Goal: Task Accomplishment & Management: Manage account settings

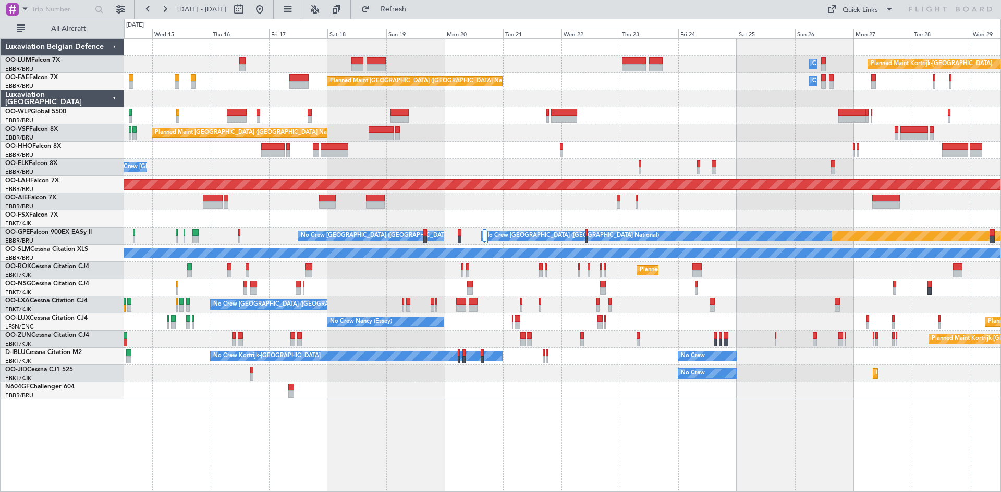
click at [393, 422] on div "Owner Melsbroek Air Base Planned Maint [GEOGRAPHIC_DATA]-[GEOGRAPHIC_DATA] AOG …" at bounding box center [562, 265] width 877 height 454
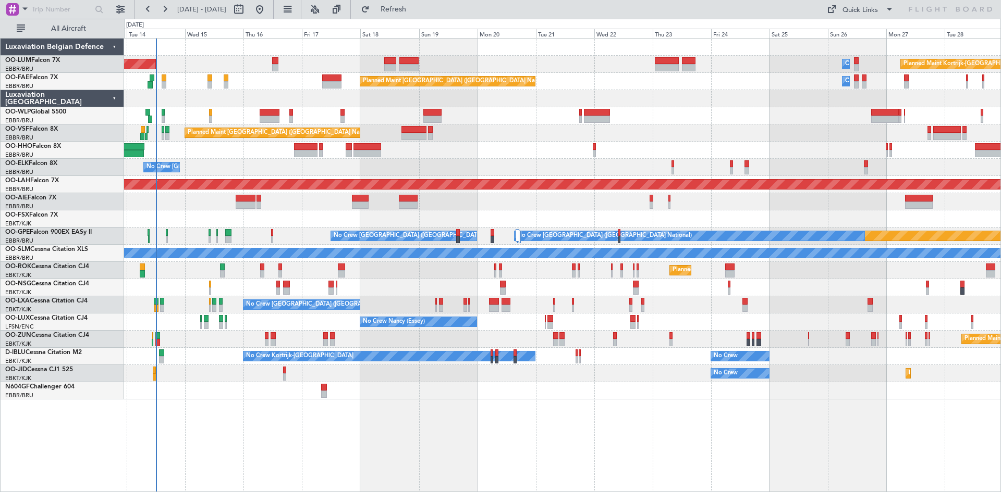
click at [480, 404] on div "Owner Melsbroek Air Base Planned Maint [GEOGRAPHIC_DATA]-[GEOGRAPHIC_DATA] AOG …" at bounding box center [562, 265] width 877 height 454
click at [186, 347] on div "Planned Maint Kortrijk-[GEOGRAPHIC_DATA]" at bounding box center [562, 339] width 876 height 17
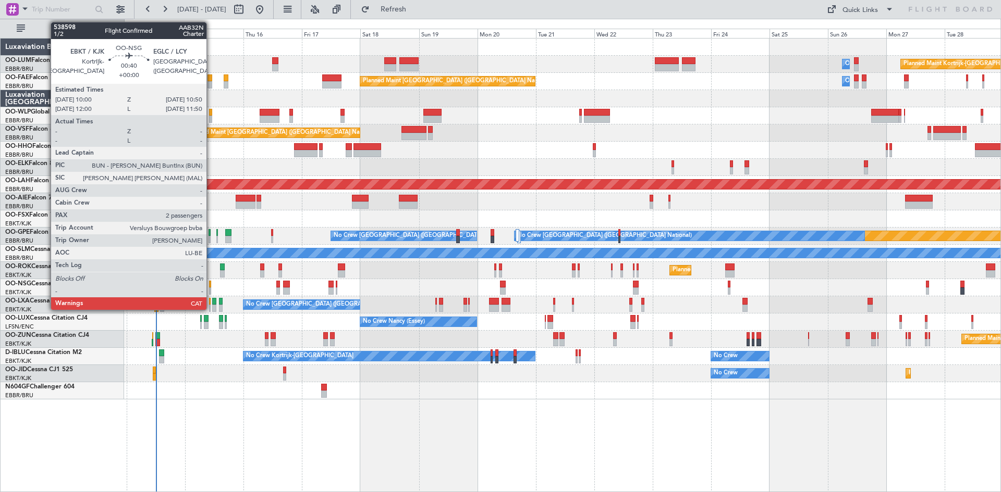
click at [211, 285] on div at bounding box center [210, 284] width 2 height 7
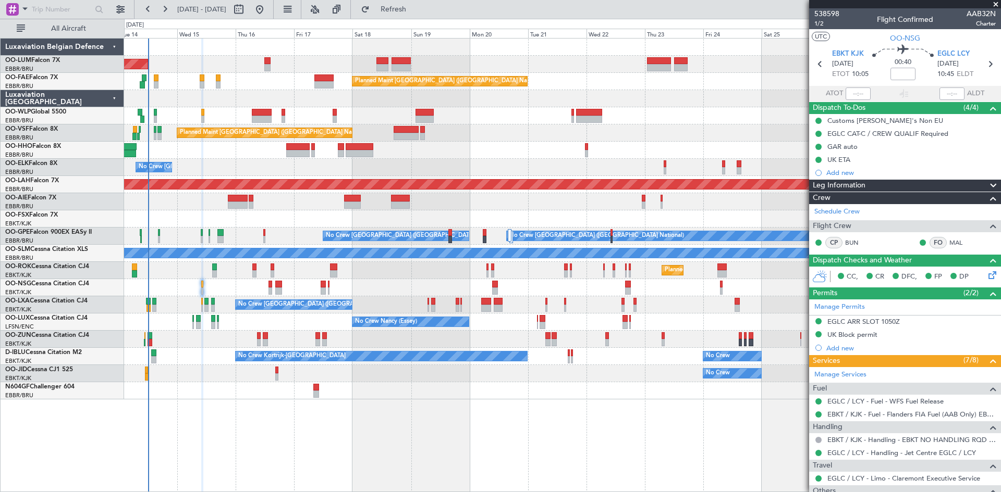
click at [597, 389] on div at bounding box center [562, 390] width 876 height 17
click at [247, 10] on button at bounding box center [238, 9] width 17 height 17
select select "10"
select select "2025"
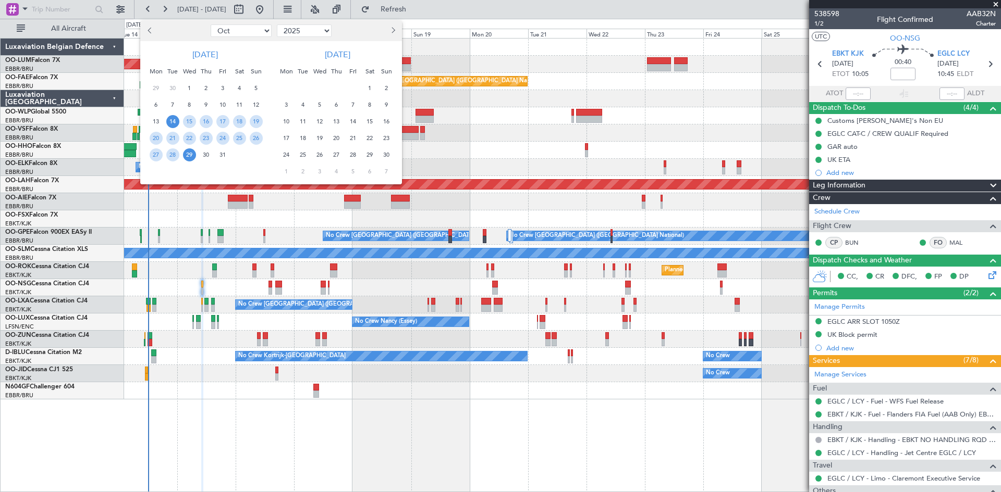
click at [389, 29] on button "Next month" at bounding box center [392, 30] width 11 height 17
select select "12"
click at [384, 90] on span "4" at bounding box center [386, 88] width 13 height 13
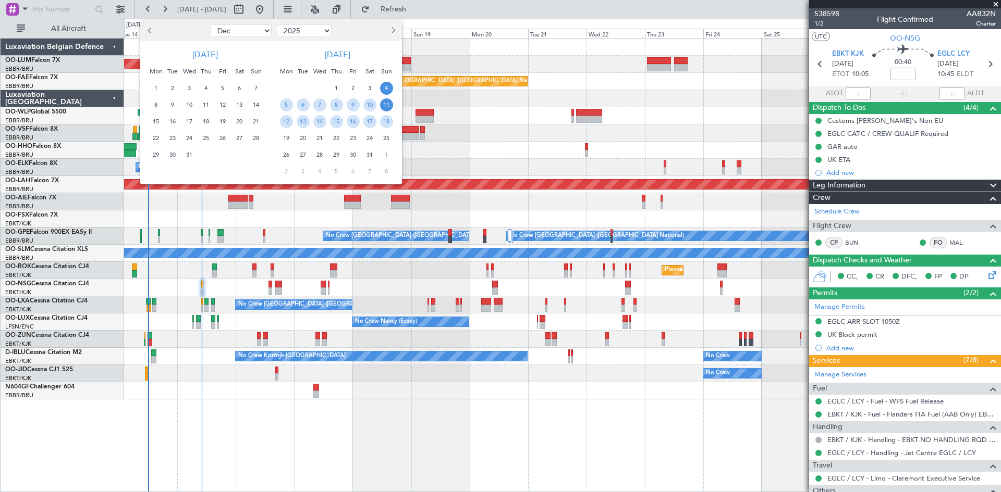
click at [385, 101] on span "11" at bounding box center [386, 104] width 13 height 13
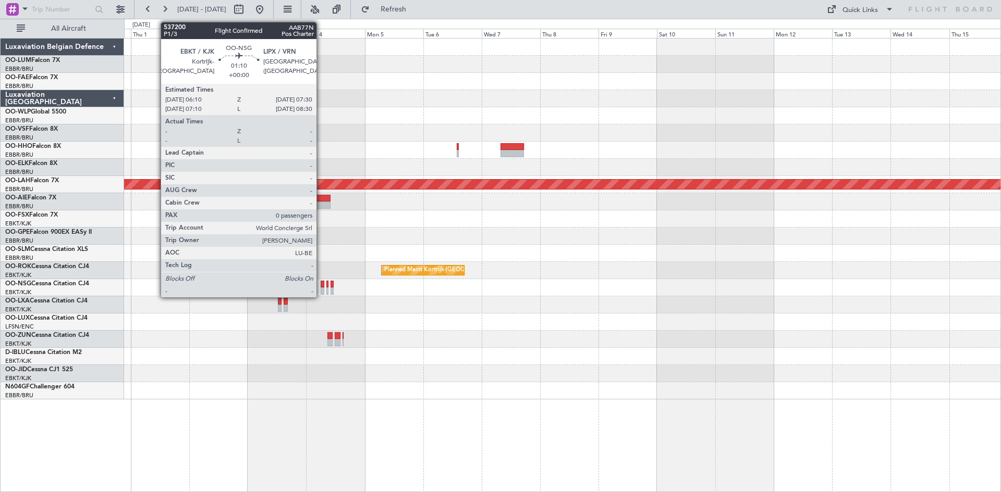
click at [321, 294] on div at bounding box center [322, 291] width 4 height 7
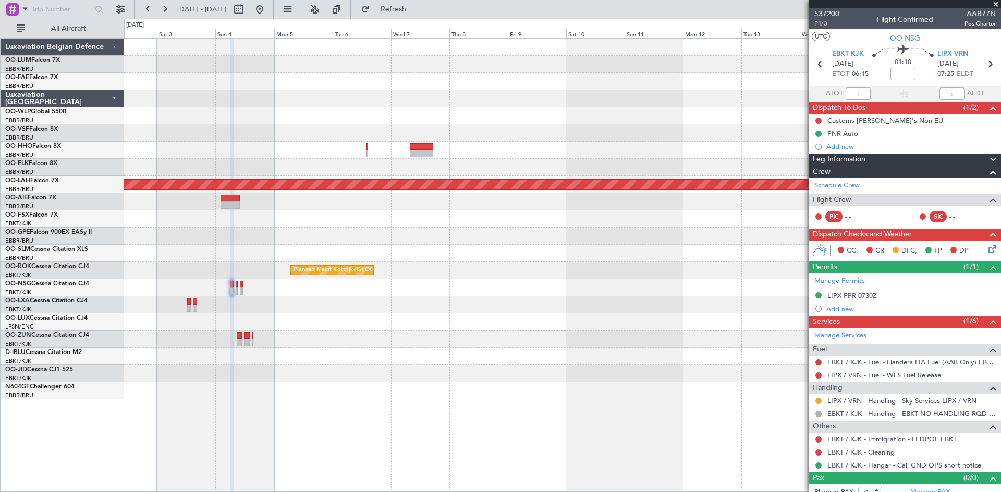
click at [488, 336] on div at bounding box center [562, 339] width 876 height 17
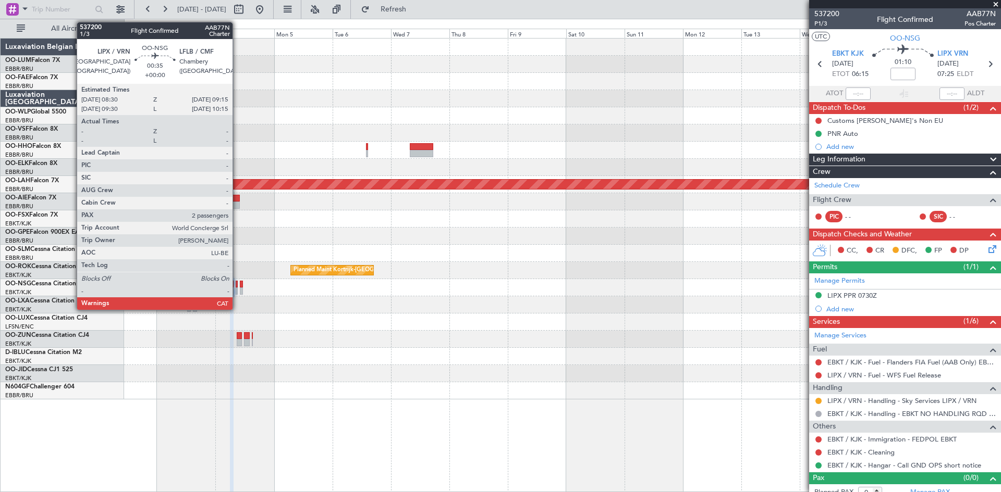
click at [237, 293] on div at bounding box center [237, 291] width 2 height 7
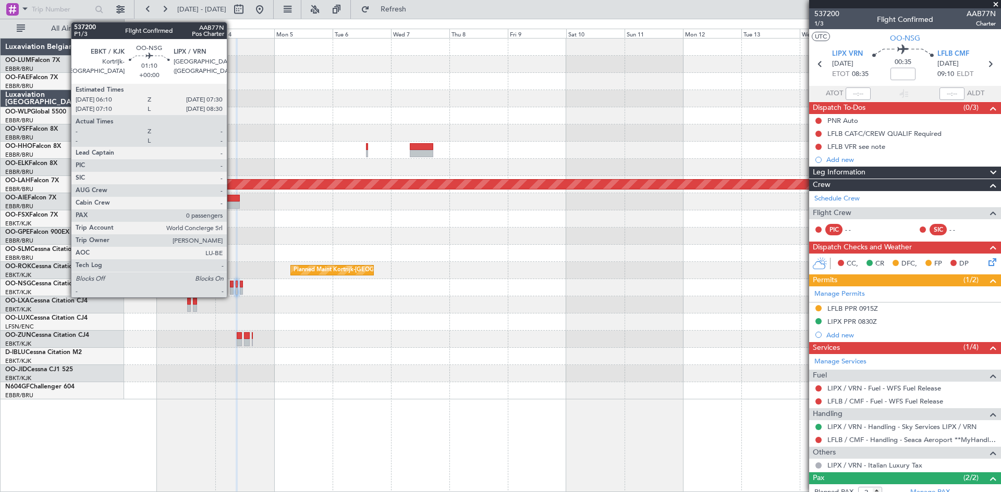
click at [231, 289] on div at bounding box center [232, 291] width 4 height 7
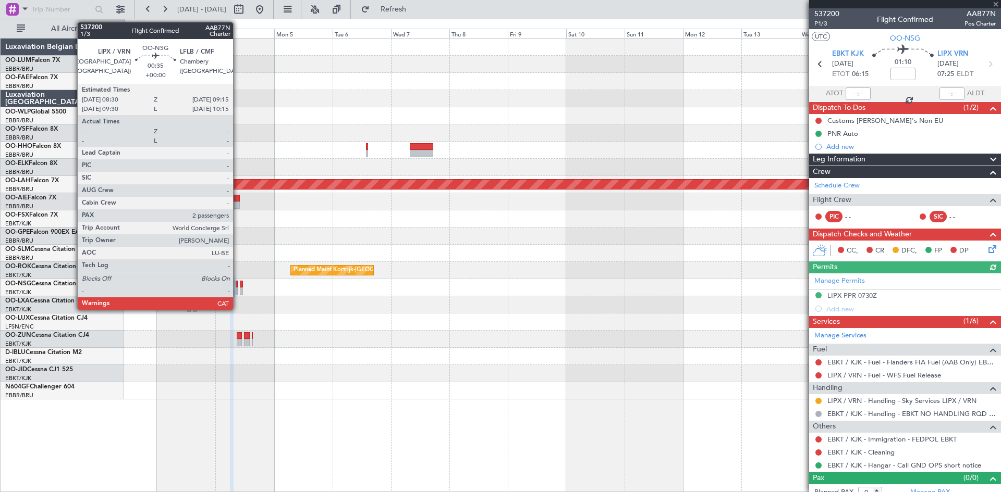
click at [238, 286] on div at bounding box center [237, 284] width 2 height 7
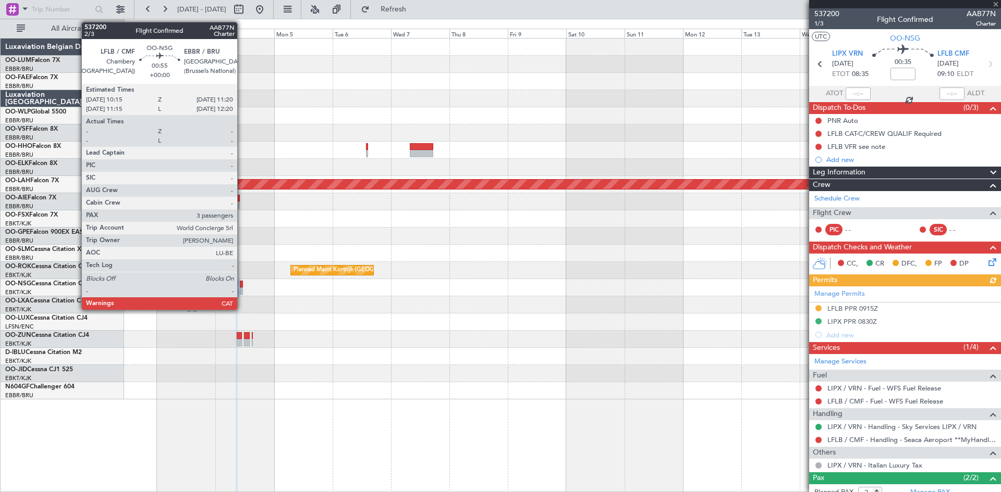
click at [242, 290] on div at bounding box center [241, 291] width 3 height 7
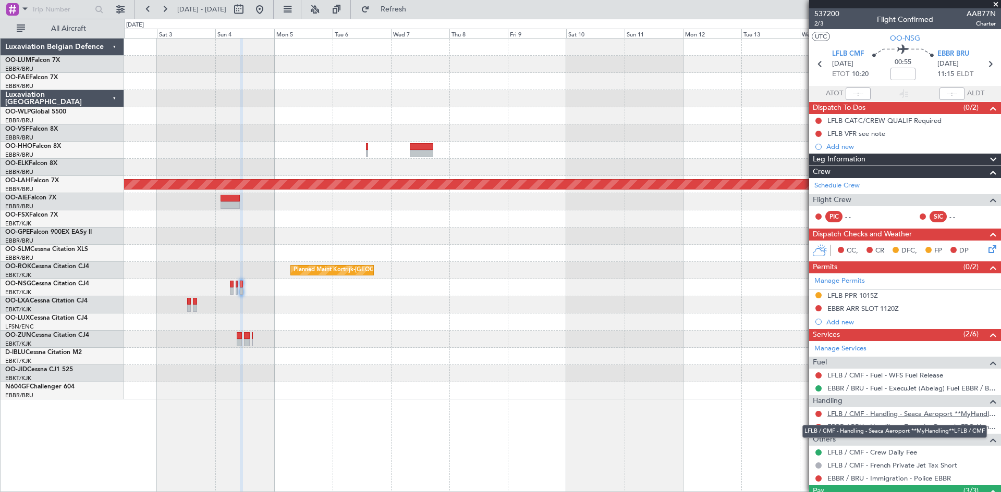
click at [850, 416] on link "LFLB / CMF - Handling - Seaca Aeroport **MyHandling**LFLB / CMF" at bounding box center [911, 414] width 168 height 9
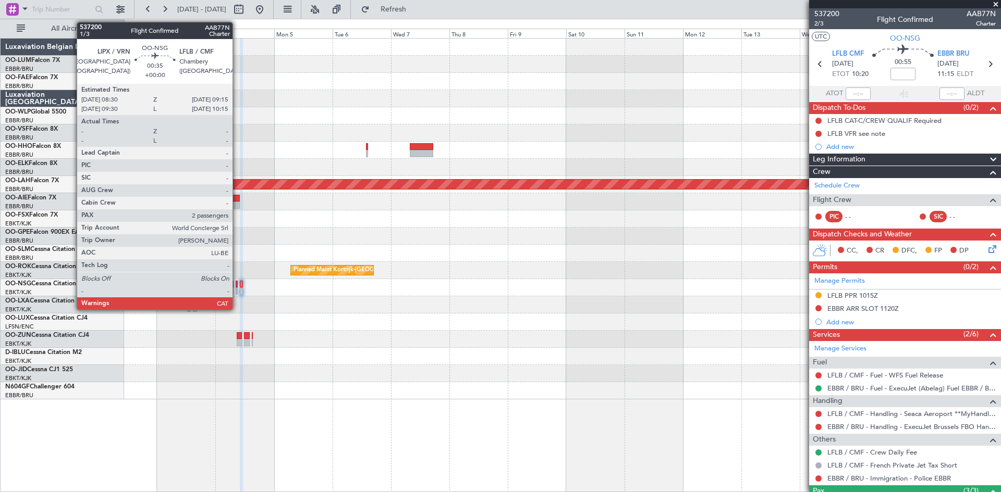
click at [237, 290] on div at bounding box center [237, 291] width 2 height 7
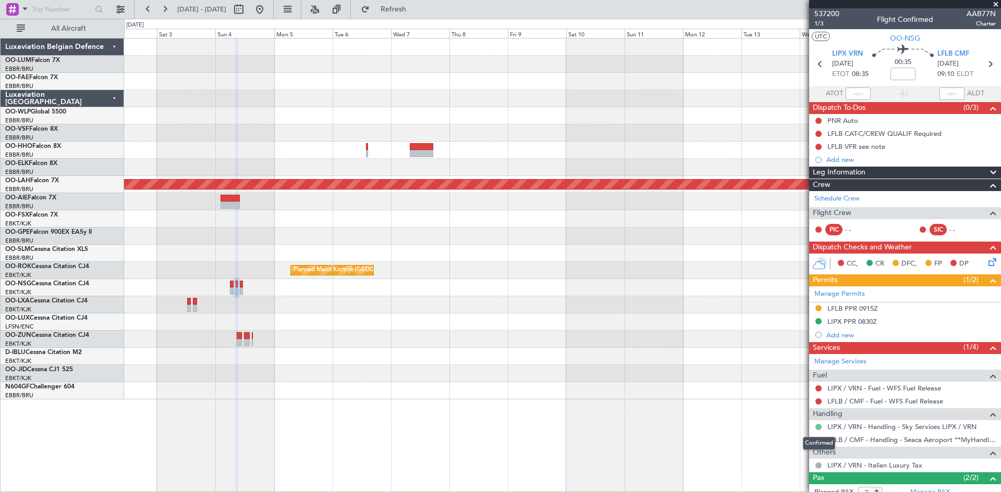
click at [820, 425] on button at bounding box center [818, 427] width 6 height 6
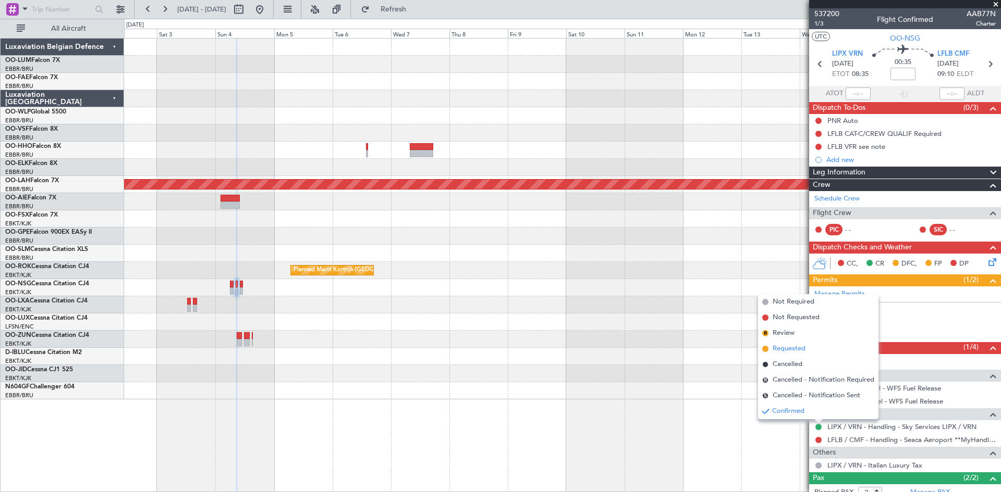
click at [794, 350] on span "Requested" at bounding box center [788, 349] width 33 height 10
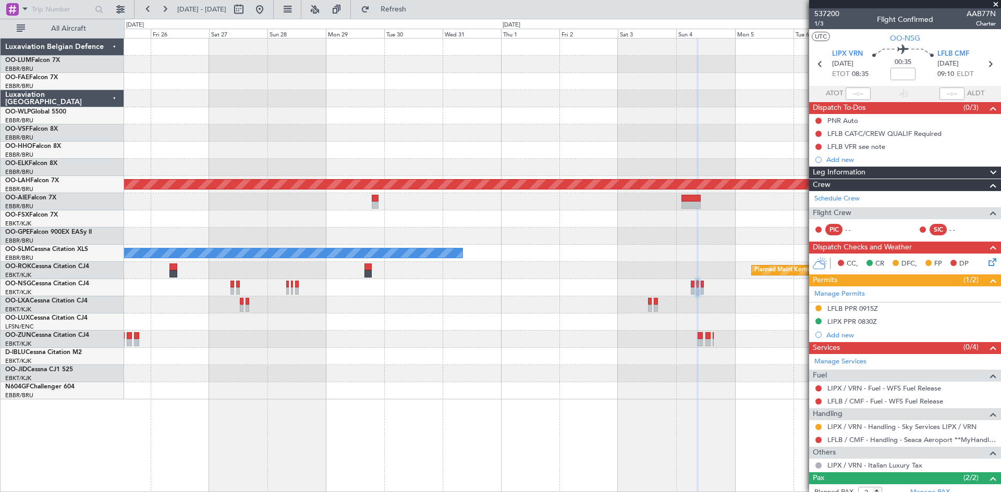
click at [698, 379] on div at bounding box center [562, 373] width 876 height 17
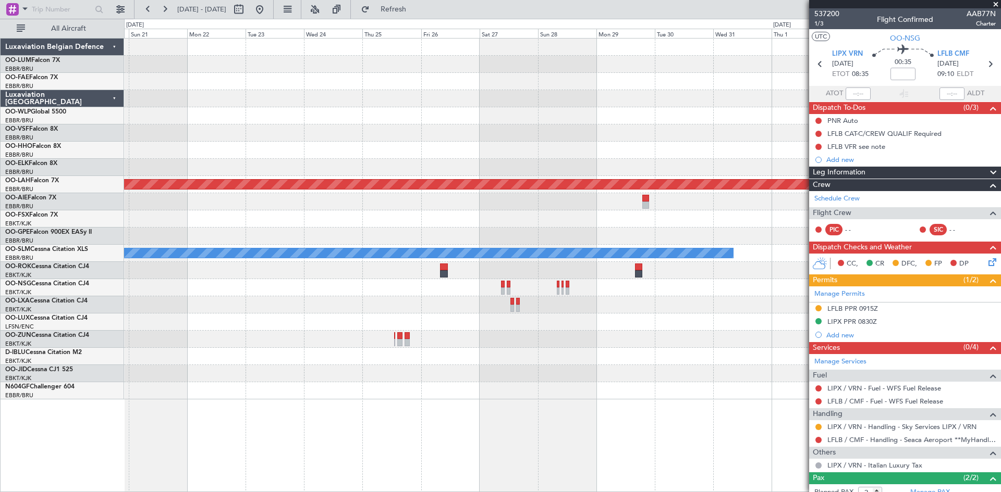
click at [660, 386] on div at bounding box center [562, 390] width 876 height 17
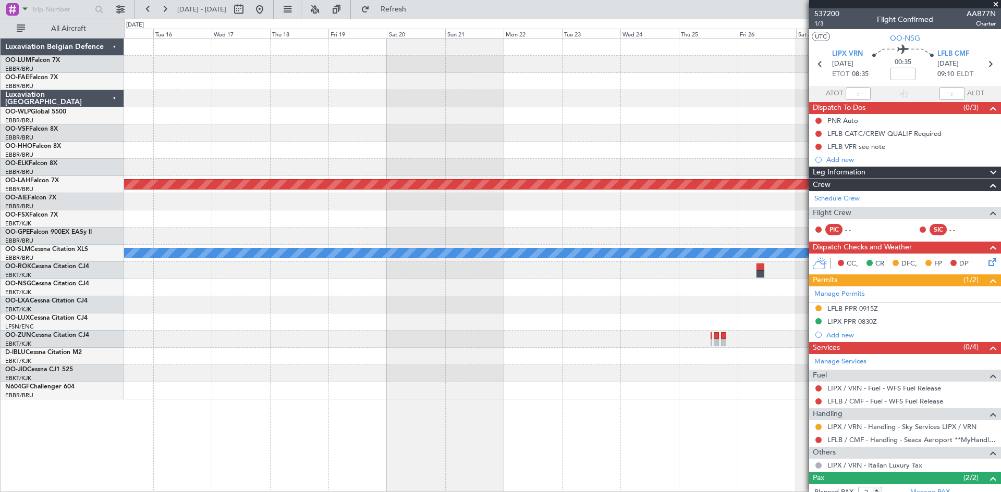
click at [605, 395] on div "Planned Maint [PERSON_NAME]-[GEOGRAPHIC_DATA][PERSON_NAME] ([GEOGRAPHIC_DATA][P…" at bounding box center [562, 265] width 877 height 454
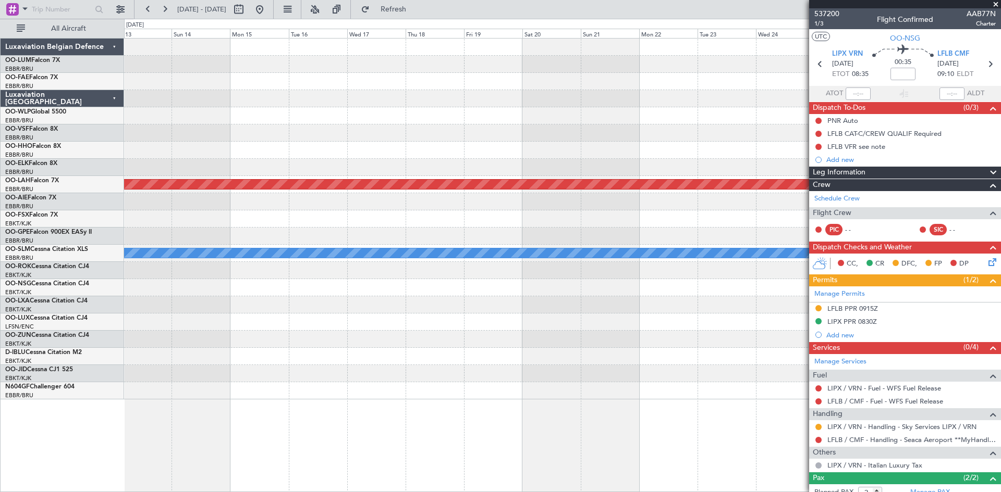
click at [476, 412] on div "Planned Maint [PERSON_NAME]-[GEOGRAPHIC_DATA][PERSON_NAME] ([GEOGRAPHIC_DATA][P…" at bounding box center [562, 265] width 877 height 454
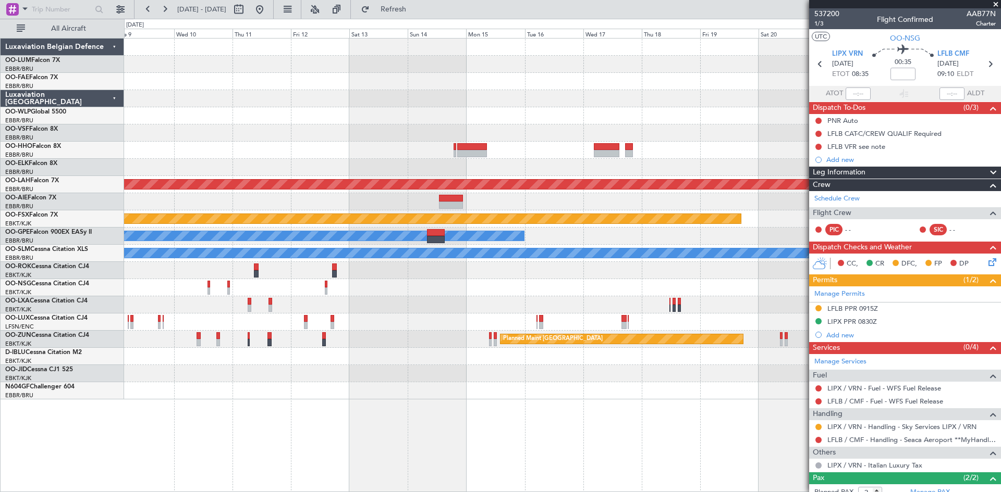
click at [471, 364] on div at bounding box center [562, 356] width 876 height 17
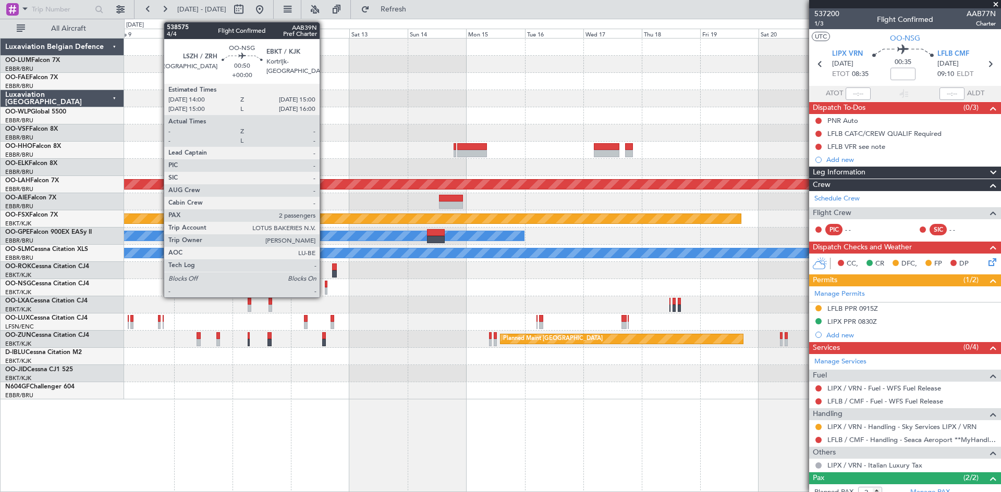
click at [325, 287] on div at bounding box center [326, 284] width 3 height 7
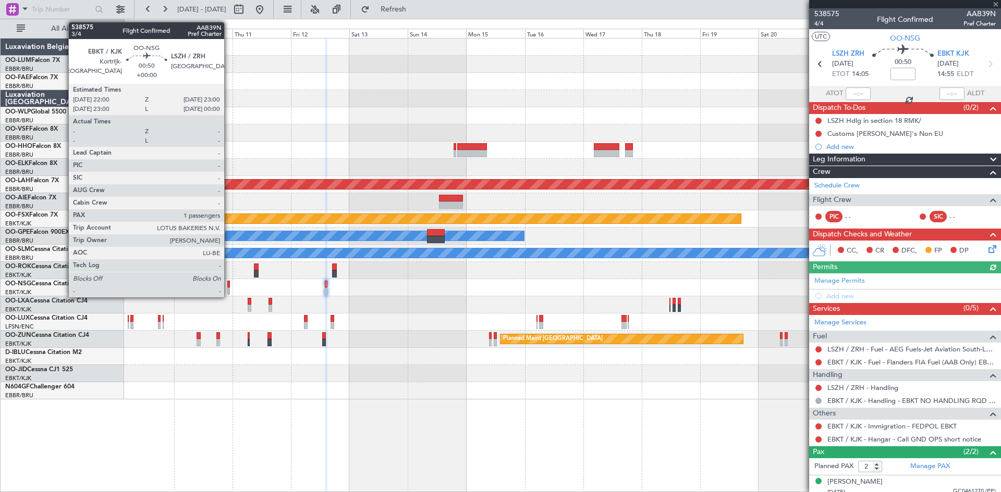
click at [229, 283] on div at bounding box center [228, 284] width 3 height 7
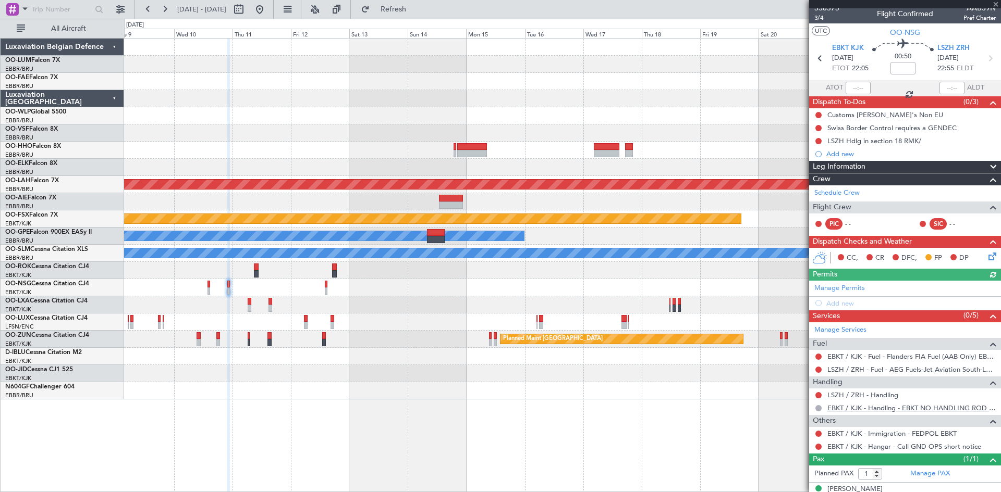
scroll to position [19, 0]
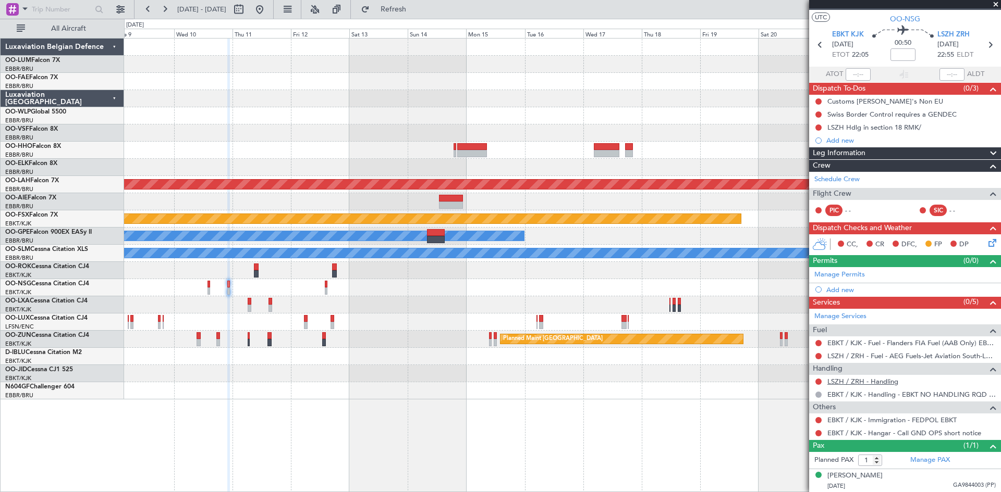
click at [858, 379] on link "LSZH / ZRH - Handling" at bounding box center [862, 381] width 71 height 9
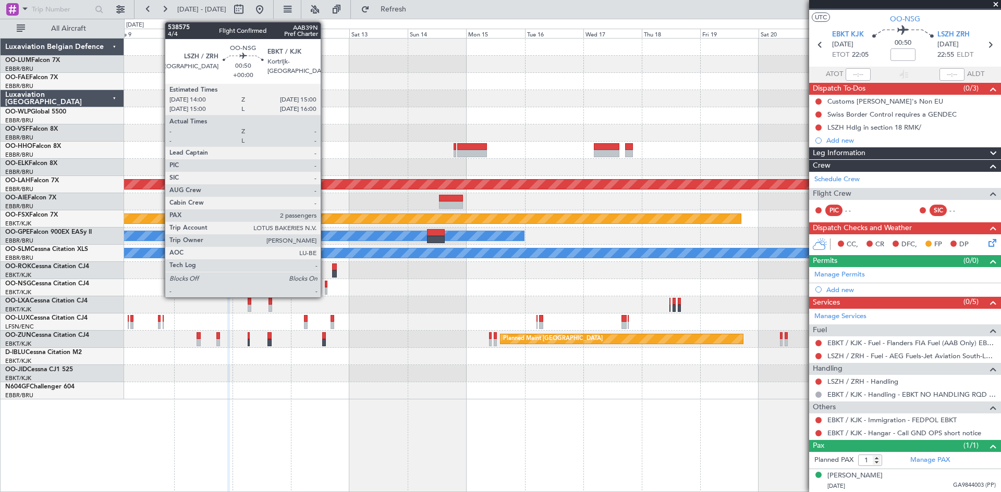
click at [325, 283] on div at bounding box center [326, 284] width 3 height 7
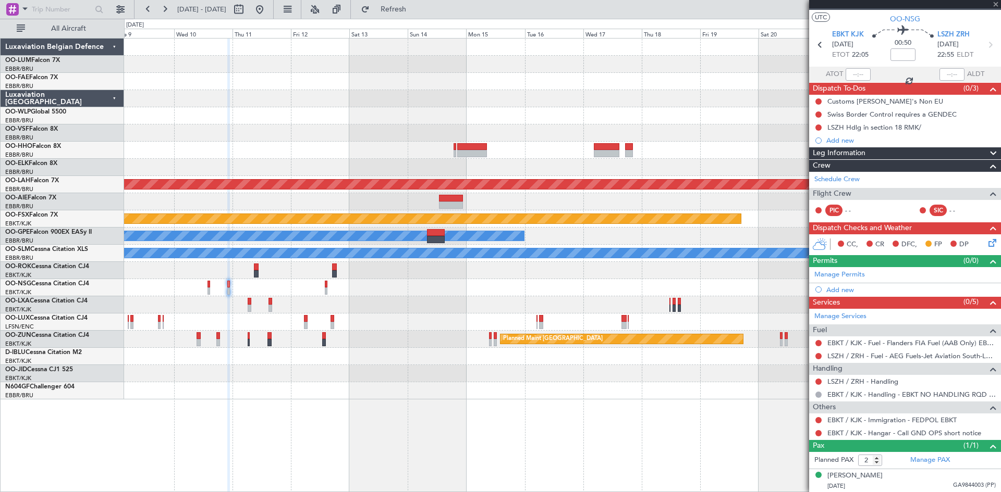
scroll to position [0, 0]
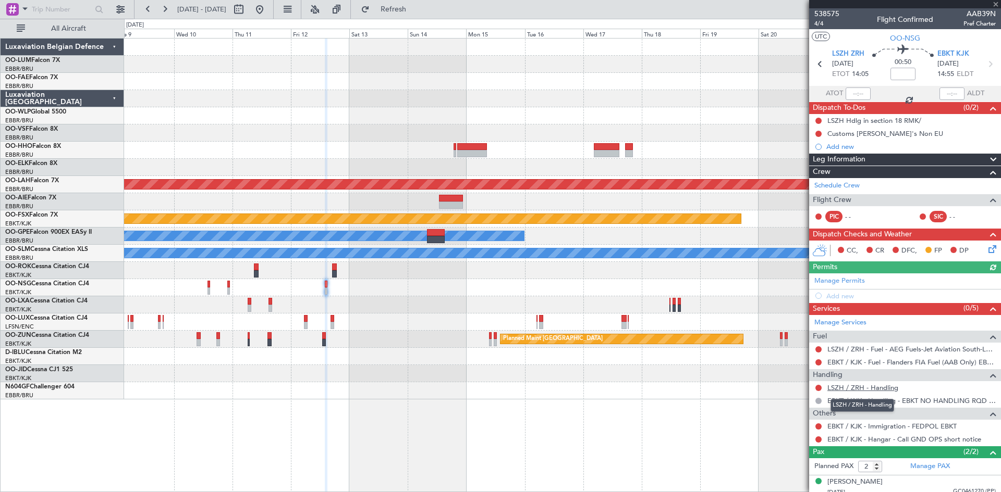
click at [873, 386] on link "LSZH / ZRH - Handling" at bounding box center [862, 388] width 71 height 9
click at [418, 9] on button "Refresh" at bounding box center [387, 9] width 63 height 17
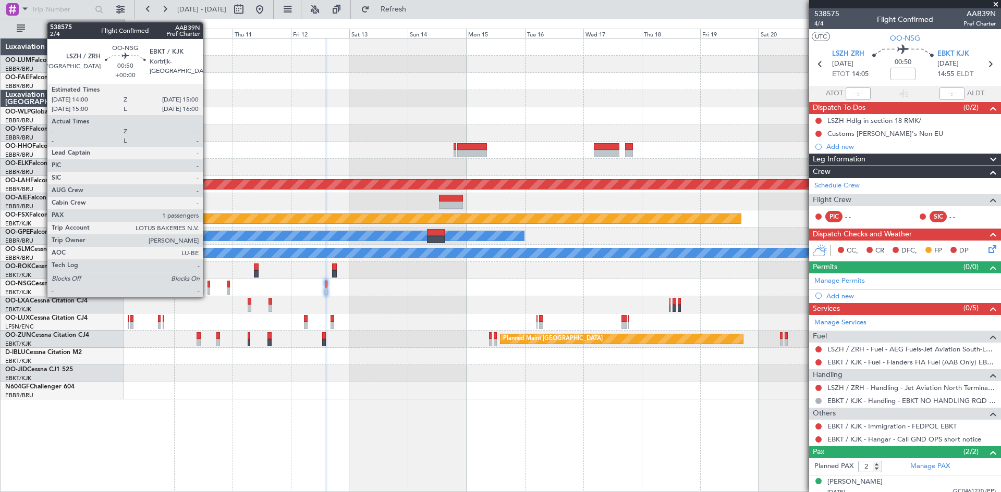
click at [207, 282] on div at bounding box center [208, 284] width 3 height 7
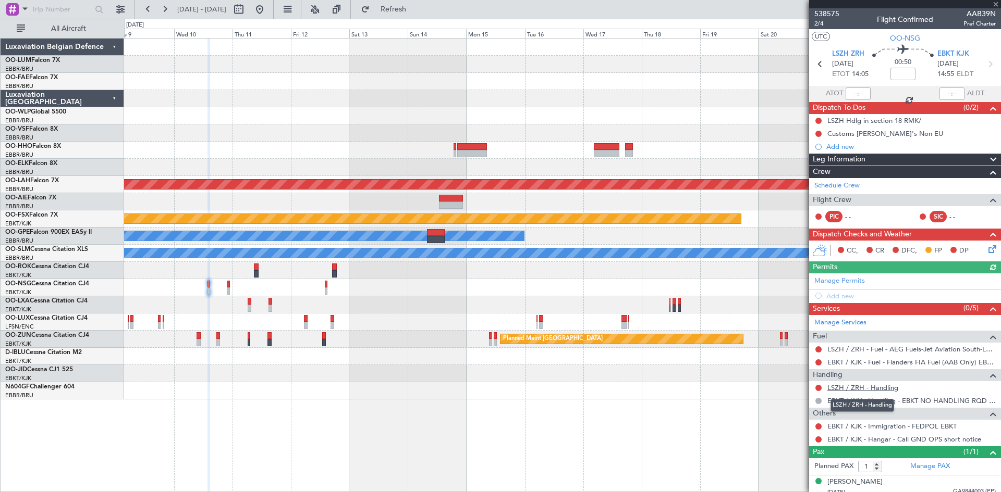
click at [858, 384] on link "LSZH / ZRH - Handling" at bounding box center [862, 388] width 71 height 9
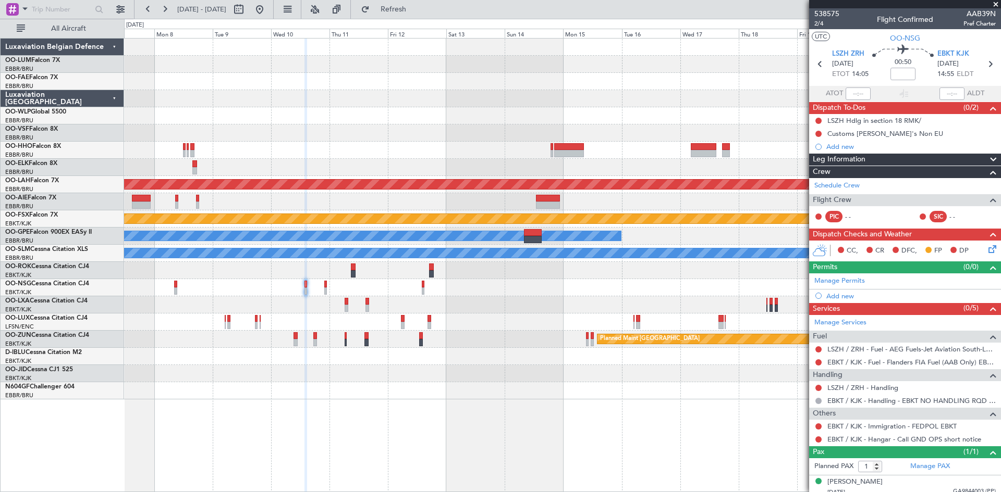
click at [385, 402] on div "Planned Maint Kortrijk-[GEOGRAPHIC_DATA] Planned Maint Geneva ([GEOGRAPHIC_DATA…" at bounding box center [562, 265] width 877 height 454
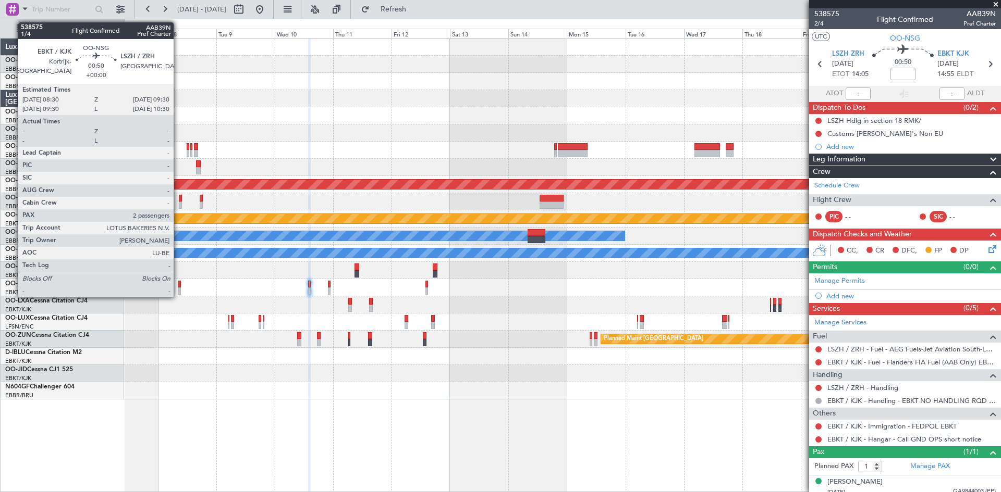
click at [178, 282] on div at bounding box center [179, 284] width 3 height 7
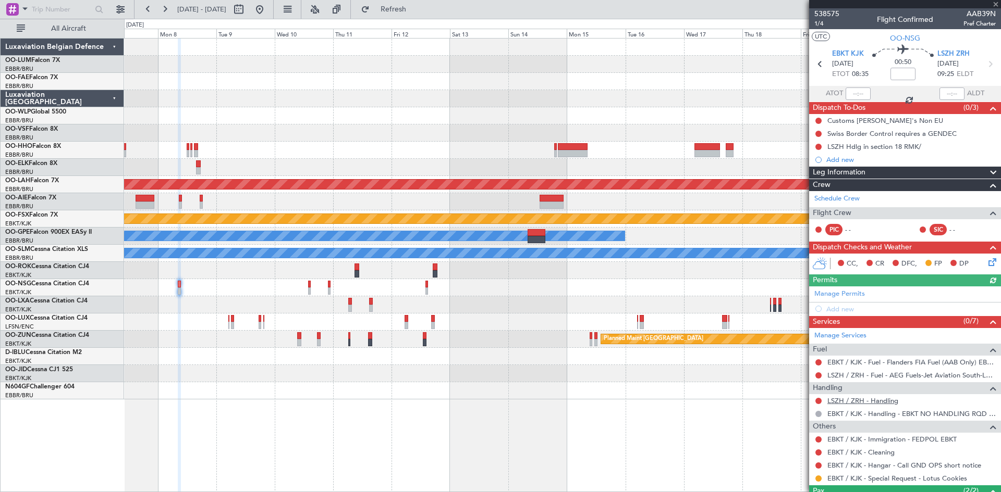
click at [855, 401] on link "LSZH / ZRH - Handling" at bounding box center [862, 401] width 71 height 9
click at [415, 6] on span "Refresh" at bounding box center [394, 9] width 44 height 7
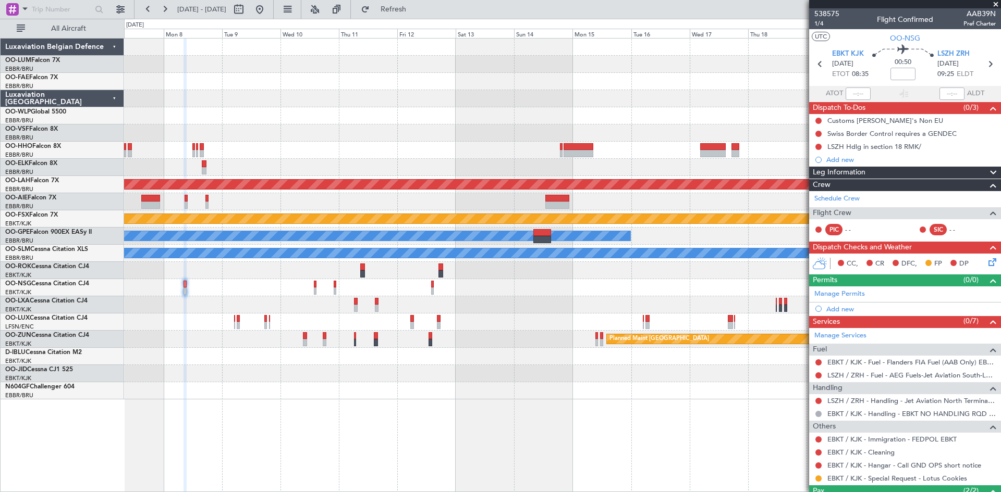
scroll to position [69, 0]
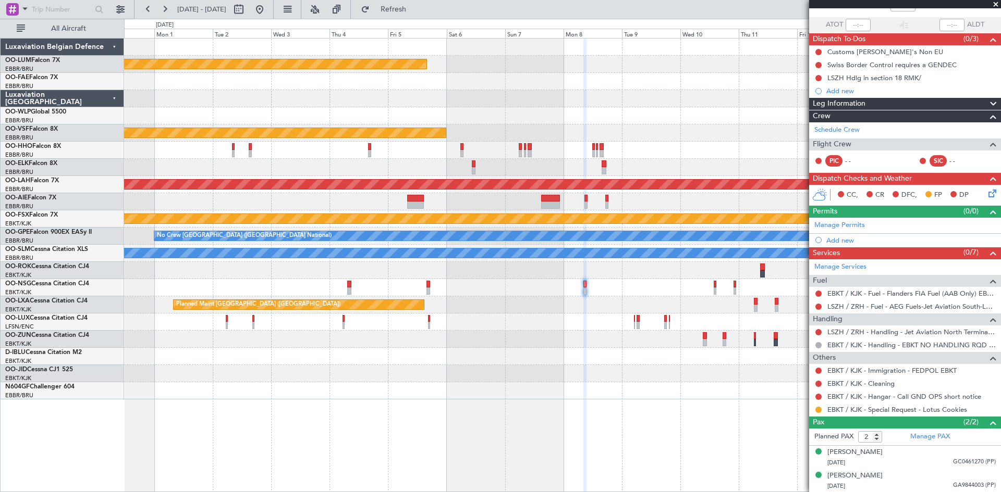
click at [598, 363] on div at bounding box center [562, 356] width 876 height 17
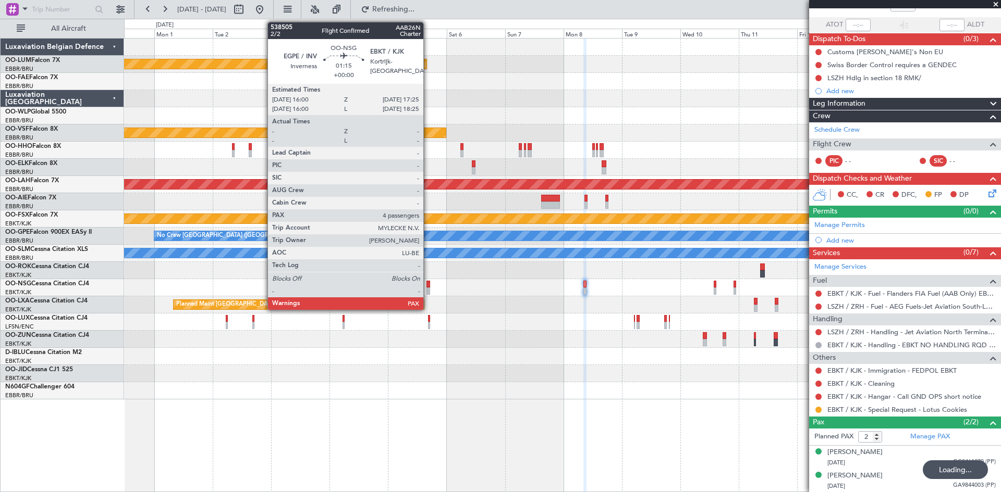
click at [428, 284] on div at bounding box center [428, 284] width 4 height 7
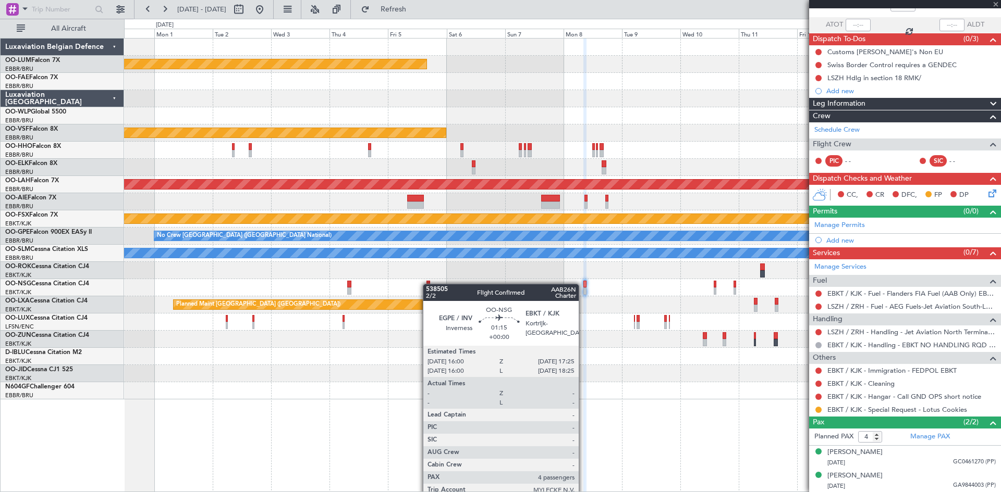
scroll to position [0, 0]
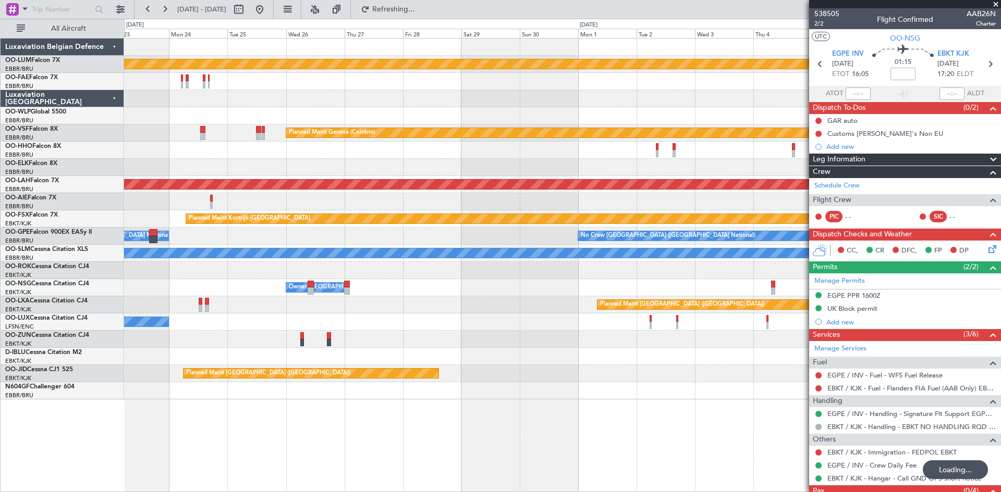
click at [665, 369] on div "Planned Maint Kortrijk-[GEOGRAPHIC_DATA] Planned Maint Geneva ([GEOGRAPHIC_DATA…" at bounding box center [562, 219] width 876 height 361
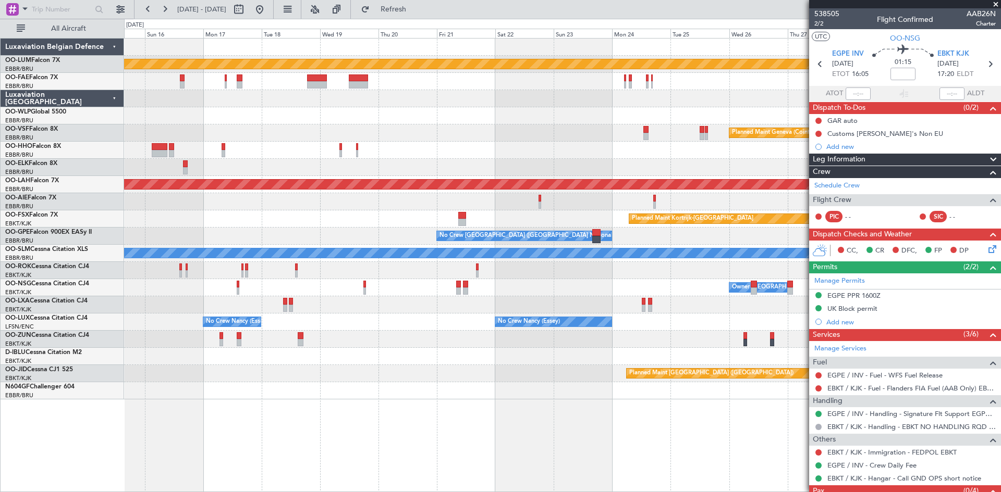
click at [677, 288] on div "Planned Maint Kortrijk-[GEOGRAPHIC_DATA] Planned Maint Geneva ([GEOGRAPHIC_DATA…" at bounding box center [562, 219] width 876 height 361
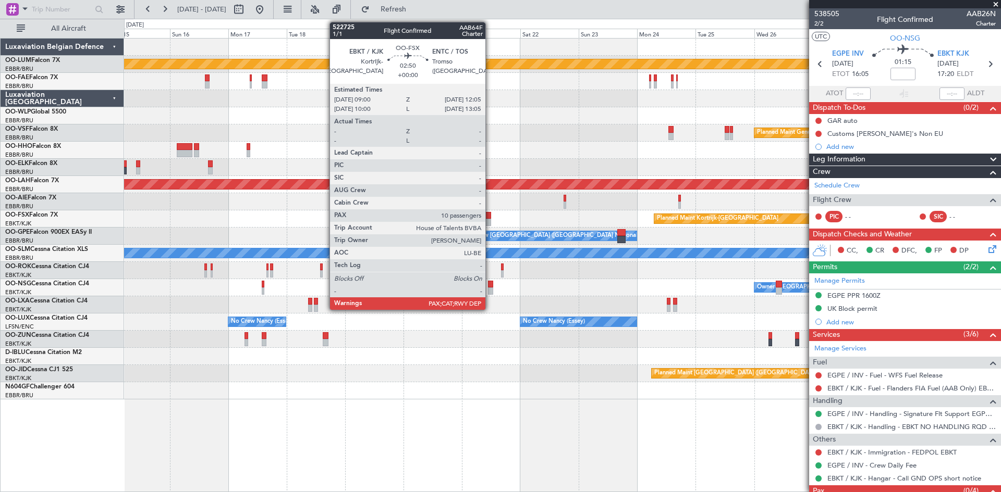
click at [490, 214] on div at bounding box center [487, 215] width 8 height 7
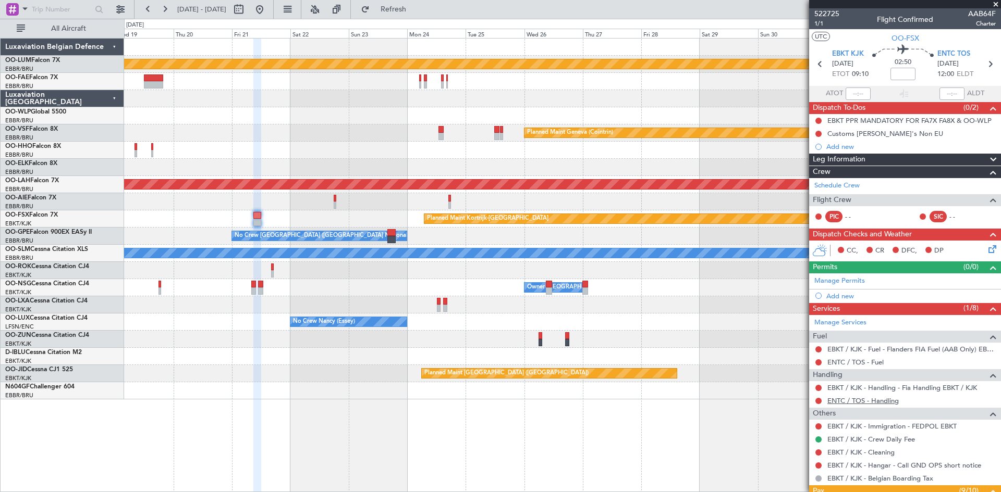
click at [850, 398] on link "ENTC / TOS - Handling" at bounding box center [862, 401] width 71 height 9
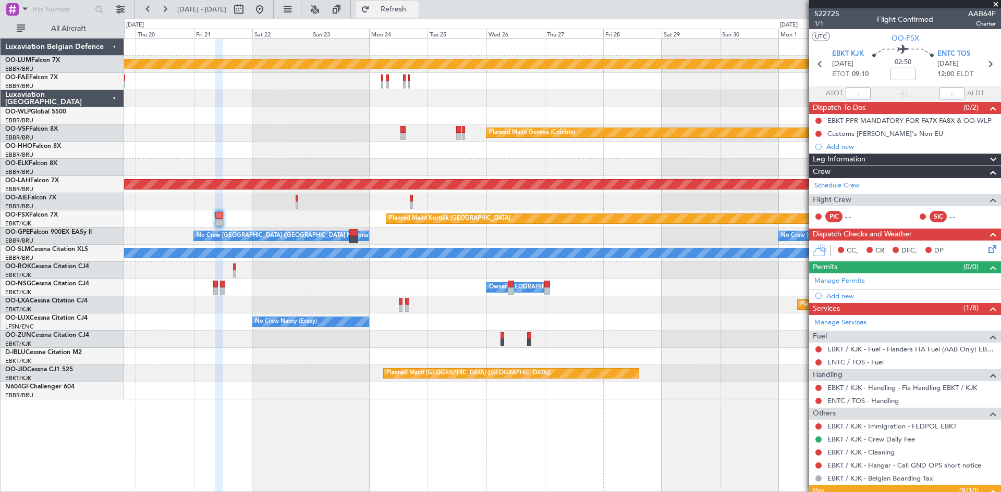
click at [418, 15] on button "Refresh" at bounding box center [387, 9] width 63 height 17
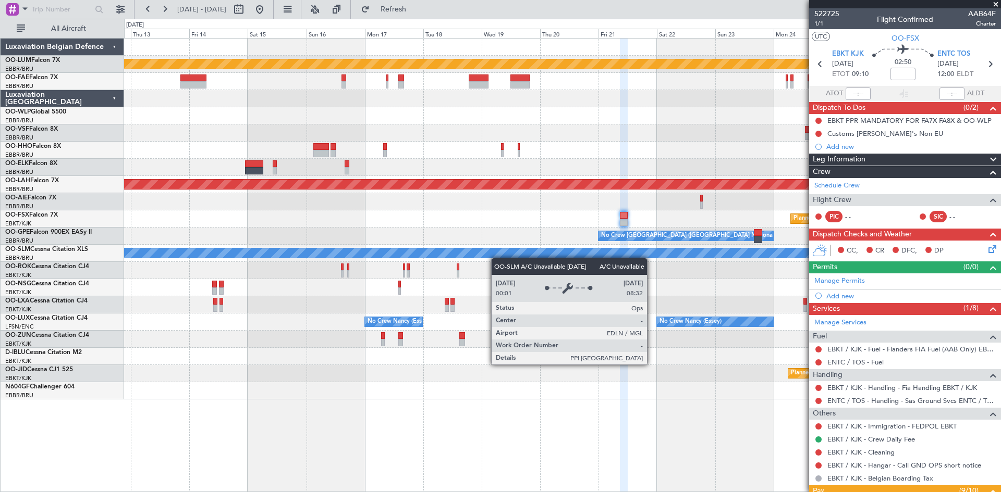
click at [657, 257] on div "Planned Maint Kortrijk-[GEOGRAPHIC_DATA] Planned Maint Geneva ([GEOGRAPHIC_DATA…" at bounding box center [562, 219] width 876 height 361
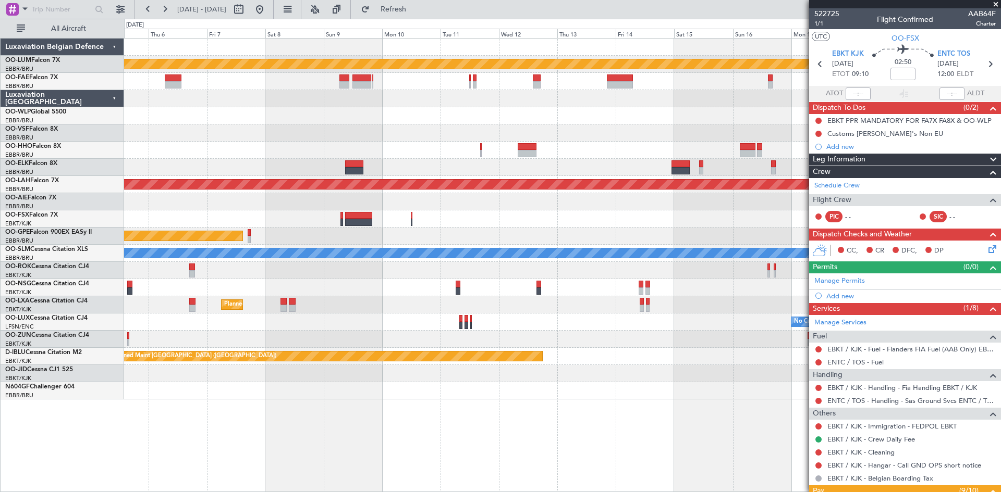
click at [617, 263] on div at bounding box center [562, 270] width 876 height 17
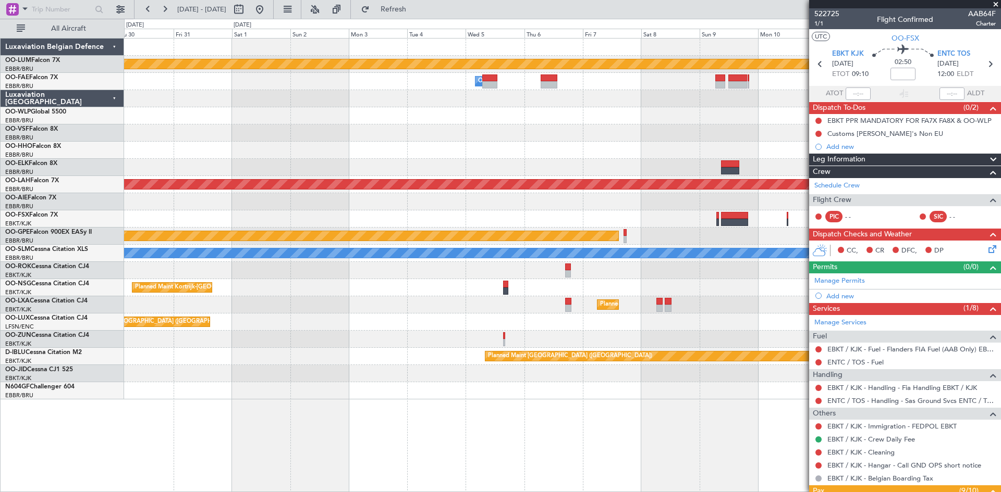
click at [643, 259] on div "Planned Maint Kortrijk-[GEOGRAPHIC_DATA] Owner [GEOGRAPHIC_DATA] Planned [GEOGR…" at bounding box center [562, 219] width 876 height 361
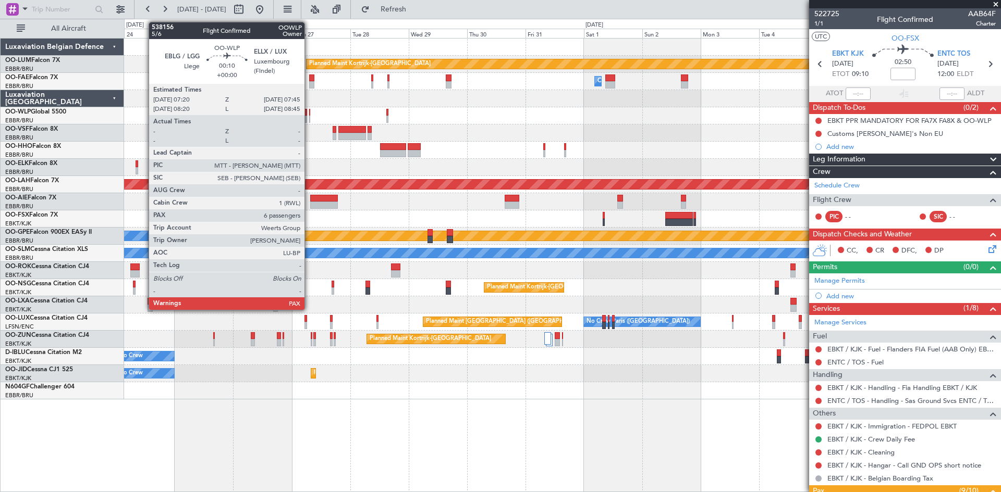
click at [309, 114] on div at bounding box center [309, 112] width 1 height 7
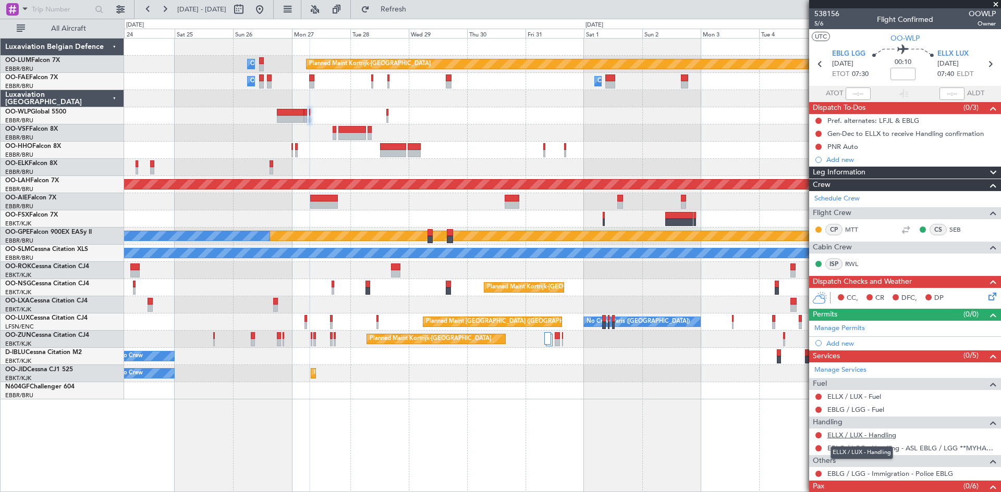
click at [842, 435] on link "ELLX / LUX - Handling" at bounding box center [861, 435] width 69 height 9
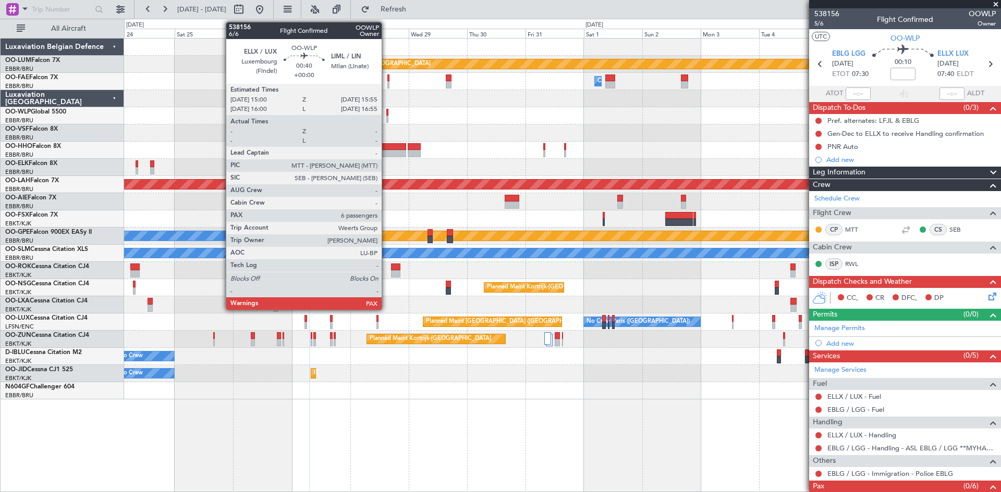
click at [386, 109] on div at bounding box center [387, 112] width 3 height 7
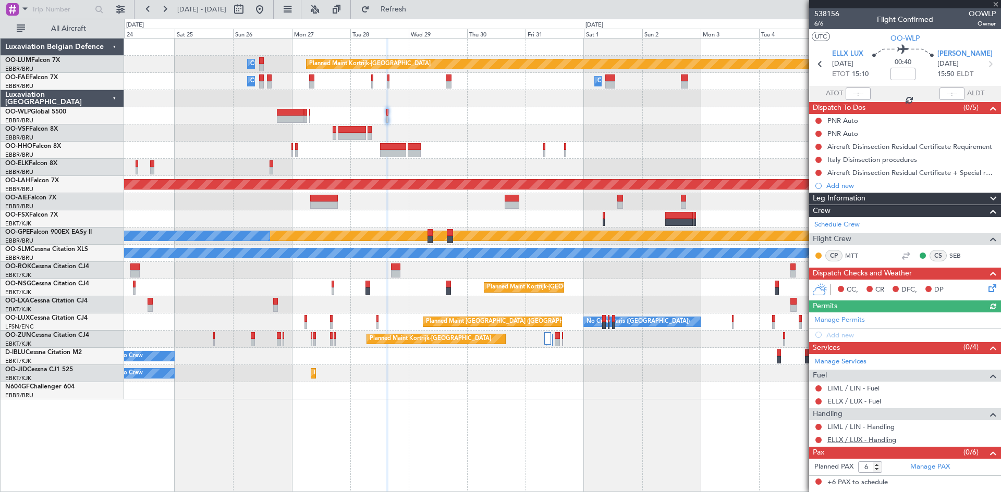
click at [845, 440] on link "ELLX / LUX - Handling" at bounding box center [861, 440] width 69 height 9
click at [854, 429] on link "LIML / LIN - Handling" at bounding box center [860, 427] width 67 height 9
click at [416, 14] on button "Refresh" at bounding box center [387, 9] width 63 height 17
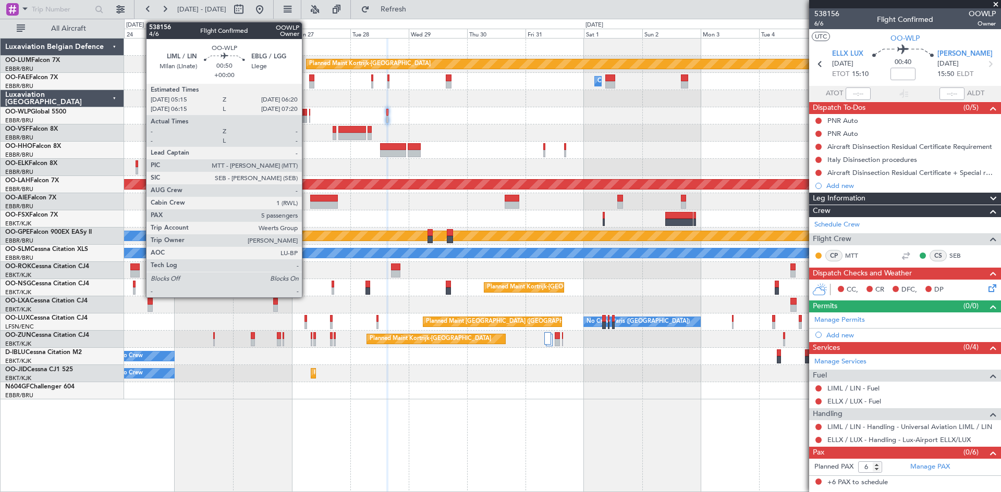
click at [306, 113] on div at bounding box center [305, 112] width 3 height 7
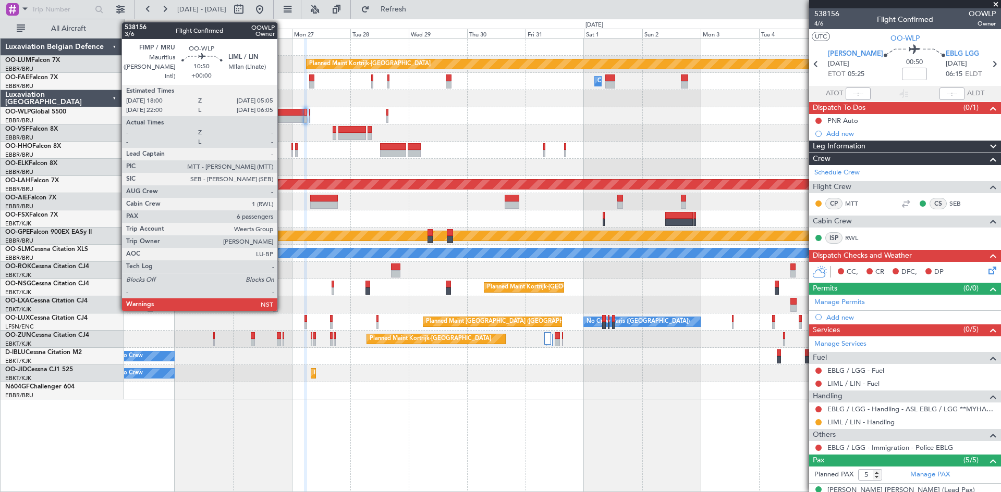
click at [282, 116] on div at bounding box center [290, 119] width 27 height 7
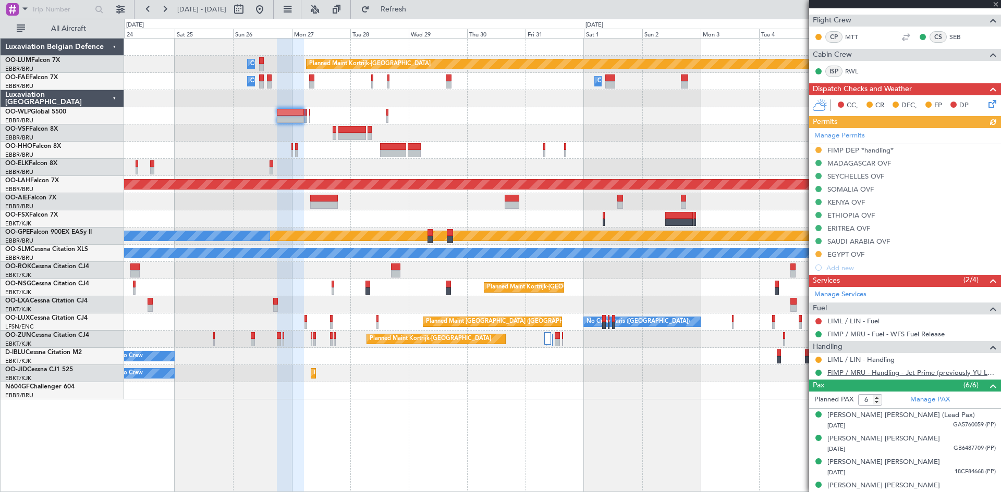
scroll to position [208, 0]
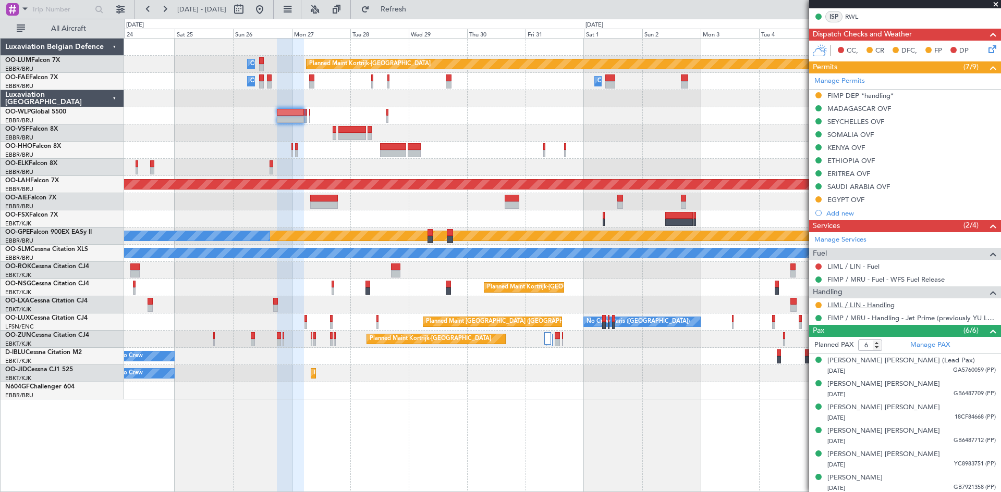
click at [850, 302] on link "LIML / LIN - Handling" at bounding box center [860, 305] width 67 height 9
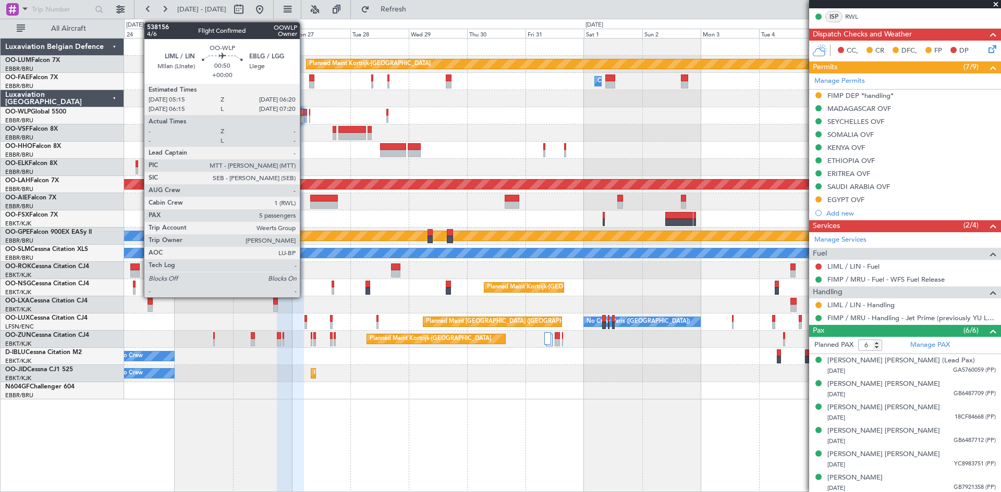
click at [304, 115] on div at bounding box center [305, 112] width 3 height 7
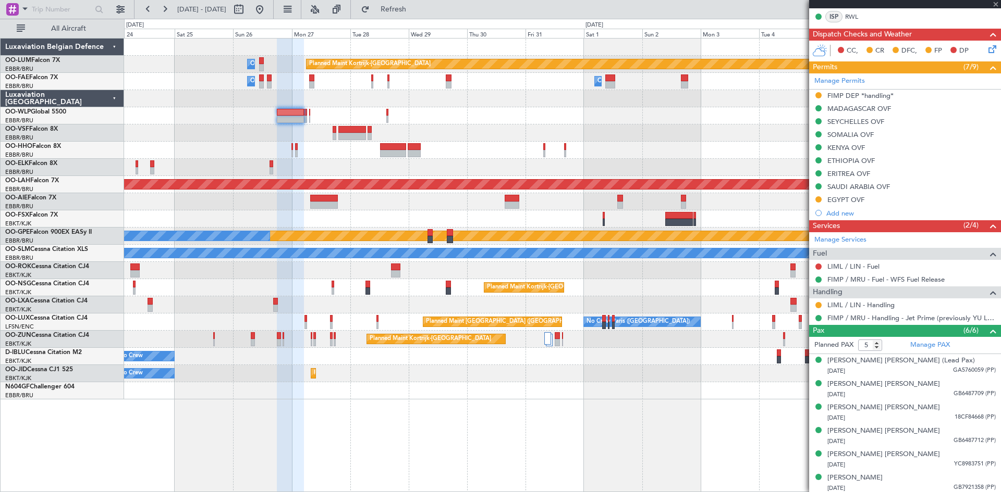
scroll to position [0, 0]
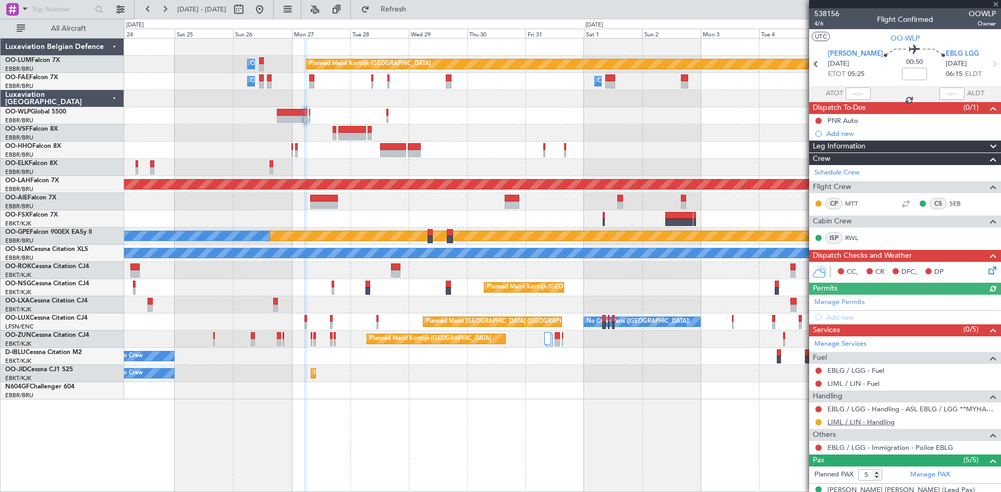
click at [849, 421] on link "LIML / LIN - Handling" at bounding box center [860, 422] width 67 height 9
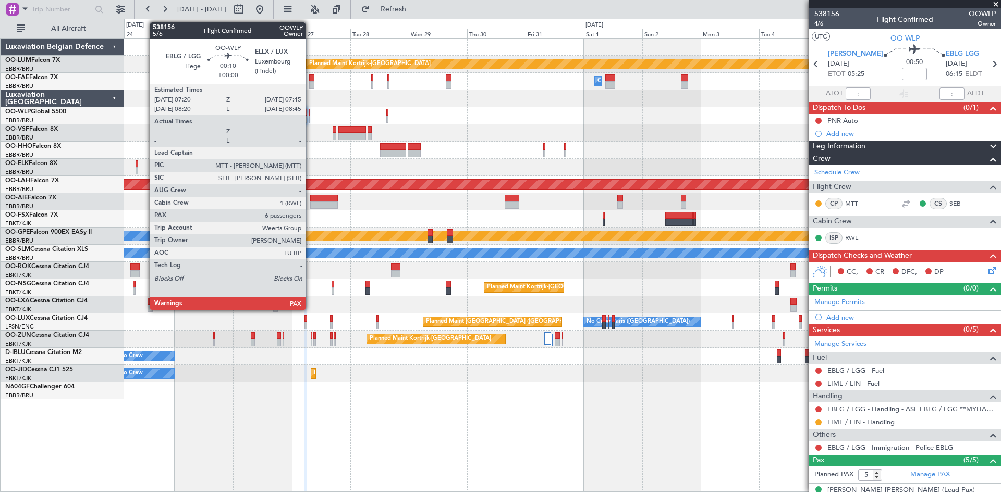
click at [310, 113] on div at bounding box center [309, 112] width 1 height 7
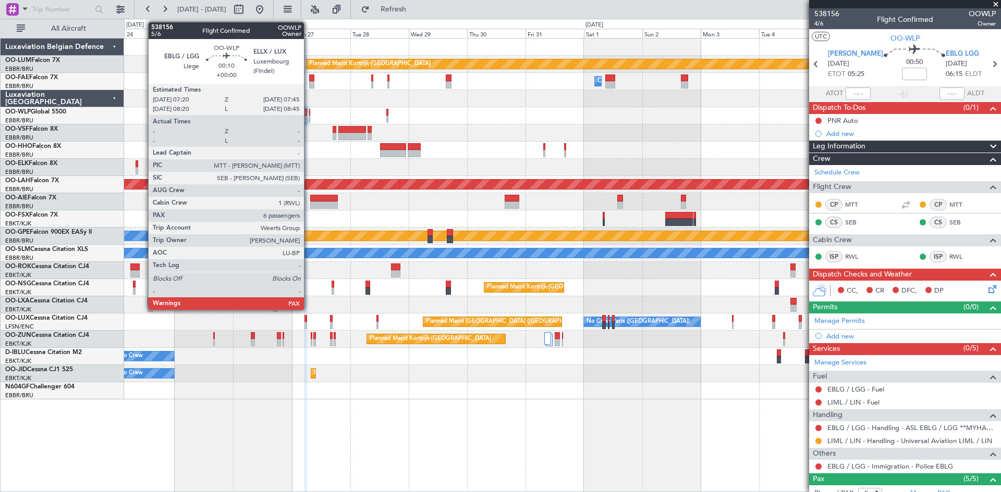
click at [309, 115] on div at bounding box center [309, 112] width 1 height 7
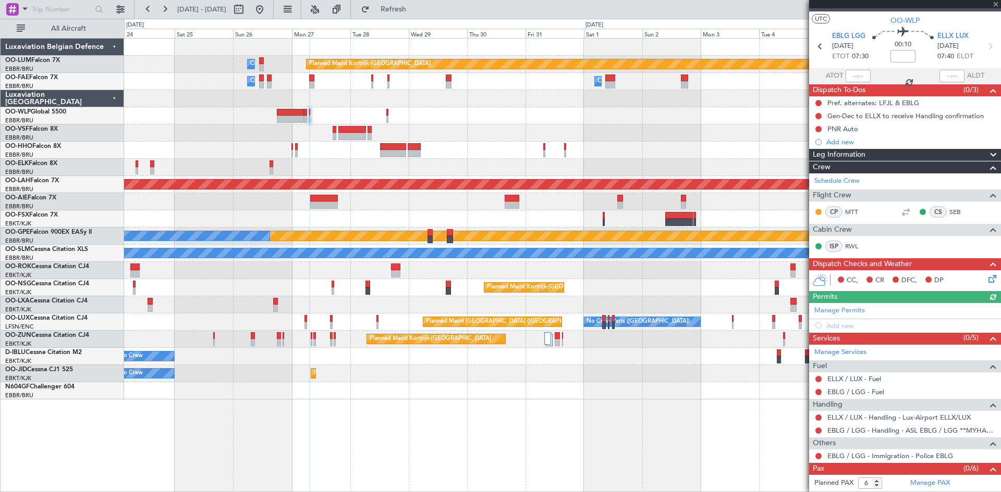
scroll to position [31, 0]
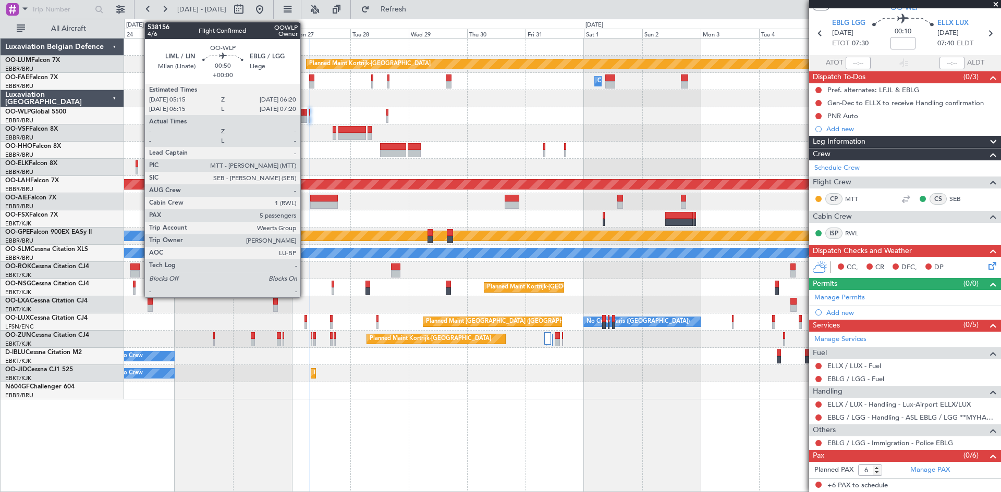
click at [305, 115] on div at bounding box center [305, 112] width 3 height 7
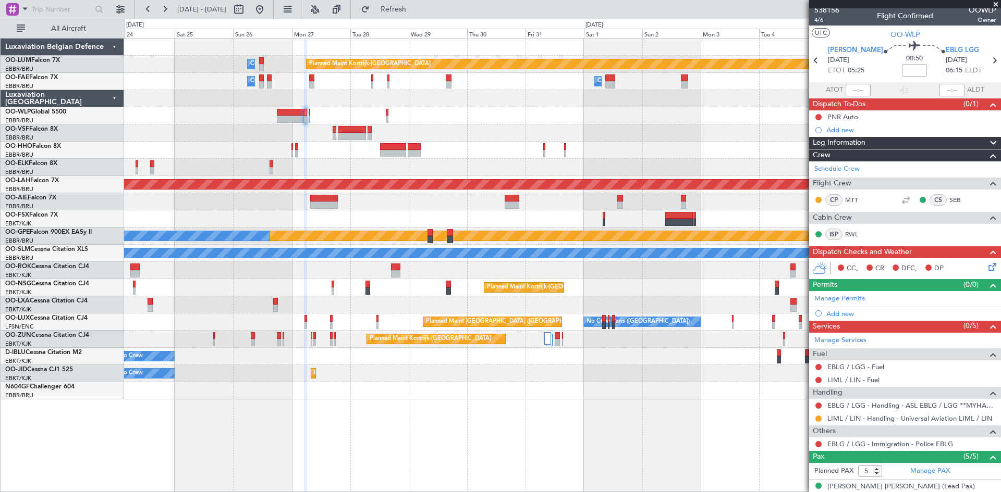
scroll to position [0, 0]
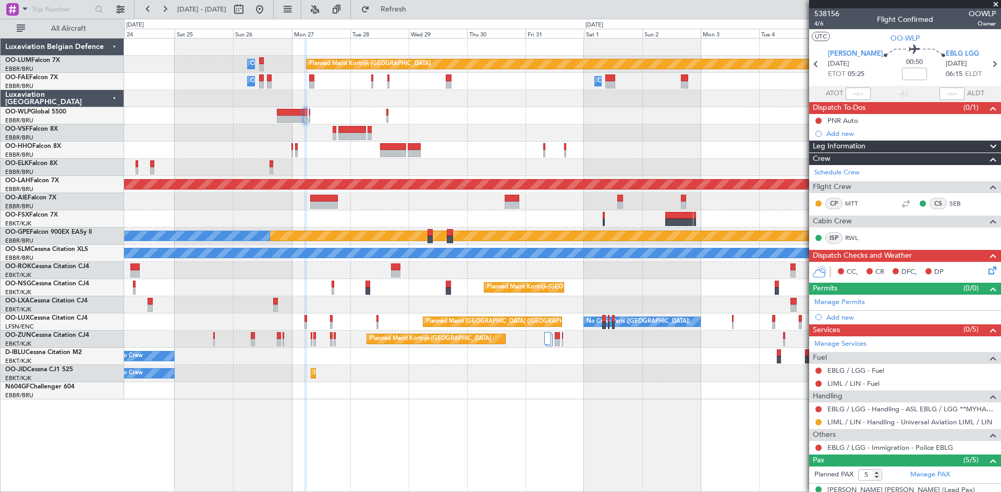
click at [976, 66] on div "EBLG LGG [DATE] 06:15 ELDT" at bounding box center [966, 64] width 42 height 31
click at [987, 65] on icon at bounding box center [994, 64] width 14 height 14
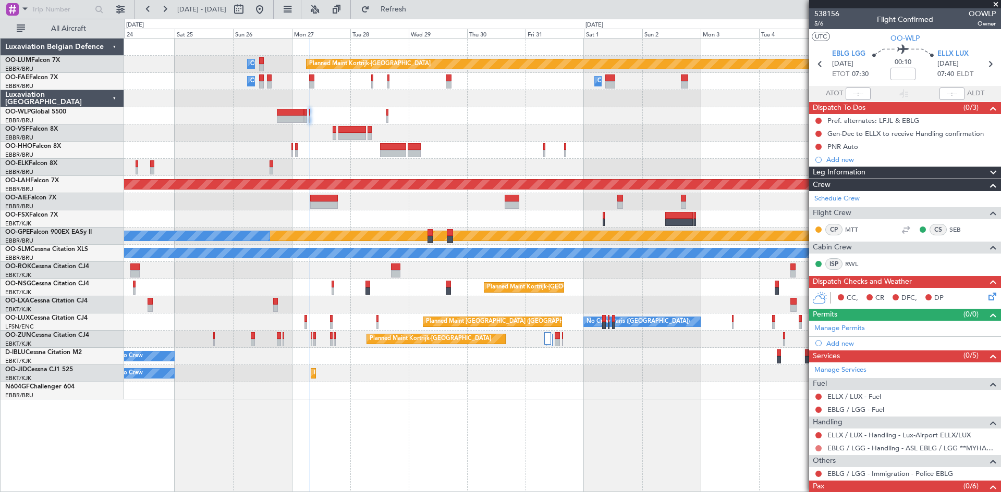
click at [818, 449] on button at bounding box center [818, 449] width 6 height 6
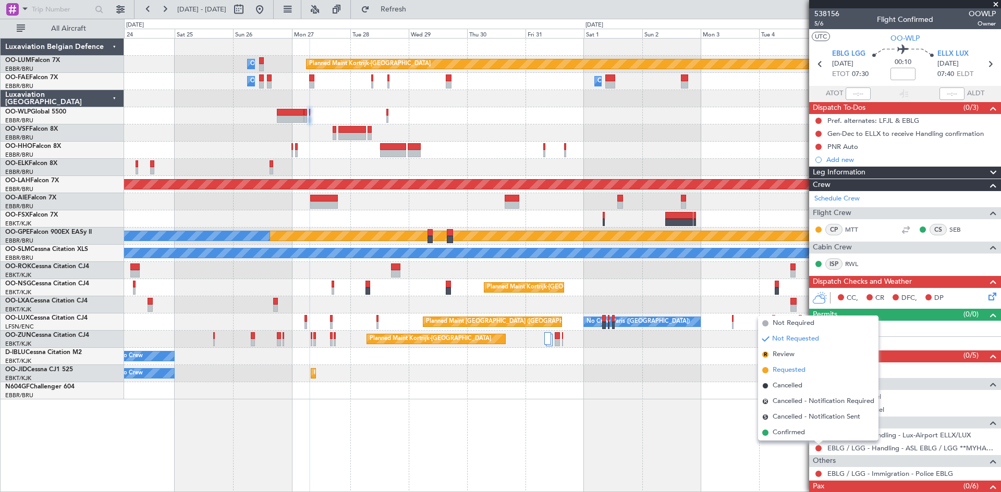
click at [783, 369] on span "Requested" at bounding box center [788, 370] width 33 height 10
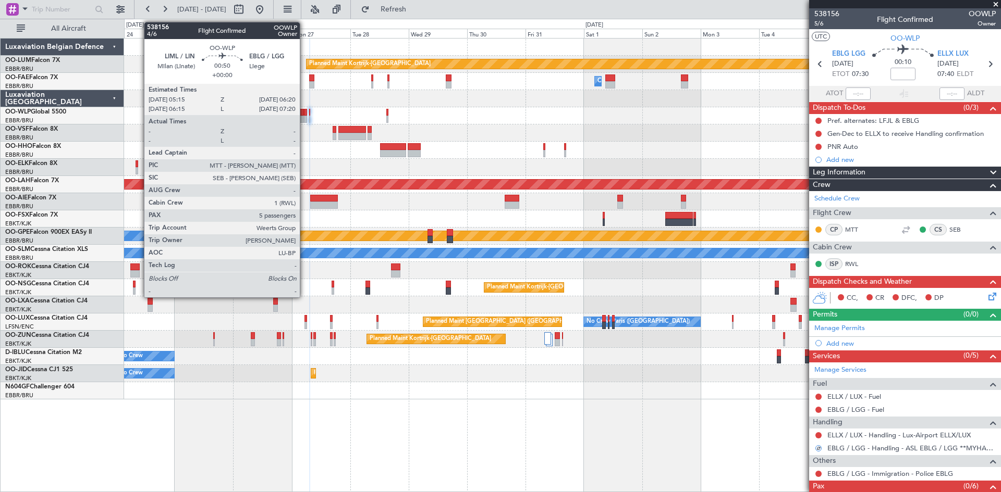
click at [304, 115] on div at bounding box center [305, 112] width 3 height 7
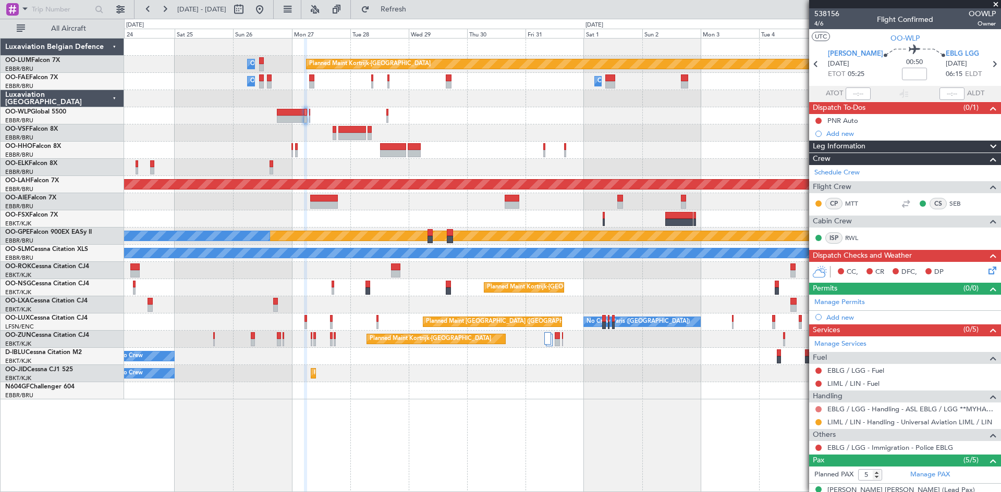
click at [821, 411] on button at bounding box center [818, 409] width 6 height 6
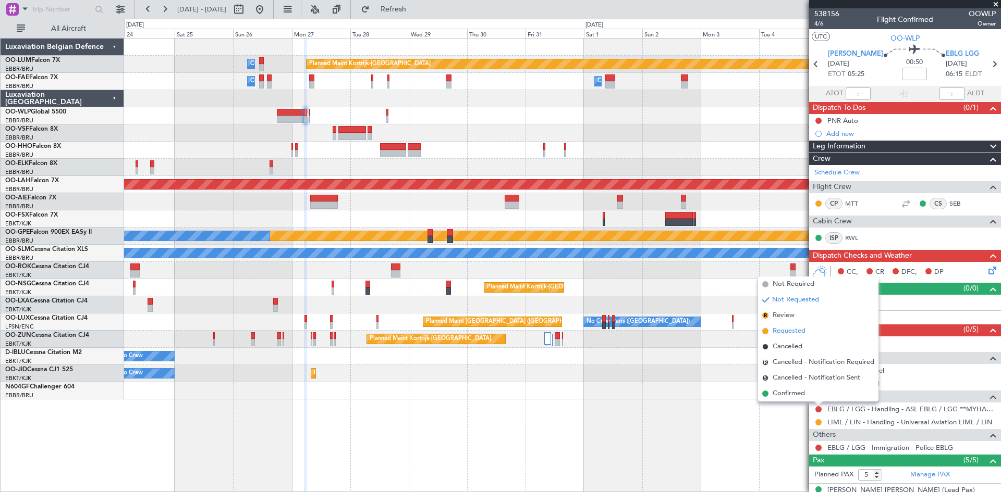
click at [785, 329] on span "Requested" at bounding box center [788, 331] width 33 height 10
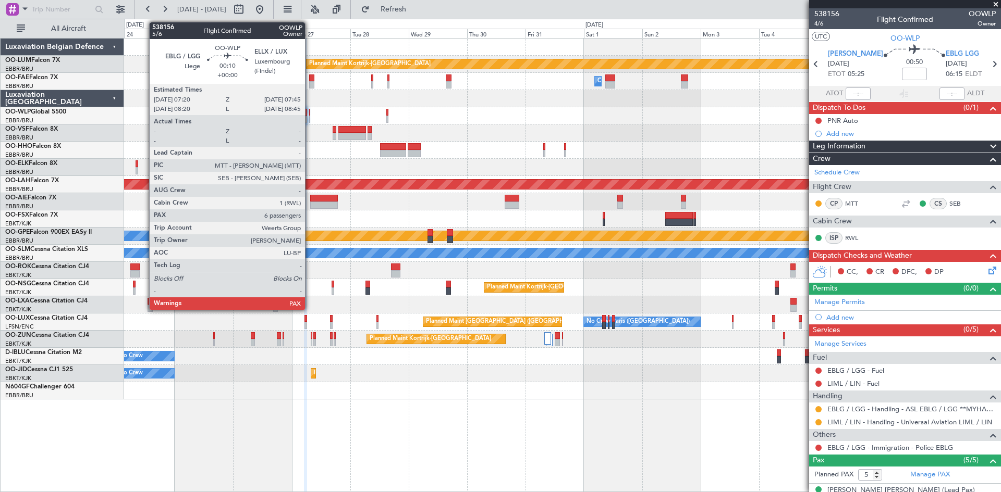
click at [310, 117] on div at bounding box center [309, 119] width 1 height 7
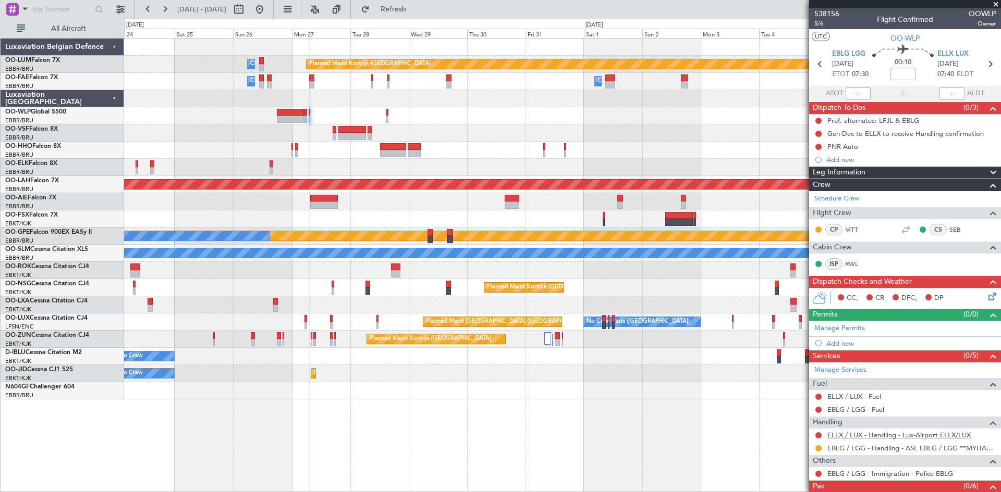
click at [861, 437] on link "ELLX / LUX - Handling - Lux-Airport ELLX/LUX" at bounding box center [898, 435] width 143 height 9
click at [473, 33] on div "Planned Maint Kortrijk-[GEOGRAPHIC_DATA] Owner [GEOGRAPHIC_DATA] Owner [GEOGRAP…" at bounding box center [500, 256] width 1001 height 474
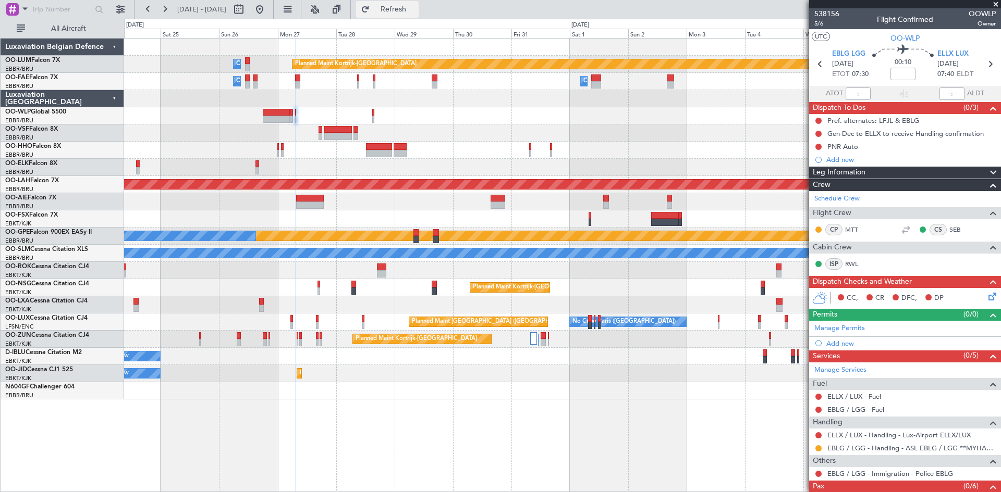
click at [415, 7] on span "Refresh" at bounding box center [394, 9] width 44 height 7
click at [816, 447] on button at bounding box center [818, 449] width 6 height 6
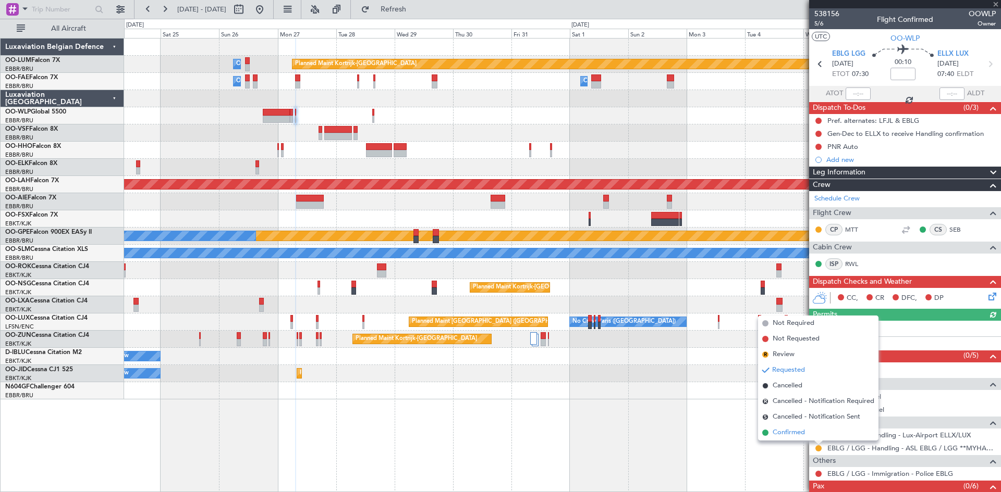
click at [800, 433] on span "Confirmed" at bounding box center [788, 433] width 32 height 10
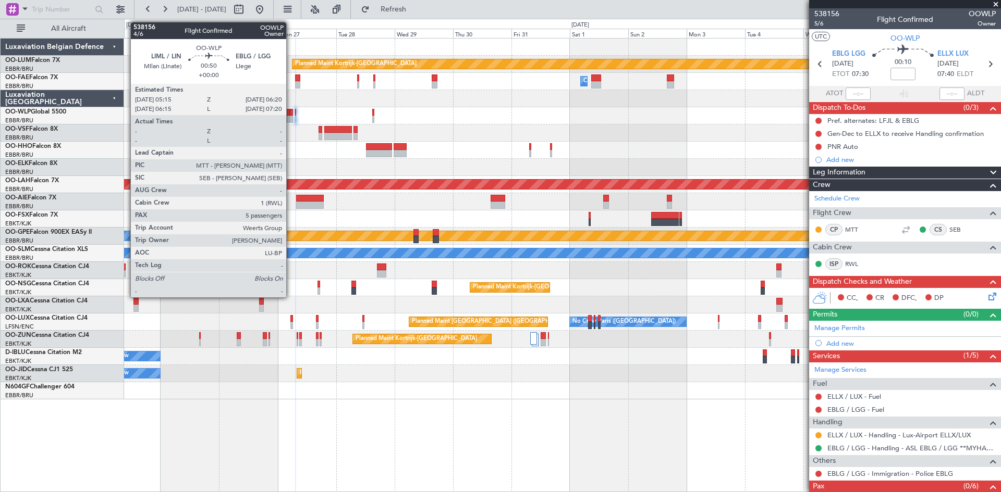
click at [291, 114] on div at bounding box center [291, 112] width 3 height 7
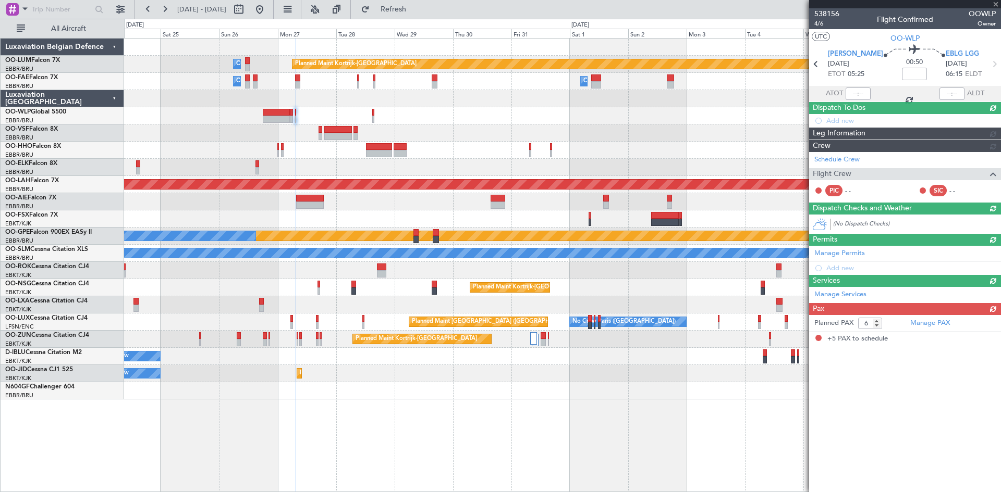
type input "5"
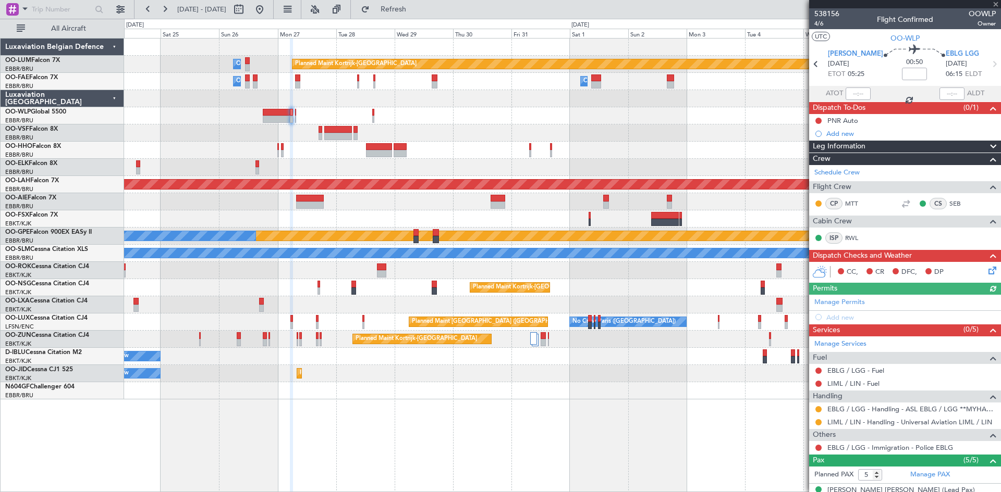
click at [823, 406] on div "EBLG / LGG - Handling - ASL EBLG / LGG **MYHANDLING**" at bounding box center [905, 409] width 192 height 13
click at [817, 410] on button at bounding box center [818, 409] width 6 height 6
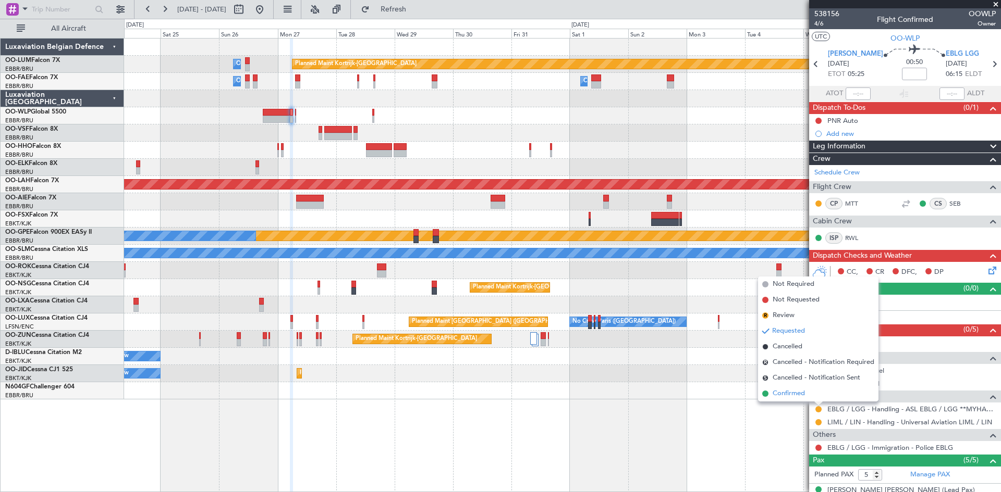
click at [803, 399] on span "Confirmed" at bounding box center [788, 394] width 32 height 10
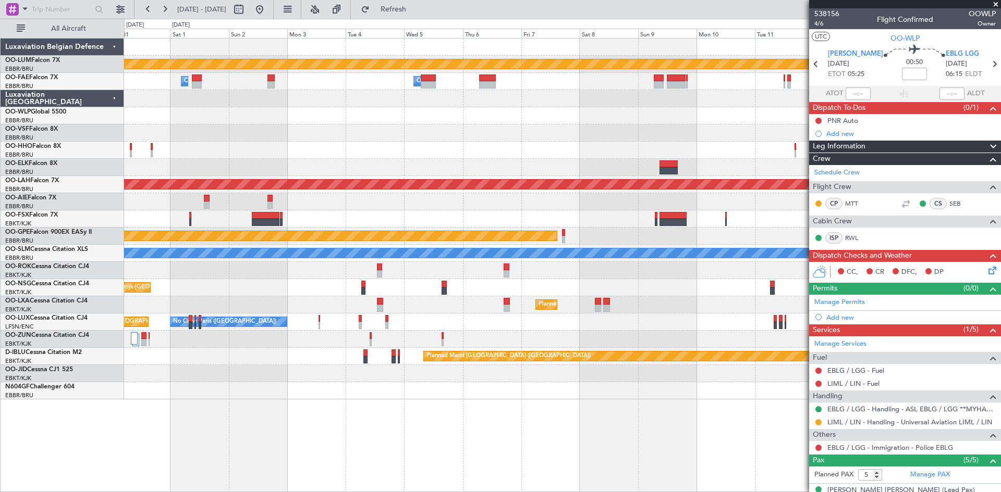
click at [238, 400] on div "Planned Maint Kortrijk-[GEOGRAPHIC_DATA] Owner [GEOGRAPHIC_DATA] Owner [GEOGRAP…" at bounding box center [562, 265] width 877 height 454
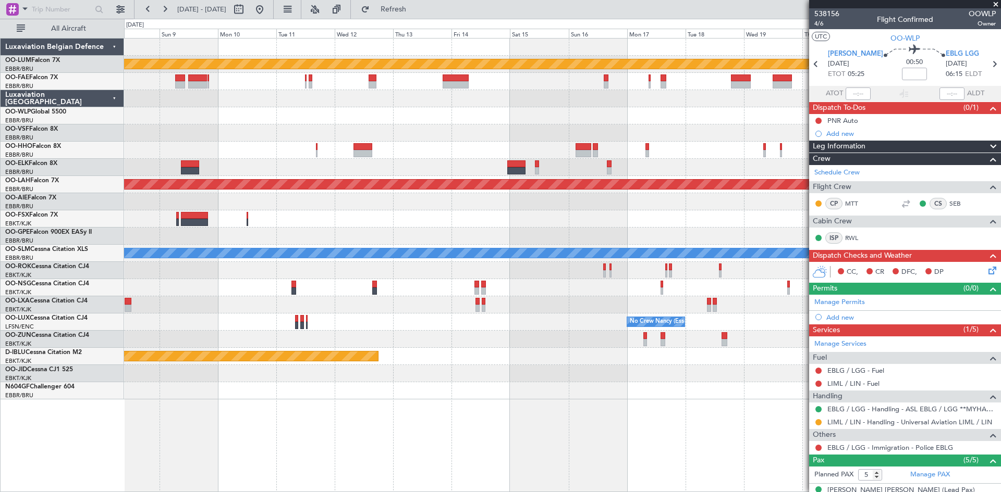
click at [29, 430] on div "Planned Maint Kortrijk-[GEOGRAPHIC_DATA] Owner [GEOGRAPHIC_DATA] Planned Maint …" at bounding box center [500, 256] width 1001 height 474
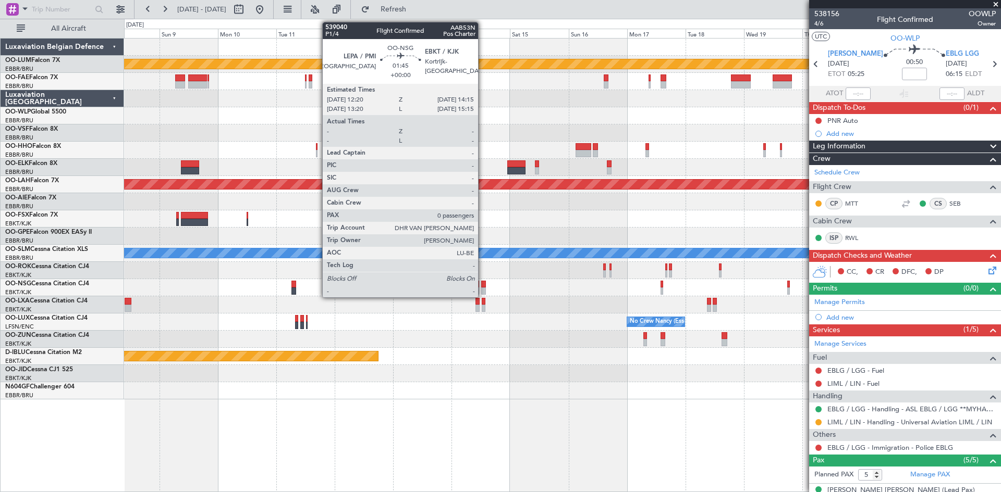
click at [483, 288] on div at bounding box center [483, 291] width 5 height 7
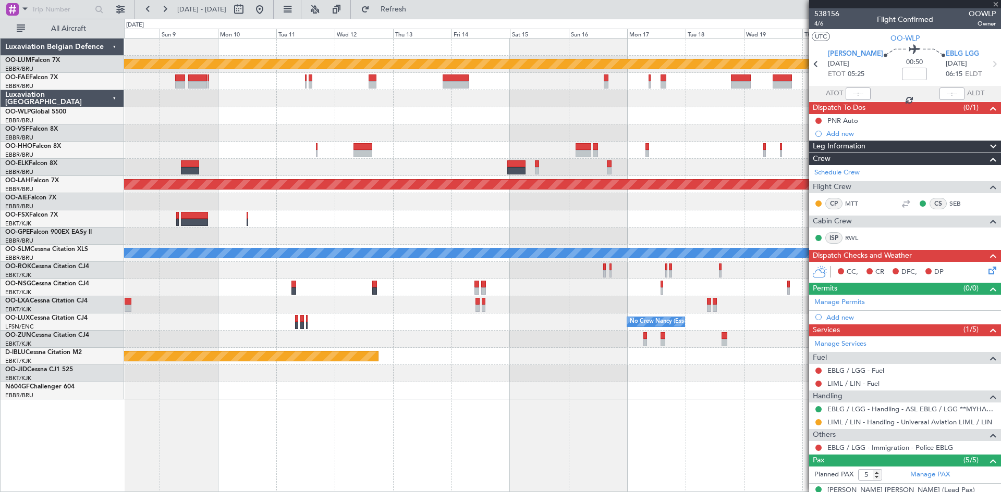
click at [514, 454] on div "Planned Maint Kortrijk-Wevelgem Owner Melsbroek Air Base Planned Maint Geneva (…" at bounding box center [562, 265] width 877 height 454
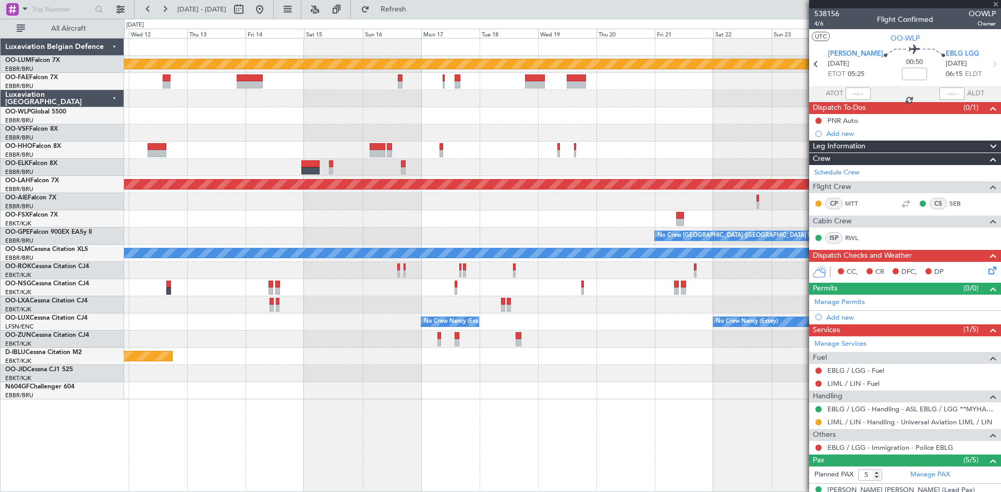
click at [285, 430] on div "Planned Maint Kortrijk-Wevelgem Planned Maint Geneva (Cointrin) Planned Maint A…" at bounding box center [562, 265] width 877 height 454
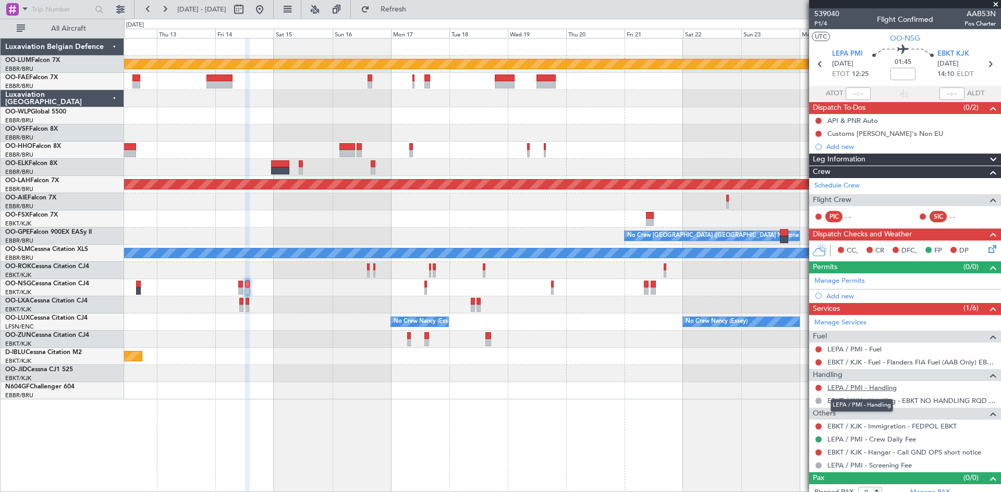
click at [867, 386] on link "LEPA / PMI - Handling" at bounding box center [861, 388] width 69 height 9
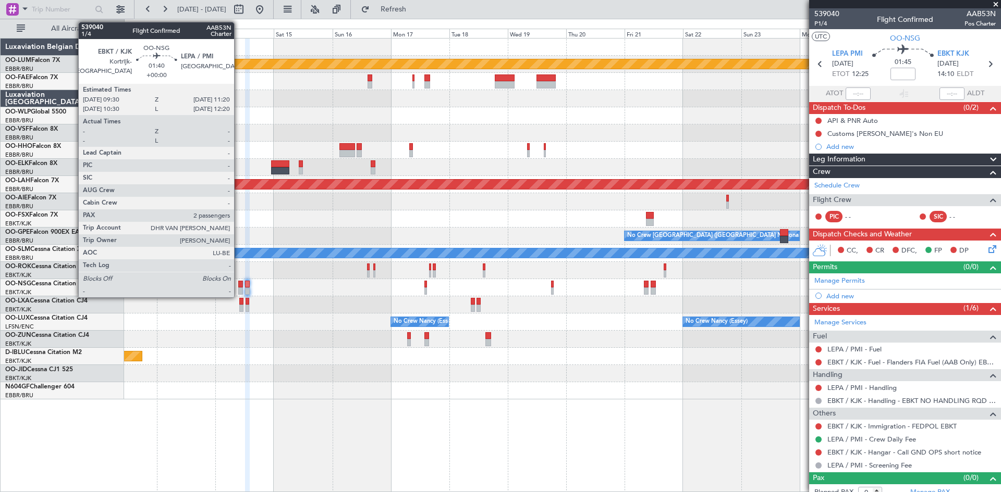
click at [239, 284] on div at bounding box center [240, 284] width 5 height 7
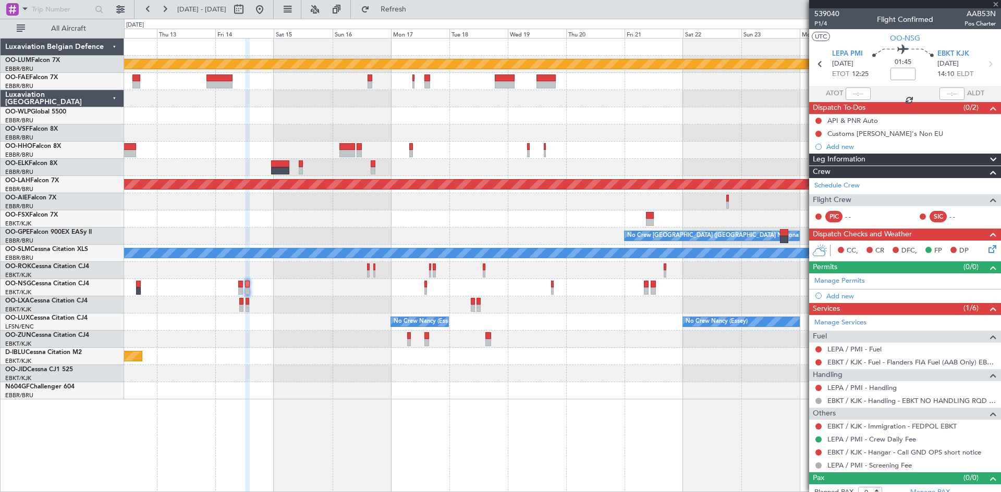
type input "2"
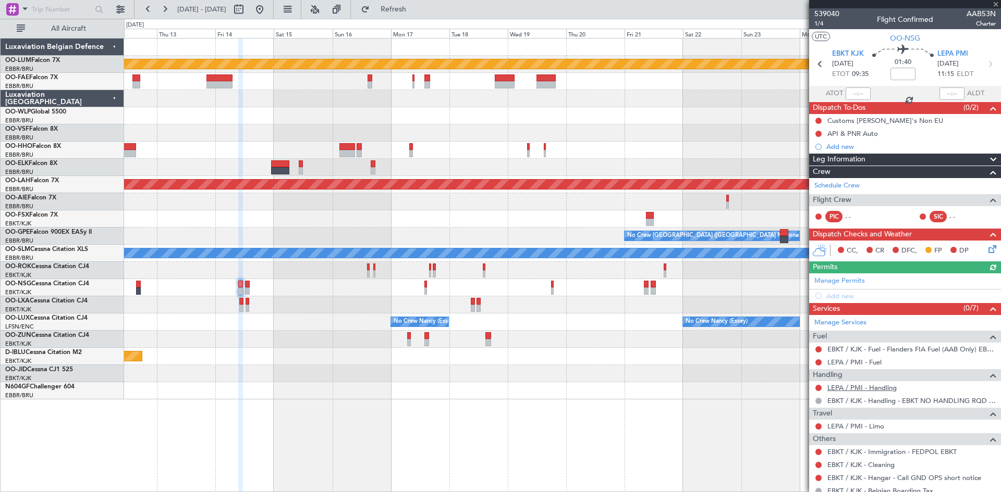
click at [874, 388] on link "LEPA / PMI - Handling" at bounding box center [861, 388] width 69 height 9
click at [937, 55] on span "LEPA PMI" at bounding box center [952, 54] width 31 height 10
click at [838, 294] on div "Add new" at bounding box center [906, 296] width 160 height 9
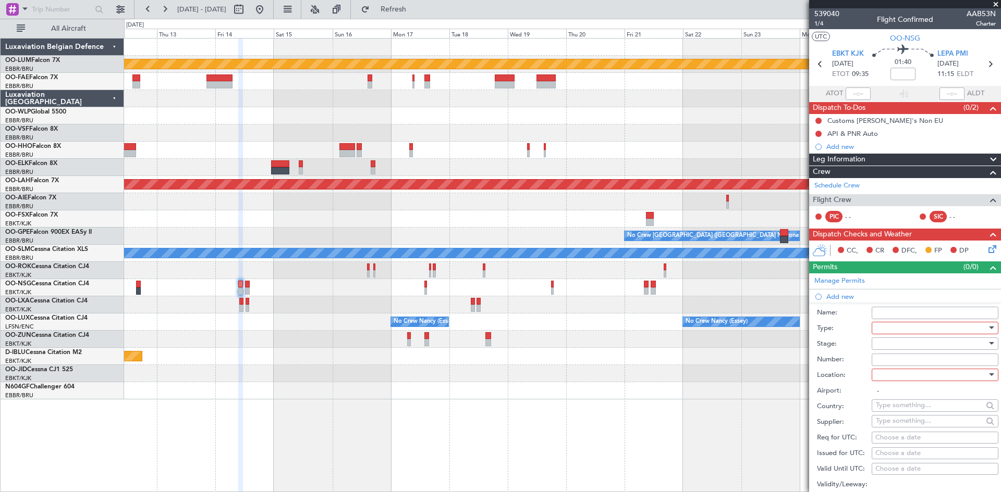
click at [920, 329] on div at bounding box center [930, 328] width 111 height 16
click at [915, 426] on span "Slot" at bounding box center [930, 427] width 109 height 16
click at [898, 377] on div at bounding box center [930, 375] width 111 height 16
click at [905, 425] on span "Arrival" at bounding box center [930, 427] width 109 height 16
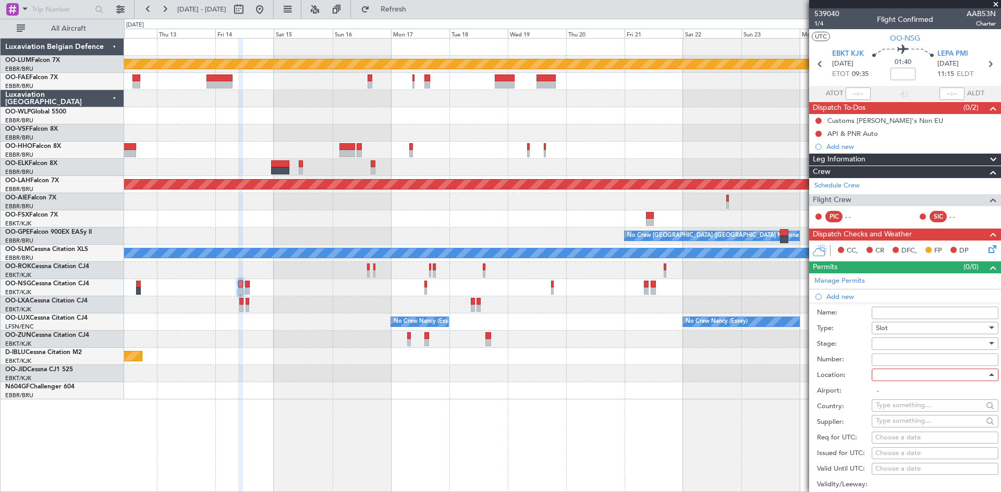
type input "LEPA / PMI"
click at [902, 437] on div "Choose a date" at bounding box center [934, 438] width 119 height 10
select select "10"
select select "2025"
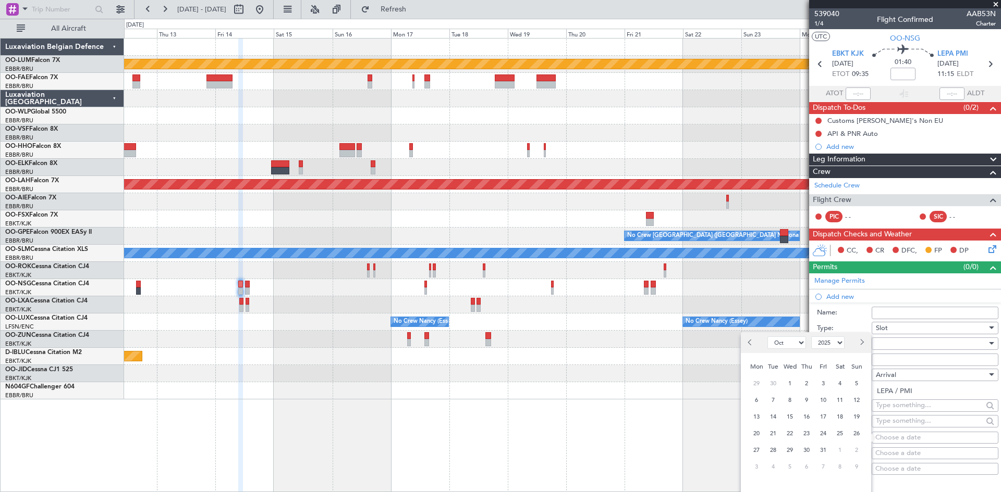
click at [859, 340] on button "Next month" at bounding box center [860, 343] width 11 height 17
select select "11"
click at [819, 416] on span "14" at bounding box center [823, 417] width 13 height 13
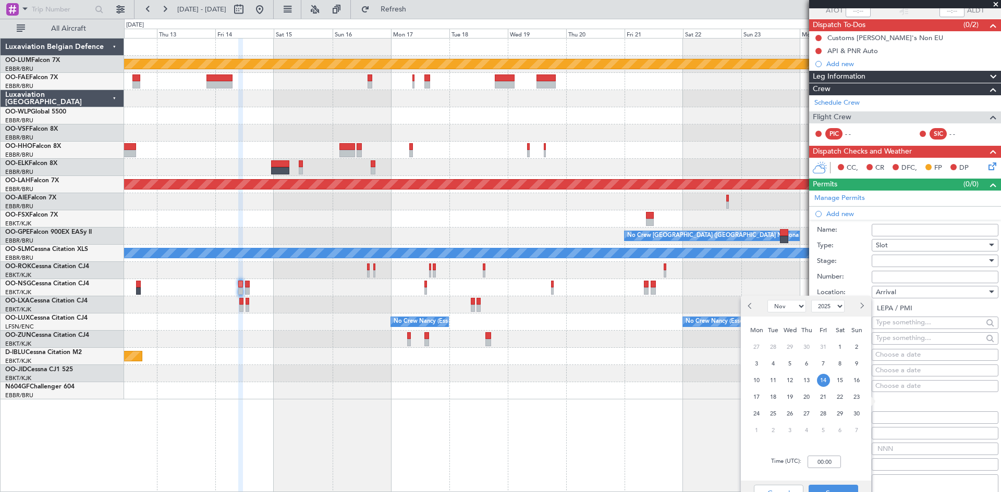
scroll to position [156, 0]
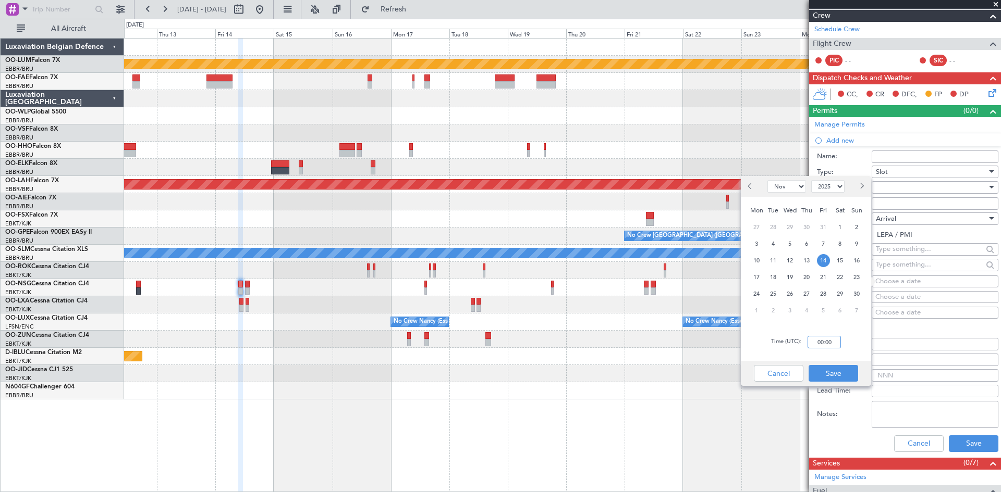
click at [814, 345] on input "00:00" at bounding box center [823, 342] width 33 height 13
type input "11:20"
click at [844, 372] on button "Save" at bounding box center [833, 373] width 50 height 17
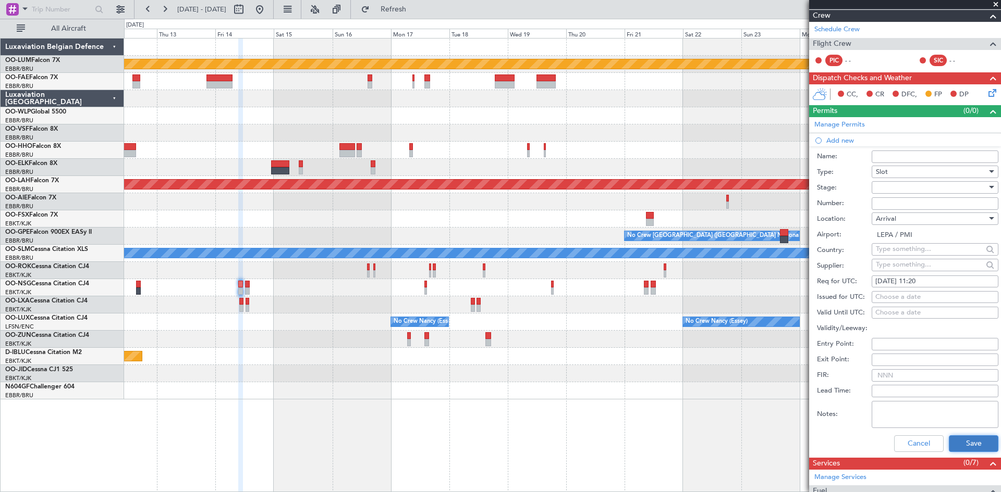
click at [979, 443] on button "Save" at bounding box center [973, 444] width 50 height 17
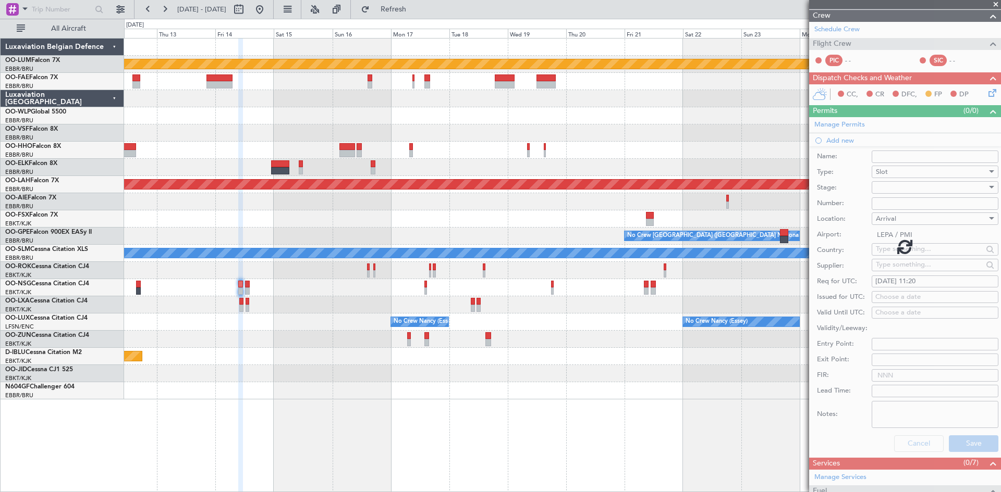
scroll to position [107, 0]
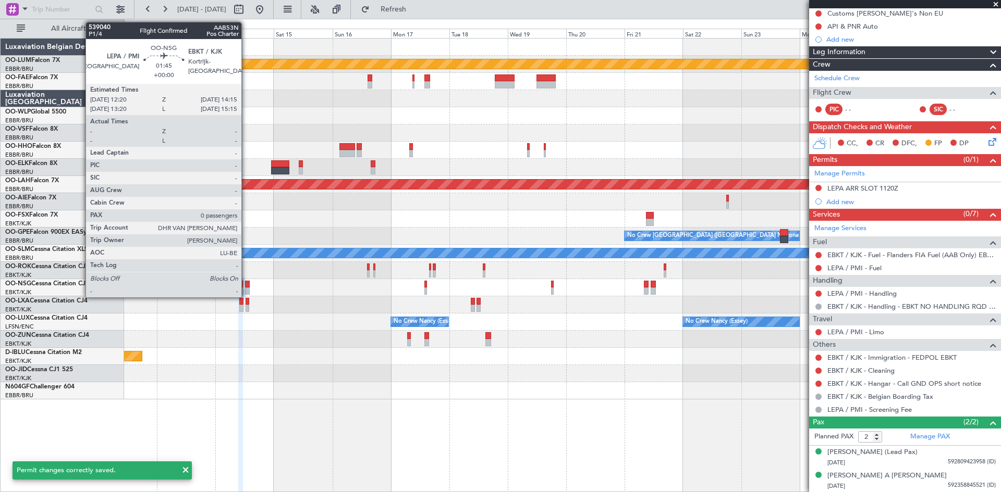
click at [246, 285] on div at bounding box center [247, 284] width 5 height 7
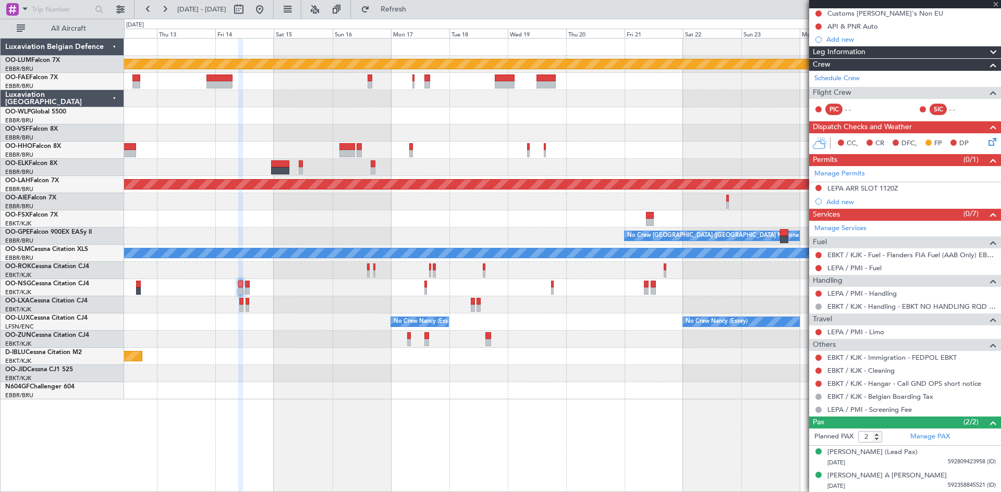
type input "0"
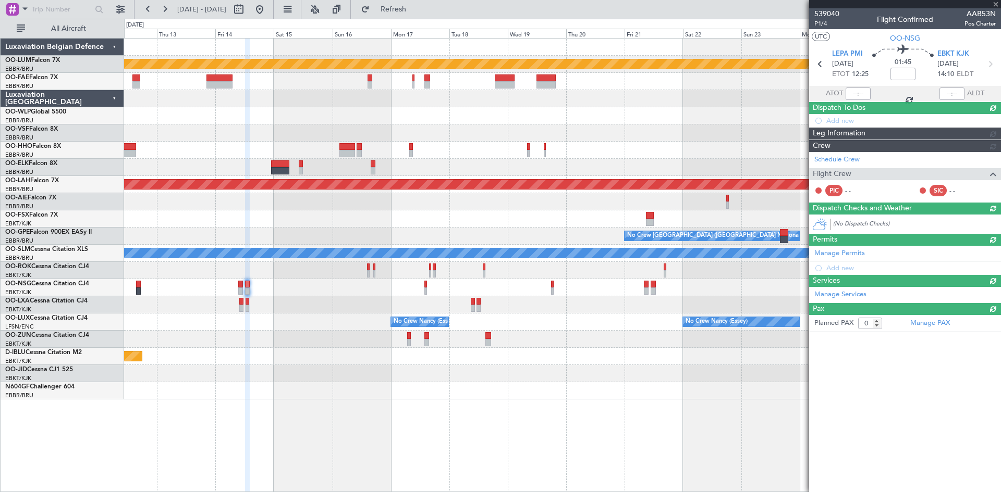
scroll to position [0, 0]
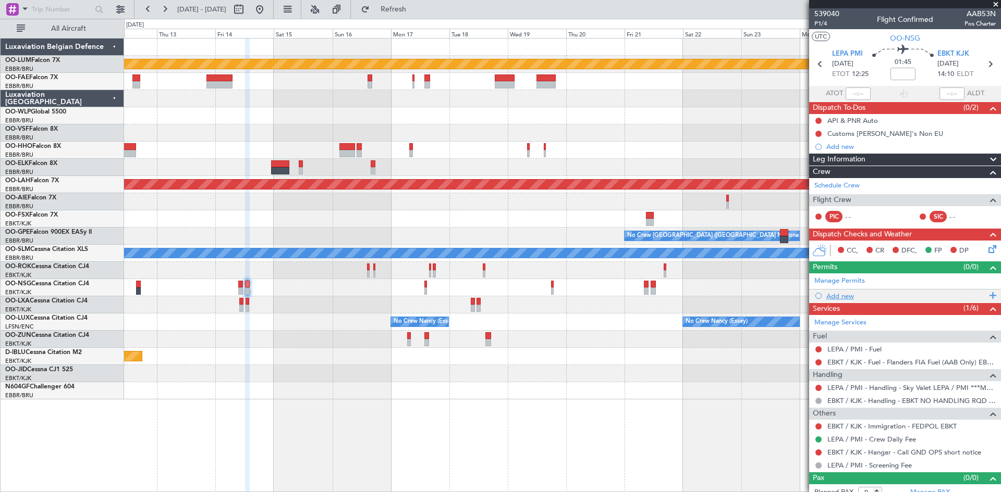
click at [836, 298] on div "Add new" at bounding box center [906, 296] width 160 height 9
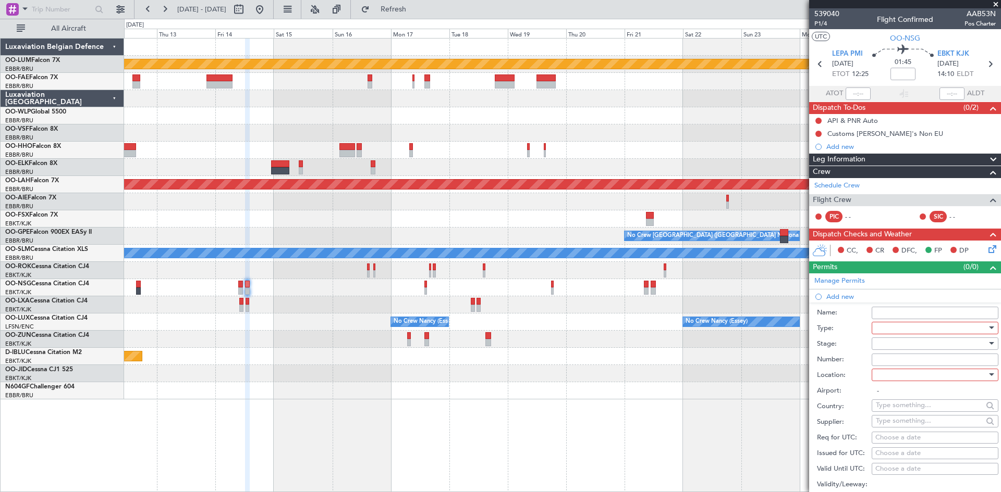
click at [896, 325] on div at bounding box center [930, 328] width 111 height 16
click at [895, 423] on span "Slot" at bounding box center [930, 427] width 109 height 16
click at [882, 370] on div at bounding box center [930, 375] width 111 height 16
click at [890, 396] on span "Departure" at bounding box center [930, 396] width 109 height 16
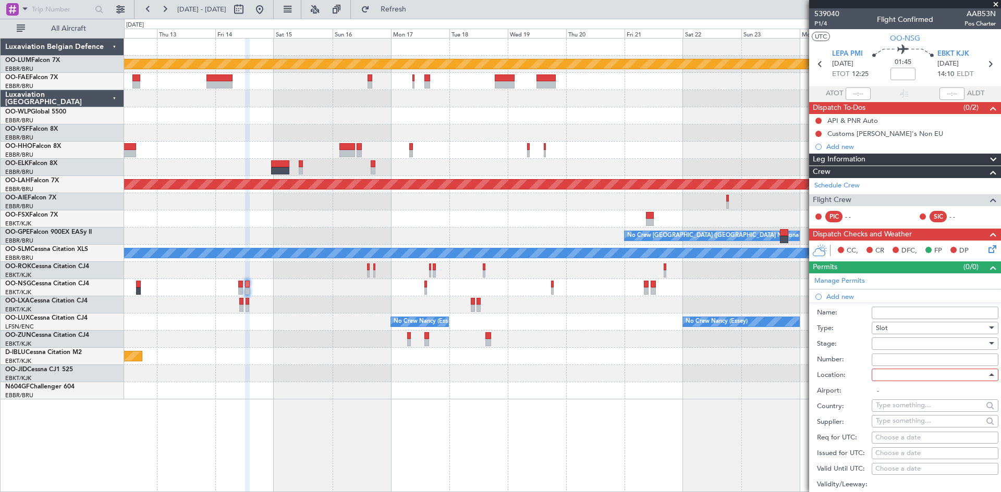
type input "LEPA / PMI"
click at [888, 441] on div "Choose a date" at bounding box center [934, 438] width 119 height 10
select select "10"
select select "2025"
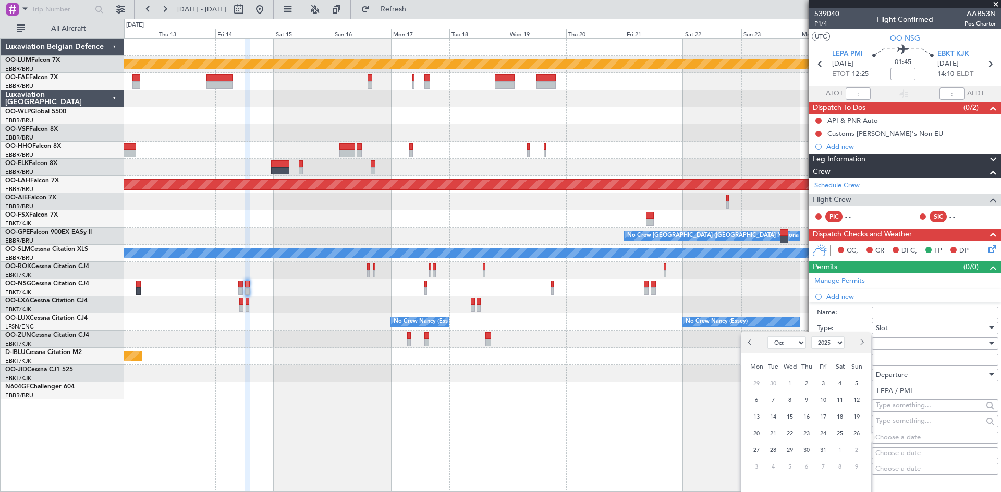
click at [860, 344] on span "Next month" at bounding box center [861, 342] width 6 height 6
select select "11"
click at [823, 413] on span "14" at bounding box center [823, 417] width 13 height 13
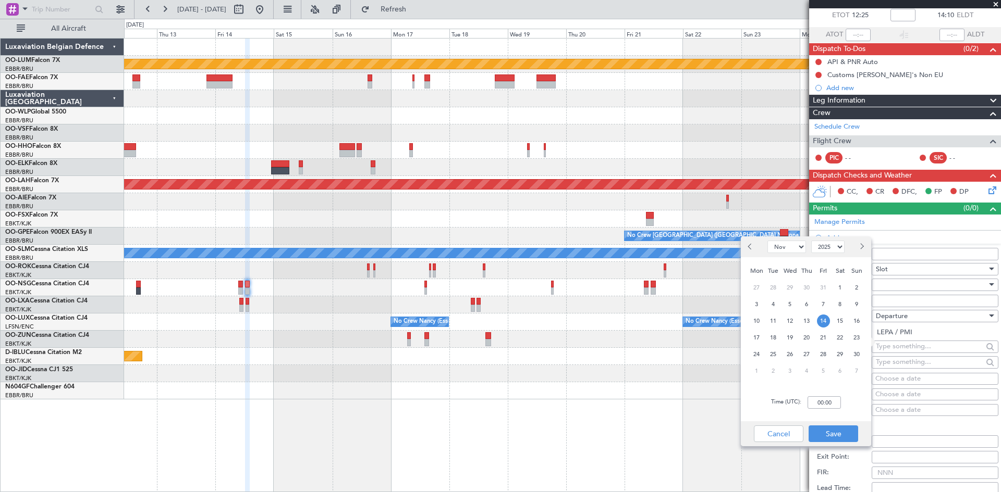
scroll to position [104, 0]
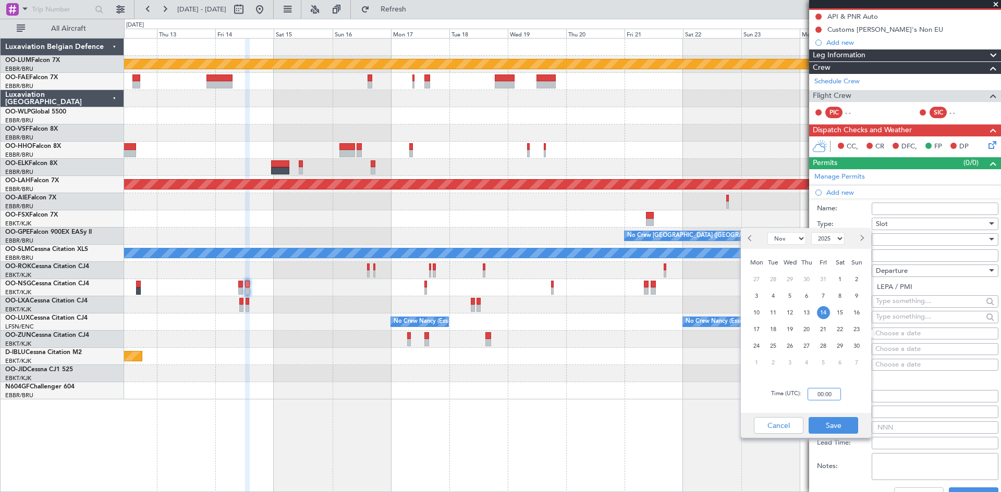
click at [823, 395] on input "00:00" at bounding box center [823, 394] width 33 height 13
type input "12:20"
click at [842, 415] on div "Cancel Save" at bounding box center [805, 425] width 130 height 25
click at [842, 419] on button "Save" at bounding box center [833, 425] width 50 height 17
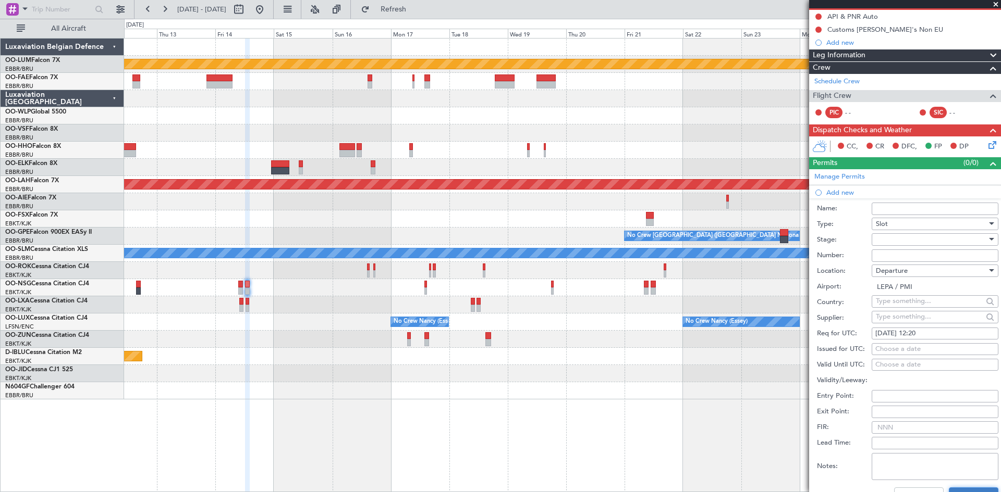
click at [962, 489] on button "Save" at bounding box center [973, 496] width 50 height 17
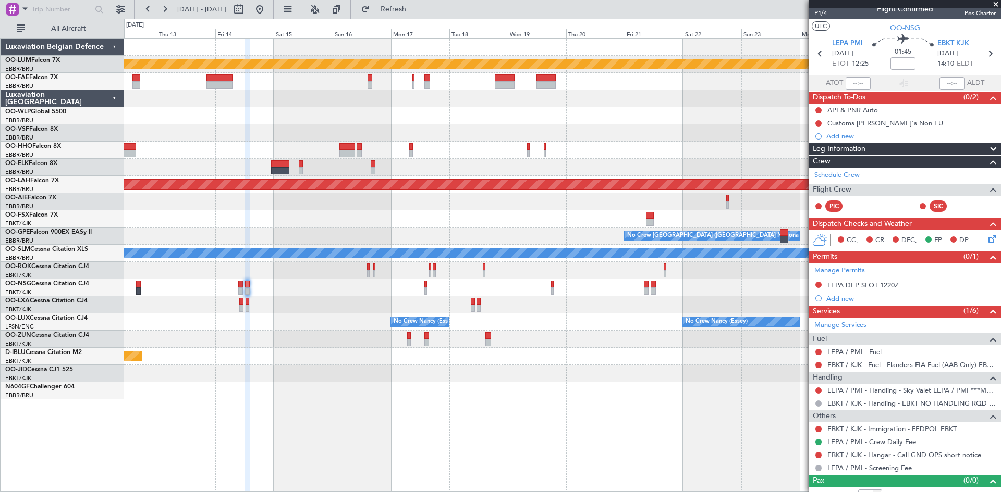
scroll to position [22, 0]
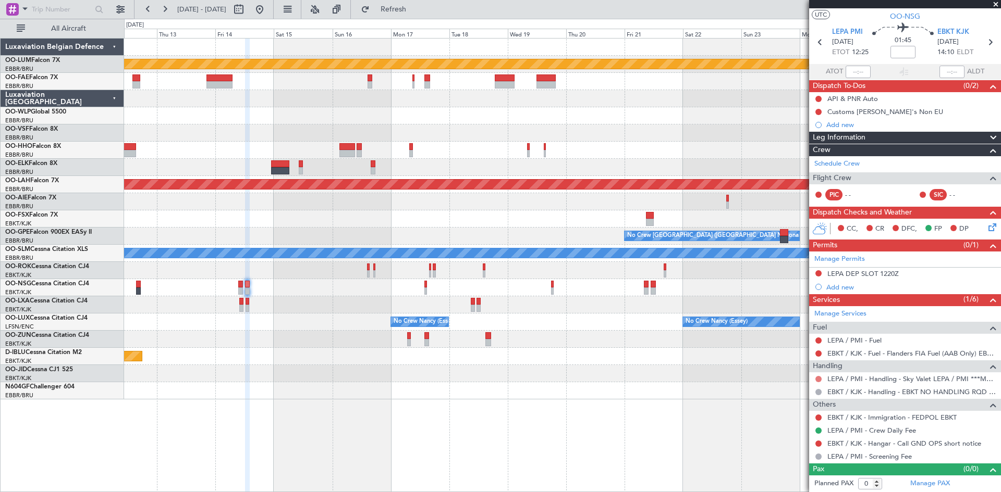
click at [820, 380] on button at bounding box center [818, 379] width 6 height 6
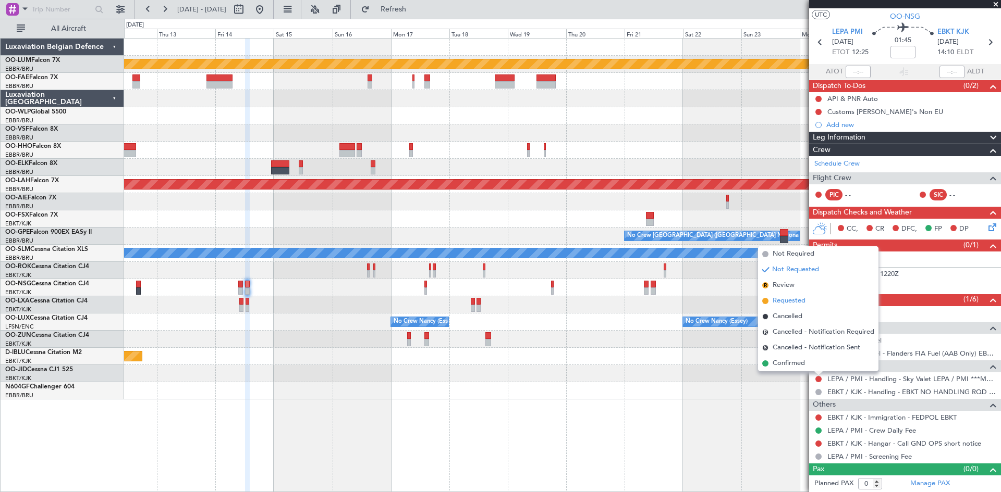
click at [780, 303] on span "Requested" at bounding box center [788, 301] width 33 height 10
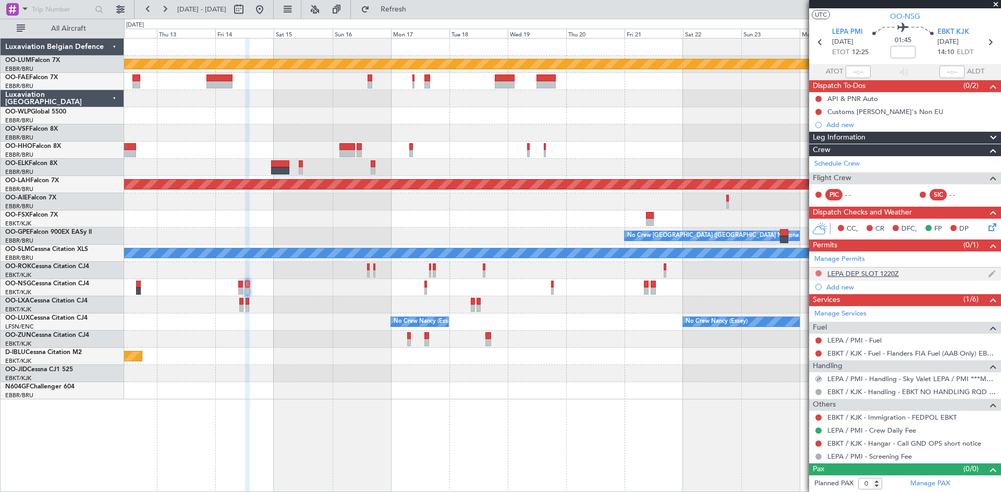
click at [819, 273] on button at bounding box center [818, 273] width 6 height 6
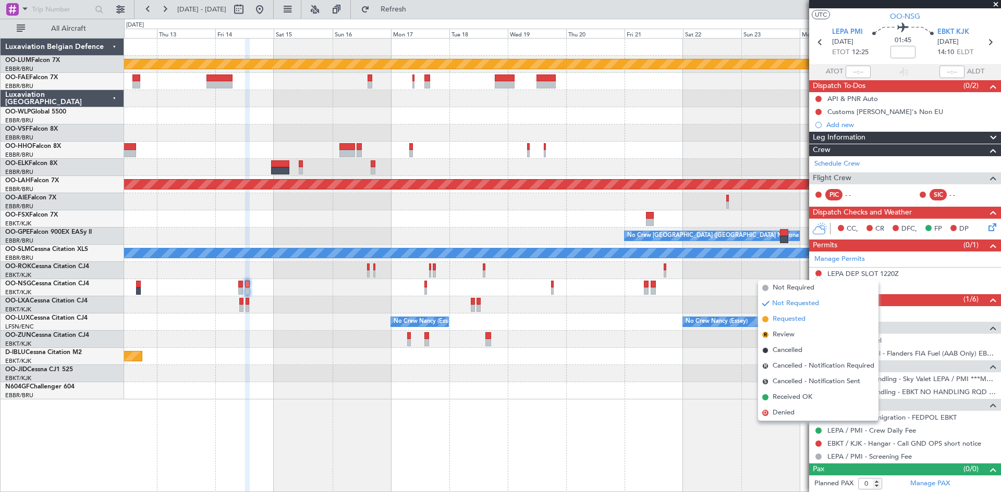
click at [808, 323] on li "Requested" at bounding box center [818, 320] width 120 height 16
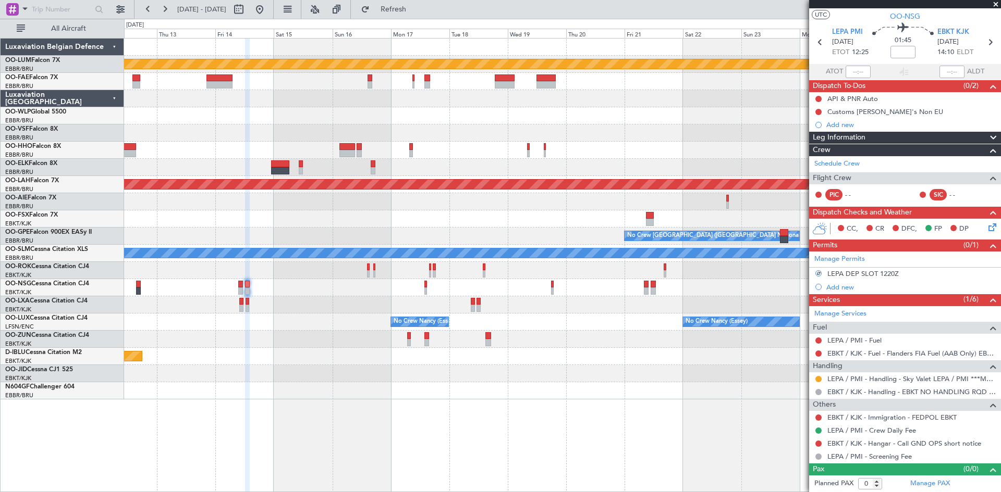
scroll to position [0, 0]
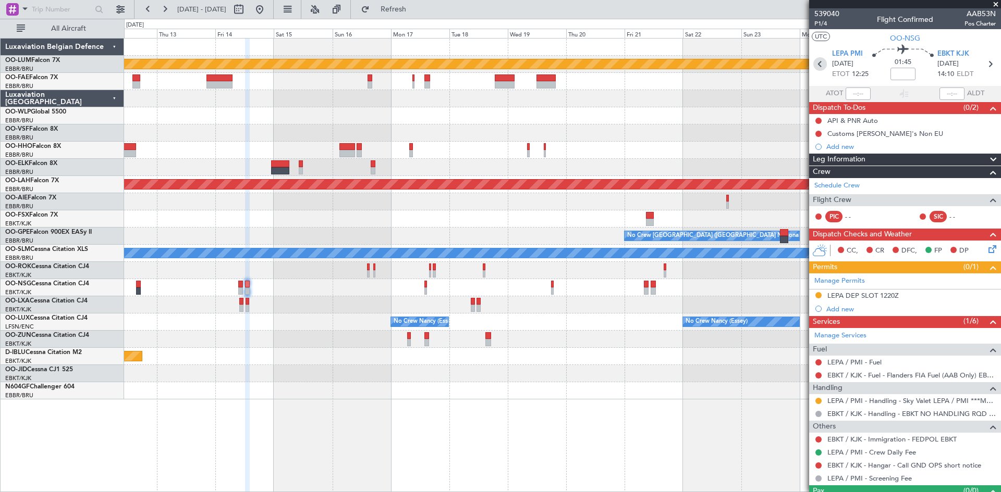
click at [817, 66] on icon at bounding box center [820, 64] width 14 height 14
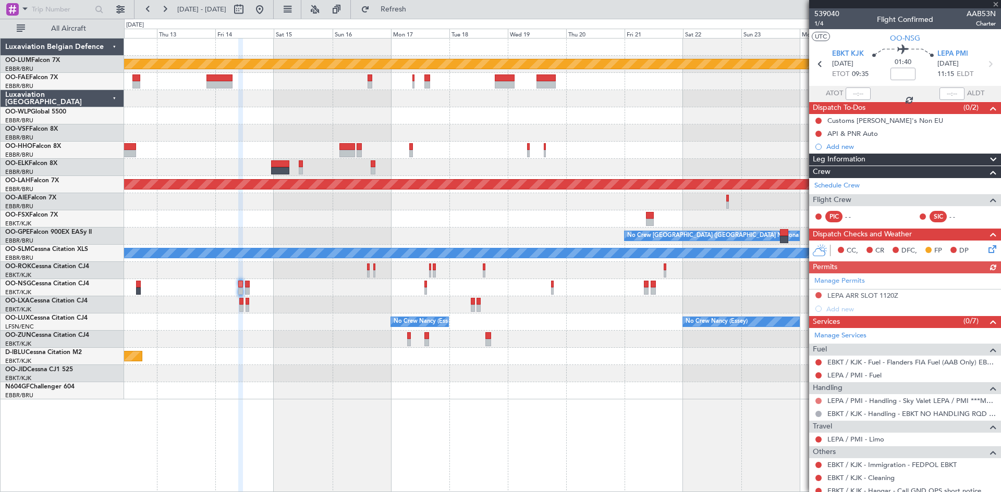
click at [819, 399] on button at bounding box center [818, 401] width 6 height 6
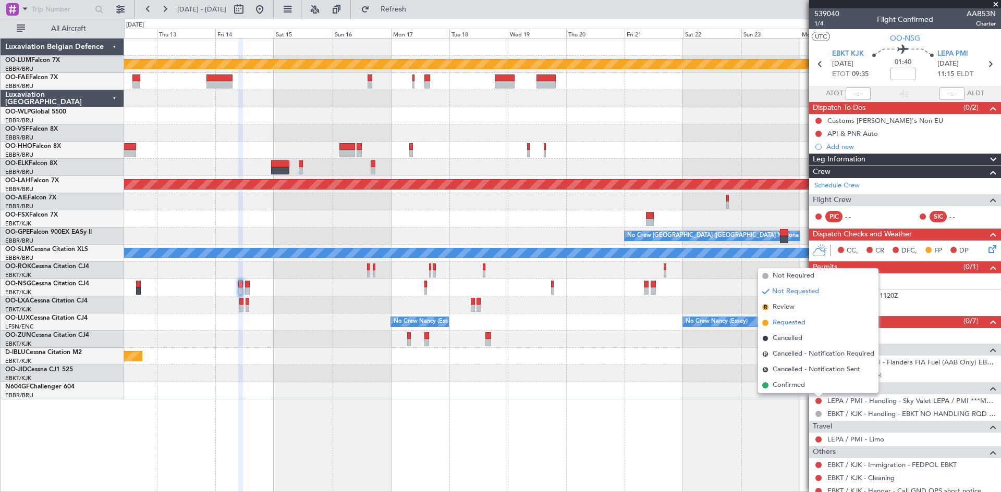
click at [811, 325] on li "Requested" at bounding box center [818, 323] width 120 height 16
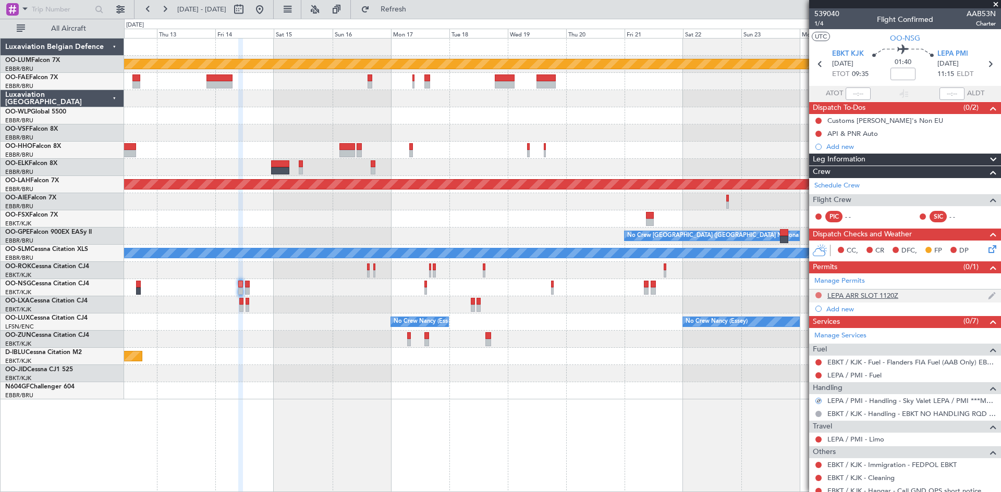
click at [819, 297] on button at bounding box center [818, 295] width 6 height 6
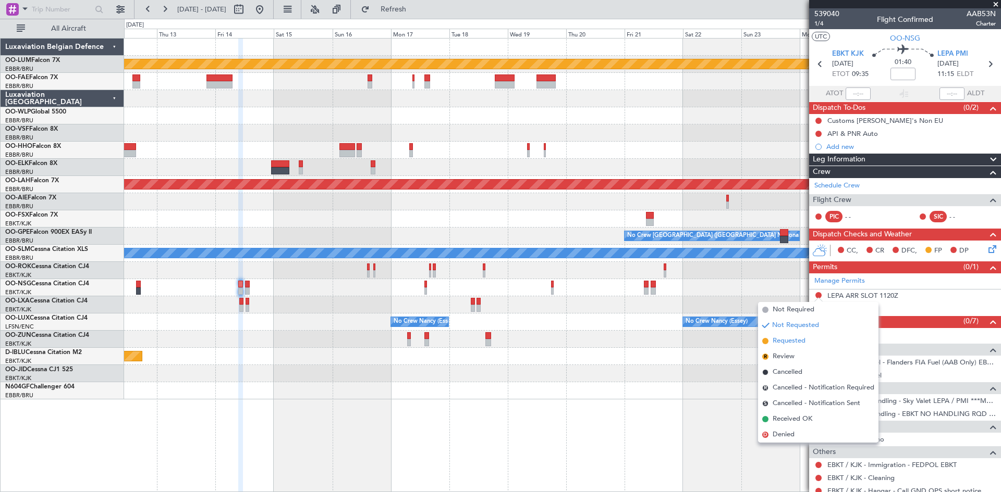
click at [810, 338] on li "Requested" at bounding box center [818, 342] width 120 height 16
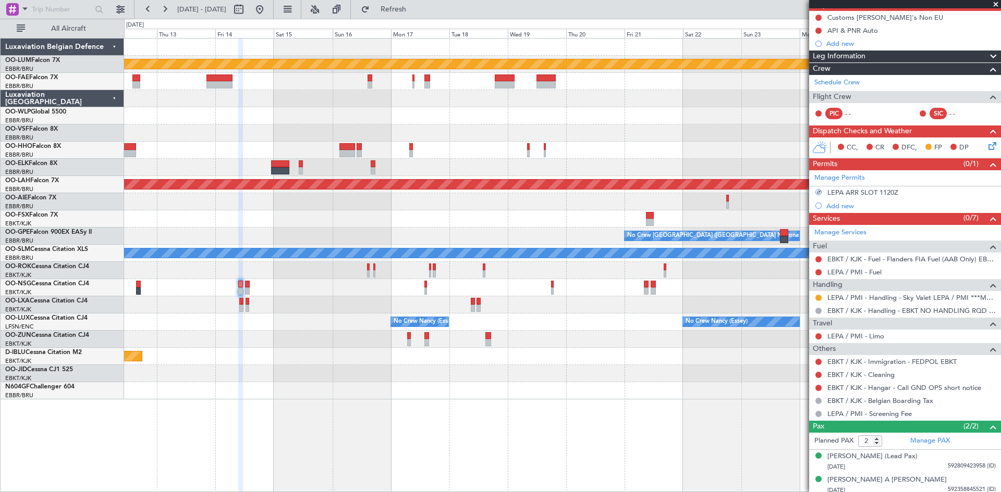
scroll to position [107, 0]
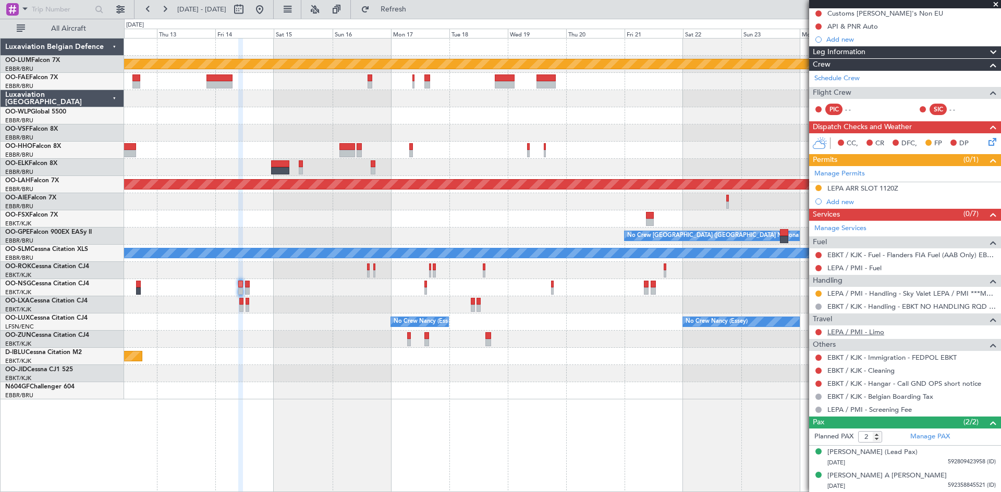
click at [866, 331] on link "LEPA / PMI - Limo" at bounding box center [855, 332] width 57 height 9
click at [819, 331] on button at bounding box center [818, 332] width 6 height 6
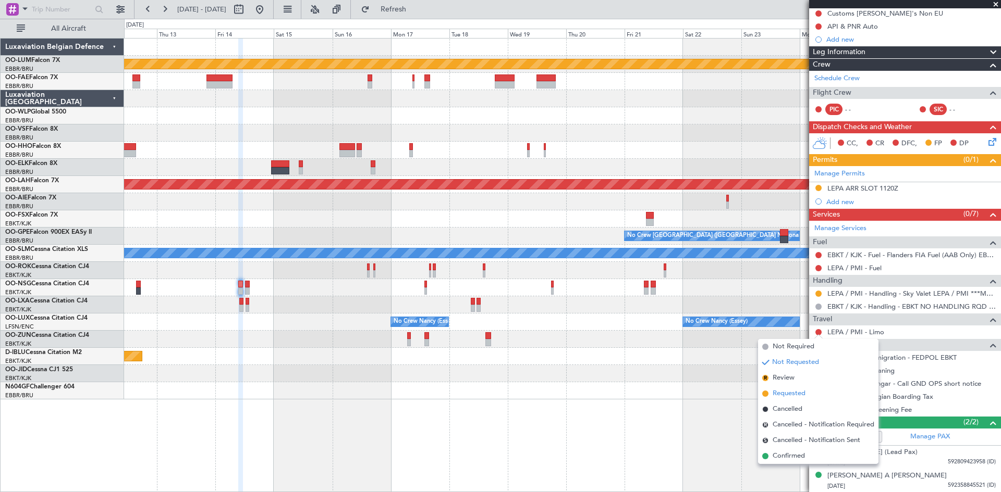
click at [807, 392] on li "Requested" at bounding box center [818, 394] width 120 height 16
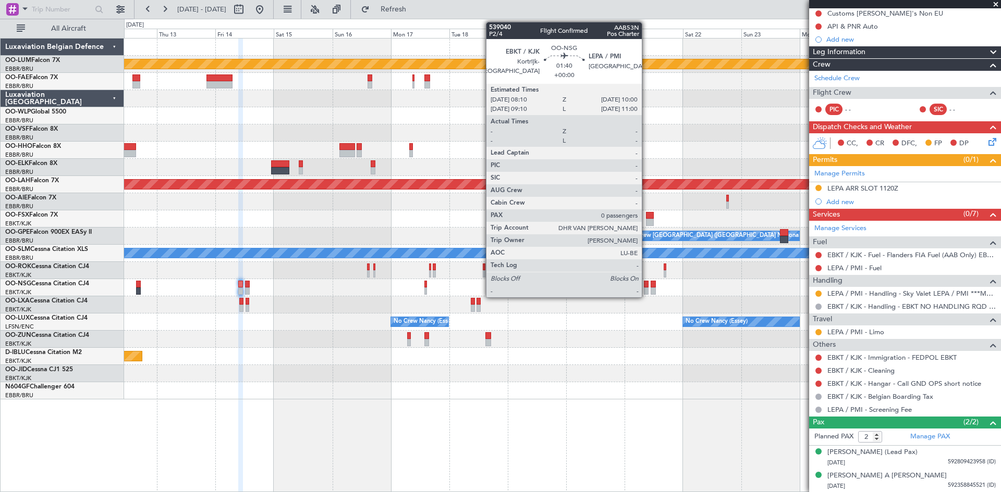
click at [646, 283] on div at bounding box center [646, 284] width 5 height 7
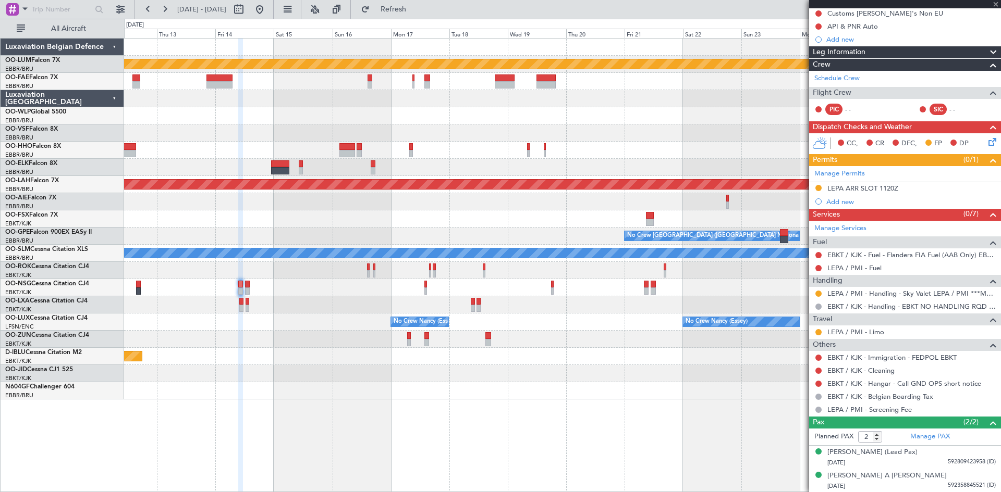
type input "0"
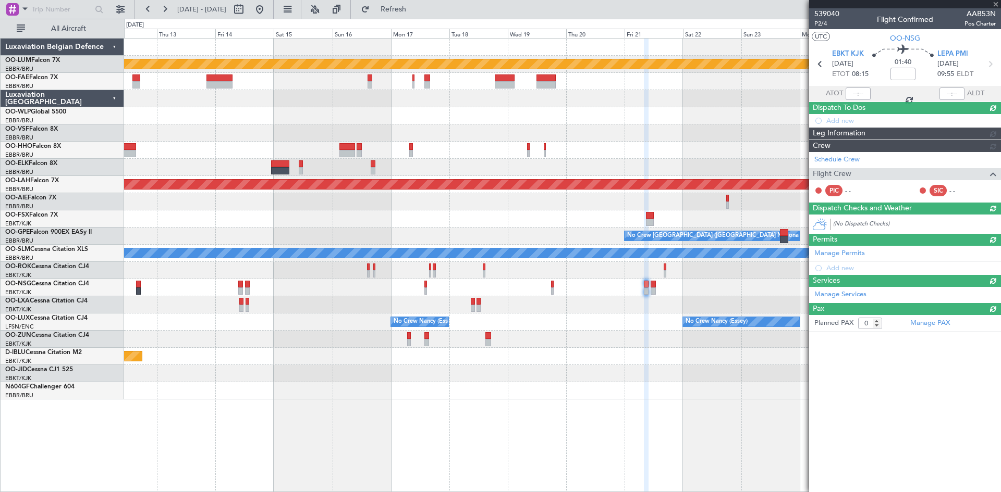
scroll to position [0, 0]
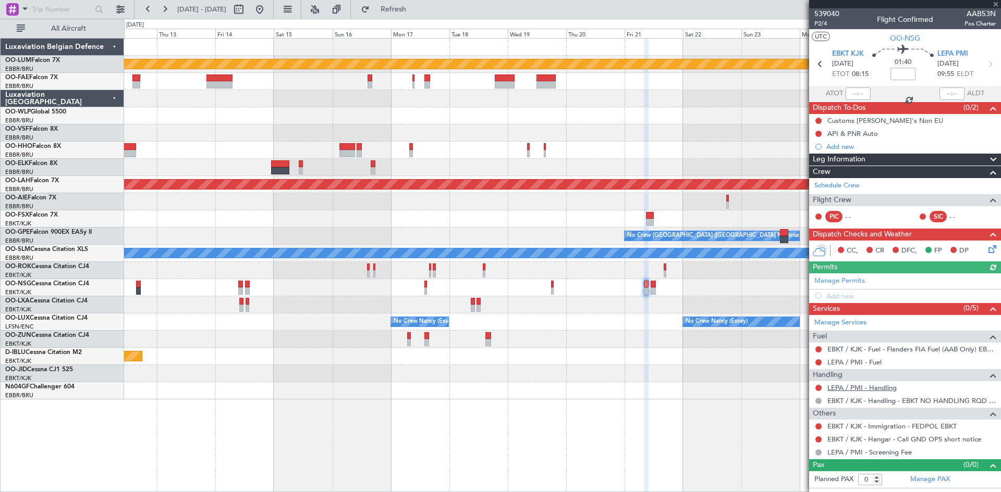
click at [860, 388] on link "LEPA / PMI - Handling" at bounding box center [861, 388] width 69 height 9
click at [843, 292] on div "Add new" at bounding box center [906, 296] width 160 height 9
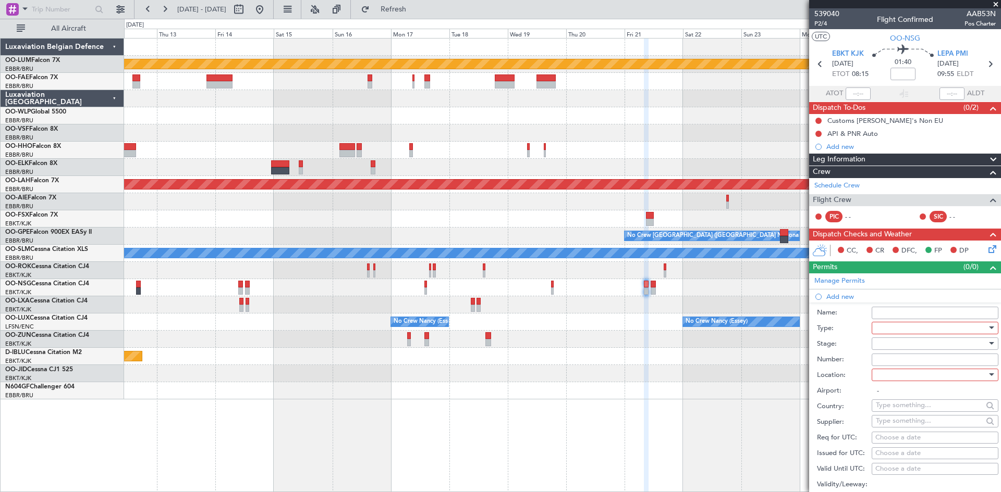
click at [889, 326] on div at bounding box center [930, 328] width 111 height 16
click at [900, 427] on span "Slot" at bounding box center [930, 426] width 109 height 16
click at [892, 379] on div at bounding box center [930, 375] width 111 height 16
click at [906, 428] on span "Arrival" at bounding box center [930, 427] width 109 height 16
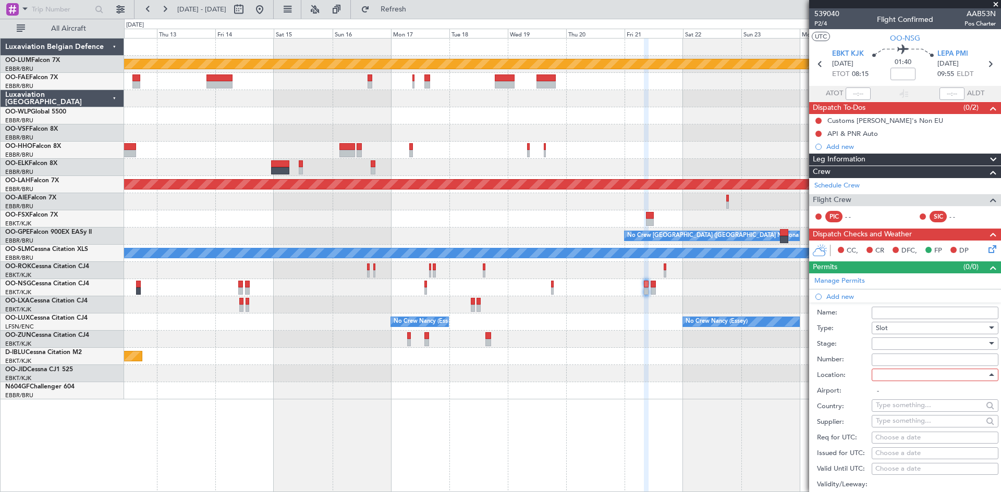
type input "LEPA / PMI"
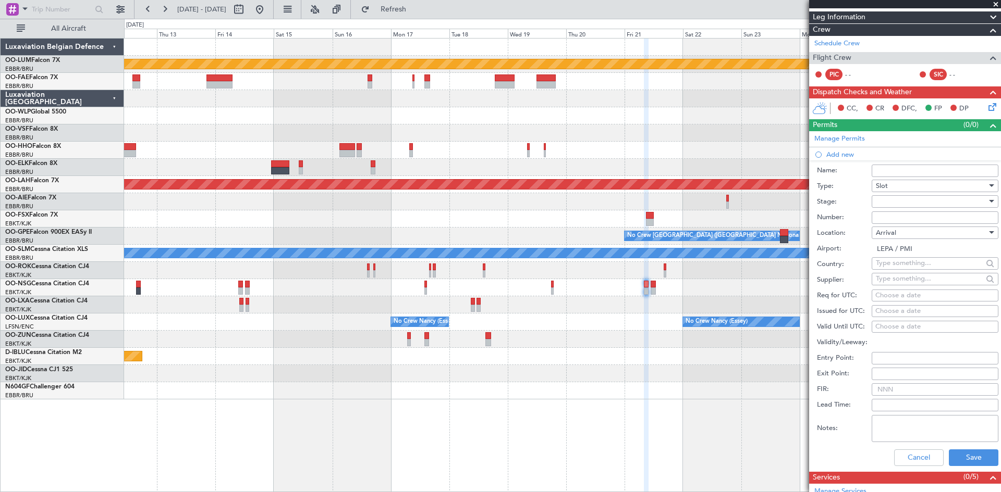
scroll to position [156, 0]
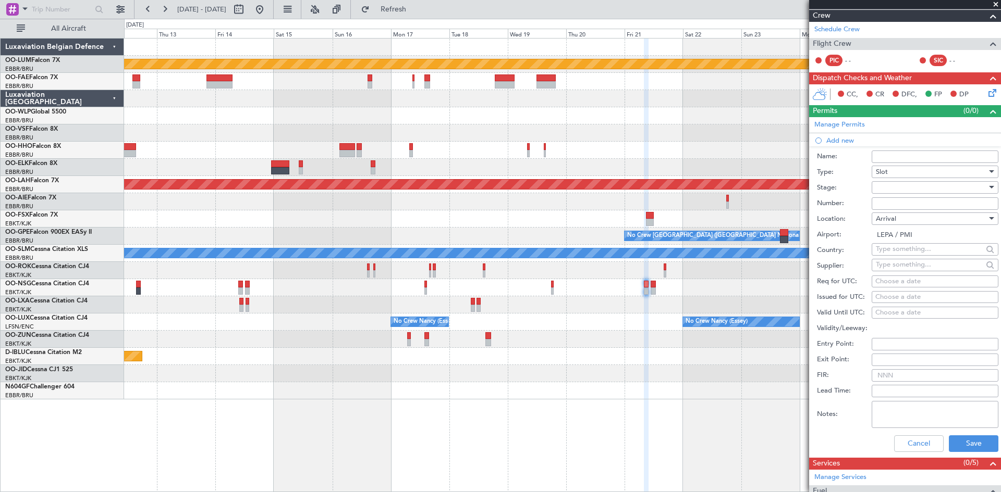
click at [892, 281] on div "Choose a date" at bounding box center [934, 282] width 119 height 10
select select "10"
select select "2025"
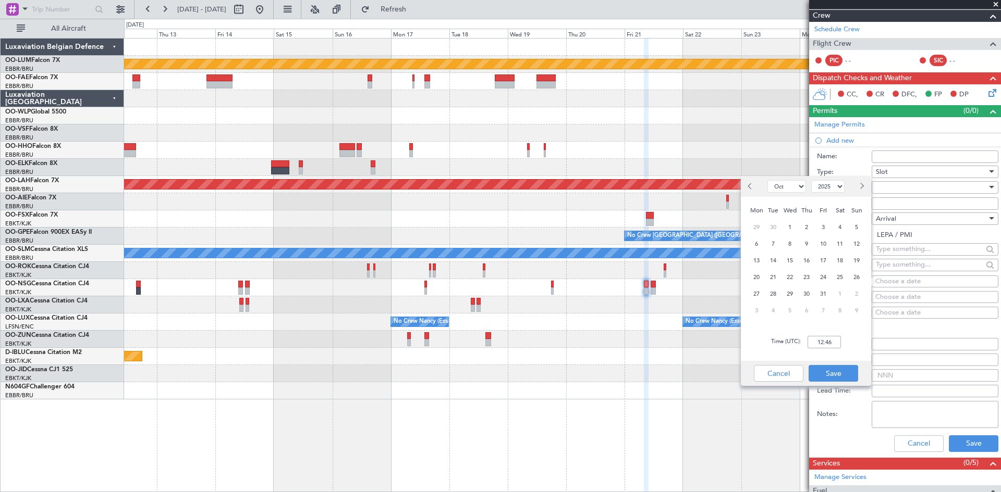
click at [859, 188] on span "Next month" at bounding box center [861, 186] width 6 height 6
select select "11"
click at [827, 276] on span "21" at bounding box center [823, 277] width 13 height 13
click at [816, 340] on input "00:00" at bounding box center [823, 342] width 33 height 13
type input "10:00"
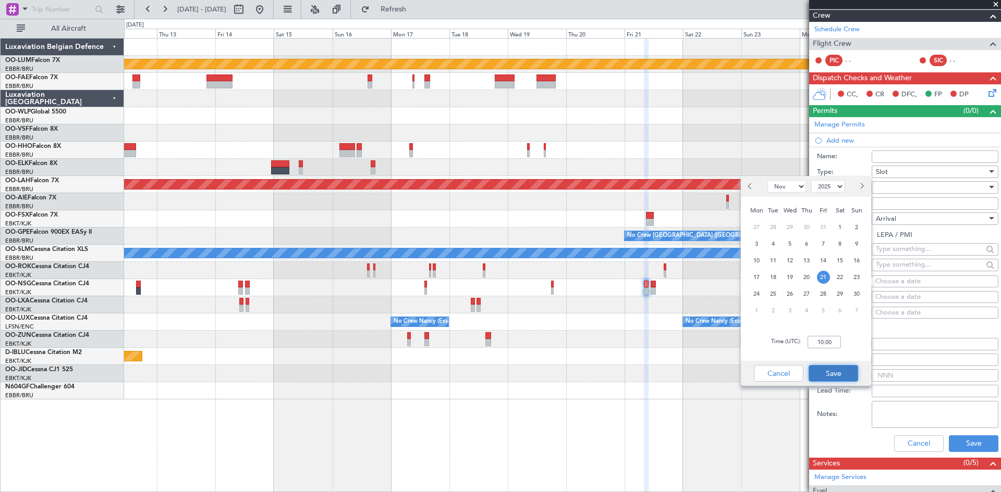
click at [856, 377] on button "Save" at bounding box center [833, 373] width 50 height 17
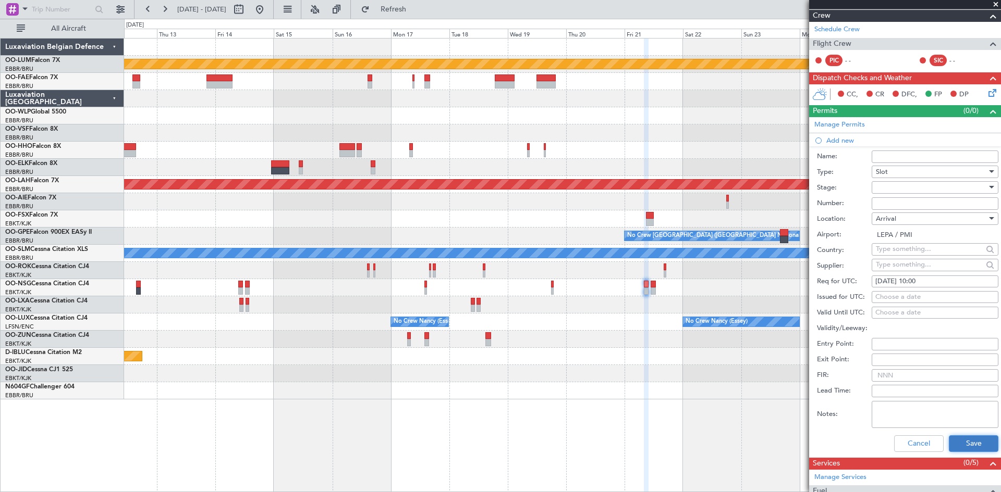
click at [957, 440] on button "Save" at bounding box center [973, 444] width 50 height 17
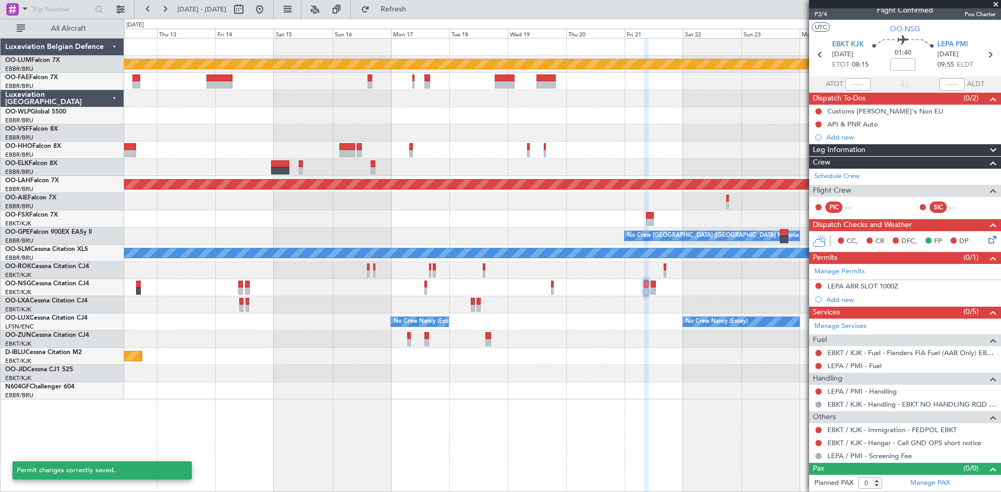
scroll to position [9, 0]
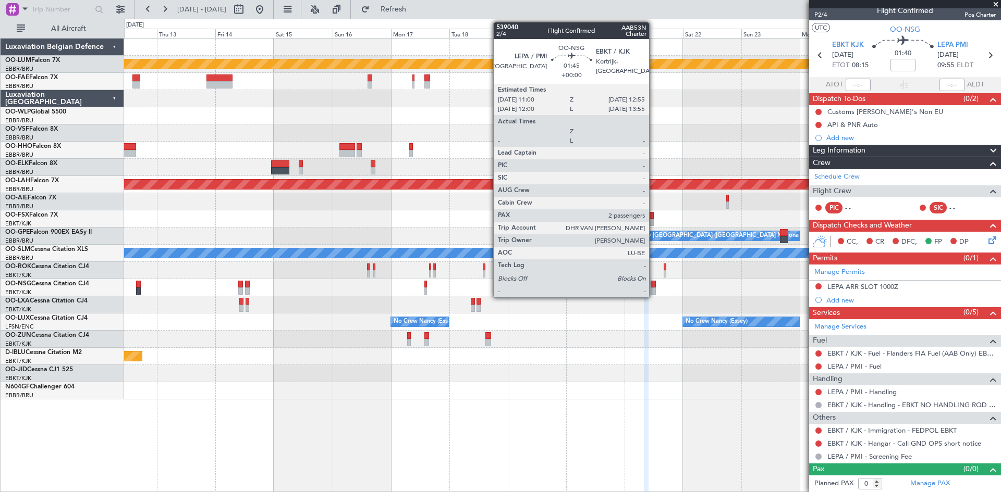
click at [653, 285] on div at bounding box center [652, 284] width 5 height 7
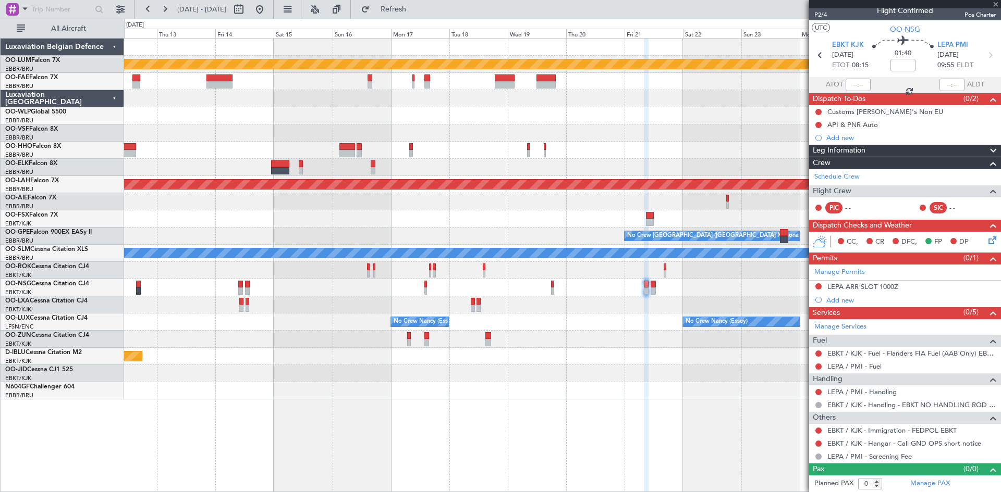
type input "2"
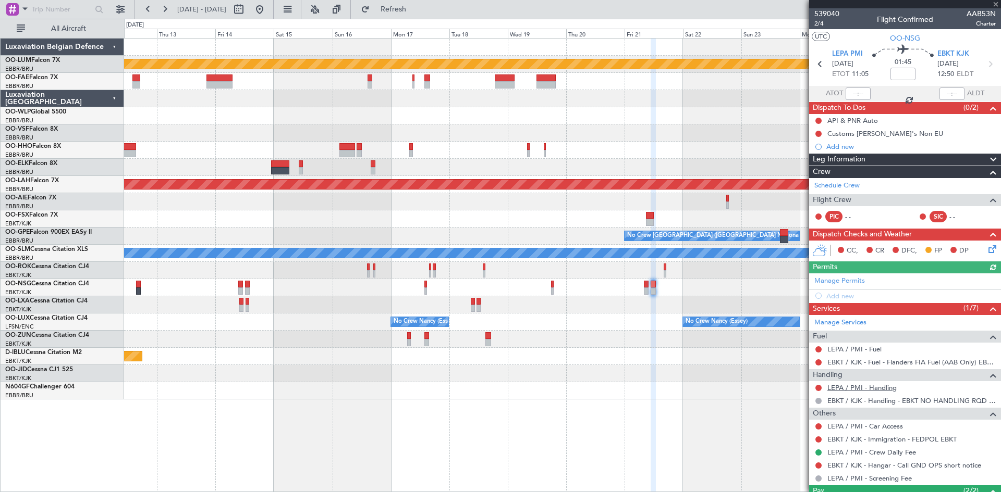
click at [863, 384] on link "LEPA / PMI - Handling" at bounding box center [861, 388] width 69 height 9
click at [836, 298] on div "Add new" at bounding box center [906, 296] width 160 height 9
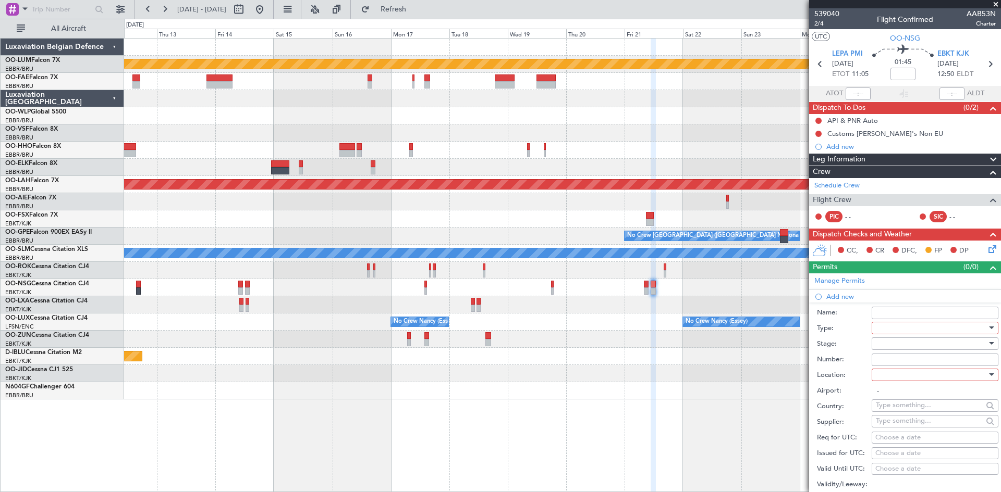
click at [887, 326] on div at bounding box center [930, 328] width 111 height 16
click at [903, 425] on span "Slot" at bounding box center [930, 426] width 109 height 16
click at [895, 347] on div at bounding box center [930, 344] width 111 height 16
click at [883, 379] on span "Not Requested" at bounding box center [930, 381] width 109 height 16
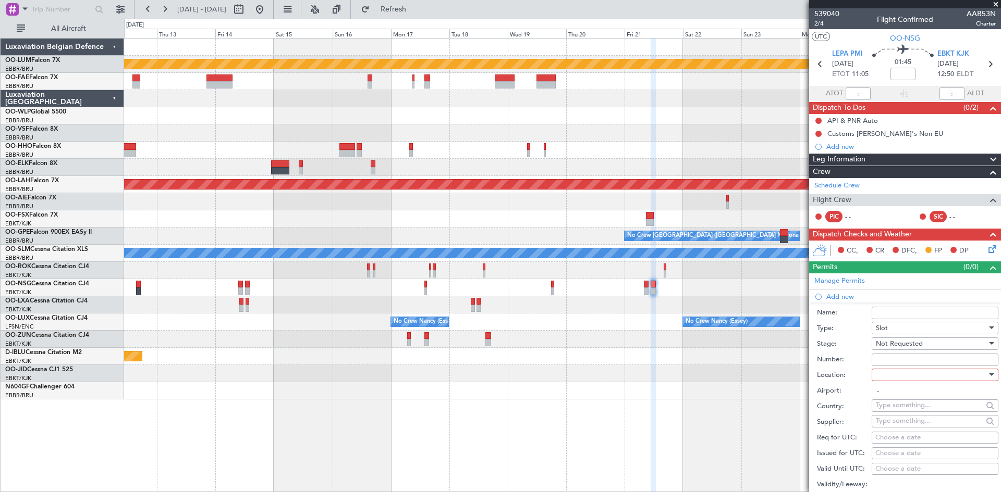
click at [885, 375] on div at bounding box center [930, 375] width 111 height 16
click at [897, 395] on span "Departure" at bounding box center [930, 396] width 109 height 16
type input "LEPA / PMI"
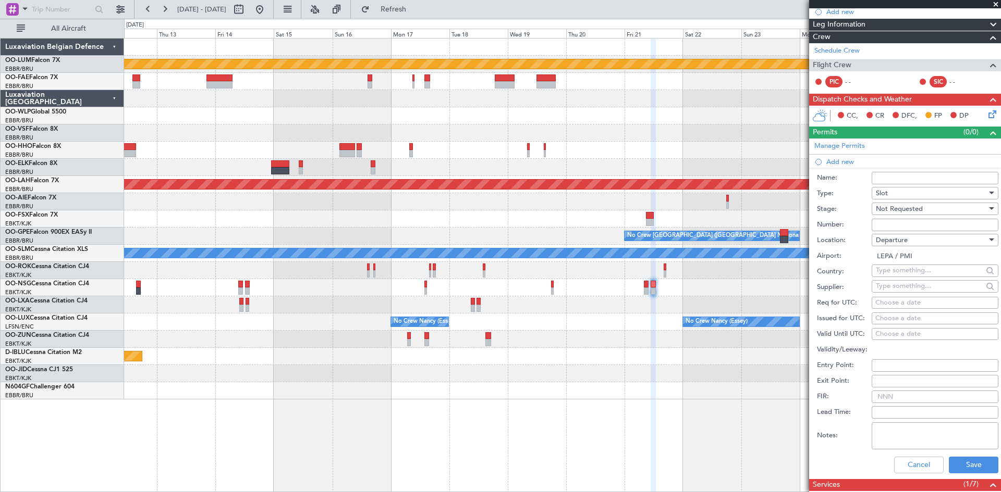
scroll to position [156, 0]
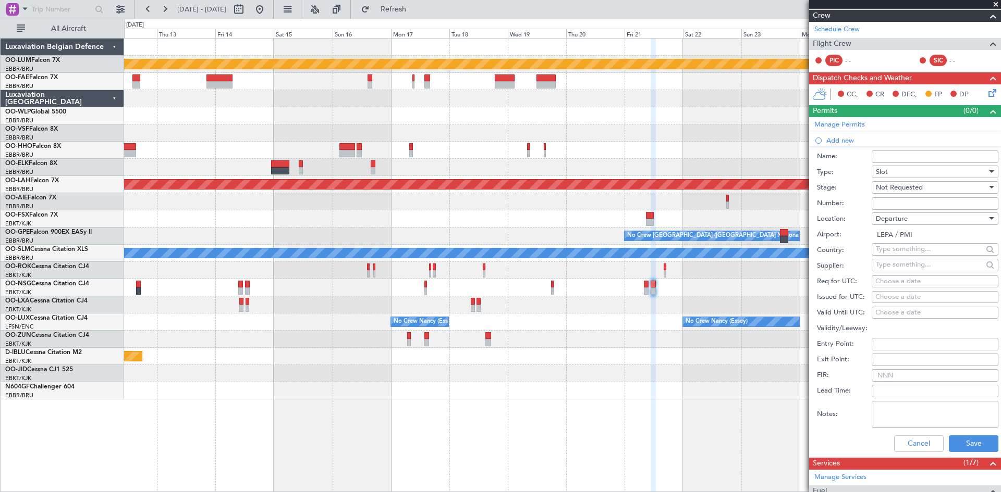
click at [888, 279] on div "Choose a date" at bounding box center [934, 282] width 119 height 10
select select "10"
select select "2025"
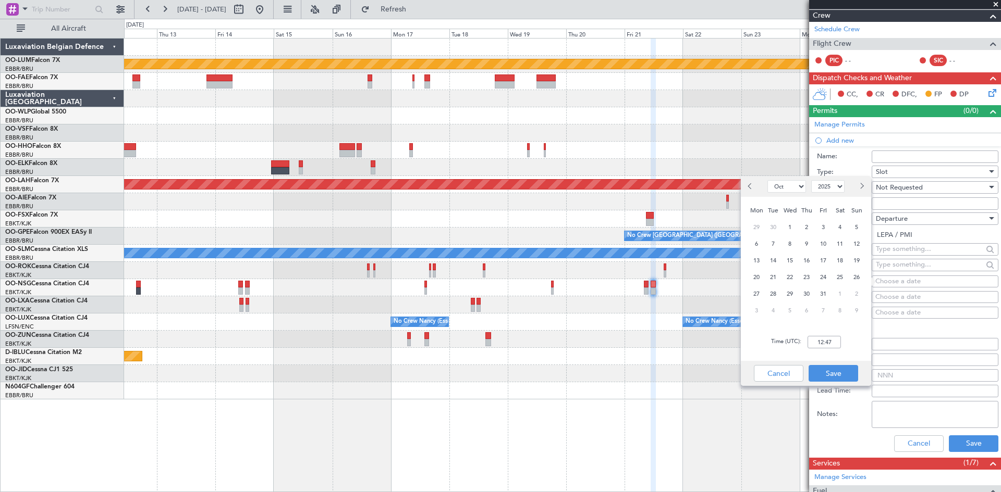
click at [857, 190] on button "Next month" at bounding box center [860, 186] width 11 height 17
select select "11"
click at [819, 275] on span "21" at bounding box center [823, 277] width 13 height 13
click at [816, 338] on input "00:00" at bounding box center [823, 342] width 33 height 13
type input "11:00"
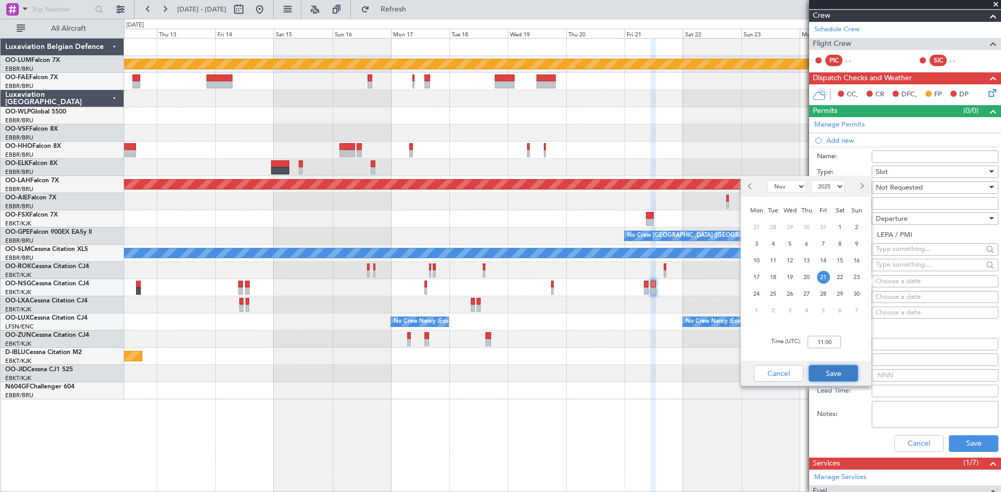
click at [843, 371] on button "Save" at bounding box center [833, 373] width 50 height 17
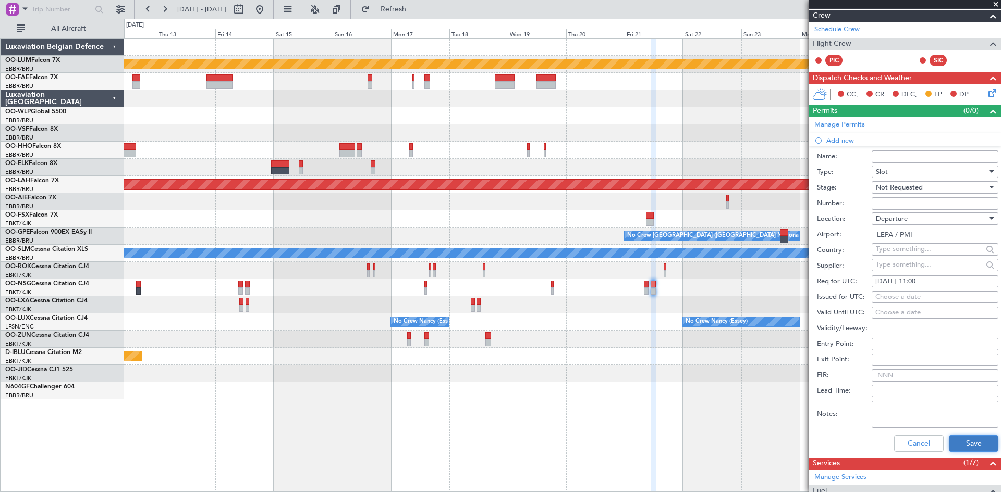
click at [967, 437] on button "Save" at bounding box center [973, 444] width 50 height 17
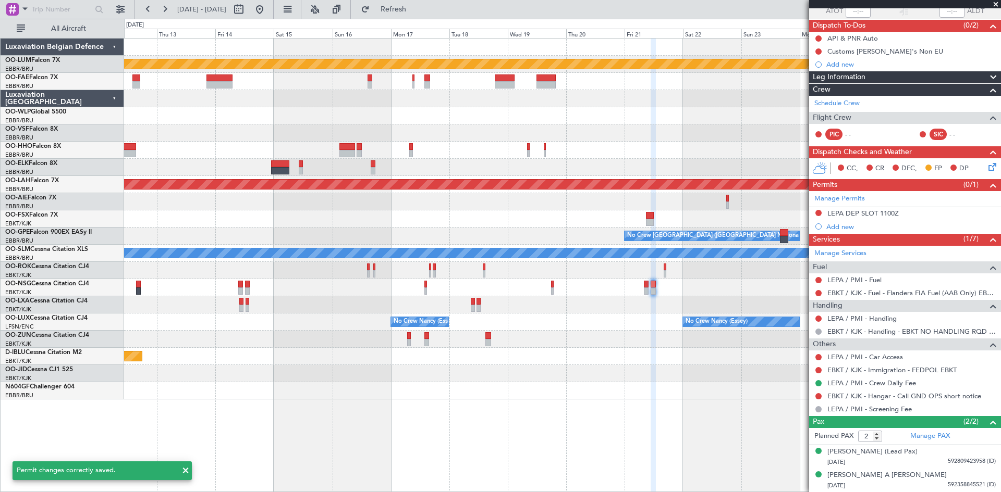
scroll to position [82, 0]
click at [859, 358] on link "LEPA / PMI - Car Access" at bounding box center [865, 357] width 76 height 9
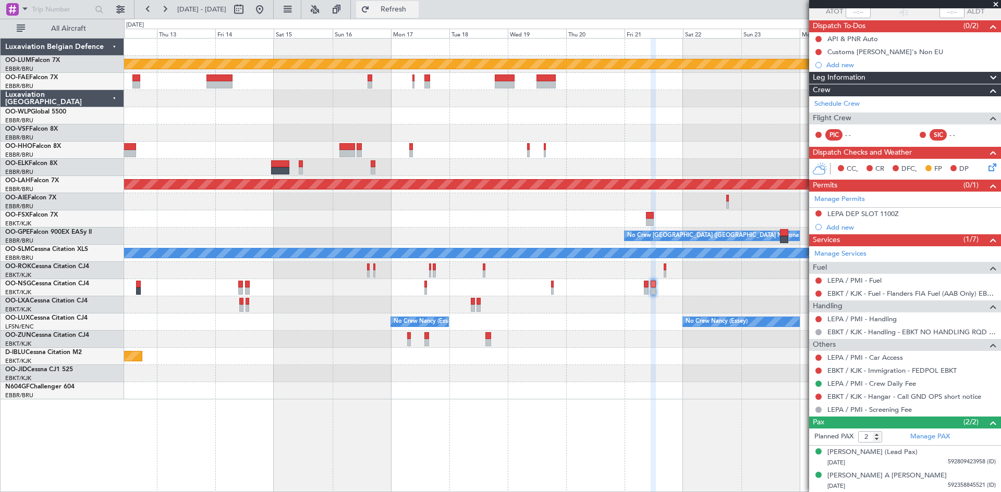
click at [415, 9] on span "Refresh" at bounding box center [394, 9] width 44 height 7
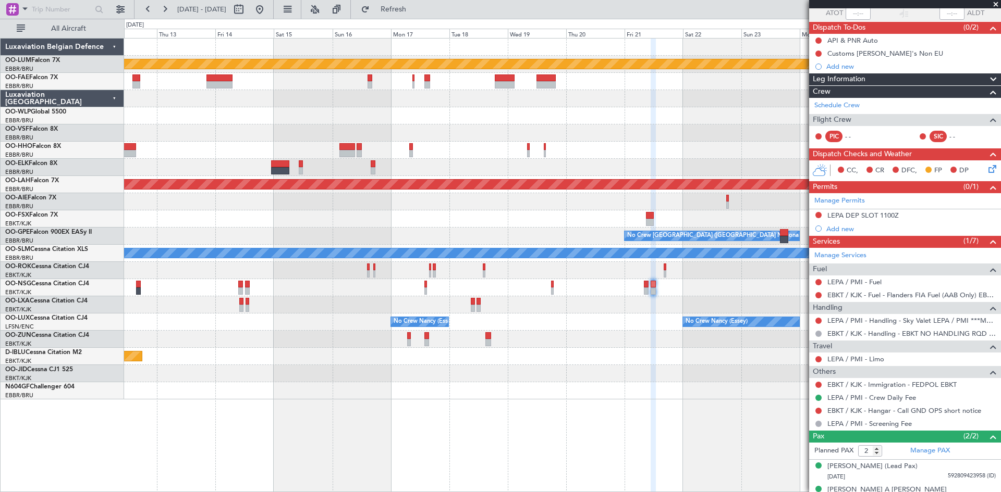
scroll to position [94, 0]
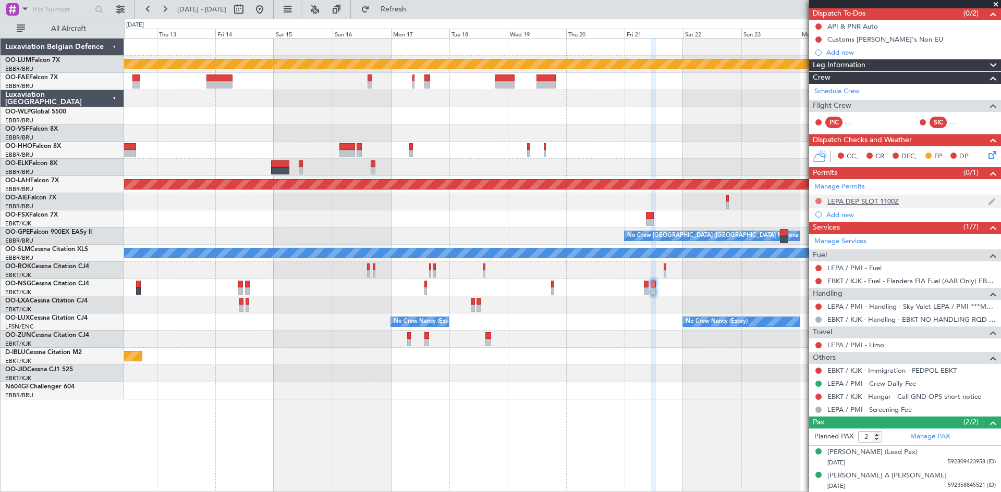
click at [817, 201] on button at bounding box center [818, 201] width 6 height 6
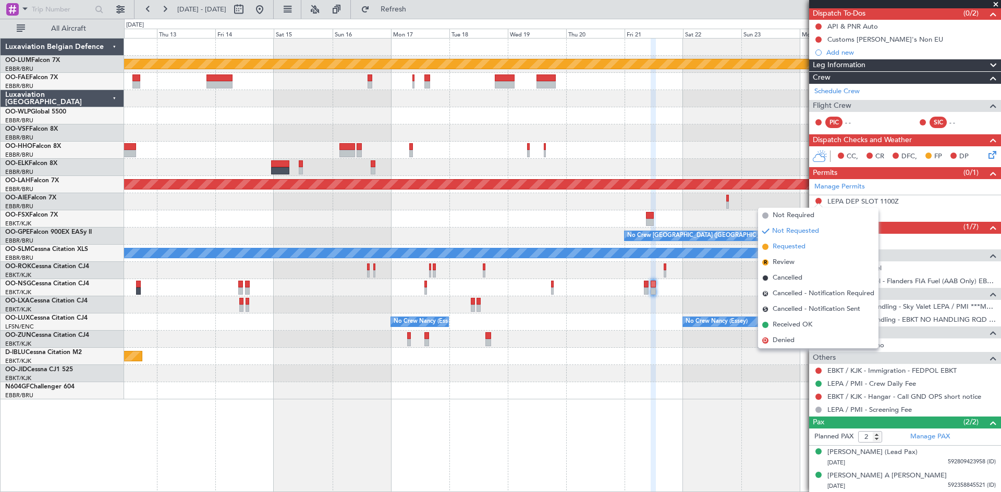
click at [799, 250] on span "Requested" at bounding box center [788, 247] width 33 height 10
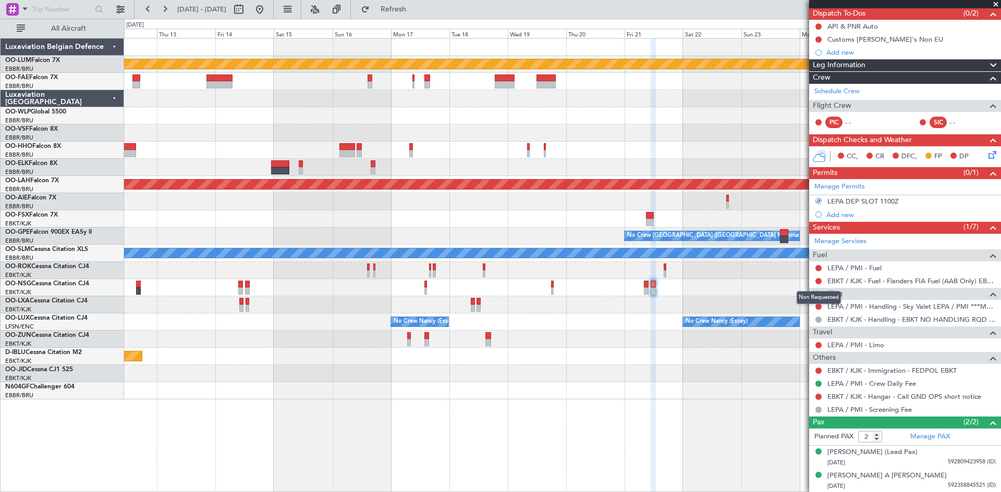
click at [818, 307] on mat-tooltip-component "Not Requested" at bounding box center [818, 298] width 59 height 28
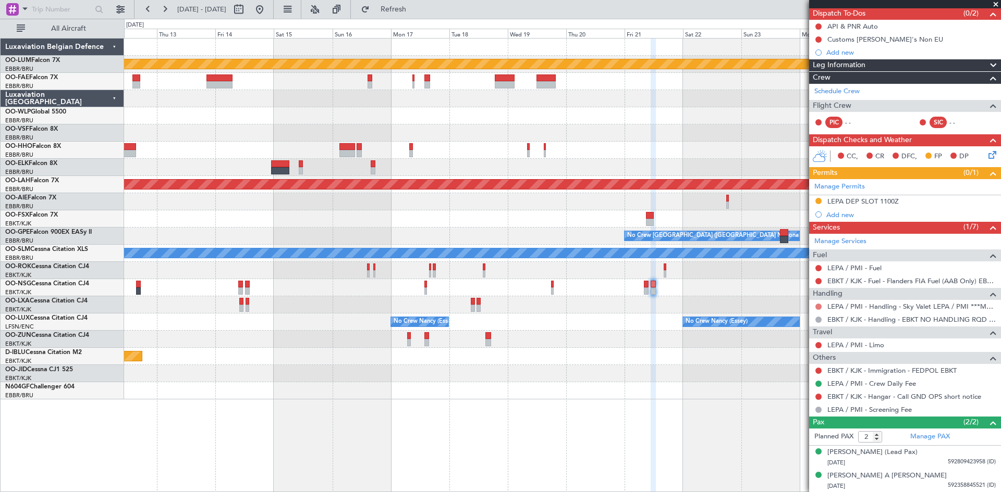
click at [817, 306] on button at bounding box center [818, 307] width 6 height 6
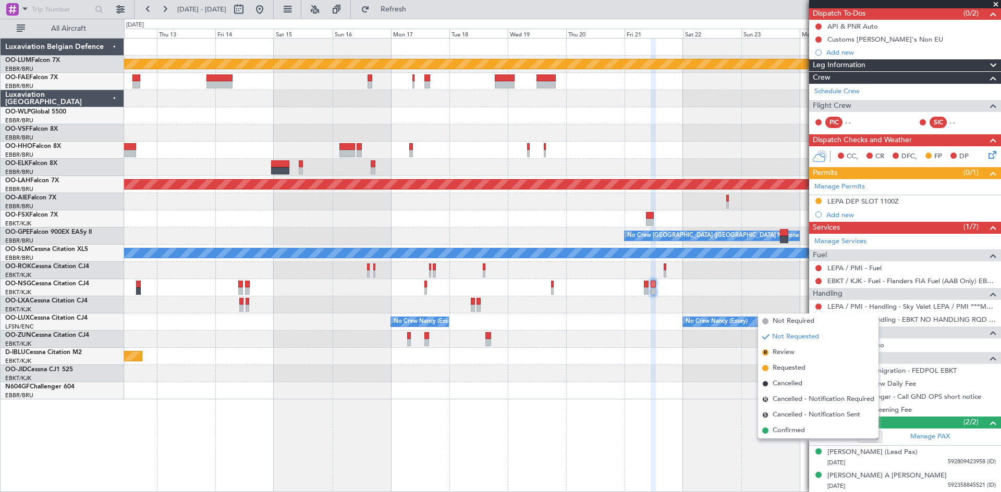
drag, startPoint x: 804, startPoint y: 367, endPoint x: 821, endPoint y: 350, distance: 24.3
click at [804, 367] on span "Requested" at bounding box center [788, 368] width 33 height 10
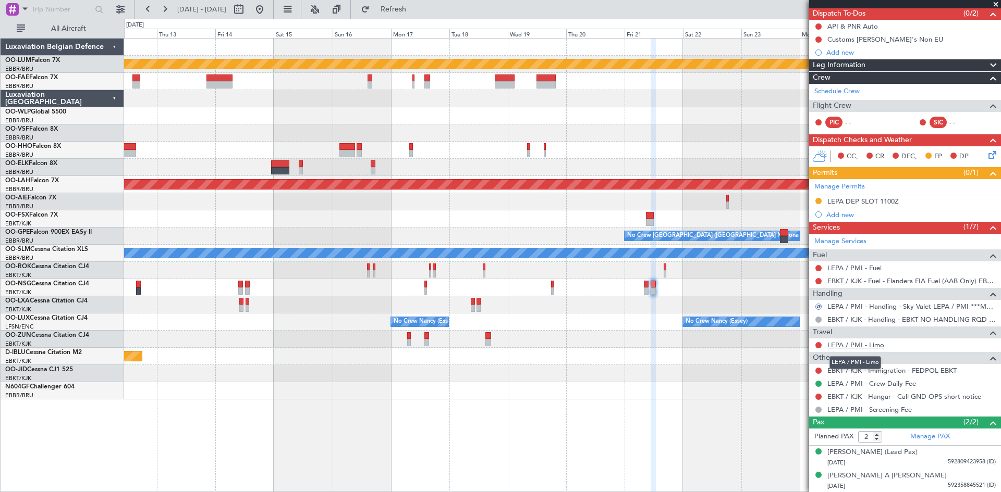
click at [843, 344] on link "LEPA / PMI - Limo" at bounding box center [855, 345] width 57 height 9
click at [816, 344] on button at bounding box center [818, 345] width 6 height 6
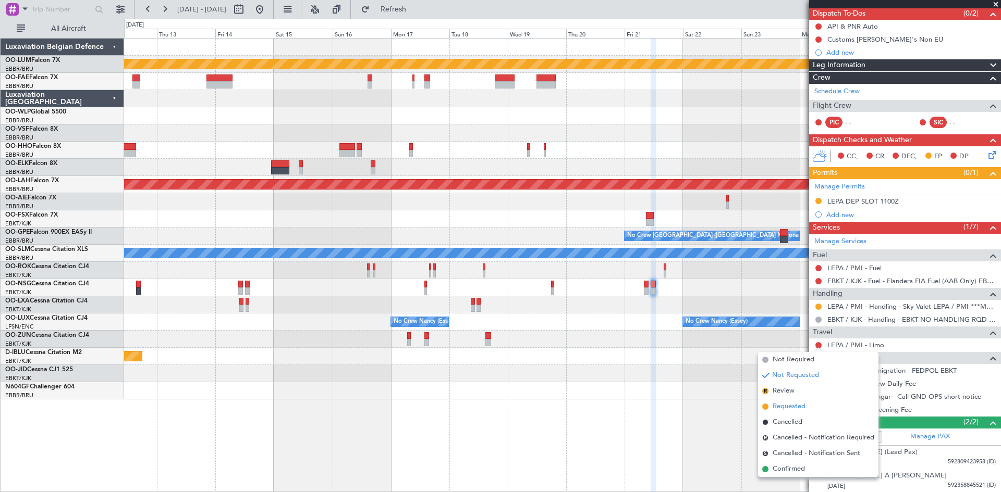
click at [784, 401] on li "Requested" at bounding box center [818, 407] width 120 height 16
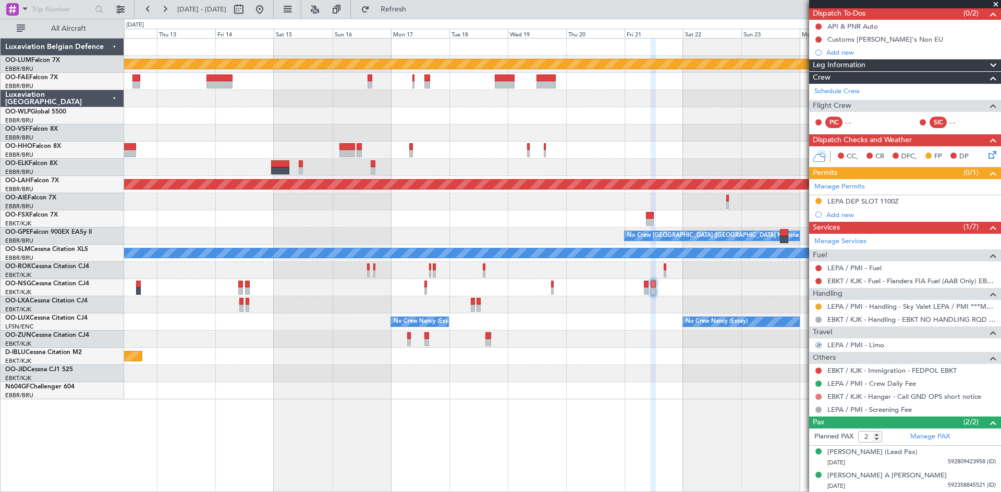
click at [819, 397] on button at bounding box center [818, 397] width 6 height 6
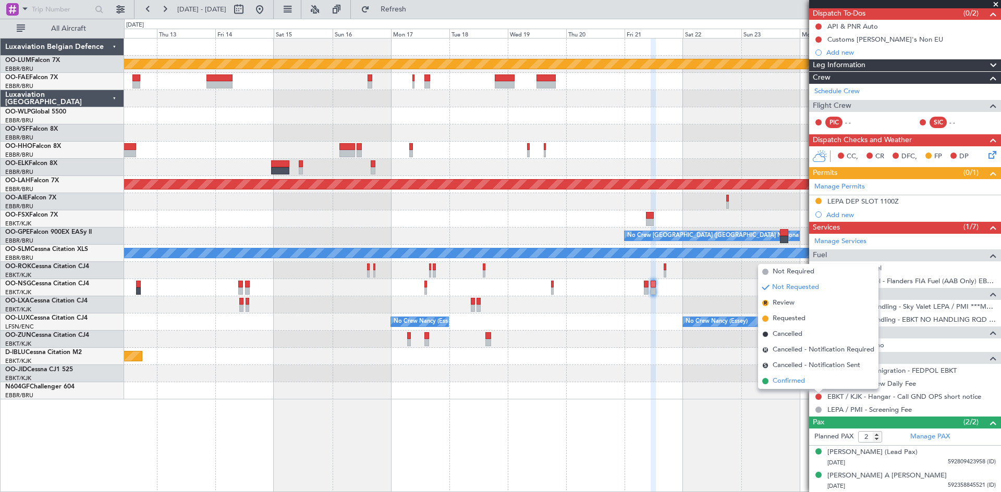
click at [788, 379] on span "Confirmed" at bounding box center [788, 381] width 32 height 10
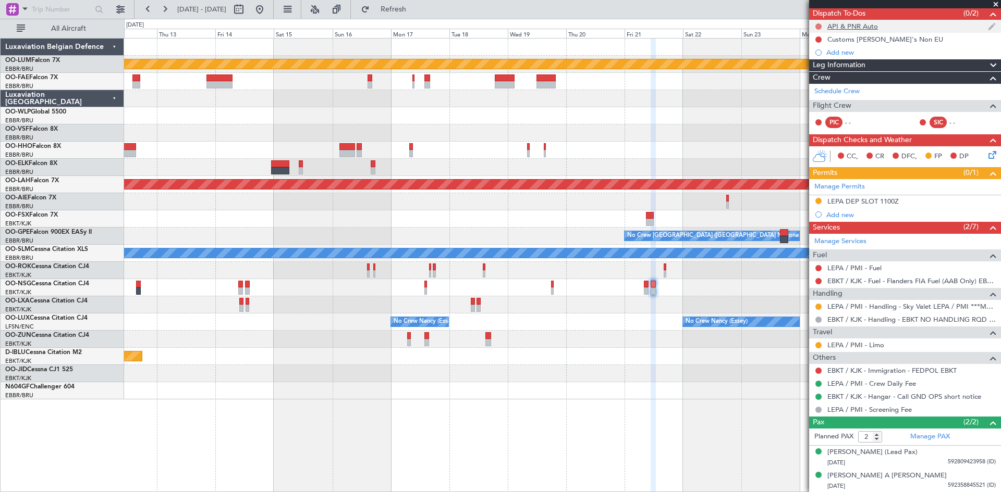
click at [816, 25] on button at bounding box center [818, 26] width 6 height 6
click at [812, 72] on span "Completed" at bounding box center [823, 72] width 34 height 10
click at [819, 39] on button at bounding box center [818, 39] width 6 height 6
click at [821, 87] on span "Completed" at bounding box center [823, 85] width 34 height 10
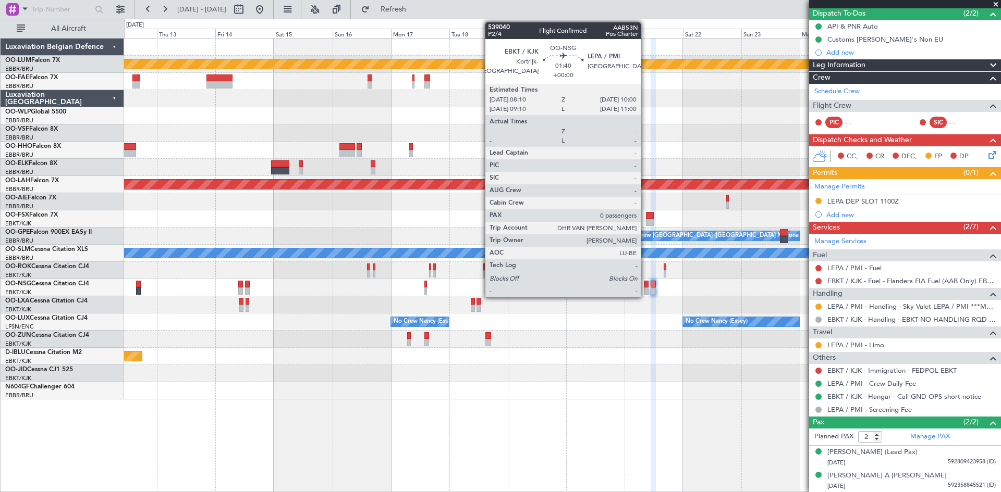
click at [645, 281] on div at bounding box center [646, 284] width 5 height 7
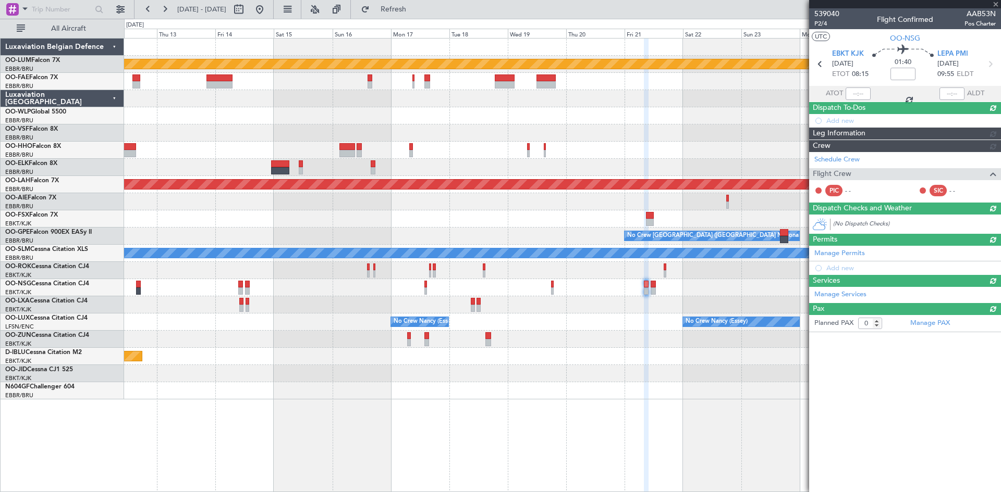
scroll to position [0, 0]
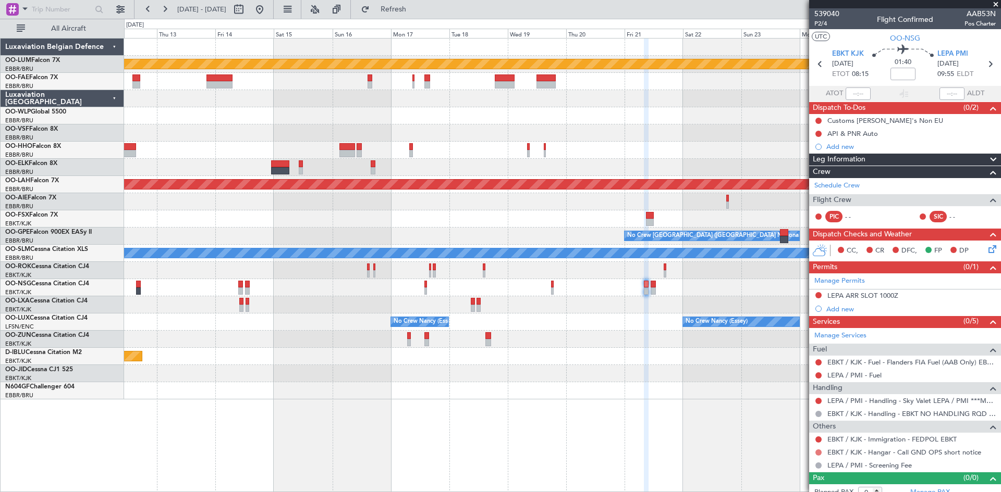
click at [819, 451] on button at bounding box center [818, 453] width 6 height 6
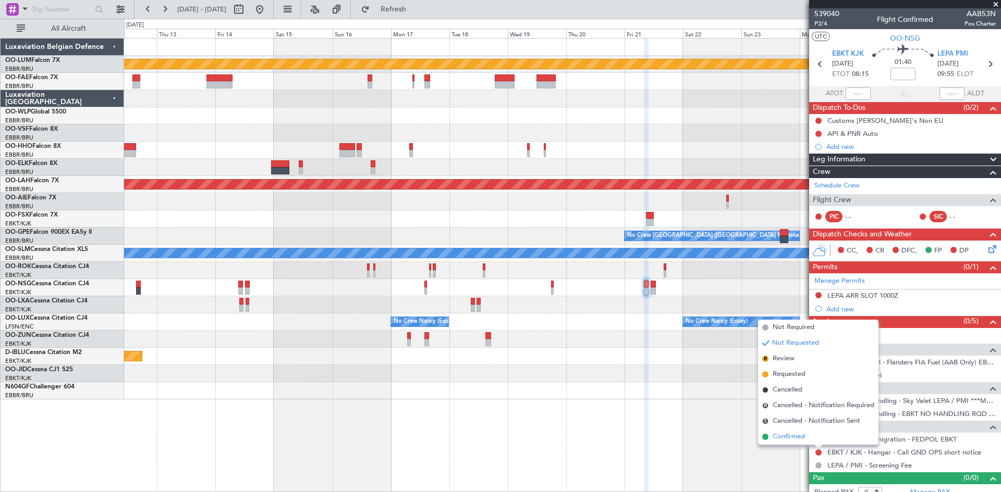
click at [800, 436] on span "Confirmed" at bounding box center [788, 437] width 32 height 10
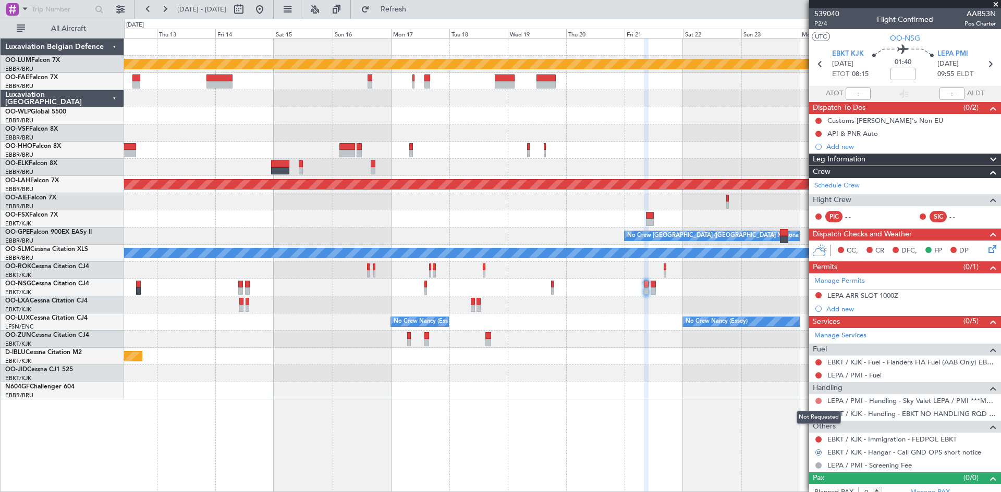
click at [818, 400] on button at bounding box center [818, 401] width 6 height 6
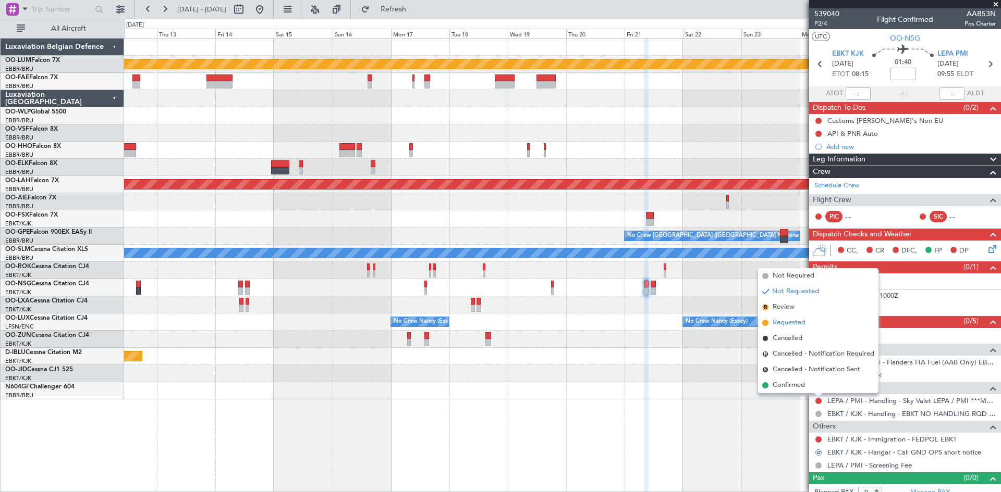
click at [793, 324] on span "Requested" at bounding box center [788, 323] width 33 height 10
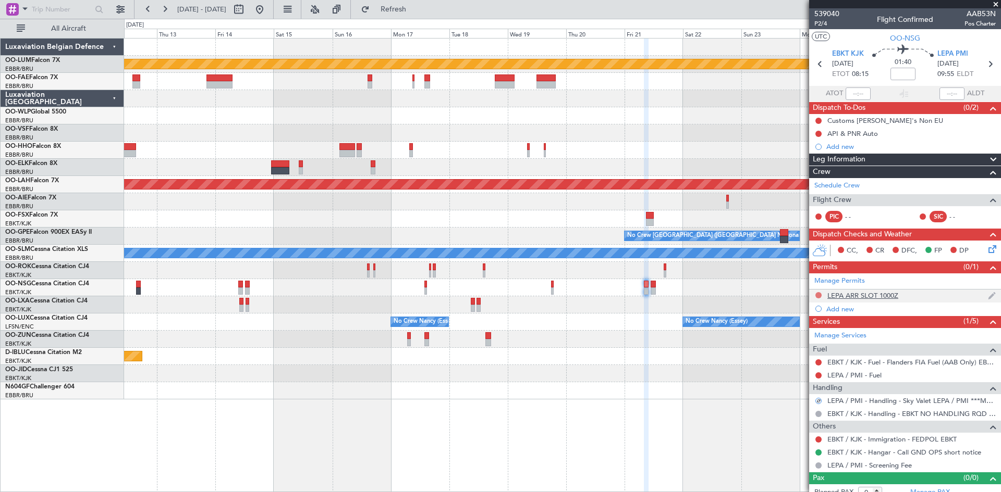
click at [819, 294] on button at bounding box center [818, 295] width 6 height 6
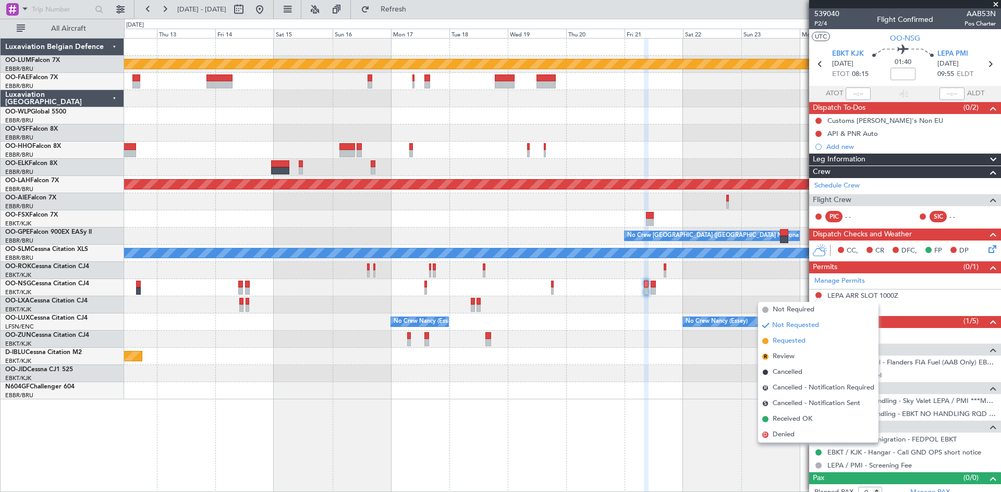
click at [796, 341] on span "Requested" at bounding box center [788, 341] width 33 height 10
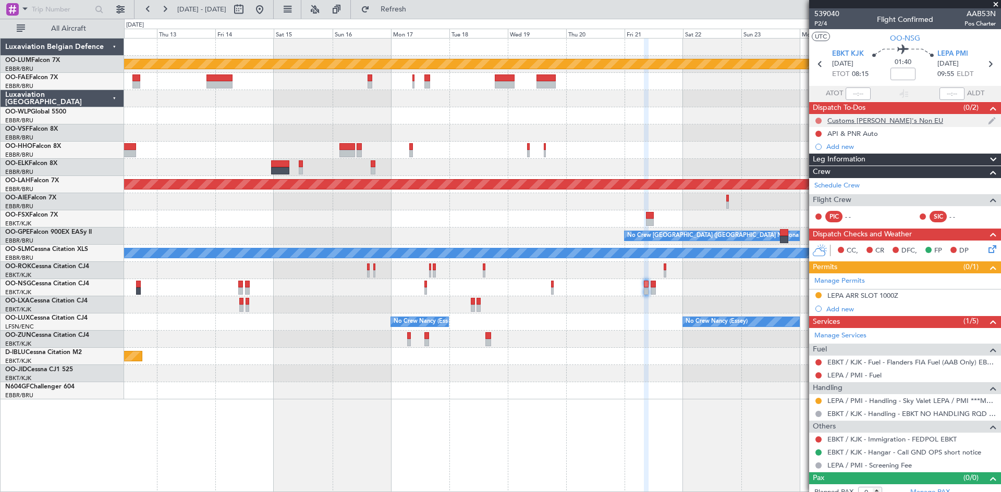
click at [818, 118] on button at bounding box center [818, 121] width 6 height 6
click at [812, 166] on span "Completed" at bounding box center [823, 167] width 34 height 10
click at [816, 132] on button at bounding box center [818, 134] width 6 height 6
click at [824, 176] on span "Completed" at bounding box center [823, 180] width 34 height 10
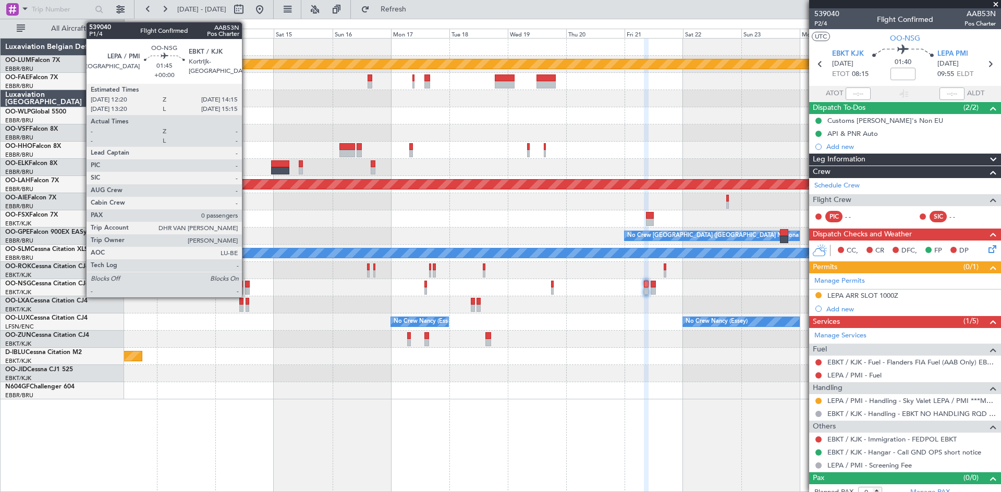
click at [246, 283] on div at bounding box center [247, 284] width 5 height 7
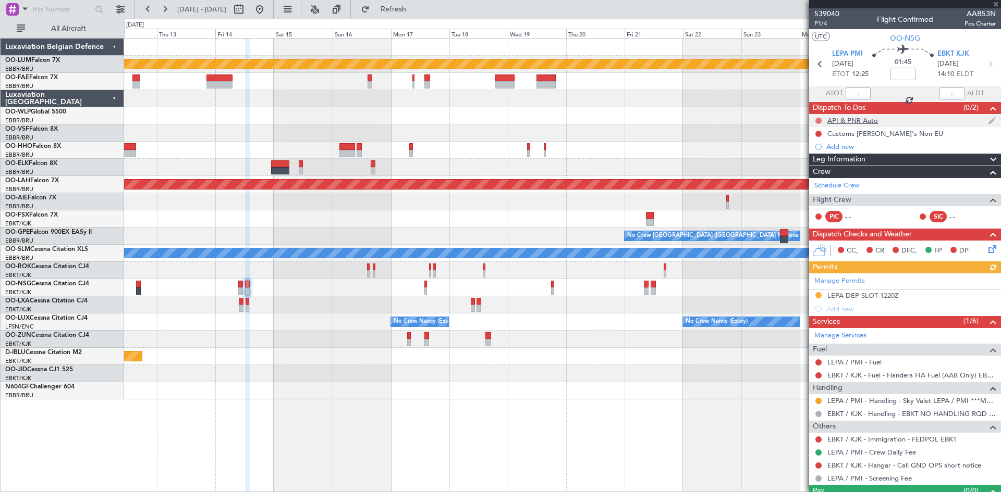
click at [820, 121] on button at bounding box center [818, 121] width 6 height 6
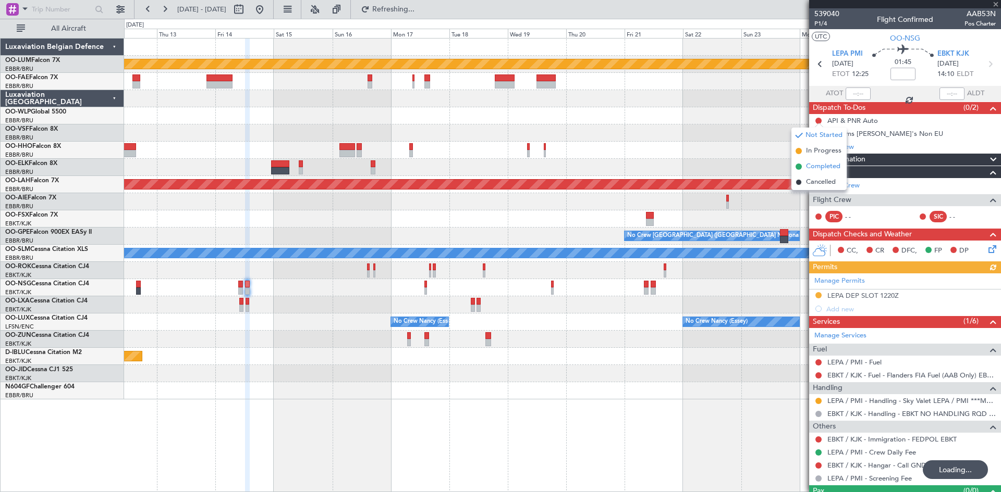
click at [816, 165] on span "Completed" at bounding box center [823, 167] width 34 height 10
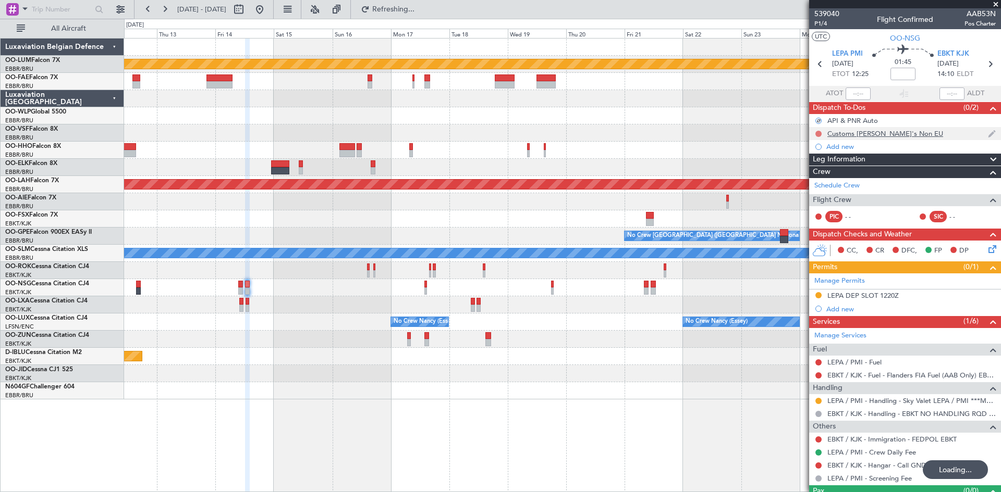
click at [817, 133] on button at bounding box center [818, 134] width 6 height 6
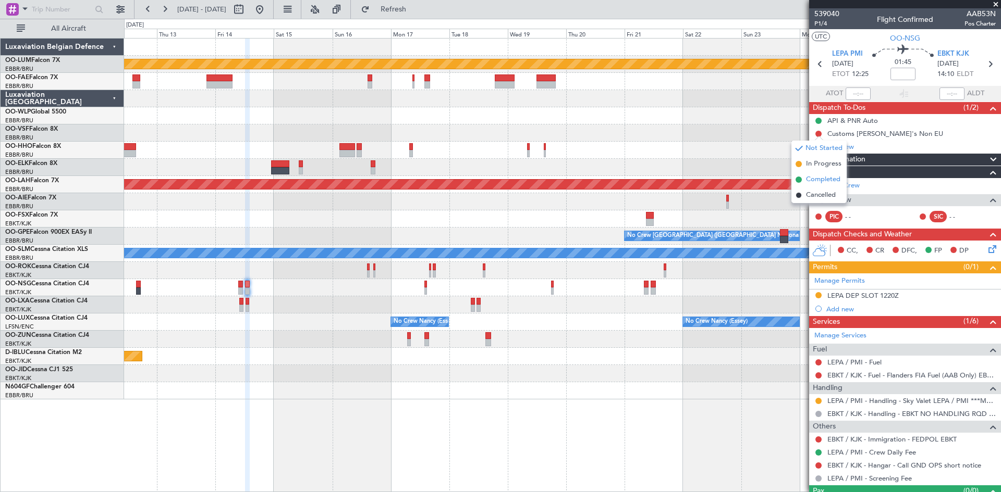
click at [820, 177] on span "Completed" at bounding box center [823, 180] width 34 height 10
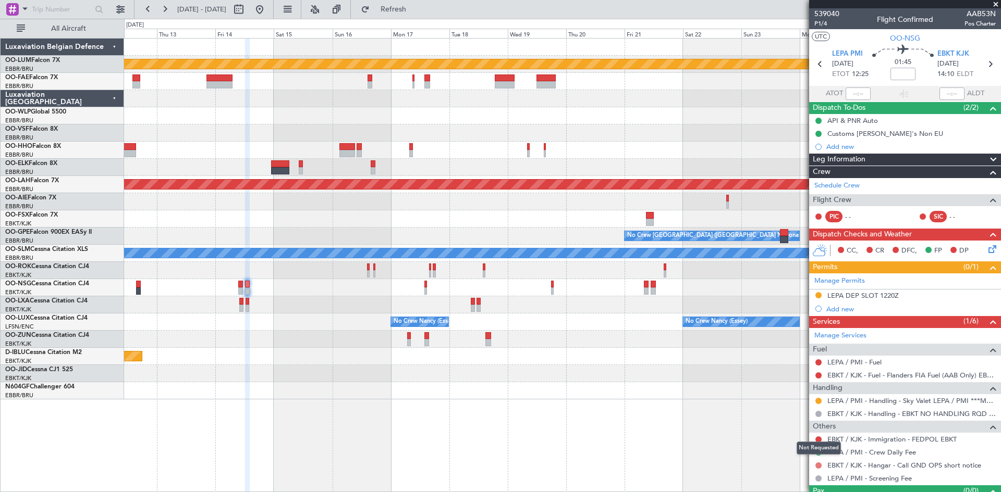
click at [819, 465] on button at bounding box center [818, 466] width 6 height 6
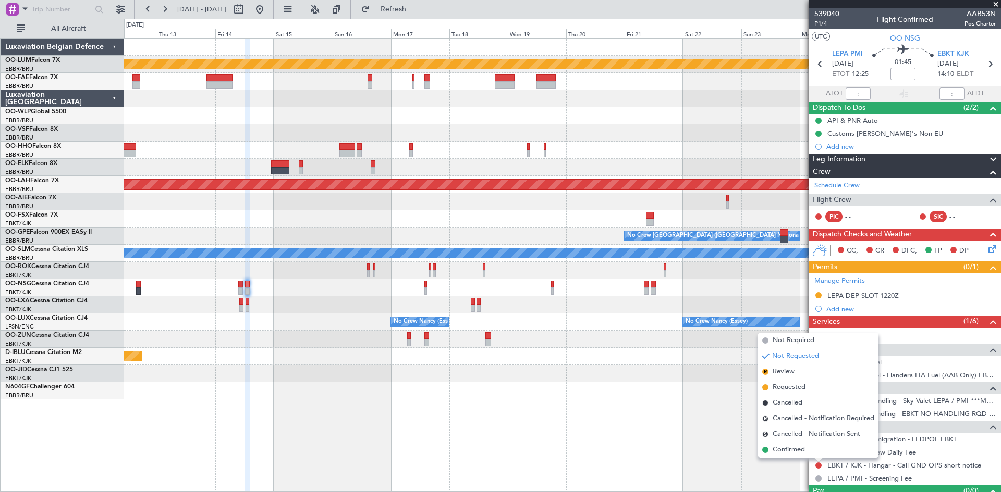
drag, startPoint x: 779, startPoint y: 448, endPoint x: 730, endPoint y: 441, distance: 48.9
click at [779, 448] on span "Confirmed" at bounding box center [788, 450] width 32 height 10
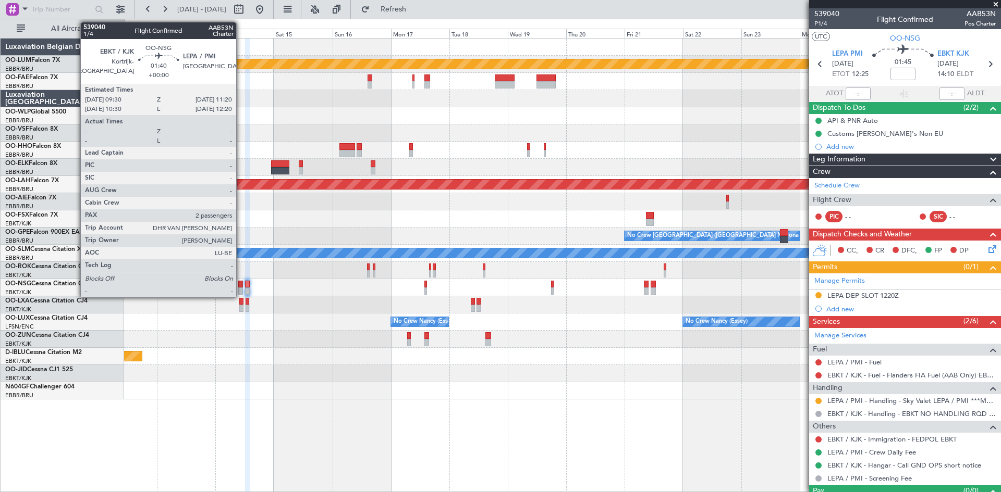
click at [241, 282] on div at bounding box center [240, 284] width 5 height 7
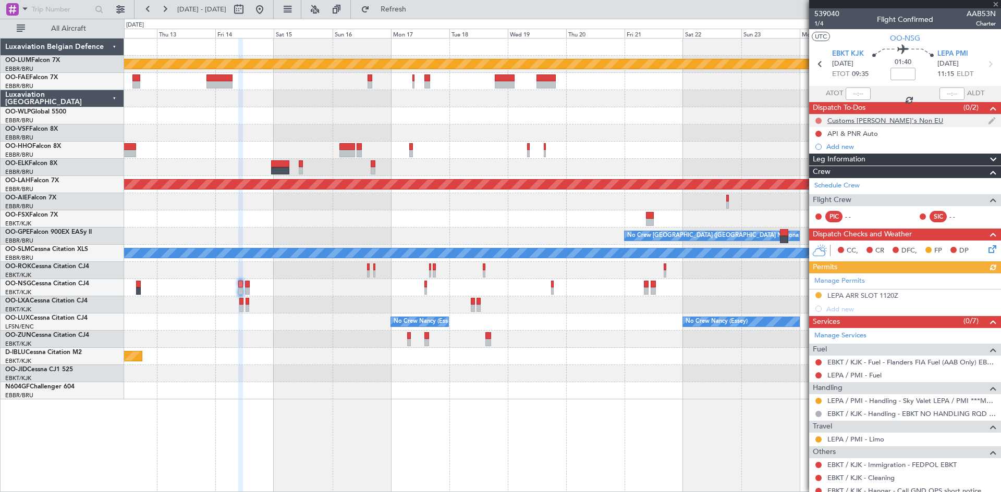
click at [819, 118] on button at bounding box center [818, 121] width 6 height 6
click at [818, 165] on span "Completed" at bounding box center [823, 167] width 34 height 10
click at [818, 134] on button at bounding box center [818, 134] width 6 height 6
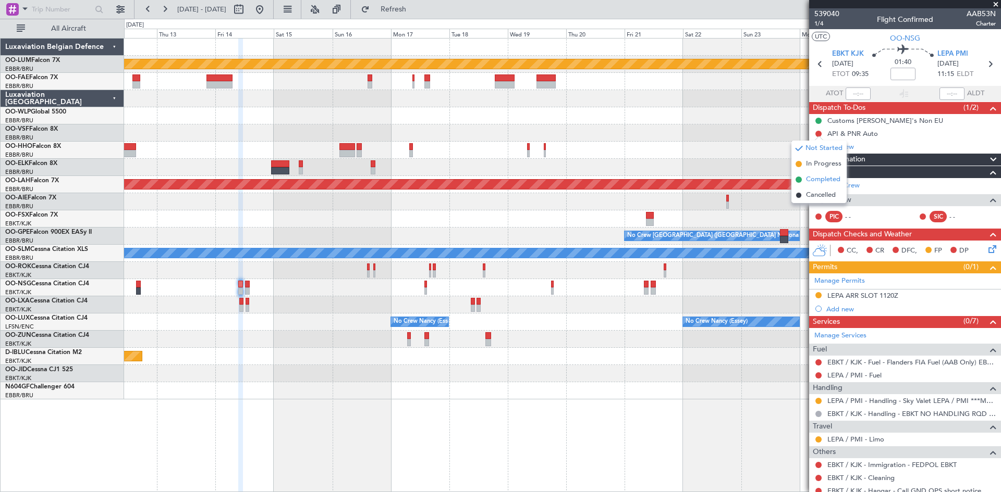
click at [819, 180] on span "Completed" at bounding box center [823, 180] width 34 height 10
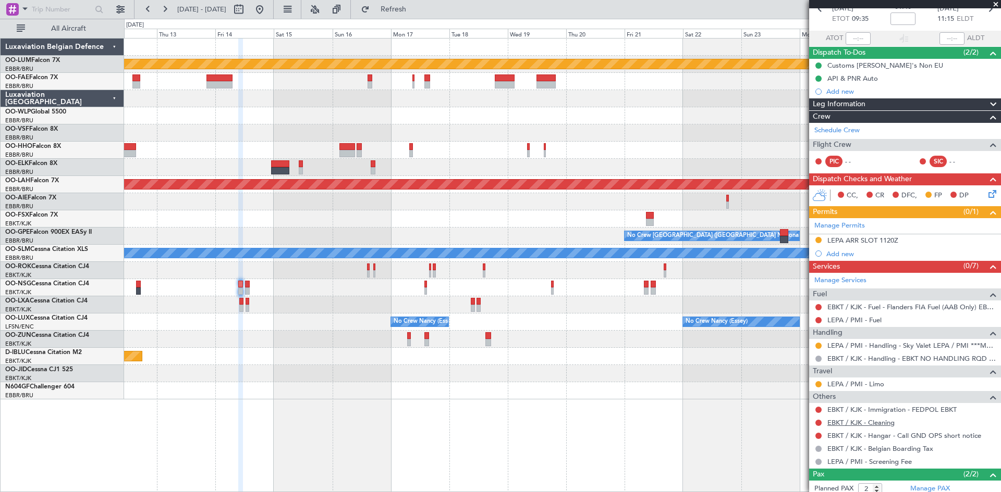
scroll to position [107, 0]
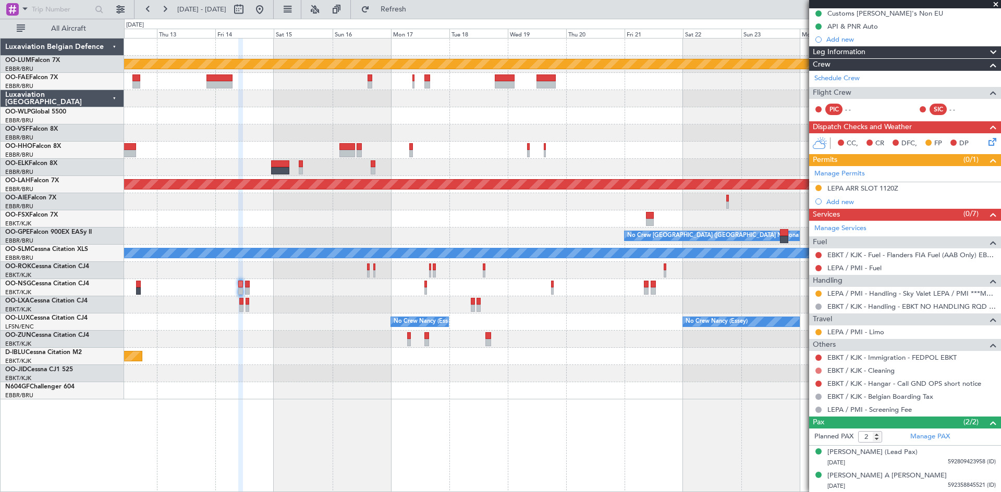
click at [820, 369] on button at bounding box center [818, 371] width 6 height 6
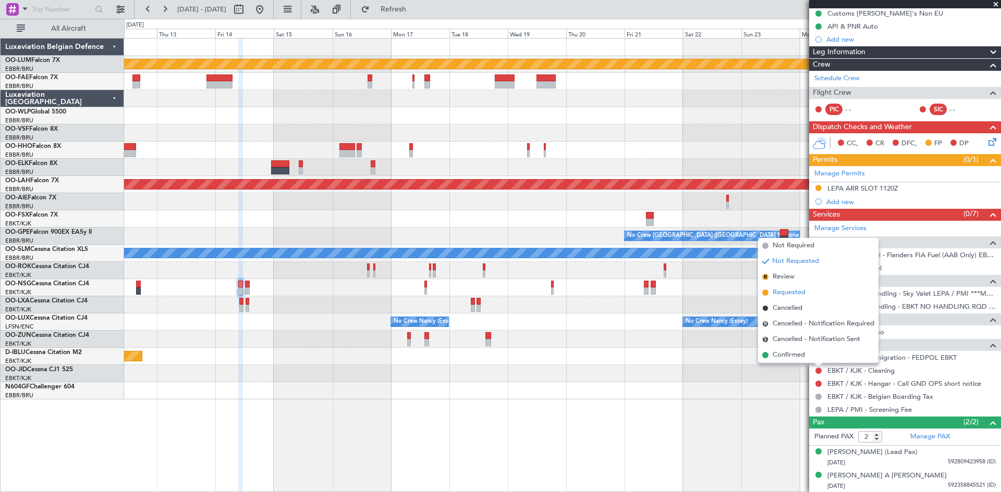
click at [802, 291] on span "Requested" at bounding box center [788, 293] width 33 height 10
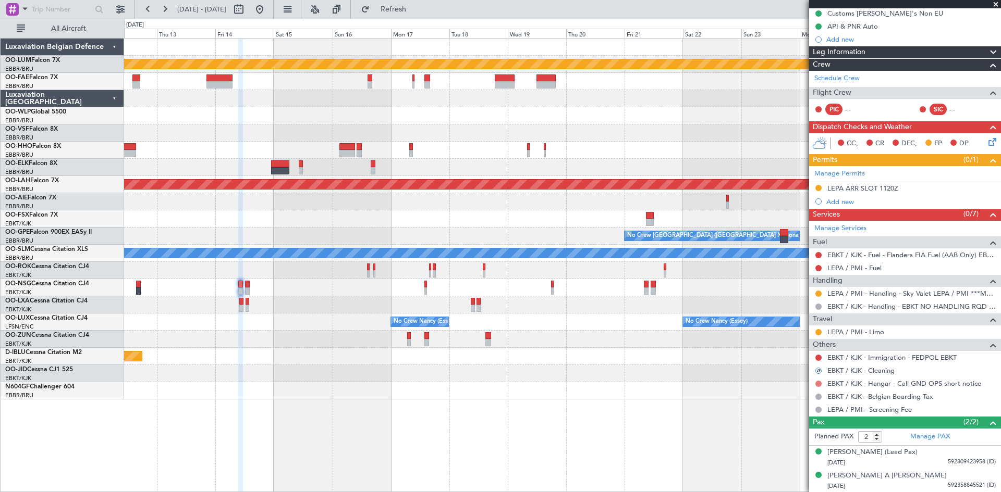
click at [821, 384] on button at bounding box center [818, 384] width 6 height 6
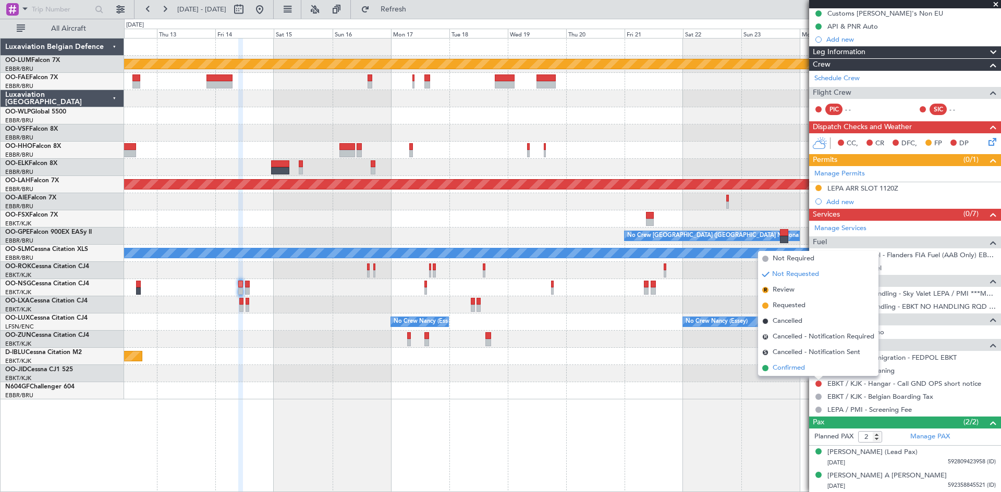
click at [811, 371] on li "Confirmed" at bounding box center [818, 369] width 120 height 16
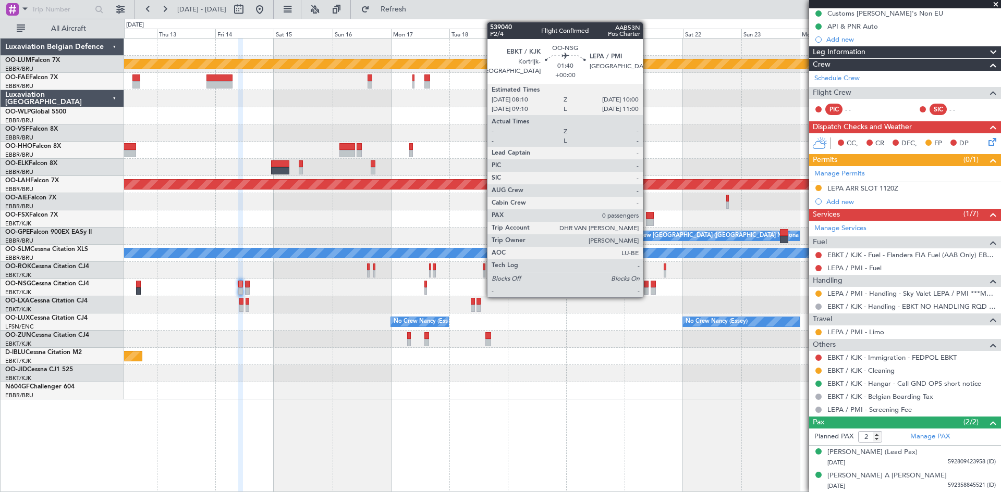
click at [647, 284] on div at bounding box center [646, 284] width 5 height 7
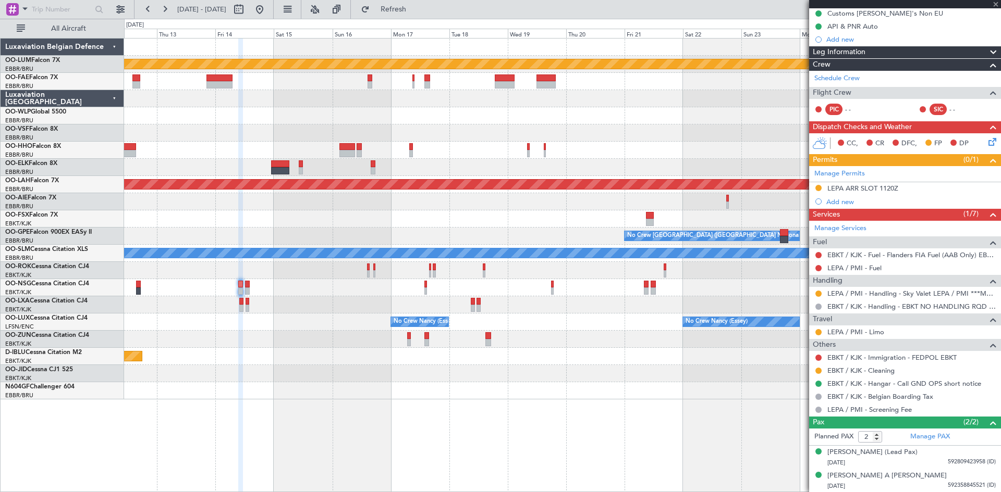
type input "0"
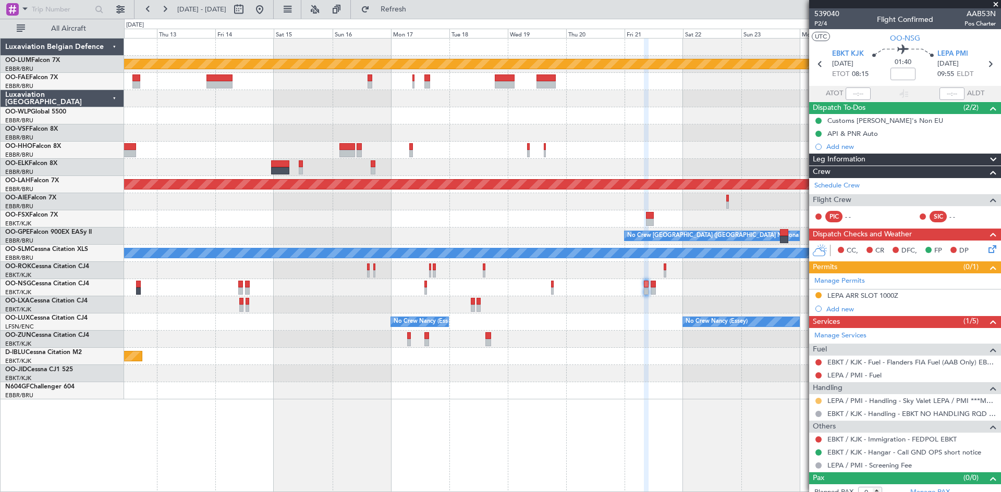
click at [818, 400] on button at bounding box center [818, 401] width 6 height 6
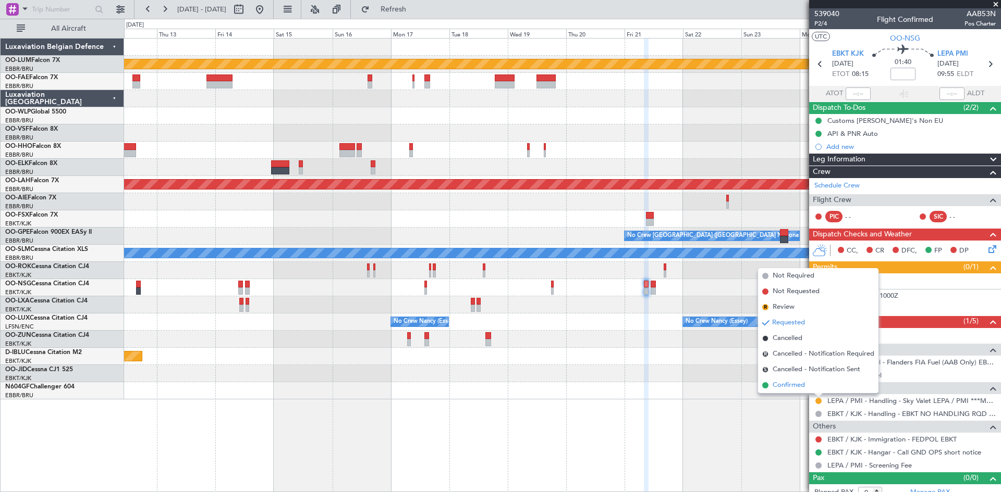
click at [801, 381] on span "Confirmed" at bounding box center [788, 385] width 32 height 10
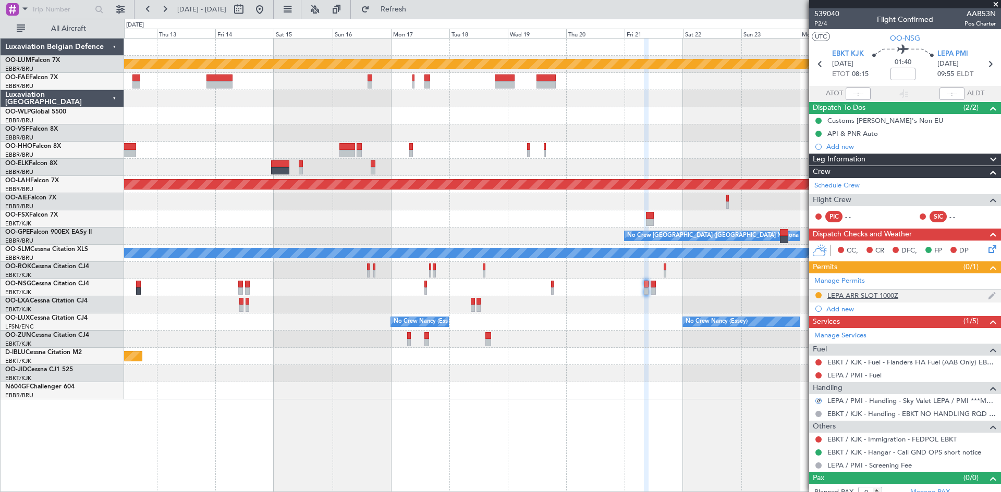
click at [879, 295] on div "LEPA ARR SLOT 1000Z" at bounding box center [862, 295] width 71 height 9
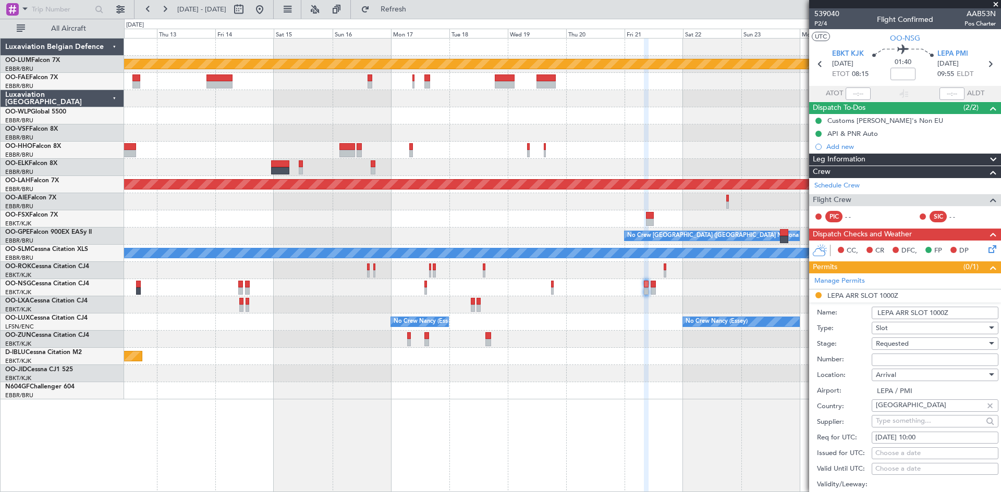
click at [890, 357] on input "Number:" at bounding box center [934, 360] width 127 height 13
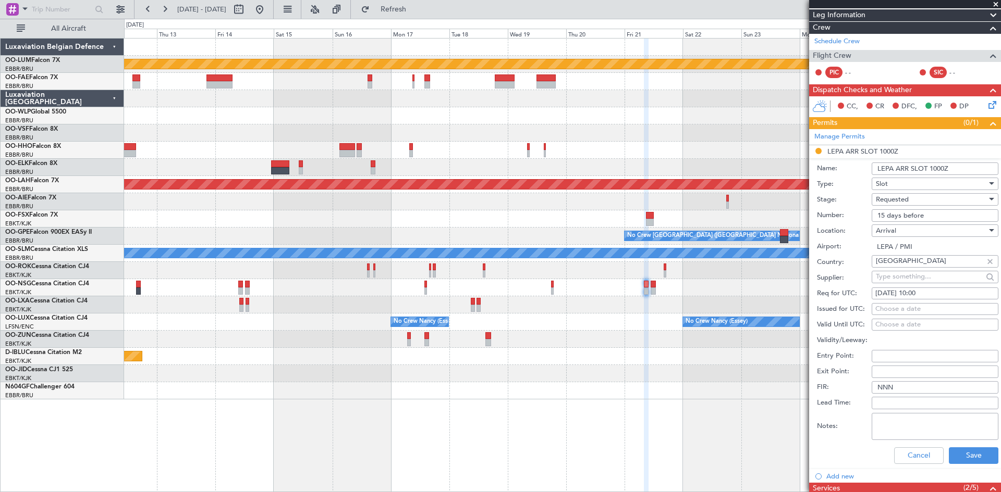
scroll to position [208, 0]
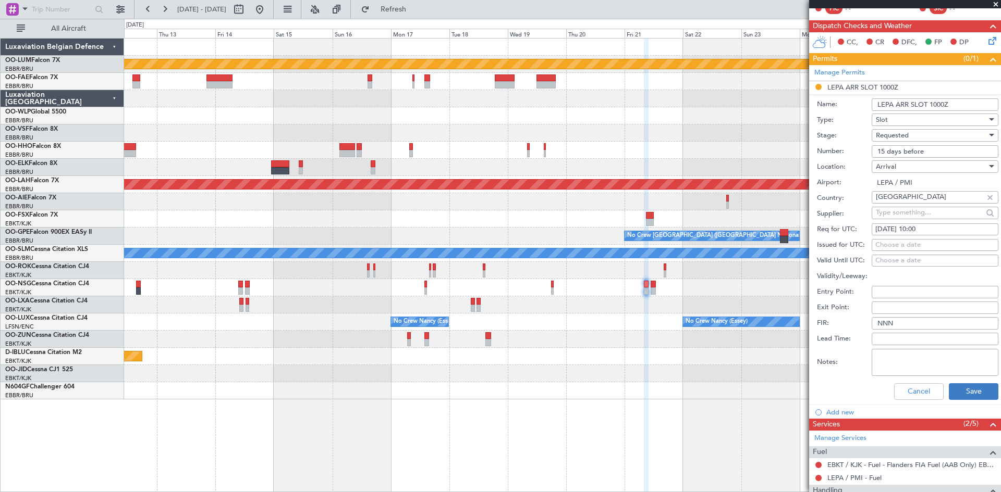
type input "15 days before"
click at [965, 390] on button "Save" at bounding box center [973, 392] width 50 height 17
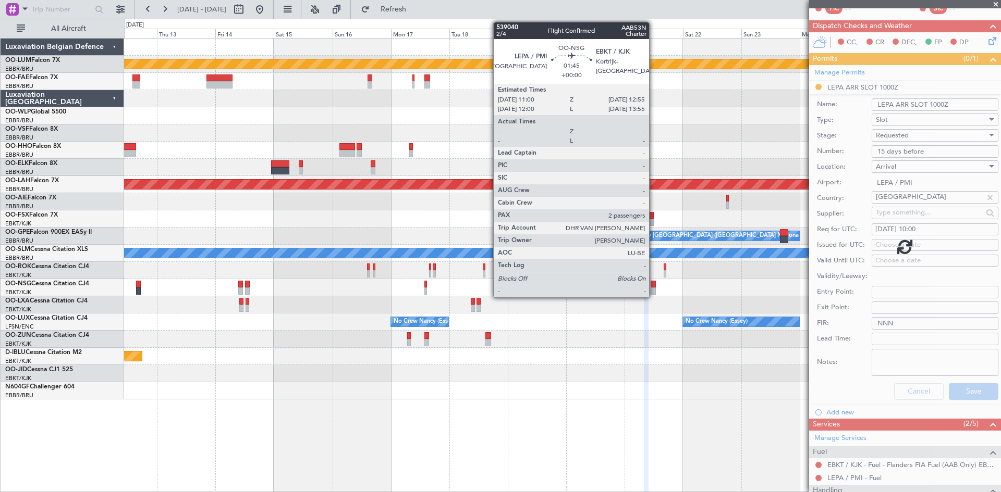
scroll to position [9, 0]
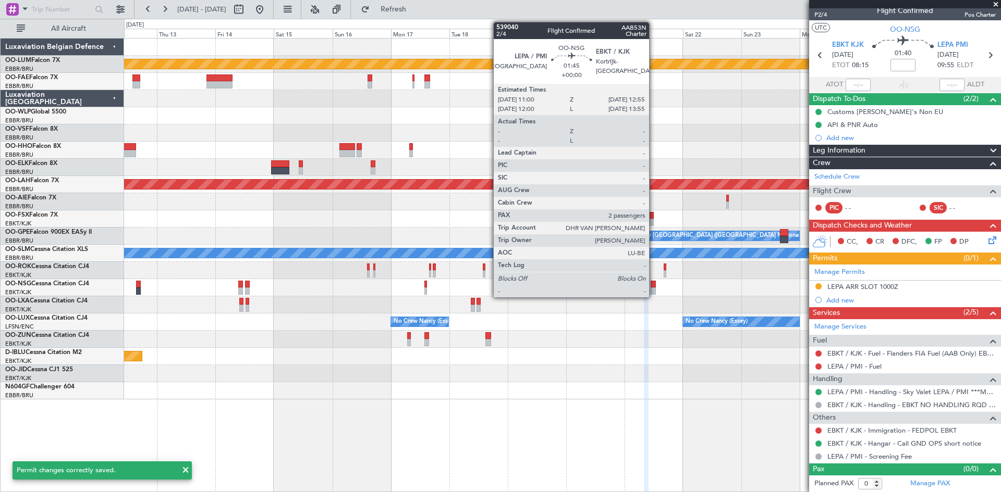
click at [653, 288] on div at bounding box center [652, 291] width 5 height 7
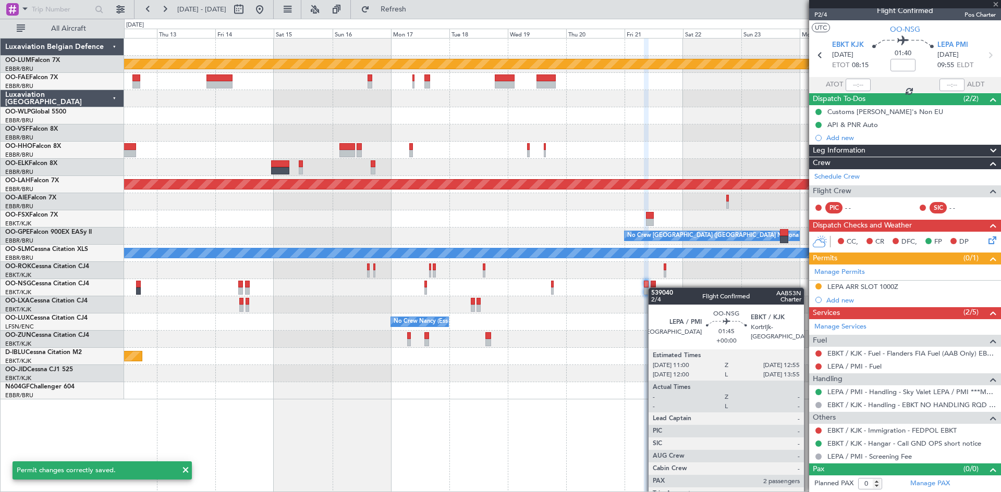
type input "2"
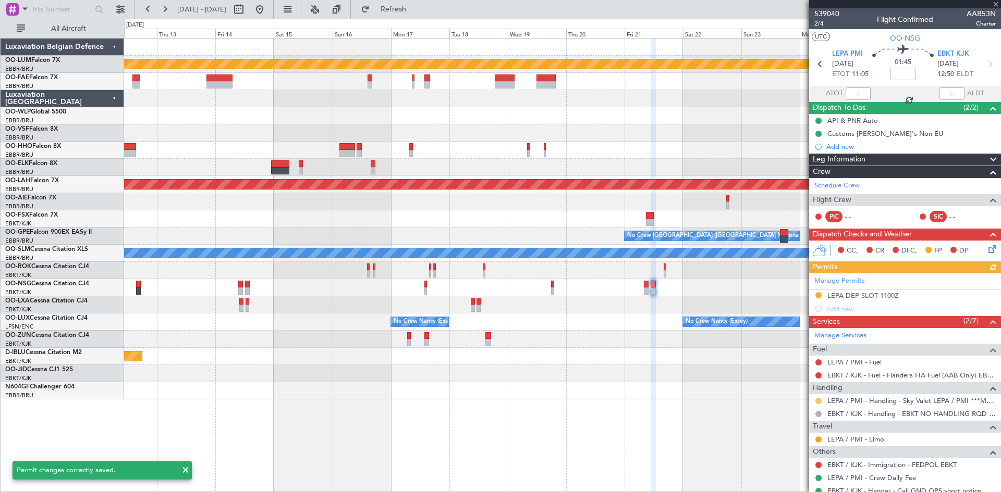
click at [818, 401] on button at bounding box center [818, 401] width 6 height 6
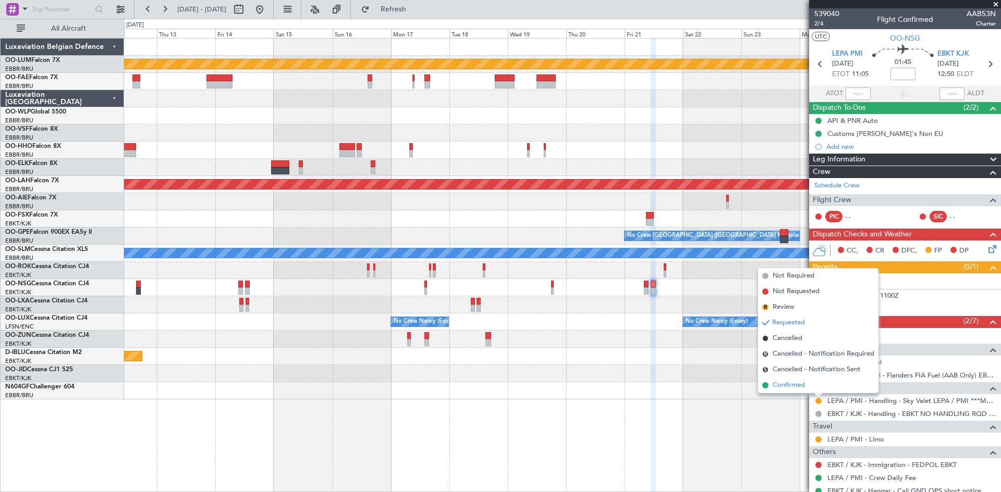
click at [804, 389] on span "Confirmed" at bounding box center [788, 385] width 32 height 10
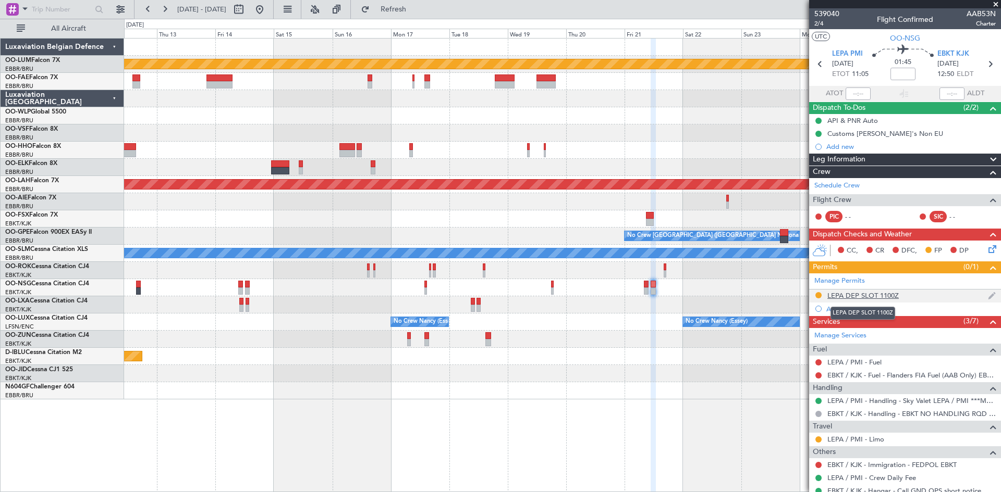
click at [862, 296] on div "LEPA DEP SLOT 1100Z" at bounding box center [862, 295] width 71 height 9
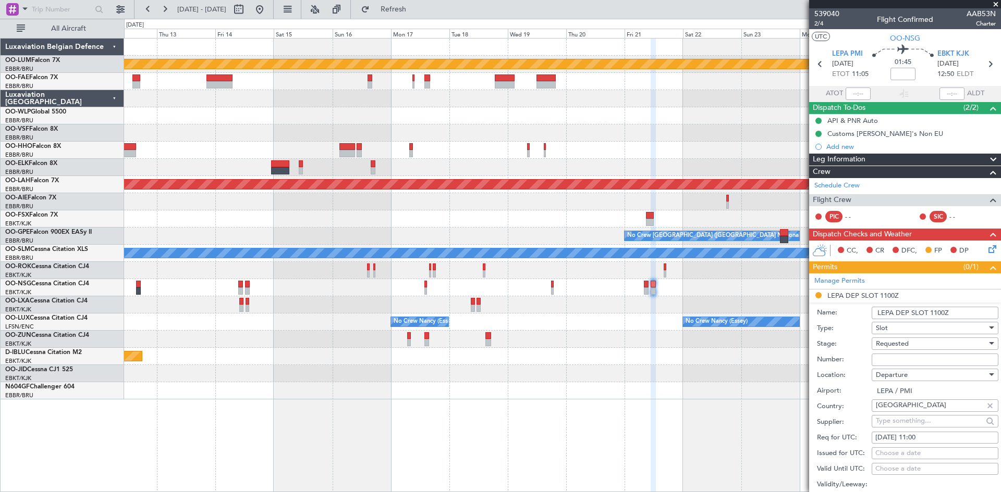
click at [903, 365] on input "Number:" at bounding box center [934, 360] width 127 height 13
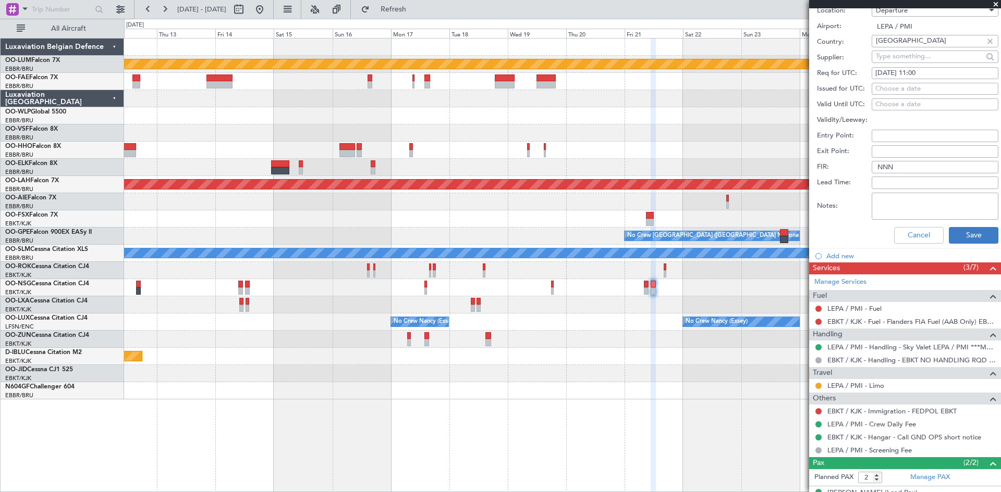
type input "15 days before"
click at [962, 230] on button "Save" at bounding box center [973, 235] width 50 height 17
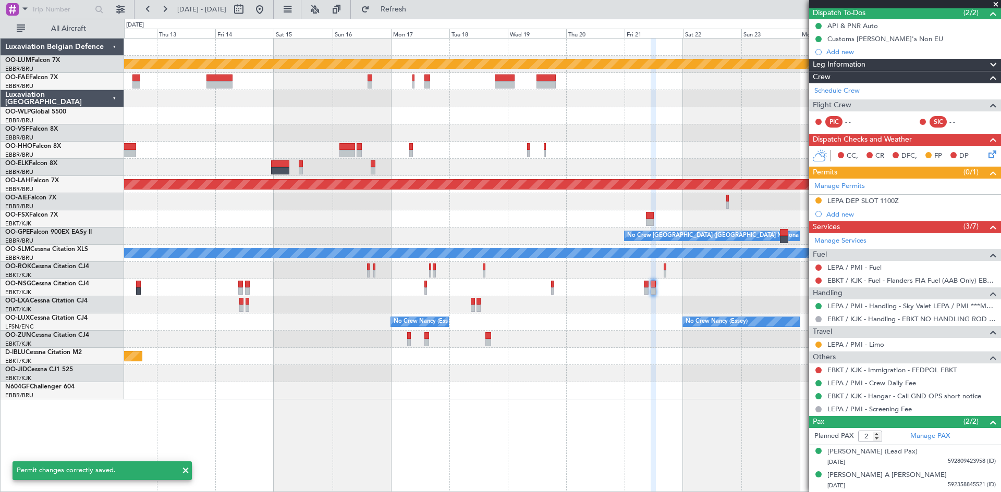
scroll to position [54, 0]
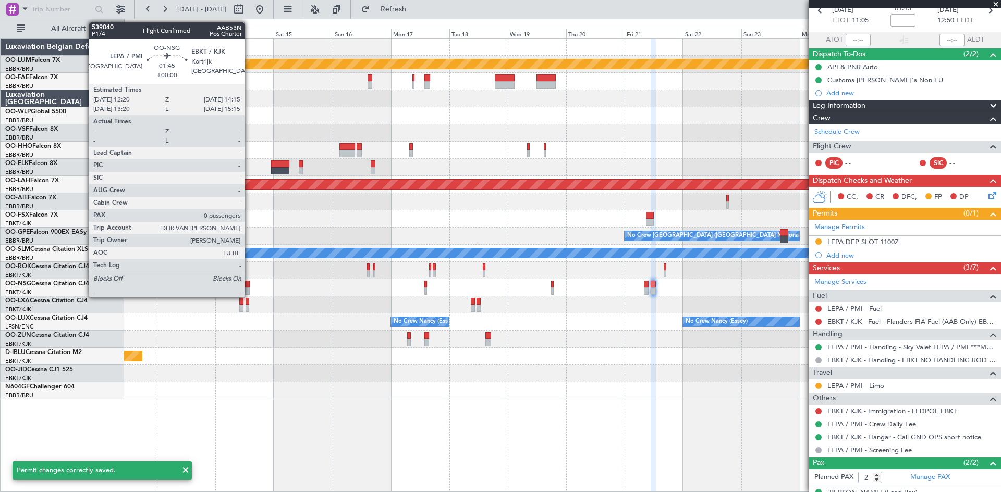
click at [249, 286] on div at bounding box center [247, 284] width 5 height 7
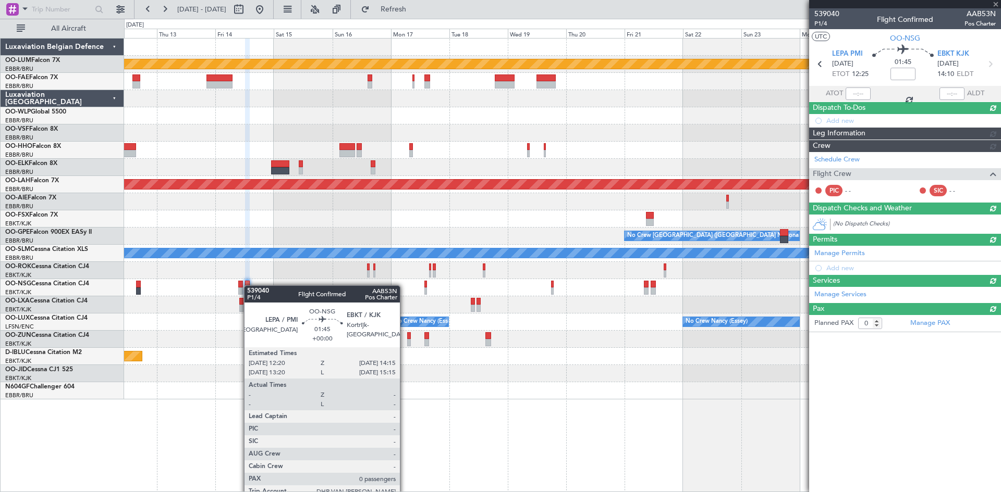
scroll to position [0, 0]
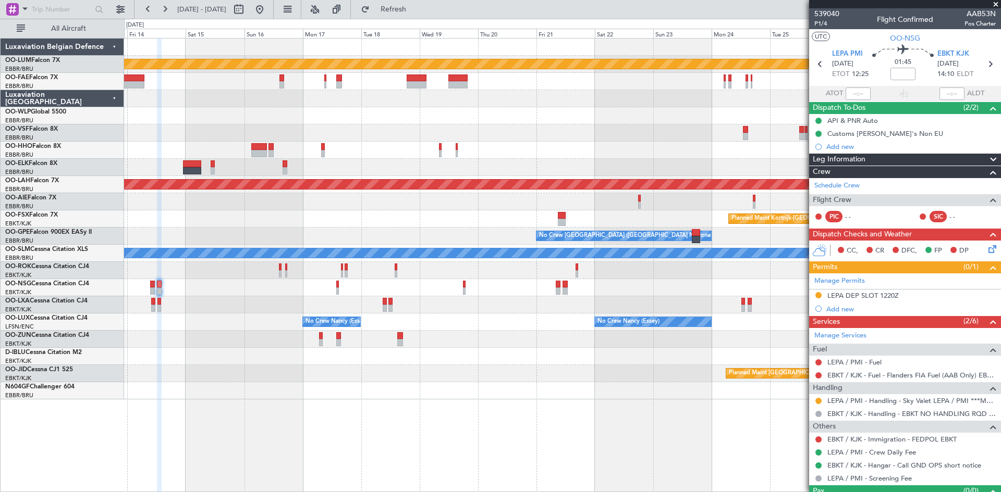
click at [137, 351] on div "Planned Maint [GEOGRAPHIC_DATA] ([GEOGRAPHIC_DATA])" at bounding box center [562, 356] width 876 height 17
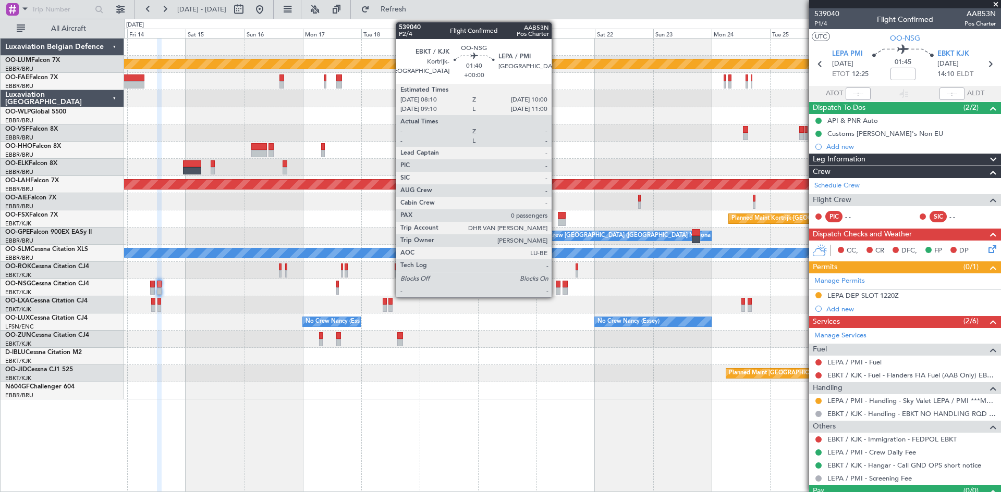
click at [557, 282] on div at bounding box center [557, 284] width 5 height 7
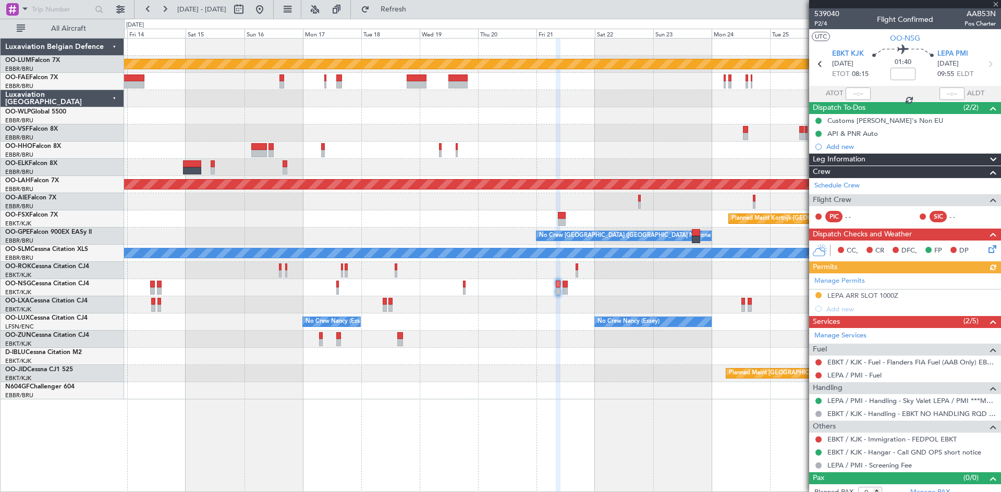
click at [871, 296] on div "Manage Permits LEPA ARR SLOT 1000Z Add new" at bounding box center [905, 295] width 192 height 42
click at [866, 294] on div "LEPA ARR SLOT 1000Z" at bounding box center [862, 295] width 71 height 9
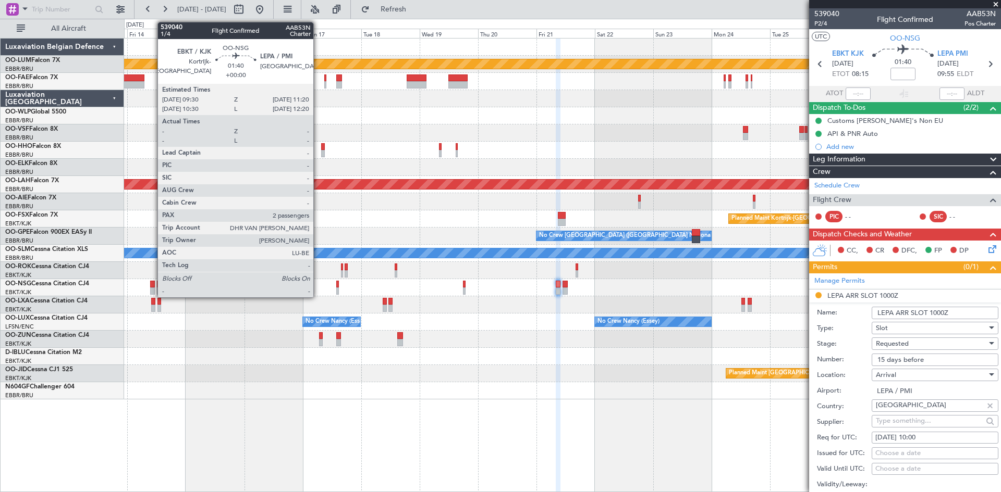
click at [152, 287] on div at bounding box center [152, 284] width 5 height 7
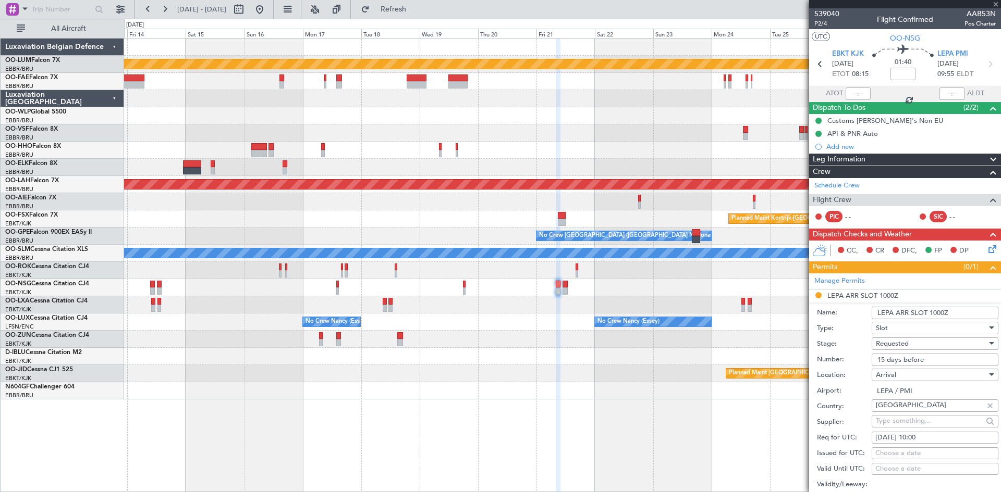
type input "2"
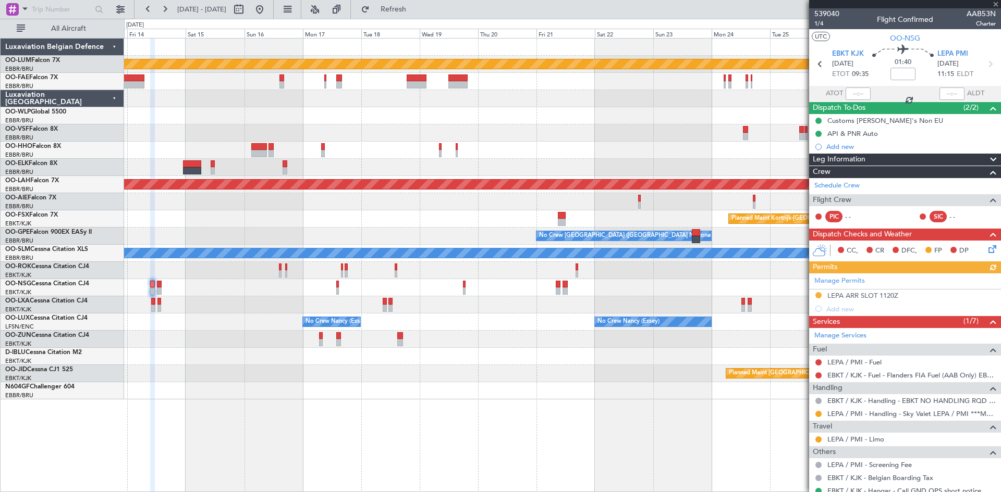
click at [842, 295] on div "Manage Permits LEPA ARR SLOT 1120Z Add new" at bounding box center [905, 295] width 192 height 42
click at [865, 293] on div "LEPA ARR SLOT 1120Z" at bounding box center [862, 295] width 71 height 9
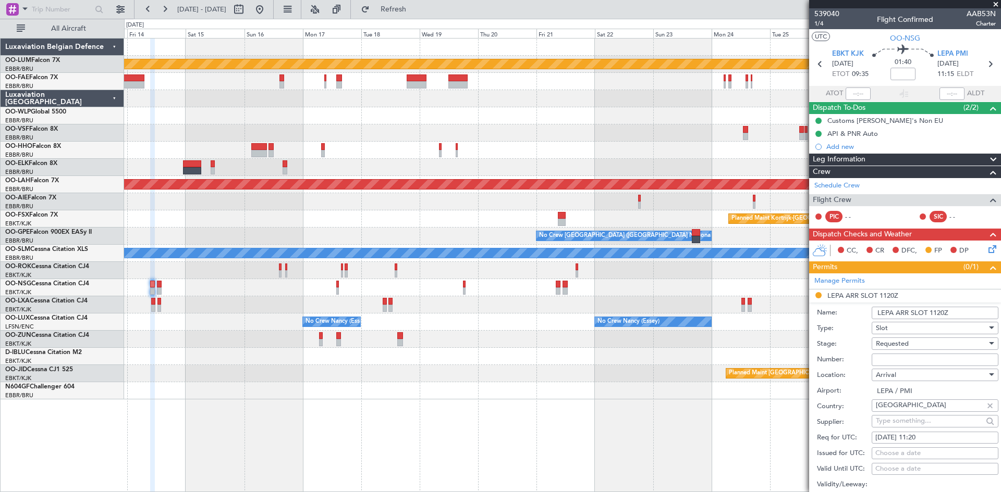
click at [911, 361] on input "Number:" at bounding box center [934, 360] width 127 height 13
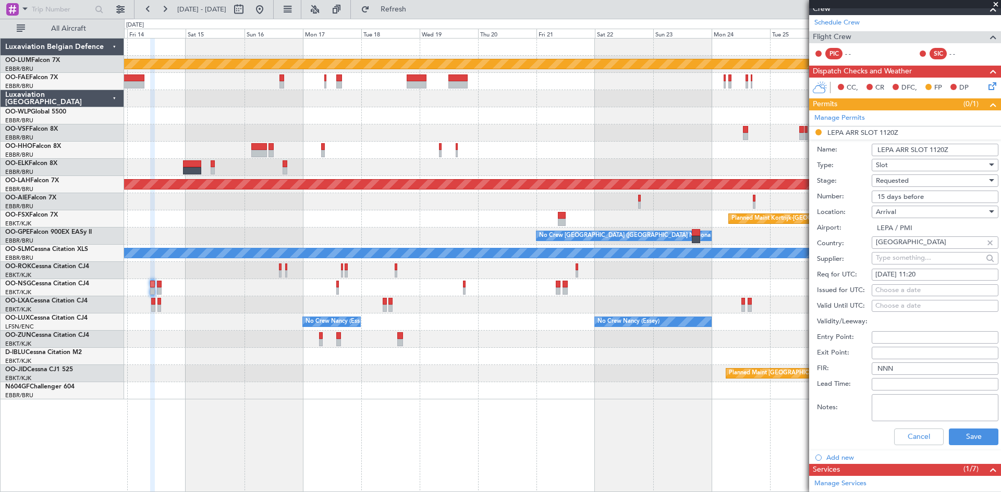
scroll to position [261, 0]
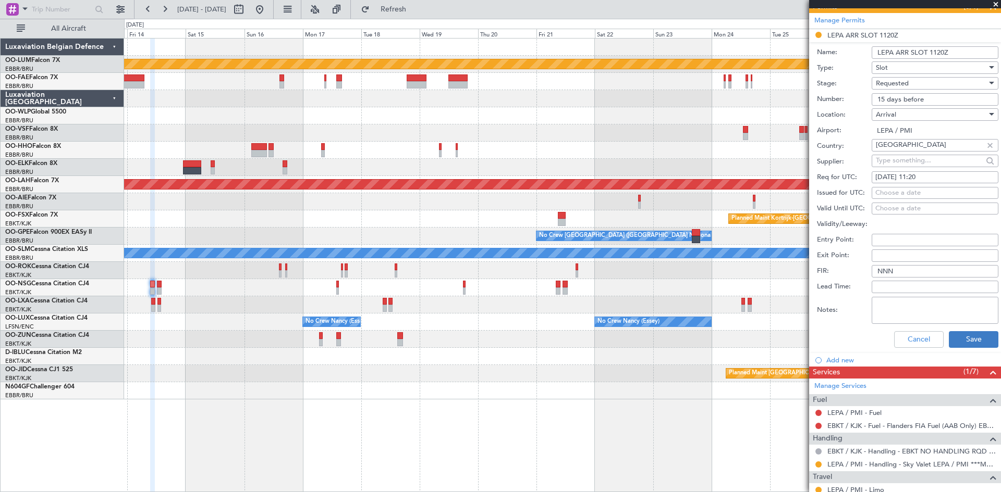
type input "15 days before"
click at [968, 344] on button "Save" at bounding box center [973, 339] width 50 height 17
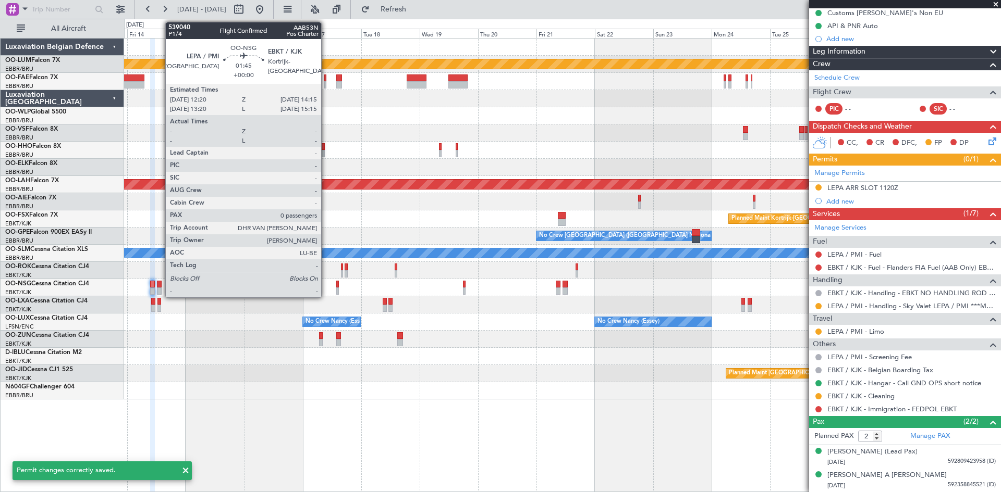
scroll to position [107, 0]
click at [160, 285] on div at bounding box center [159, 284] width 5 height 7
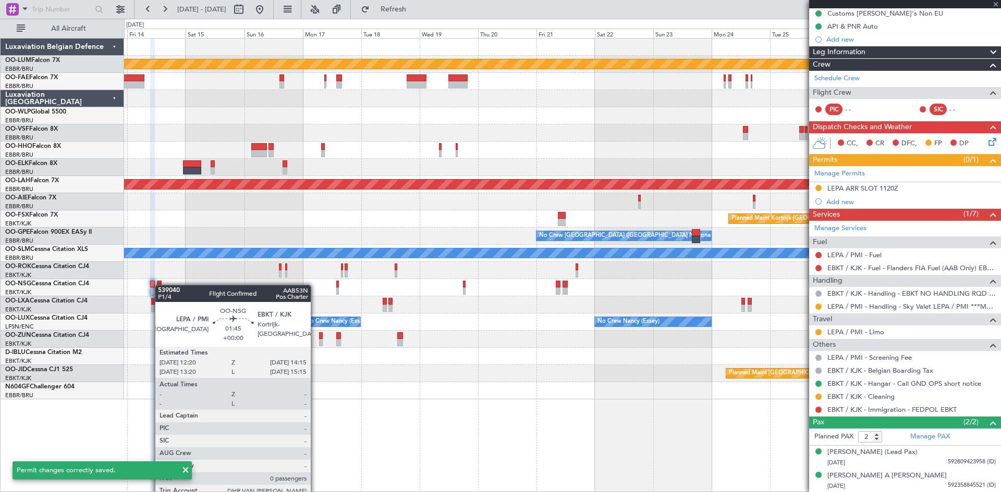
type input "0"
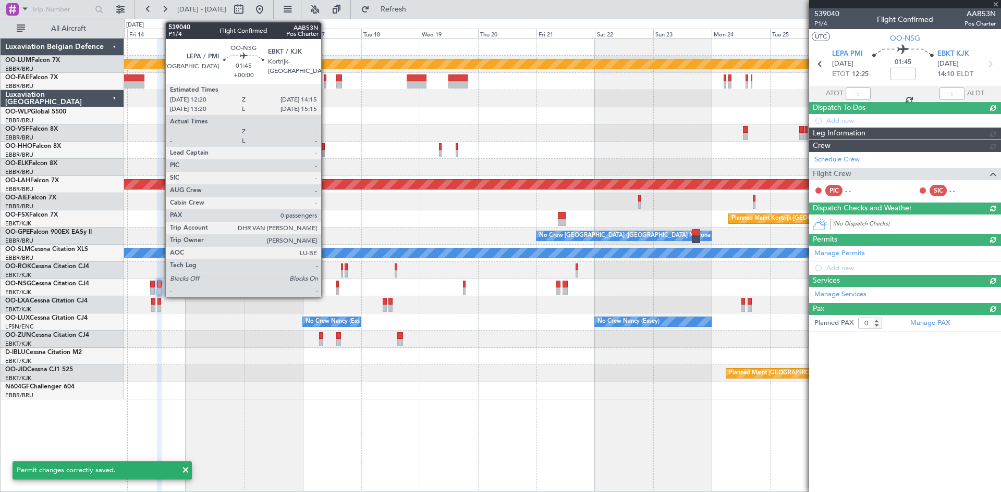
scroll to position [0, 0]
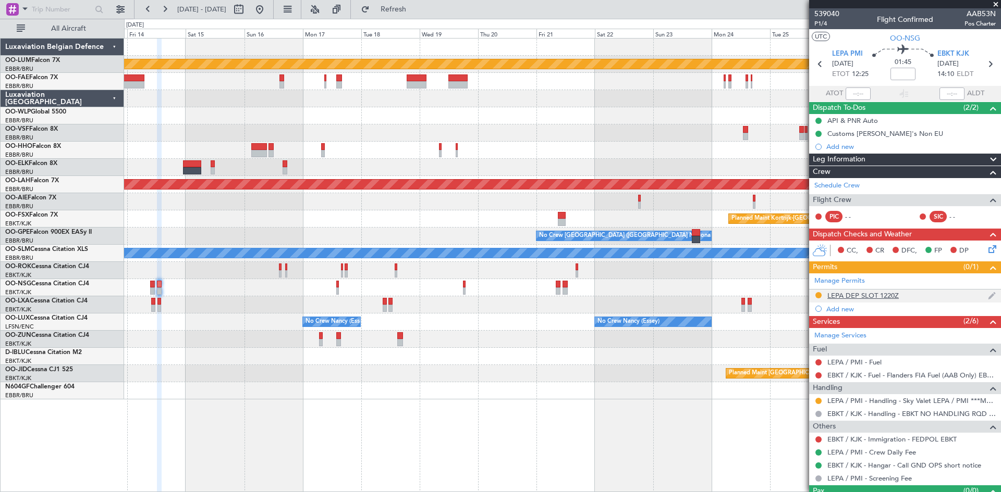
click at [864, 297] on div "LEPA DEP SLOT 1220Z" at bounding box center [862, 295] width 71 height 9
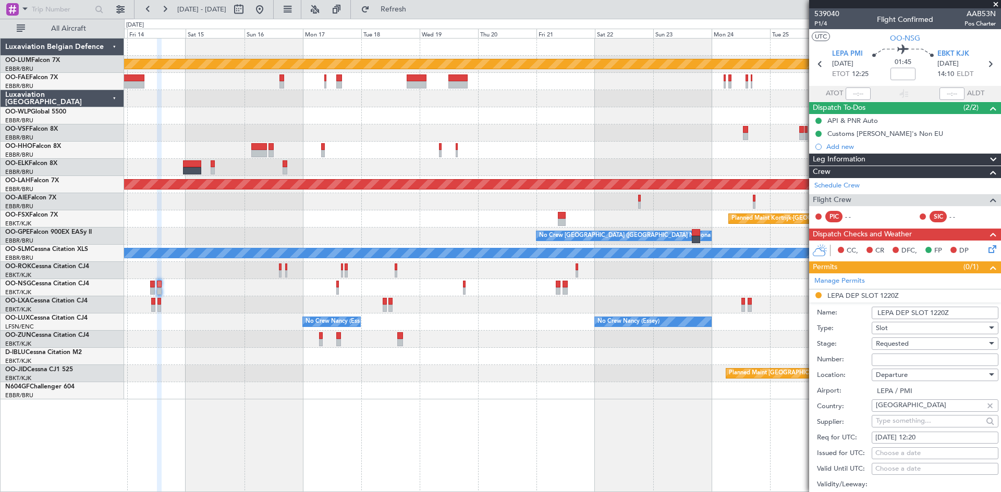
click at [896, 352] on div "Number:" at bounding box center [907, 360] width 181 height 16
click at [899, 356] on input "Number:" at bounding box center [934, 360] width 127 height 13
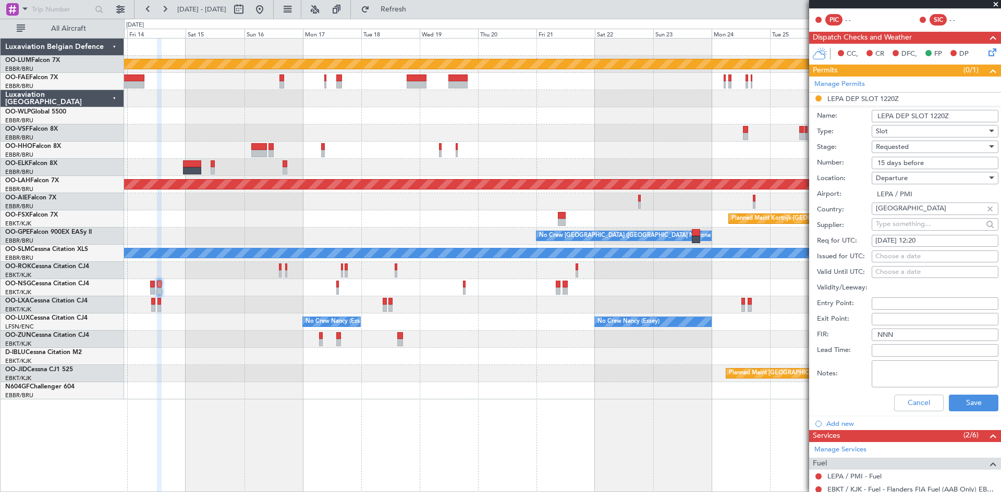
scroll to position [313, 0]
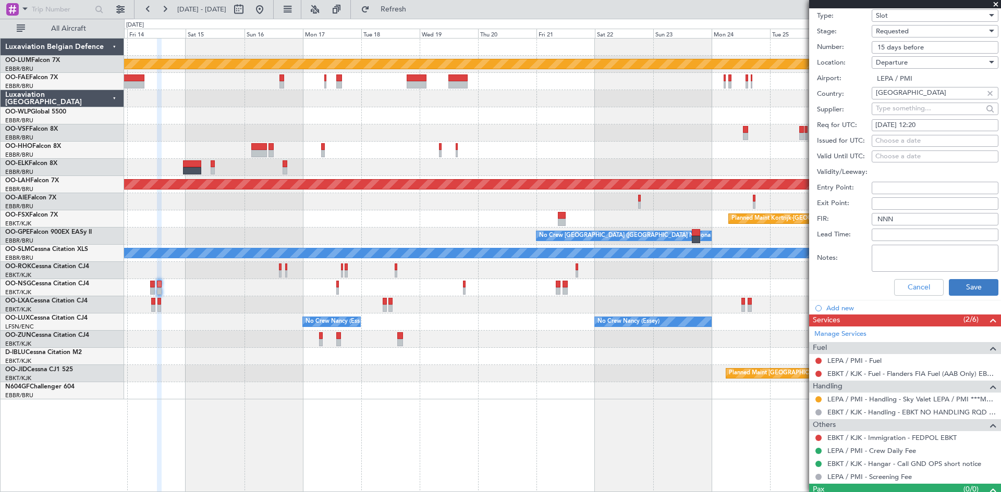
type input "15 days before"
click at [969, 290] on button "Save" at bounding box center [973, 287] width 50 height 17
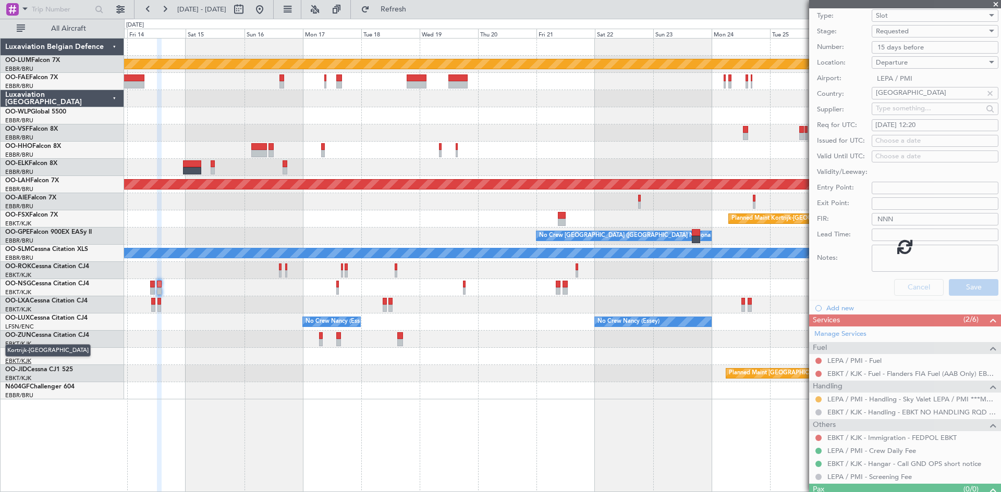
scroll to position [2, 0]
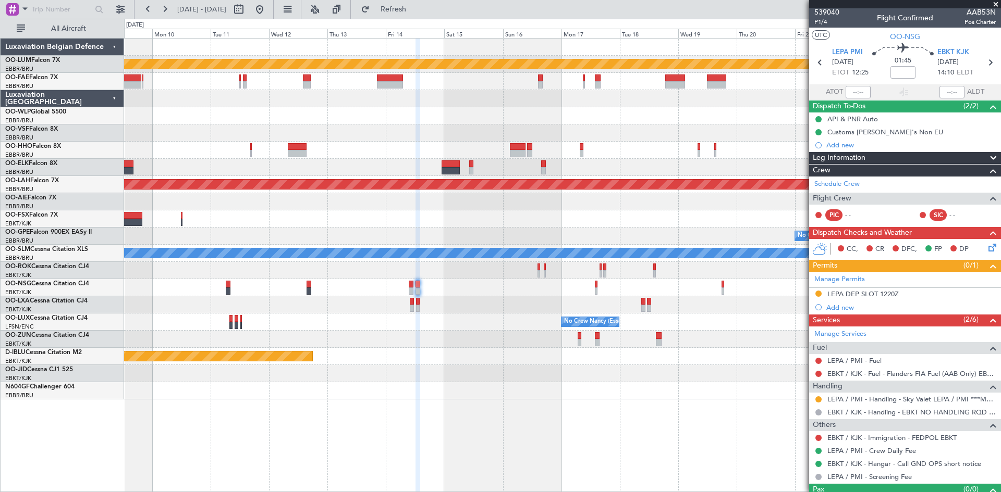
click at [503, 370] on div "Planned Maint [GEOGRAPHIC_DATA] ([GEOGRAPHIC_DATA])" at bounding box center [562, 373] width 876 height 17
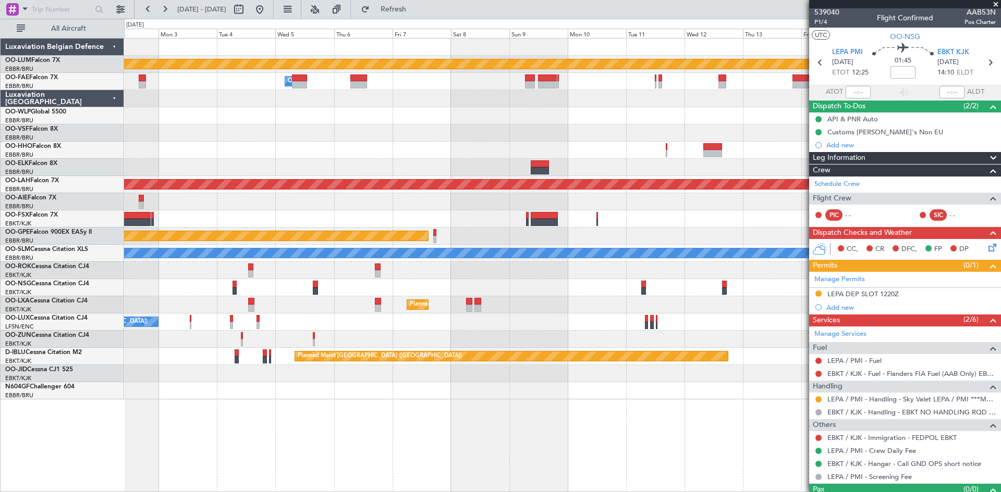
click at [680, 392] on div "Planned Maint Kortrijk-Wevelgem Owner Melsbroek Air Base Owner Melsbroek Air Ba…" at bounding box center [562, 265] width 877 height 454
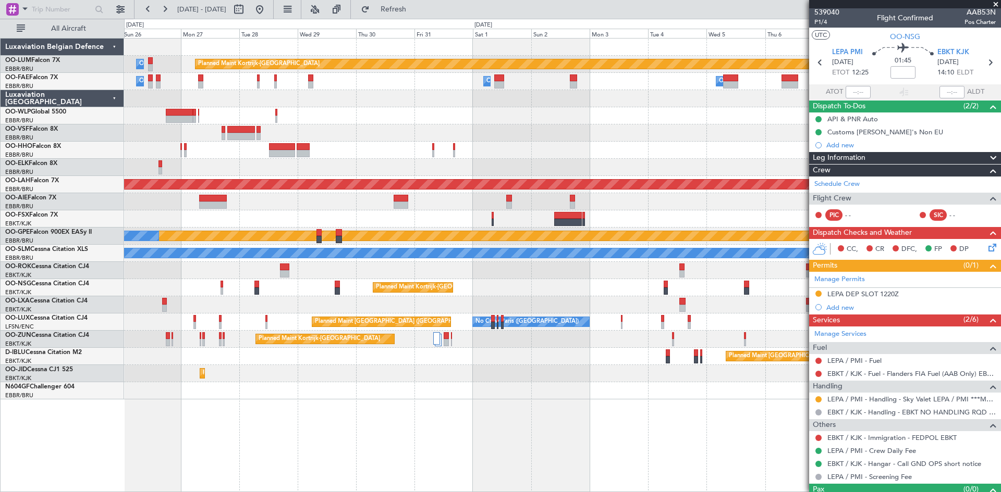
click at [594, 421] on div "Planned Maint Kortrijk-Wevelgem Owner Melsbroek Air Base Owner Melsbroek Air Ba…" at bounding box center [562, 265] width 877 height 454
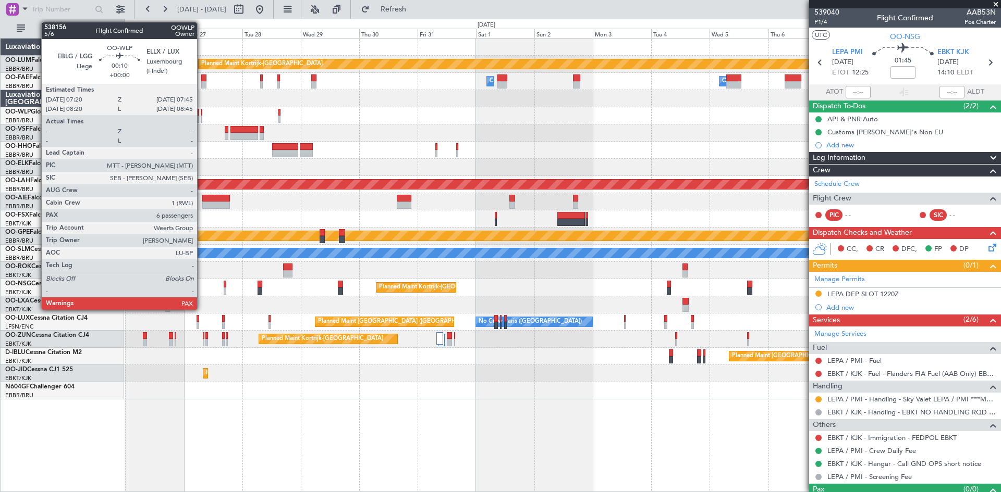
click at [202, 112] on div at bounding box center [201, 112] width 1 height 7
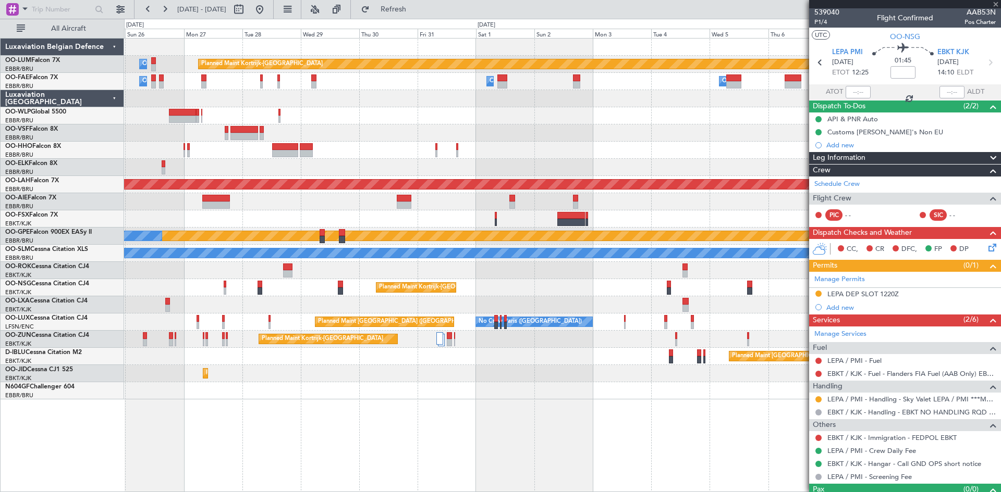
type input "6"
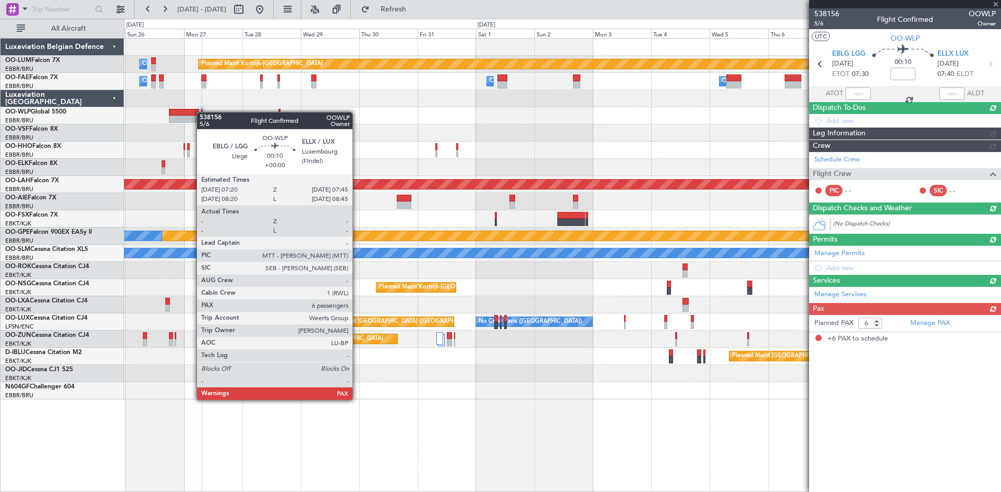
scroll to position [0, 0]
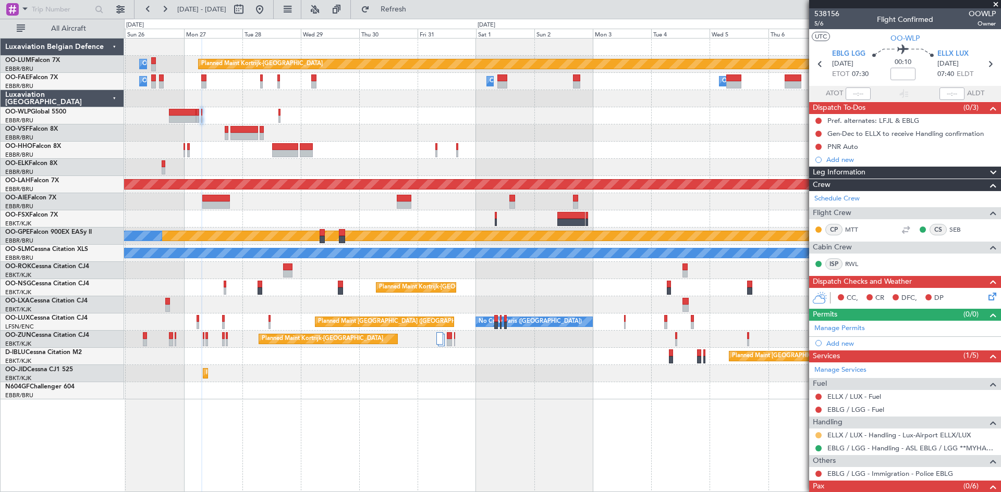
click at [818, 435] on button at bounding box center [818, 436] width 6 height 6
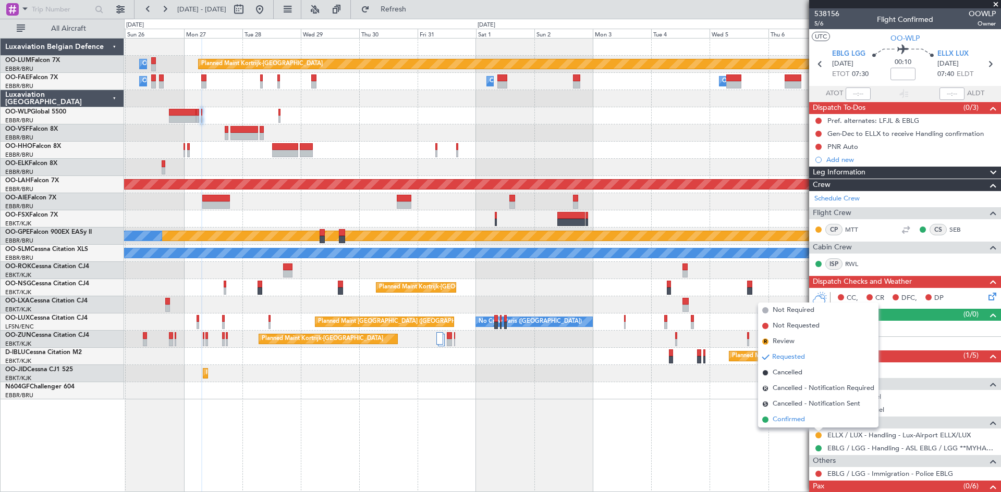
click at [809, 423] on li "Confirmed" at bounding box center [818, 420] width 120 height 16
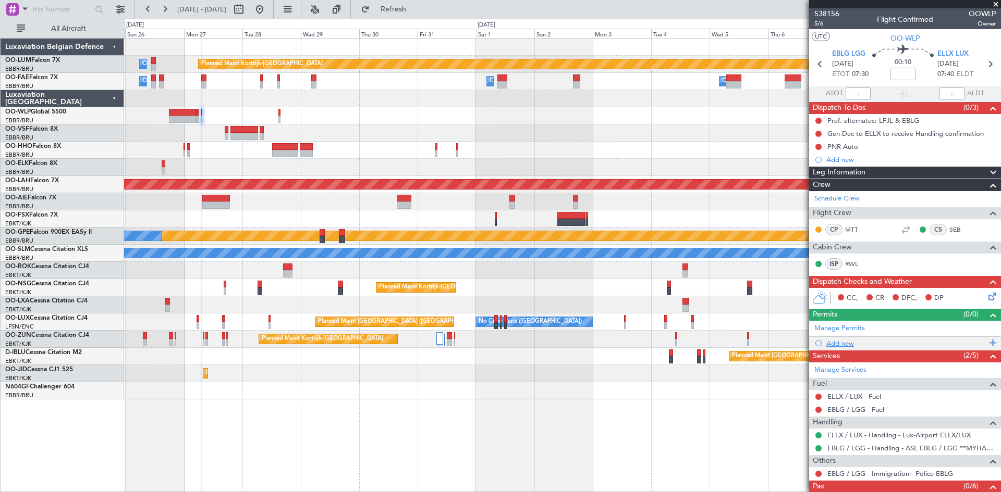
click at [837, 344] on div "Add new" at bounding box center [906, 343] width 160 height 9
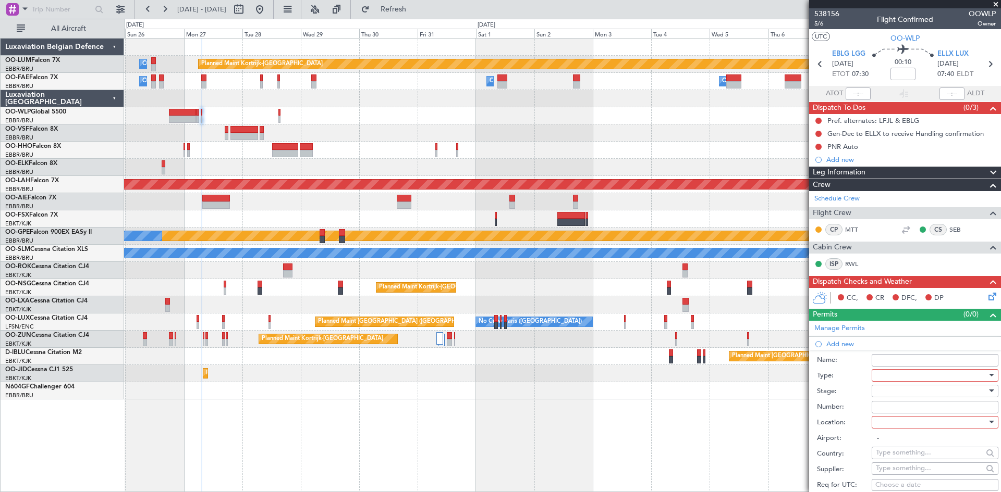
click at [919, 375] on div at bounding box center [930, 376] width 111 height 16
click at [901, 430] on span "PPR" at bounding box center [930, 427] width 109 height 16
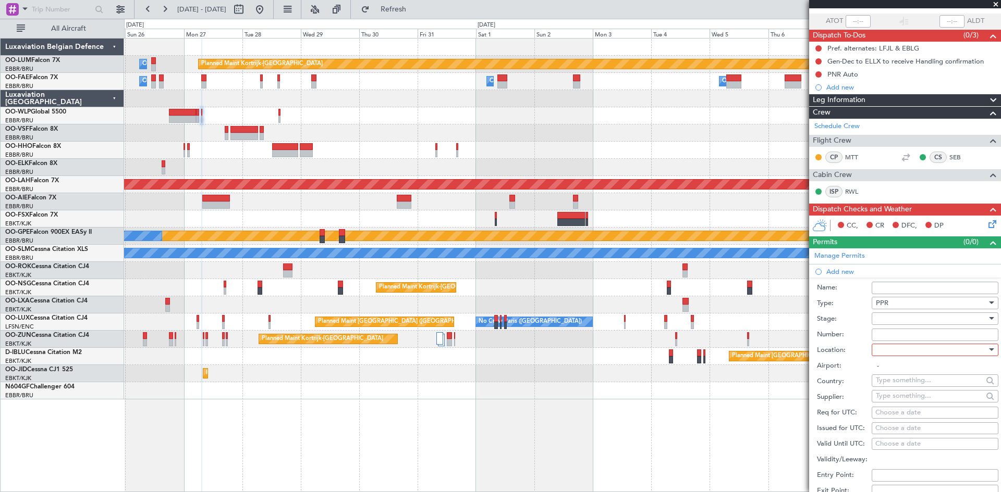
scroll to position [156, 0]
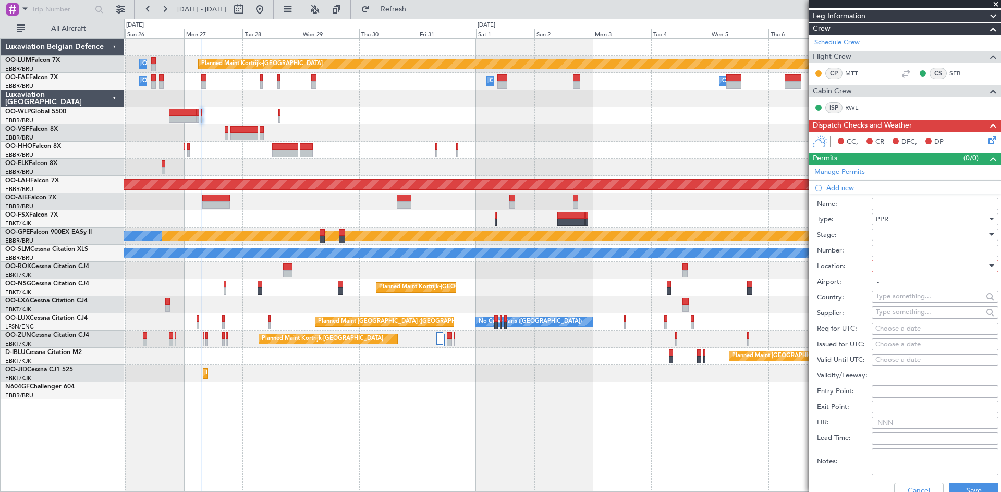
click at [902, 262] on div at bounding box center [930, 266] width 111 height 16
click at [912, 317] on span "Arrival" at bounding box center [930, 319] width 109 height 16
type input "ELLX / LUX"
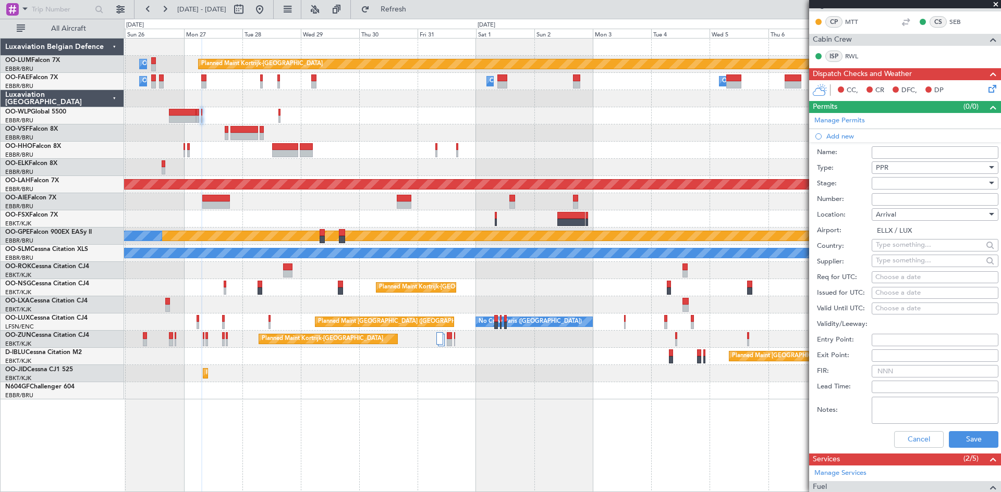
scroll to position [208, 0]
click at [886, 274] on div "Choose a date" at bounding box center [934, 277] width 119 height 10
select select "10"
select select "2025"
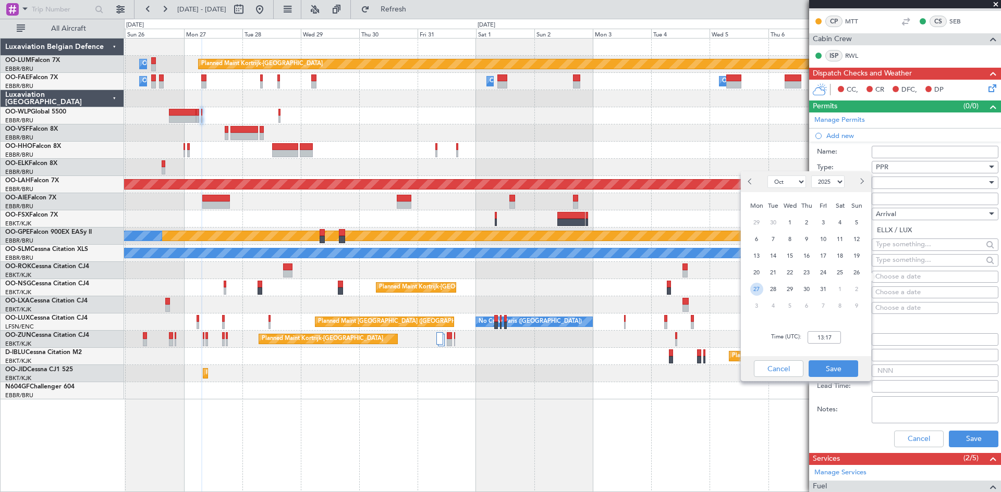
click at [757, 288] on span "27" at bounding box center [756, 289] width 13 height 13
click at [824, 332] on input "00:00" at bounding box center [823, 337] width 33 height 13
type input "07:45"
click at [846, 370] on button "Save" at bounding box center [833, 369] width 50 height 17
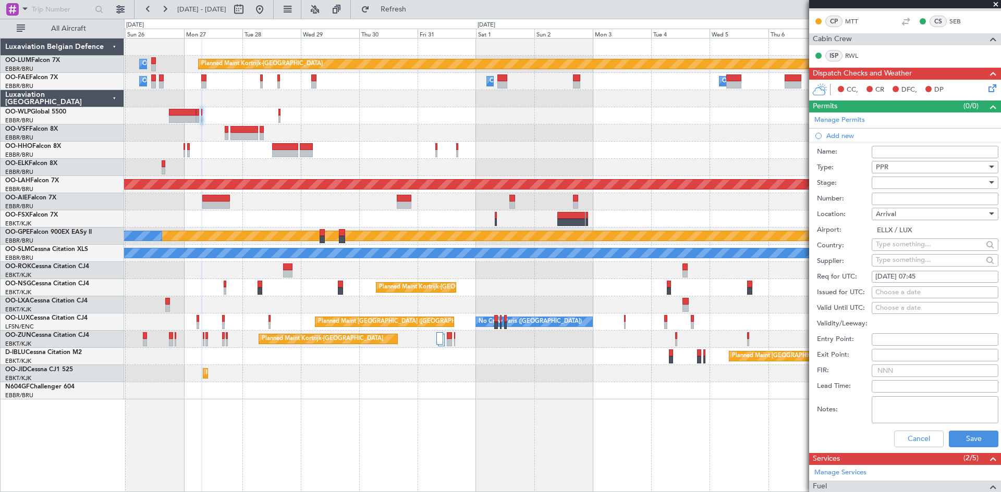
click at [890, 184] on div at bounding box center [930, 183] width 111 height 16
click at [899, 262] on span "Received OK" at bounding box center [930, 266] width 109 height 16
click at [888, 202] on input "Number:" at bounding box center [934, 199] width 127 height 13
paste input "67879"
type input "67879"
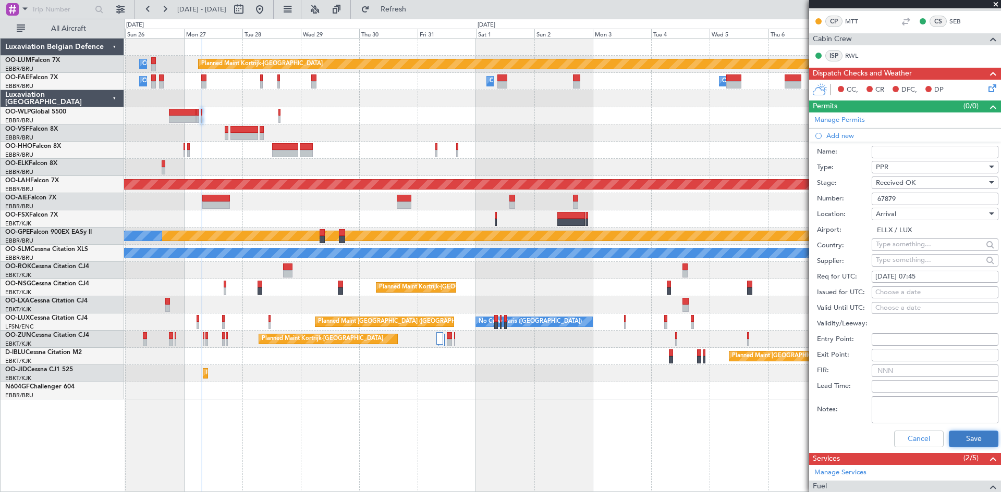
click at [950, 432] on button "Save" at bounding box center [973, 439] width 50 height 17
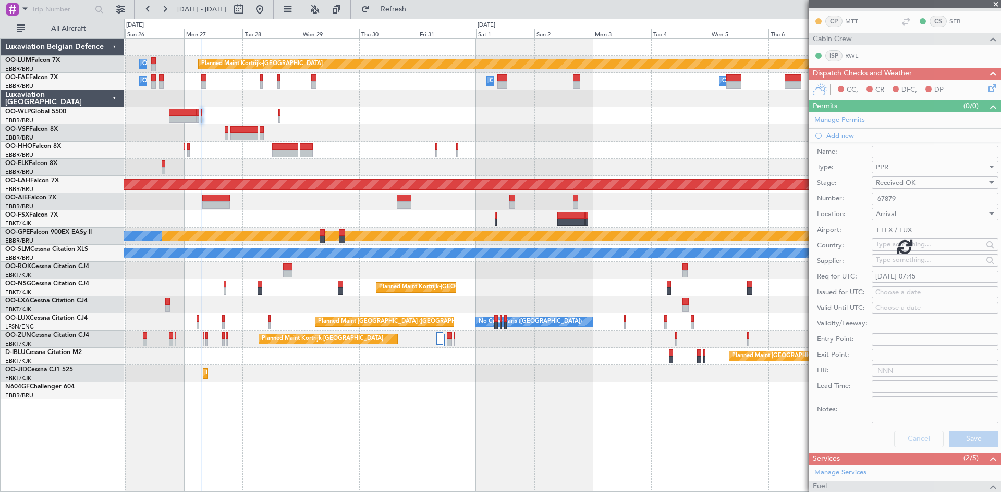
scroll to position [44, 0]
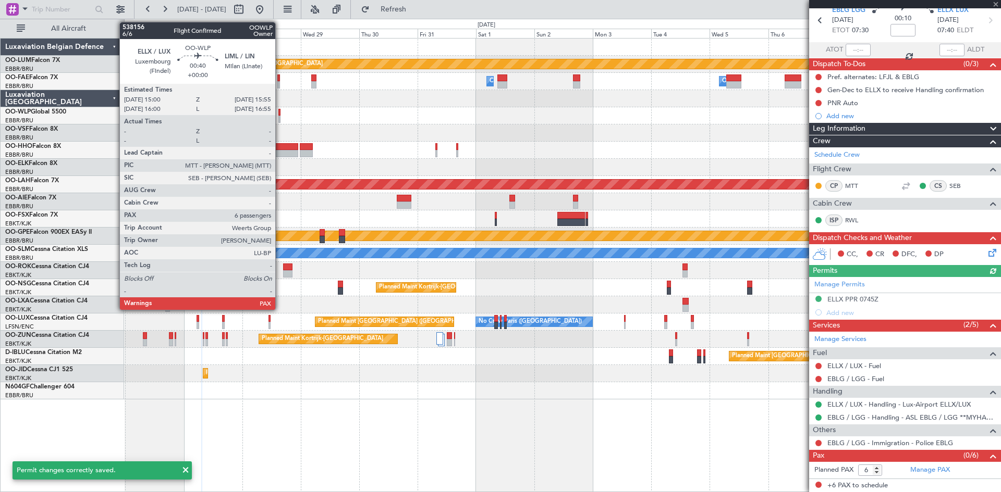
click at [280, 114] on div at bounding box center [279, 112] width 3 height 7
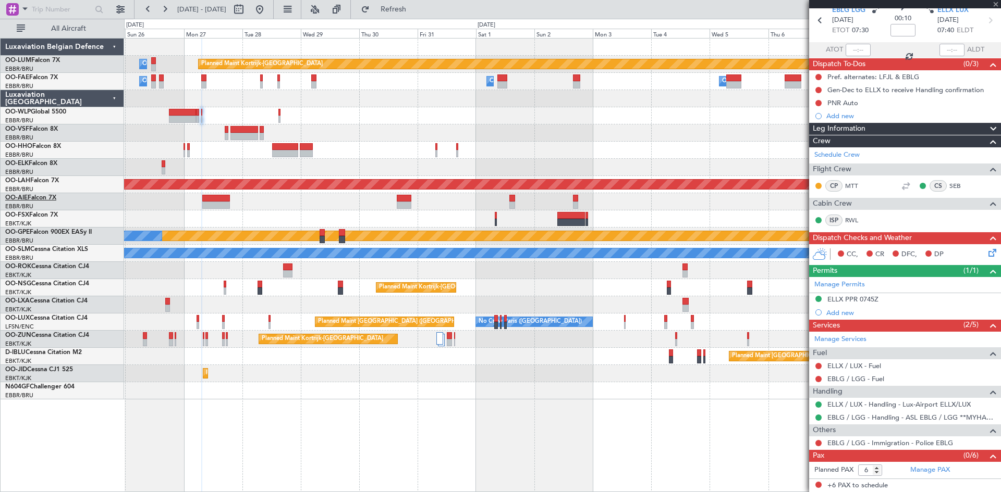
scroll to position [0, 0]
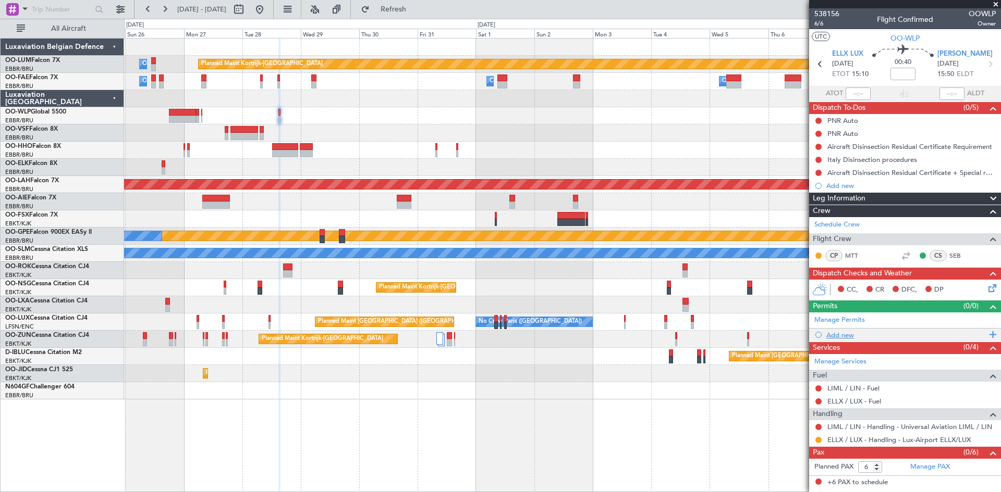
click at [842, 337] on div "Add new" at bounding box center [906, 335] width 160 height 9
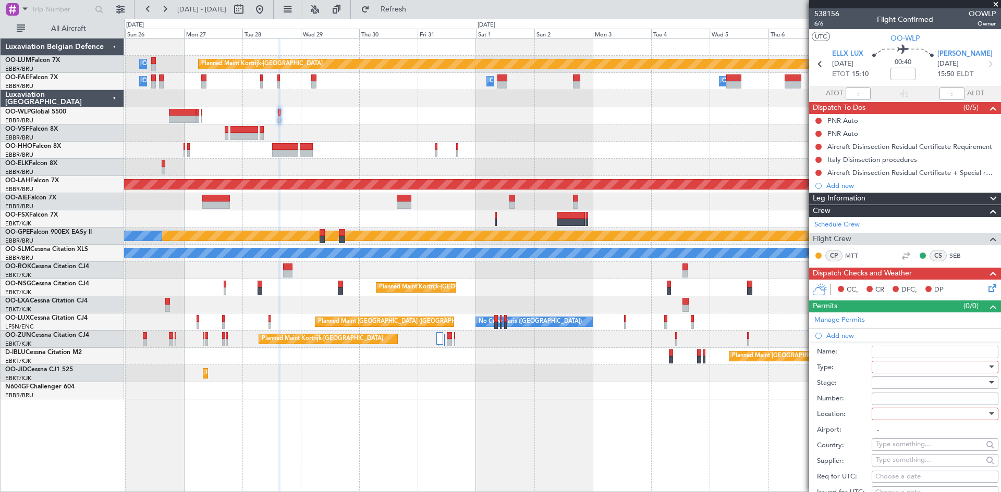
click at [896, 365] on div at bounding box center [930, 368] width 111 height 16
click at [899, 423] on span "PPR" at bounding box center [930, 420] width 109 height 16
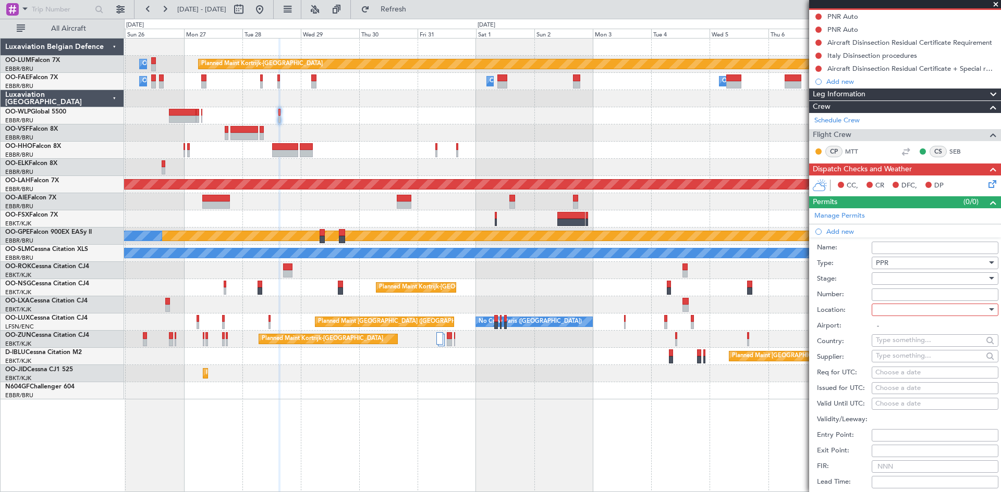
click at [883, 283] on div at bounding box center [930, 279] width 111 height 16
click at [905, 366] on span "Received OK" at bounding box center [930, 362] width 109 height 16
click at [897, 293] on input "Number:" at bounding box center [934, 295] width 127 height 13
paste input "67879"
type input "67879"
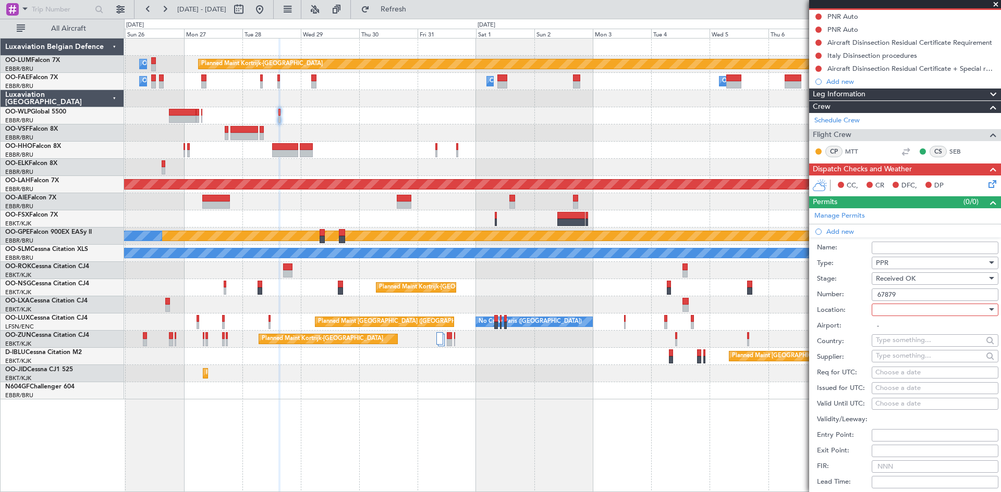
click at [894, 306] on div at bounding box center [930, 310] width 111 height 16
click at [892, 362] on span "Arrival" at bounding box center [930, 362] width 109 height 16
click at [898, 305] on div "Arrival" at bounding box center [930, 310] width 111 height 16
click at [898, 336] on span "Departure" at bounding box center [930, 331] width 109 height 16
type input "ELLX / LUX"
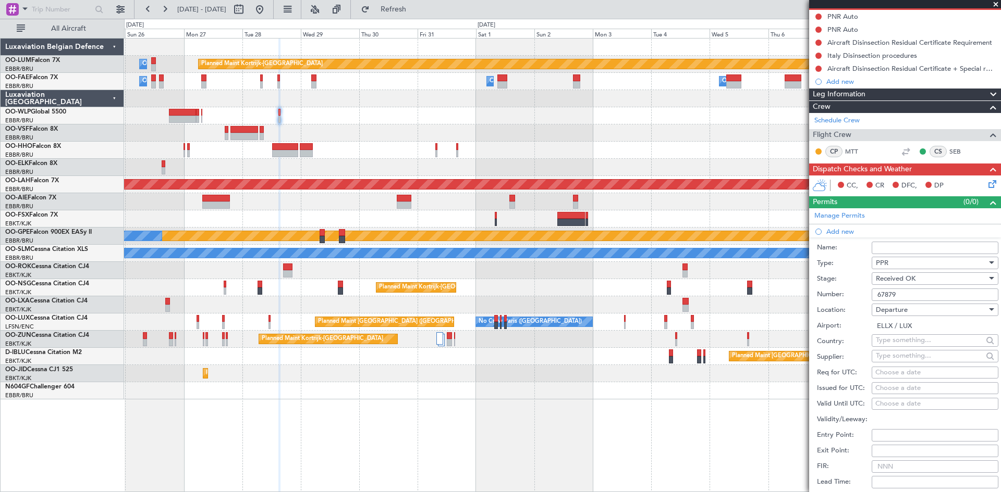
click at [880, 373] on div "Choose a date" at bounding box center [934, 373] width 119 height 10
select select "10"
select select "2025"
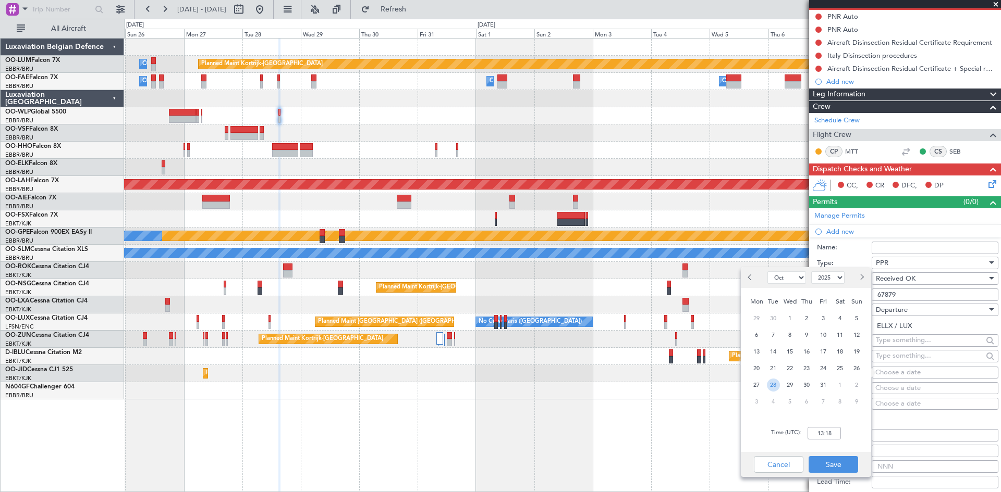
click at [777, 383] on span "28" at bounding box center [773, 385] width 13 height 13
click at [817, 428] on input "00:00" at bounding box center [823, 433] width 33 height 13
type input "15:00"
click at [843, 465] on button "Save" at bounding box center [833, 464] width 50 height 17
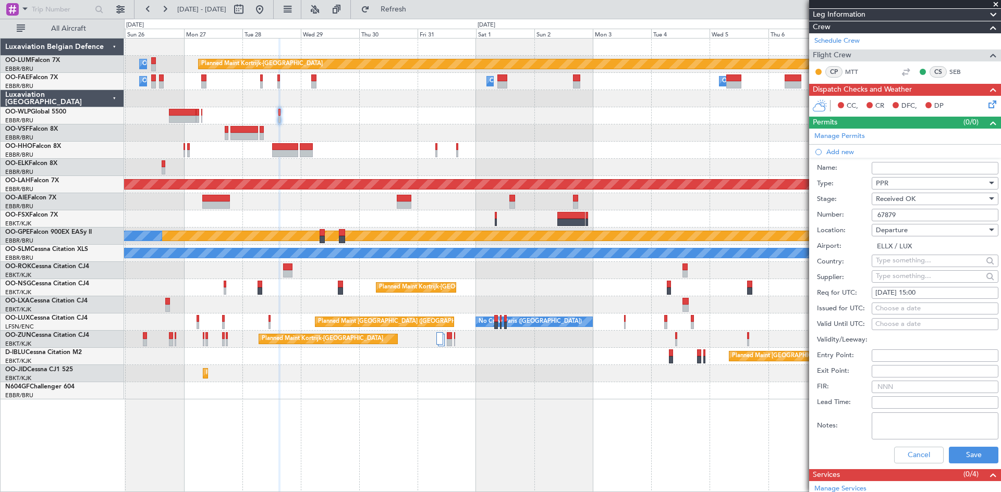
scroll to position [208, 0]
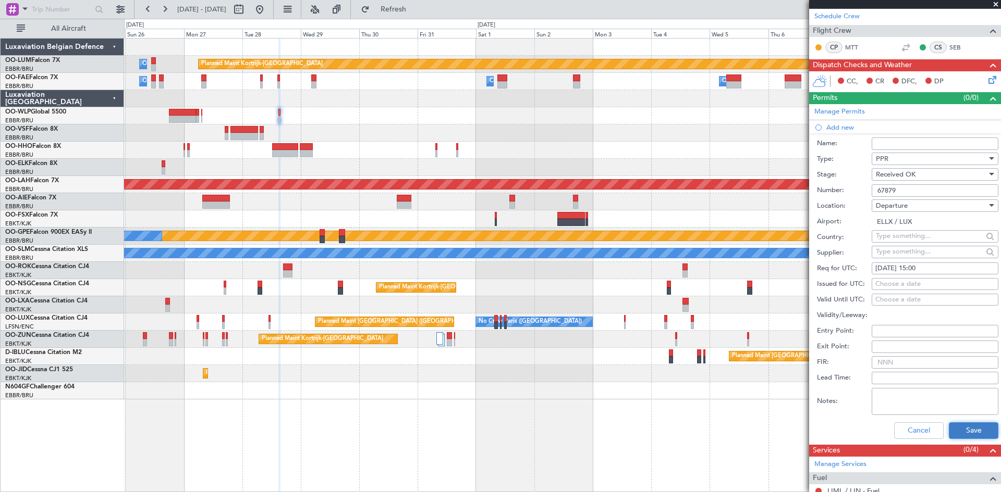
click at [959, 432] on button "Save" at bounding box center [973, 431] width 50 height 17
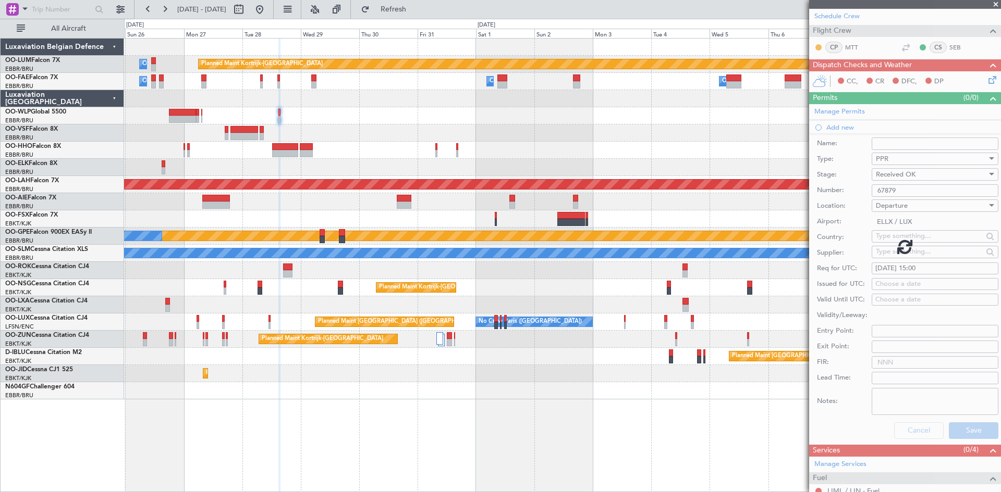
scroll to position [10, 0]
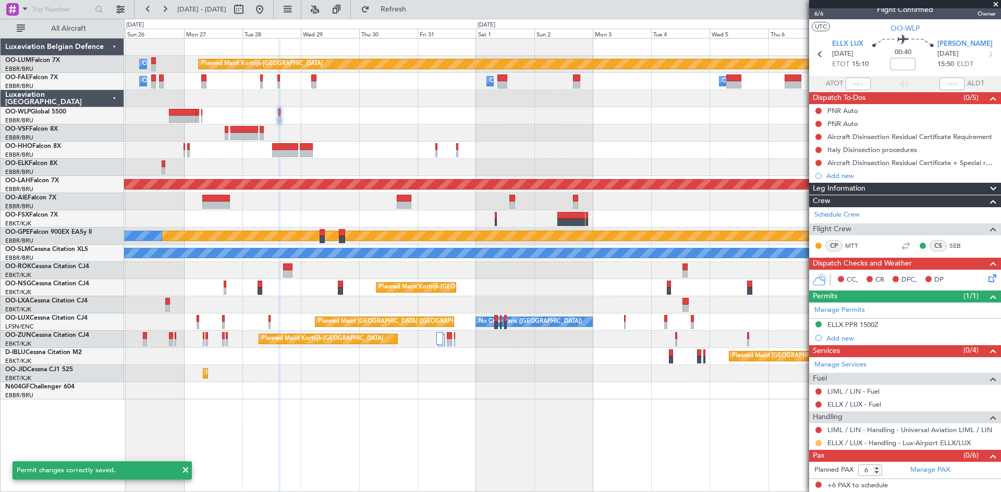
click at [817, 443] on button at bounding box center [818, 443] width 6 height 6
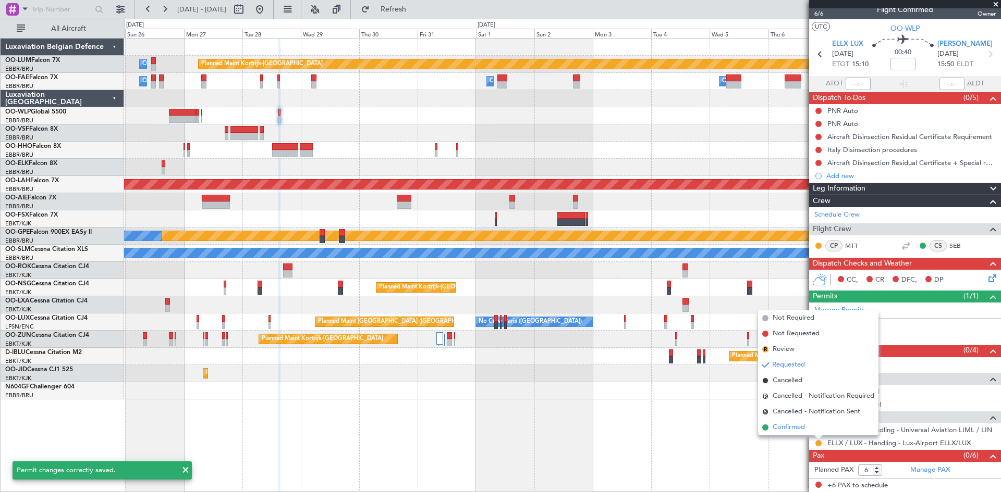
click at [798, 430] on span "Confirmed" at bounding box center [788, 428] width 32 height 10
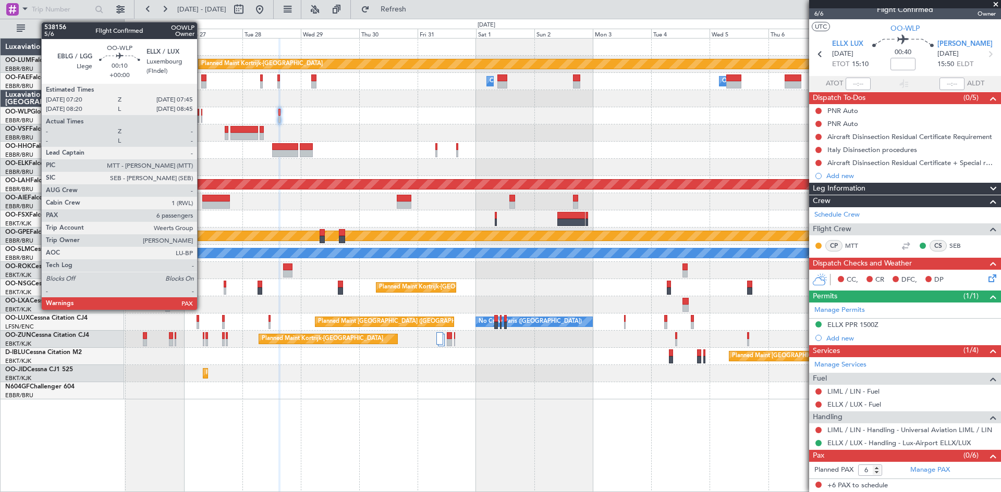
click at [202, 110] on div at bounding box center [201, 112] width 1 height 7
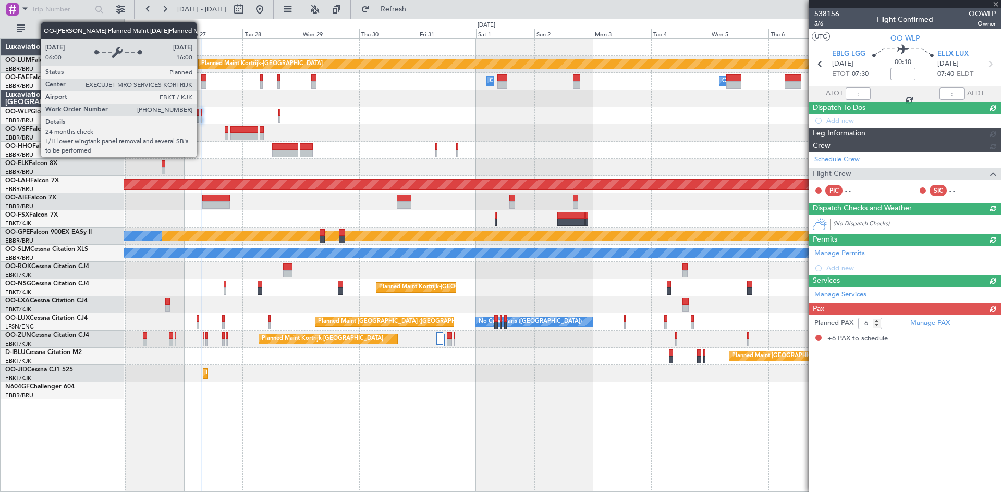
scroll to position [0, 0]
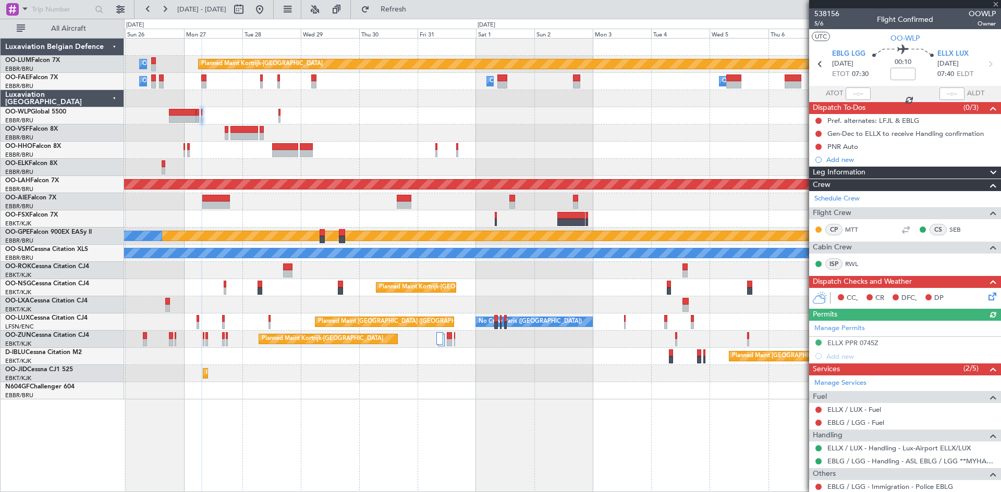
click at [861, 341] on div "Manage Permits ELLX PPR 0745Z Add new" at bounding box center [905, 342] width 192 height 42
click at [875, 342] on div "ELLX PPR 0745Z" at bounding box center [852, 343] width 51 height 9
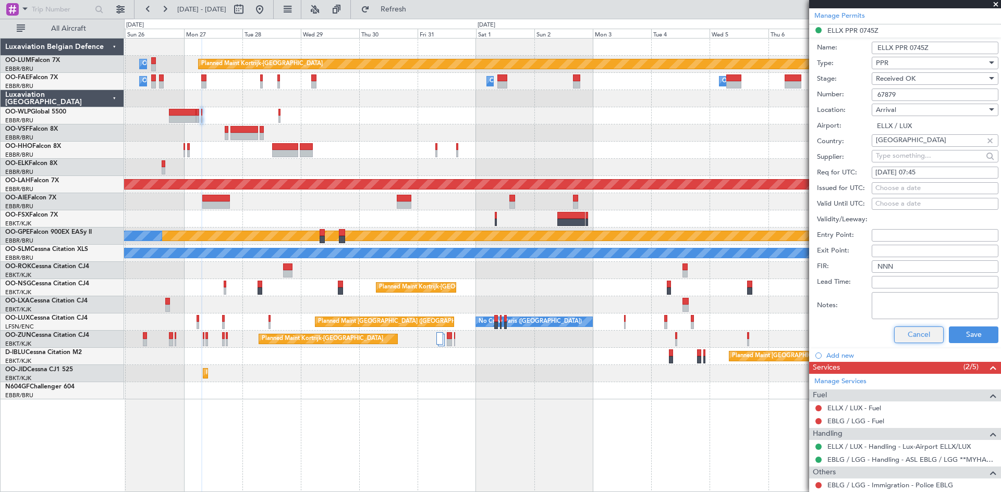
click at [905, 336] on button "Cancel" at bounding box center [919, 335] width 50 height 17
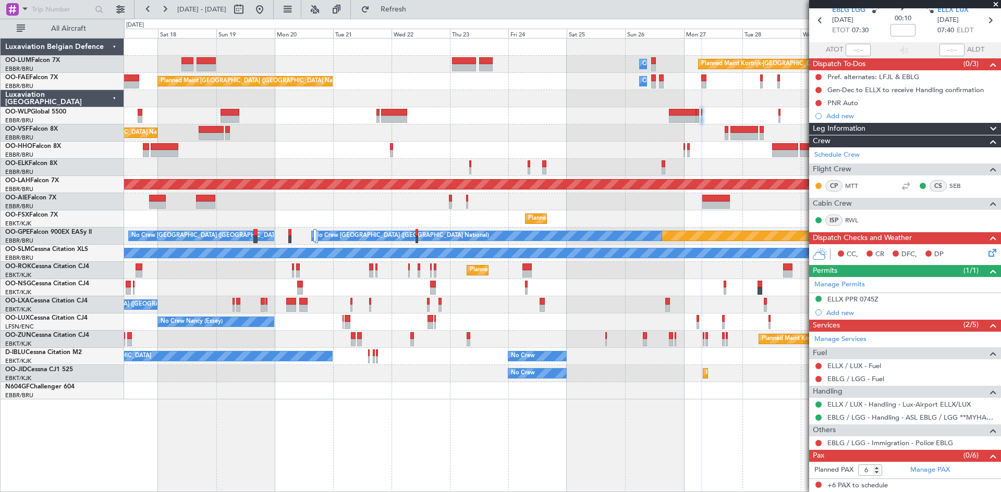
click at [717, 416] on div "Planned Maint Kortrijk-Wevelgem Owner Melsbroek Air Base AOG Maint Sibiu Owner …" at bounding box center [562, 265] width 877 height 454
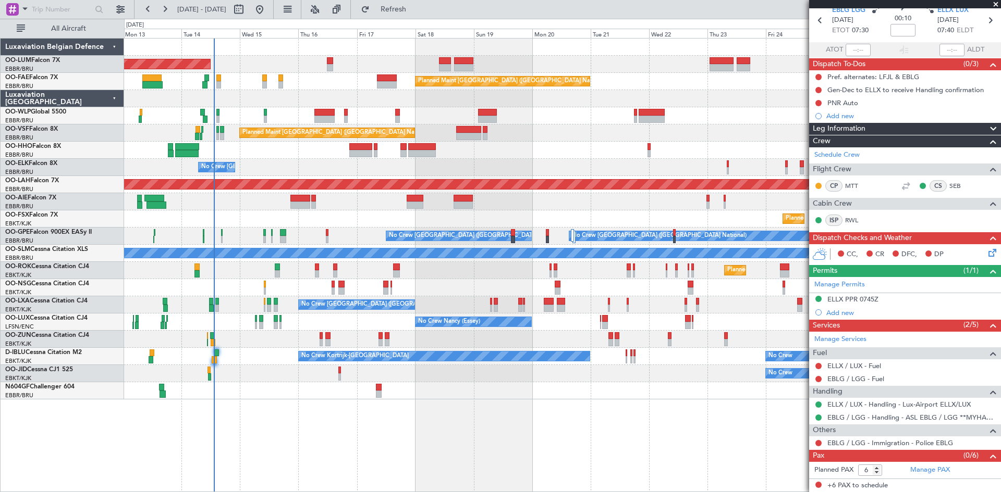
click at [550, 415] on div "Planned Maint Kortrijk-Wevelgem Owner Melsbroek Air Base AOG Maint Sibiu Owner …" at bounding box center [562, 265] width 877 height 454
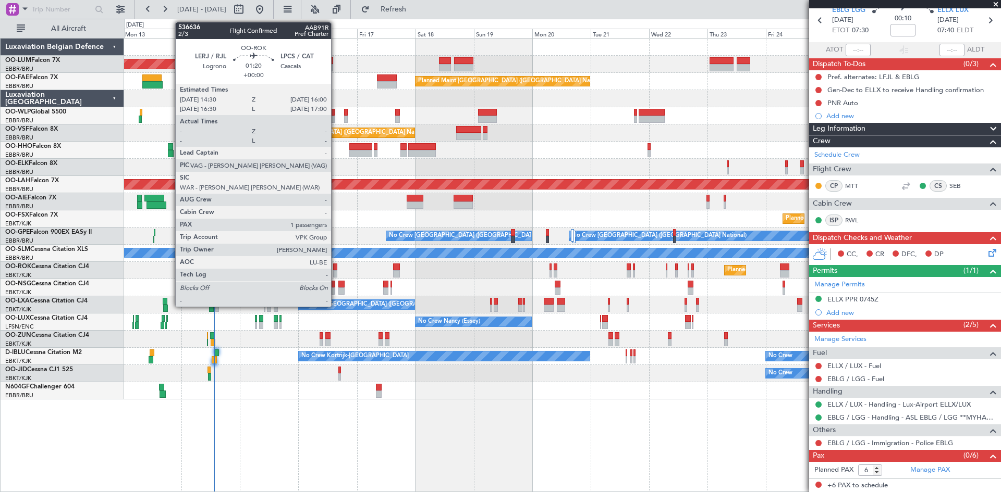
click at [336, 264] on div at bounding box center [335, 267] width 4 height 7
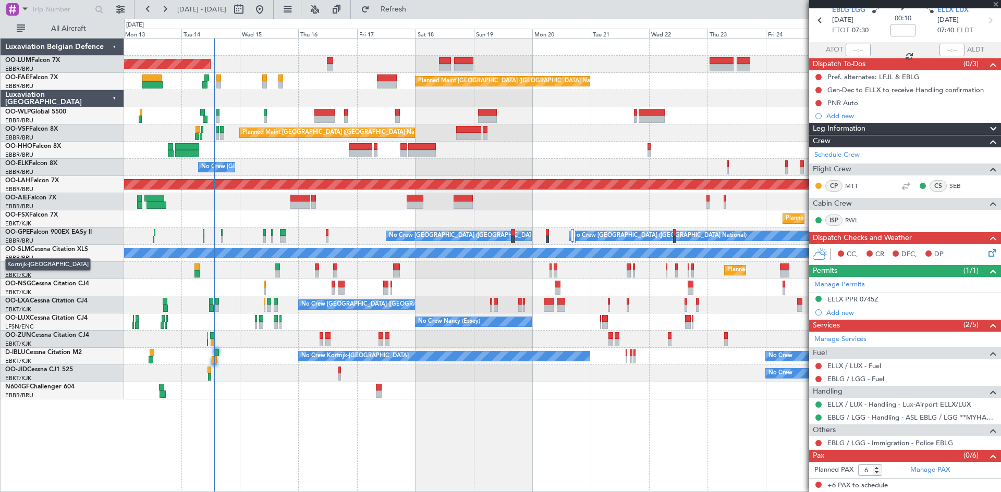
type input "1"
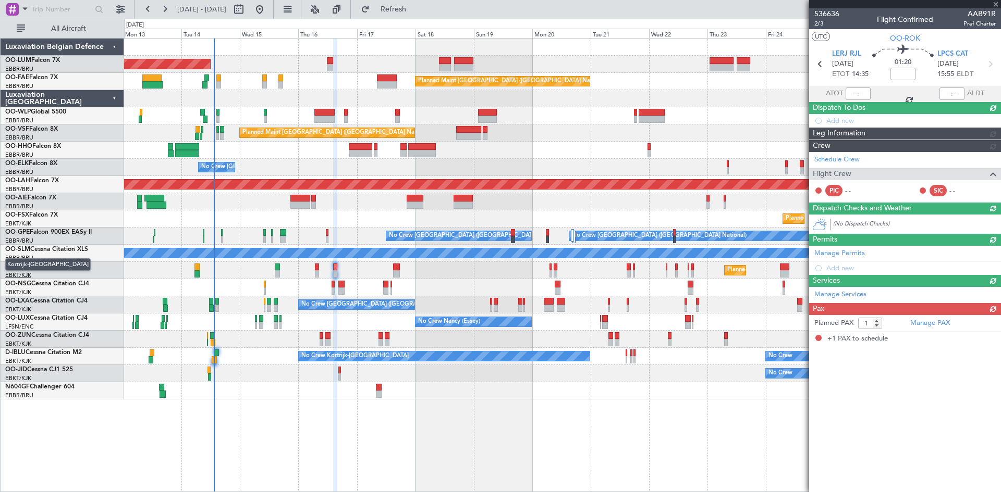
scroll to position [0, 0]
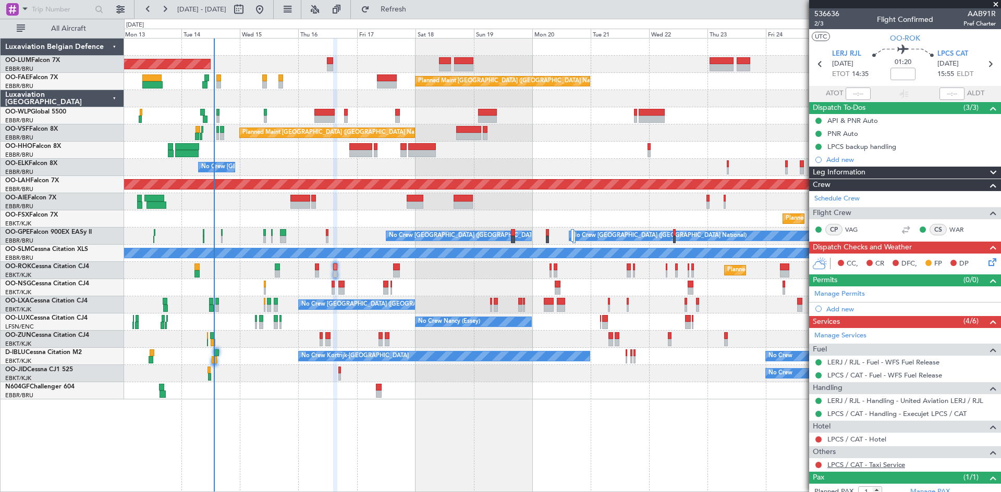
click at [887, 467] on link "LPCS / CAT - Taxi Service" at bounding box center [866, 465] width 78 height 9
click at [418, 15] on button "Refresh" at bounding box center [387, 9] width 63 height 17
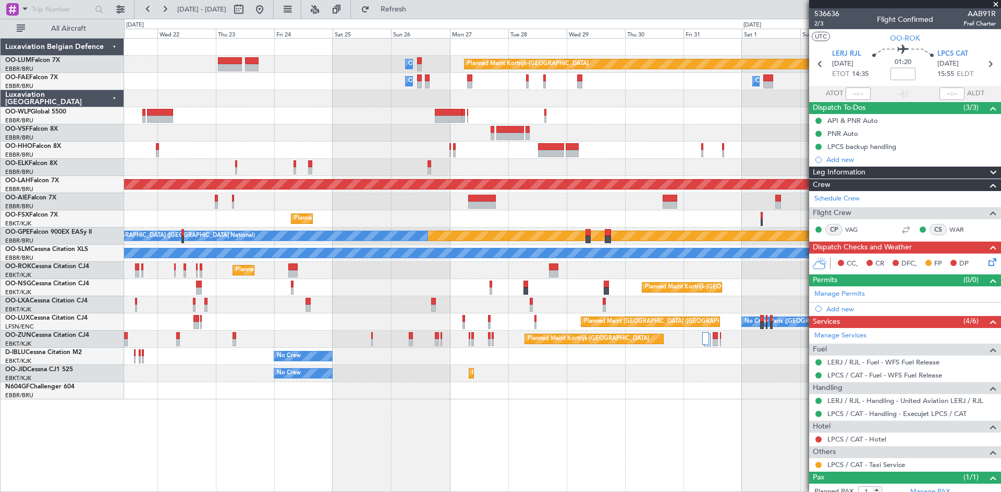
click at [162, 403] on div "Planned Maint Kortrijk-Wevelgem Owner Melsbroek Air Base Owner Melsbroek Air Ba…" at bounding box center [562, 265] width 877 height 454
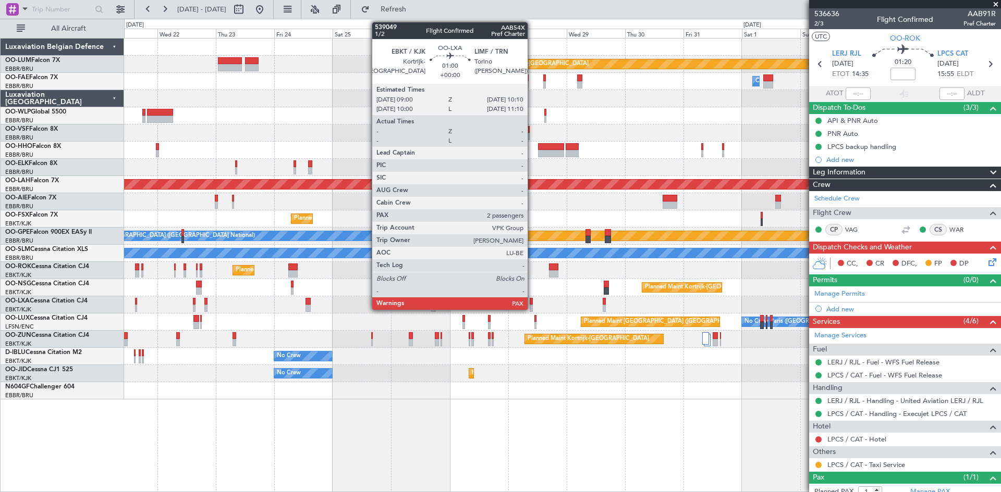
click at [532, 308] on div at bounding box center [530, 308] width 3 height 7
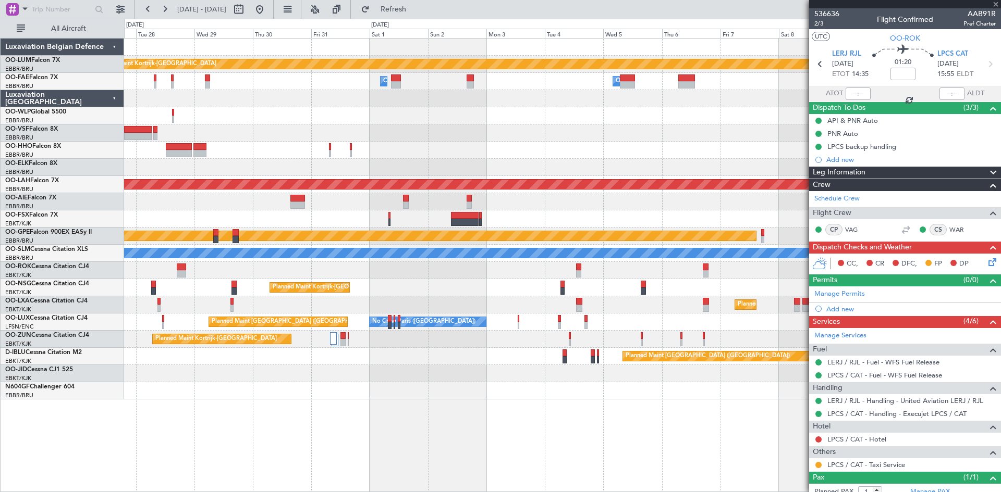
click at [189, 310] on div "Planned Maint Kortrijk-[GEOGRAPHIC_DATA]" at bounding box center [562, 305] width 876 height 17
type input "2"
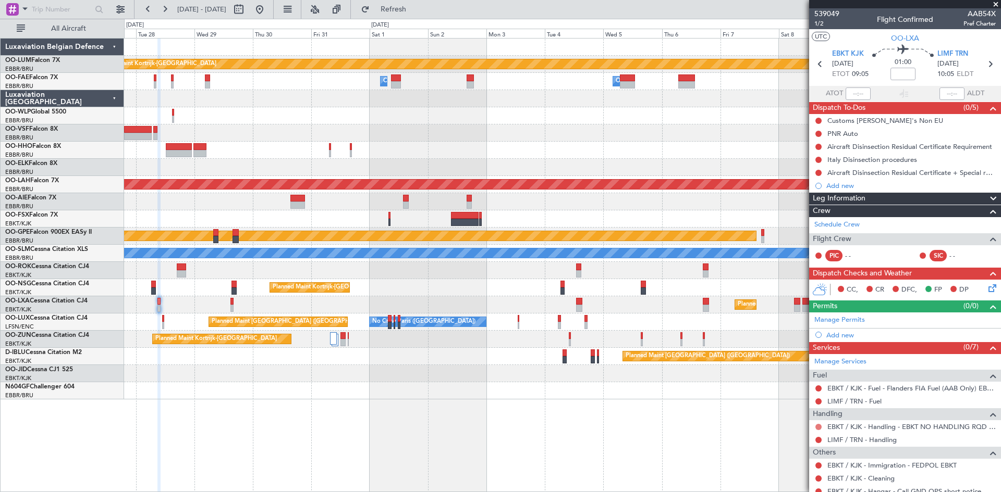
click at [819, 427] on button at bounding box center [818, 427] width 6 height 6
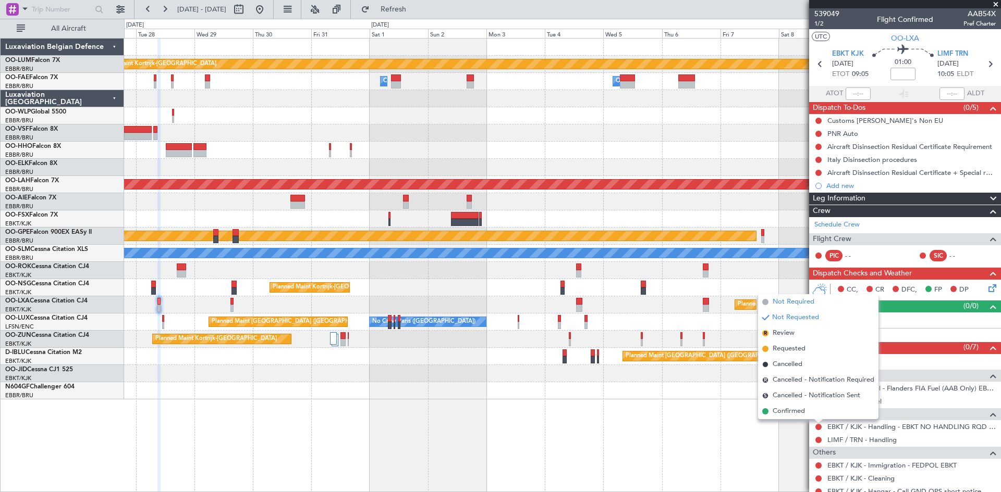
click at [788, 307] on span "Not Required" at bounding box center [793, 302] width 42 height 10
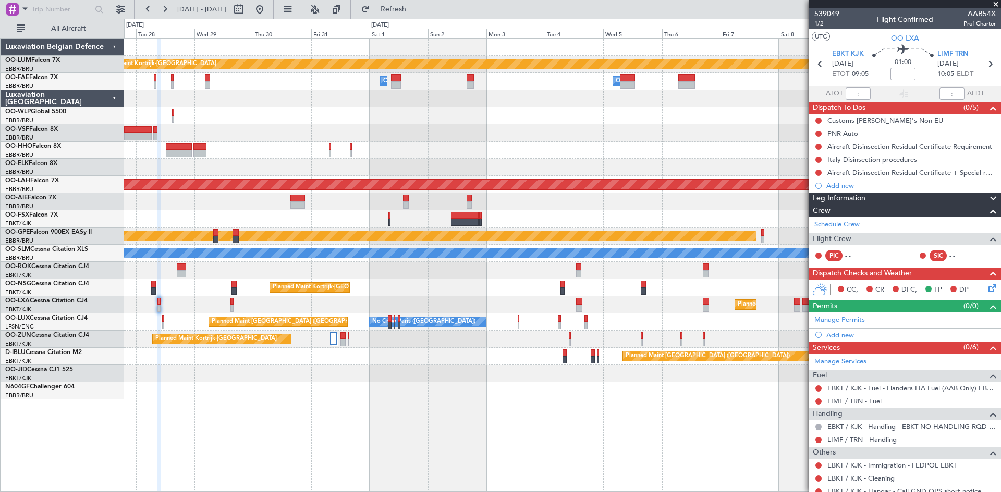
click at [856, 438] on link "LIMF / TRN - Handling" at bounding box center [861, 440] width 69 height 9
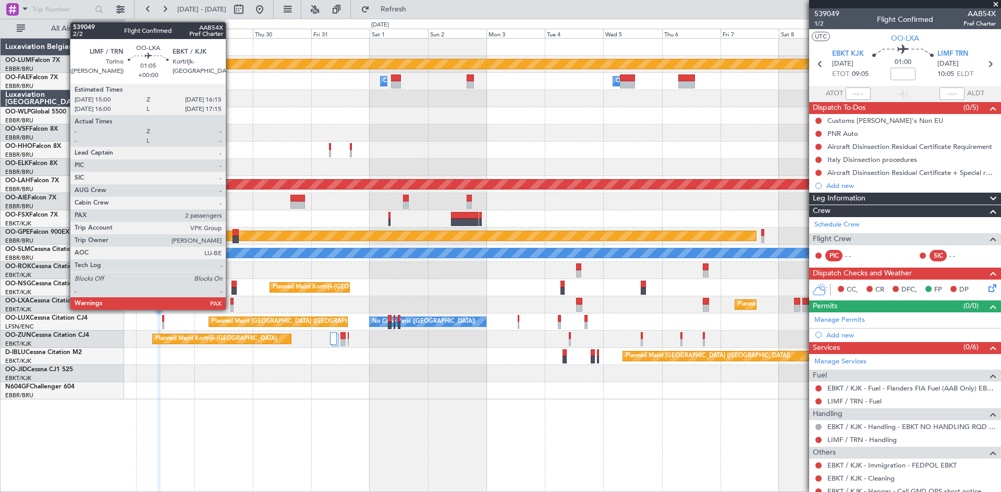
click at [230, 305] on div at bounding box center [231, 308] width 3 height 7
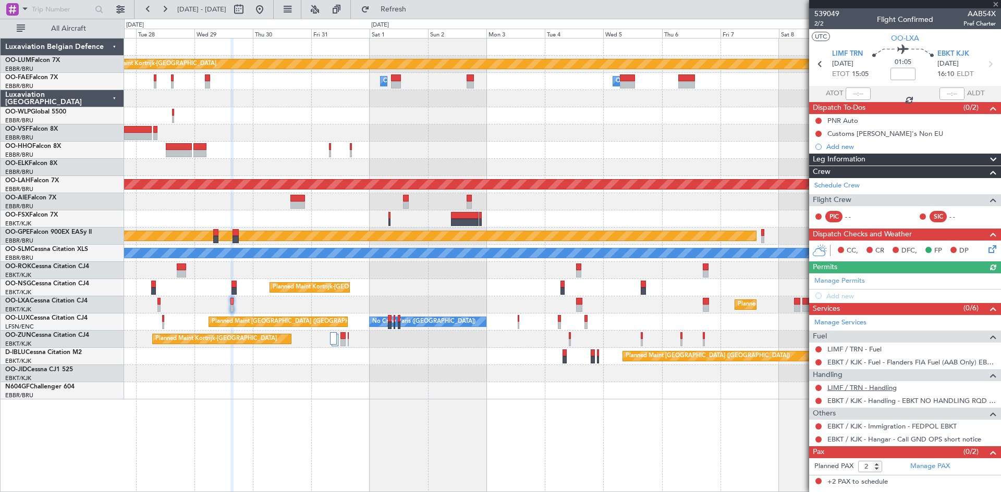
click at [865, 388] on link "LIMF / TRN - Handling" at bounding box center [861, 388] width 69 height 9
click at [414, 13] on button "Refresh" at bounding box center [387, 9] width 63 height 17
click at [816, 401] on button at bounding box center [818, 401] width 6 height 6
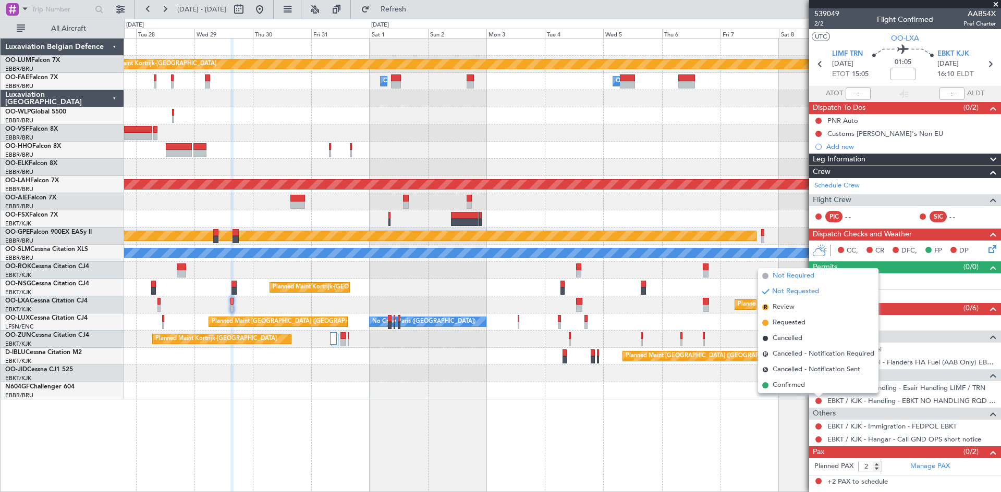
click at [793, 275] on span "Not Required" at bounding box center [793, 276] width 42 height 10
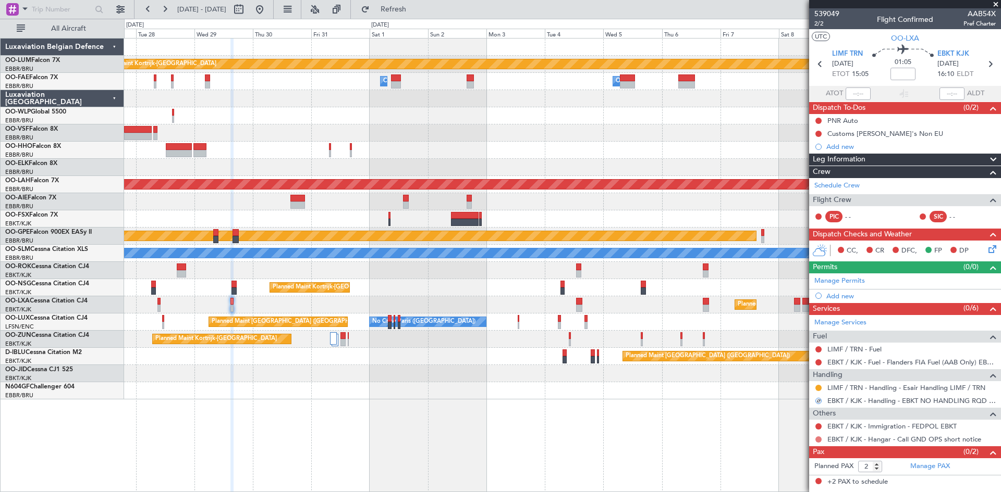
click at [820, 439] on button at bounding box center [818, 440] width 6 height 6
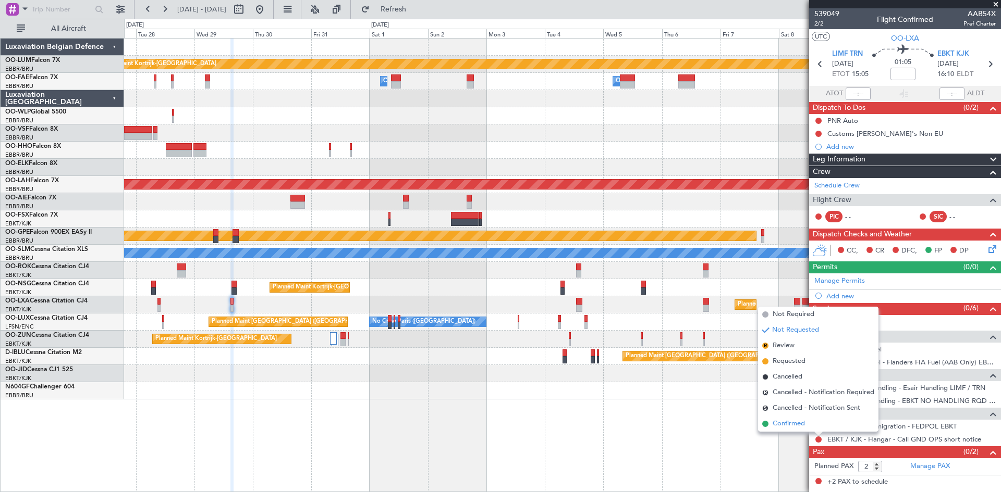
click at [813, 429] on li "Confirmed" at bounding box center [818, 424] width 120 height 16
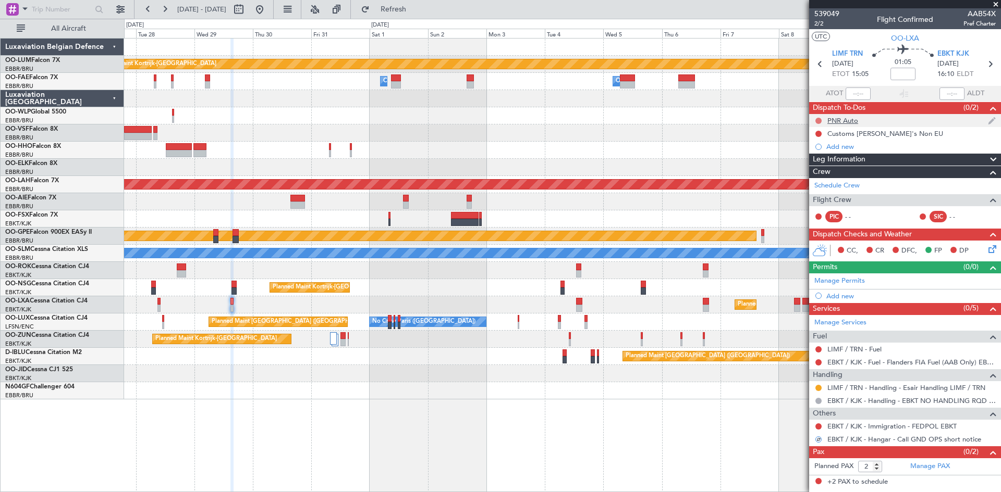
click at [818, 119] on button at bounding box center [818, 121] width 6 height 6
click at [818, 164] on span "Completed" at bounding box center [823, 167] width 34 height 10
click at [817, 133] on button at bounding box center [818, 134] width 6 height 6
click at [818, 175] on span "Completed" at bounding box center [823, 180] width 34 height 10
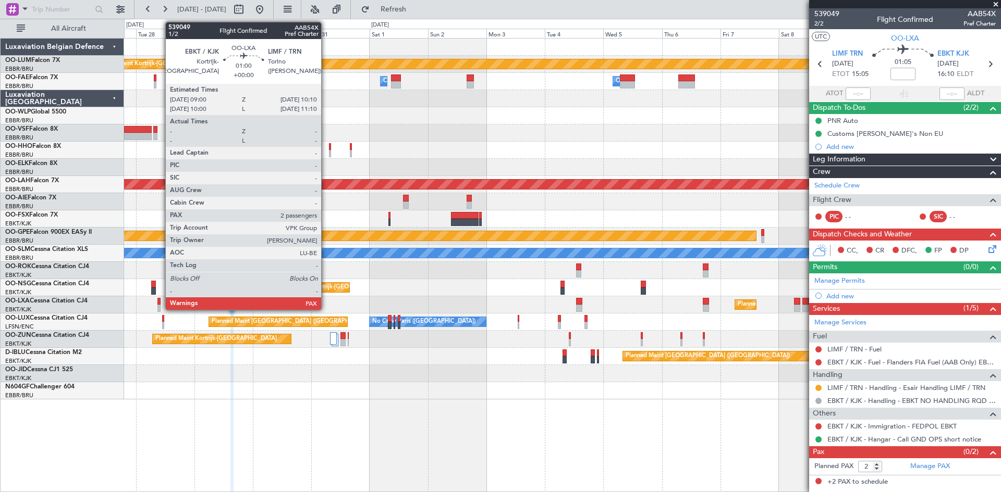
click at [160, 301] on div at bounding box center [158, 301] width 3 height 7
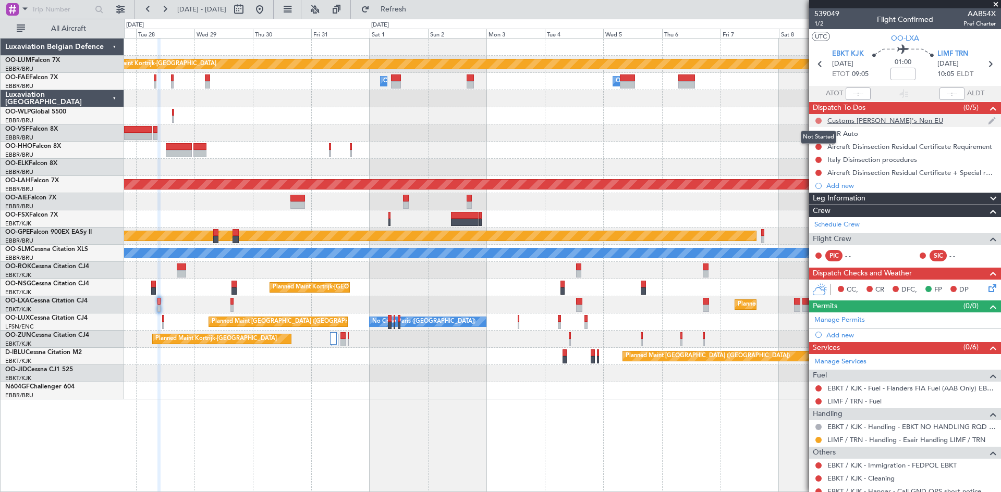
click at [818, 120] on button at bounding box center [818, 121] width 6 height 6
click at [818, 165] on span "Completed" at bounding box center [823, 167] width 34 height 10
click at [818, 137] on mat-tooltip-component "Not Started" at bounding box center [818, 151] width 50 height 28
click at [817, 134] on button at bounding box center [818, 134] width 6 height 6
click at [822, 176] on span "Completed" at bounding box center [823, 180] width 34 height 10
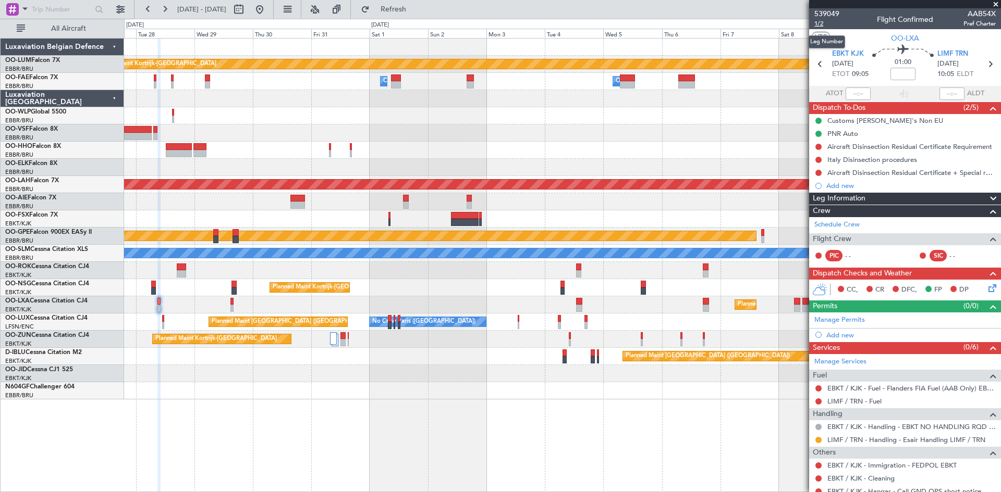
click at [821, 22] on span "1/2" at bounding box center [826, 23] width 25 height 9
click at [418, 17] on button "Refresh" at bounding box center [387, 9] width 63 height 17
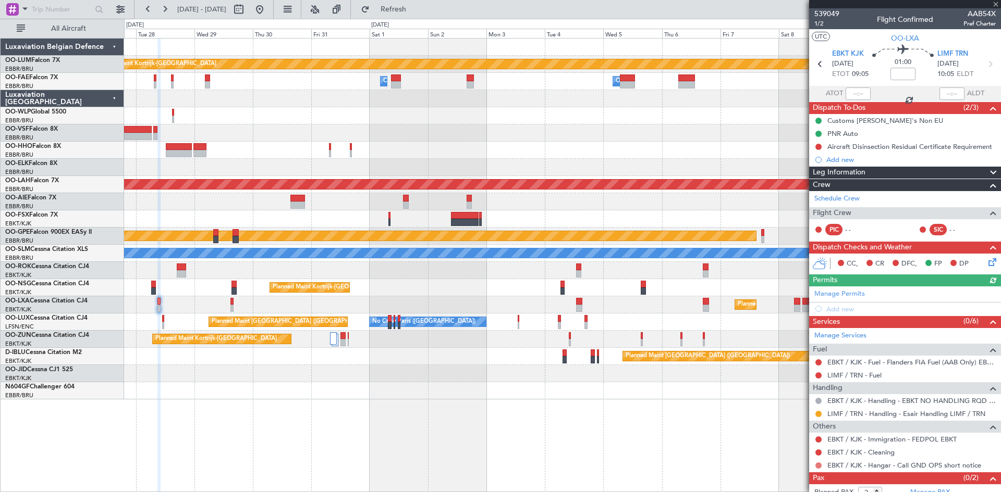
click at [820, 463] on button at bounding box center [818, 466] width 6 height 6
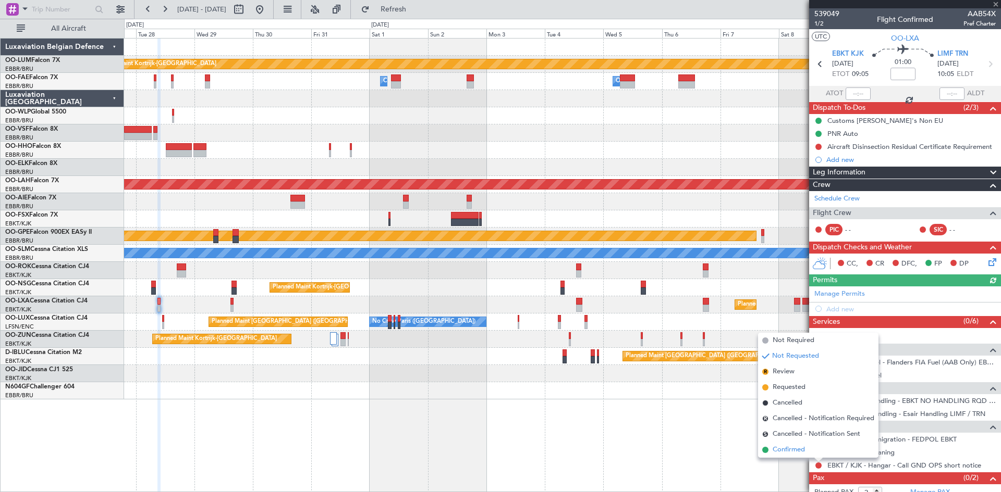
click at [784, 448] on span "Confirmed" at bounding box center [788, 450] width 32 height 10
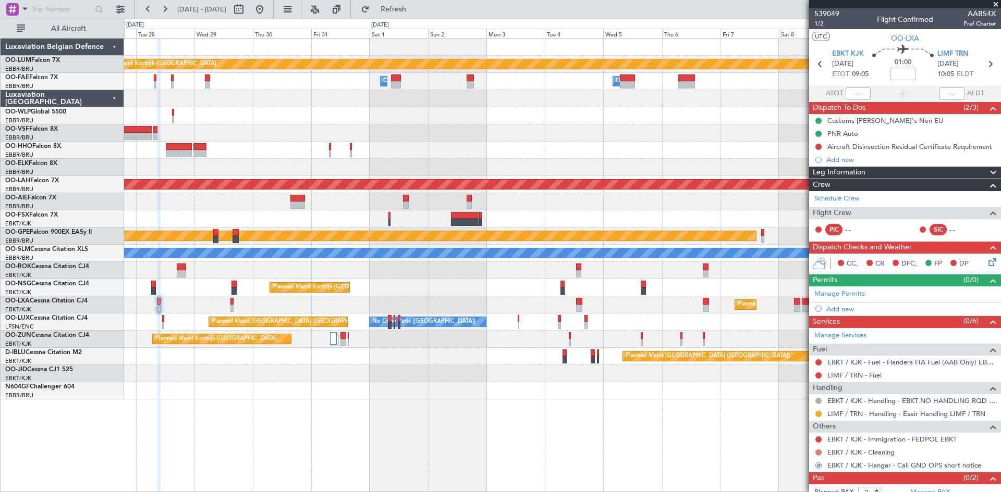
click at [816, 451] on button at bounding box center [818, 453] width 6 height 6
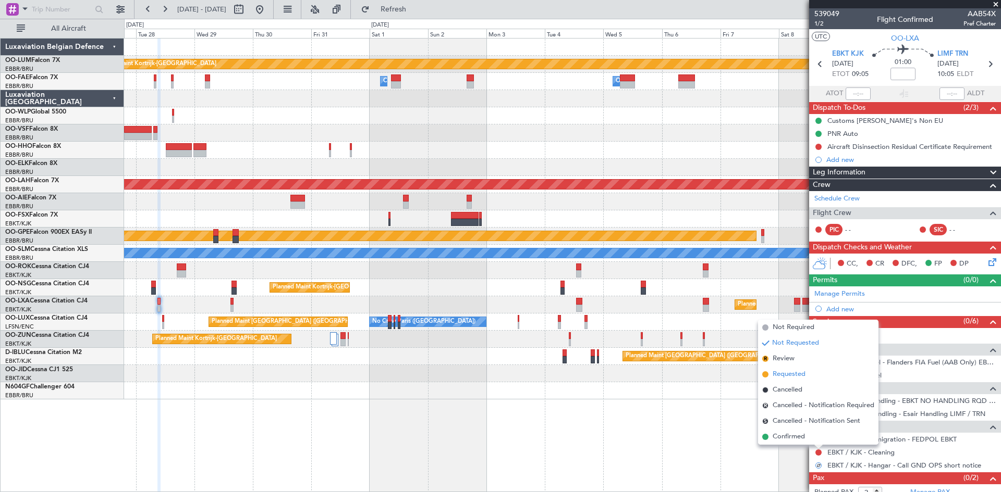
click at [784, 372] on span "Requested" at bounding box center [788, 374] width 33 height 10
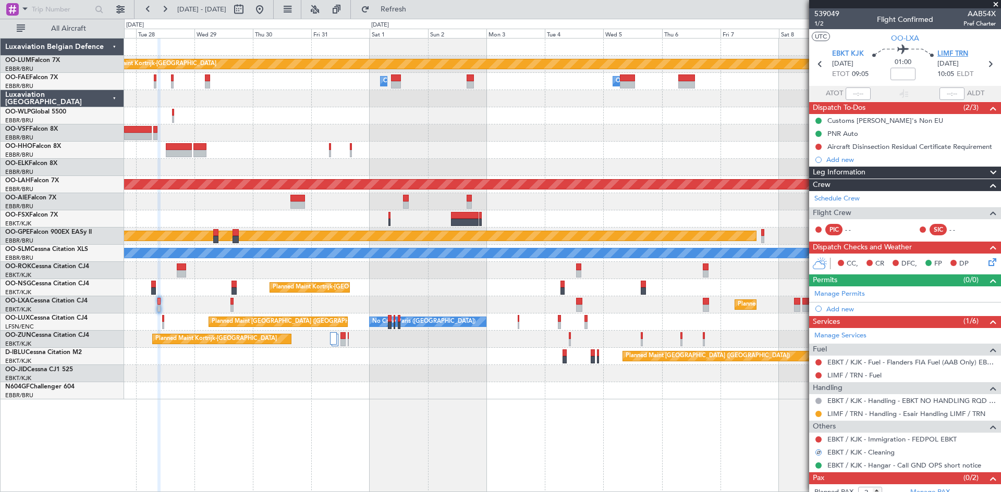
click at [942, 50] on span "LIMF TRN" at bounding box center [952, 54] width 31 height 10
click at [848, 338] on link "Manage Services" at bounding box center [840, 336] width 52 height 10
click at [841, 309] on div "Add new" at bounding box center [906, 309] width 160 height 9
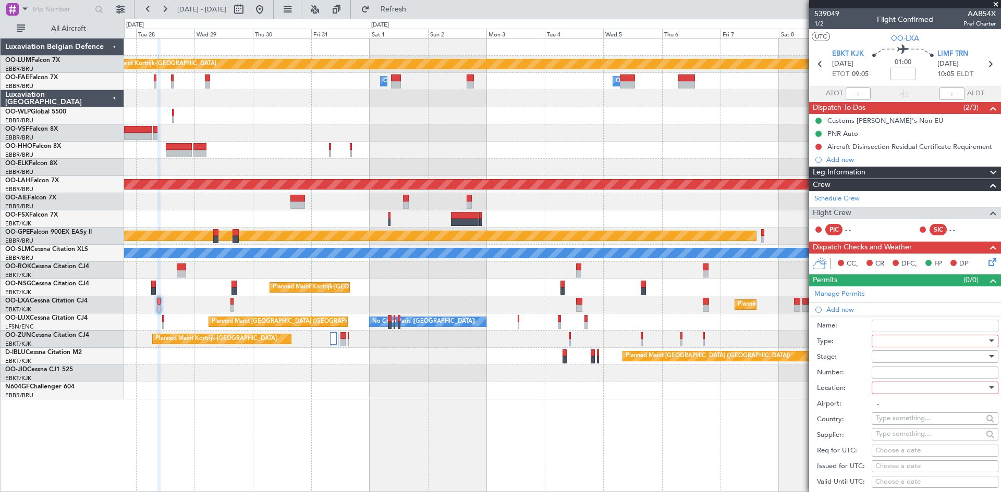
click at [905, 344] on div at bounding box center [930, 342] width 111 height 16
click at [893, 393] on span "PPR" at bounding box center [930, 394] width 109 height 16
click at [894, 382] on div at bounding box center [930, 388] width 111 height 16
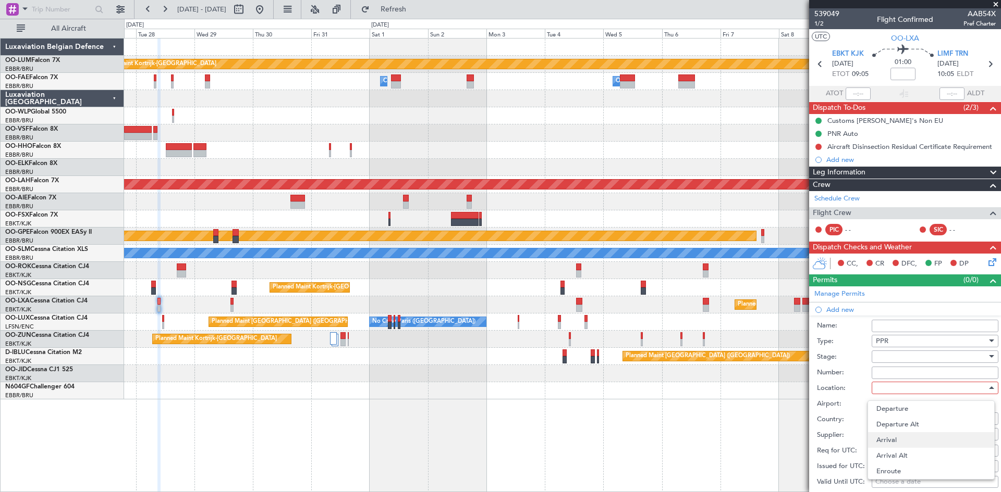
click at [902, 437] on span "Arrival" at bounding box center [930, 441] width 109 height 16
type input "LIMF / TRN"
click at [892, 454] on div "Choose a date" at bounding box center [934, 451] width 119 height 10
select select "10"
select select "2025"
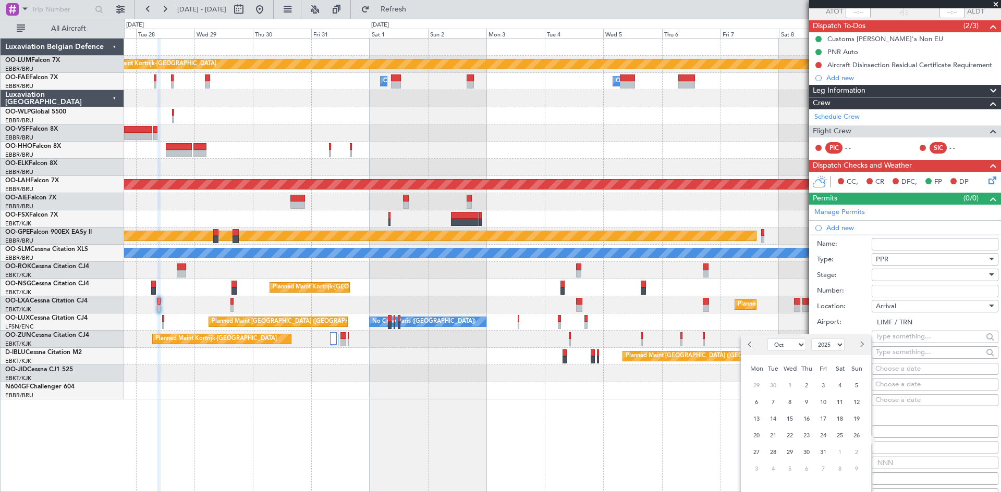
scroll to position [156, 0]
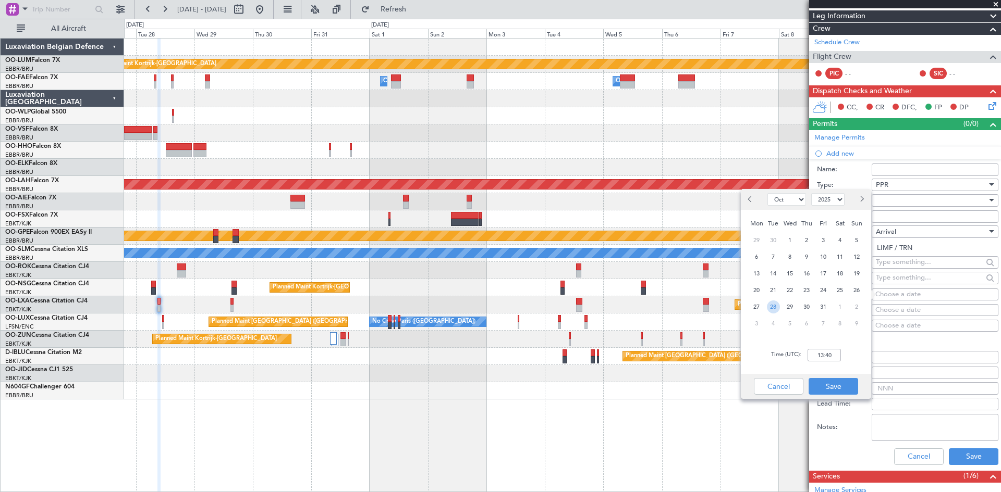
click at [778, 305] on span "28" at bounding box center [773, 307] width 13 height 13
click at [825, 355] on input "00:00" at bounding box center [823, 355] width 33 height 13
type input "10:10"
click at [854, 386] on button "Save" at bounding box center [833, 386] width 50 height 17
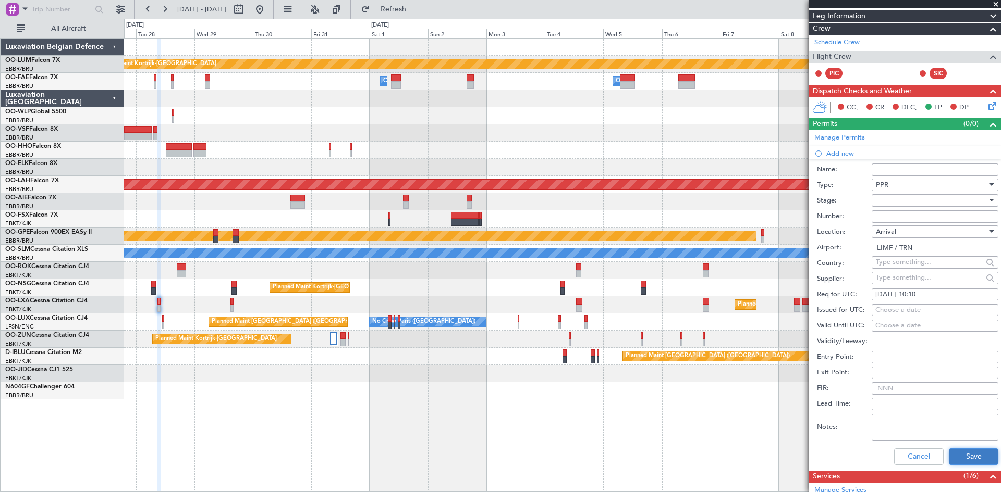
click at [970, 462] on button "Save" at bounding box center [973, 457] width 50 height 17
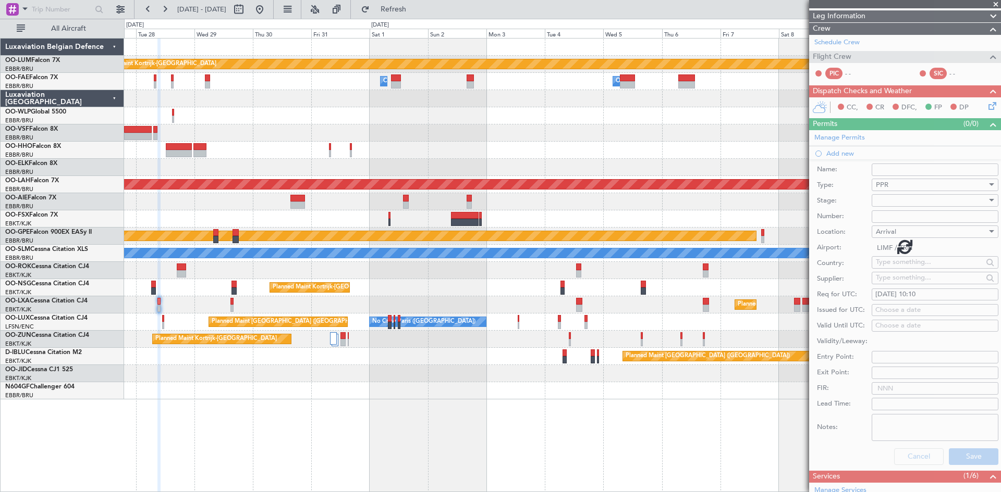
scroll to position [35, 0]
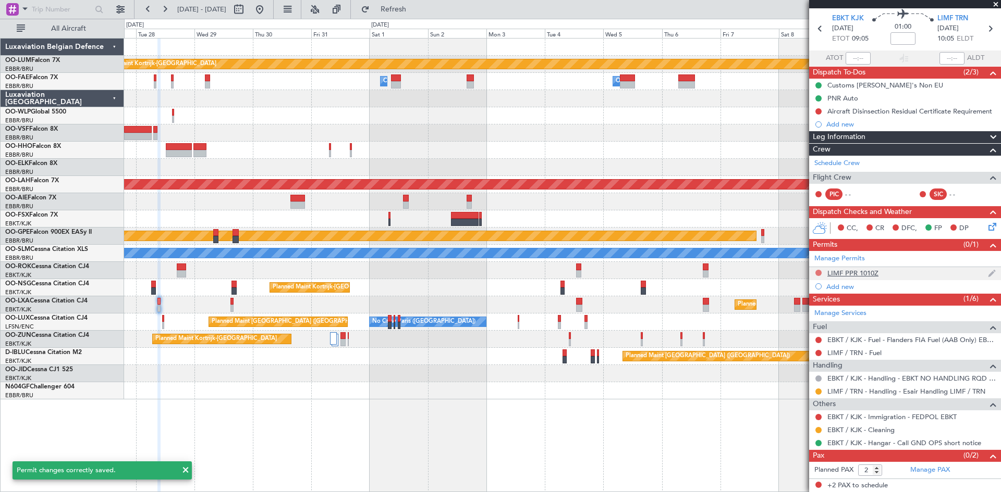
click at [819, 272] on button at bounding box center [818, 273] width 6 height 6
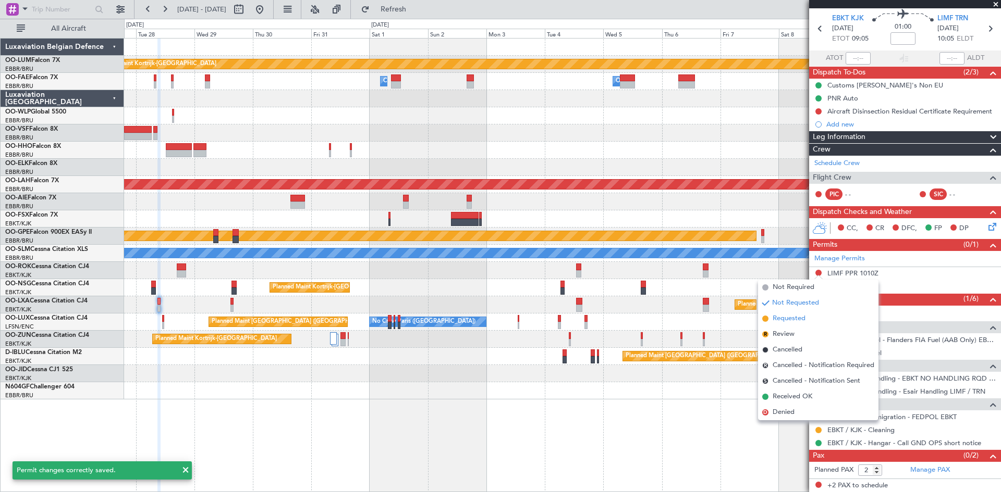
click at [809, 316] on li "Requested" at bounding box center [818, 319] width 120 height 16
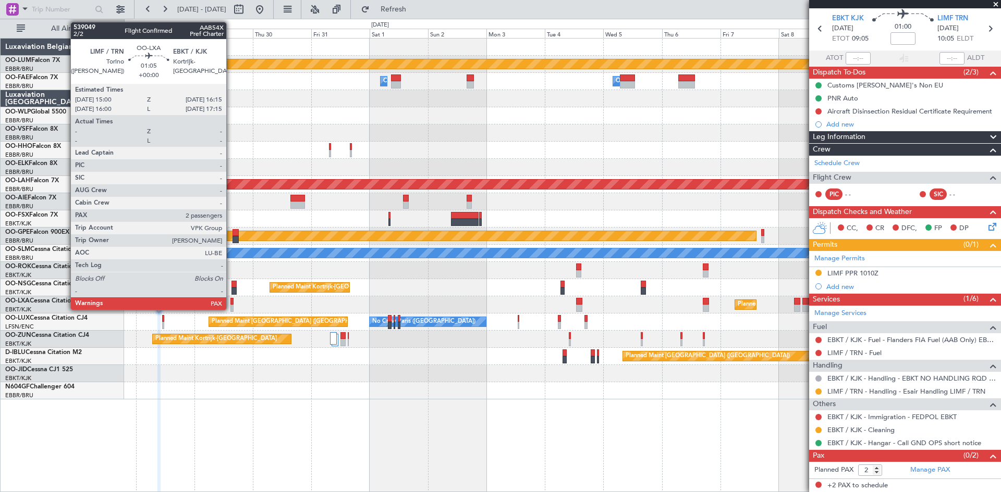
click at [231, 301] on div at bounding box center [231, 301] width 3 height 7
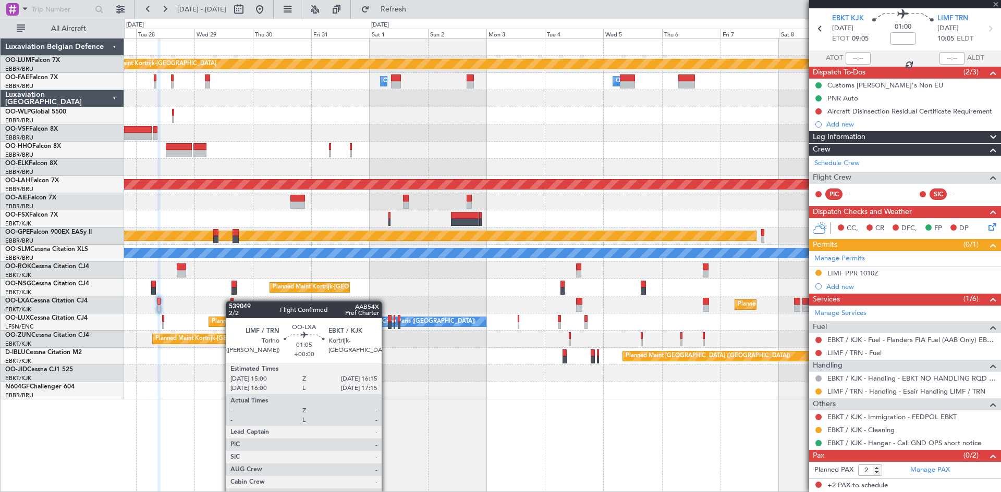
scroll to position [0, 0]
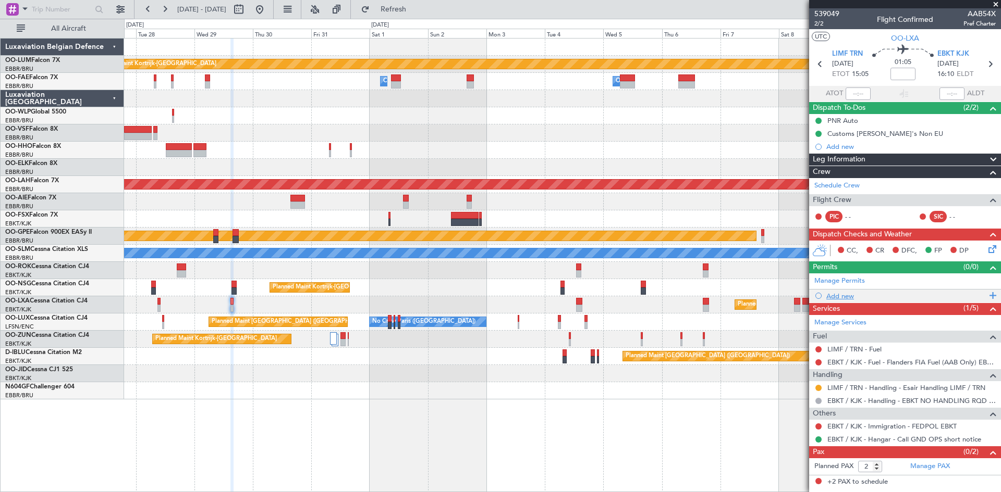
click at [849, 297] on div "Add new" at bounding box center [906, 296] width 160 height 9
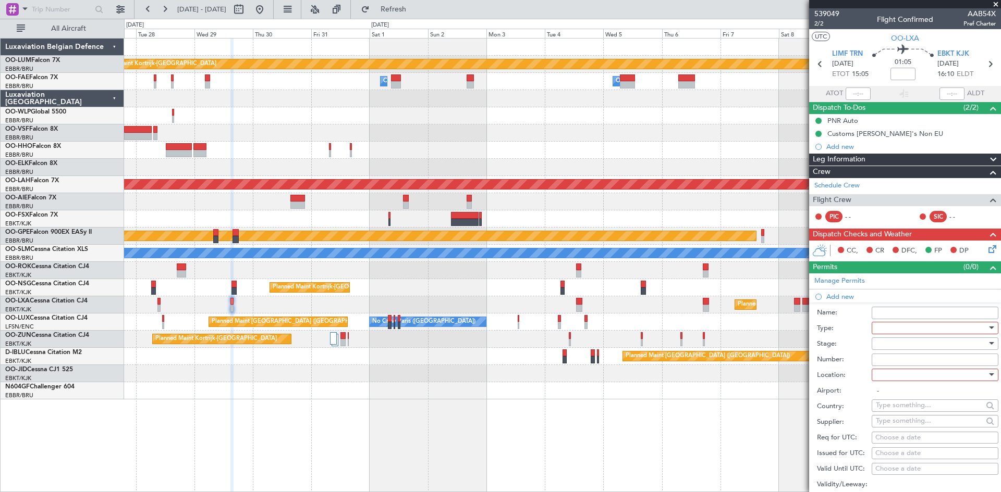
click at [908, 330] on div at bounding box center [930, 328] width 111 height 16
click at [904, 383] on span "PPR" at bounding box center [930, 380] width 109 height 16
click at [903, 344] on div at bounding box center [930, 344] width 111 height 16
click at [907, 412] on span "Requested" at bounding box center [930, 412] width 109 height 16
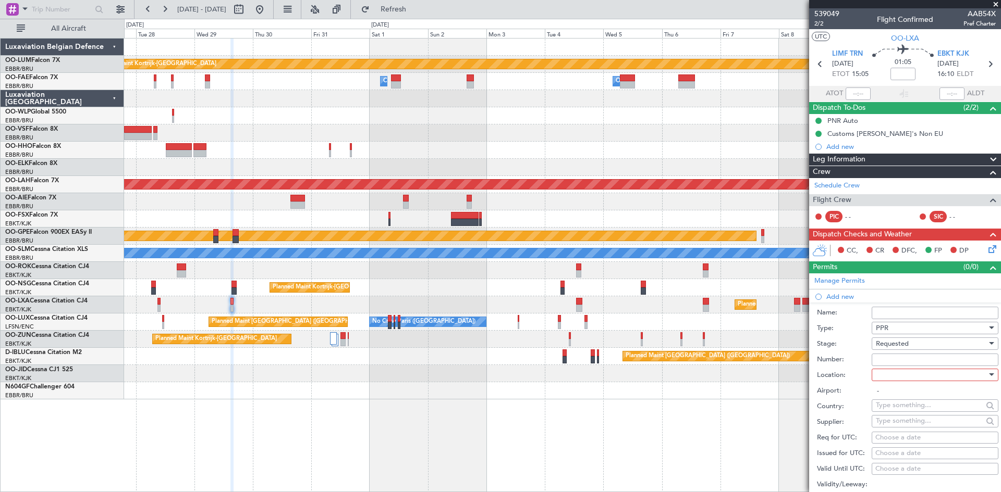
click at [903, 374] on div at bounding box center [930, 375] width 111 height 16
click at [907, 393] on span "Departure" at bounding box center [930, 396] width 109 height 16
type input "LIMF / TRN"
click at [886, 440] on div "Choose a date" at bounding box center [934, 438] width 119 height 10
select select "10"
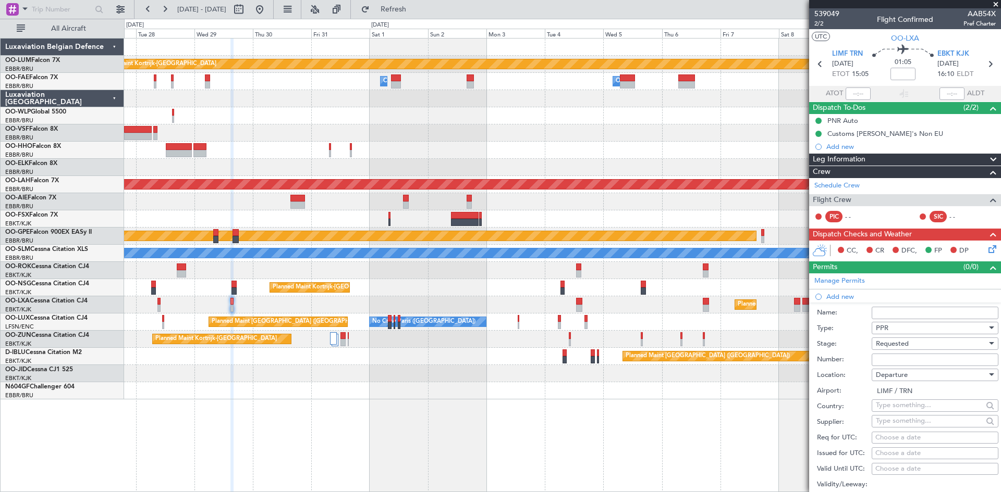
select select "2025"
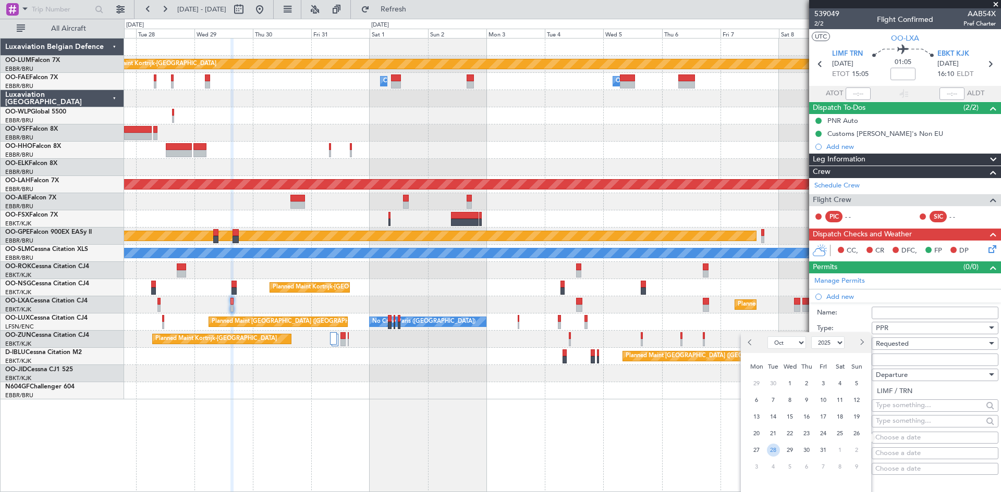
drag, startPoint x: 771, startPoint y: 450, endPoint x: 837, endPoint y: 422, distance: 71.9
click at [770, 451] on span "28" at bounding box center [773, 450] width 13 height 13
click at [796, 445] on div "29" at bounding box center [789, 450] width 17 height 17
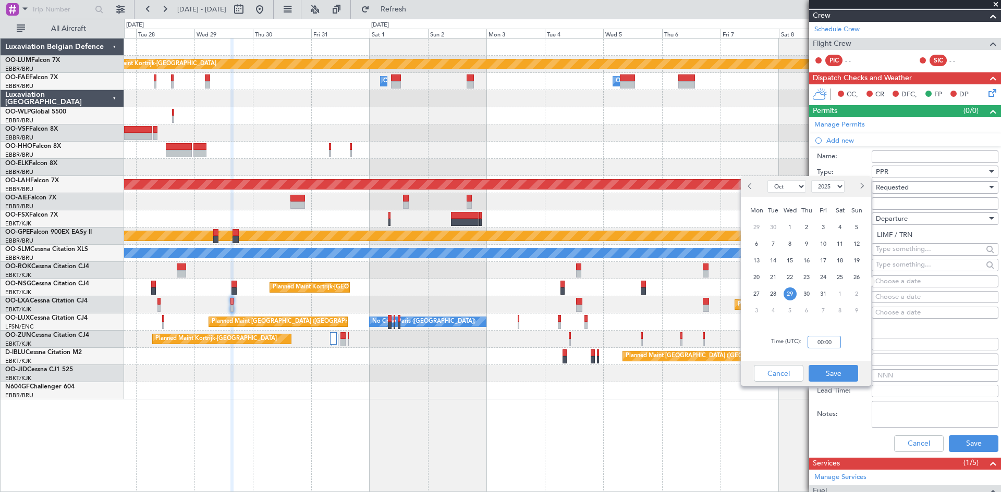
click at [822, 345] on input "00:00" at bounding box center [823, 342] width 33 height 13
type input "15:00"
click at [850, 373] on button "Save" at bounding box center [833, 373] width 50 height 17
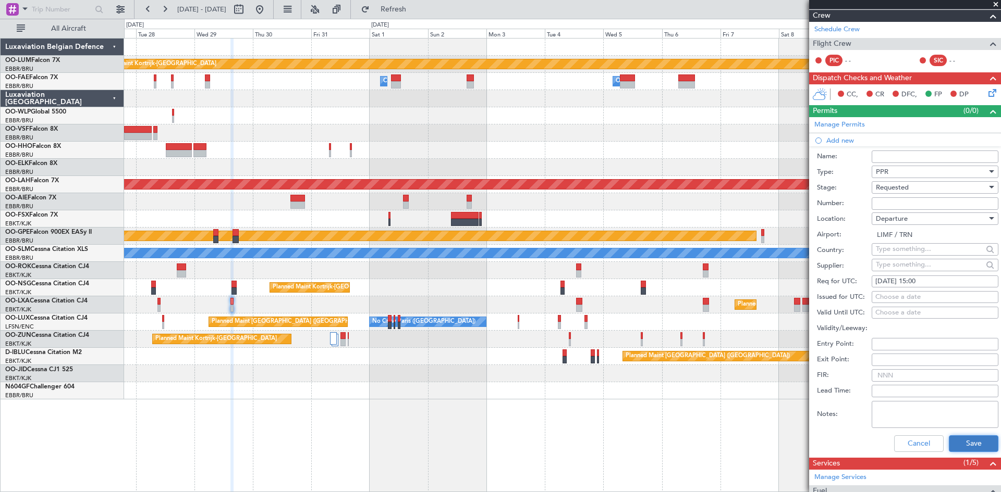
click at [955, 440] on button "Save" at bounding box center [973, 444] width 50 height 17
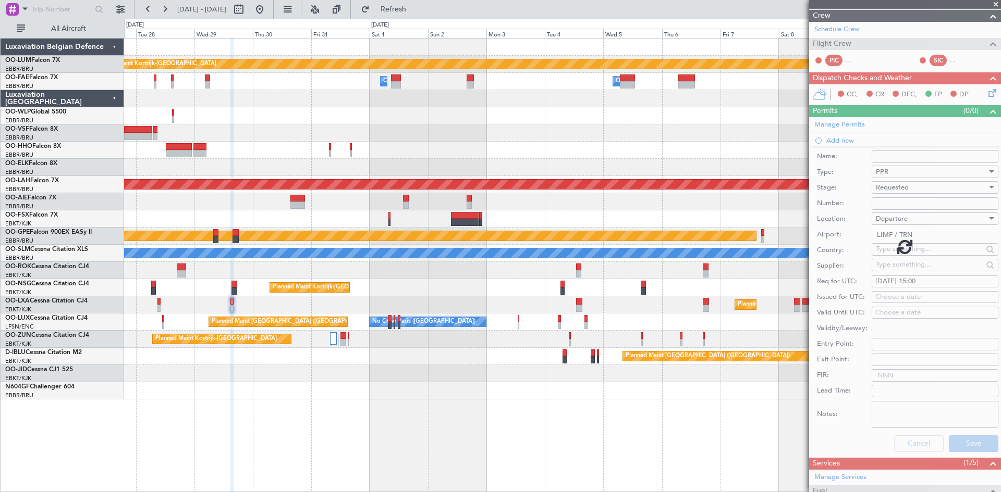
scroll to position [9, 0]
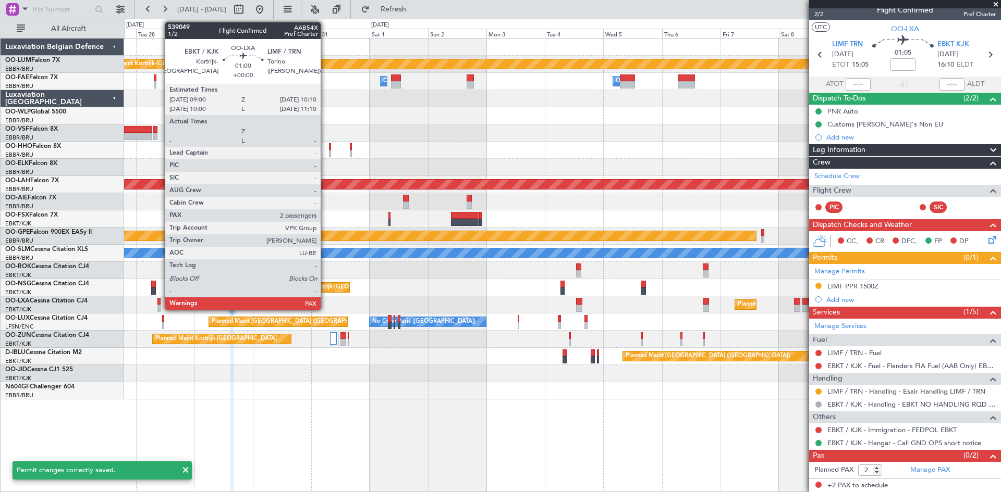
click at [159, 302] on div at bounding box center [158, 301] width 3 height 7
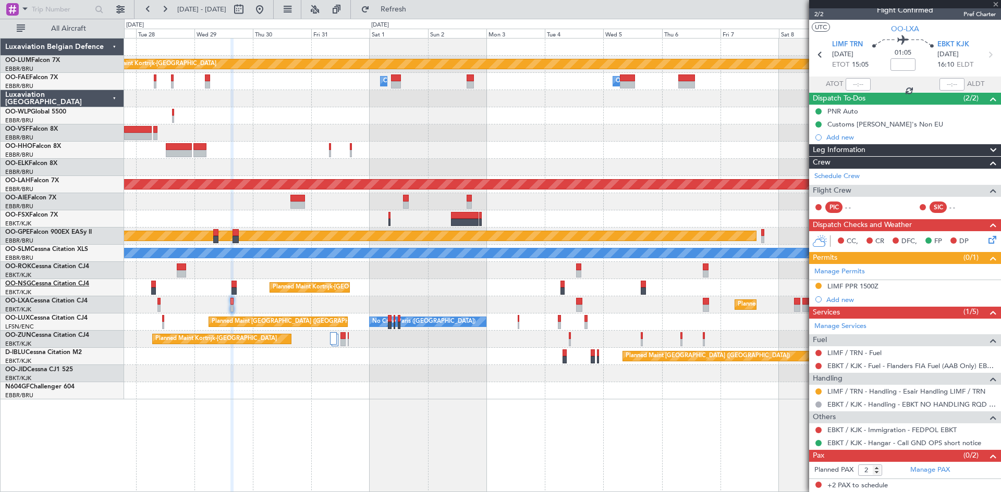
scroll to position [0, 0]
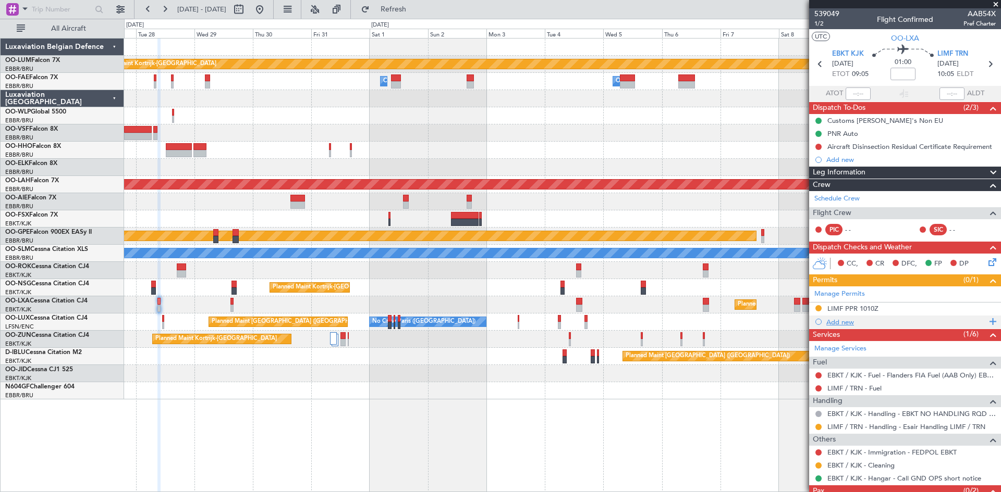
click at [848, 324] on div "Add new" at bounding box center [906, 322] width 160 height 9
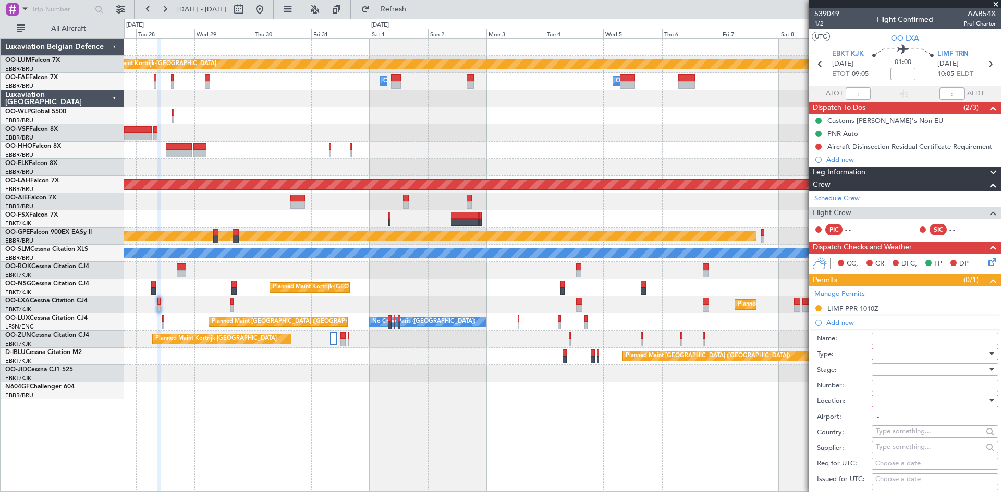
click at [895, 354] on div at bounding box center [930, 355] width 111 height 16
click at [895, 415] on span "Parking" at bounding box center [930, 412] width 109 height 16
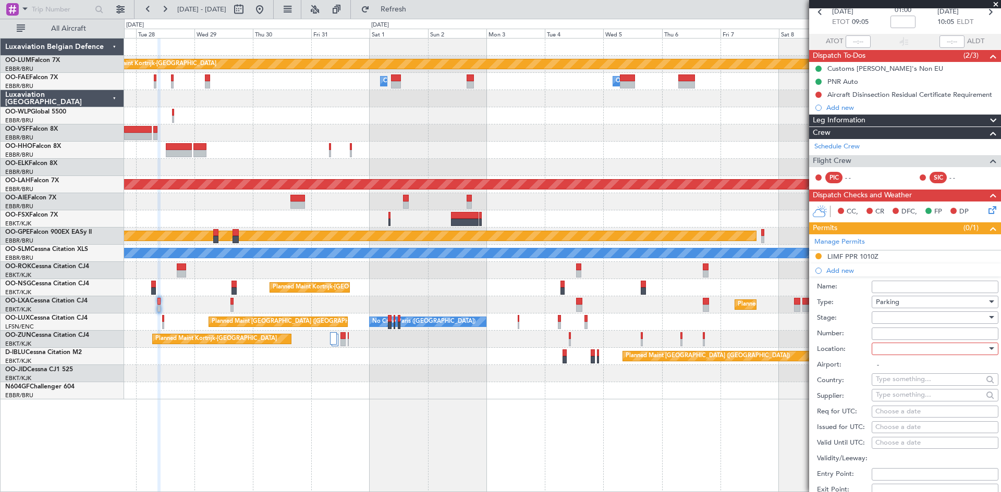
click at [899, 349] on div at bounding box center [930, 349] width 111 height 16
click at [907, 404] on span "Arrival" at bounding box center [930, 401] width 109 height 16
type input "LIMF / TRN"
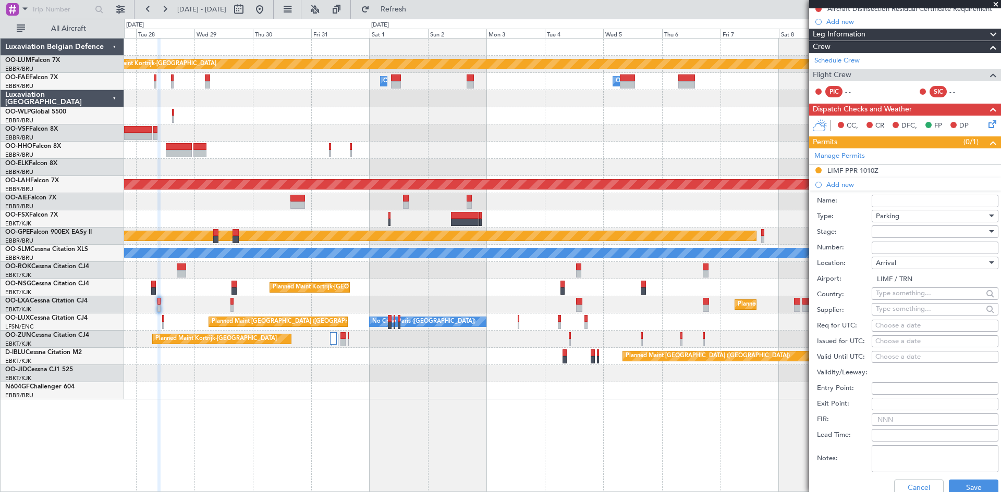
scroll to position [208, 0]
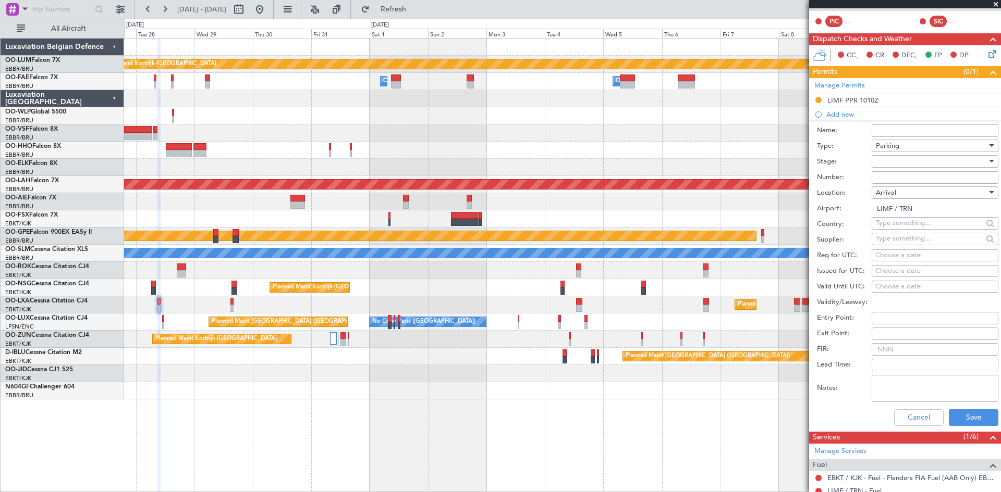
click at [897, 256] on div "Choose a date" at bounding box center [934, 256] width 119 height 10
select select "10"
select select "2025"
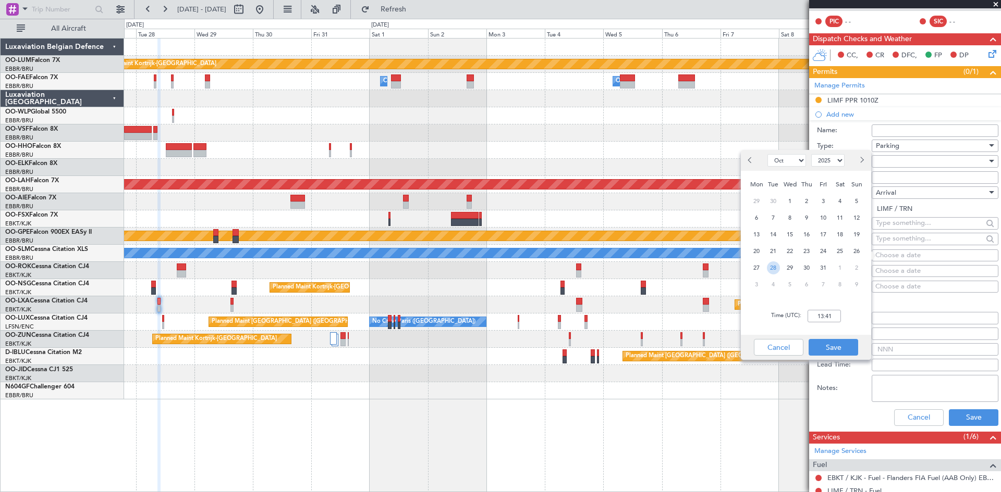
click at [772, 267] on span "28" at bounding box center [773, 268] width 13 height 13
click at [815, 316] on input "00:00" at bounding box center [823, 316] width 33 height 13
type input "10:10"
click at [844, 350] on button "Save" at bounding box center [833, 347] width 50 height 17
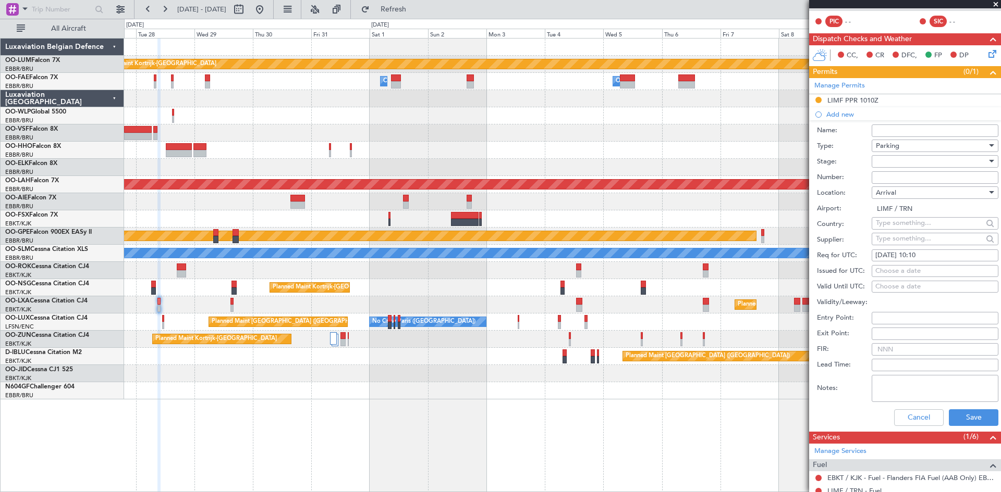
click at [887, 165] on div at bounding box center [930, 162] width 111 height 16
click at [909, 230] on span "Requested" at bounding box center [930, 229] width 109 height 16
click at [959, 416] on button "Save" at bounding box center [973, 418] width 50 height 17
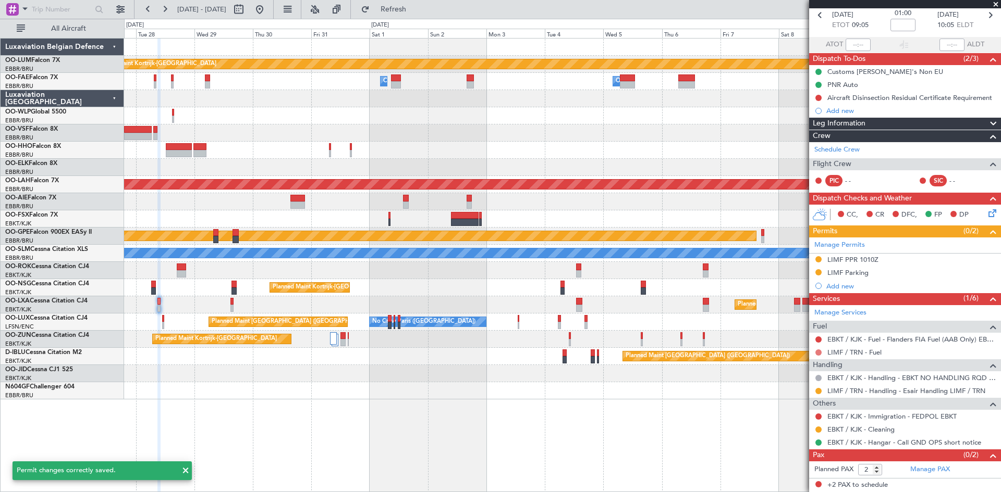
scroll to position [48, 0]
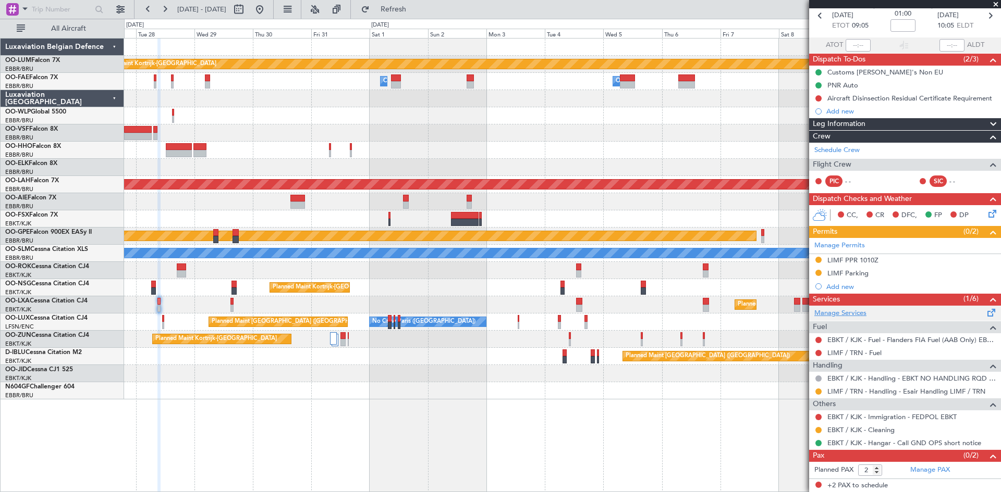
click at [853, 313] on link "Manage Services" at bounding box center [840, 313] width 52 height 10
click at [406, 14] on button "Refresh" at bounding box center [387, 9] width 63 height 17
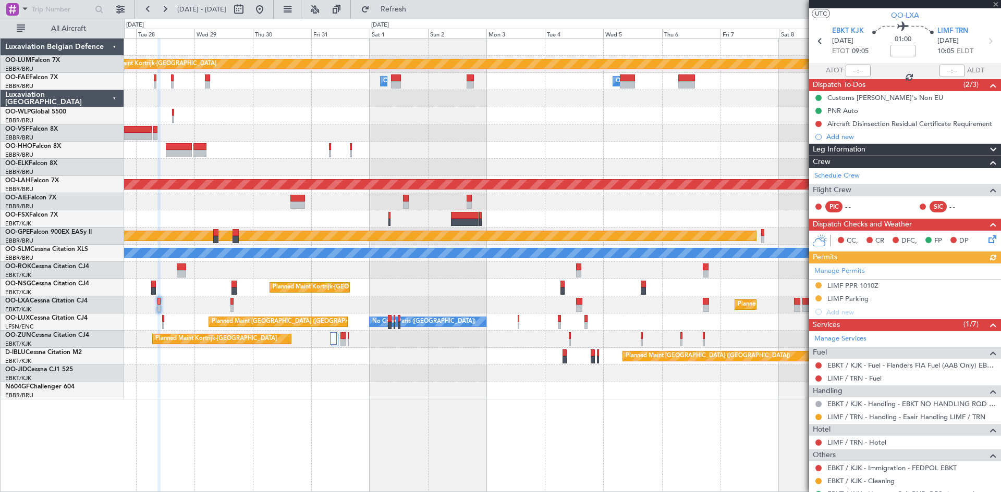
scroll to position [0, 0]
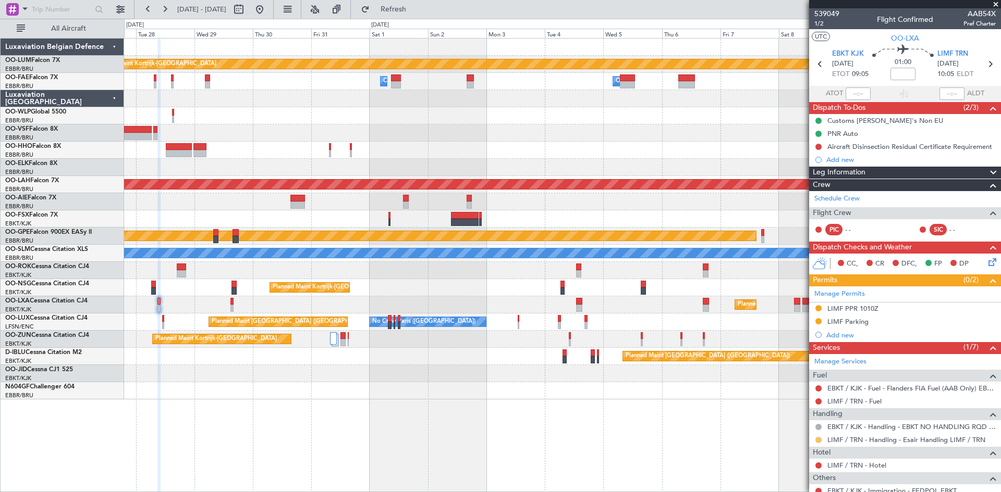
click at [817, 440] on button at bounding box center [818, 440] width 6 height 6
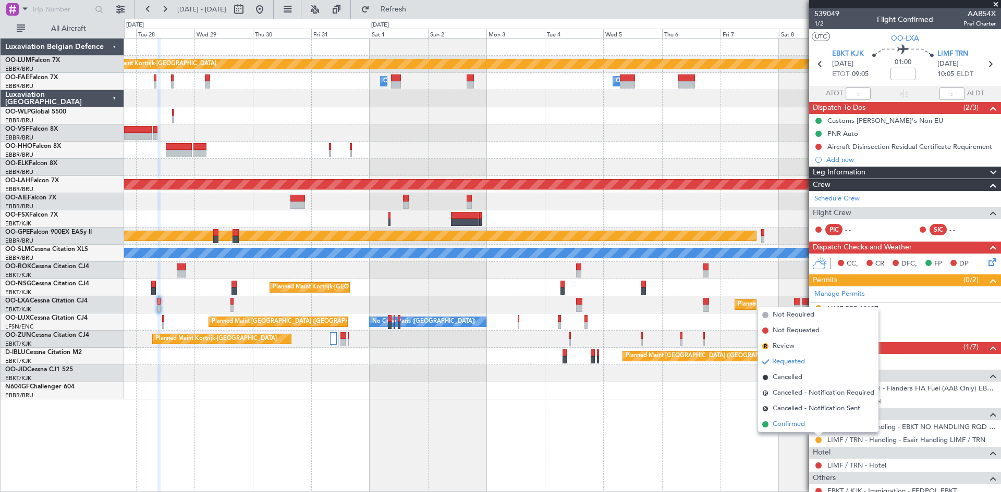
click at [807, 425] on li "Confirmed" at bounding box center [818, 425] width 120 height 16
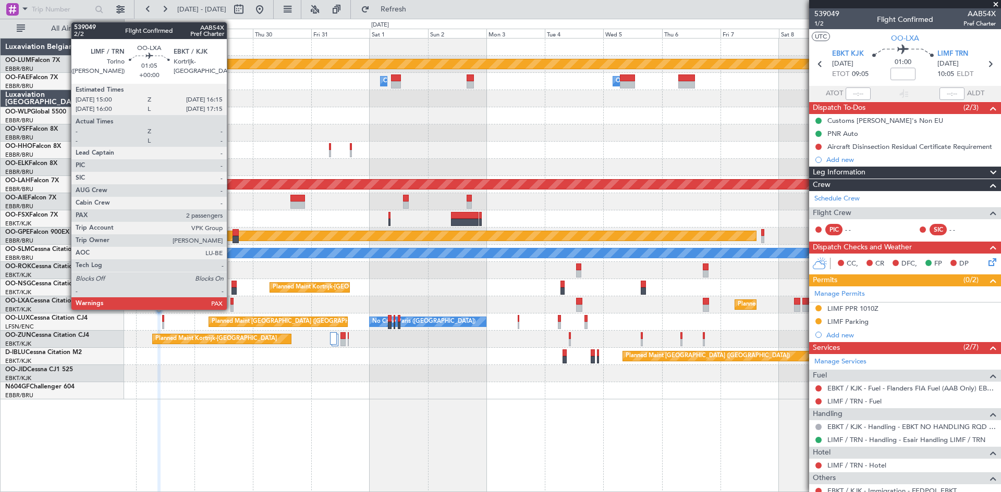
click at [231, 299] on div at bounding box center [231, 301] width 3 height 7
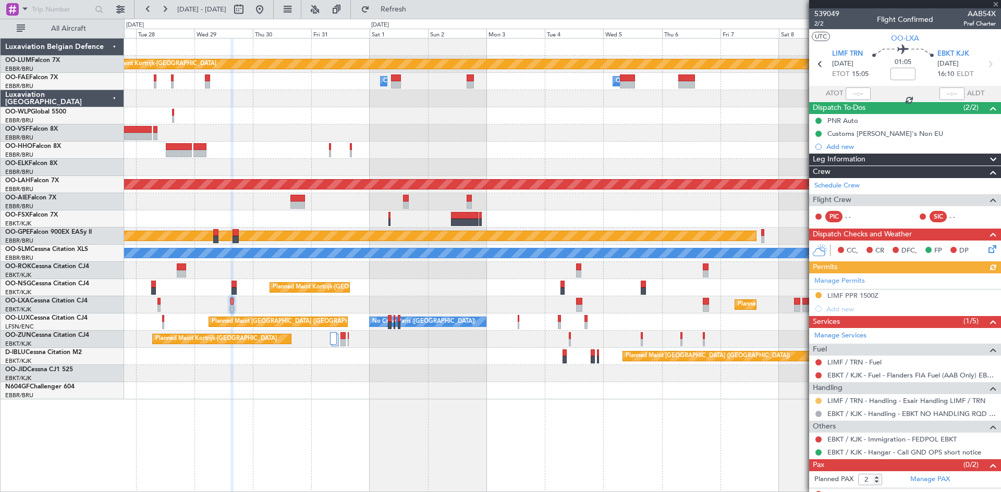
click at [815, 401] on button at bounding box center [818, 401] width 6 height 6
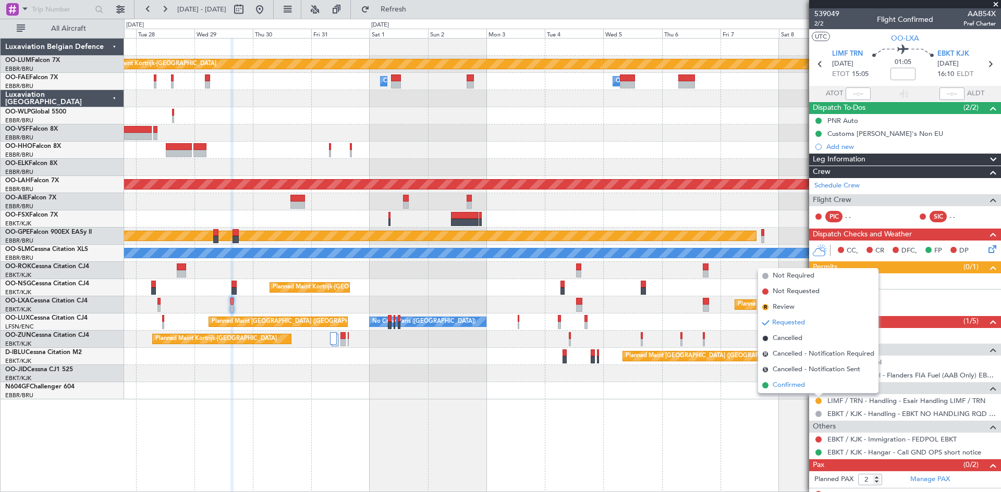
click at [799, 386] on span "Confirmed" at bounding box center [788, 385] width 32 height 10
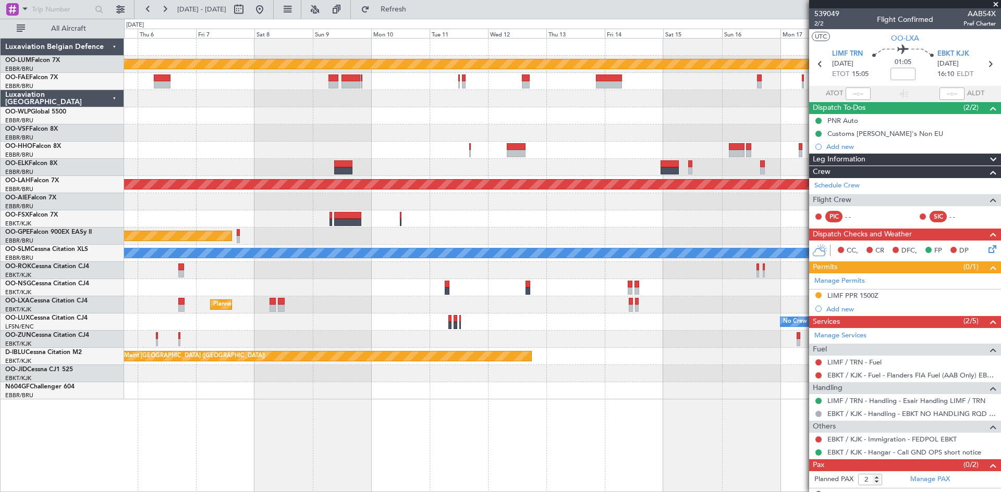
click at [142, 409] on div "Planned Maint Kortrijk-Wevelgem Owner Melsbroek Air Base Planned Maint Alton-st…" at bounding box center [562, 265] width 877 height 454
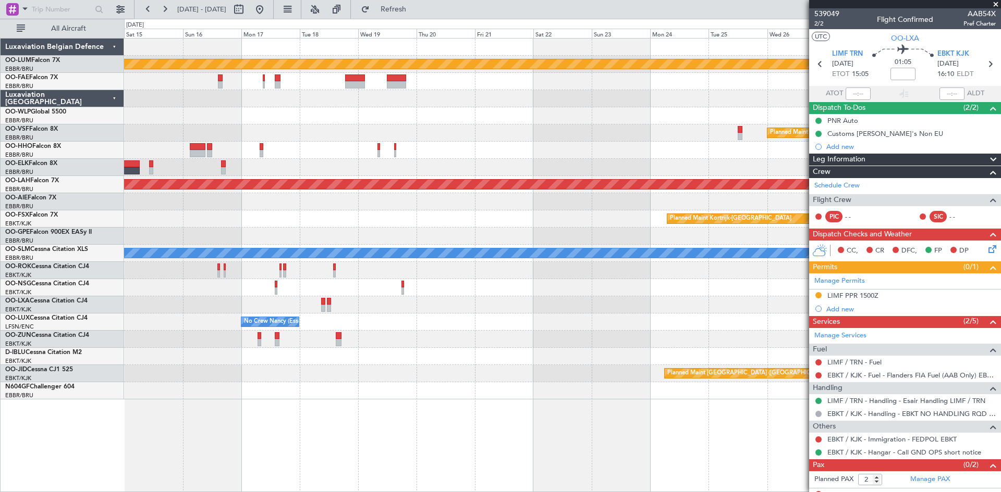
click at [0, 406] on html "27 Oct 2025 - 11 Nov 2025 Refresh Quick Links All Aircraft Planned Maint Kortri…" at bounding box center [500, 246] width 1001 height 492
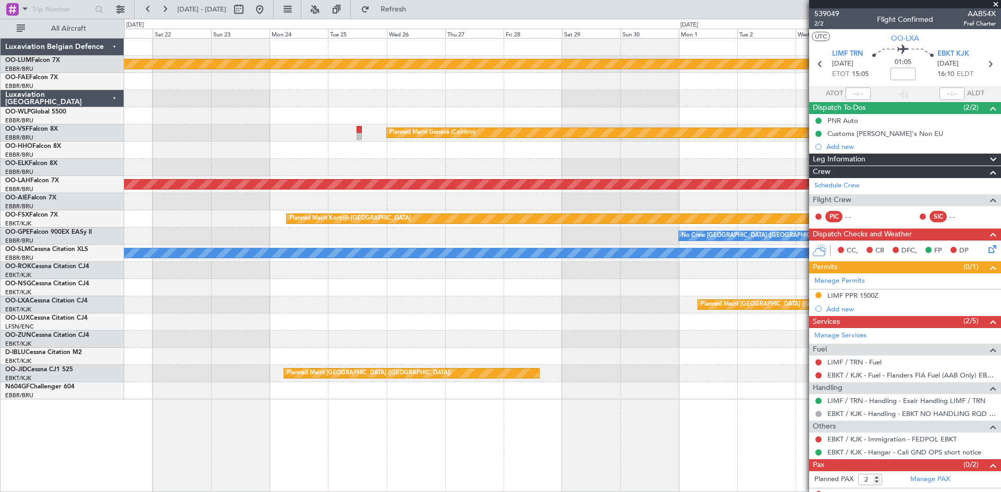
click at [243, 410] on div "Planned Maint Kortrijk-Wevelgem Planned Maint Geneva (Cointrin) Planned Maint A…" at bounding box center [562, 265] width 877 height 454
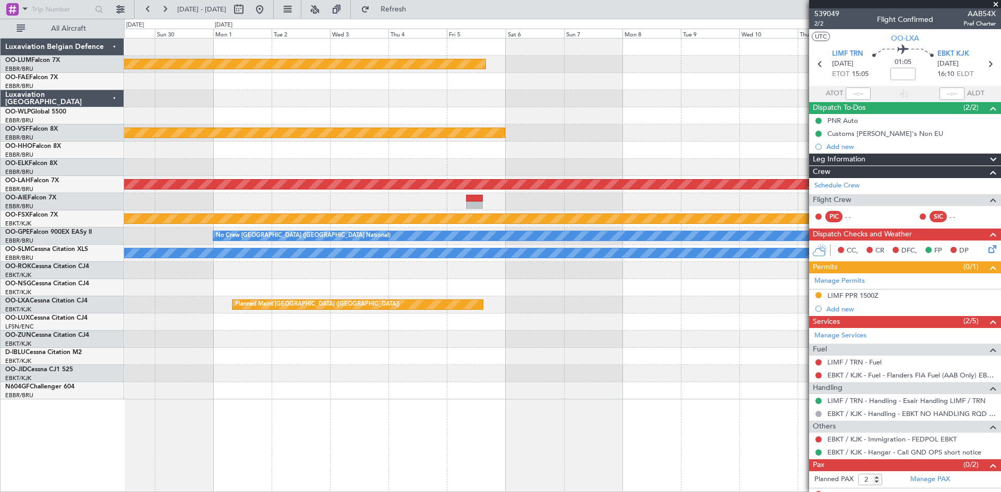
click at [256, 415] on div "Planned Maint Kortrijk-Wevelgem Planned Maint Geneva (Cointrin) Planned Maint A…" at bounding box center [562, 265] width 877 height 454
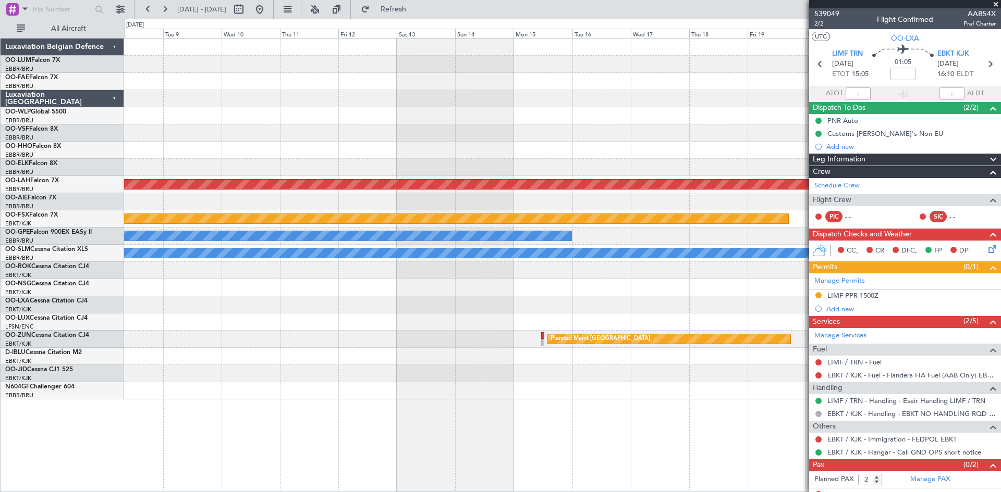
click at [107, 382] on div "Planned Maint Kortrijk-Wevelgem Planned Maint Geneva (Cointrin) Planned Maint A…" at bounding box center [500, 256] width 1001 height 474
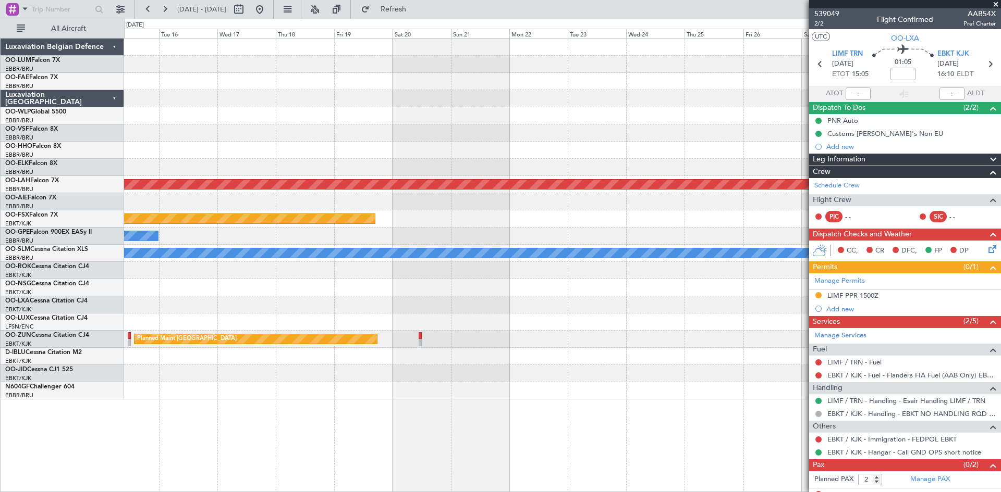
click at [2, 367] on div "Planned Maint Alton-st Louis (St Louis Regl) Planned Maint Kortrijk-Wevelgem No…" at bounding box center [500, 256] width 1001 height 474
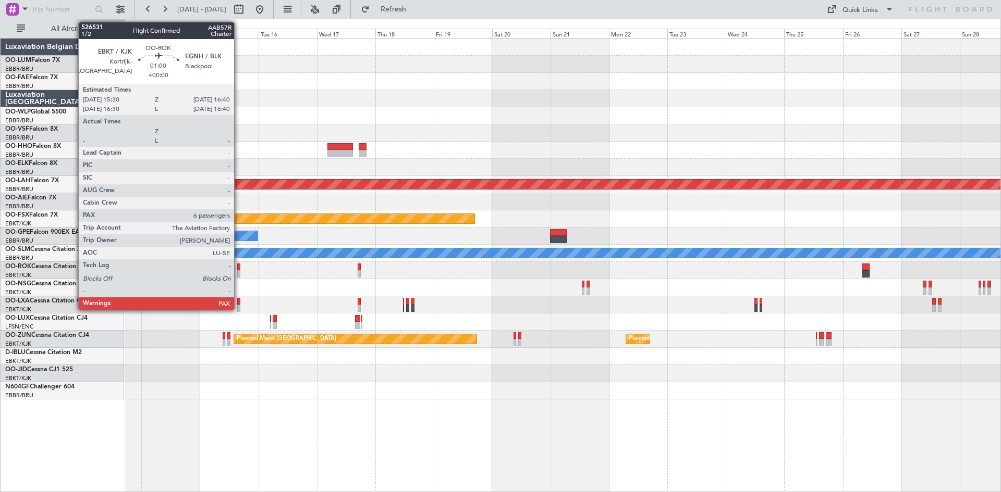
click at [239, 271] on div at bounding box center [238, 273] width 3 height 7
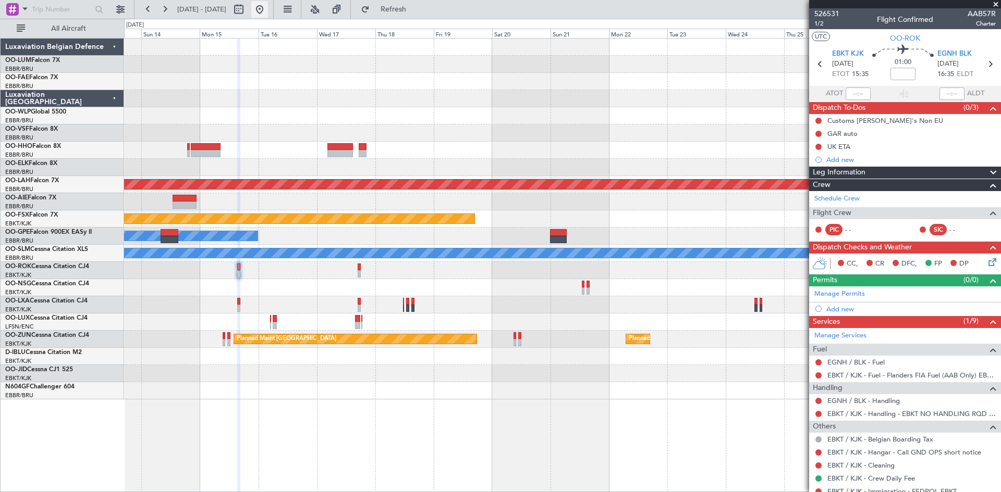
click at [268, 9] on button at bounding box center [259, 9] width 17 height 17
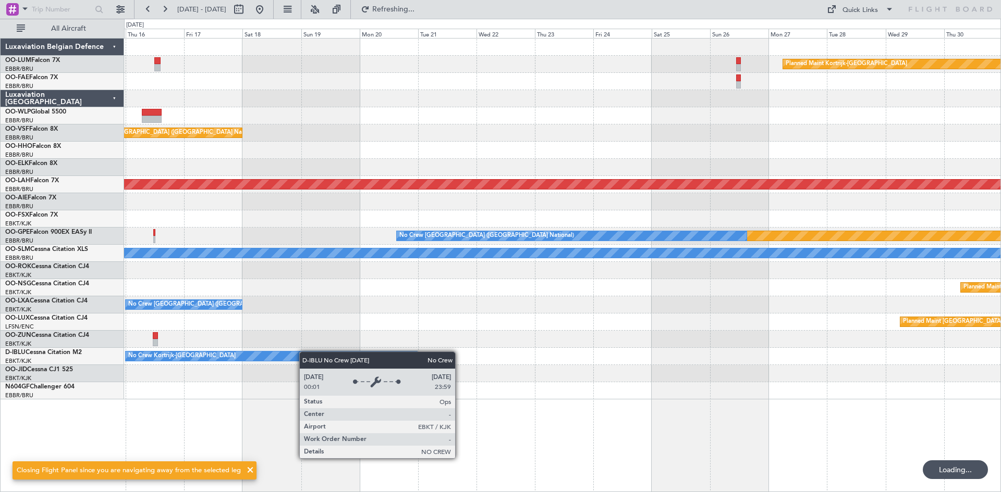
click at [0, 357] on html "07 Oct 2025 - 22 Oct 2025 Refreshing... Quick Links All Aircraft Planned Maint …" at bounding box center [500, 246] width 1001 height 492
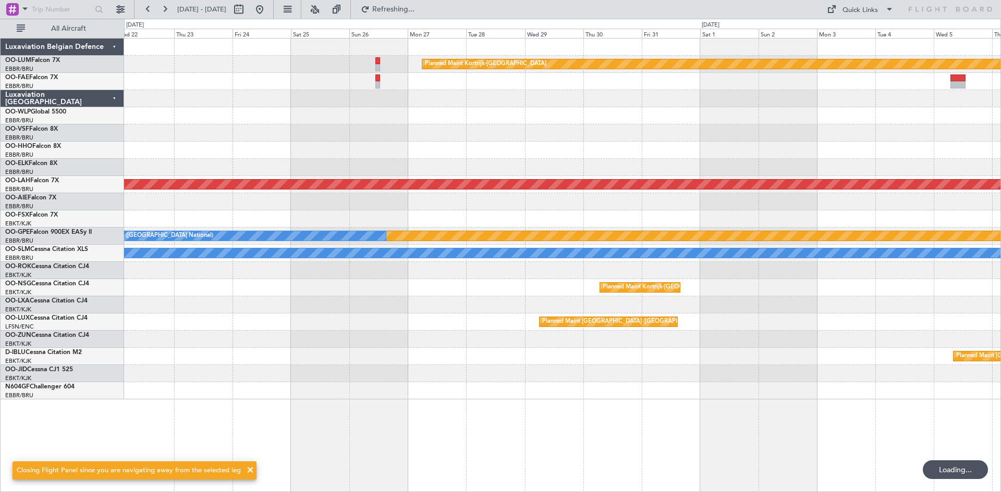
click at [169, 379] on div "Planned Maint Kortrijk-Wevelgem Planned Maint Alton-st Louis (St Louis Regl) Pl…" at bounding box center [562, 219] width 876 height 361
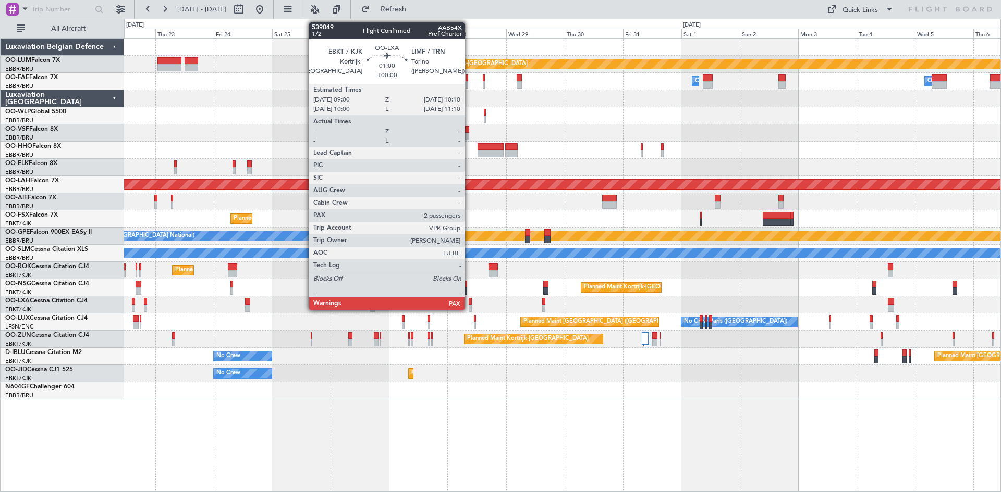
click at [470, 303] on div at bounding box center [469, 301] width 3 height 7
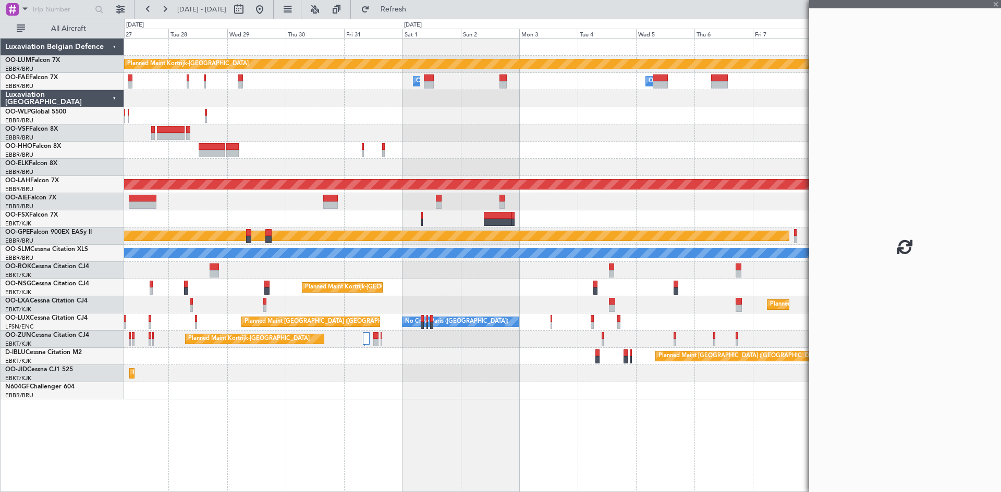
click at [311, 380] on div "Planned Maint Kortrijk-Wevelgem No Crew" at bounding box center [562, 373] width 876 height 17
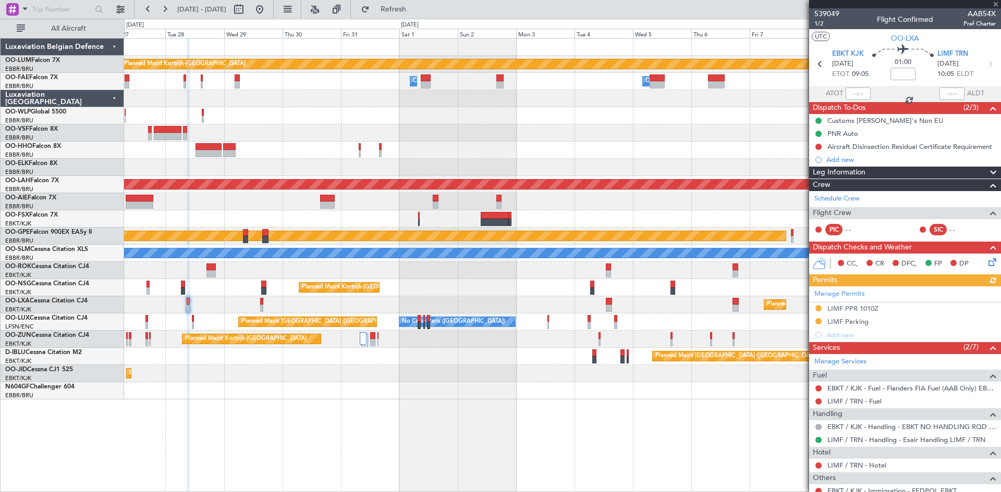
click at [988, 260] on icon at bounding box center [990, 260] width 8 height 8
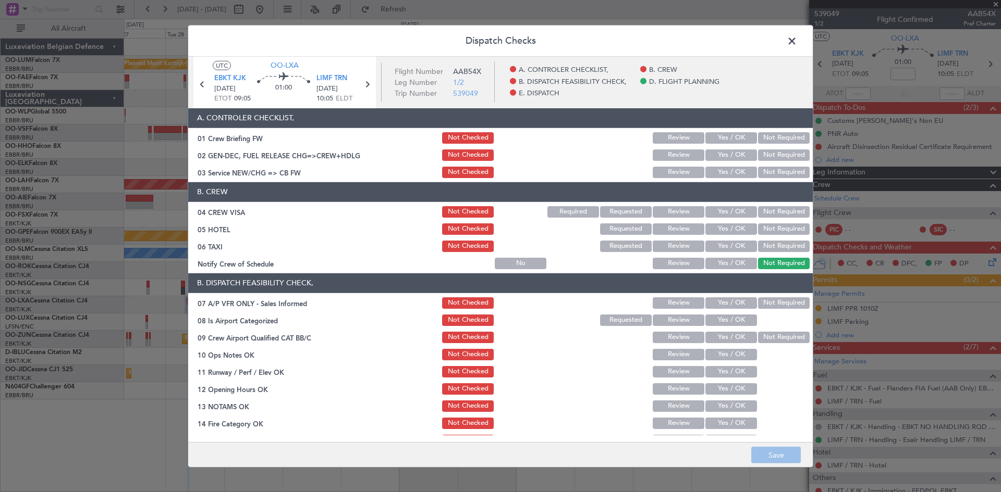
click at [770, 211] on button "Not Required" at bounding box center [784, 211] width 52 height 11
click at [764, 246] on button "Not Required" at bounding box center [784, 246] width 52 height 11
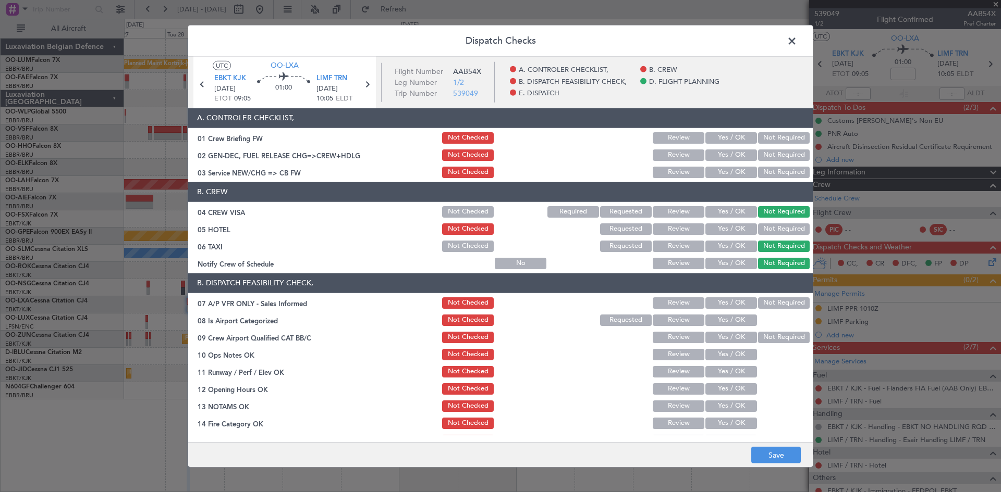
click at [769, 305] on button "Not Required" at bounding box center [784, 303] width 52 height 11
click at [734, 320] on button "Yes / OK" at bounding box center [731, 320] width 52 height 11
click at [730, 354] on button "Yes / OK" at bounding box center [731, 354] width 52 height 11
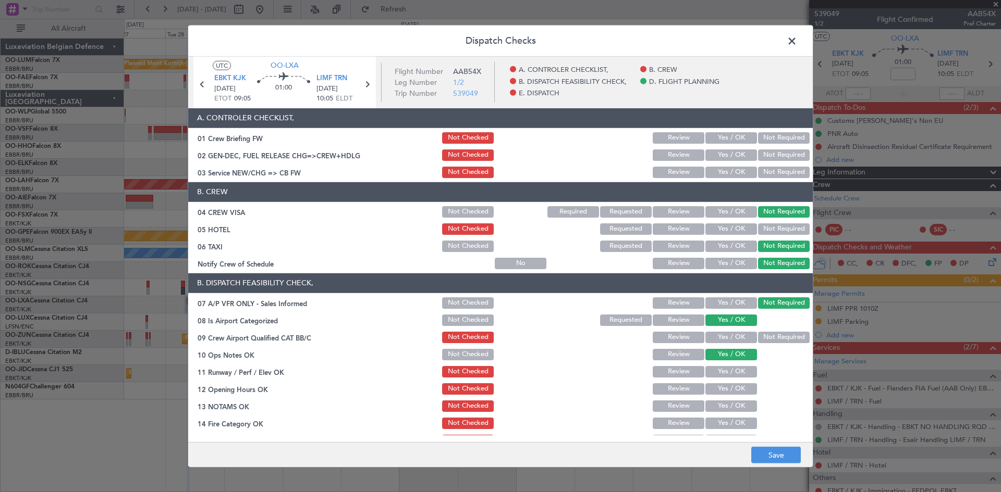
click at [730, 375] on button "Yes / OK" at bounding box center [731, 371] width 52 height 11
click at [730, 407] on button "Yes / OK" at bounding box center [731, 406] width 52 height 11
click at [730, 425] on button "Yes / OK" at bounding box center [731, 423] width 52 height 11
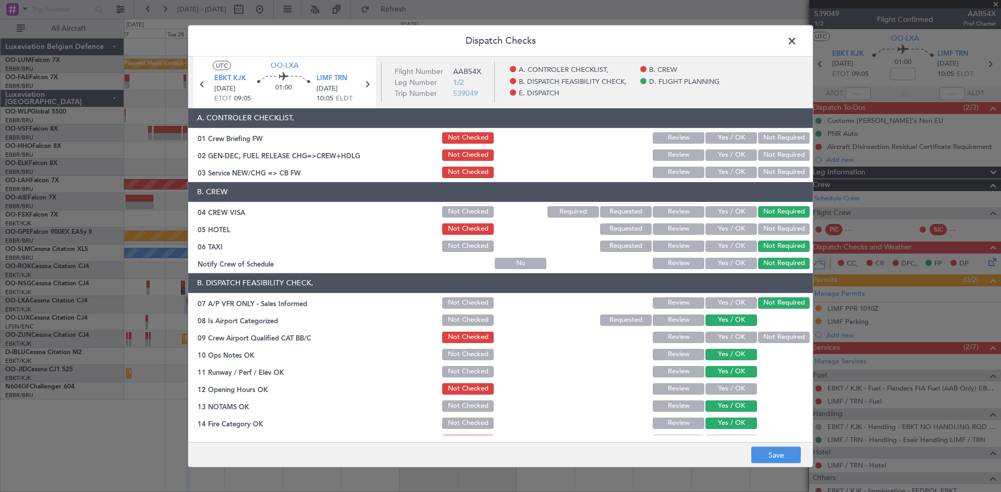
click at [730, 395] on div "Yes / OK" at bounding box center [729, 389] width 53 height 15
click at [727, 391] on button "Yes / OK" at bounding box center [731, 389] width 52 height 11
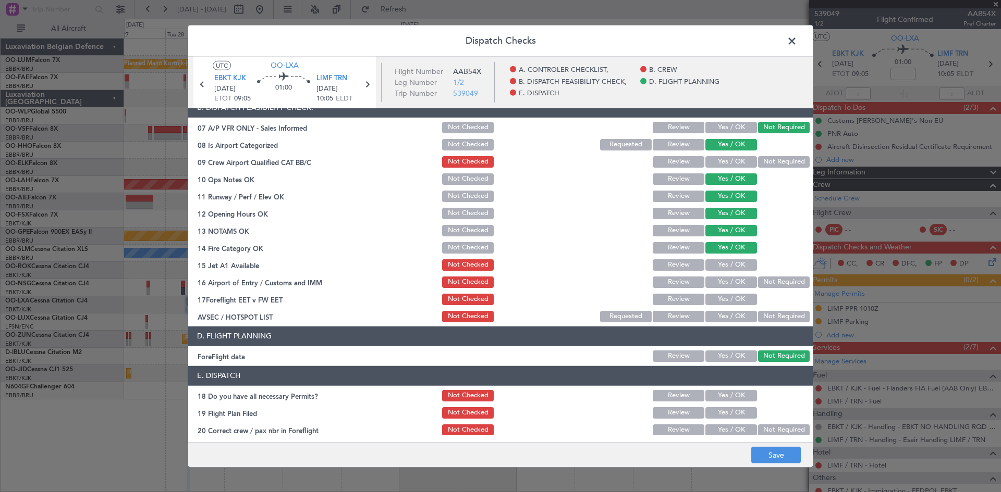
scroll to position [197, 0]
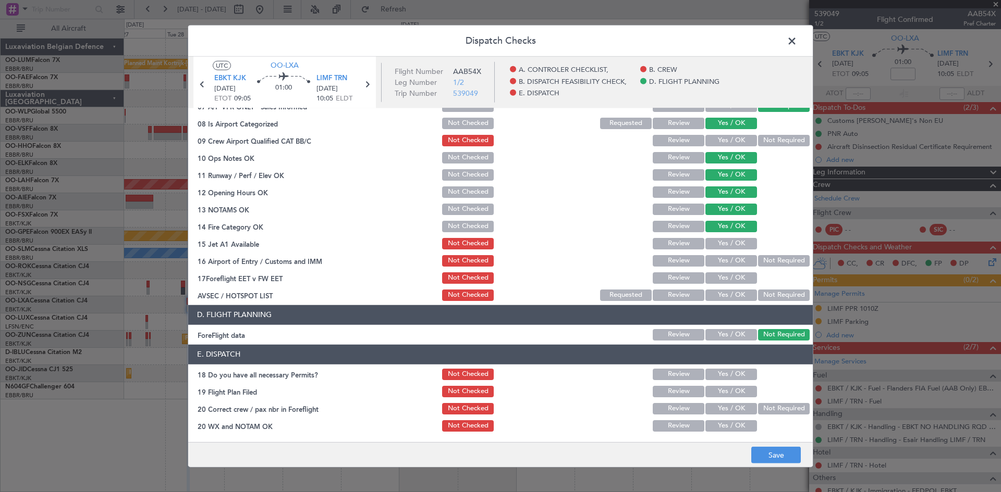
click at [720, 239] on button "Yes / OK" at bounding box center [731, 243] width 52 height 11
click at [758, 261] on button "Not Required" at bounding box center [784, 260] width 52 height 11
click at [785, 455] on button "Save" at bounding box center [776, 455] width 50 height 17
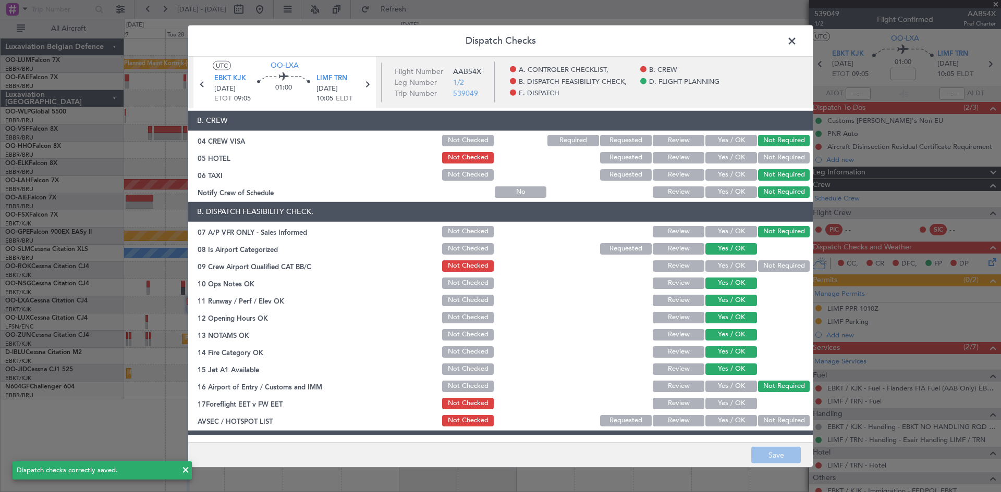
scroll to position [0, 0]
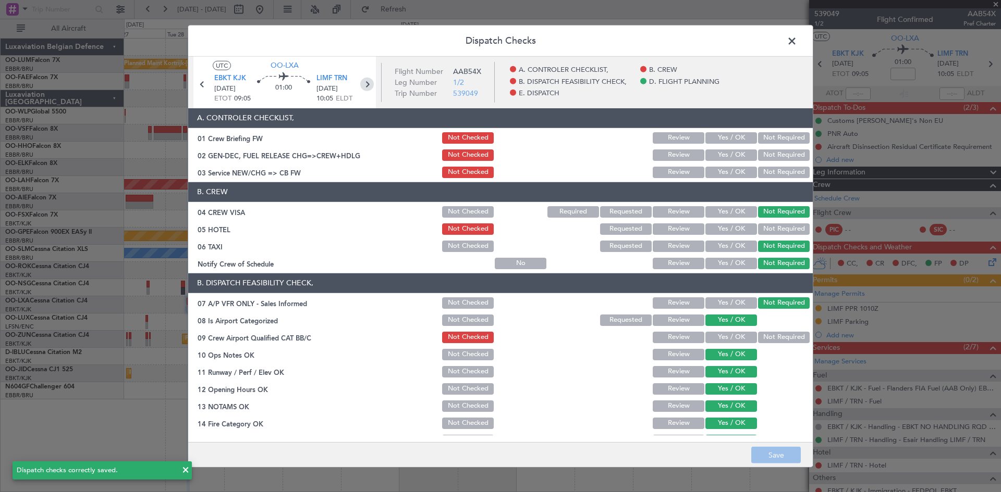
click at [366, 79] on icon at bounding box center [367, 84] width 14 height 14
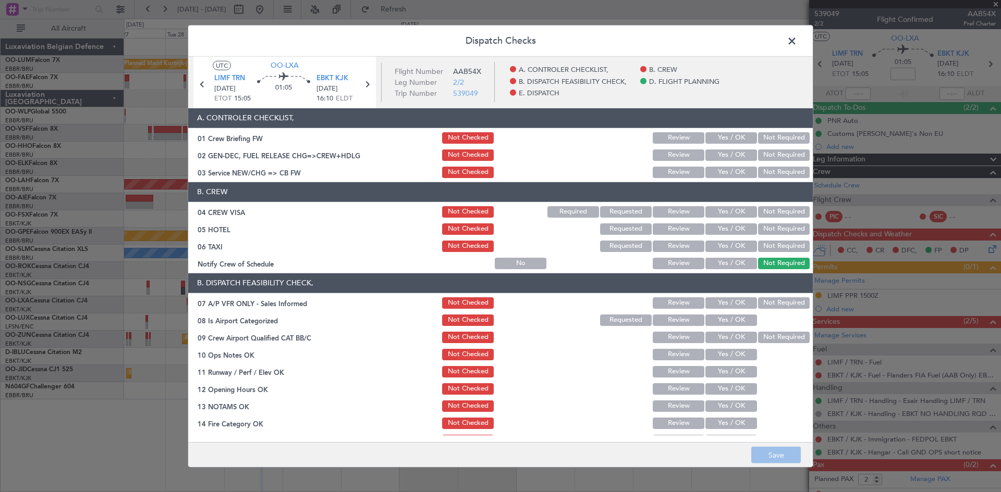
click at [784, 213] on button "Not Required" at bounding box center [784, 211] width 52 height 11
click at [786, 226] on button "Not Required" at bounding box center [784, 229] width 52 height 11
click at [789, 245] on button "Not Required" at bounding box center [784, 246] width 52 height 11
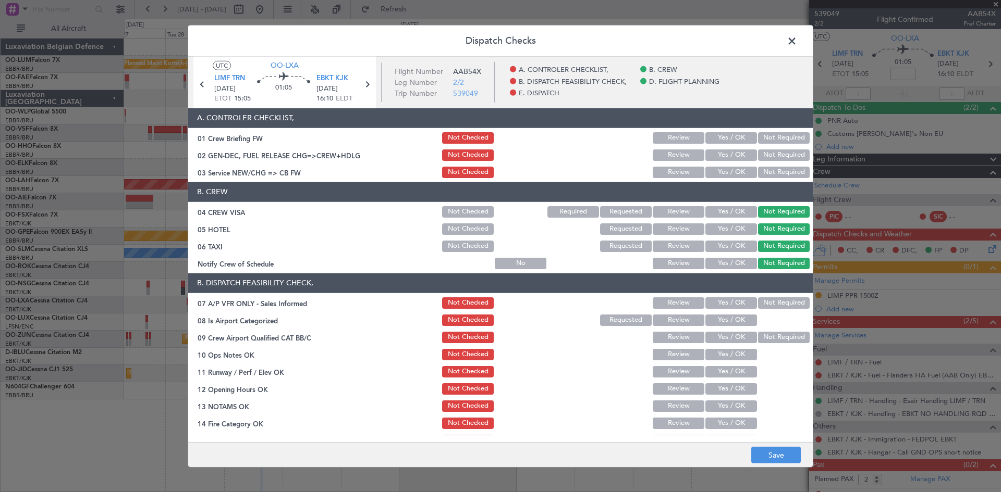
click at [777, 301] on button "Not Required" at bounding box center [784, 303] width 52 height 11
click at [737, 320] on button "Yes / OK" at bounding box center [731, 320] width 52 height 11
click at [729, 352] on button "Yes / OK" at bounding box center [731, 354] width 52 height 11
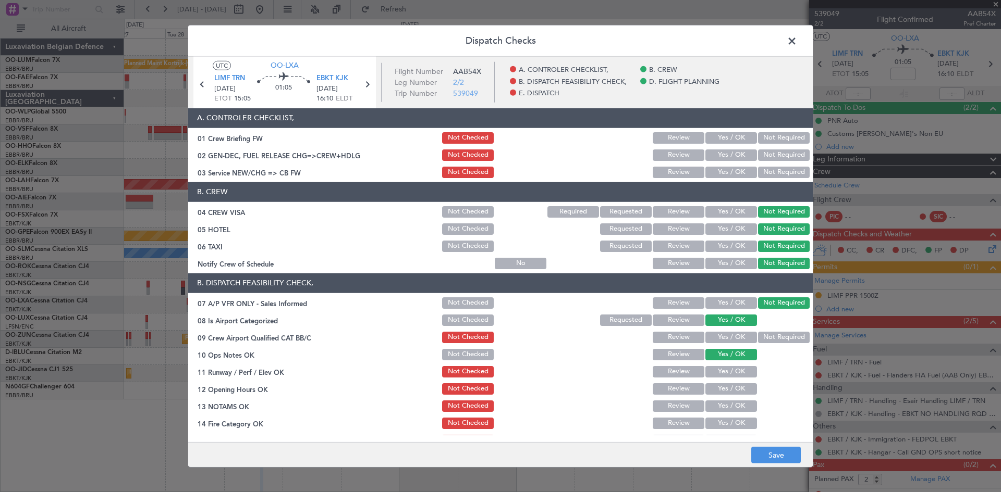
click at [730, 373] on button "Yes / OK" at bounding box center [731, 371] width 52 height 11
click at [734, 388] on button "Yes / OK" at bounding box center [731, 389] width 52 height 11
click at [737, 405] on button "Yes / OK" at bounding box center [731, 406] width 52 height 11
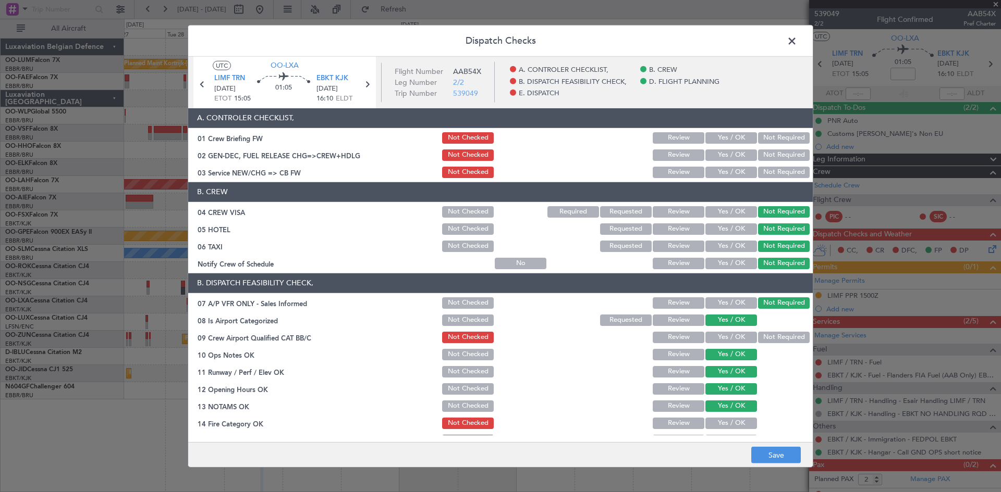
click at [735, 424] on button "Yes / OK" at bounding box center [731, 423] width 52 height 11
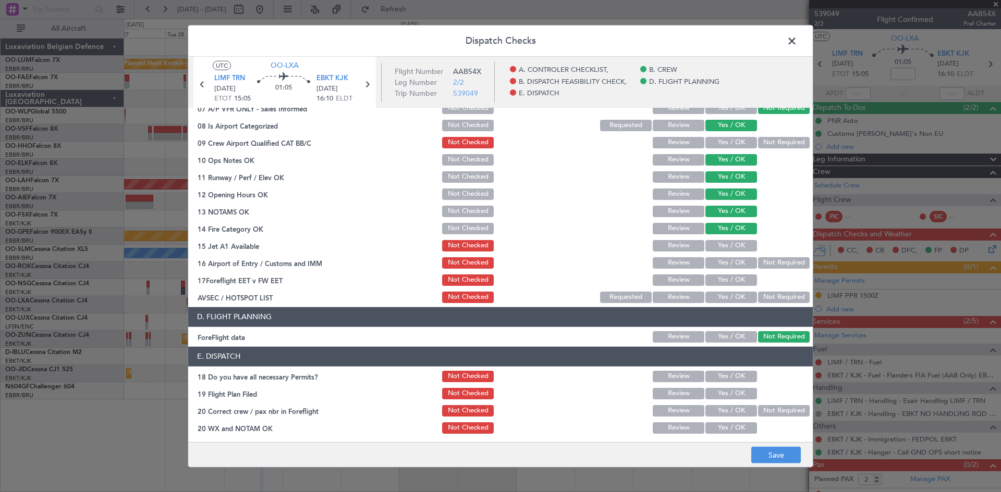
scroll to position [197, 0]
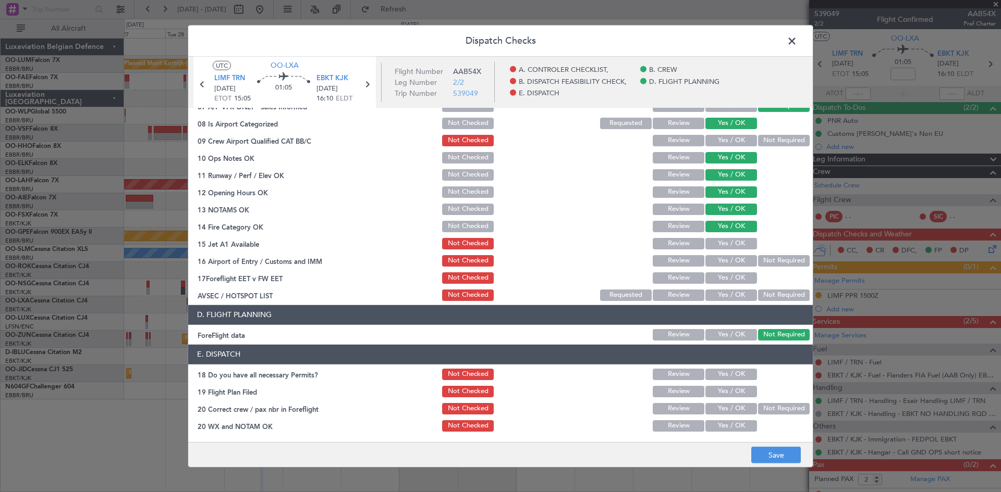
click at [723, 241] on button "Yes / OK" at bounding box center [731, 243] width 52 height 11
click at [758, 262] on button "Not Required" at bounding box center [784, 260] width 52 height 11
click at [780, 451] on button "Save" at bounding box center [776, 455] width 50 height 17
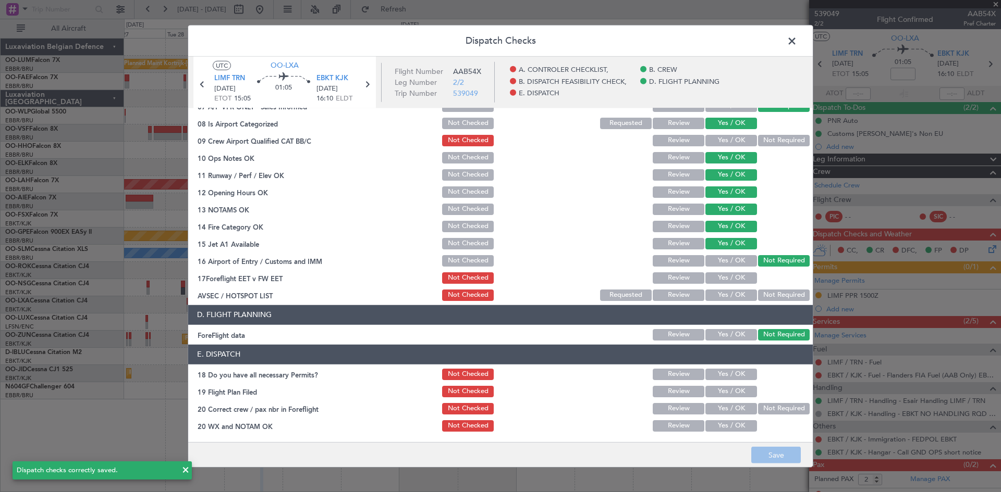
click at [804, 41] on header "Dispatch Checks" at bounding box center [500, 40] width 624 height 31
click at [797, 41] on span at bounding box center [797, 43] width 0 height 21
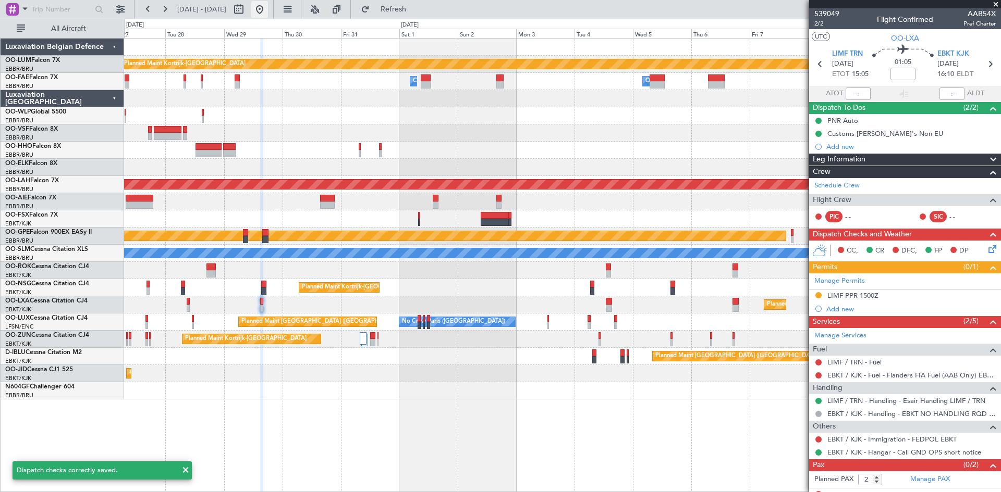
click at [268, 13] on button at bounding box center [259, 9] width 17 height 17
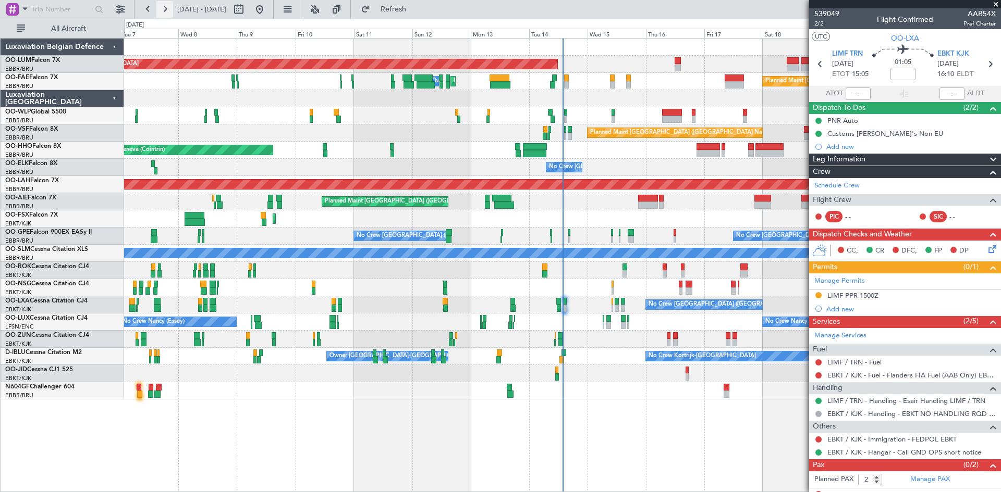
click at [170, 9] on button at bounding box center [164, 9] width 17 height 17
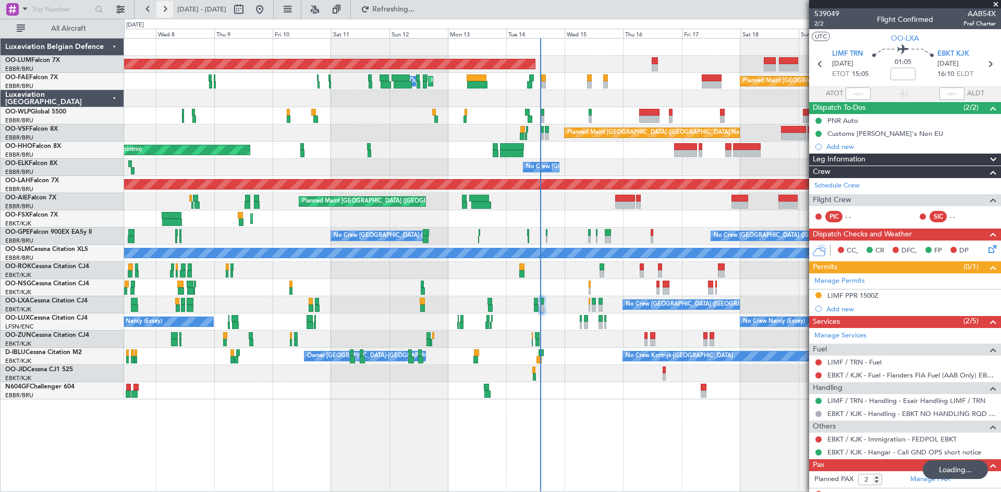
click at [170, 9] on button at bounding box center [164, 9] width 17 height 17
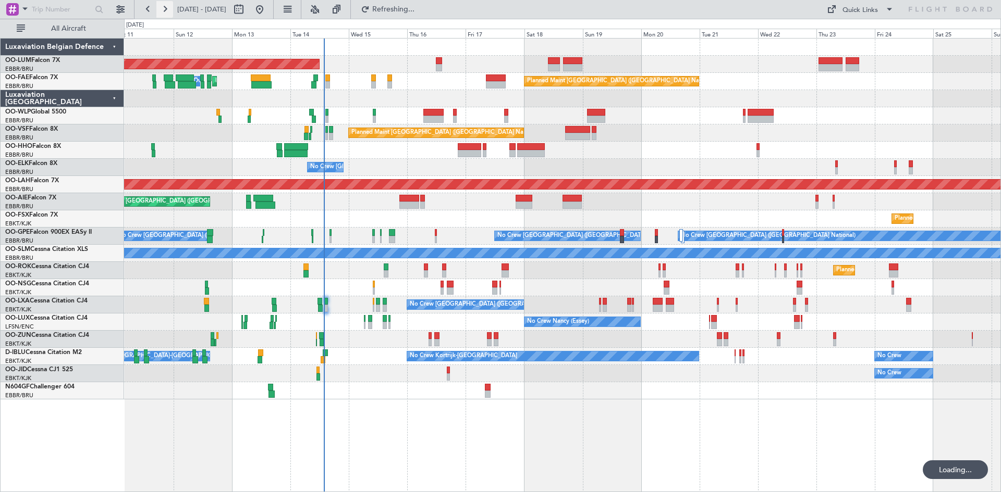
click at [170, 9] on button at bounding box center [164, 9] width 17 height 17
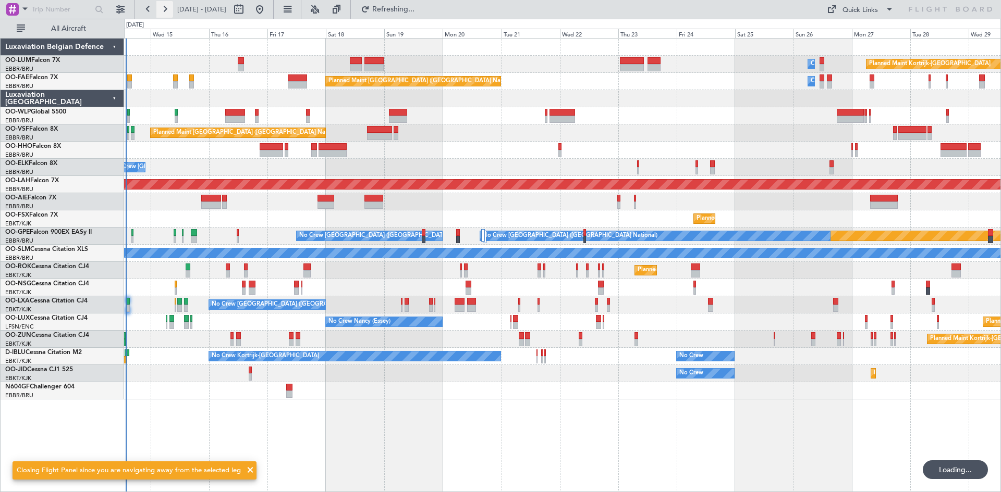
click at [170, 9] on button at bounding box center [164, 9] width 17 height 17
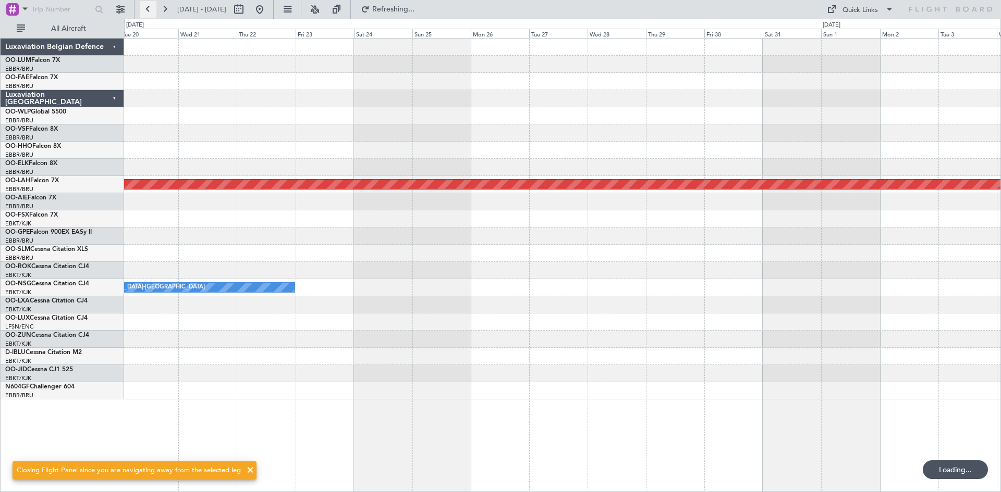
click at [141, 13] on button at bounding box center [148, 9] width 17 height 17
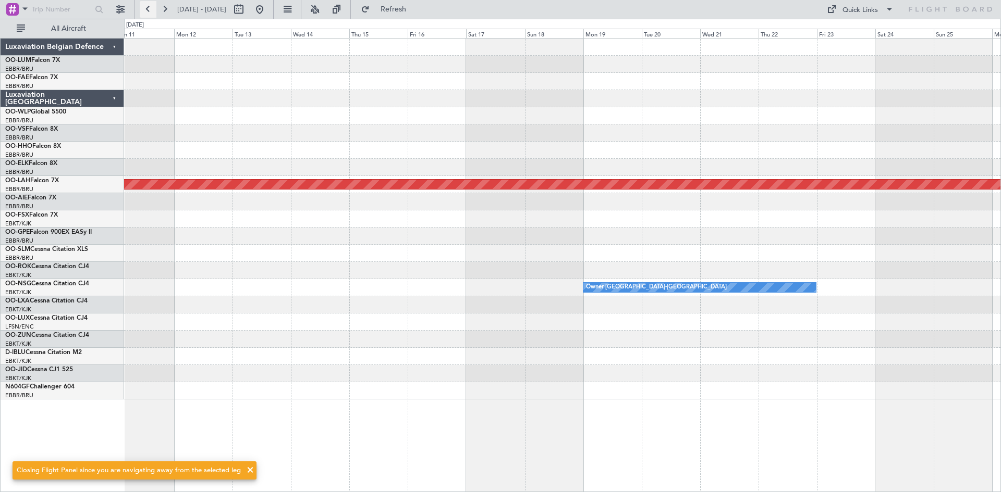
click at [141, 13] on button at bounding box center [148, 9] width 17 height 17
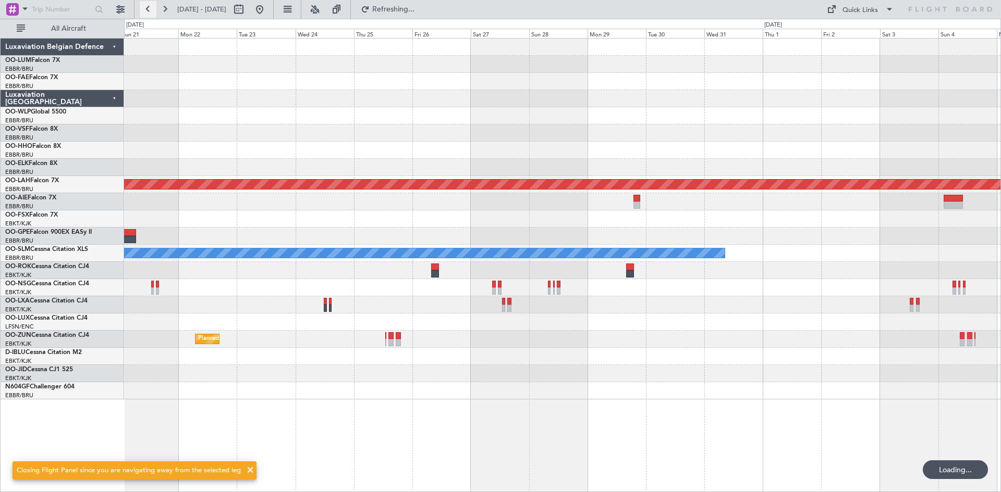
click at [141, 13] on button at bounding box center [148, 9] width 17 height 17
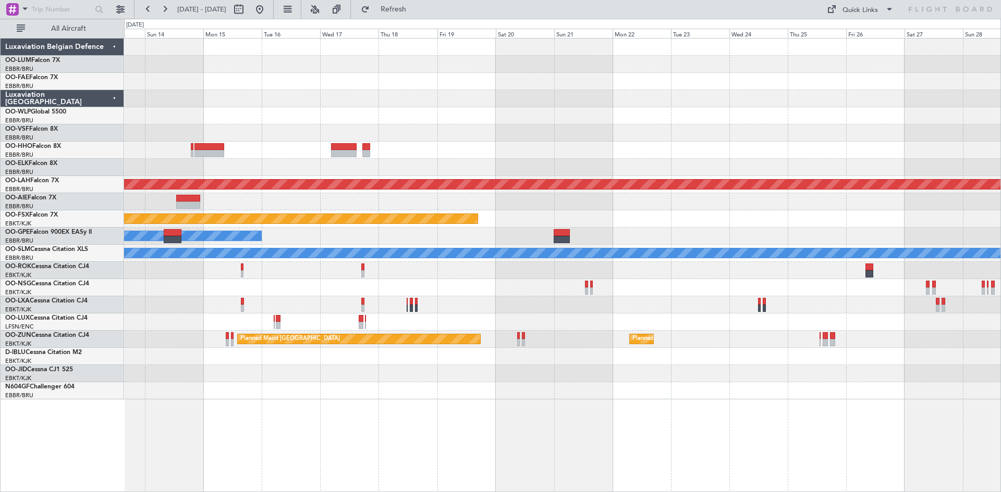
click at [452, 164] on div "Planned Maint Alton-st Louis (St Louis Regl) Planned Maint Kortrijk-Wevelgem No…" at bounding box center [562, 219] width 876 height 361
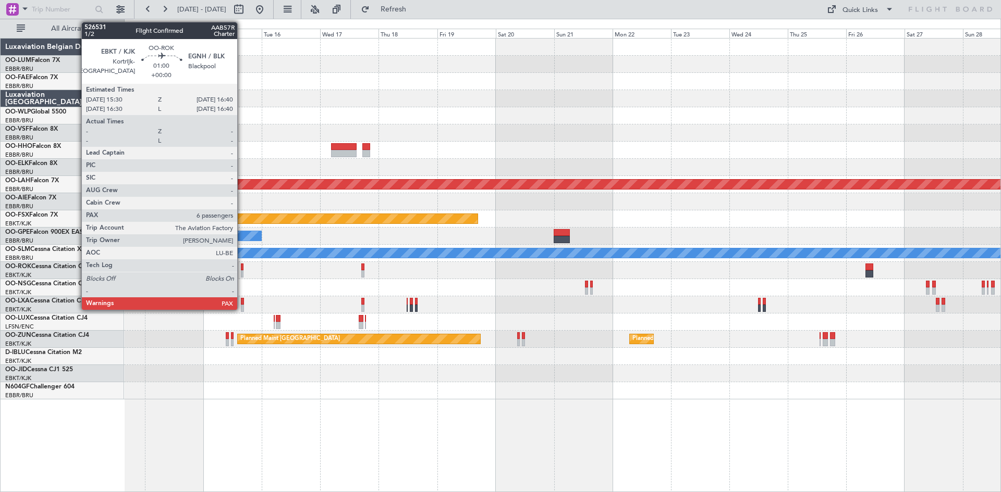
click at [242, 271] on div at bounding box center [242, 273] width 3 height 7
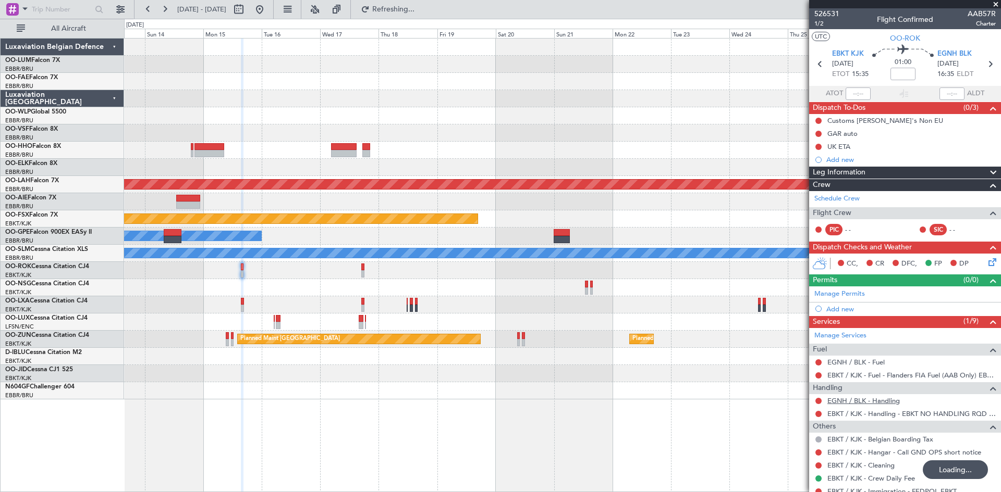
click at [851, 403] on link "EGNH / BLK - Handling" at bounding box center [863, 401] width 72 height 9
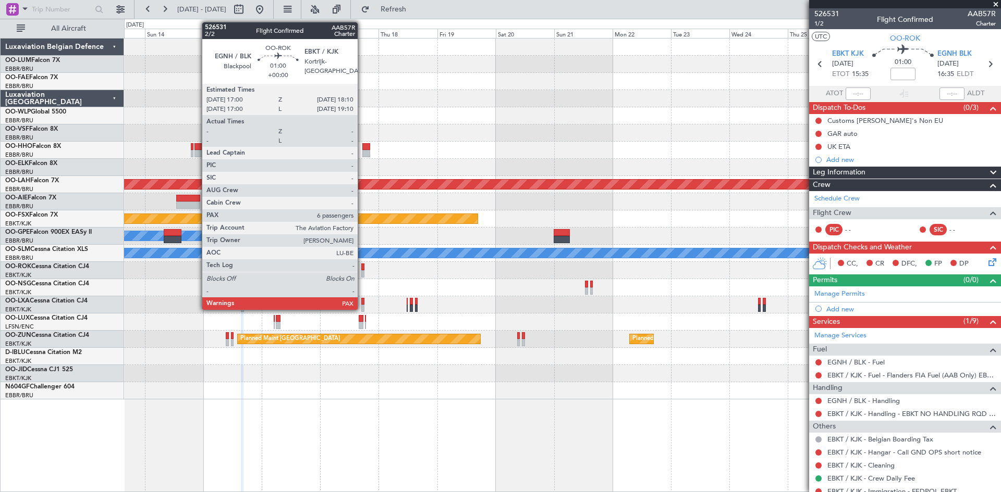
click at [362, 266] on div at bounding box center [362, 267] width 3 height 7
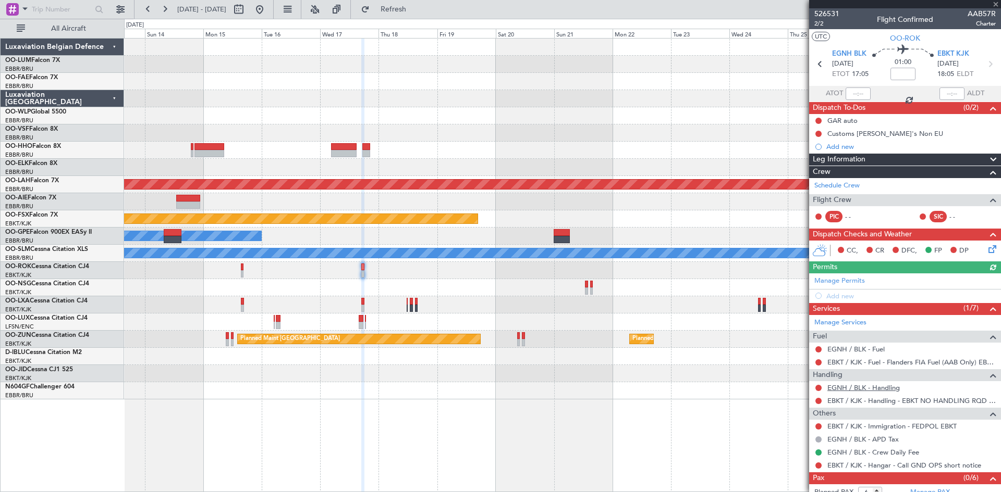
click at [876, 386] on link "EGNH / BLK - Handling" at bounding box center [863, 388] width 72 height 9
click at [415, 9] on span "Refresh" at bounding box center [394, 9] width 44 height 7
click at [818, 401] on button at bounding box center [818, 401] width 6 height 6
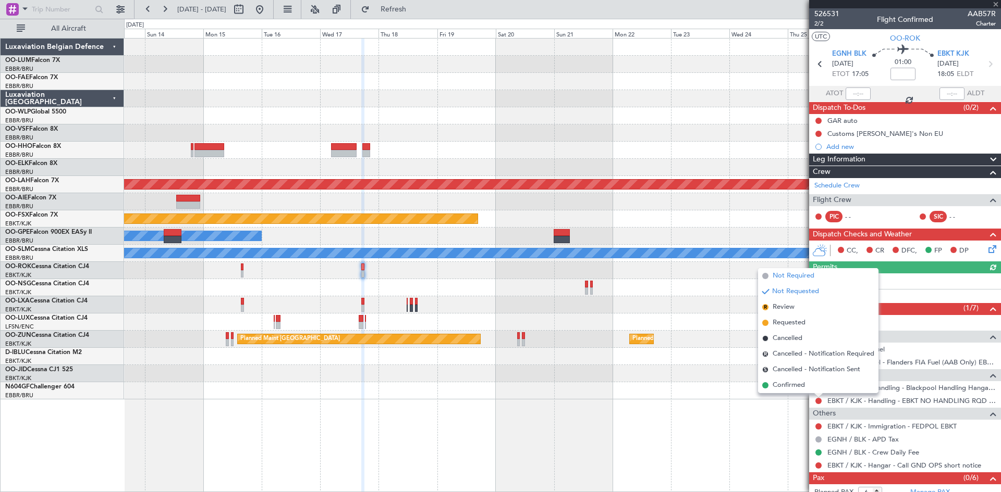
click at [784, 278] on span "Not Required" at bounding box center [793, 276] width 42 height 10
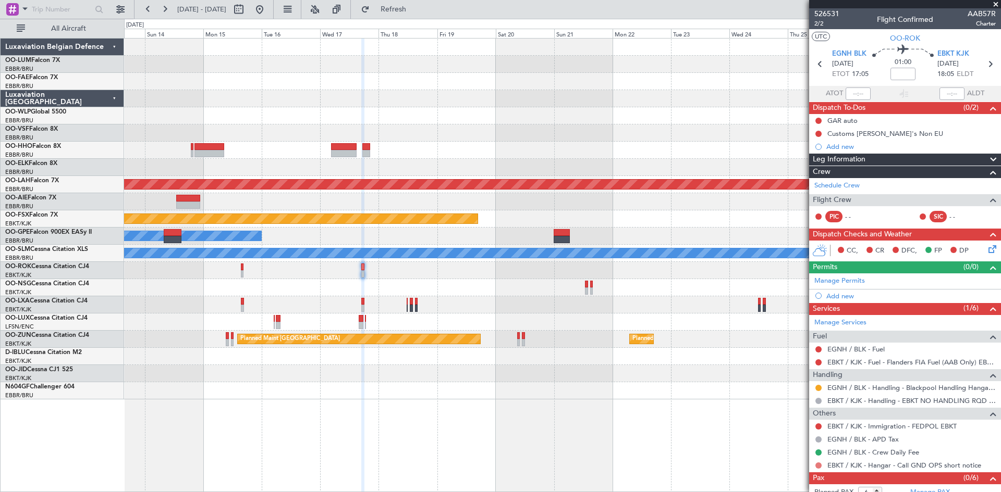
click at [818, 465] on button at bounding box center [818, 466] width 6 height 6
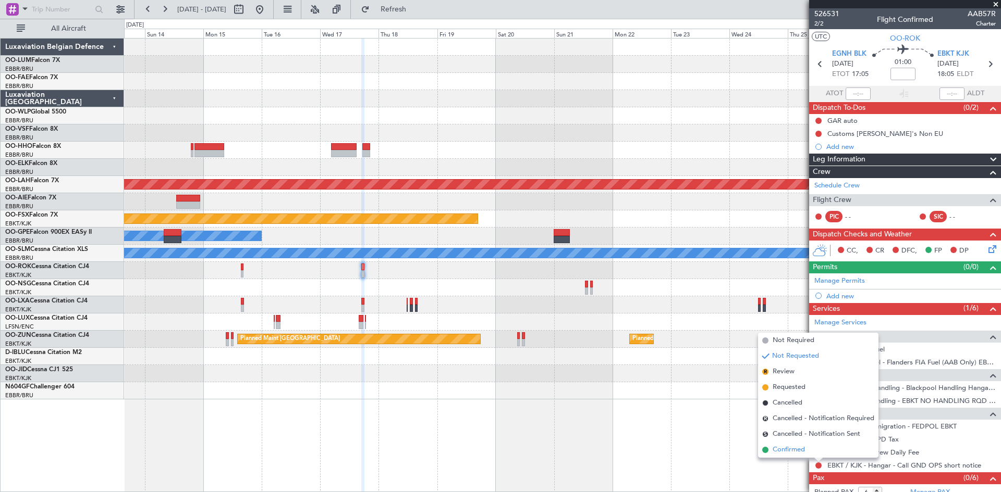
click at [792, 449] on span "Confirmed" at bounding box center [788, 450] width 32 height 10
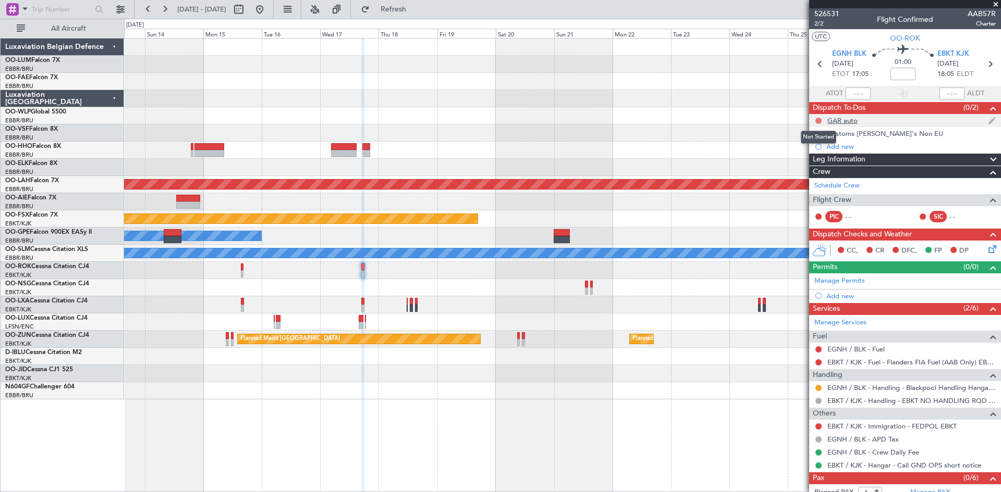
click at [816, 122] on button at bounding box center [818, 121] width 6 height 6
click at [820, 165] on span "Completed" at bounding box center [823, 167] width 34 height 10
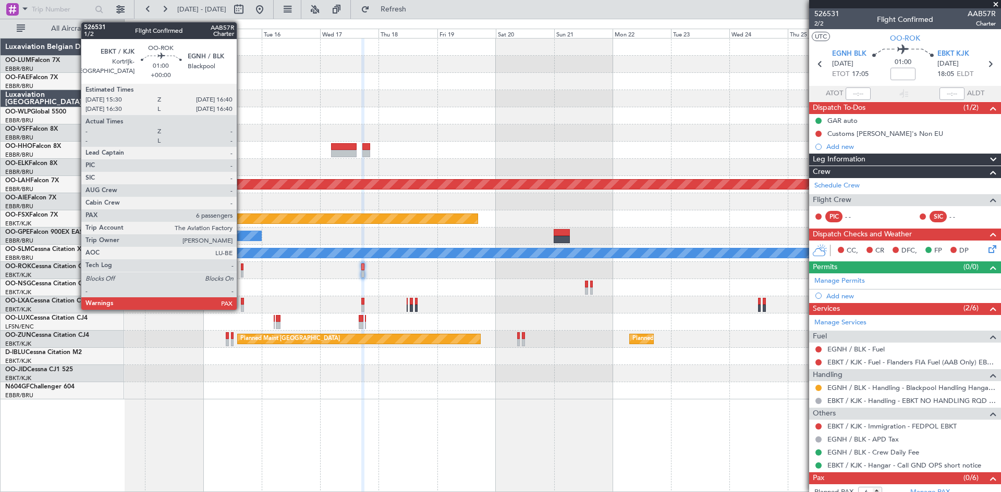
click at [241, 265] on div at bounding box center [242, 267] width 3 height 7
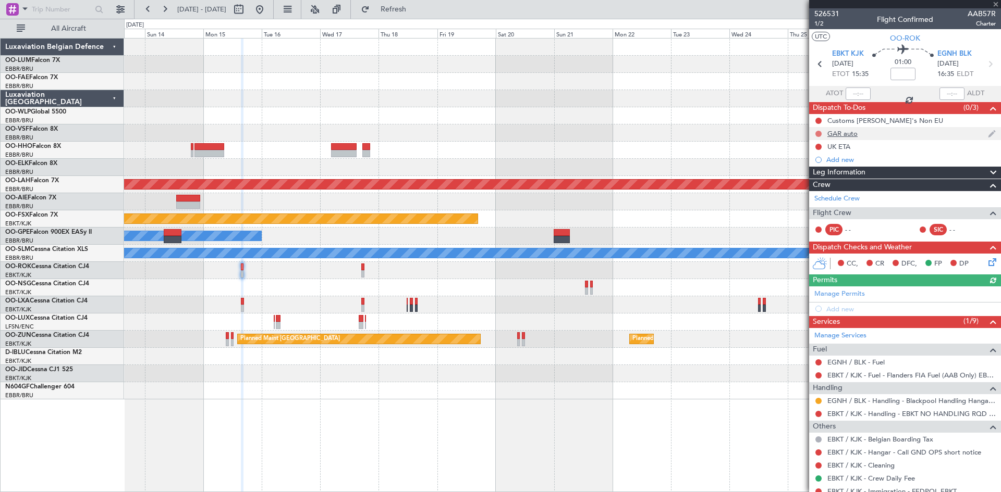
click at [820, 132] on button at bounding box center [818, 134] width 6 height 6
click at [822, 179] on span "Completed" at bounding box center [823, 180] width 34 height 10
click at [817, 147] on button at bounding box center [818, 147] width 6 height 6
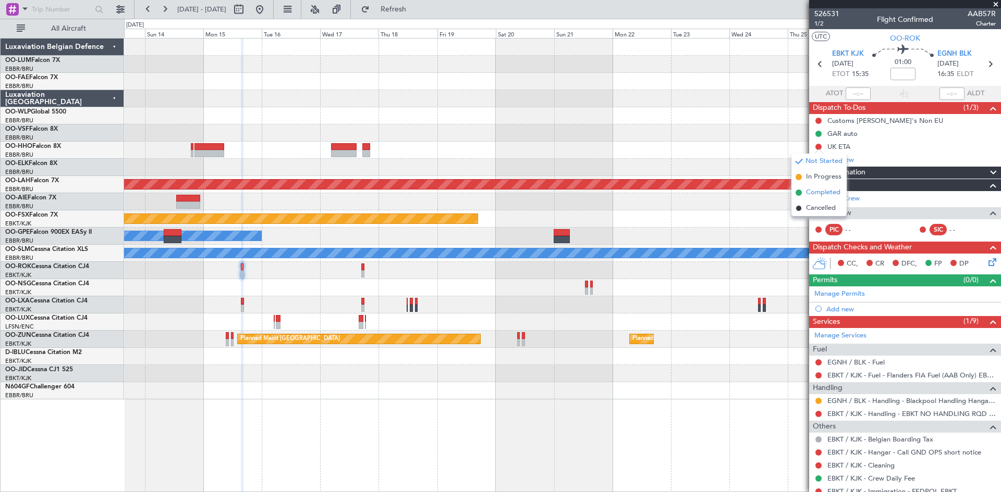
click at [829, 195] on span "Completed" at bounding box center [823, 193] width 34 height 10
click at [820, 415] on button at bounding box center [818, 414] width 6 height 6
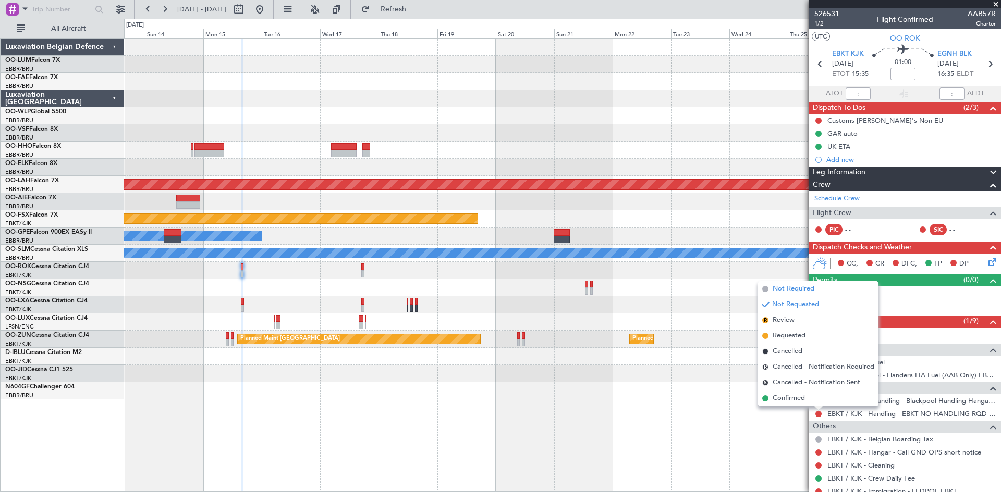
click at [797, 290] on span "Not Required" at bounding box center [793, 289] width 42 height 10
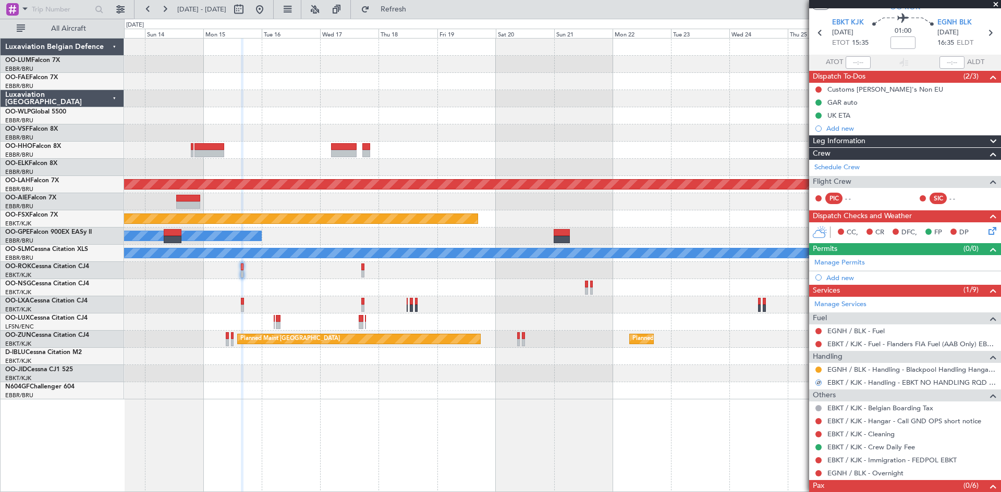
scroll to position [61, 0]
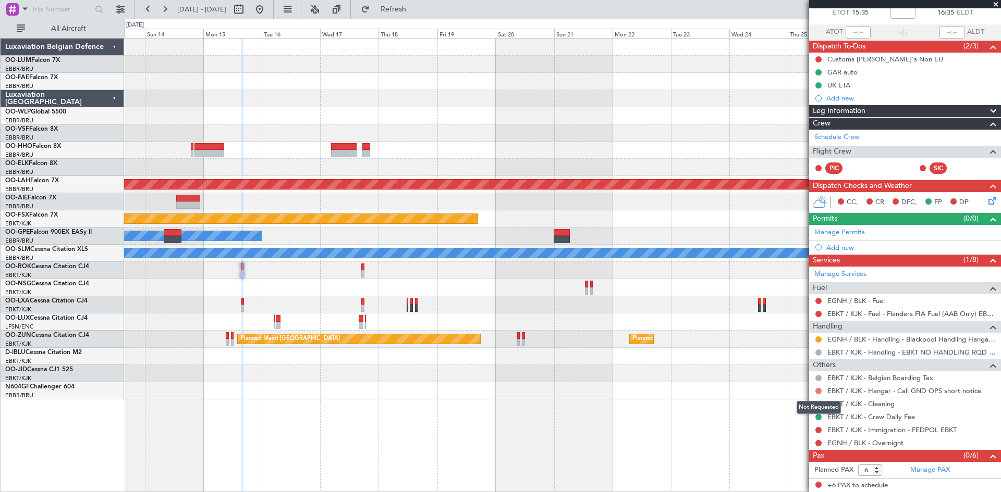
click at [816, 390] on button at bounding box center [818, 391] width 6 height 6
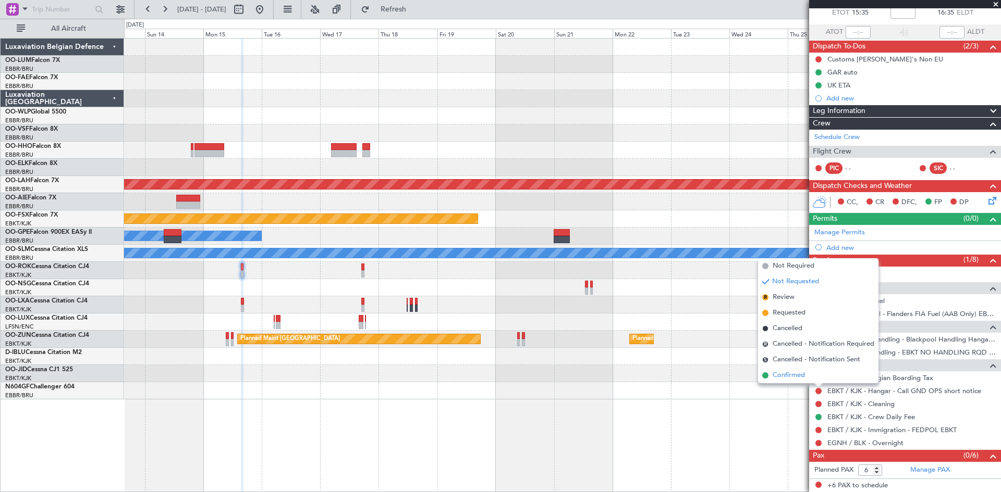
click at [806, 373] on li "Confirmed" at bounding box center [818, 376] width 120 height 16
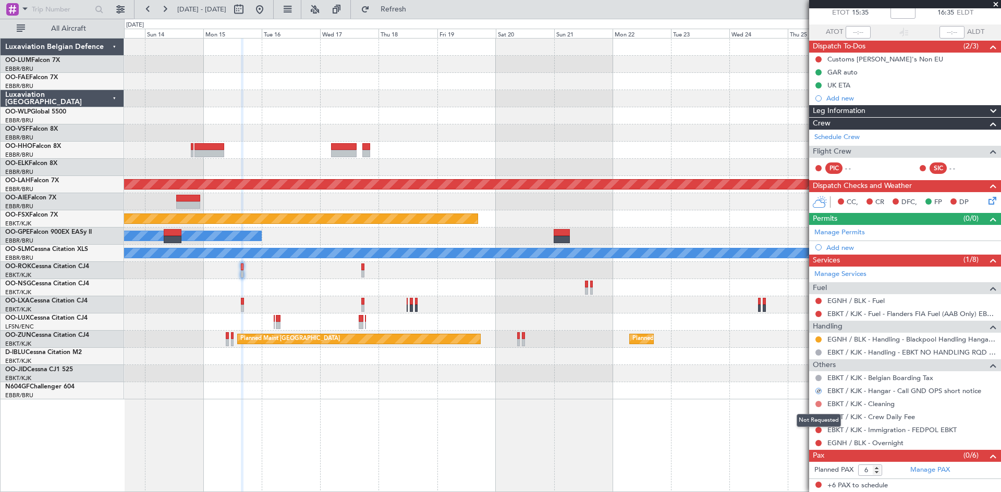
click at [817, 403] on button at bounding box center [818, 404] width 6 height 6
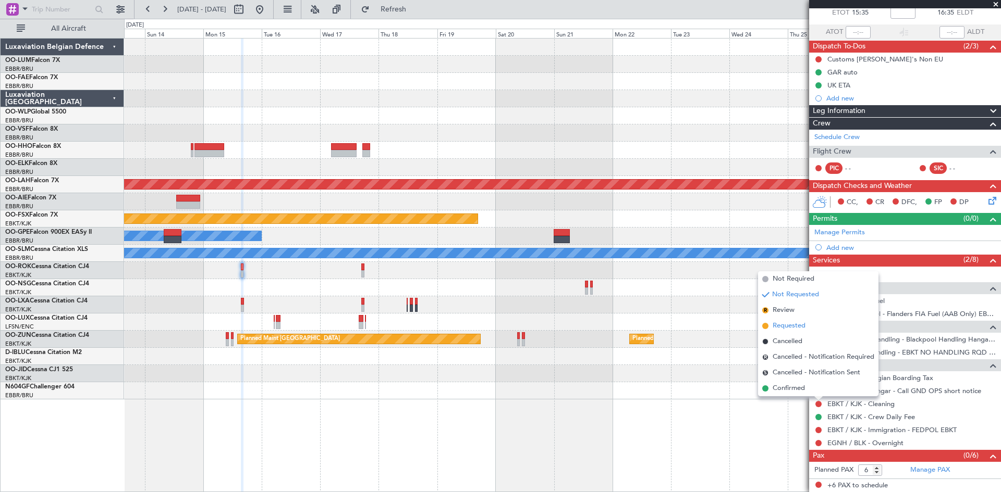
click at [794, 328] on span "Requested" at bounding box center [788, 326] width 33 height 10
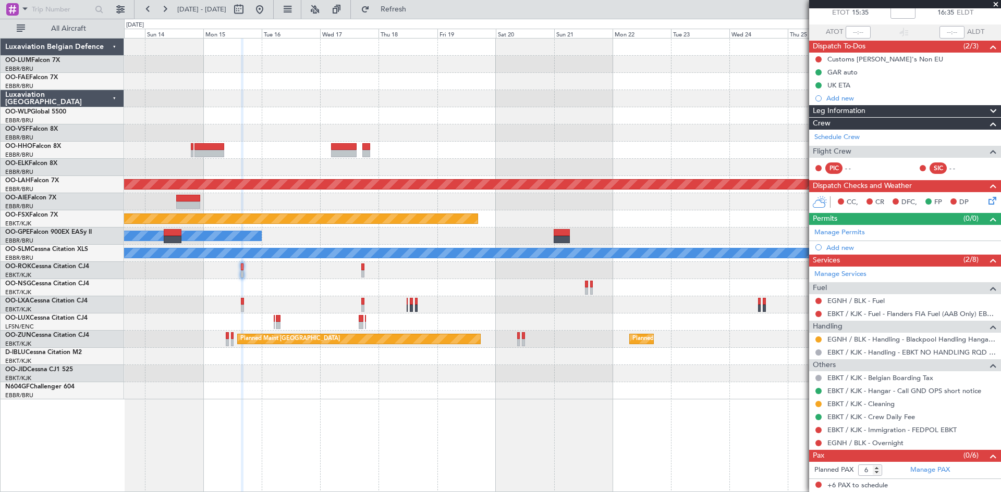
scroll to position [0, 0]
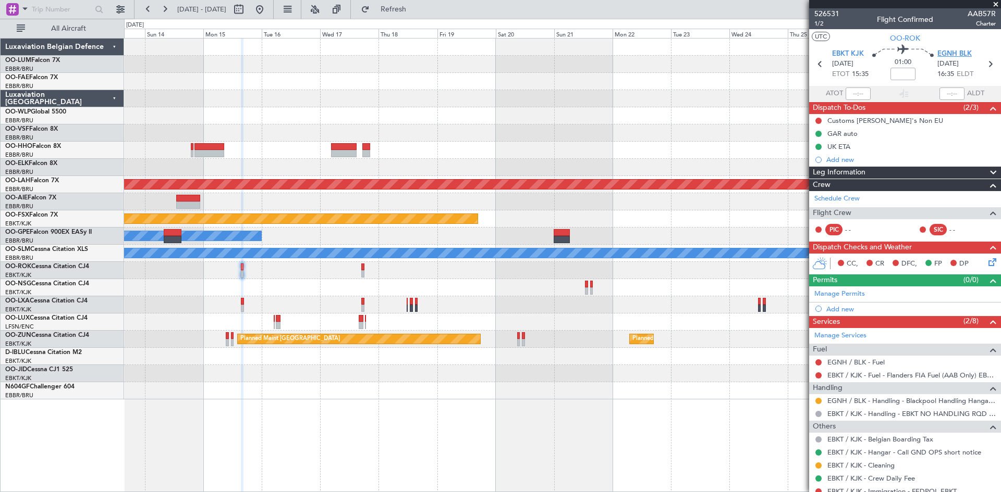
click at [940, 52] on span "EGNH BLK" at bounding box center [954, 54] width 34 height 10
click at [835, 310] on div "Add new" at bounding box center [906, 309] width 160 height 9
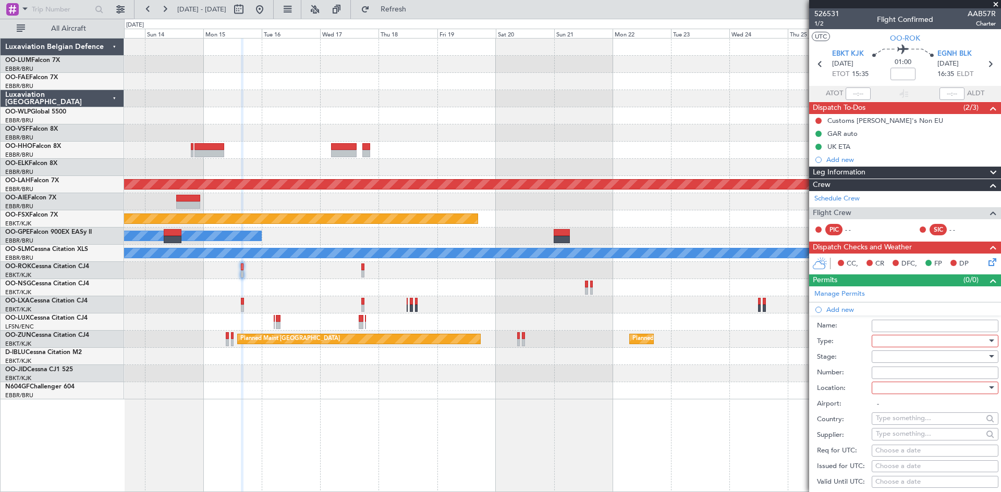
click at [907, 341] on div at bounding box center [930, 342] width 111 height 16
click at [899, 401] on span "Parking" at bounding box center [930, 399] width 109 height 16
click at [881, 358] on div at bounding box center [930, 357] width 111 height 16
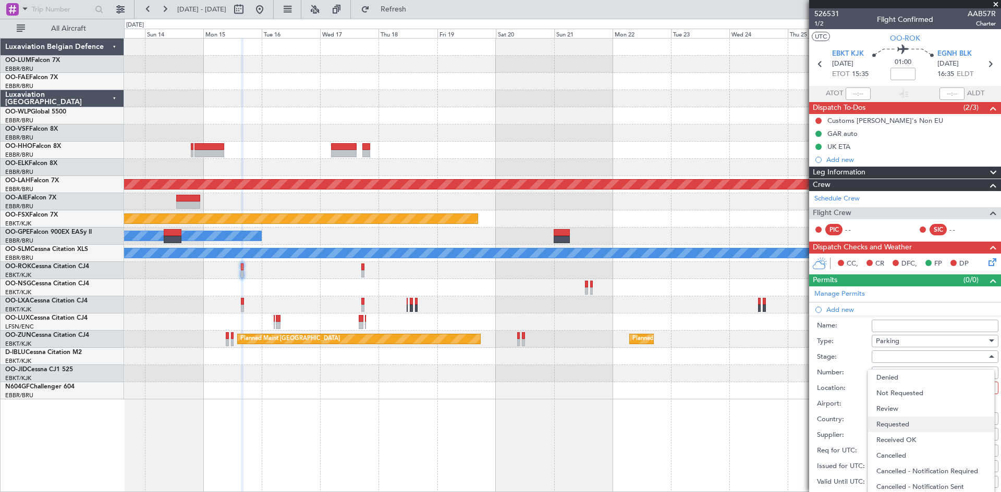
click at [896, 425] on span "Requested" at bounding box center [930, 425] width 109 height 16
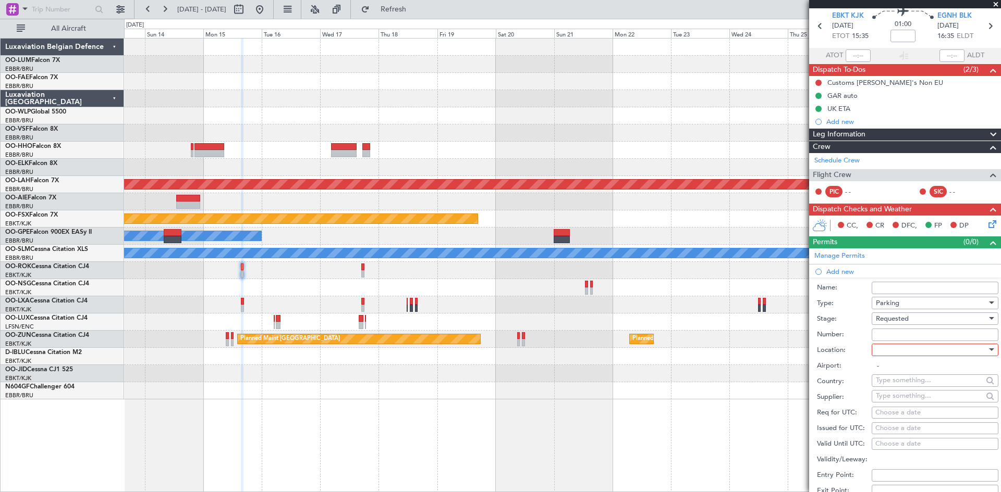
scroll to position [52, 0]
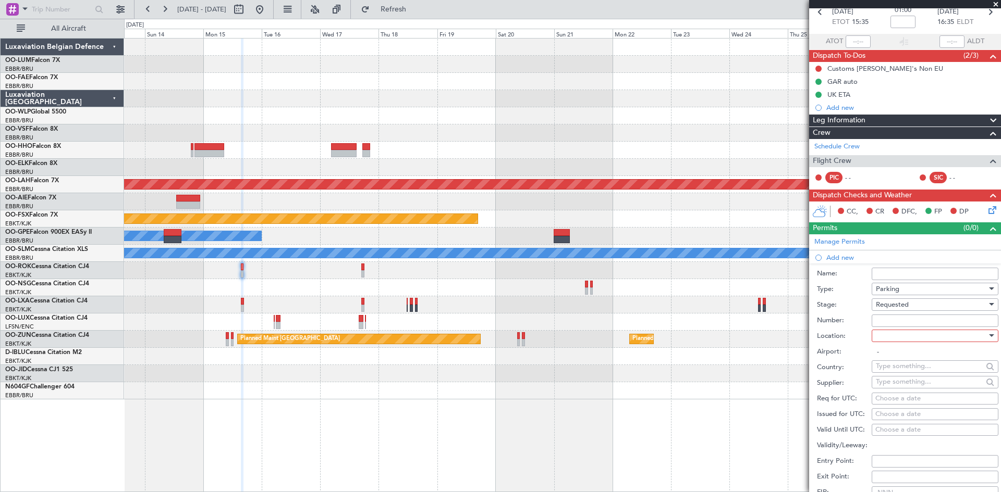
click at [883, 337] on div at bounding box center [930, 336] width 111 height 16
click at [900, 395] on span "Arrival" at bounding box center [930, 388] width 109 height 16
type input "EGNH / BLK"
click at [893, 401] on div "Choose a date" at bounding box center [934, 399] width 119 height 10
select select "10"
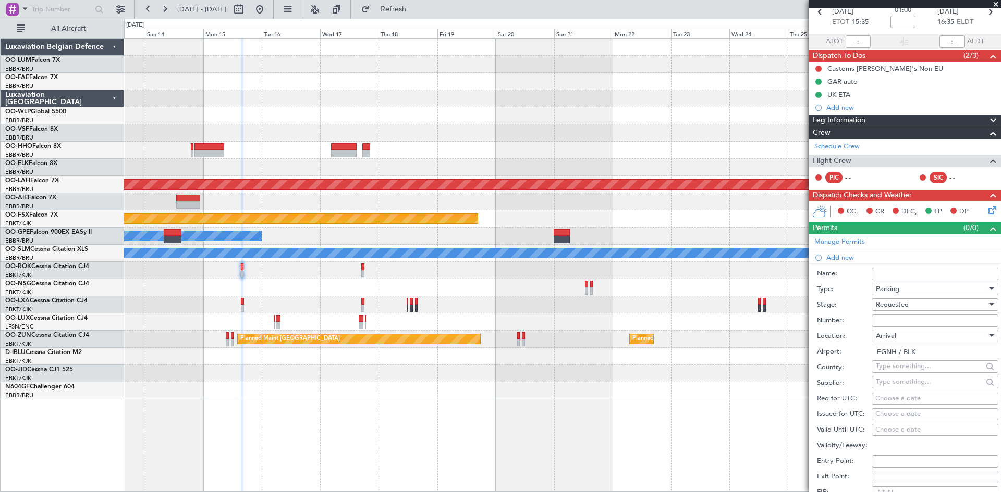
select select "2025"
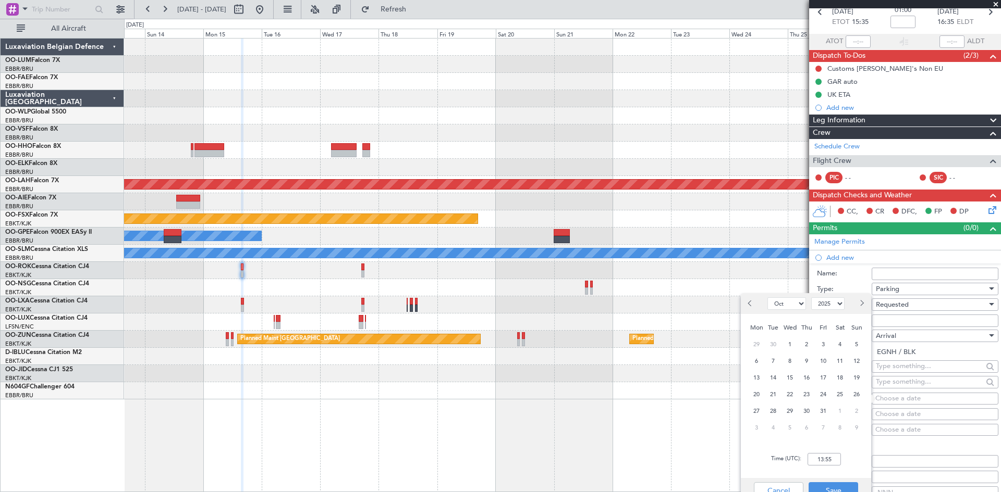
click at [860, 302] on span "Next month" at bounding box center [861, 303] width 6 height 6
select select "12"
click at [760, 378] on span "15" at bounding box center [756, 378] width 13 height 13
click at [823, 457] on input "00:00" at bounding box center [823, 459] width 33 height 13
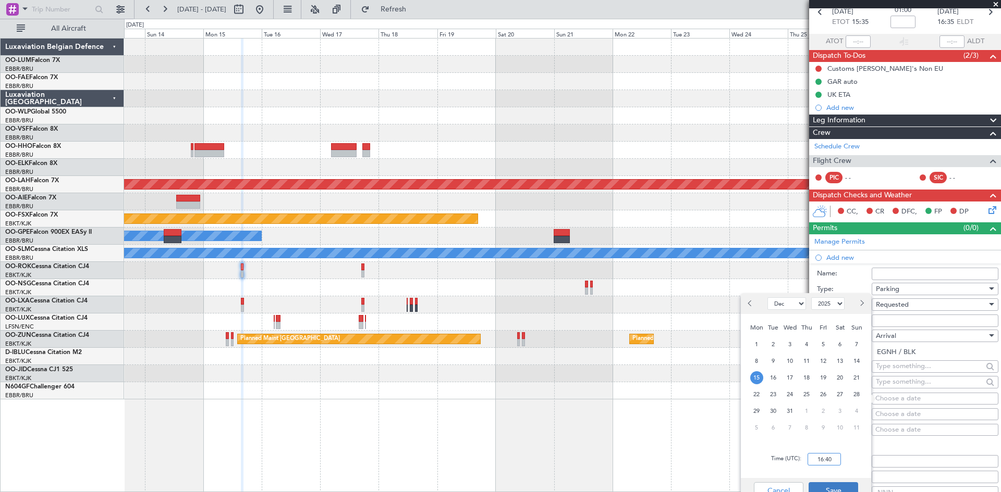
type input "16:40"
click at [841, 488] on button "Save" at bounding box center [833, 491] width 50 height 17
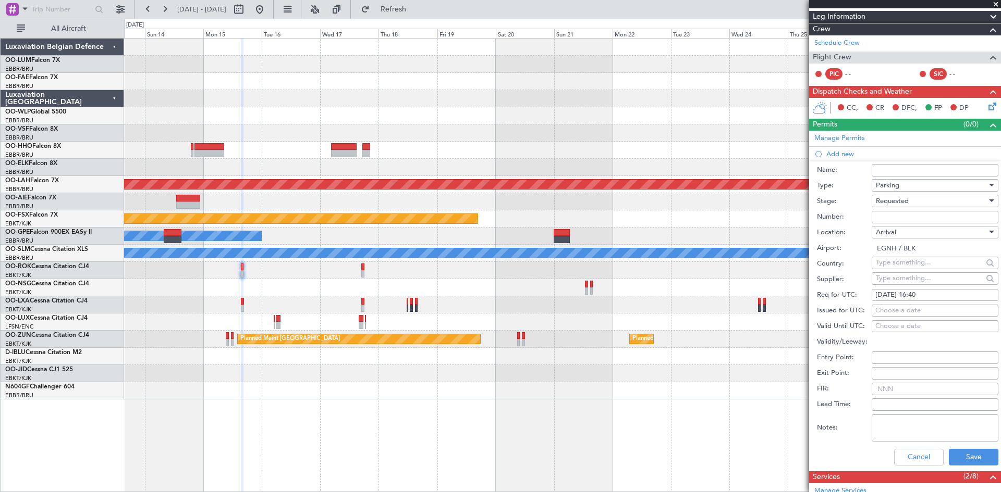
scroll to position [156, 0]
click at [974, 455] on button "Save" at bounding box center [973, 457] width 50 height 17
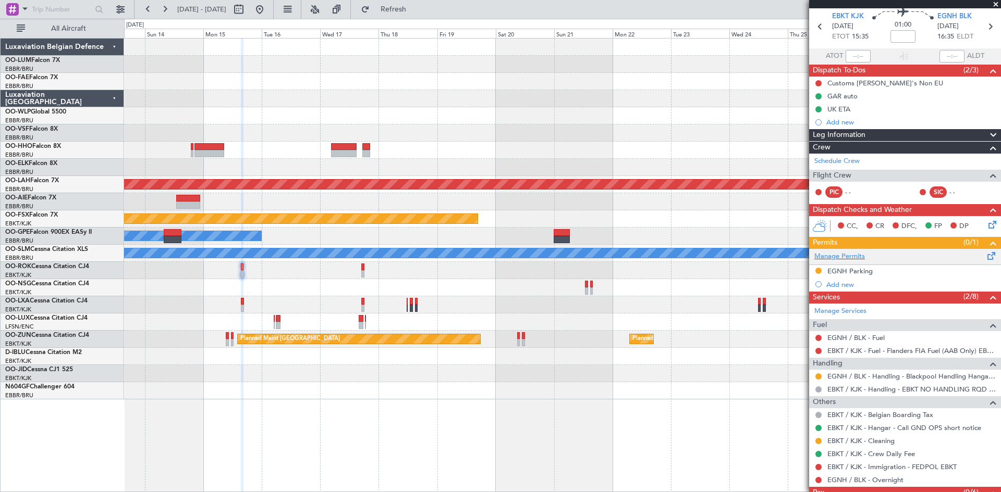
scroll to position [0, 0]
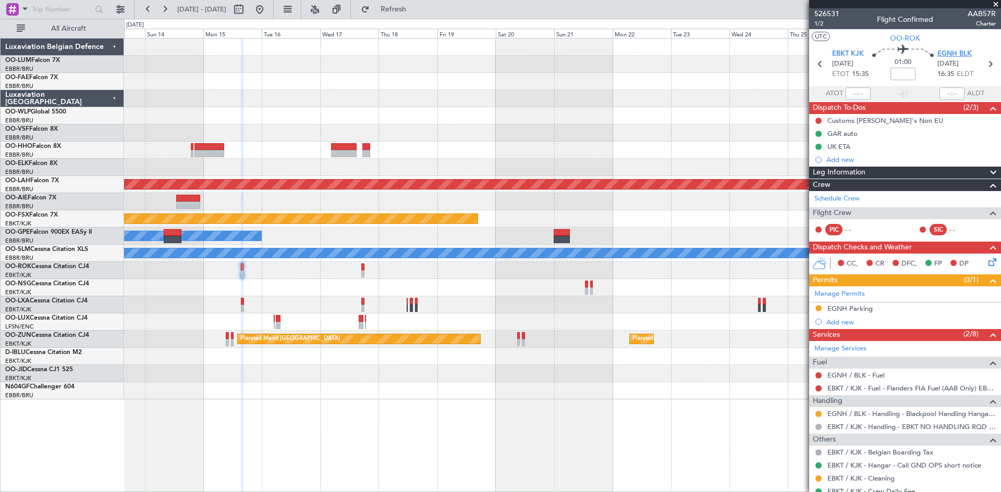
click at [940, 51] on span "EGNH BLK" at bounding box center [954, 54] width 34 height 10
click at [986, 265] on icon at bounding box center [990, 260] width 8 height 8
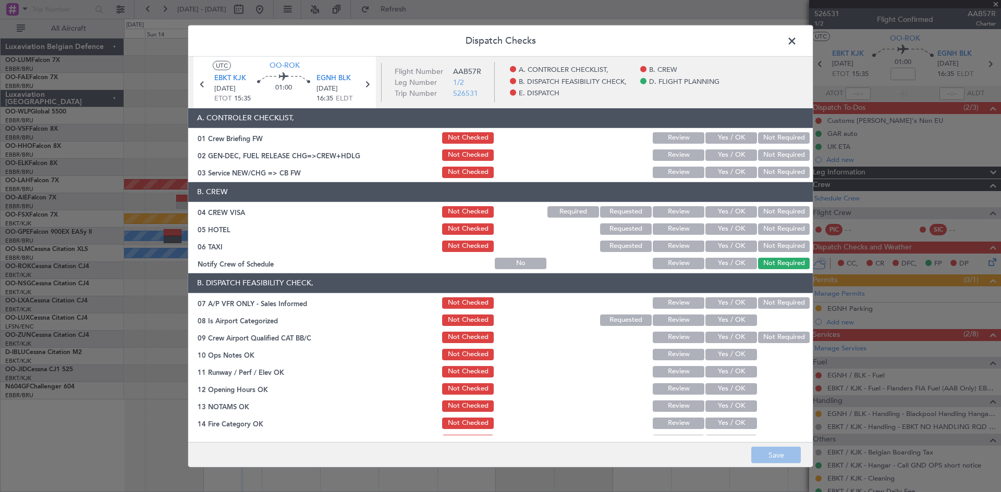
click at [761, 246] on button "Not Required" at bounding box center [784, 246] width 52 height 11
click at [772, 304] on button "Not Required" at bounding box center [784, 303] width 52 height 11
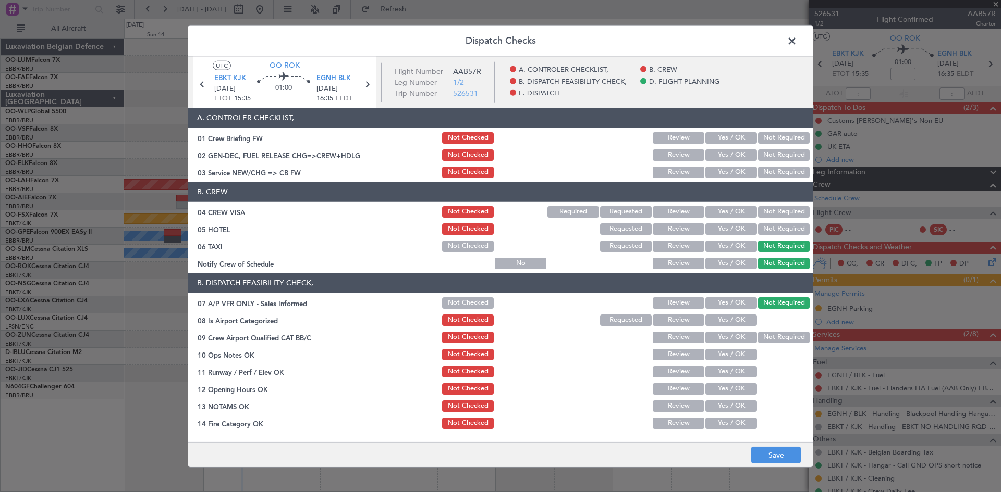
click at [730, 323] on button "Yes / OK" at bounding box center [731, 320] width 52 height 11
click at [721, 353] on button "Yes / OK" at bounding box center [731, 354] width 52 height 11
click at [774, 451] on button "Save" at bounding box center [776, 455] width 50 height 17
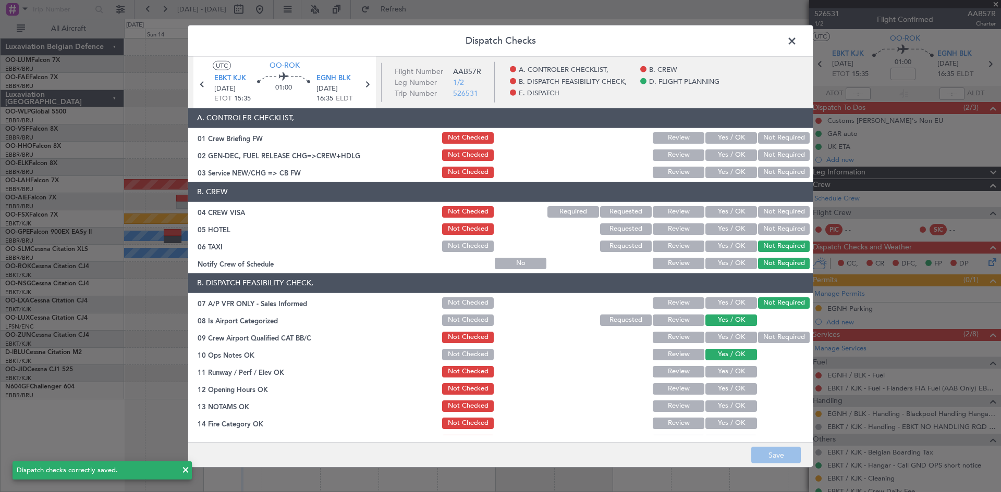
click at [797, 38] on span at bounding box center [797, 43] width 0 height 21
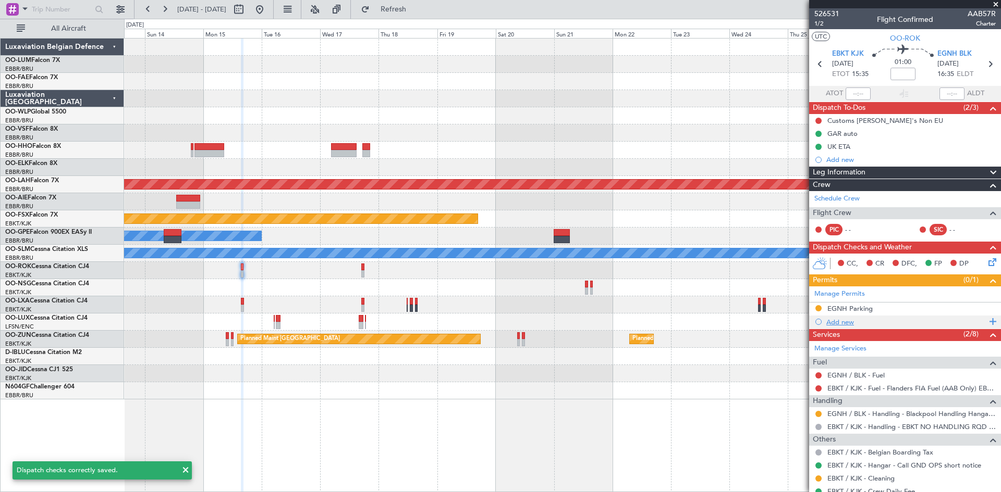
click at [841, 319] on div "Add new" at bounding box center [906, 322] width 160 height 9
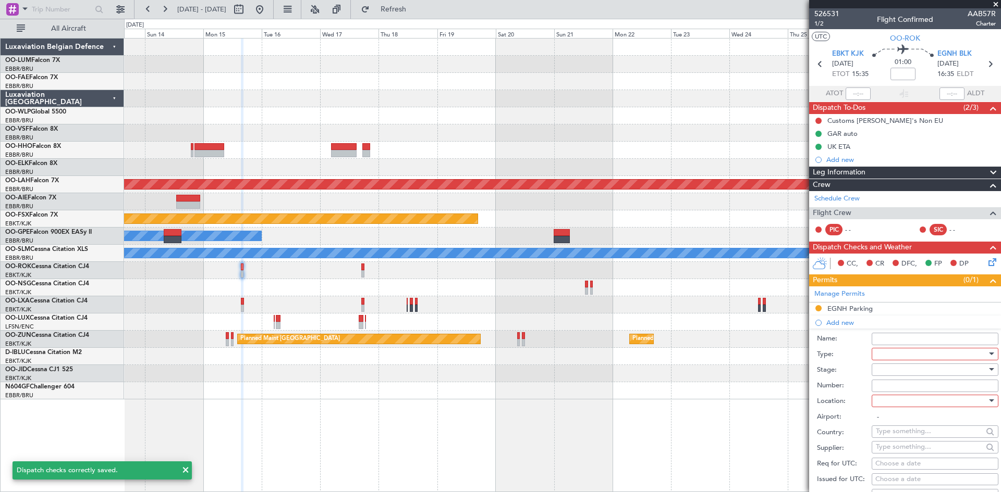
click at [912, 352] on div at bounding box center [930, 355] width 111 height 16
click at [890, 409] on span "PPR" at bounding box center [930, 406] width 109 height 16
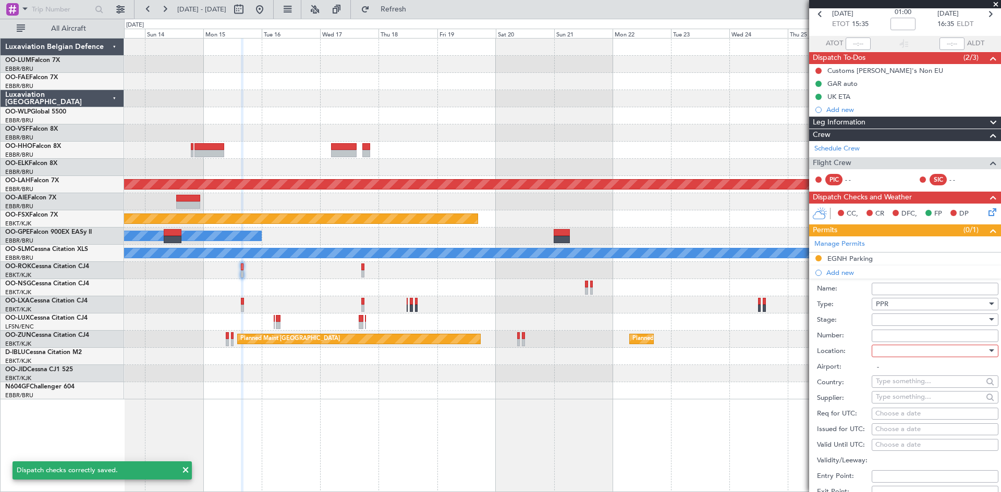
scroll to position [104, 0]
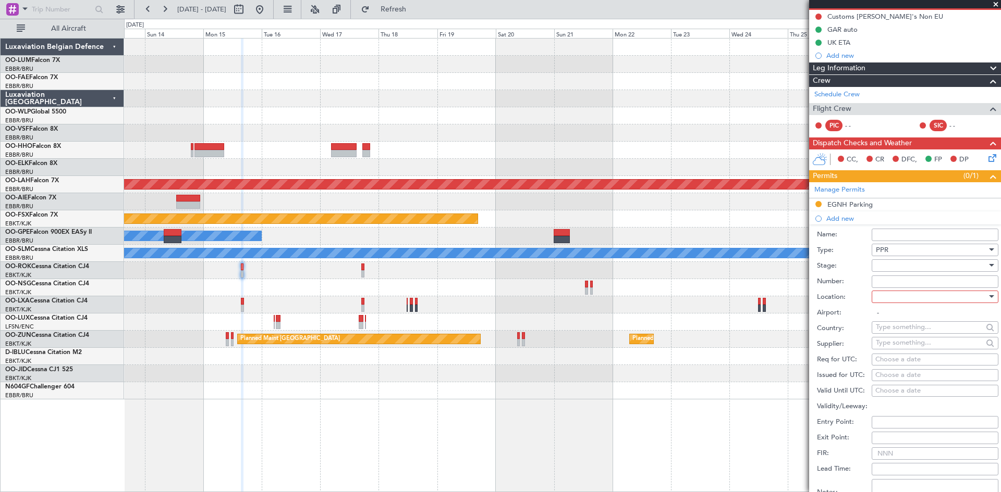
click at [893, 294] on div at bounding box center [930, 297] width 111 height 16
click at [911, 350] on span "Arrival" at bounding box center [930, 349] width 109 height 16
type input "EGNH / BLK"
click at [887, 360] on div "Choose a date" at bounding box center [934, 360] width 119 height 10
select select "10"
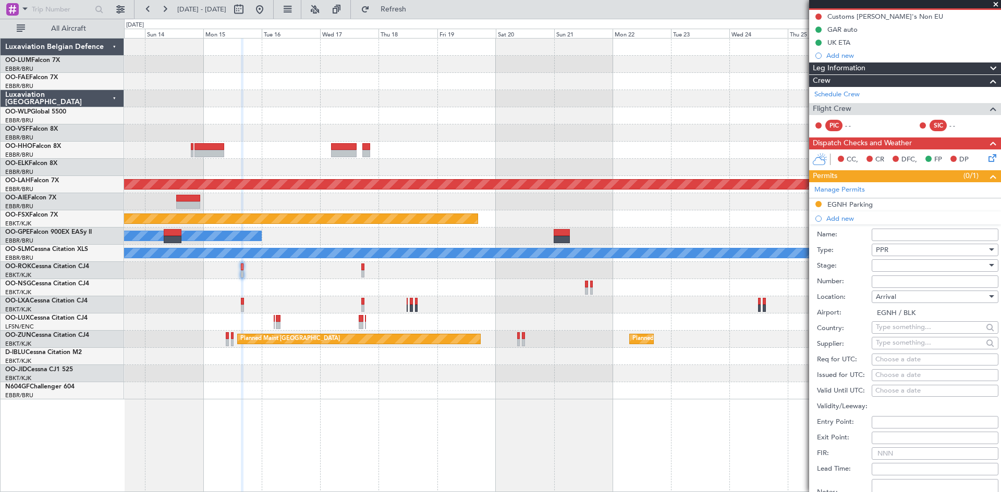
select select "2025"
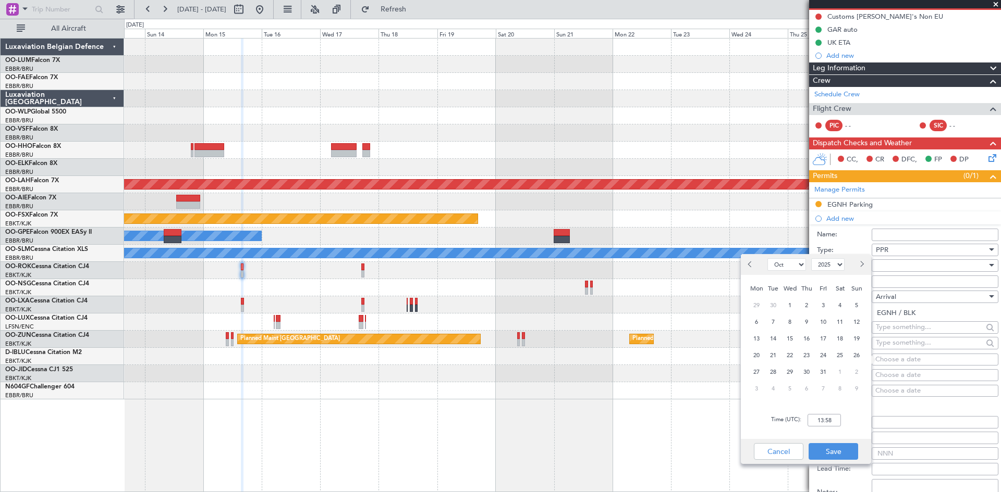
click at [858, 266] on button "Next month" at bounding box center [860, 264] width 11 height 17
select select "12"
click at [759, 336] on span "15" at bounding box center [756, 338] width 13 height 13
click at [826, 426] on input "00:00" at bounding box center [823, 420] width 33 height 13
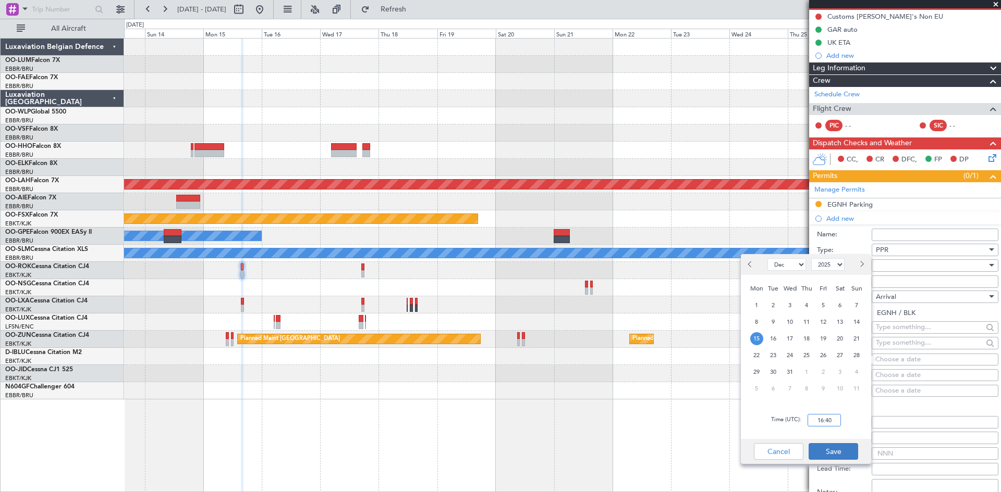
type input "16:40"
click at [852, 452] on button "Save" at bounding box center [833, 451] width 50 height 17
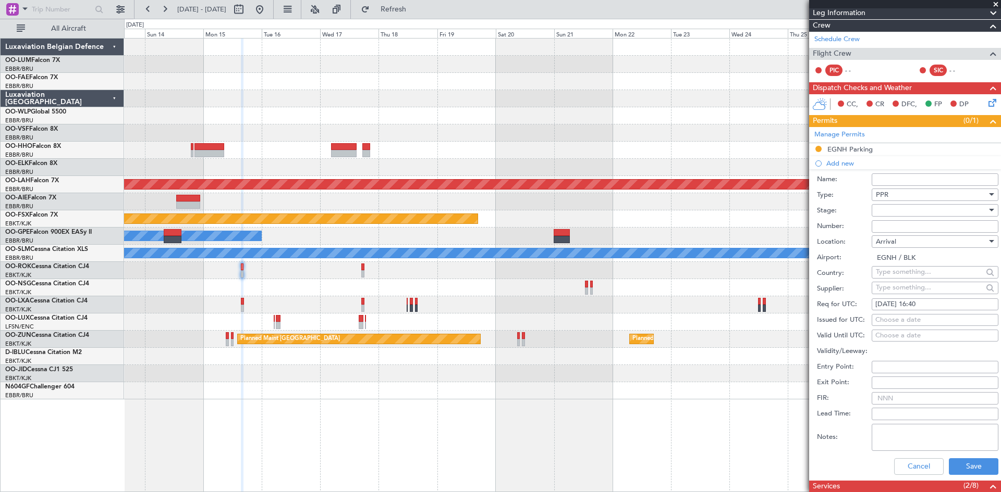
scroll to position [208, 0]
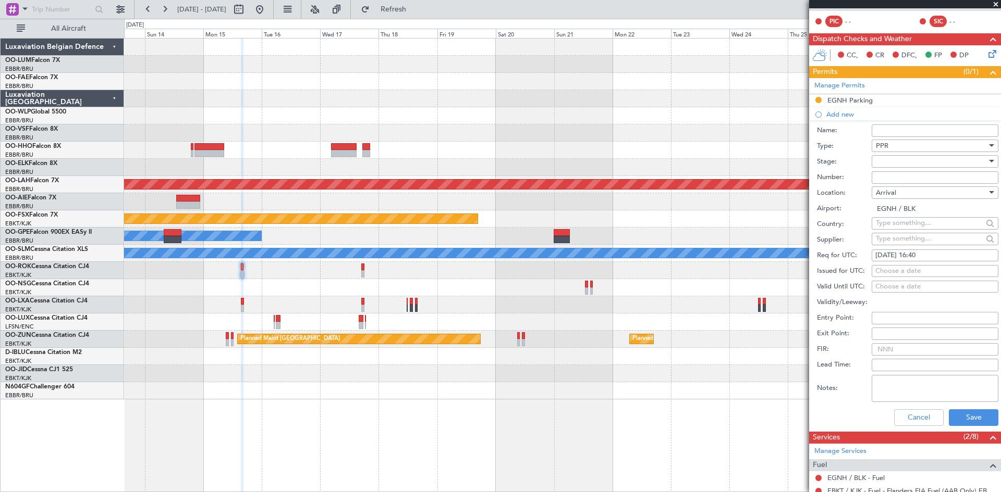
click at [910, 159] on div at bounding box center [930, 162] width 111 height 16
drag, startPoint x: 909, startPoint y: 229, endPoint x: 929, endPoint y: 314, distance: 87.2
click at [909, 229] on span "Requested" at bounding box center [930, 229] width 109 height 16
click at [974, 426] on div "Cancel Save" at bounding box center [907, 417] width 181 height 27
click at [972, 414] on button "Save" at bounding box center [973, 418] width 50 height 17
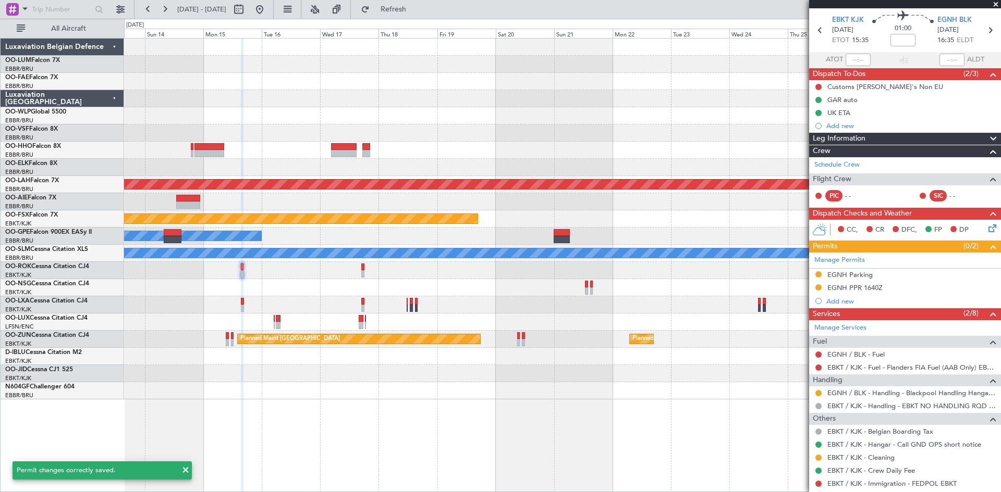
scroll to position [0, 0]
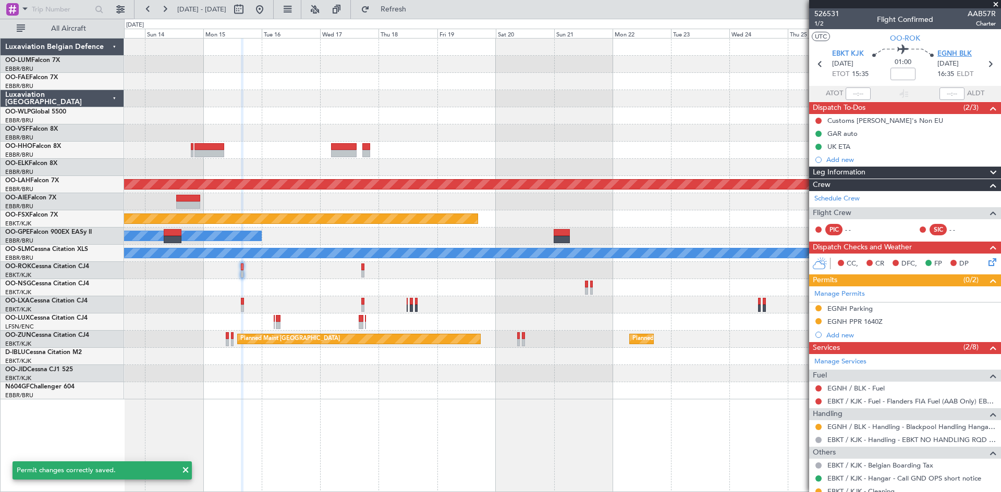
click at [953, 50] on span "EGNH BLK" at bounding box center [954, 54] width 34 height 10
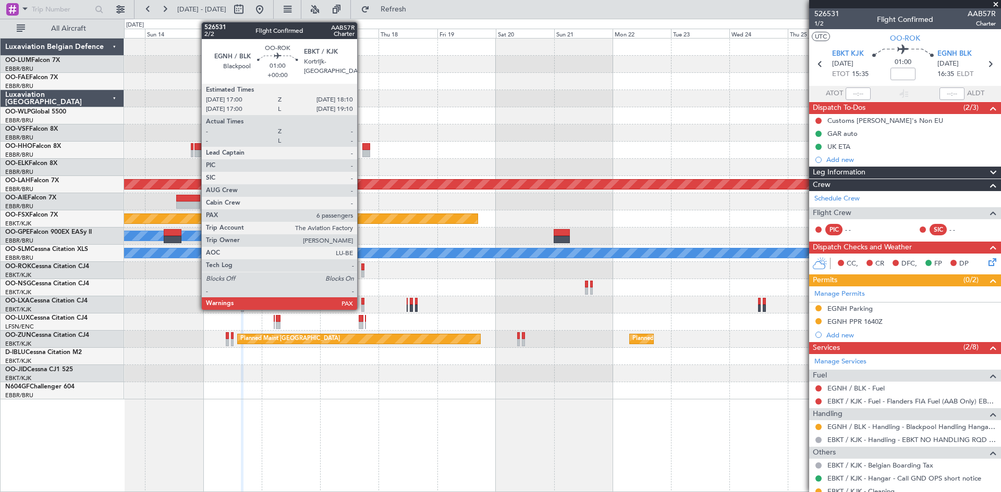
click at [362, 266] on div at bounding box center [362, 267] width 3 height 7
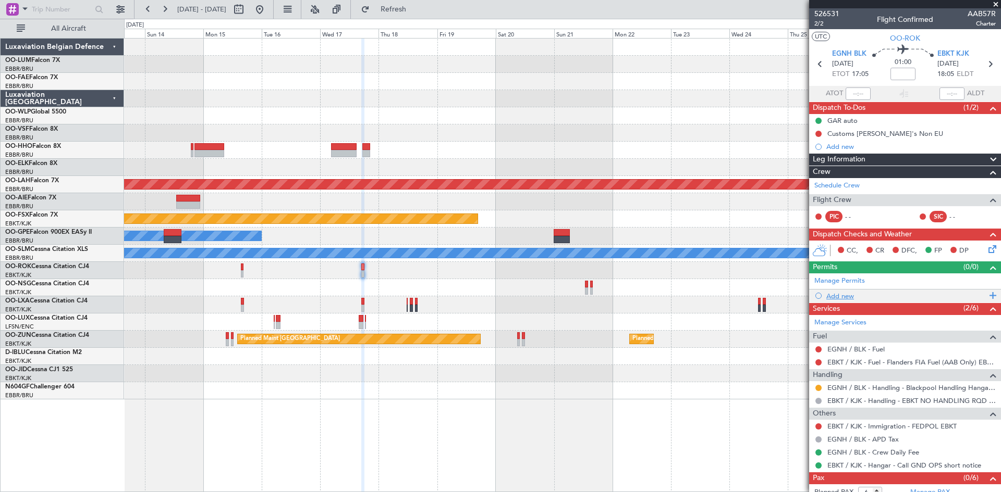
click at [848, 298] on div "Add new" at bounding box center [906, 296] width 160 height 9
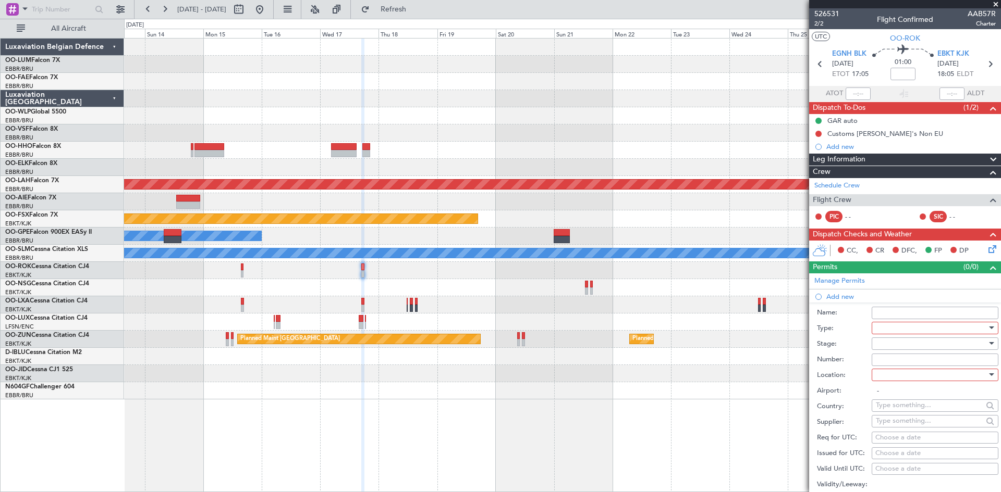
click at [893, 332] on div at bounding box center [930, 328] width 111 height 16
click at [896, 384] on span "PPR" at bounding box center [930, 381] width 109 height 16
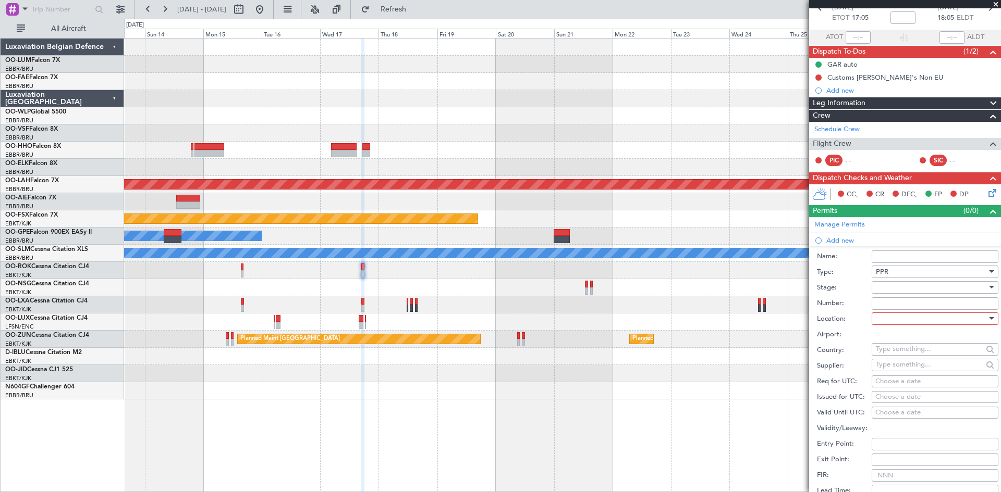
scroll to position [104, 0]
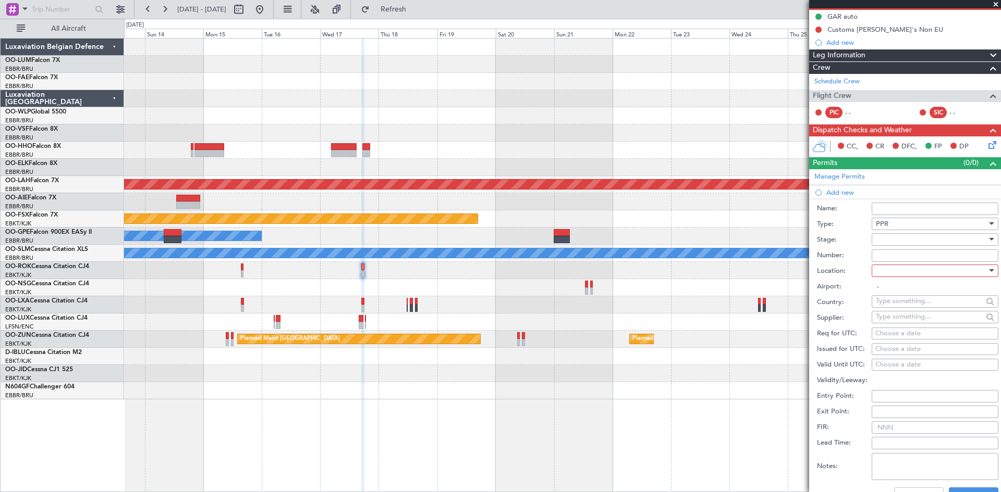
click at [895, 271] on div at bounding box center [930, 271] width 111 height 16
click at [899, 292] on span "Departure" at bounding box center [930, 292] width 109 height 16
type input "EGNH / BLK"
click at [898, 331] on div "Choose a date" at bounding box center [934, 334] width 119 height 10
select select "10"
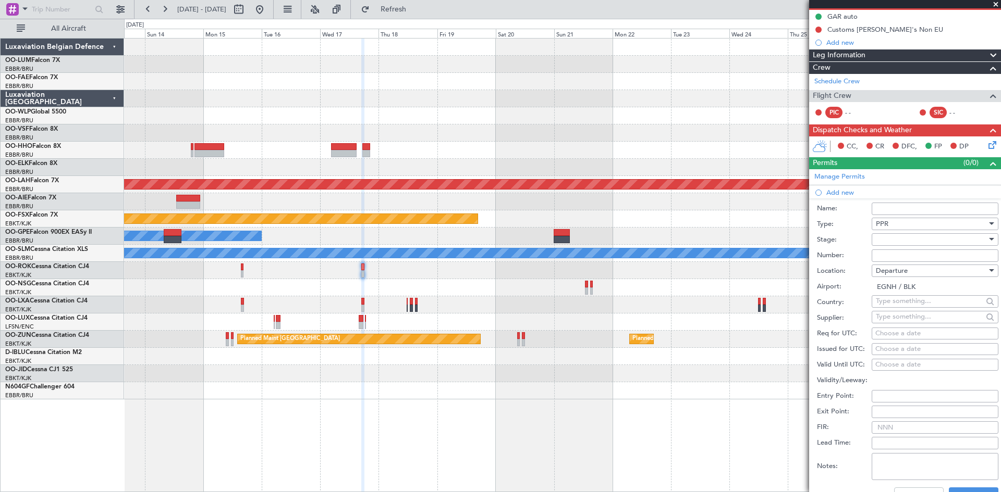
select select "2025"
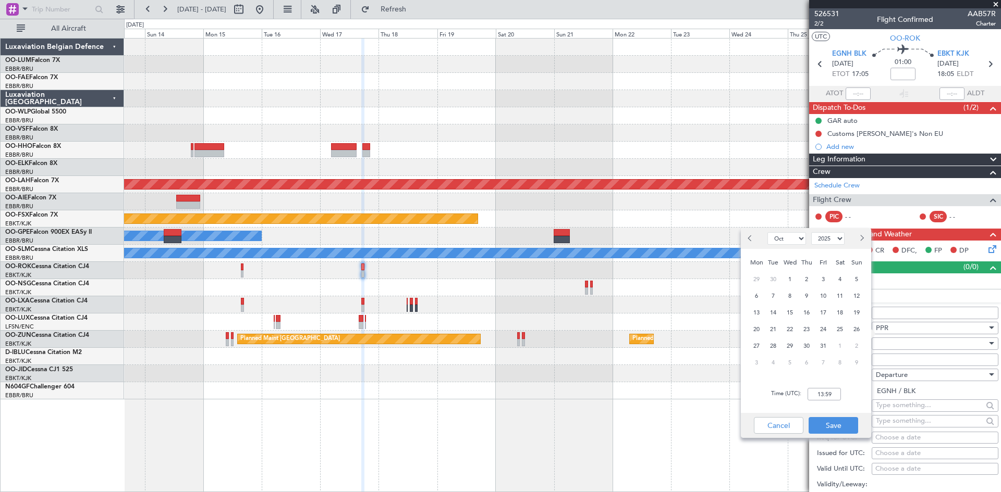
select select "10"
select select "2025"
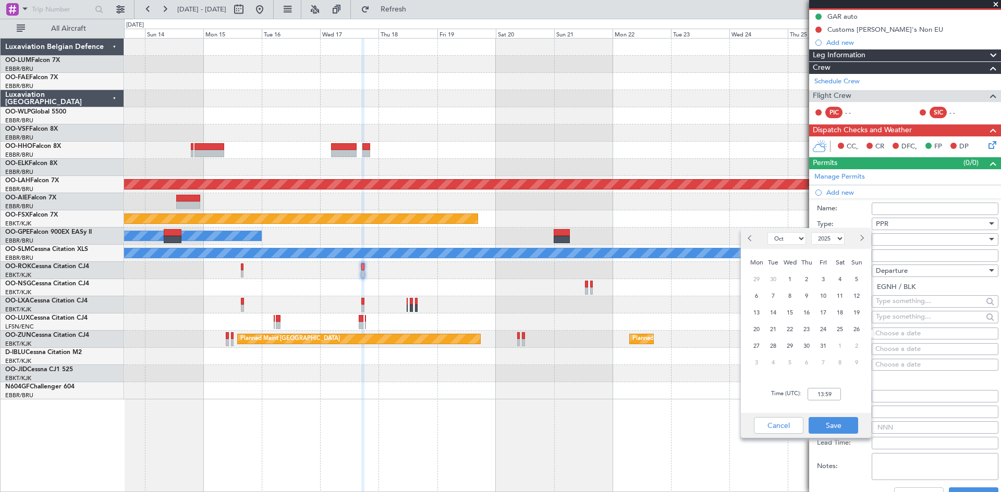
click at [861, 240] on span "Next month" at bounding box center [861, 238] width 6 height 6
select select "12"
click at [793, 308] on span "17" at bounding box center [789, 312] width 13 height 13
click at [828, 396] on input "00:00" at bounding box center [823, 394] width 33 height 13
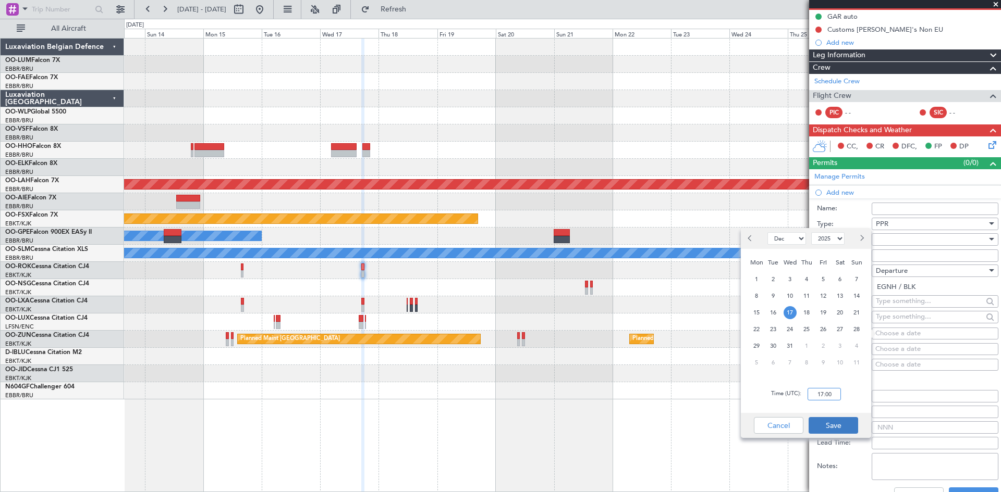
type input "17:00"
click at [841, 429] on button "Save" at bounding box center [833, 425] width 50 height 17
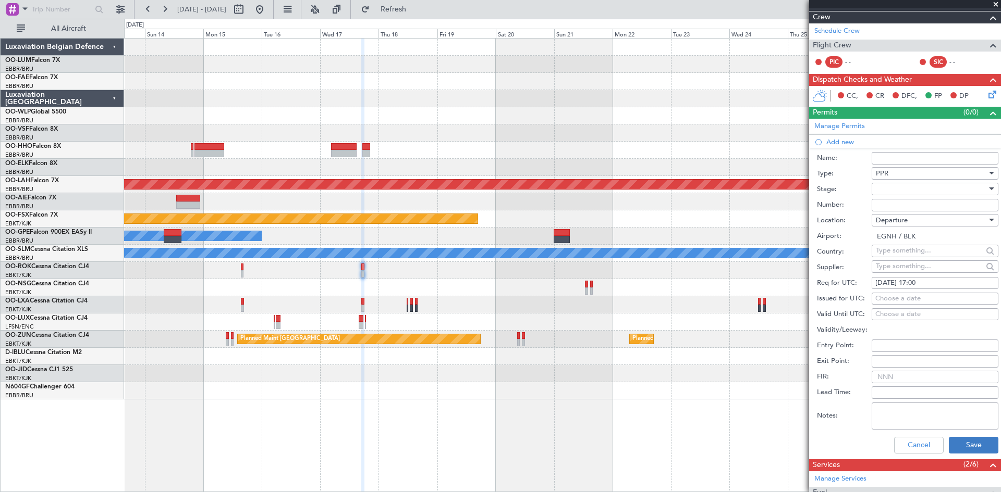
scroll to position [208, 0]
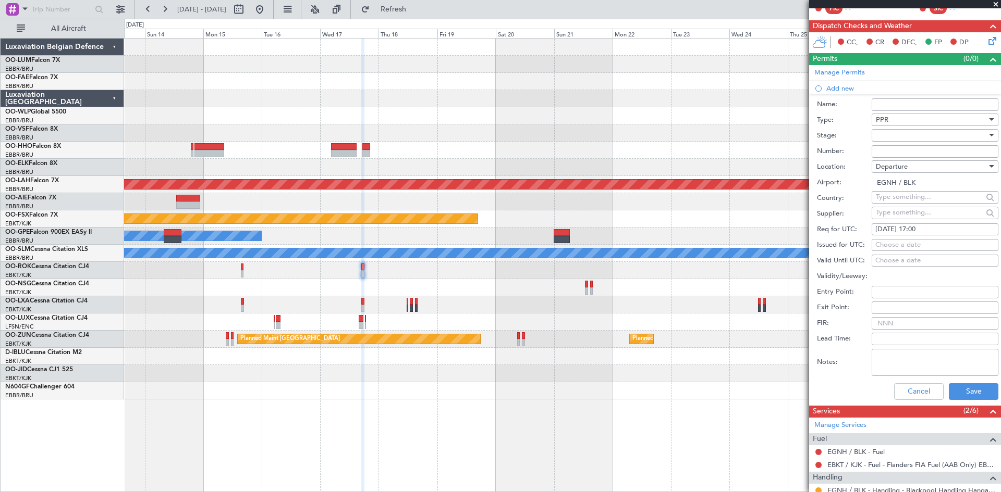
click at [890, 137] on div at bounding box center [930, 136] width 111 height 16
click at [911, 199] on span "Requested" at bounding box center [930, 203] width 109 height 16
click at [968, 390] on button "Save" at bounding box center [973, 392] width 50 height 17
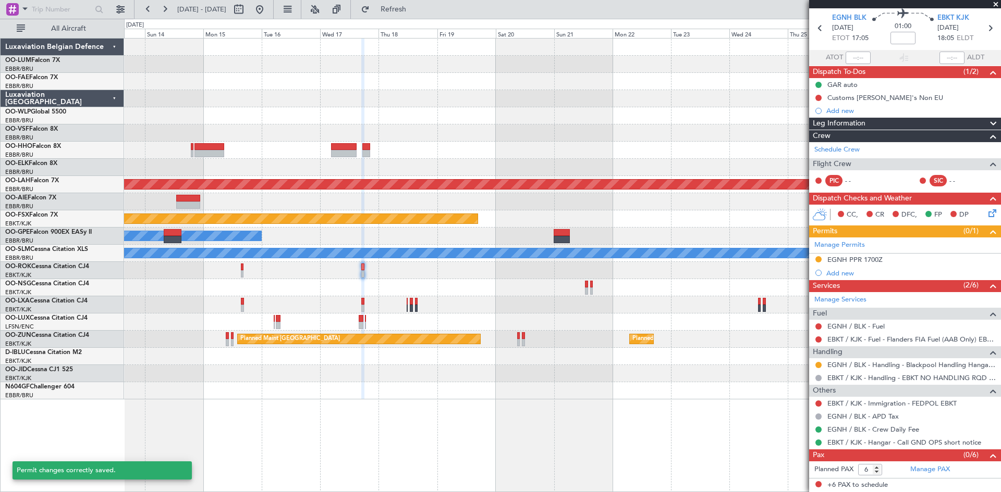
scroll to position [35, 0]
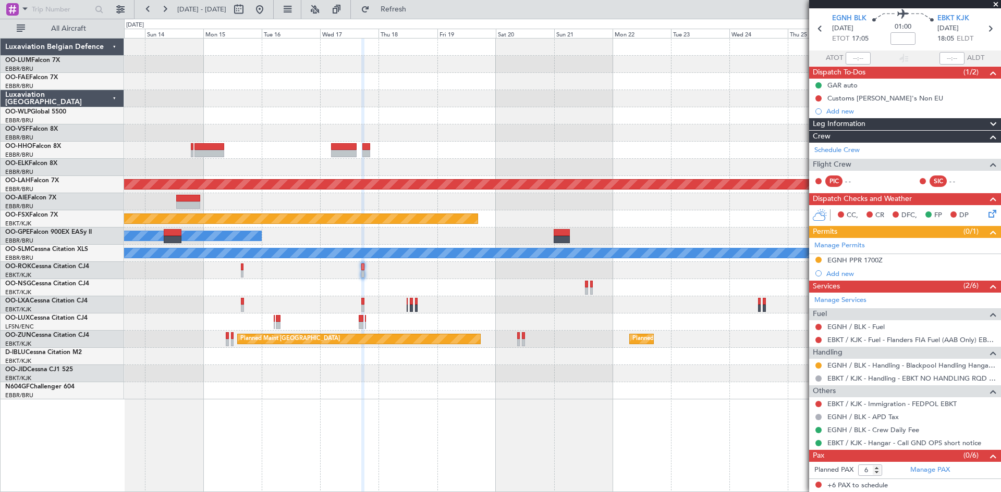
click at [986, 208] on icon at bounding box center [990, 212] width 8 height 8
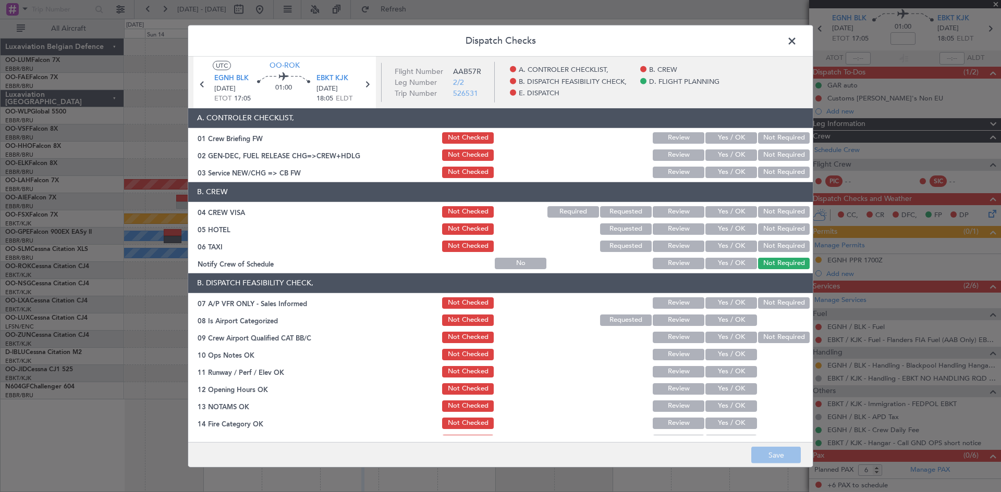
click at [797, 44] on span at bounding box center [797, 43] width 0 height 21
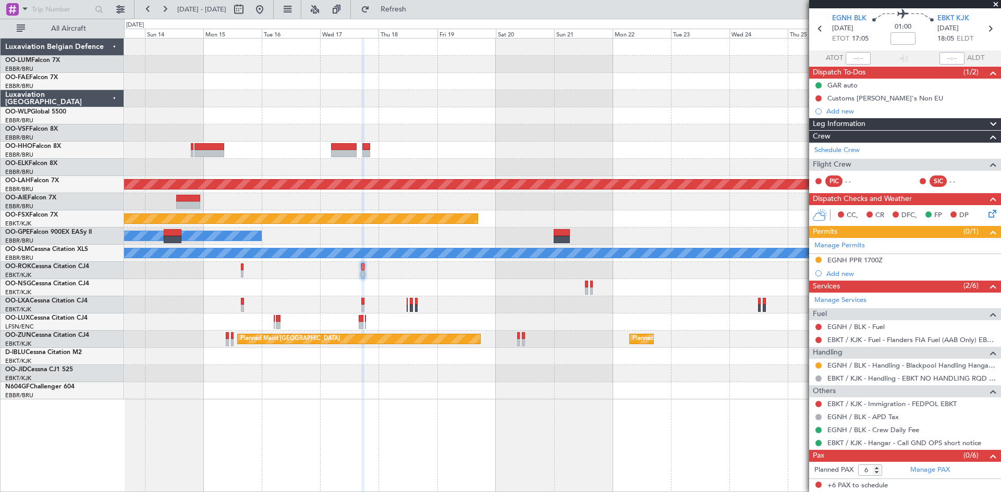
click at [986, 210] on icon at bounding box center [990, 212] width 8 height 8
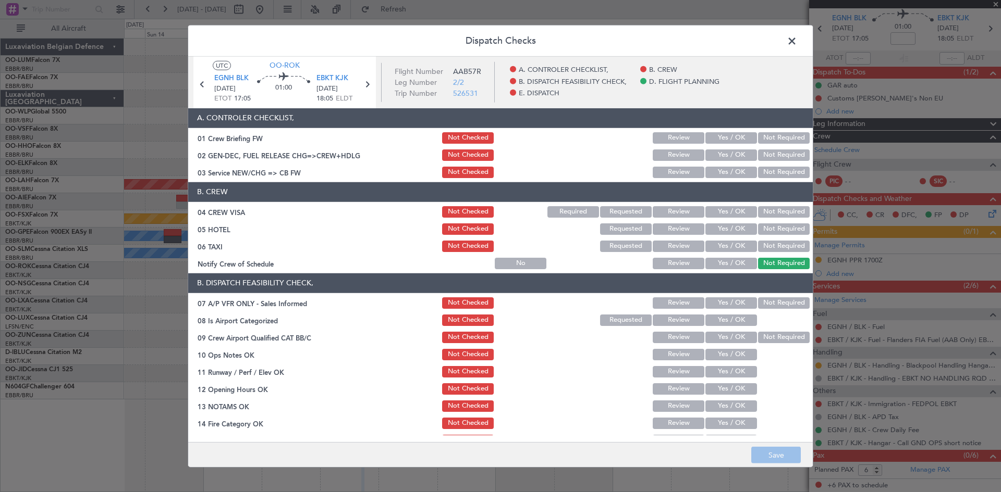
click at [761, 304] on button "Not Required" at bounding box center [784, 303] width 52 height 11
click at [726, 320] on button "Yes / OK" at bounding box center [731, 320] width 52 height 11
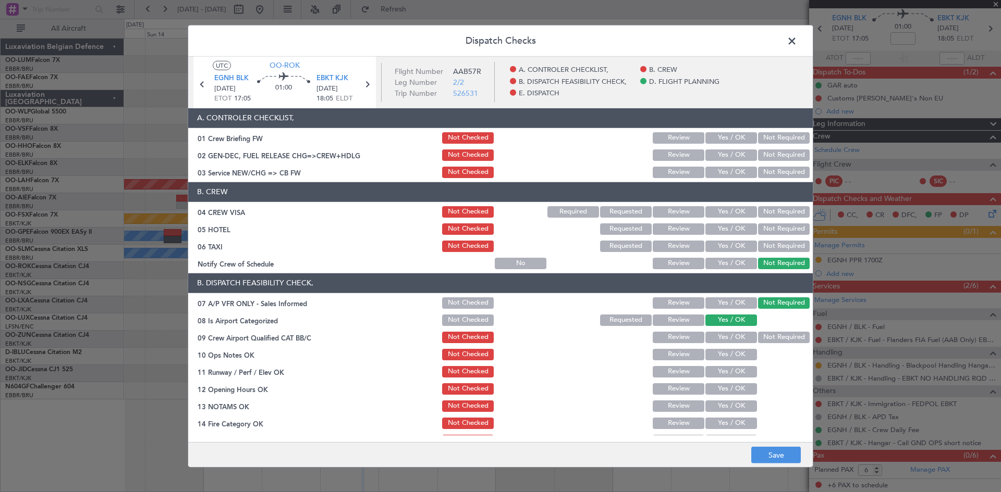
click at [725, 355] on button "Yes / OK" at bounding box center [731, 354] width 52 height 11
click at [725, 372] on button "Yes / OK" at bounding box center [731, 371] width 52 height 11
click at [726, 386] on button "Yes / OK" at bounding box center [731, 389] width 52 height 11
click at [726, 404] on button "Yes / OK" at bounding box center [731, 406] width 52 height 11
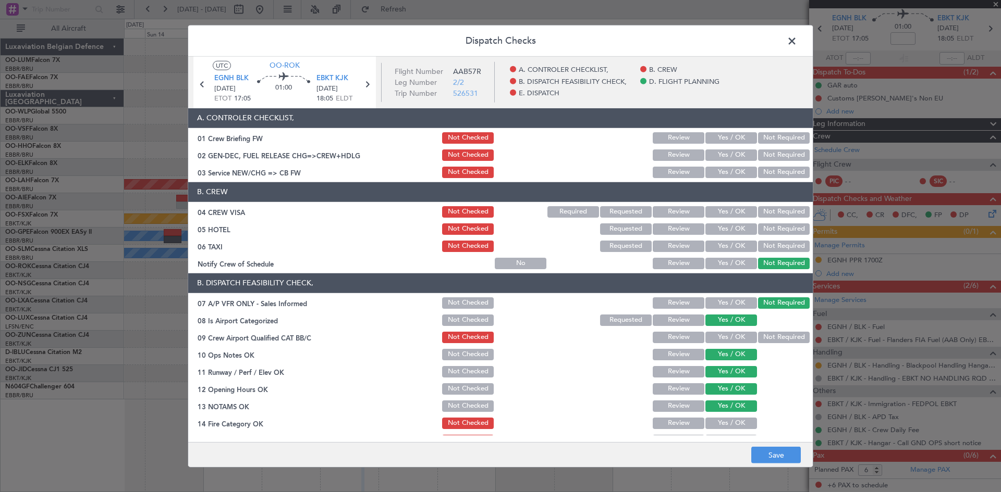
click at [725, 424] on button "Yes / OK" at bounding box center [731, 423] width 52 height 11
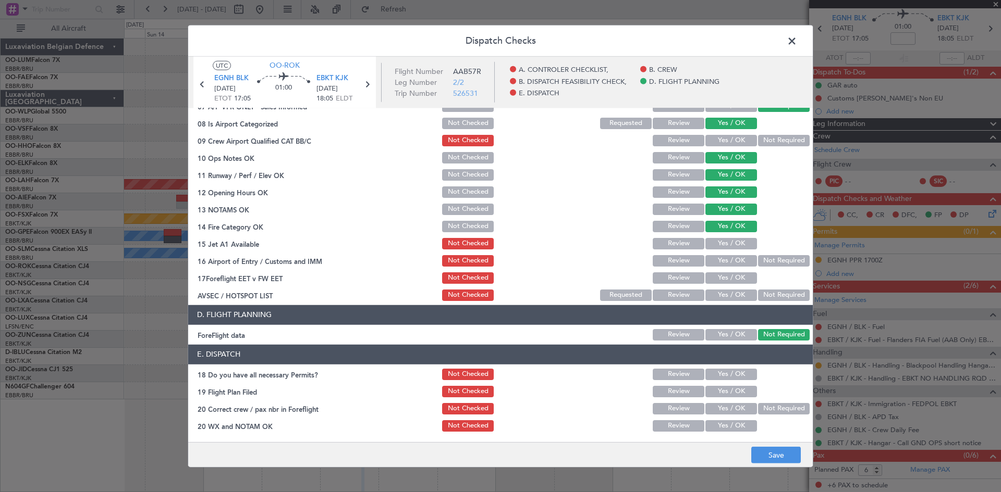
click at [730, 244] on button "Yes / OK" at bounding box center [731, 243] width 52 height 11
click at [725, 258] on button "Yes / OK" at bounding box center [731, 260] width 52 height 11
click at [767, 456] on button "Save" at bounding box center [776, 455] width 50 height 17
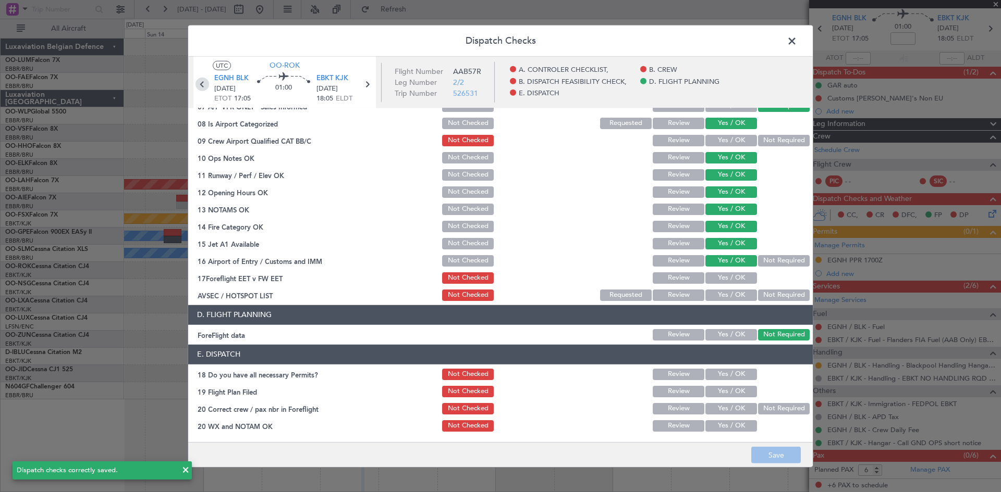
click at [197, 87] on icon at bounding box center [202, 84] width 14 height 14
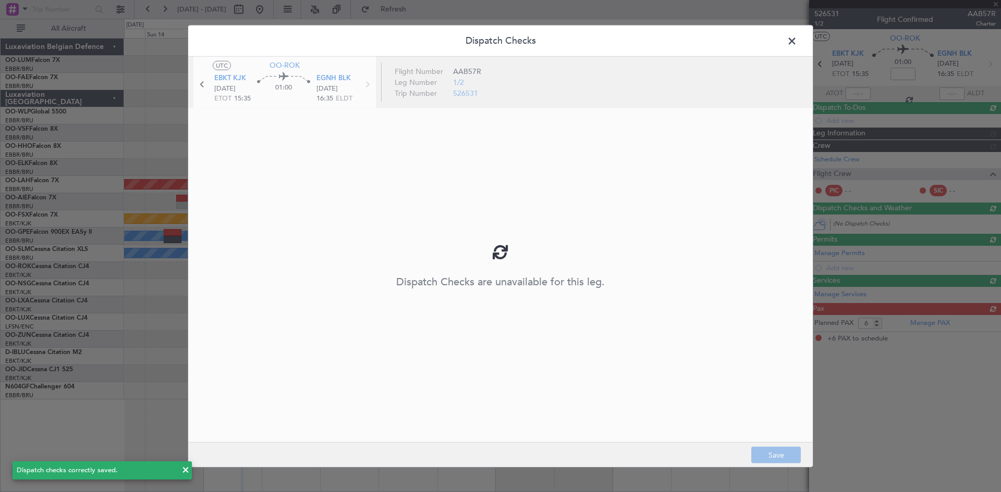
scroll to position [0, 0]
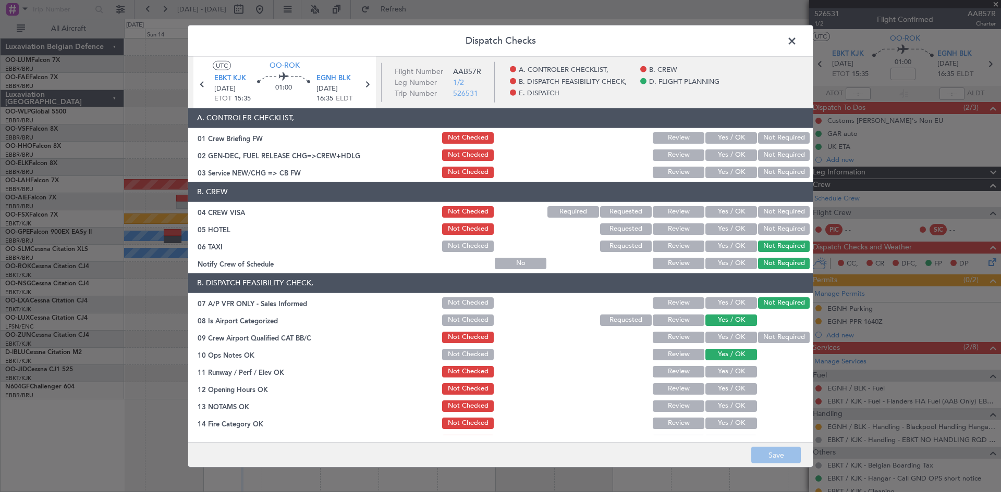
click at [720, 377] on button "Yes / OK" at bounding box center [731, 371] width 52 height 11
click at [723, 390] on button "Yes / OK" at bounding box center [731, 389] width 52 height 11
click at [724, 408] on button "Yes / OK" at bounding box center [731, 406] width 52 height 11
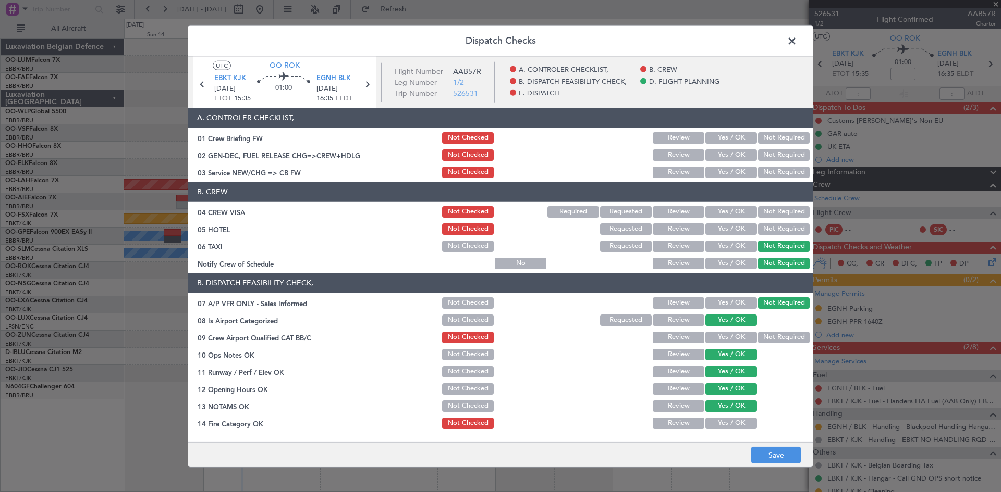
click at [724, 422] on button "Yes / OK" at bounding box center [731, 423] width 52 height 11
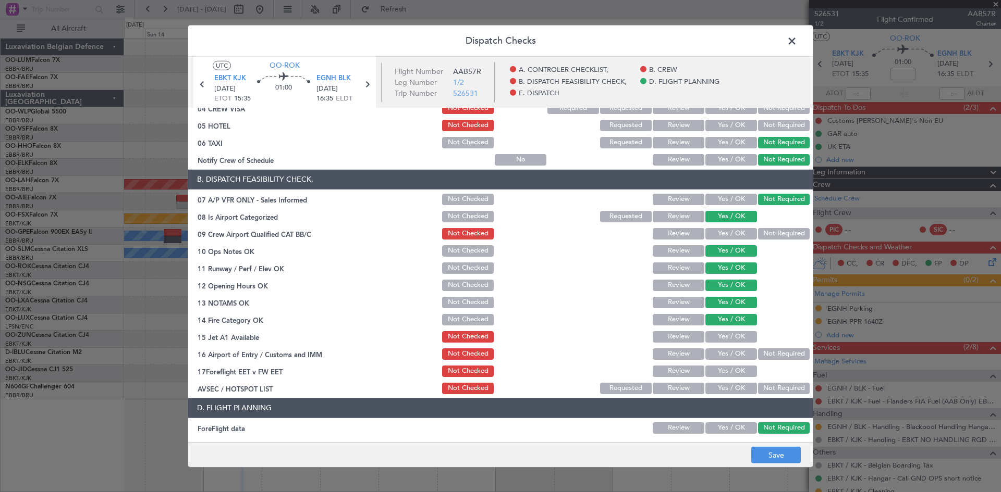
scroll to position [197, 0]
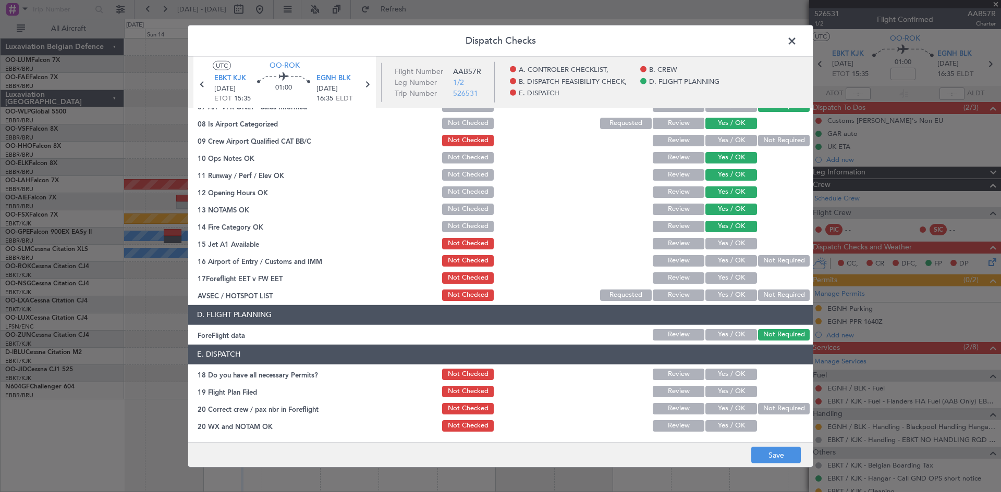
click at [736, 240] on button "Yes / OK" at bounding box center [731, 243] width 52 height 11
click at [737, 261] on button "Yes / OK" at bounding box center [731, 260] width 52 height 11
click at [760, 453] on button "Save" at bounding box center [776, 455] width 50 height 17
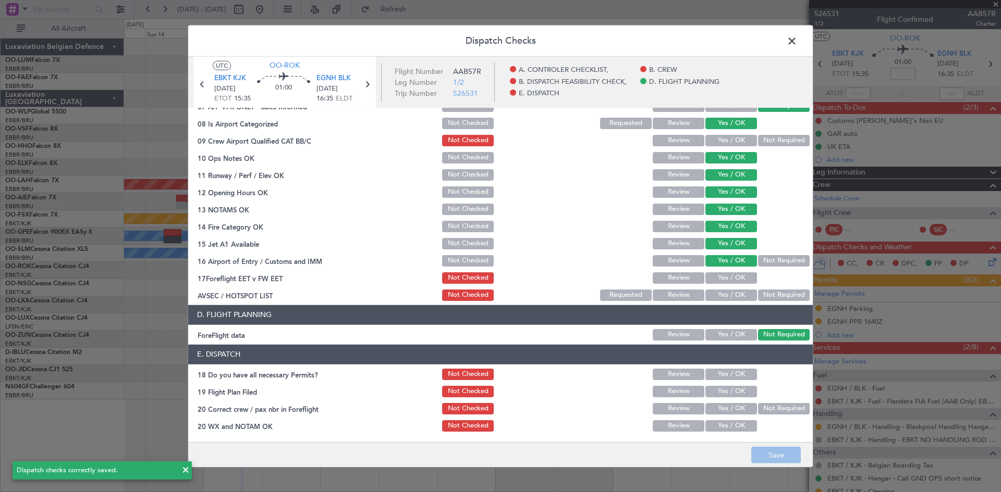
click at [797, 41] on span at bounding box center [797, 43] width 0 height 21
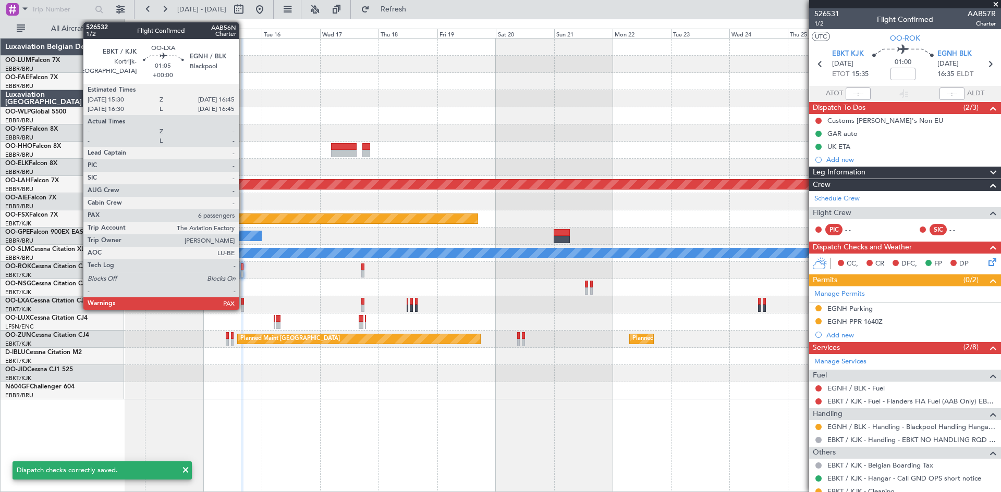
click at [243, 301] on div at bounding box center [242, 301] width 3 height 7
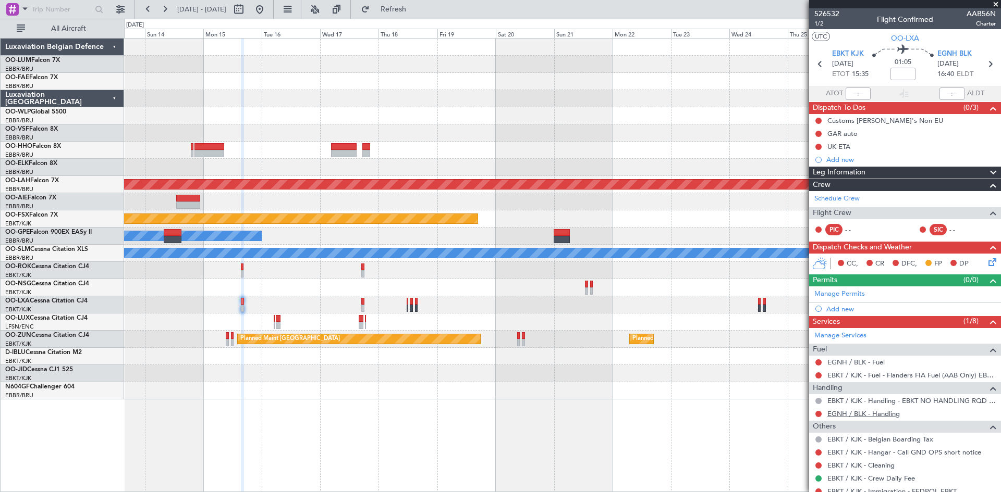
click at [850, 412] on link "EGNH / BLK - Handling" at bounding box center [863, 414] width 72 height 9
click at [852, 305] on div "Add new" at bounding box center [906, 309] width 160 height 9
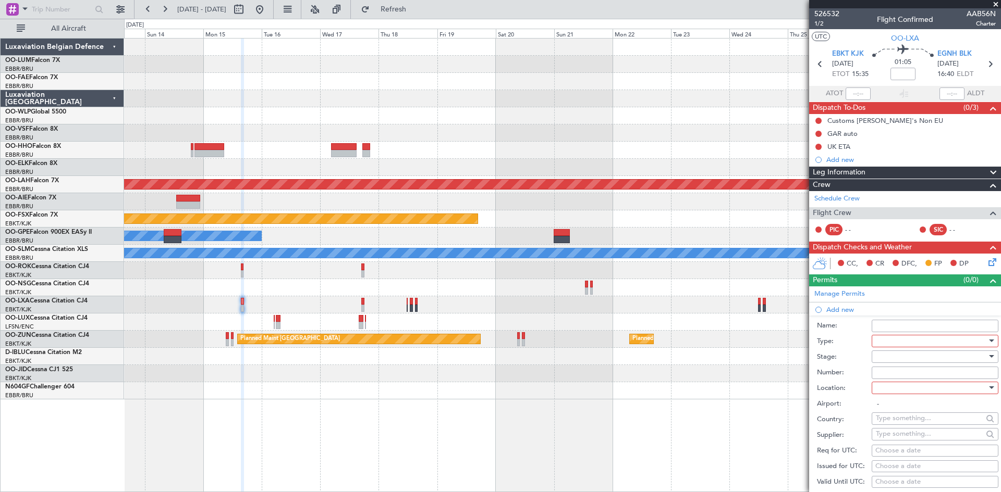
click at [895, 347] on div at bounding box center [930, 342] width 111 height 16
click at [891, 394] on span "PPR" at bounding box center [930, 394] width 109 height 16
click at [887, 357] on div at bounding box center [930, 357] width 111 height 16
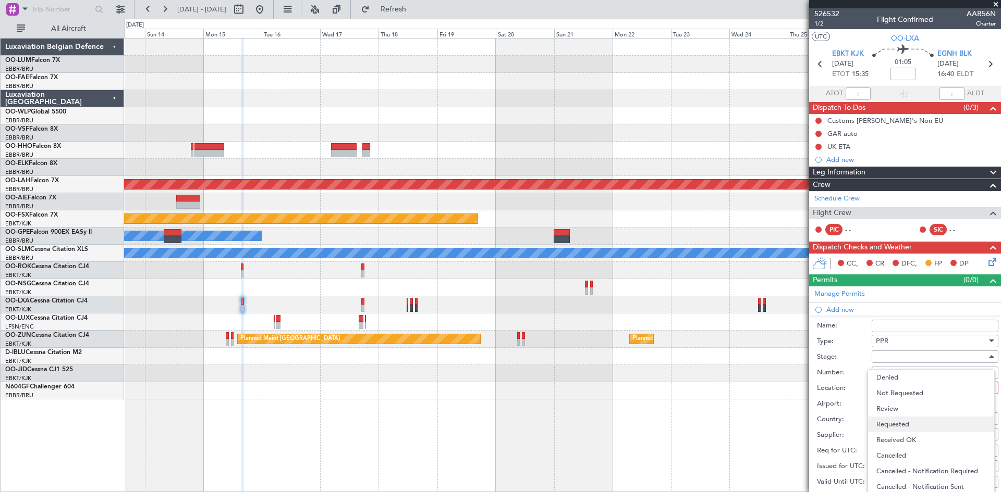
click at [897, 426] on span "Requested" at bounding box center [930, 425] width 109 height 16
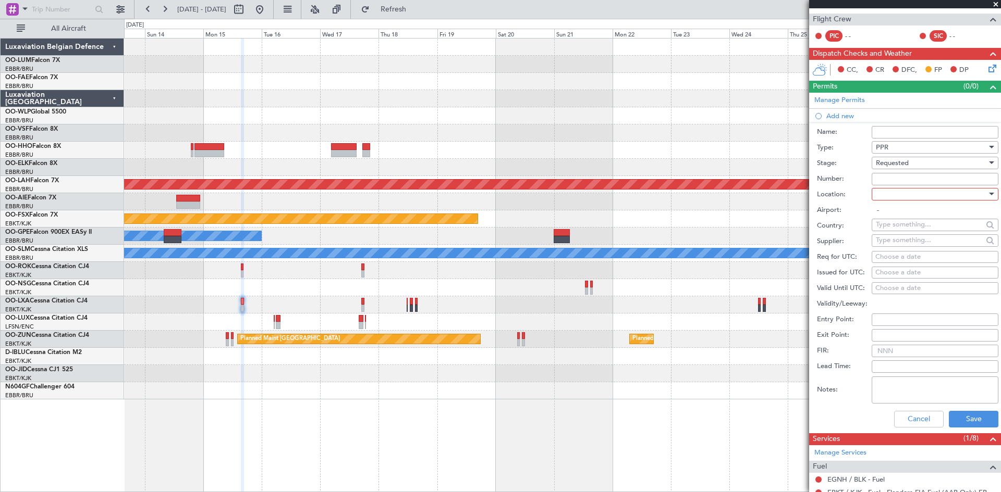
scroll to position [208, 0]
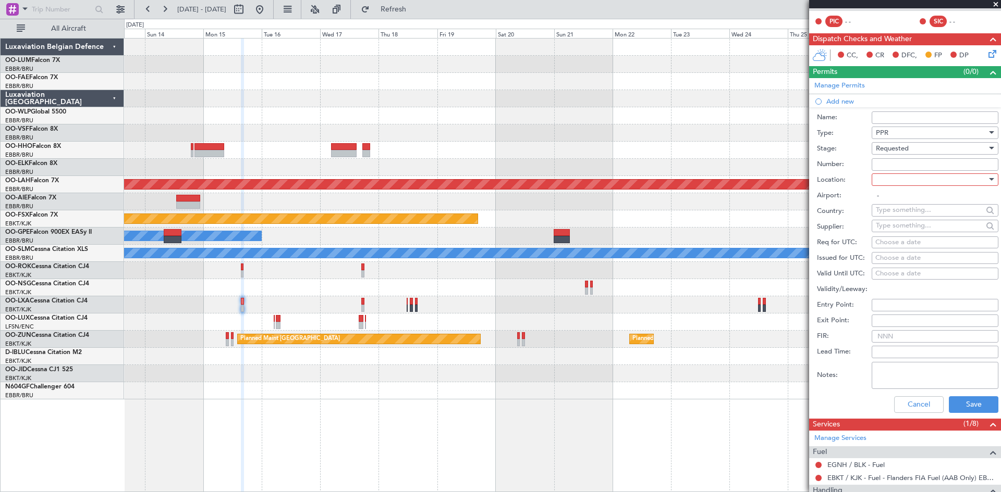
click at [891, 181] on div at bounding box center [930, 180] width 111 height 16
click at [899, 235] on span "Arrival" at bounding box center [930, 232] width 109 height 16
type input "EGNH / BLK"
click at [888, 239] on div "Choose a date" at bounding box center [934, 243] width 119 height 10
select select "10"
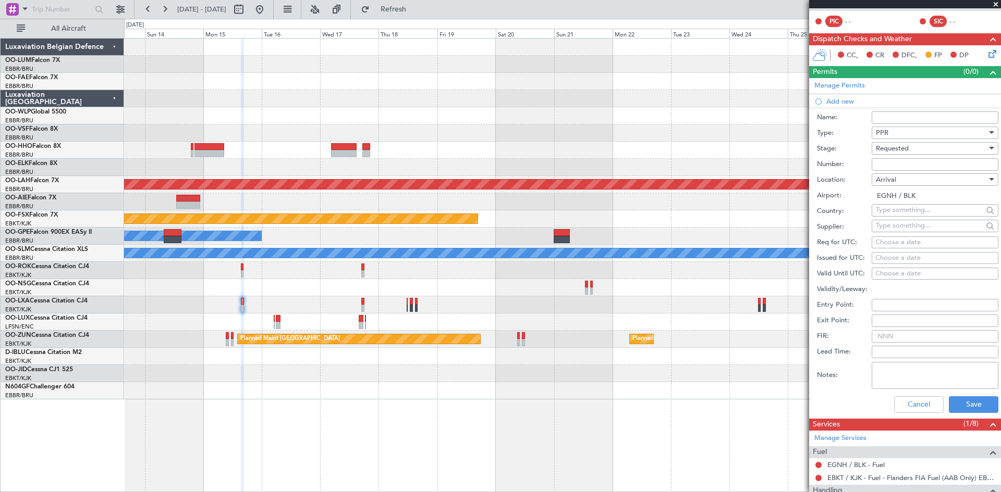
select select "2025"
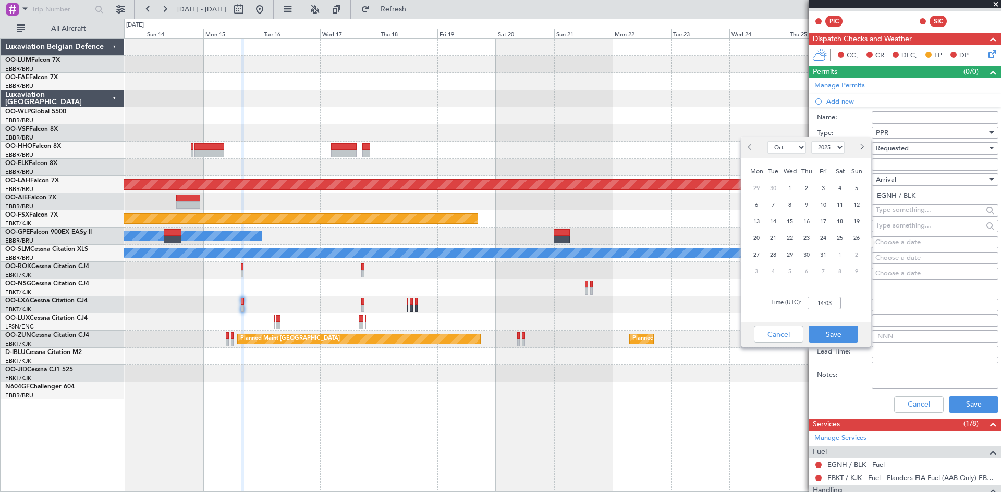
click at [858, 147] on span "Next month" at bounding box center [861, 147] width 6 height 6
select select "12"
click at [761, 220] on span "15" at bounding box center [756, 221] width 13 height 13
click at [823, 302] on input "00:00" at bounding box center [823, 303] width 33 height 13
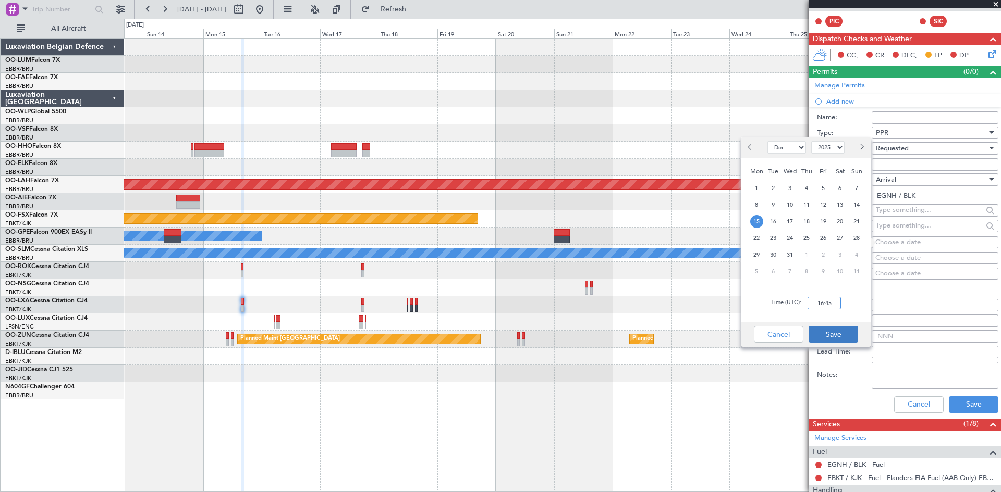
type input "16:45"
click at [833, 339] on button "Save" at bounding box center [833, 334] width 50 height 17
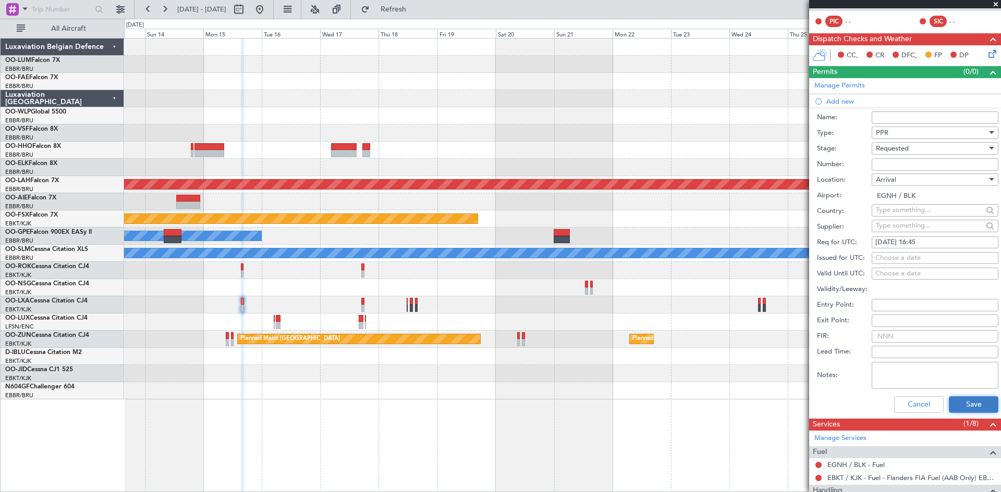
click at [960, 398] on button "Save" at bounding box center [973, 405] width 50 height 17
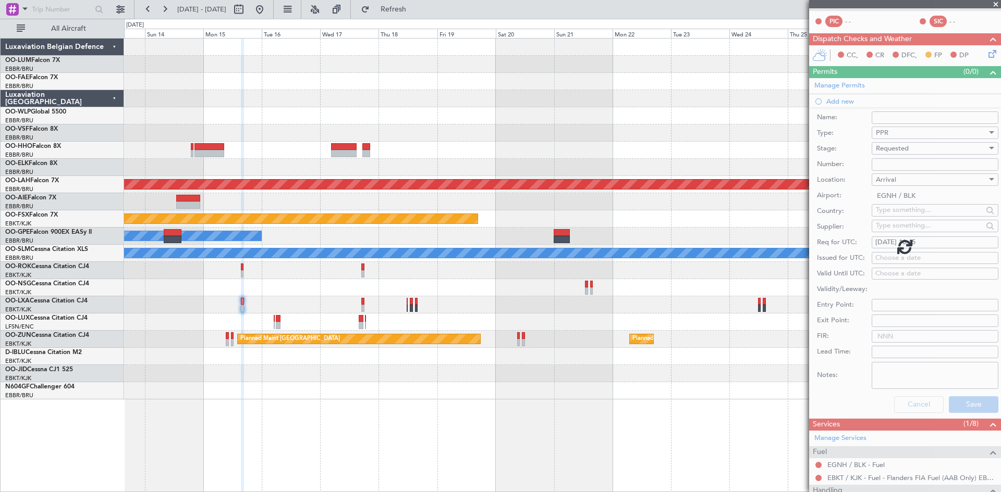
scroll to position [75, 0]
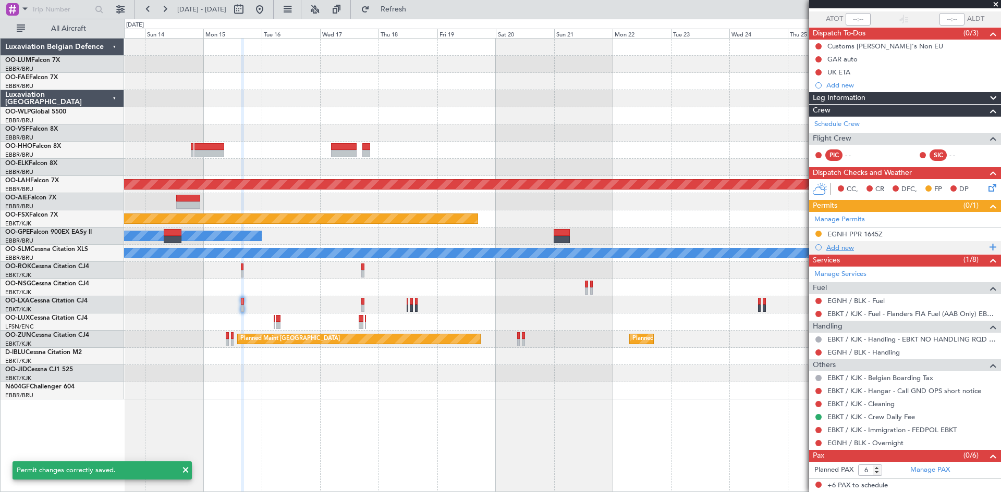
click at [843, 250] on div "Add new" at bounding box center [906, 247] width 160 height 9
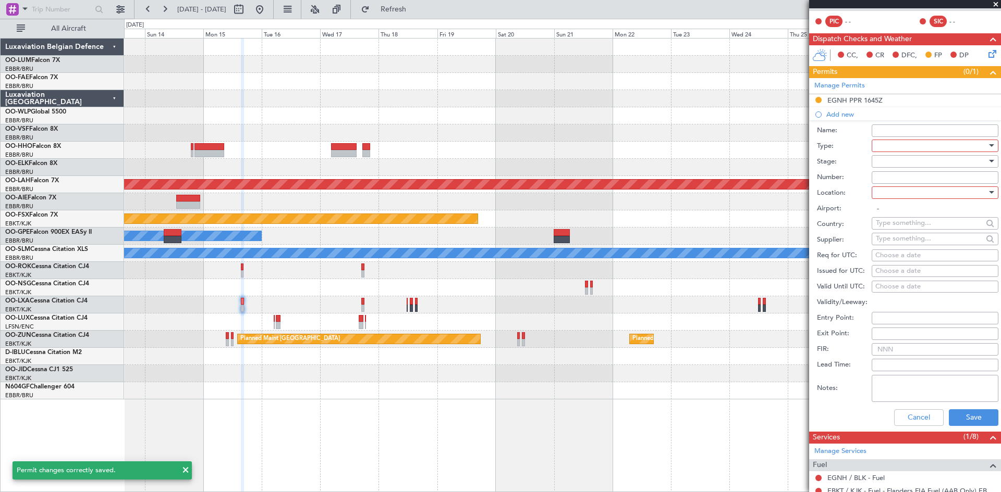
click at [890, 142] on div at bounding box center [930, 146] width 111 height 16
click at [897, 204] on span "Parking" at bounding box center [930, 203] width 109 height 16
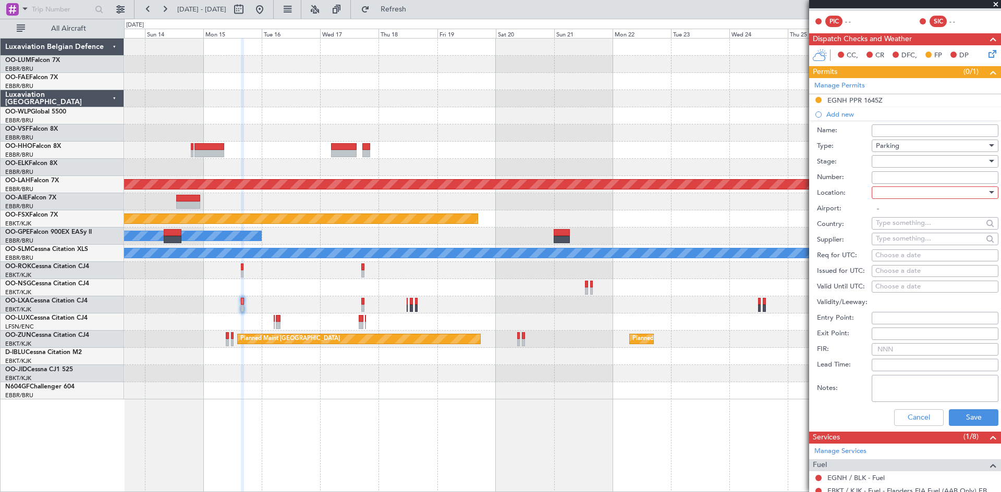
click at [905, 167] on div at bounding box center [930, 162] width 111 height 16
click at [912, 230] on span "Requested" at bounding box center [930, 229] width 109 height 16
click at [909, 191] on div at bounding box center [930, 193] width 111 height 16
click at [914, 243] on span "Arrival" at bounding box center [930, 245] width 109 height 16
type input "EGNH / BLK"
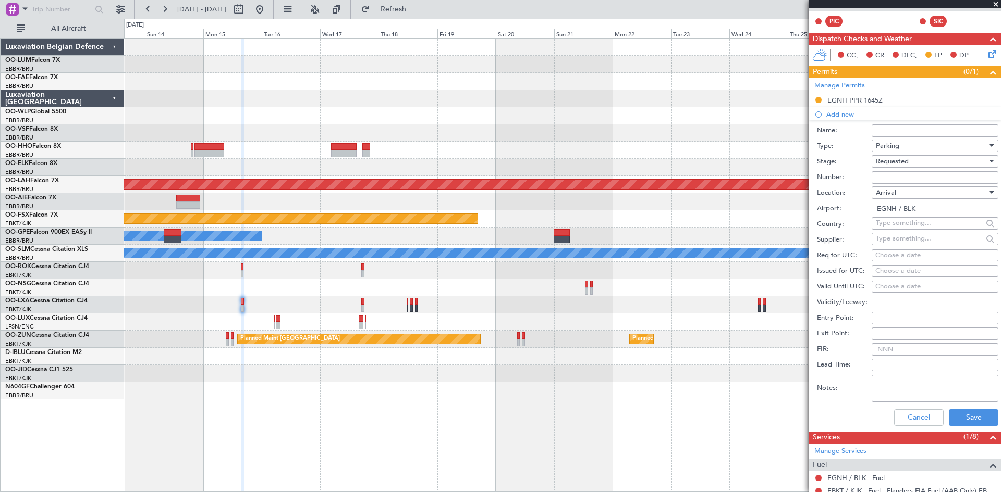
click at [891, 254] on div "Choose a date" at bounding box center [934, 256] width 119 height 10
select select "10"
select select "2025"
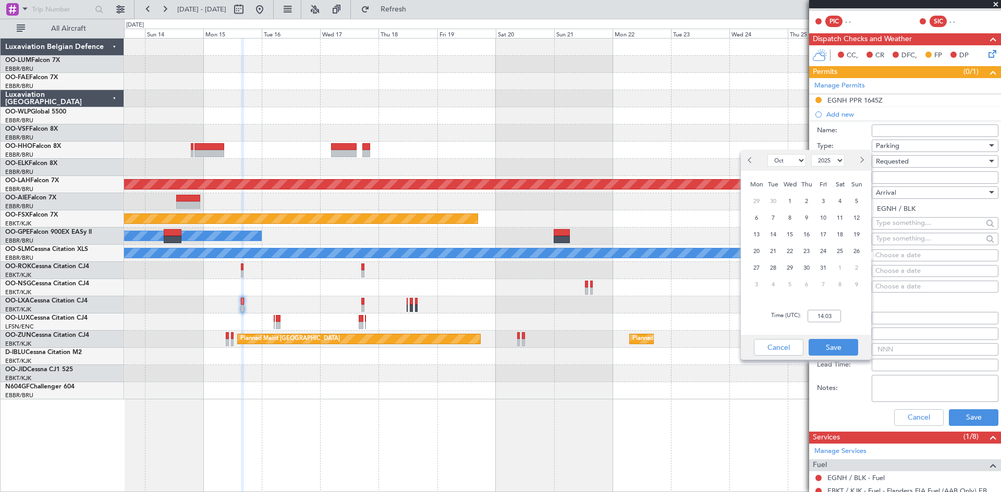
click at [865, 161] on button "Next month" at bounding box center [860, 160] width 11 height 17
select select "12"
click at [758, 235] on span "15" at bounding box center [756, 234] width 13 height 13
click at [822, 318] on input "00:00" at bounding box center [823, 316] width 33 height 13
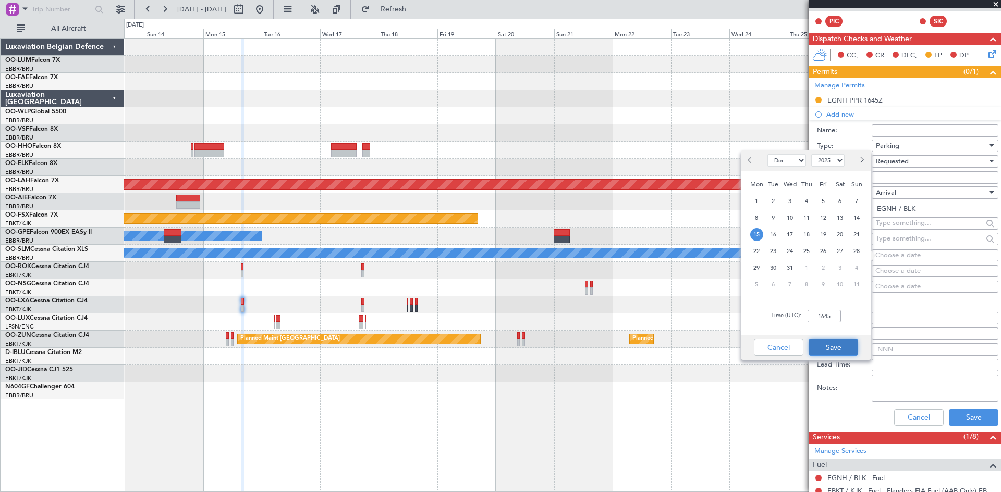
type input "16:45"
click at [827, 343] on button "Save" at bounding box center [833, 347] width 50 height 17
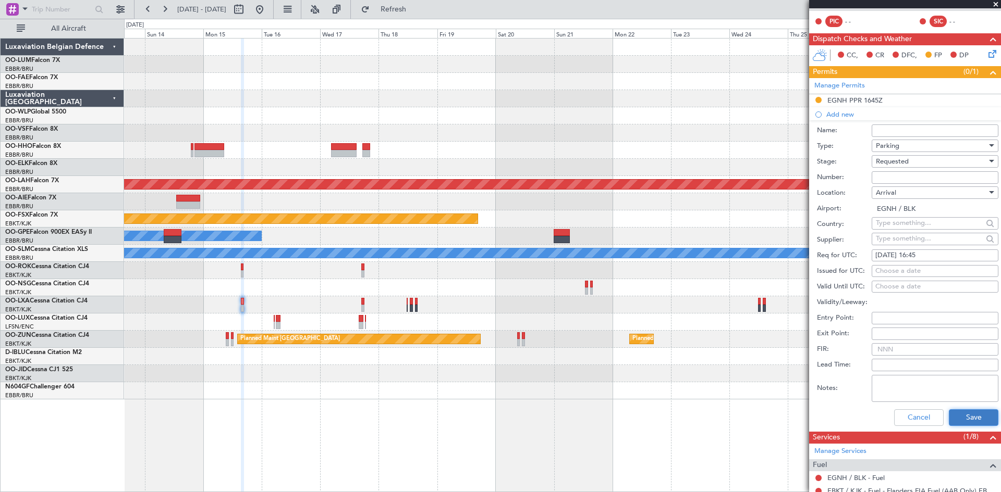
click at [982, 417] on button "Save" at bounding box center [973, 418] width 50 height 17
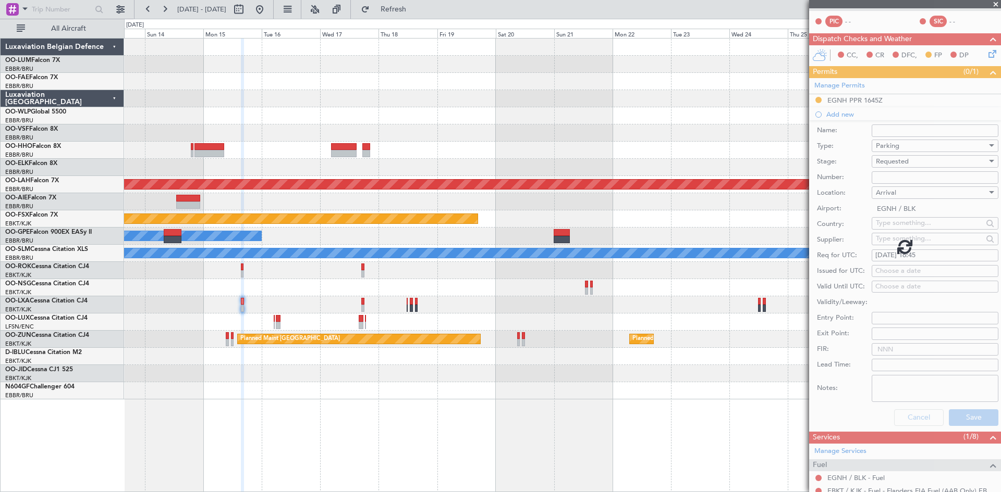
scroll to position [88, 0]
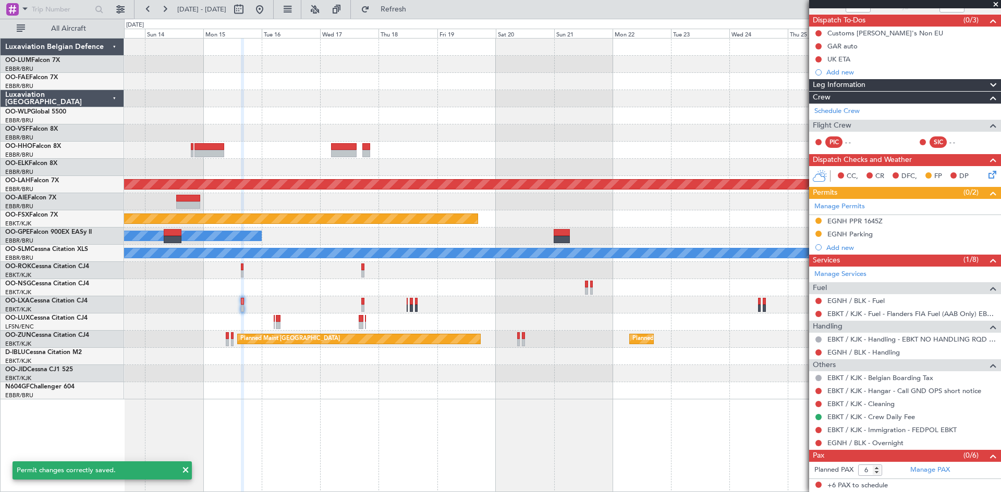
click at [986, 176] on icon at bounding box center [990, 173] width 8 height 8
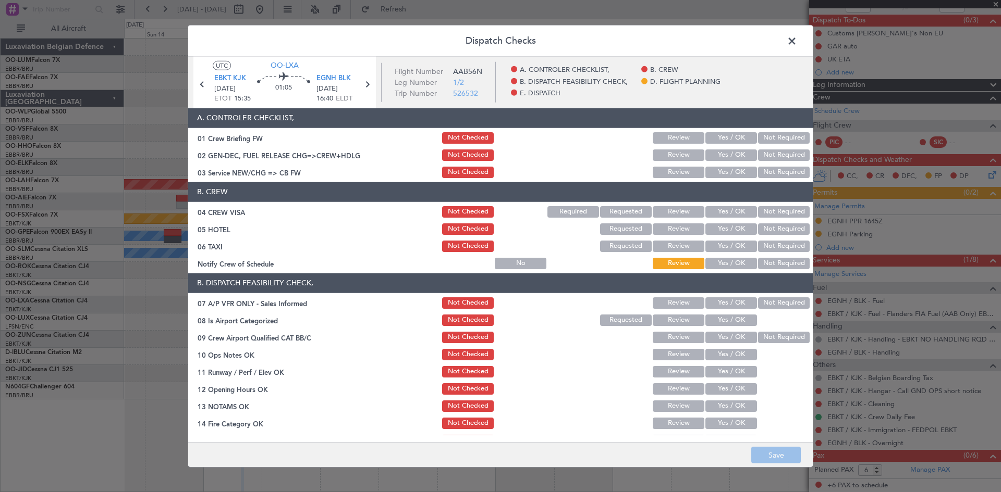
click at [761, 245] on button "Not Required" at bounding box center [784, 246] width 52 height 11
click at [771, 304] on button "Not Required" at bounding box center [784, 303] width 52 height 11
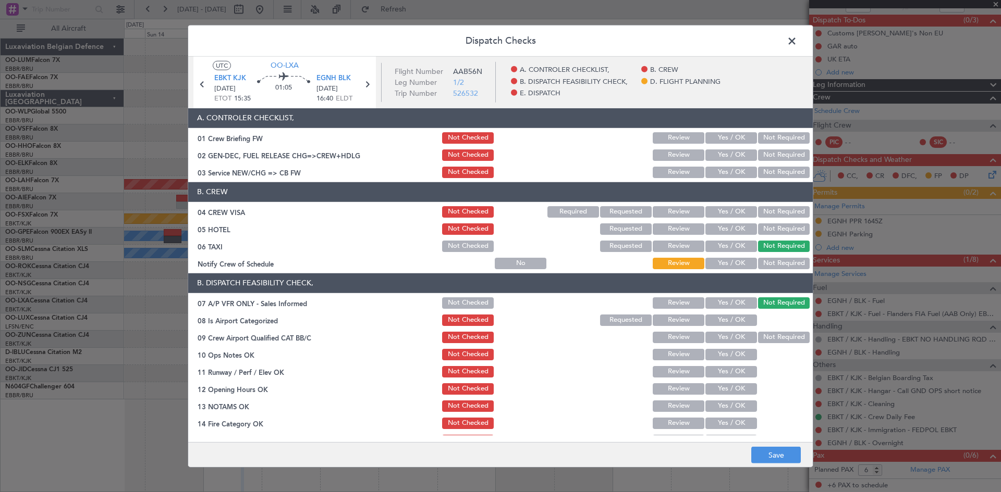
click at [759, 262] on button "Not Required" at bounding box center [784, 263] width 52 height 11
click at [719, 317] on button "Yes / OK" at bounding box center [731, 320] width 52 height 11
click at [725, 352] on button "Yes / OK" at bounding box center [731, 354] width 52 height 11
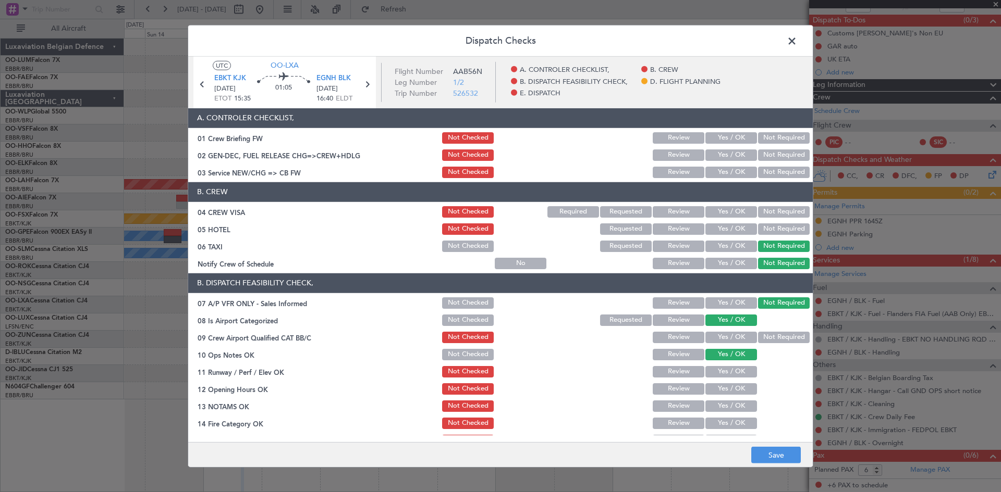
click at [726, 376] on button "Yes / OK" at bounding box center [731, 371] width 52 height 11
click at [727, 394] on button "Yes / OK" at bounding box center [731, 389] width 52 height 11
click at [727, 404] on button "Yes / OK" at bounding box center [731, 406] width 52 height 11
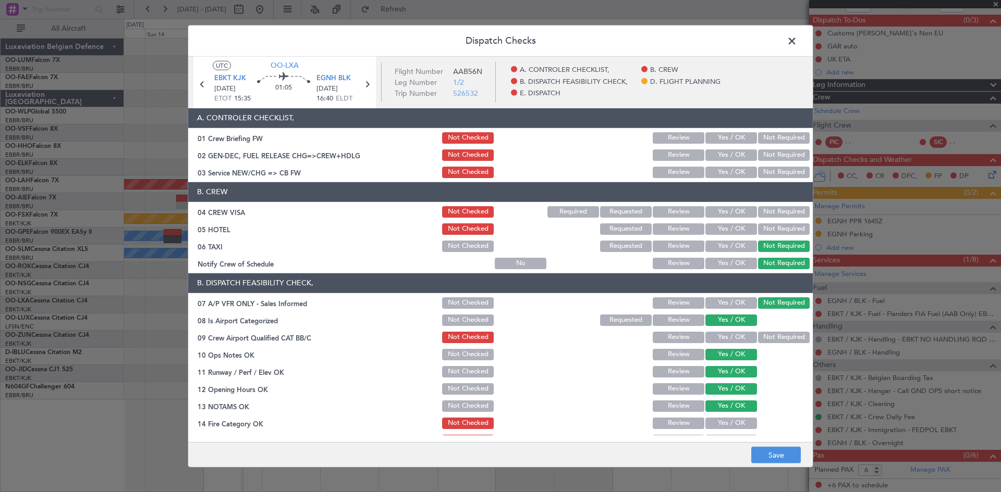
click at [727, 421] on button "Yes / OK" at bounding box center [731, 423] width 52 height 11
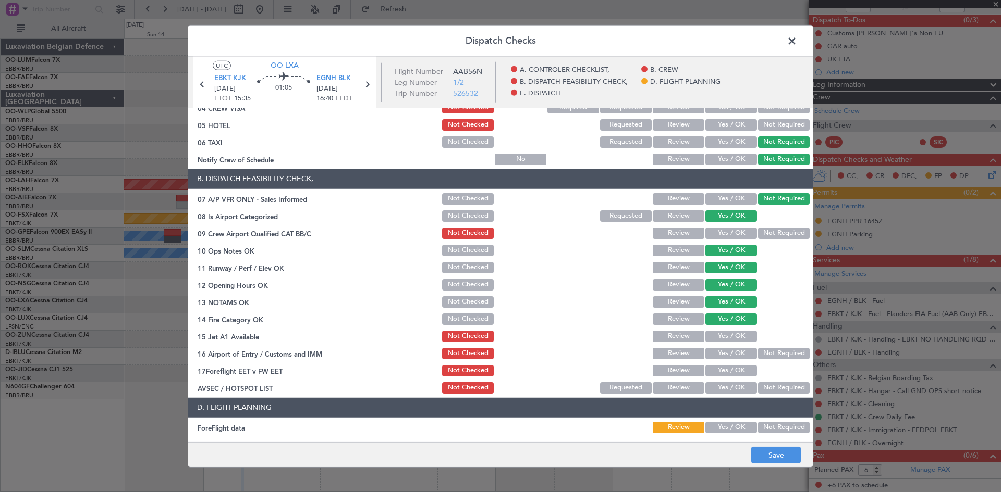
click at [725, 339] on button "Yes / OK" at bounding box center [731, 336] width 52 height 11
click at [731, 352] on button "Yes / OK" at bounding box center [731, 353] width 52 height 11
click at [759, 451] on button "Save" at bounding box center [776, 455] width 50 height 17
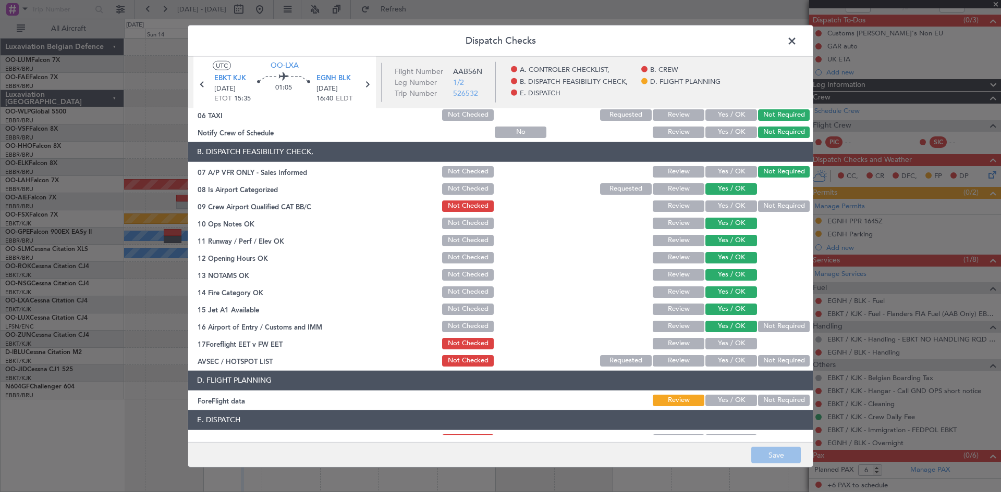
scroll to position [197, 0]
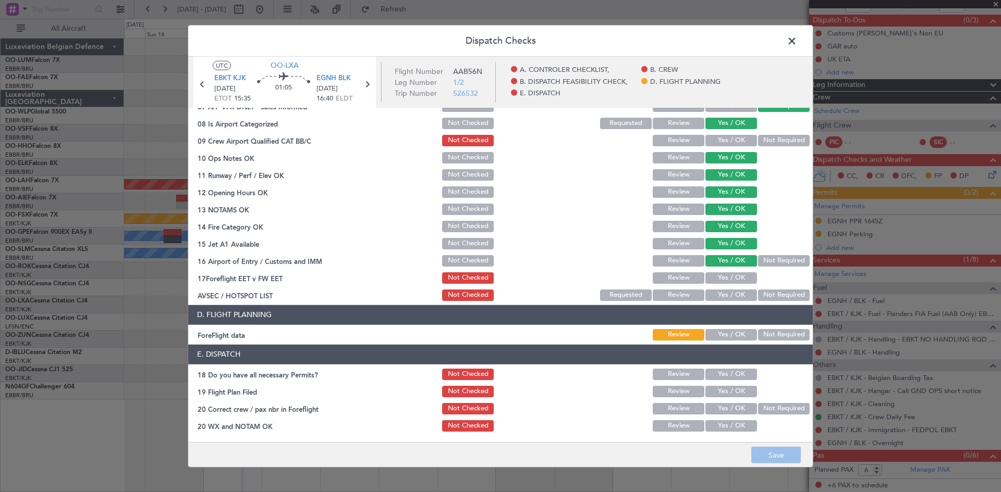
click at [774, 337] on button "Not Required" at bounding box center [784, 334] width 52 height 11
click at [784, 451] on button "Save" at bounding box center [776, 455] width 50 height 17
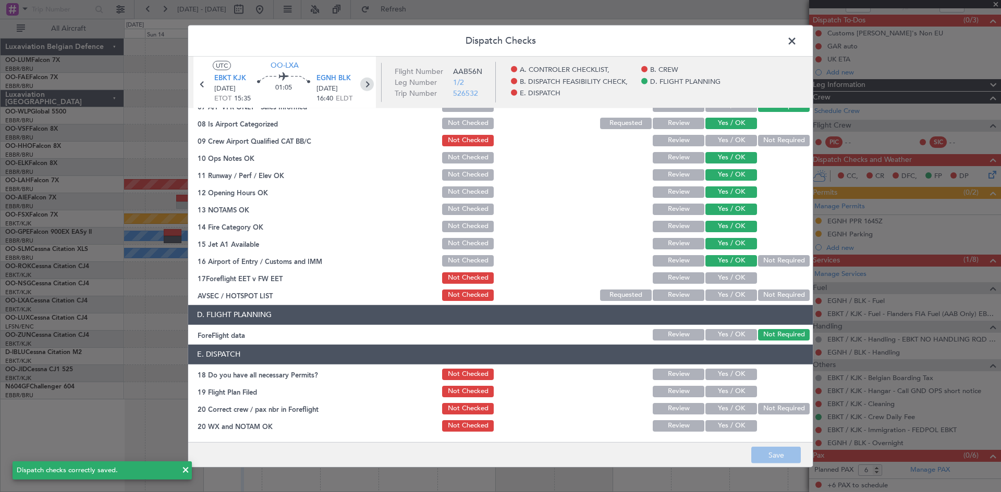
click at [373, 85] on icon at bounding box center [367, 84] width 14 height 14
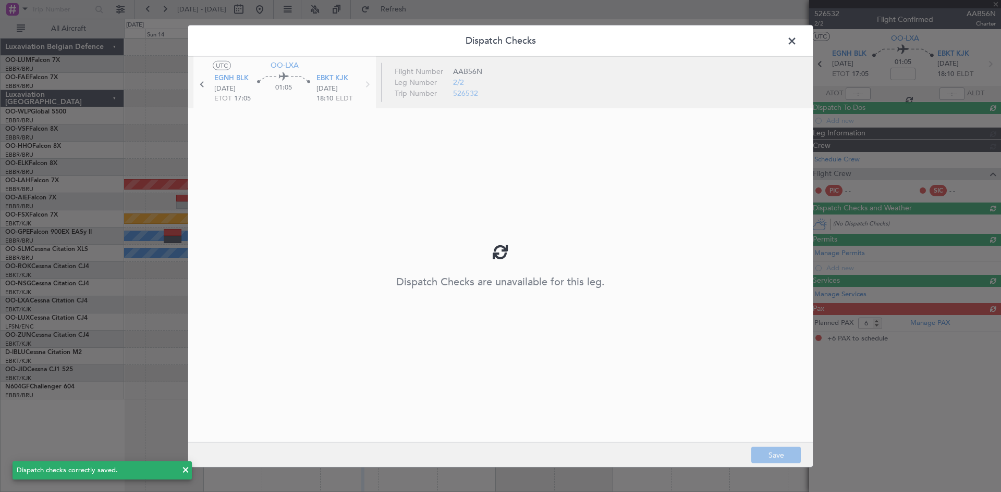
scroll to position [0, 0]
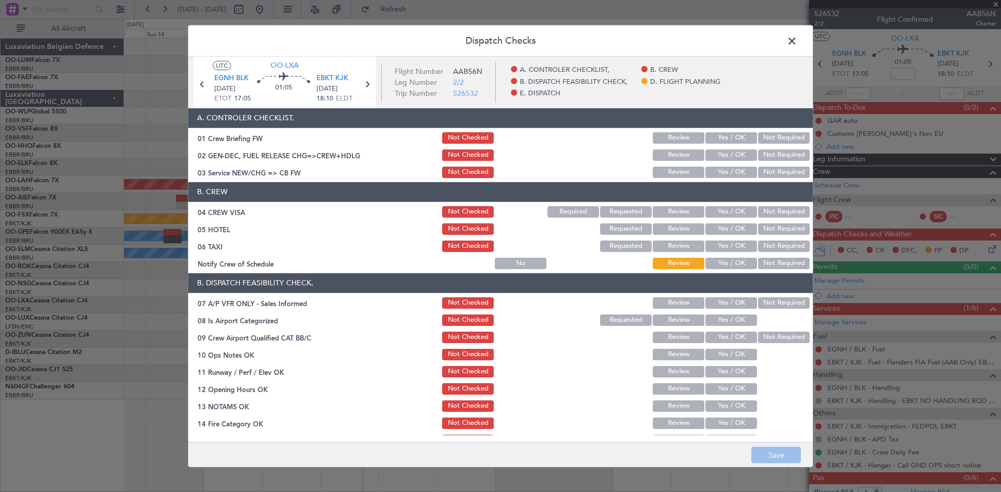
click at [761, 226] on button "Not Required" at bounding box center [784, 229] width 52 height 11
click at [763, 240] on div "Not Required" at bounding box center [782, 246] width 53 height 15
click at [765, 250] on button "Not Required" at bounding box center [784, 246] width 52 height 11
click at [766, 255] on section "B. CREW 04 CREW VISA Not Checked Required Requested Review Yes / OK Not Require…" at bounding box center [500, 226] width 624 height 89
click at [765, 261] on button "Not Required" at bounding box center [784, 263] width 52 height 11
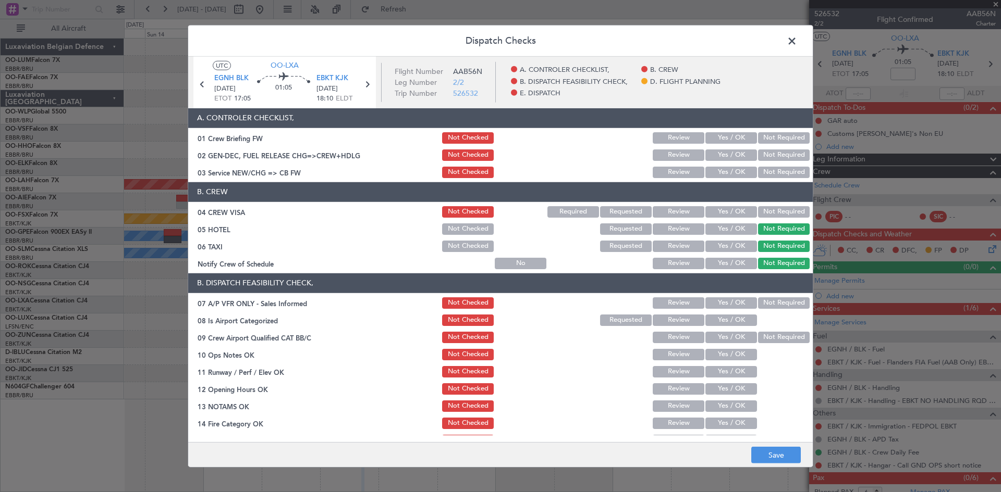
drag, startPoint x: 763, startPoint y: 301, endPoint x: 747, endPoint y: 313, distance: 20.1
click at [763, 302] on button "Not Required" at bounding box center [784, 303] width 52 height 11
click at [735, 319] on button "Yes / OK" at bounding box center [731, 320] width 52 height 11
click at [729, 351] on button "Yes / OK" at bounding box center [731, 354] width 52 height 11
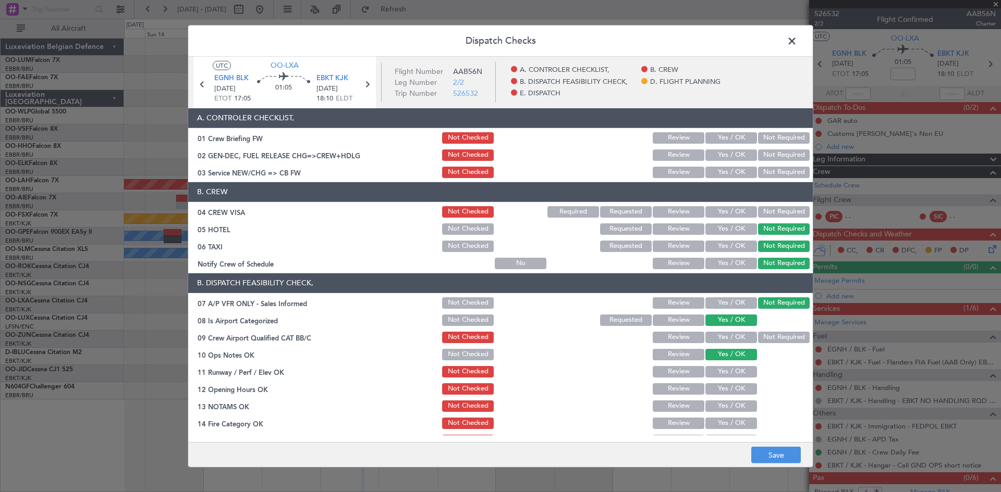
drag, startPoint x: 731, startPoint y: 366, endPoint x: 732, endPoint y: 374, distance: 7.9
click at [731, 369] on button "Yes / OK" at bounding box center [731, 371] width 52 height 11
drag, startPoint x: 732, startPoint y: 384, endPoint x: 733, endPoint y: 389, distance: 5.2
click at [733, 387] on button "Yes / OK" at bounding box center [731, 389] width 52 height 11
click at [733, 397] on section "B. DISPATCH FEASIBILITY CHECK, 07 A/P VFR ONLY - Sales Informed Not Checked Rev…" at bounding box center [500, 387] width 624 height 226
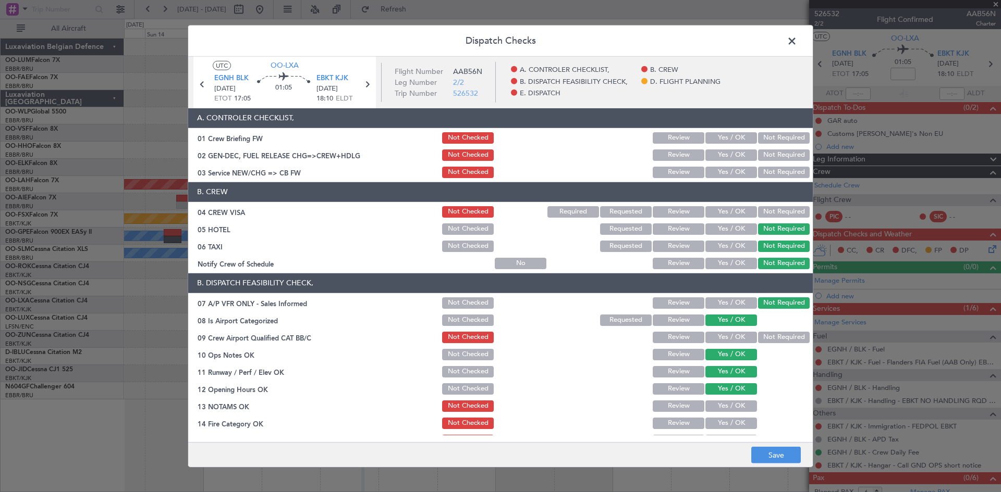
click at [734, 403] on button "Yes / OK" at bounding box center [731, 406] width 52 height 11
click at [735, 412] on div "Yes / OK" at bounding box center [729, 406] width 53 height 15
click at [735, 418] on div "Yes / OK" at bounding box center [729, 423] width 53 height 15
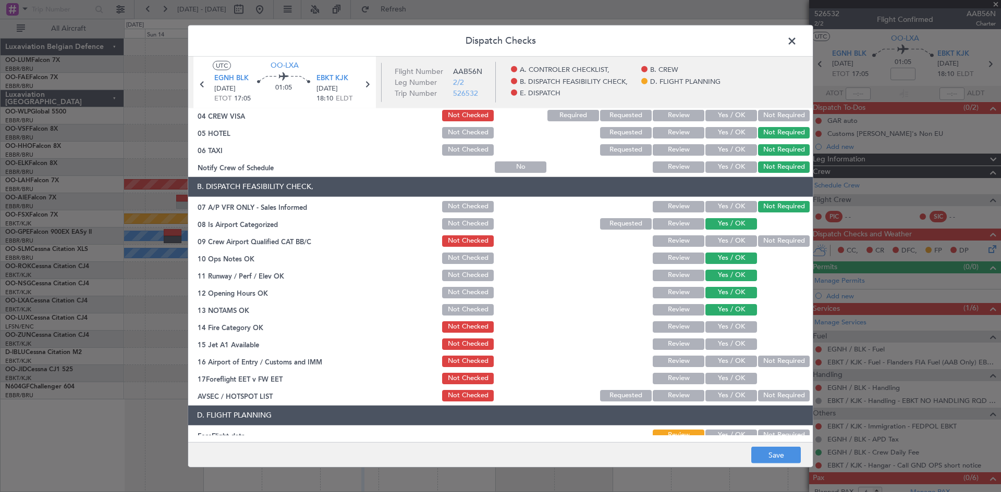
scroll to position [156, 0]
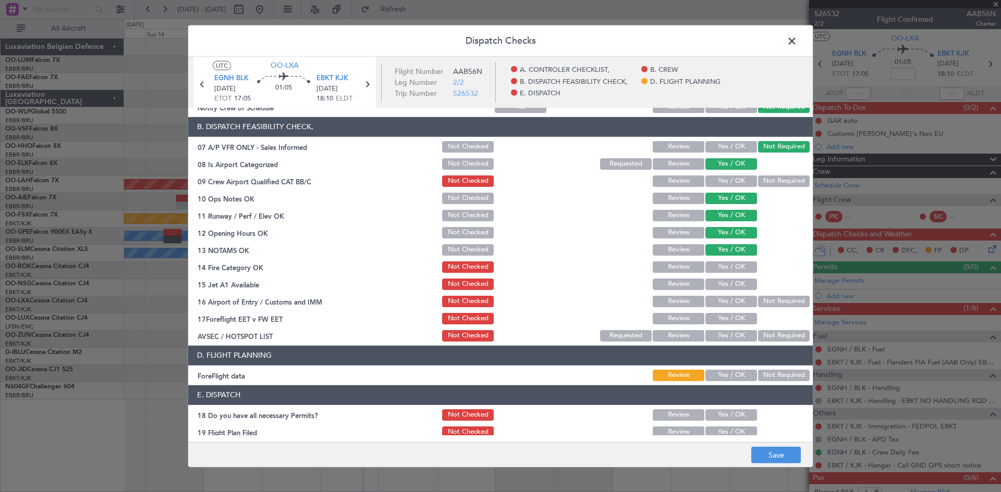
click at [720, 265] on button "Yes / OK" at bounding box center [731, 267] width 52 height 11
click at [719, 283] on button "Yes / OK" at bounding box center [731, 284] width 52 height 11
click at [722, 302] on button "Yes / OK" at bounding box center [731, 301] width 52 height 11
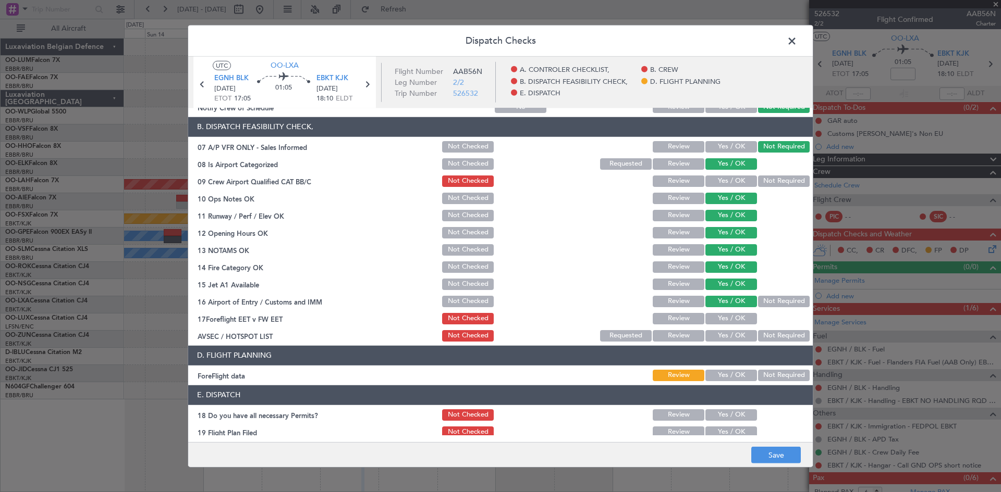
click at [758, 372] on button "Not Required" at bounding box center [784, 375] width 52 height 11
click at [779, 459] on button "Save" at bounding box center [776, 455] width 50 height 17
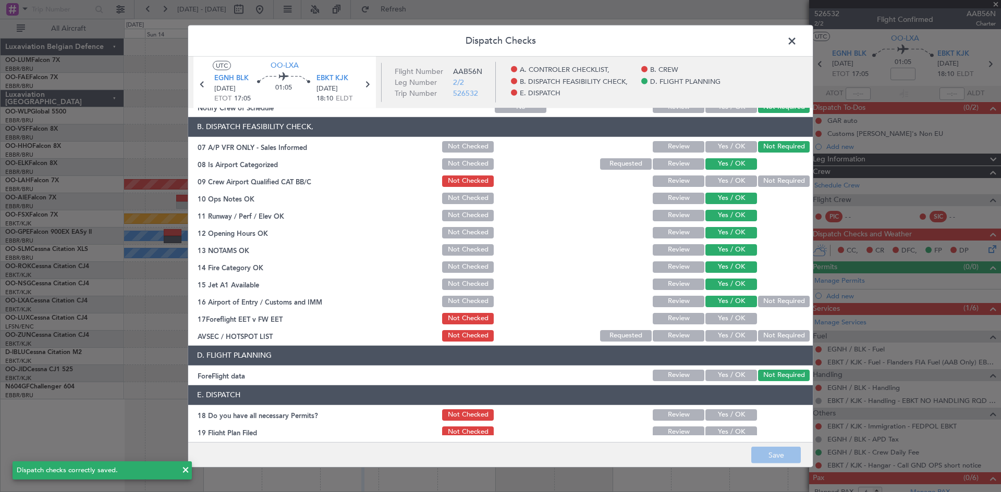
click at [797, 38] on span at bounding box center [797, 43] width 0 height 21
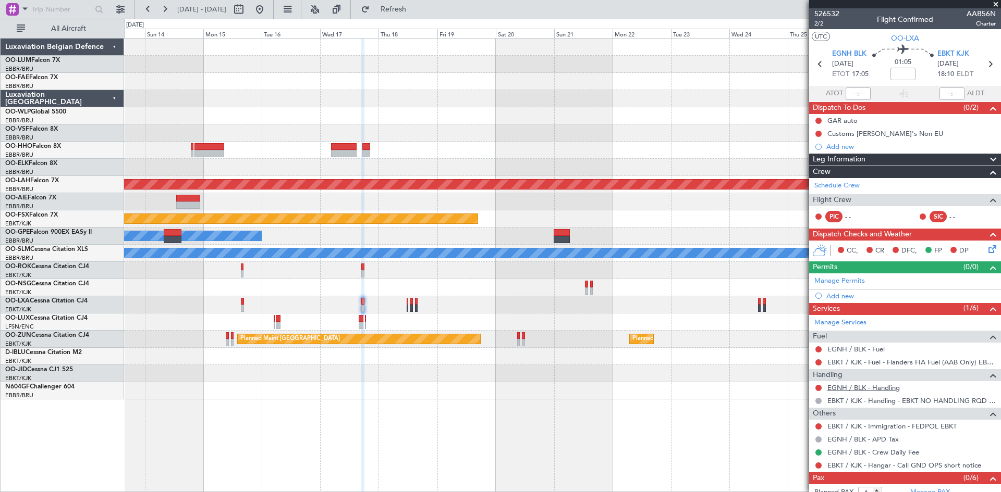
click at [843, 389] on link "EGNH / BLK - Handling" at bounding box center [863, 388] width 72 height 9
click at [838, 295] on div "Add new" at bounding box center [906, 296] width 160 height 9
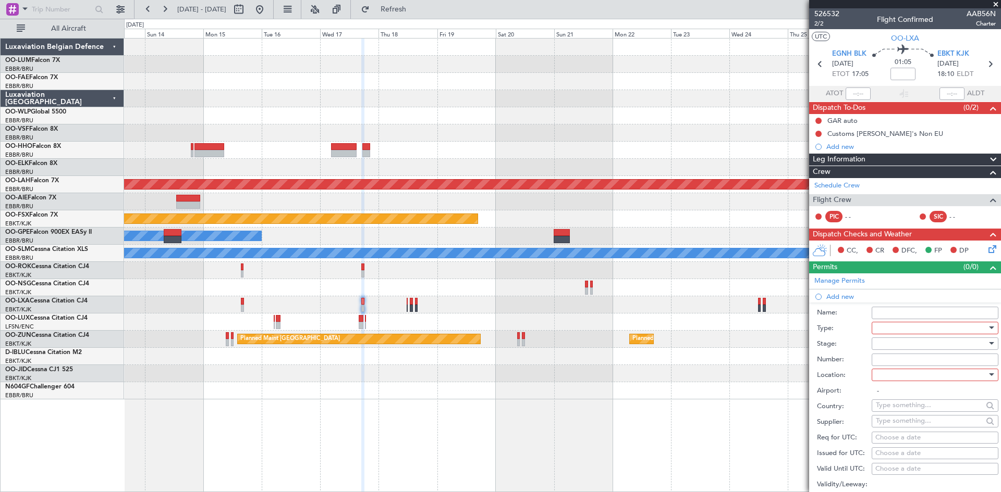
click at [903, 329] on div at bounding box center [930, 328] width 111 height 16
click at [897, 382] on span "PPR" at bounding box center [930, 381] width 109 height 16
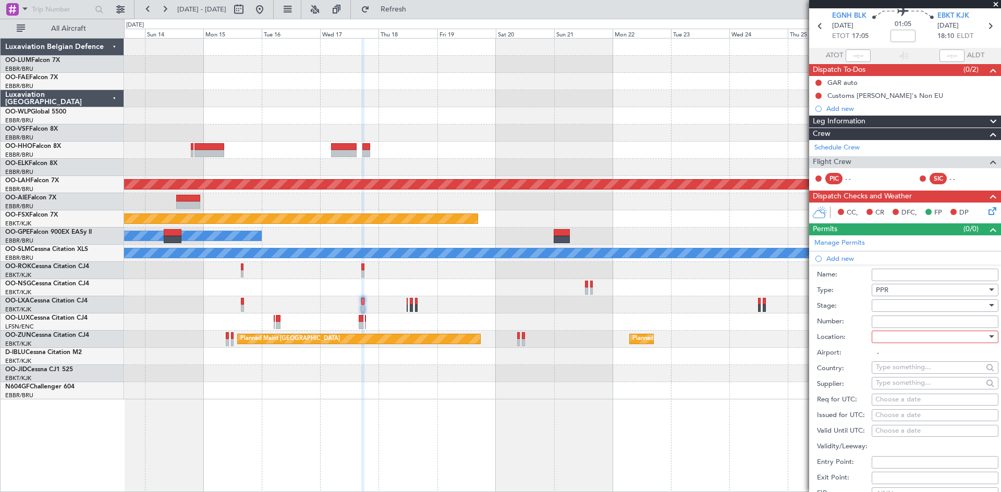
scroll to position [52, 0]
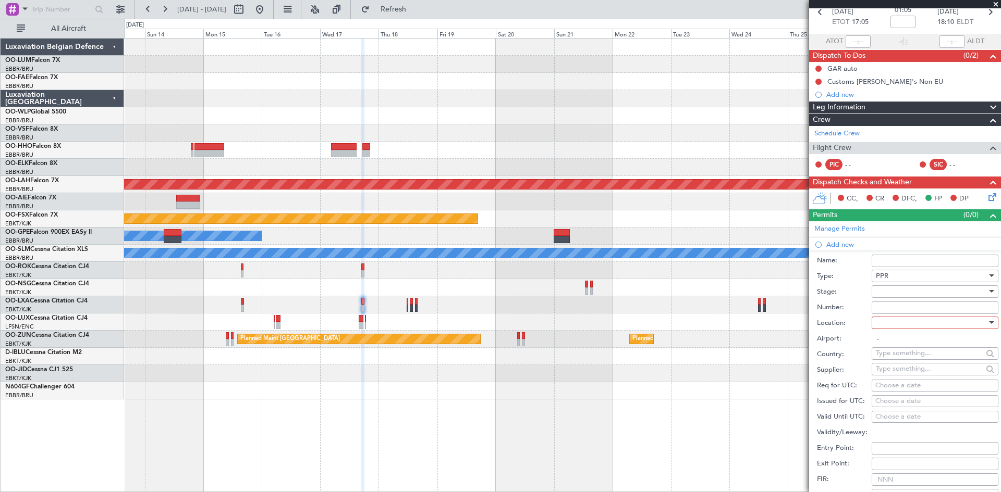
click at [892, 326] on div at bounding box center [930, 323] width 111 height 16
click at [894, 338] on span "Departure" at bounding box center [930, 344] width 109 height 16
type input "EGNH / BLK"
click at [893, 382] on div "Choose a date" at bounding box center [934, 386] width 119 height 10
select select "10"
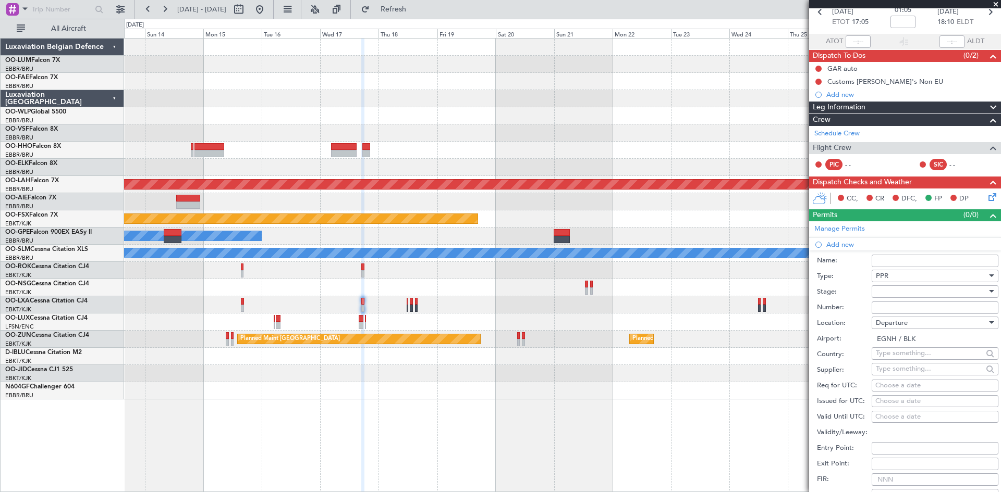
select select "2025"
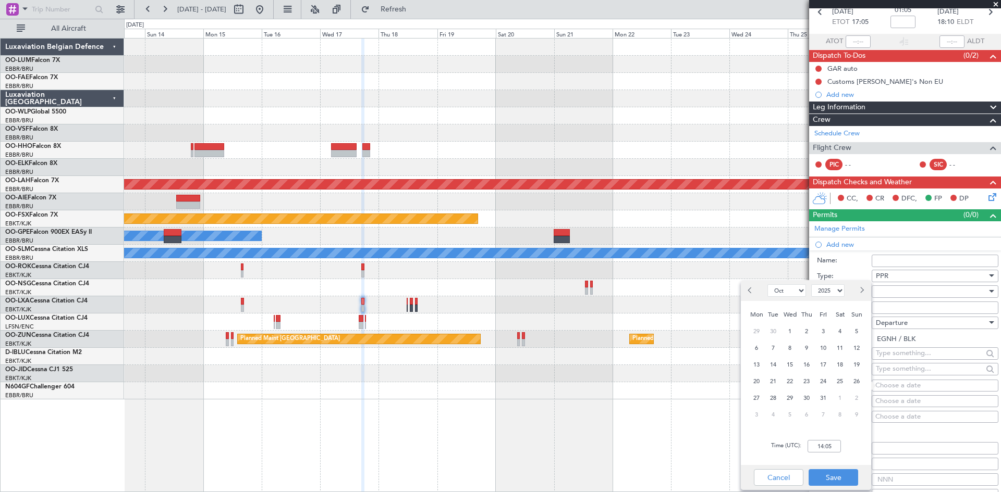
click at [860, 291] on span "Next month" at bounding box center [861, 290] width 6 height 6
select select "12"
click at [794, 363] on span "17" at bounding box center [789, 365] width 13 height 13
click at [826, 443] on input "00:00" at bounding box center [823, 446] width 33 height 13
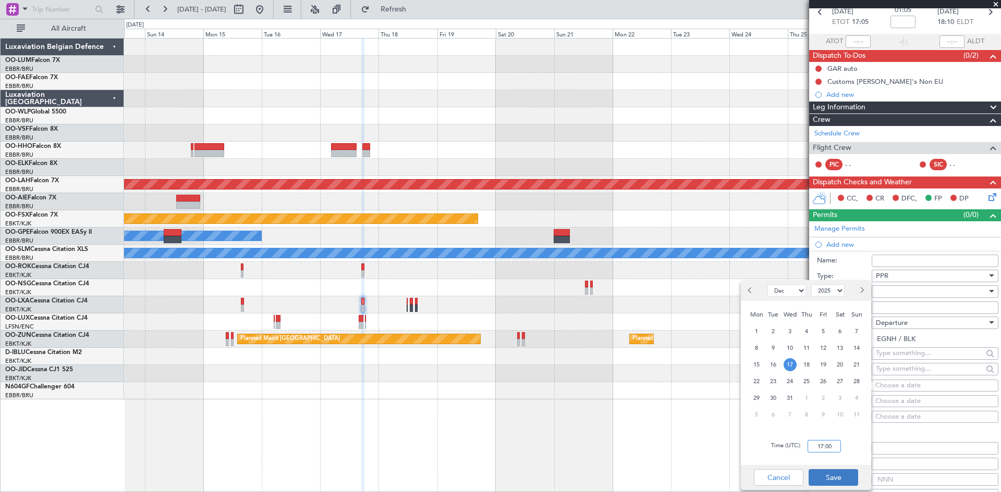
type input "17:00"
click at [833, 476] on button "Save" at bounding box center [833, 478] width 50 height 17
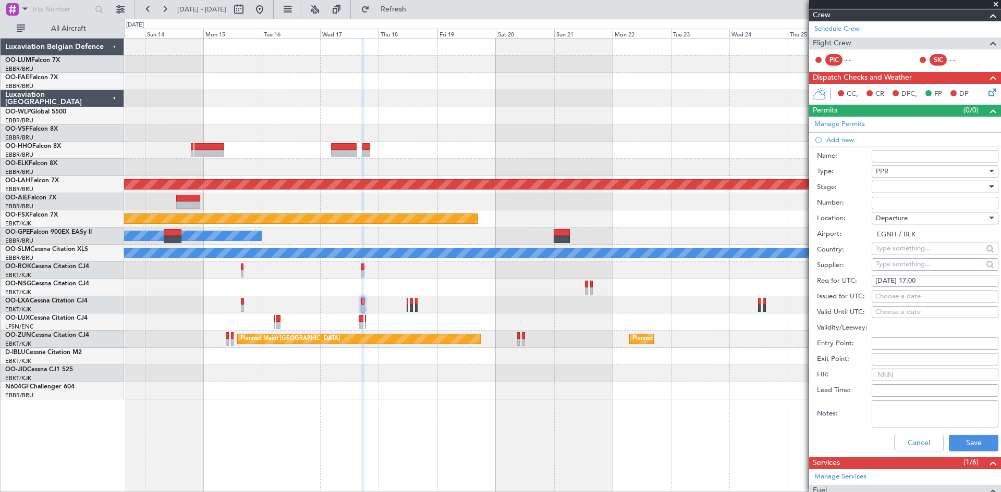
scroll to position [208, 0]
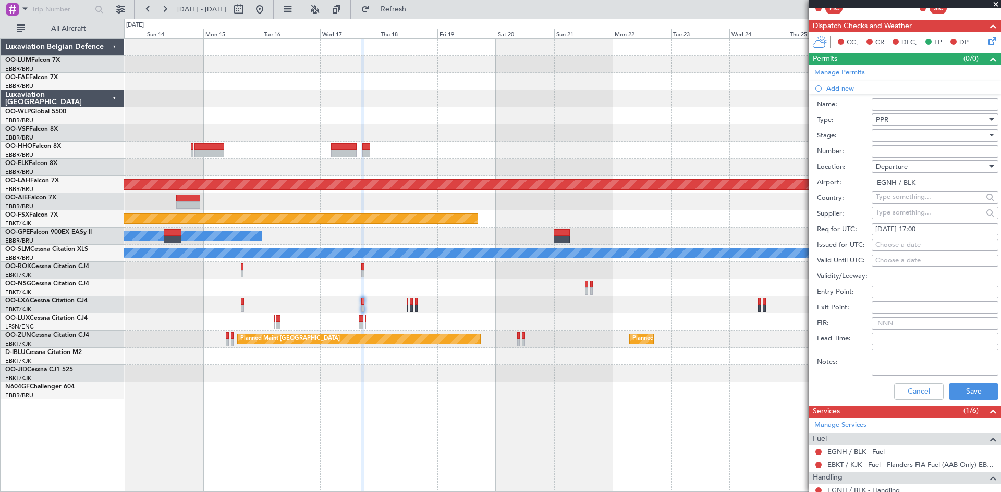
click at [917, 141] on div at bounding box center [930, 136] width 111 height 16
click at [910, 203] on span "Requested" at bounding box center [930, 203] width 109 height 16
click at [984, 390] on button "Save" at bounding box center [973, 392] width 50 height 17
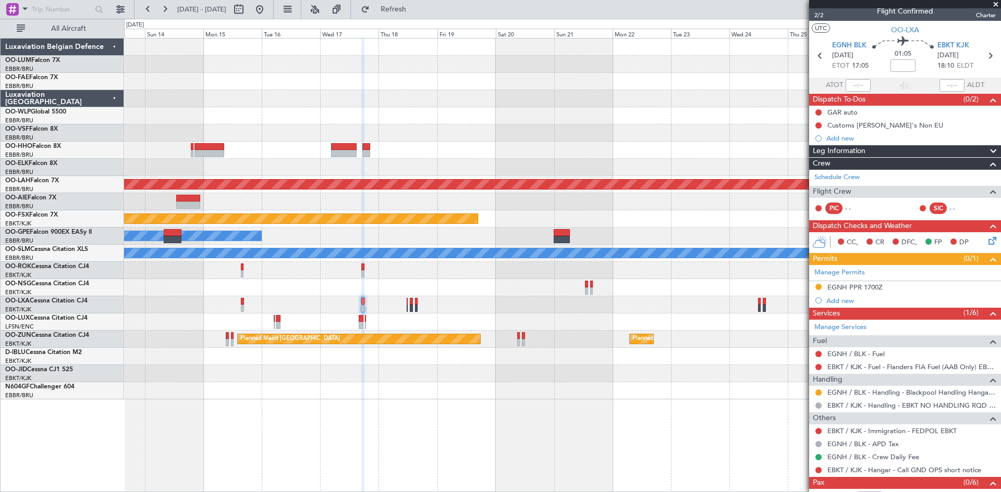
scroll to position [0, 0]
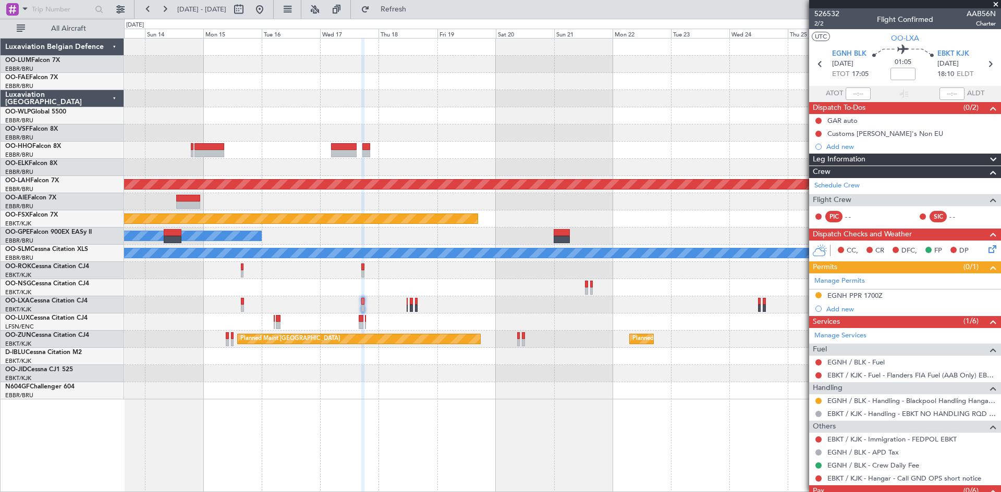
click at [986, 246] on icon at bounding box center [990, 247] width 8 height 8
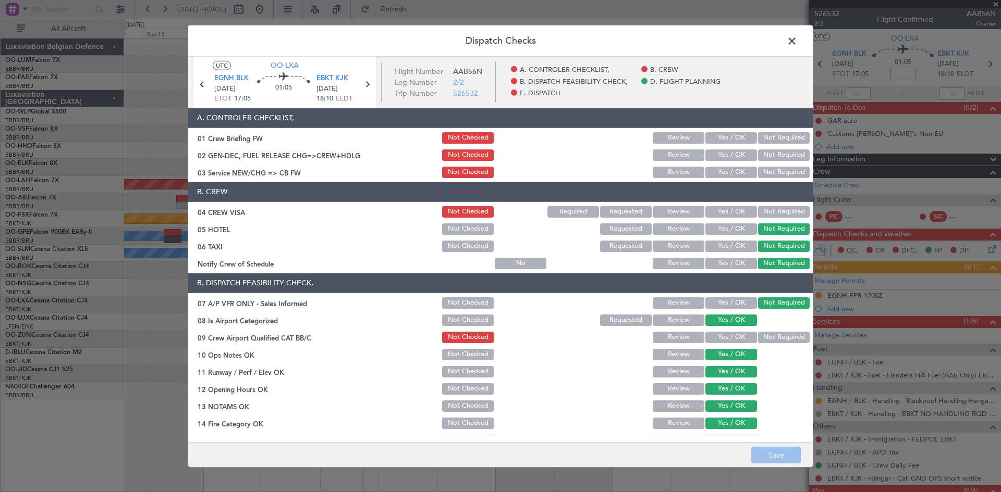
click at [797, 42] on span at bounding box center [797, 43] width 0 height 21
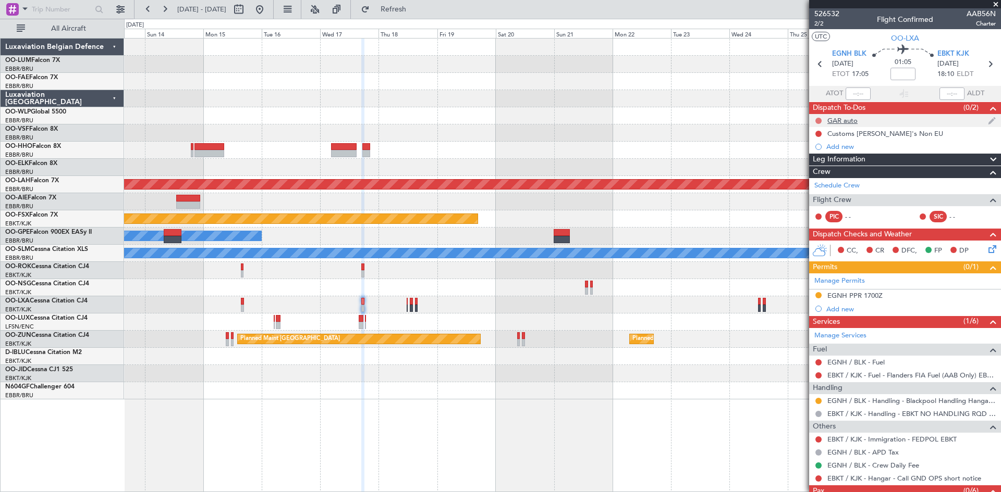
click at [819, 119] on button at bounding box center [818, 121] width 6 height 6
click at [829, 162] on span "Completed" at bounding box center [823, 167] width 34 height 10
click at [816, 133] on button at bounding box center [818, 134] width 6 height 6
click at [831, 180] on span "Completed" at bounding box center [823, 180] width 34 height 10
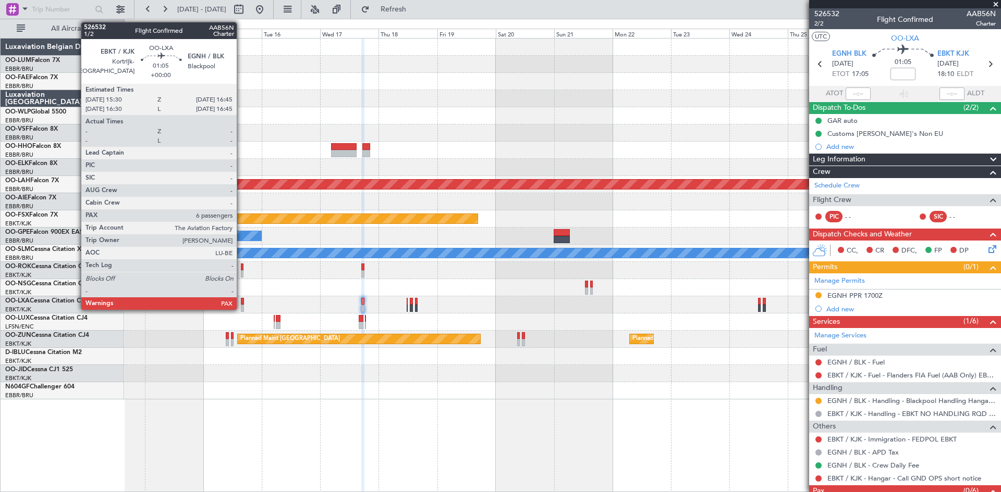
click at [241, 301] on div at bounding box center [242, 301] width 3 height 7
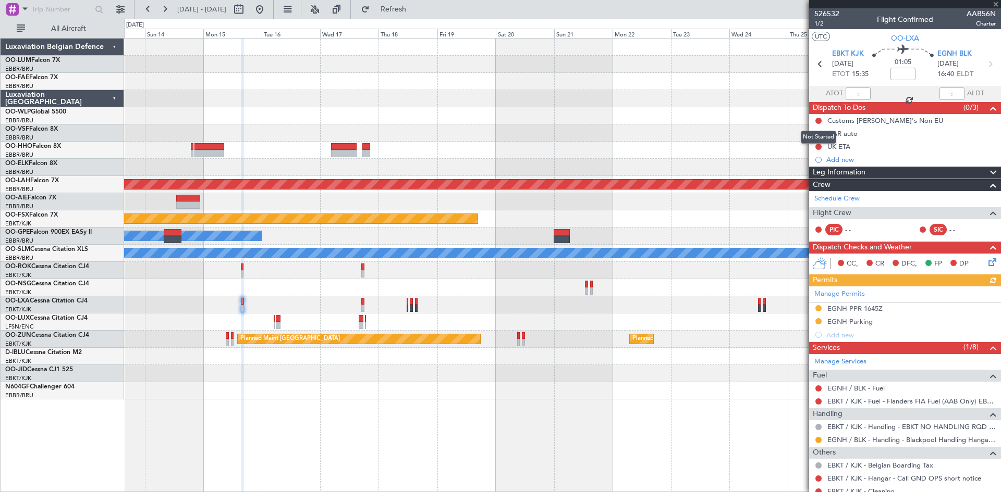
click at [818, 132] on div "Not Started" at bounding box center [817, 137] width 35 height 13
click at [820, 132] on button at bounding box center [818, 134] width 6 height 6
click at [820, 178] on span "Completed" at bounding box center [823, 180] width 34 height 10
click at [816, 146] on button at bounding box center [818, 147] width 6 height 6
click at [824, 192] on span "Completed" at bounding box center [823, 193] width 34 height 10
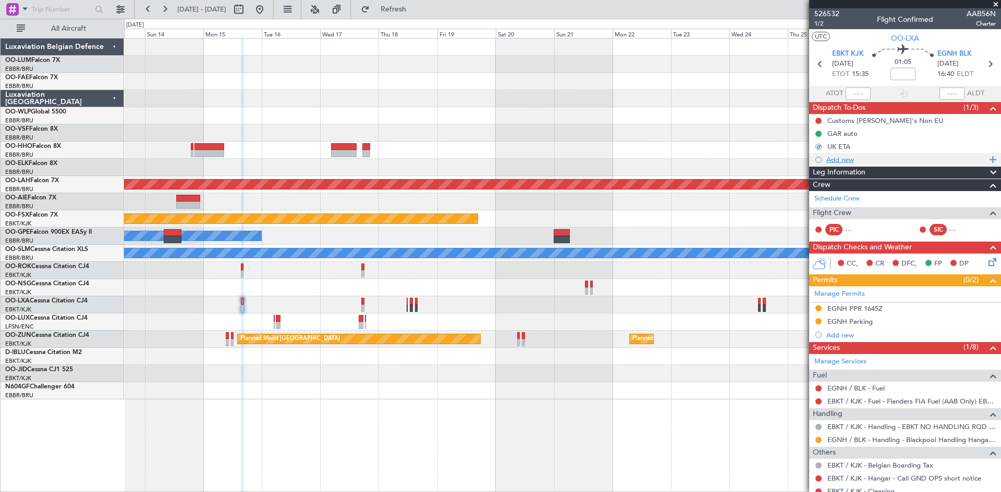
click at [846, 156] on div "Add new" at bounding box center [906, 159] width 160 height 9
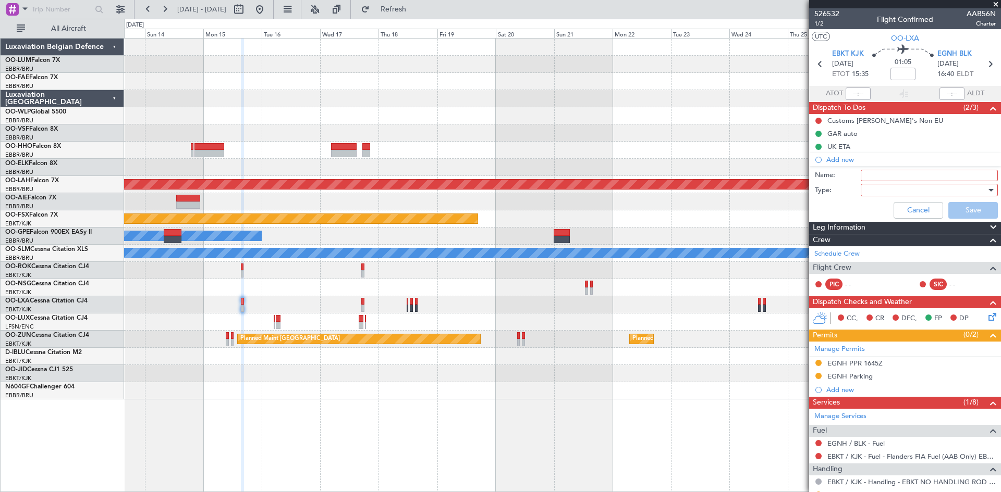
click at [867, 173] on input "Name:" at bounding box center [928, 175] width 137 height 11
click at [970, 175] on input "Send mandatory info to crew, see mail" at bounding box center [928, 175] width 137 height 11
type input "Send mandatory info to crew, see flagged mail"
click at [962, 189] on div at bounding box center [925, 190] width 121 height 16
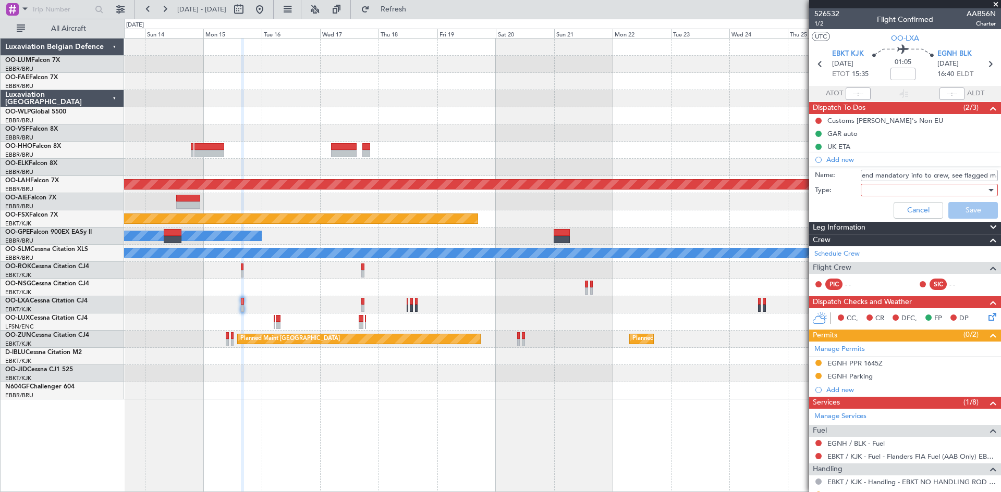
scroll to position [0, 0]
click at [898, 241] on span "Airport" at bounding box center [924, 243] width 122 height 16
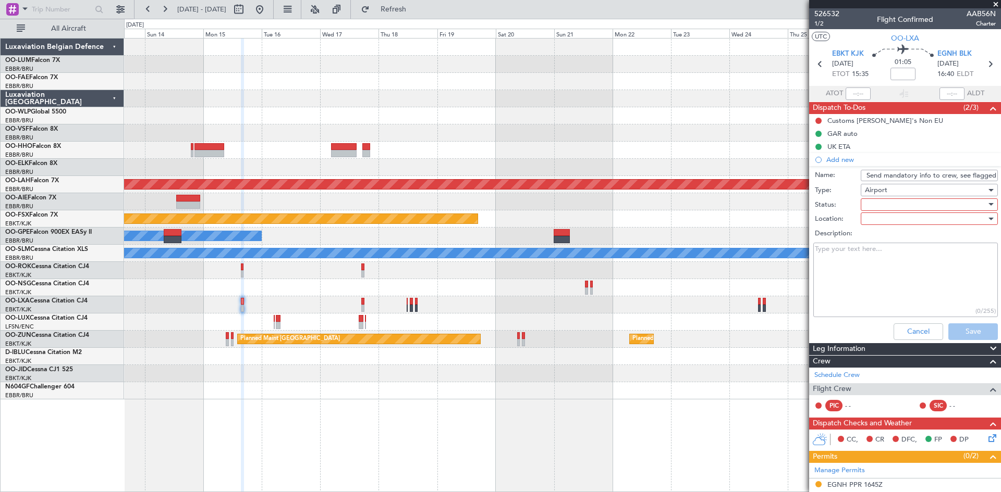
click at [883, 207] on div at bounding box center [925, 205] width 121 height 16
click at [889, 226] on span "Not Started" at bounding box center [924, 226] width 122 height 16
click at [884, 216] on div at bounding box center [925, 219] width 121 height 16
click at [890, 238] on span "Arrival" at bounding box center [924, 240] width 122 height 16
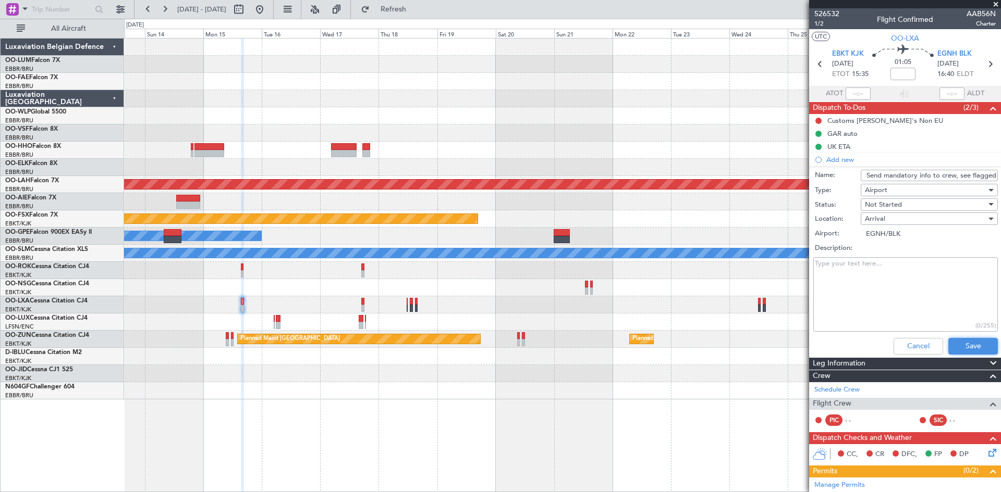
click at [957, 346] on button "Save" at bounding box center [973, 346] width 50 height 17
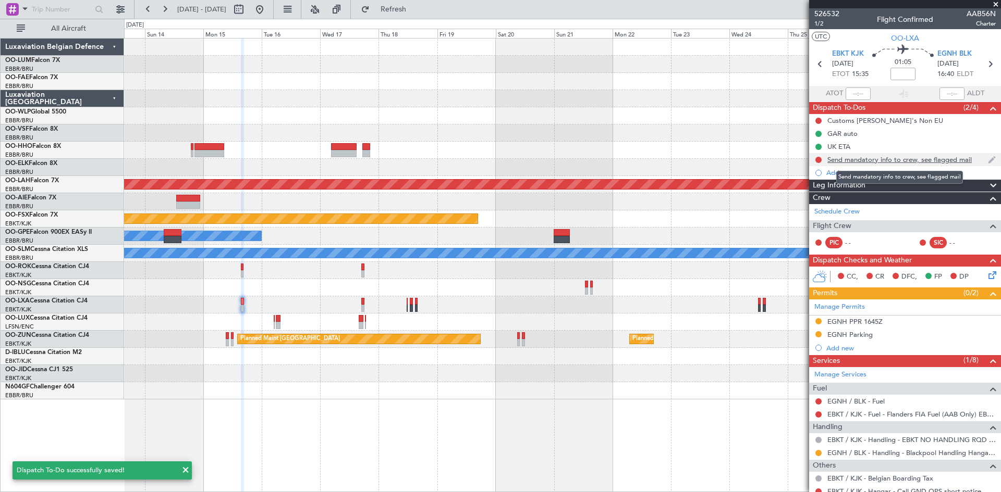
click at [869, 161] on div "Send mandatory info to crew, see flagged mail" at bounding box center [899, 159] width 144 height 9
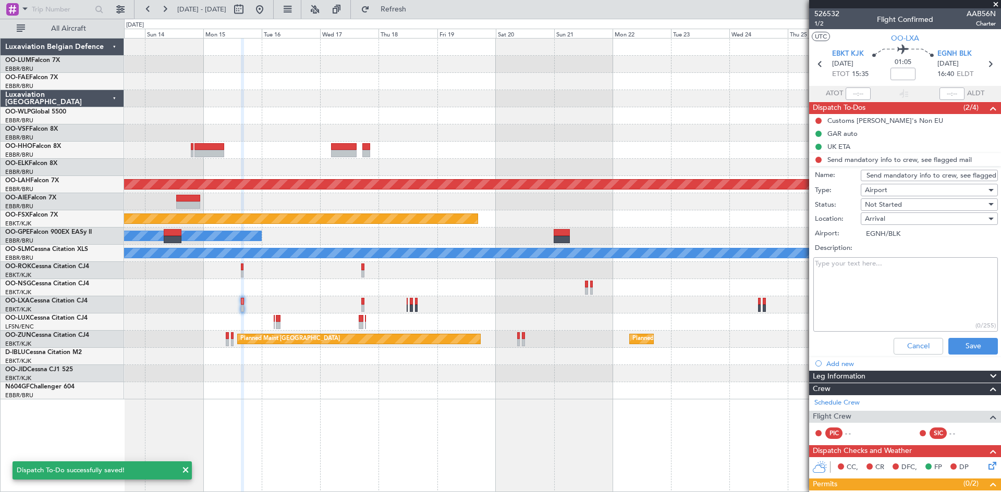
scroll to position [0, 18]
drag, startPoint x: 862, startPoint y: 175, endPoint x: 999, endPoint y: 182, distance: 137.3
click at [999, 182] on article "526532 1/2 Flight Confirmed AAB56N Charter UTC OO-LXA EBKT KJK 15/12/2025 ETOT …" at bounding box center [905, 250] width 192 height 484
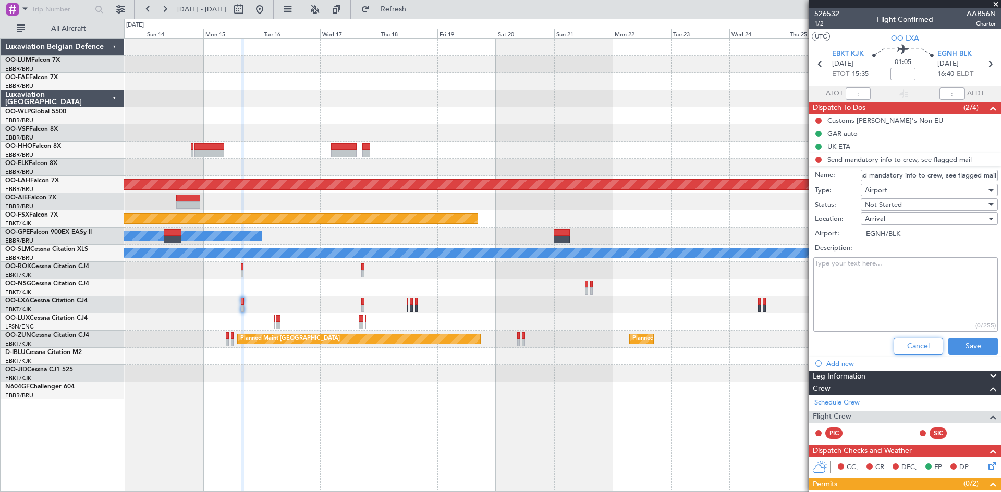
drag, startPoint x: 924, startPoint y: 341, endPoint x: 885, endPoint y: 333, distance: 40.0
click at [924, 341] on button "Cancel" at bounding box center [918, 346] width 50 height 17
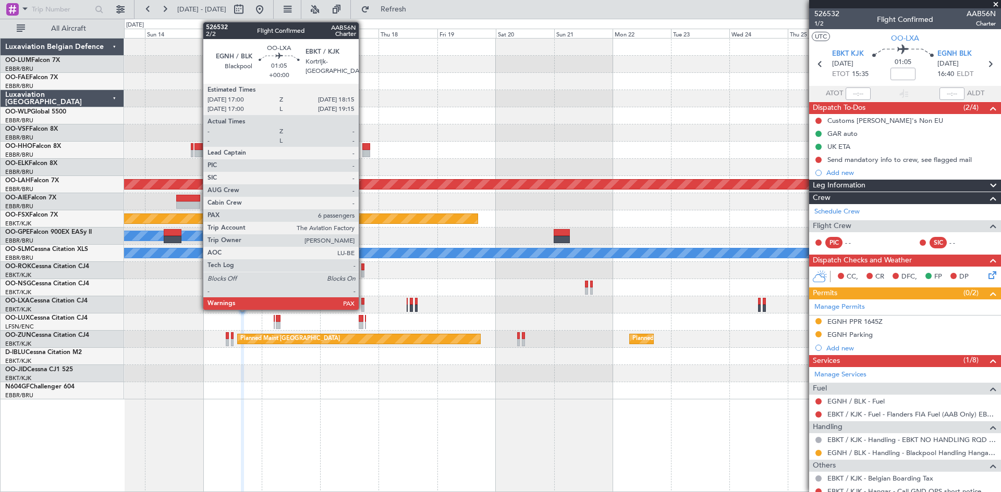
click at [363, 303] on div at bounding box center [362, 301] width 3 height 7
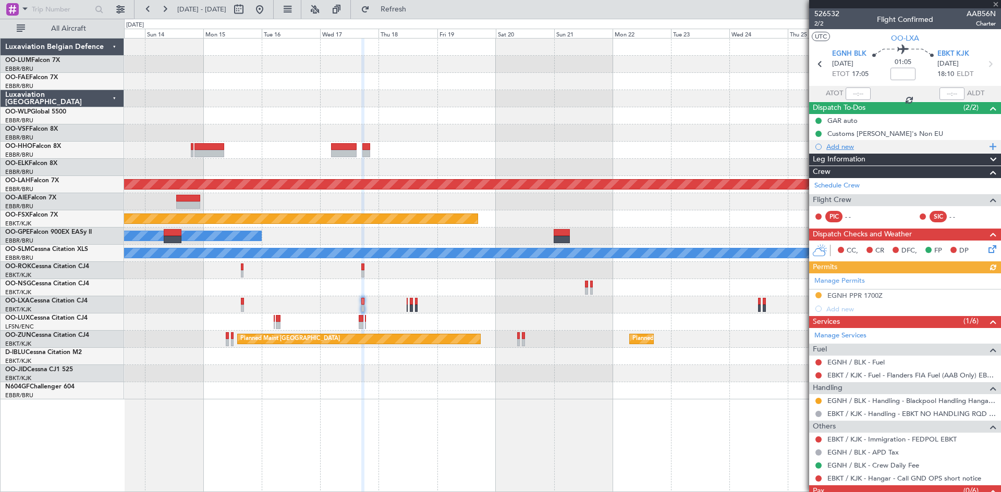
click at [844, 149] on div "Add new" at bounding box center [906, 146] width 160 height 9
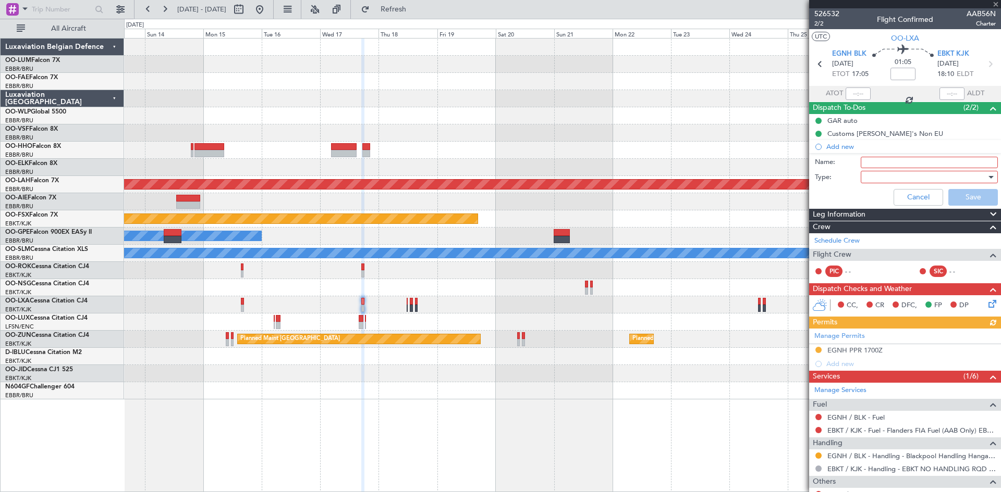
click at [865, 162] on input "Name:" at bounding box center [928, 162] width 137 height 11
paste input "Send mandatory info to crew, see flagged mail"
type input "Send mandatory info to crew, see flagged mail"
click at [874, 181] on div at bounding box center [925, 177] width 121 height 16
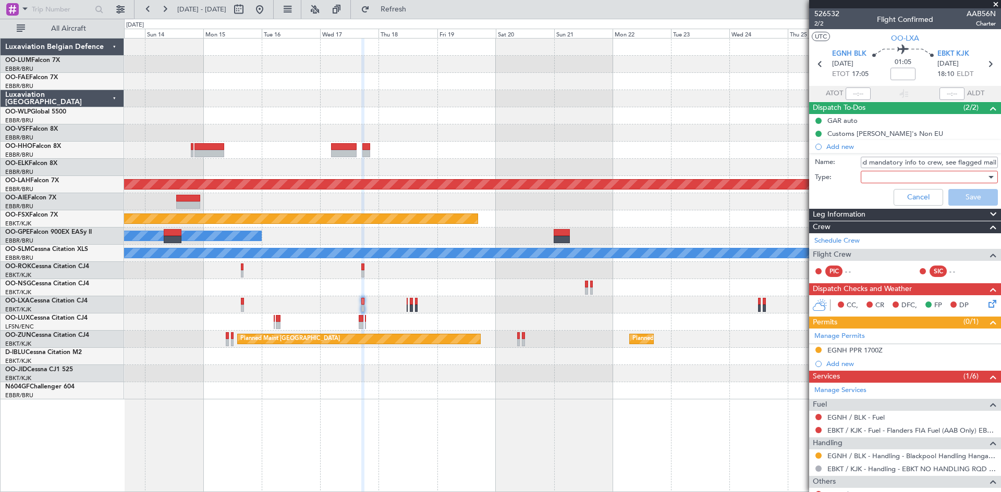
scroll to position [0, 0]
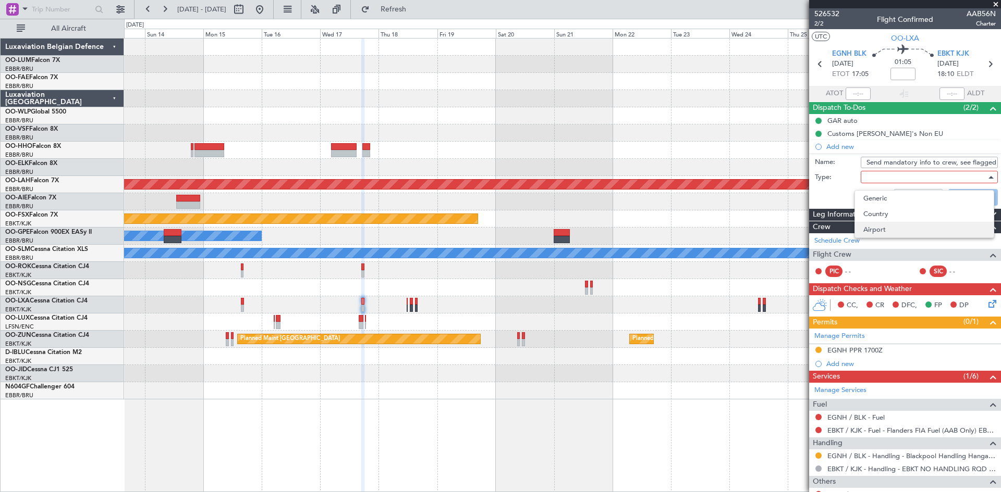
click at [881, 230] on span "Airport" at bounding box center [924, 230] width 122 height 16
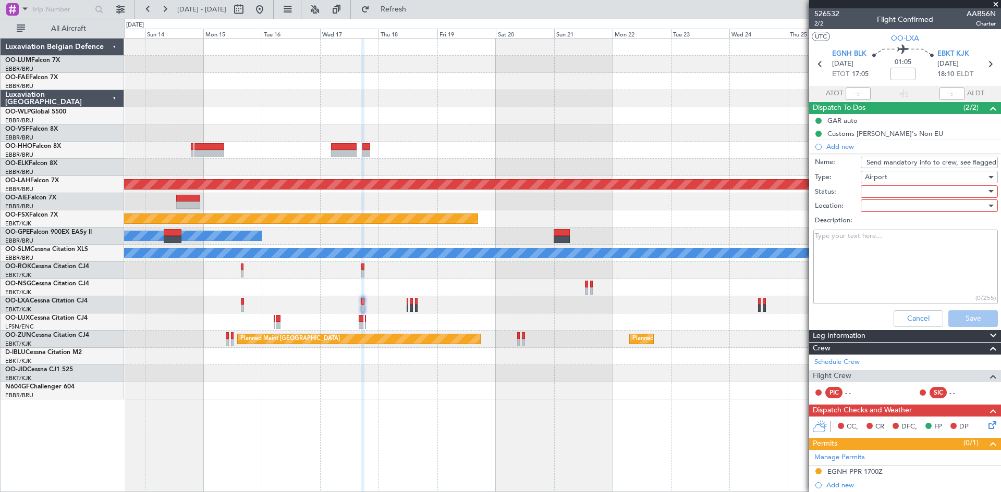
click at [880, 190] on div at bounding box center [925, 192] width 121 height 16
click at [884, 213] on span "Not Started" at bounding box center [924, 213] width 122 height 16
click at [881, 204] on div at bounding box center [925, 206] width 121 height 16
drag, startPoint x: 888, startPoint y: 241, endPoint x: 917, endPoint y: 294, distance: 60.4
click at [888, 242] on span "Departure" at bounding box center [924, 243] width 122 height 16
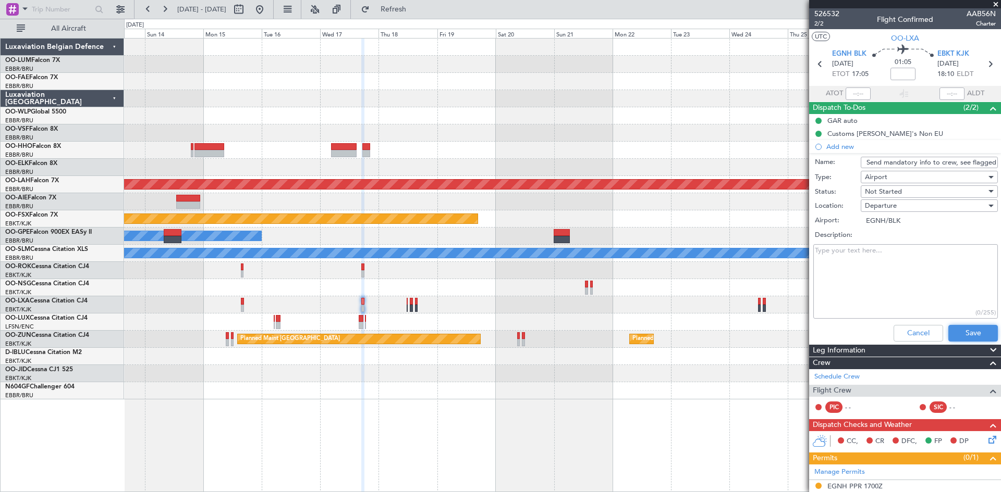
drag, startPoint x: 964, startPoint y: 331, endPoint x: 756, endPoint y: 307, distance: 209.3
click at [962, 332] on button "Save" at bounding box center [973, 333] width 50 height 17
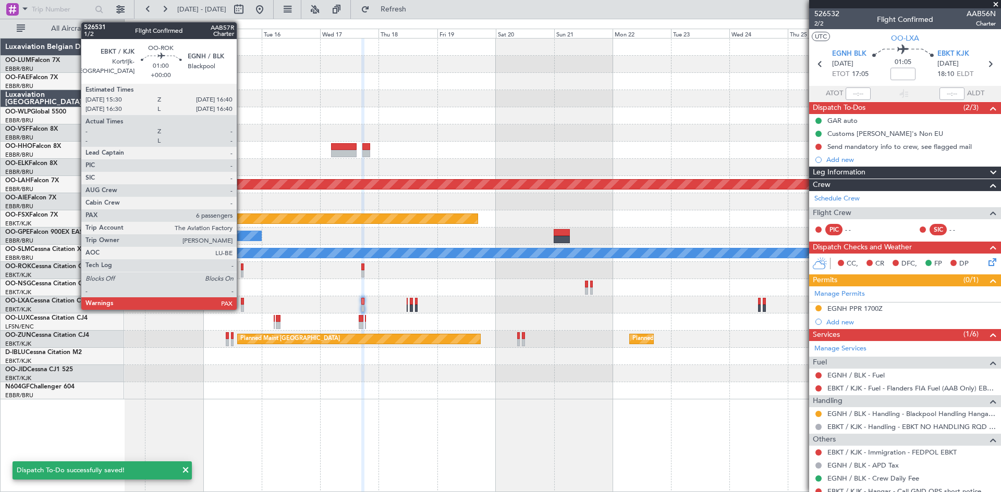
click at [241, 267] on div at bounding box center [242, 267] width 3 height 7
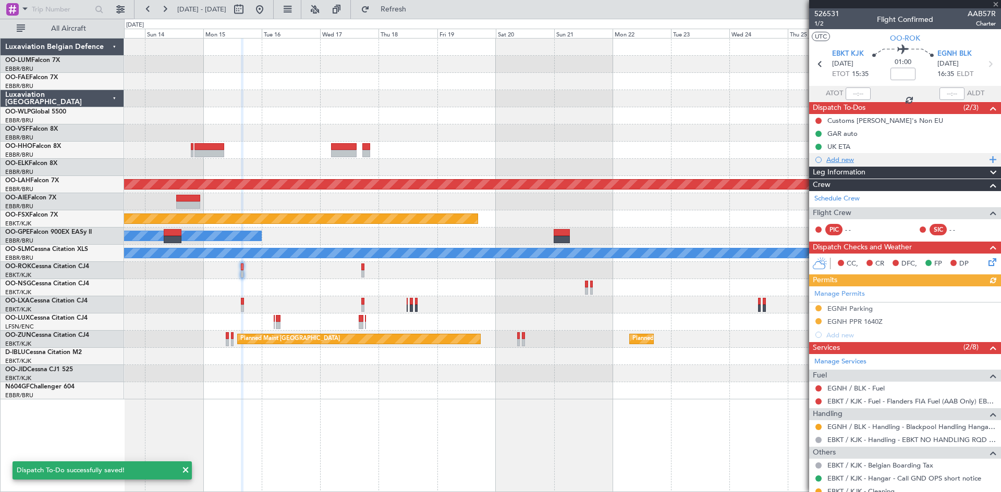
click at [835, 159] on div "Add new" at bounding box center [906, 159] width 160 height 9
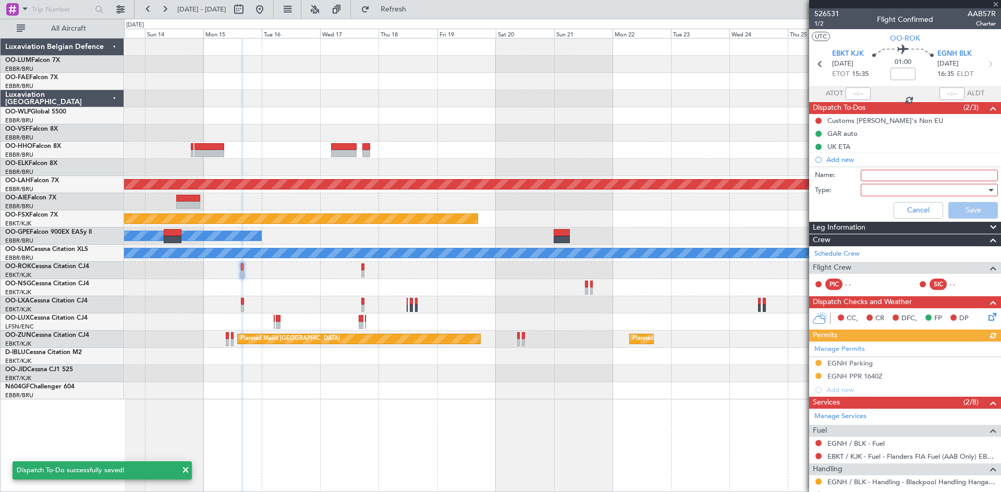
click at [868, 180] on input "Name:" at bounding box center [928, 175] width 137 height 11
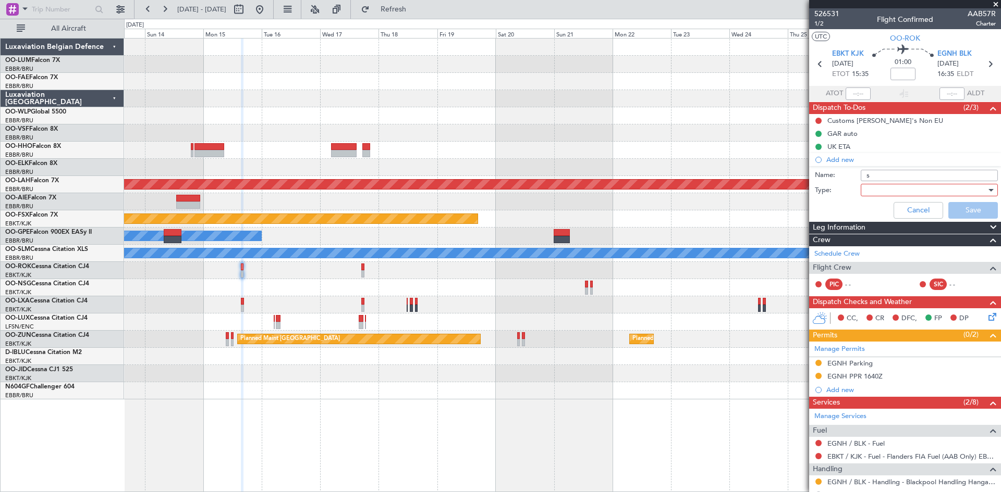
type input "Send mandatory info to crew, see flagged mail"
click at [881, 189] on div at bounding box center [925, 190] width 121 height 16
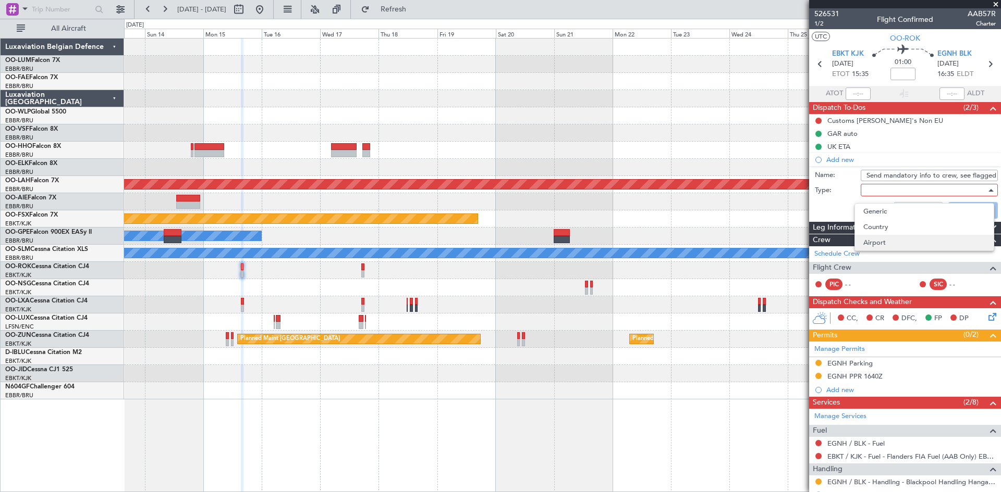
click at [891, 240] on span "Airport" at bounding box center [924, 243] width 122 height 16
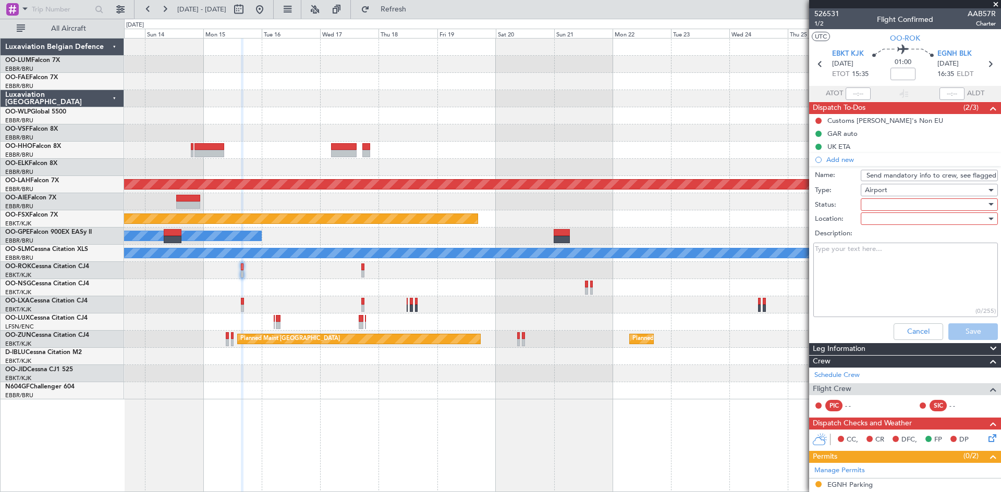
click at [881, 205] on div at bounding box center [925, 205] width 121 height 16
click at [884, 227] on span "Not Started" at bounding box center [924, 226] width 122 height 16
click at [881, 219] on div at bounding box center [925, 219] width 121 height 16
click at [884, 240] on span "Arrival" at bounding box center [924, 240] width 122 height 16
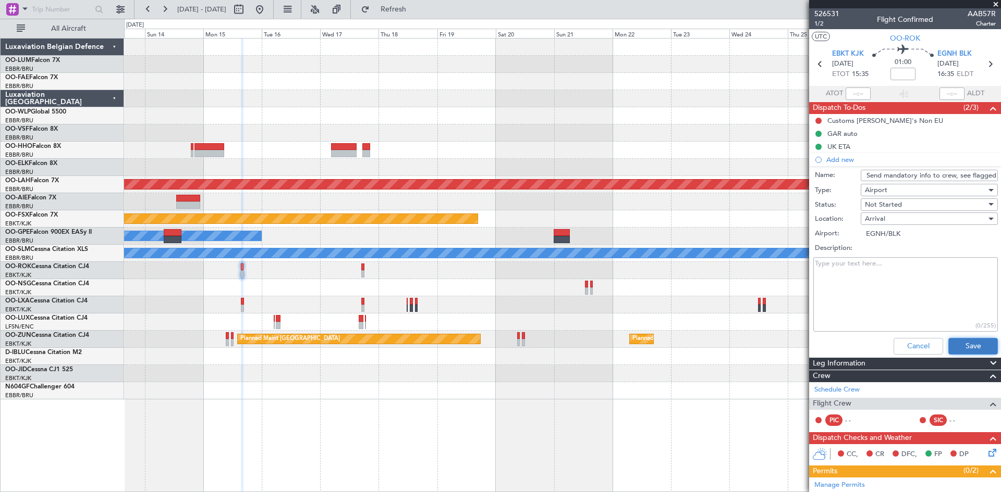
click at [961, 344] on button "Save" at bounding box center [973, 346] width 50 height 17
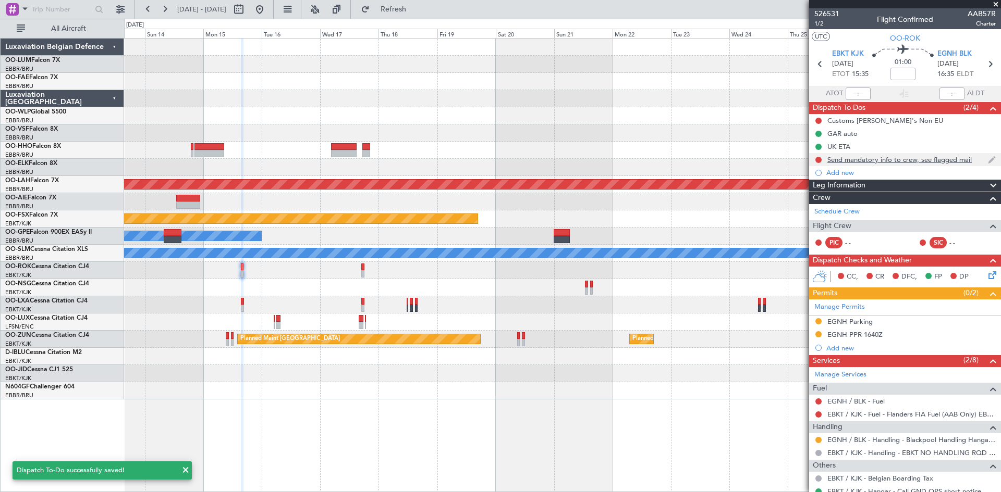
click at [987, 157] on img at bounding box center [991, 159] width 8 height 9
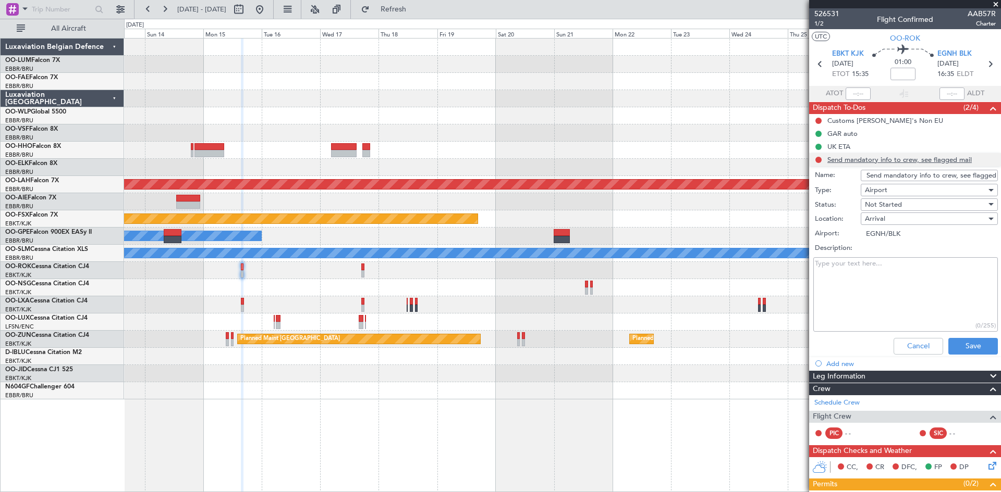
click at [866, 174] on input "Send mandatory info to crew, see flagged mail" at bounding box center [928, 175] width 137 height 11
type input "EGNH: Send mandatory info to crew, see flagged mail"
click at [964, 348] on button "Save" at bounding box center [973, 346] width 50 height 17
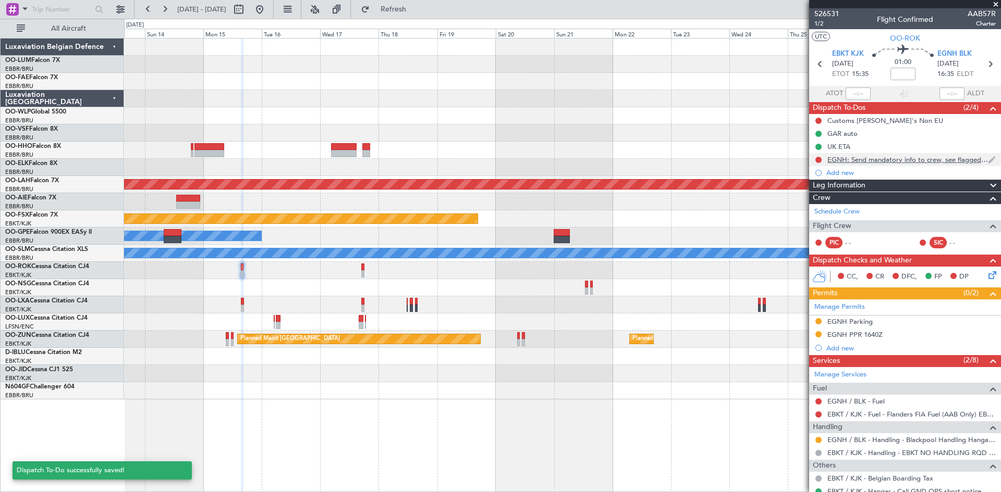
click at [868, 159] on div "EGNH: Send mandatory info to crew, see flagged mail" at bounding box center [907, 159] width 161 height 9
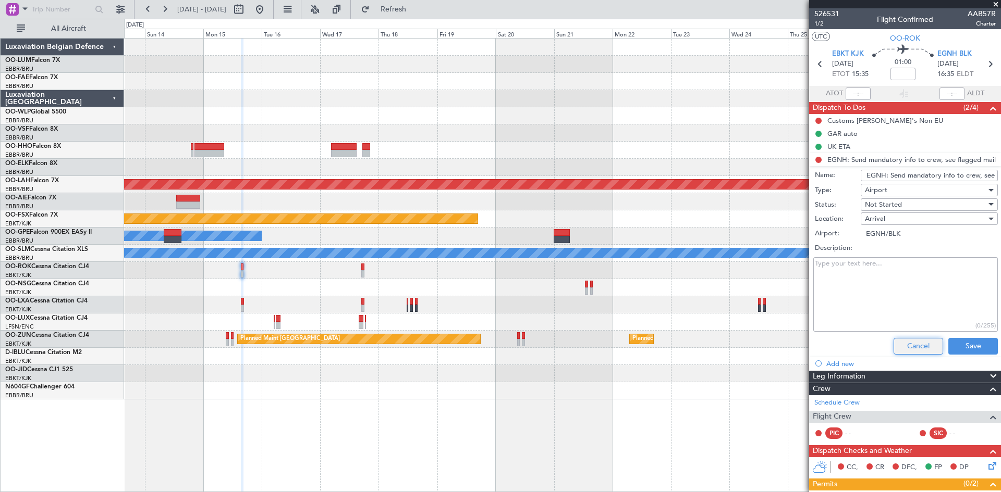
click at [905, 339] on button "Cancel" at bounding box center [918, 346] width 50 height 17
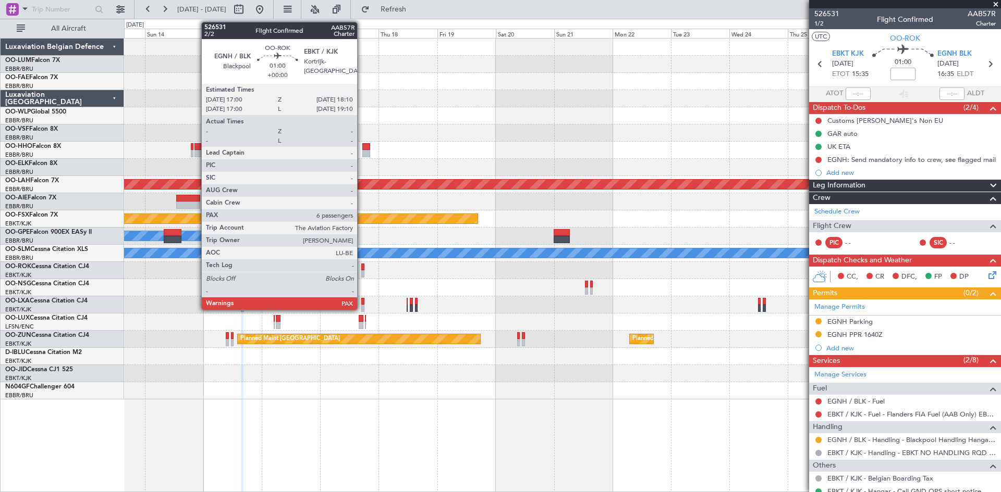
click at [362, 271] on div at bounding box center [362, 273] width 3 height 7
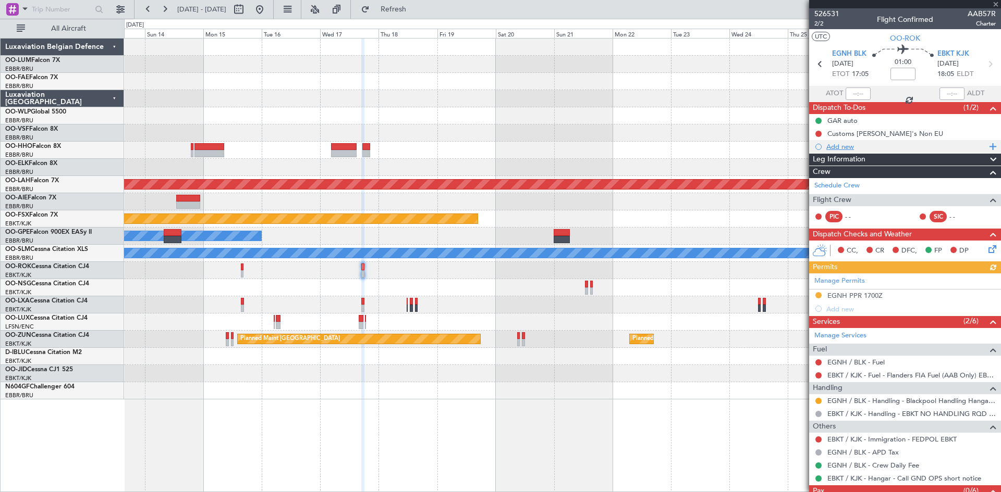
click at [844, 144] on div "Add new" at bounding box center [906, 146] width 160 height 9
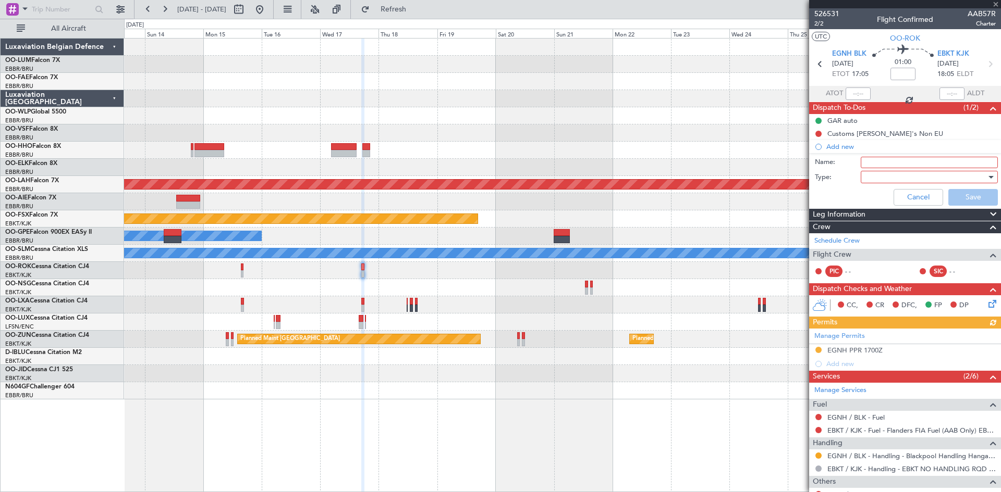
click at [867, 161] on input "Name:" at bounding box center [928, 162] width 137 height 11
type input "EGNH: Send mandatory info to crew, see flagged mail"
click at [881, 179] on div at bounding box center [925, 177] width 121 height 16
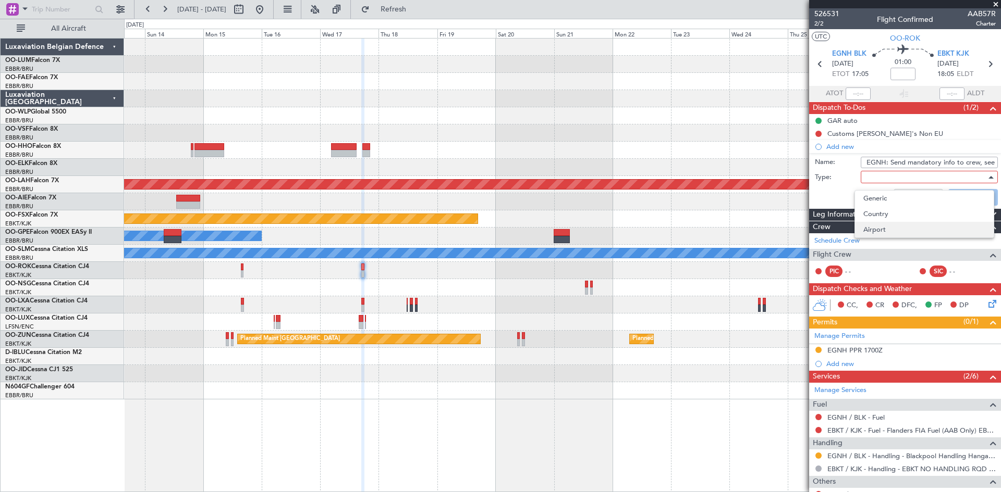
click at [877, 229] on span "Airport" at bounding box center [924, 230] width 122 height 16
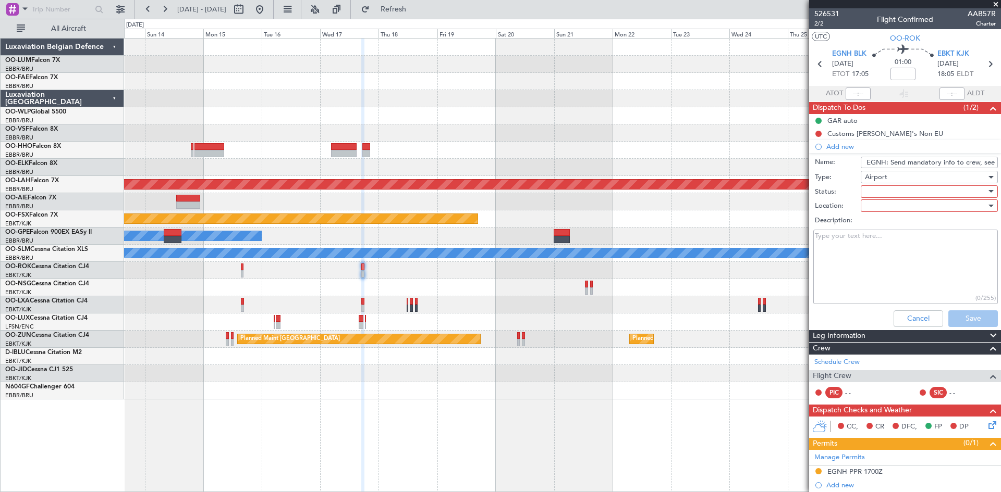
click at [869, 193] on div at bounding box center [925, 192] width 121 height 16
click at [884, 213] on span "Not Started" at bounding box center [924, 213] width 122 height 16
click at [881, 209] on div at bounding box center [925, 206] width 121 height 16
click at [891, 245] on span "Departure" at bounding box center [924, 243] width 122 height 16
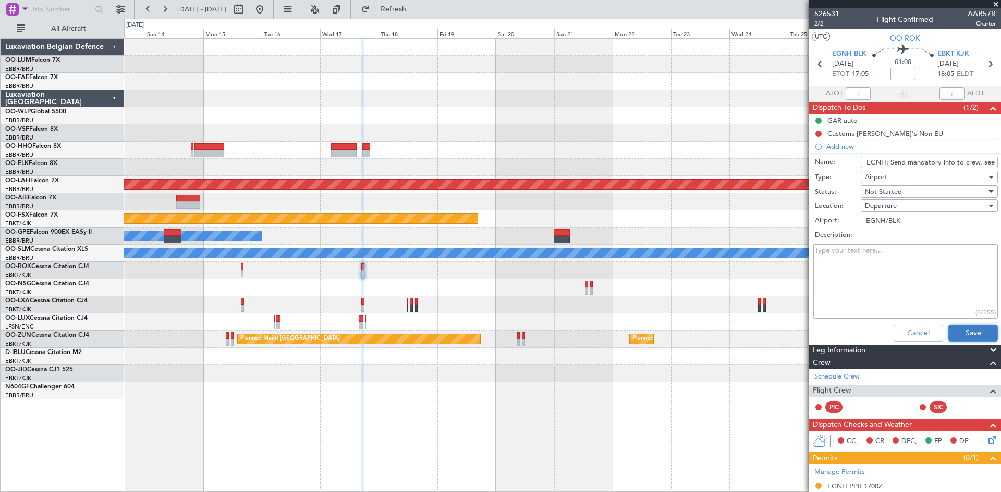
click at [957, 328] on button "Save" at bounding box center [973, 333] width 50 height 17
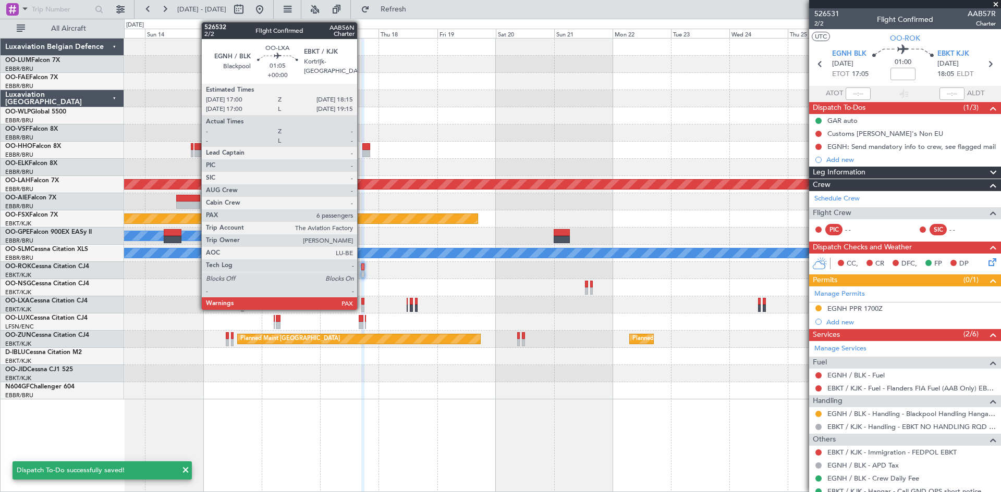
click at [362, 302] on div at bounding box center [362, 301] width 3 height 7
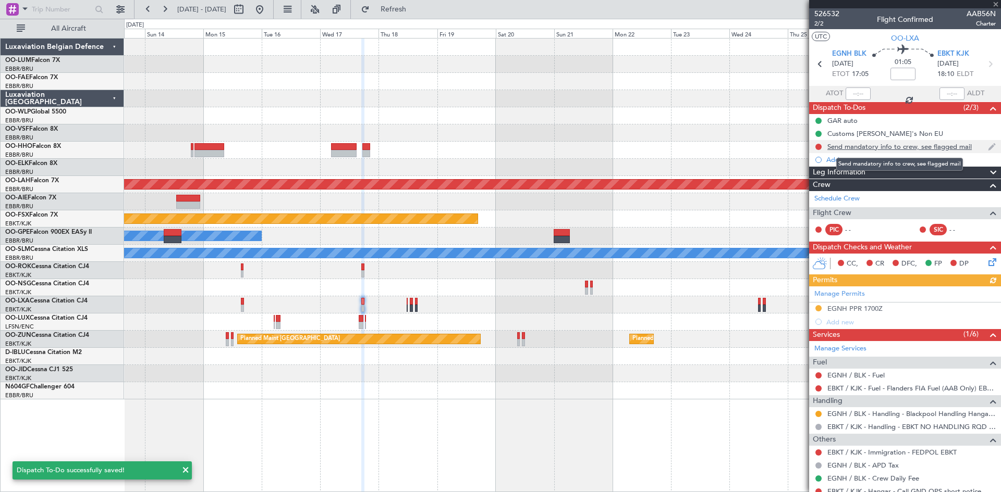
click at [841, 146] on div "Send mandatory info to crew, see flagged mail" at bounding box center [899, 146] width 144 height 9
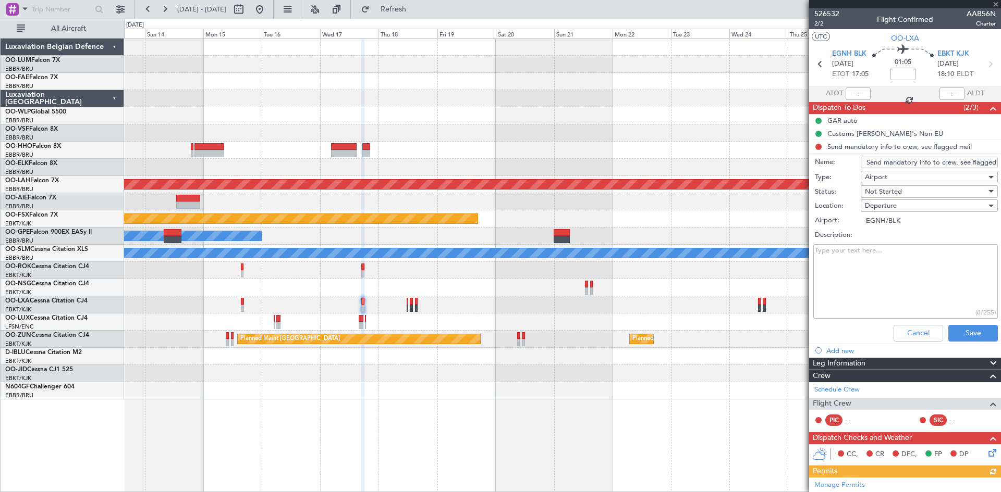
click at [864, 160] on input "Send mandatory info to crew, see flagged mail" at bounding box center [928, 162] width 137 height 11
drag, startPoint x: 861, startPoint y: 164, endPoint x: 1000, endPoint y: 170, distance: 138.8
click at [1000, 170] on article "526532 2/2 Flight Confirmed AAB56N Charter UTC OO-LXA EGNH BLK 17/12/2025 ETOT …" at bounding box center [905, 250] width 192 height 484
type input "EGNH: Send mandatory info to crew, see flagged mail"
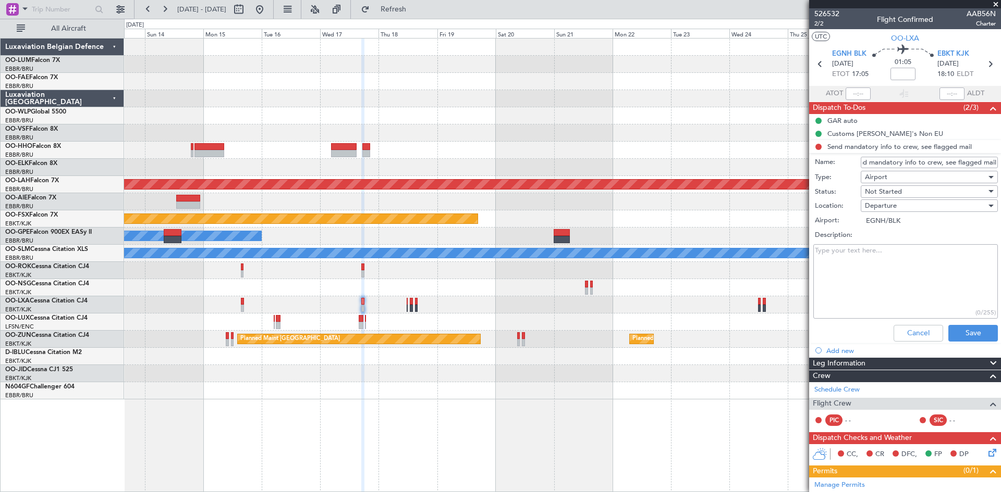
click at [846, 260] on textarea "Description:" at bounding box center [905, 281] width 184 height 75
paste textarea "EGNH: Send mandatory info to crew, see flagged mail"
type textarea "EGNH: Send mandatory info to crew, see flagged mail"
click at [953, 332] on button "Save" at bounding box center [973, 333] width 50 height 17
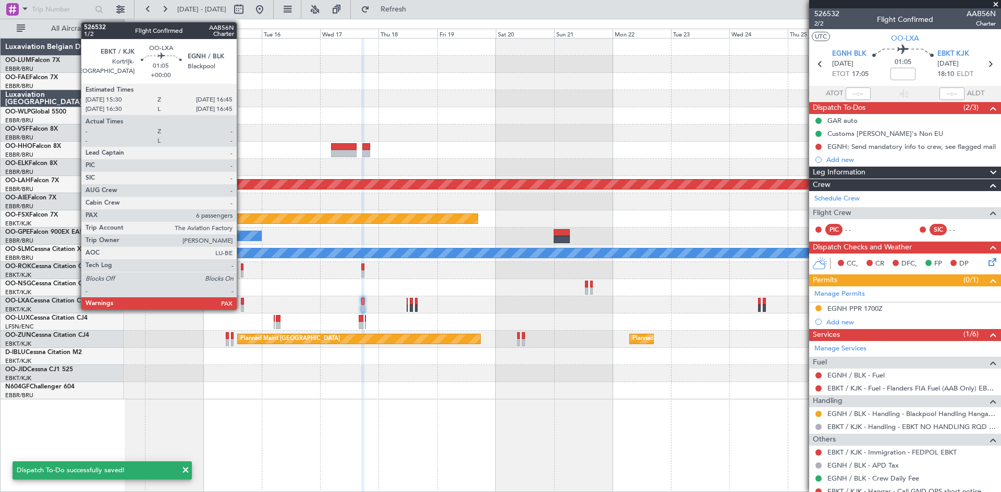
click at [242, 301] on div at bounding box center [242, 301] width 3 height 7
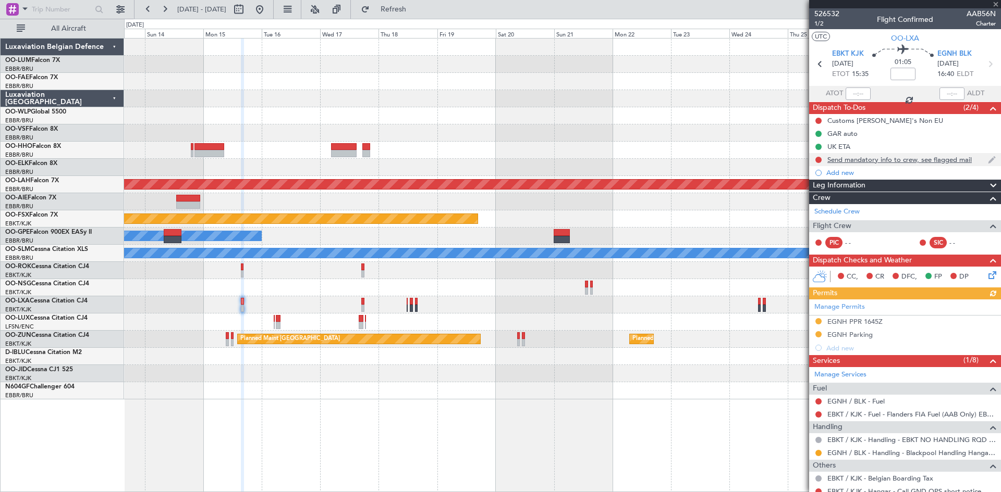
click at [834, 162] on div "Send mandatory info to crew, see flagged mail" at bounding box center [899, 159] width 144 height 9
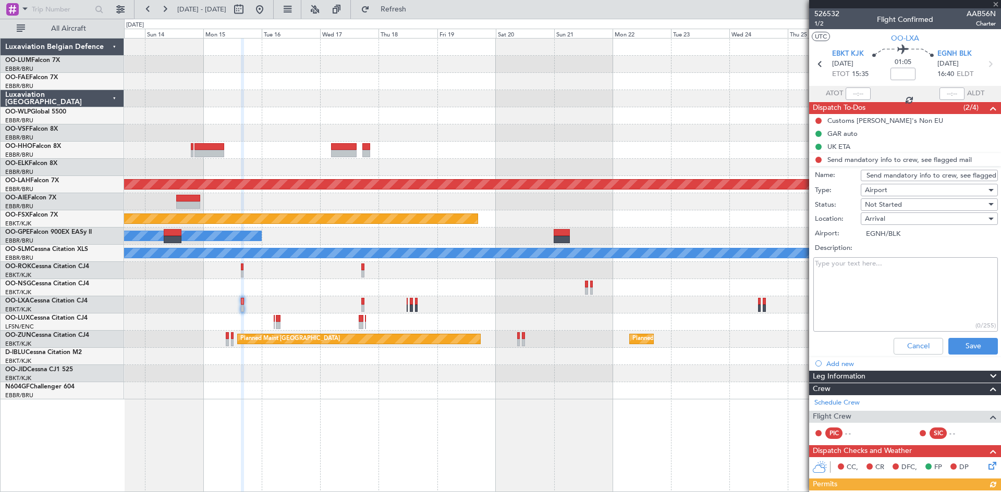
click at [863, 174] on input "Send mandatory info to crew, see flagged mail" at bounding box center [928, 175] width 137 height 11
type input "EGNH: Send mandatory info to crew, see flagged mail"
click at [926, 264] on textarea "Description:" at bounding box center [905, 294] width 184 height 75
paste textarea "EGNH: Send mandatory info to crew, see flagged mail"
type textarea "EGNH: Send mandatory info to crew, see flagged mail"
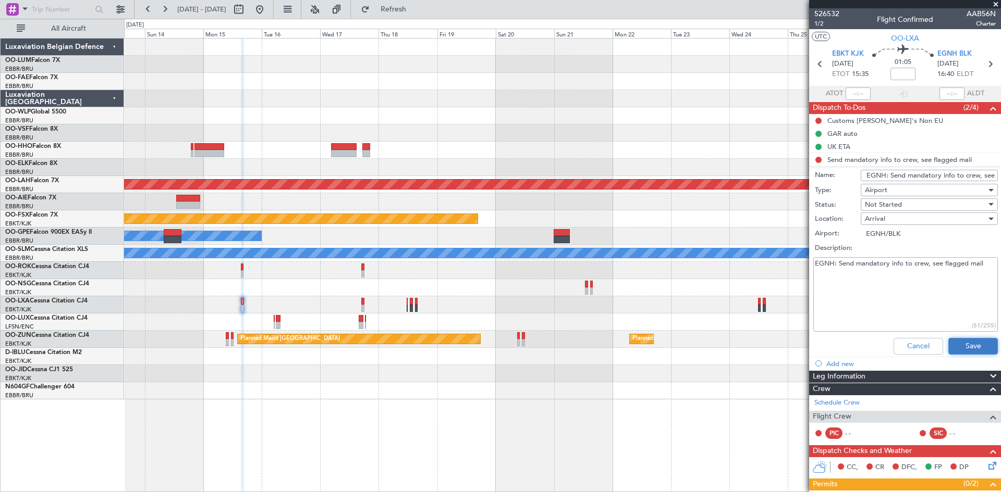
click at [962, 345] on button "Save" at bounding box center [973, 346] width 50 height 17
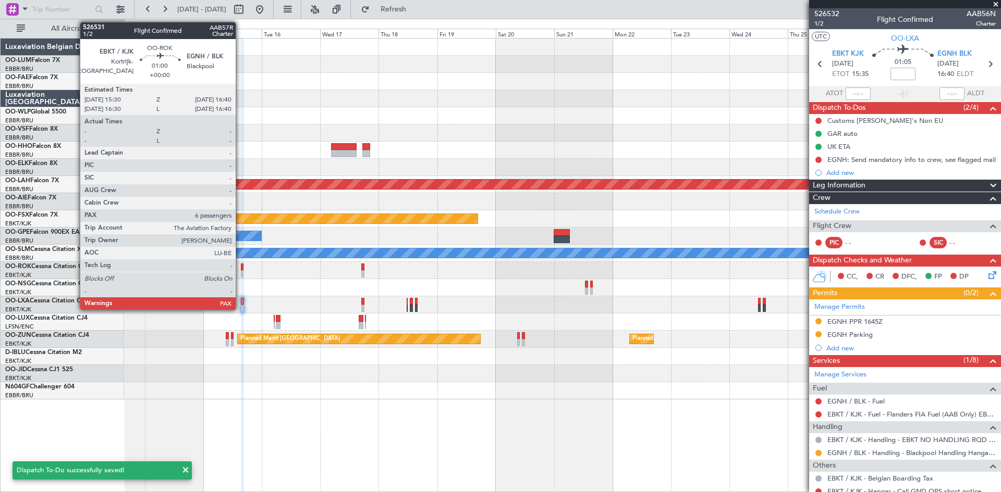
click at [241, 269] on div at bounding box center [242, 267] width 3 height 7
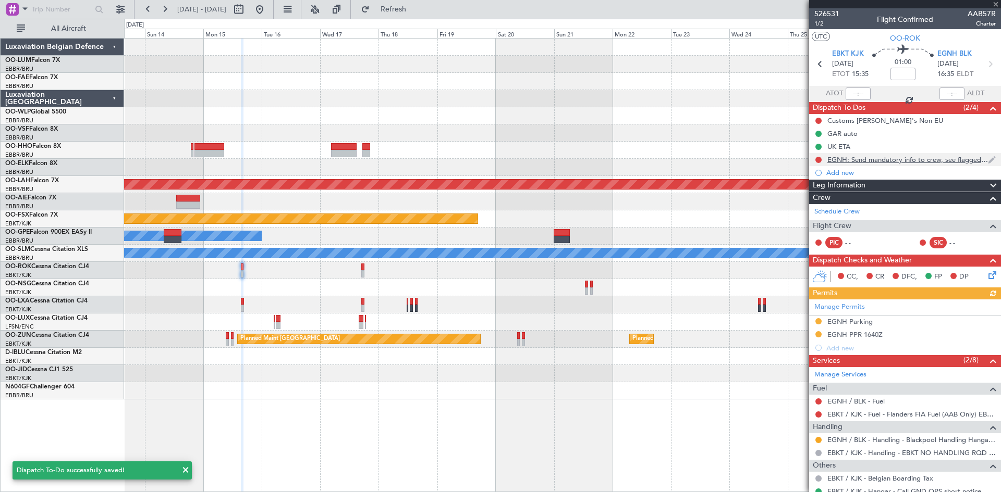
click at [860, 161] on div "EGNH: Send mandatory info to crew, see flagged mail" at bounding box center [907, 159] width 161 height 9
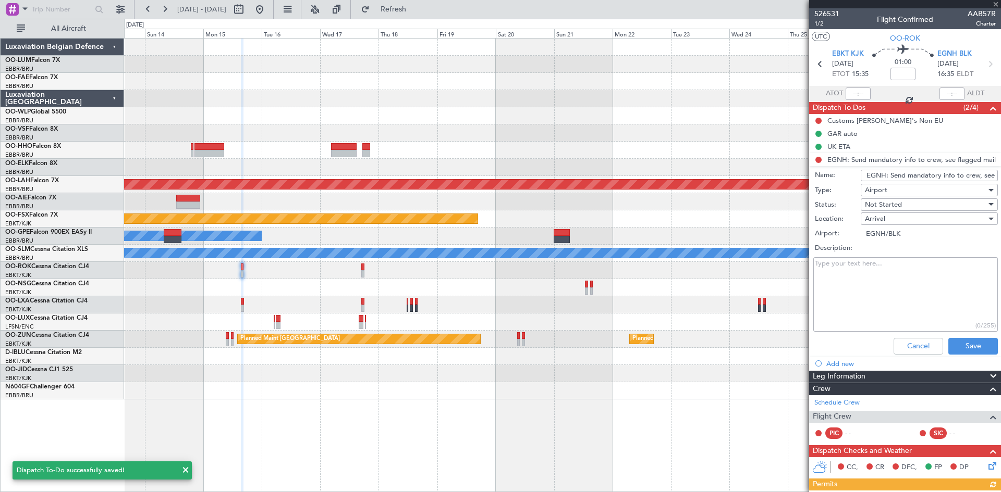
click at [862, 262] on textarea "Description:" at bounding box center [905, 294] width 184 height 75
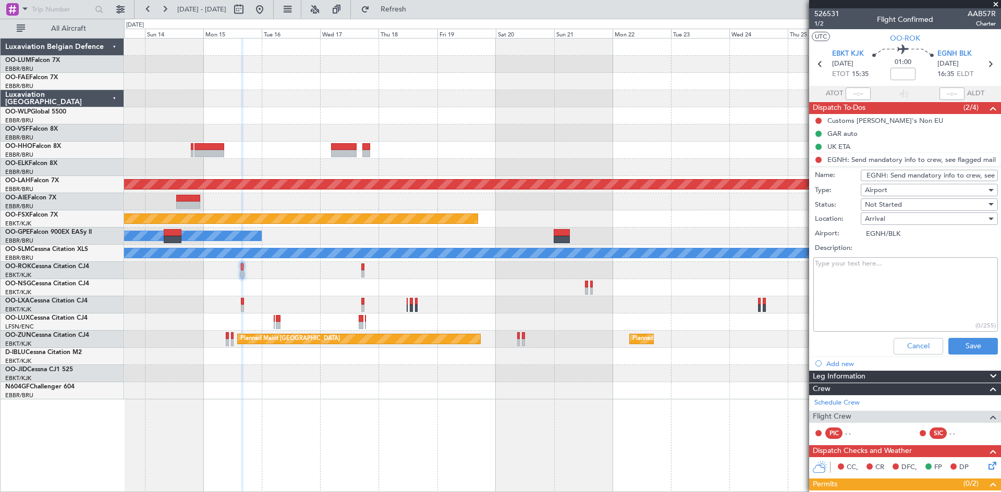
paste textarea "EGNH: Send mandatory info to crew, see flagged mail"
type textarea "EGNH: Send mandatory info to crew, see flagged mail"
click at [964, 349] on button "Save" at bounding box center [973, 346] width 50 height 17
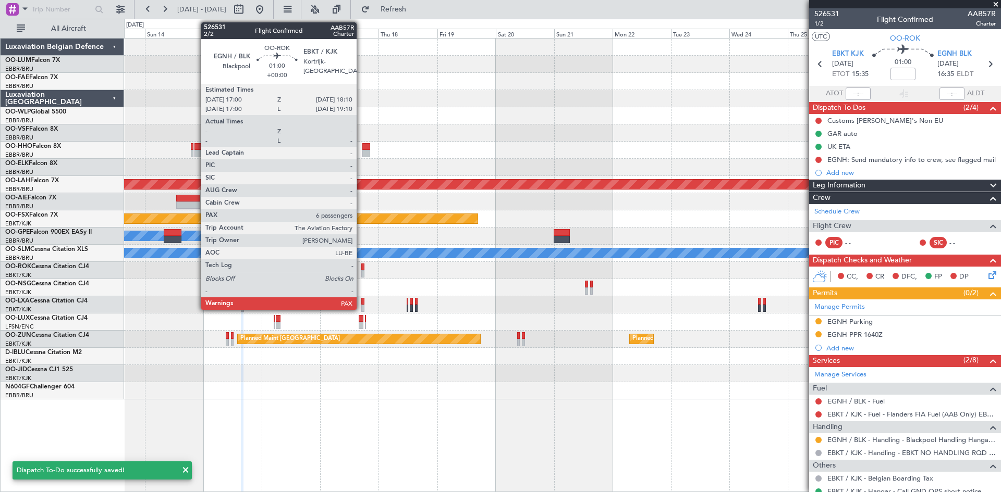
click at [361, 265] on div at bounding box center [362, 267] width 3 height 7
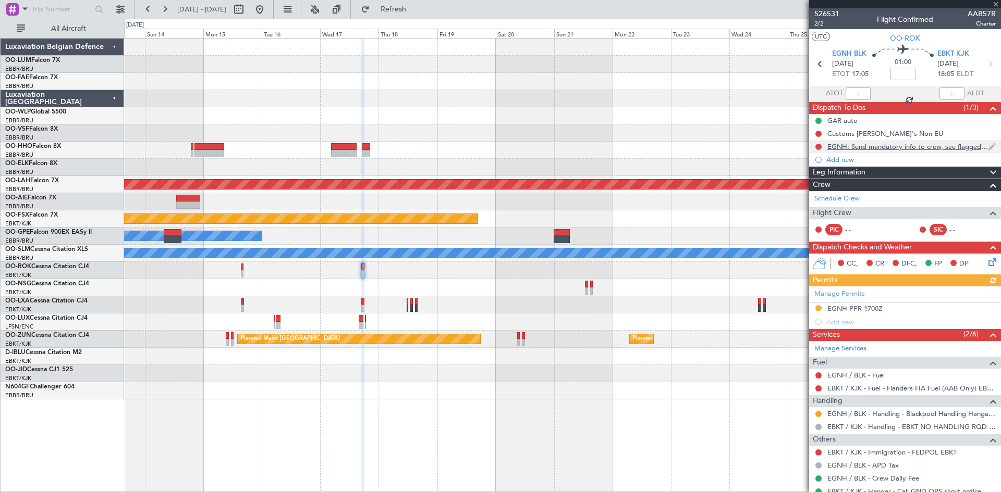
click at [860, 150] on div "EGNH: Send mandatory info to crew, see flagged mail" at bounding box center [907, 146] width 161 height 9
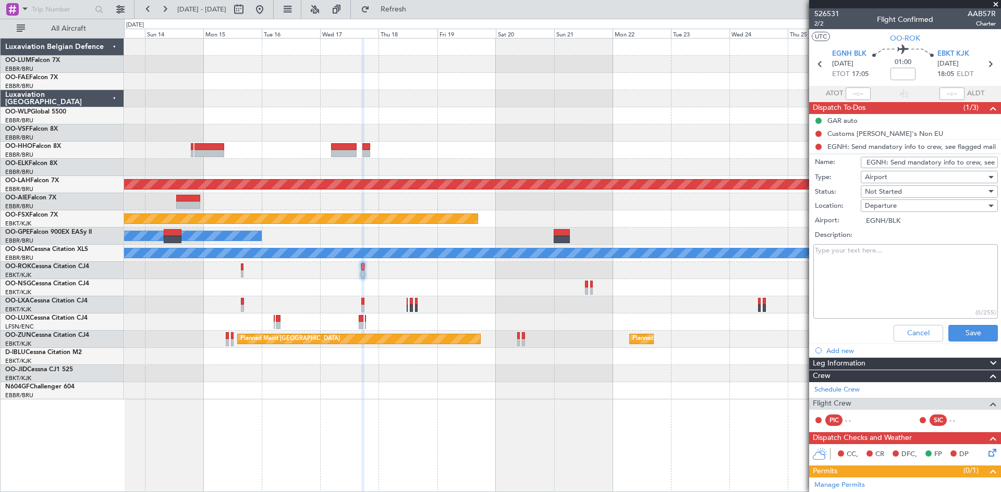
click at [872, 257] on textarea "Description:" at bounding box center [905, 281] width 184 height 75
paste textarea "EGNH: Send mandatory info to crew, see flagged mail"
type textarea "EGNH: Send mandatory info to crew, see flagged mail"
drag, startPoint x: 967, startPoint y: 329, endPoint x: 683, endPoint y: 353, distance: 285.0
click at [967, 329] on button "Save" at bounding box center [973, 333] width 50 height 17
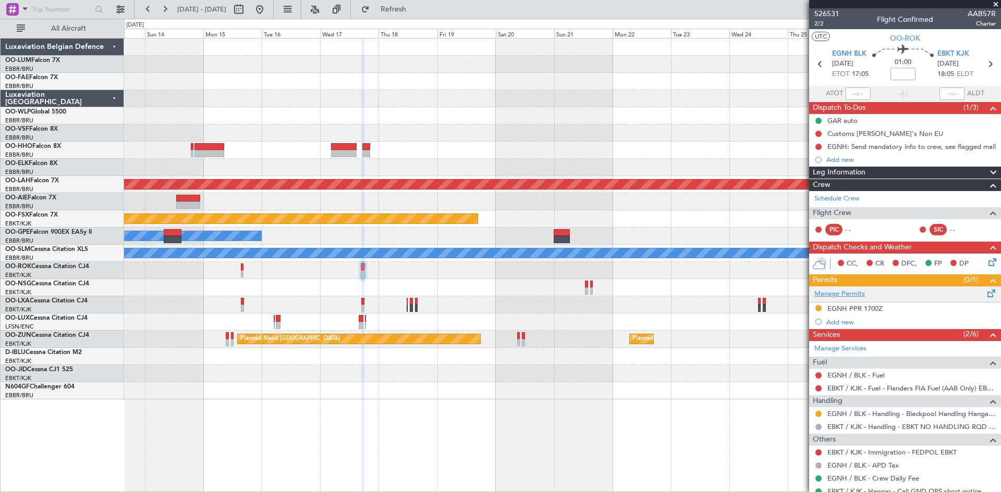
click at [843, 294] on link "Manage Permits" at bounding box center [839, 294] width 51 height 10
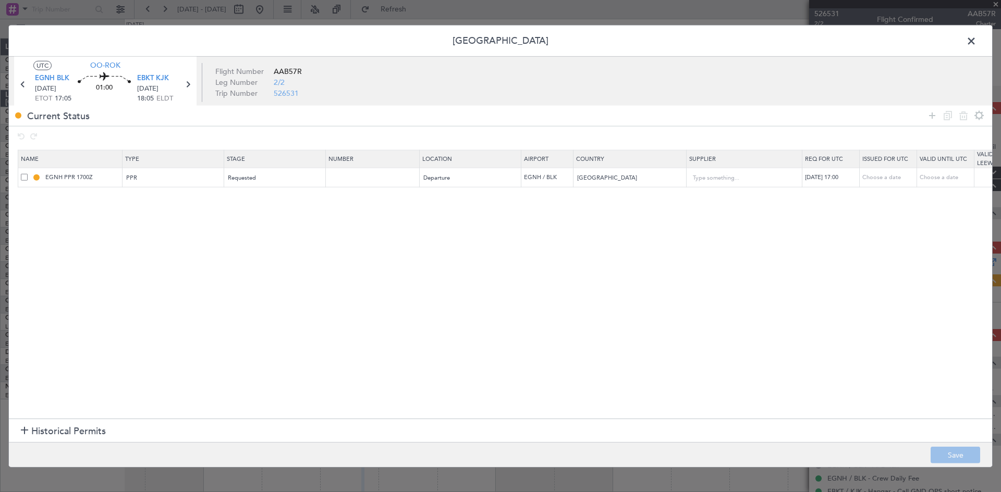
click at [26, 177] on span at bounding box center [24, 177] width 7 height 7
click at [28, 174] on input "checkbox" at bounding box center [28, 174] width 0 height 0
click at [961, 114] on icon at bounding box center [963, 115] width 13 height 13
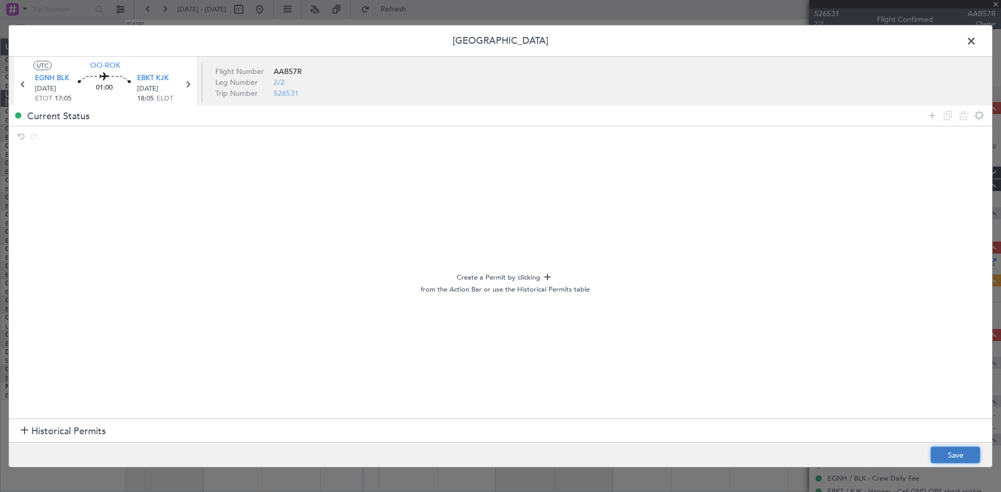
click at [973, 453] on button "Save" at bounding box center [955, 455] width 50 height 17
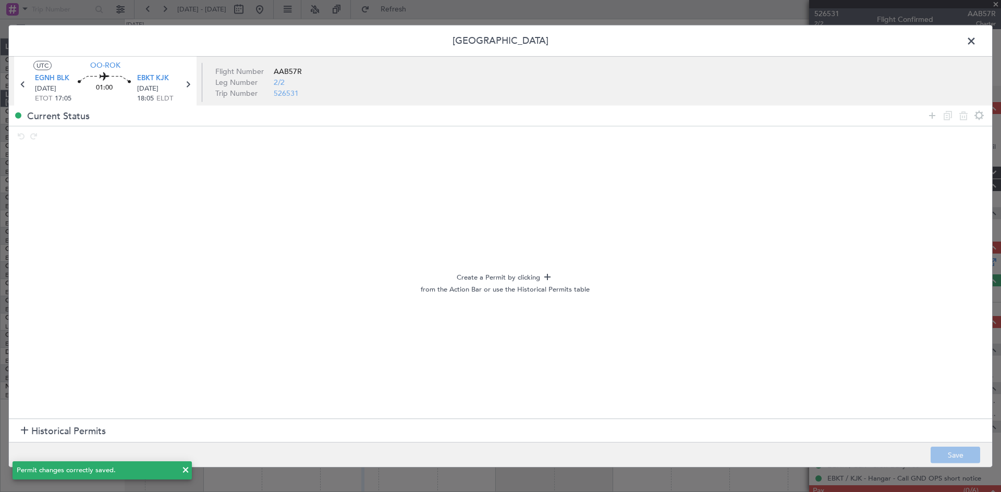
click at [976, 41] on span at bounding box center [976, 43] width 0 height 21
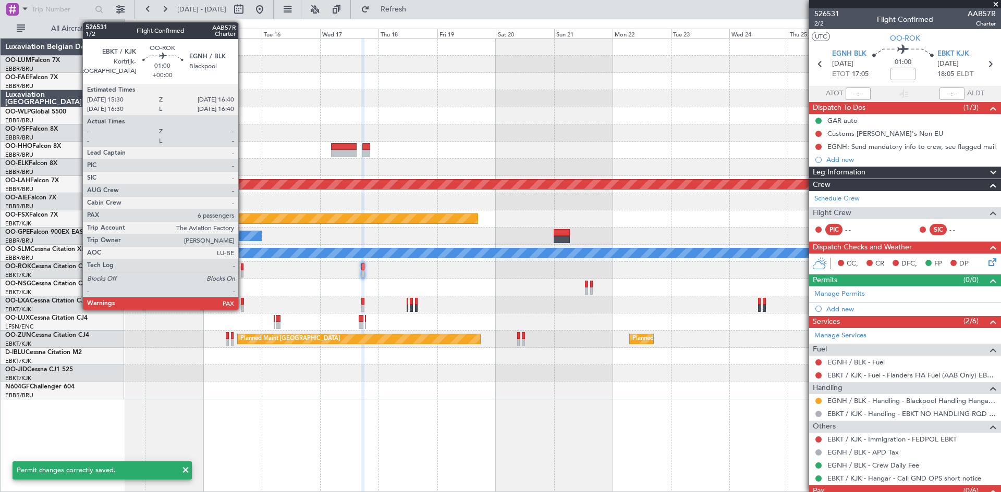
click at [242, 266] on div at bounding box center [242, 267] width 3 height 7
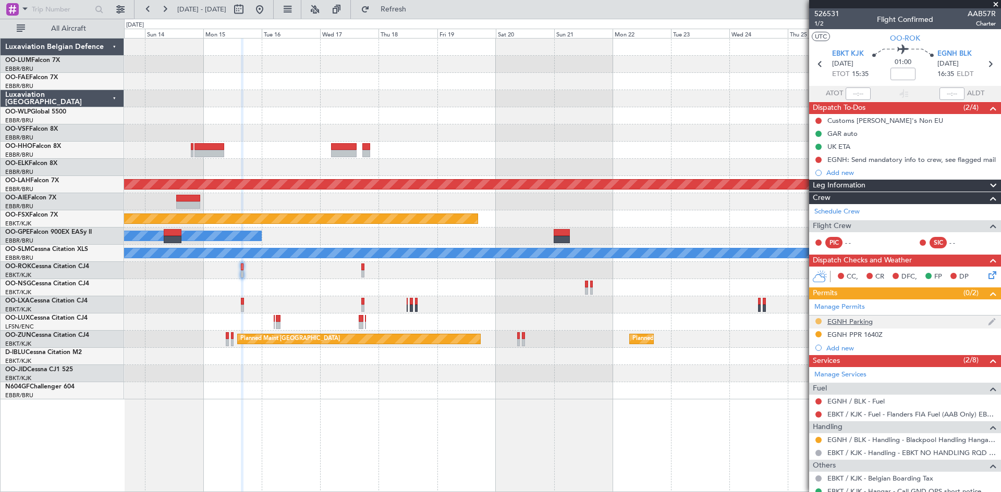
click at [818, 320] on button at bounding box center [818, 321] width 6 height 6
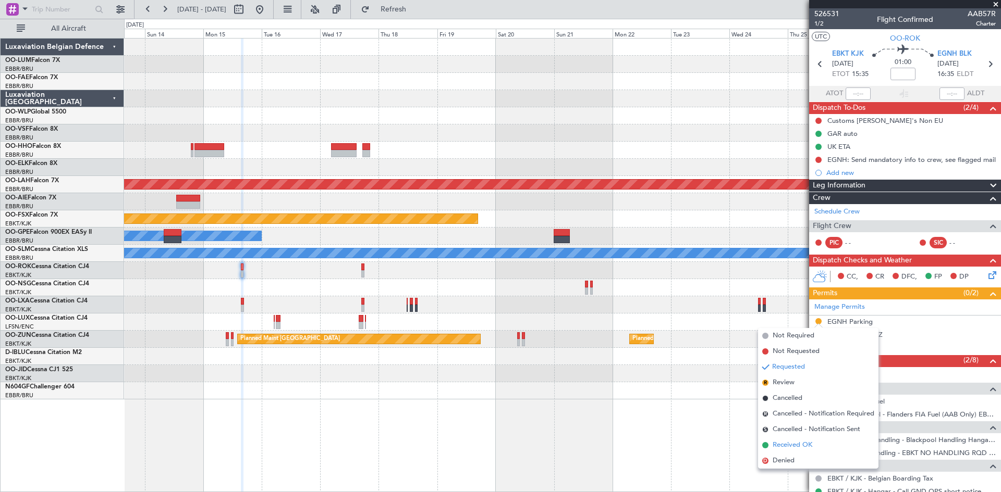
click at [814, 441] on li "Received OK" at bounding box center [818, 446] width 120 height 16
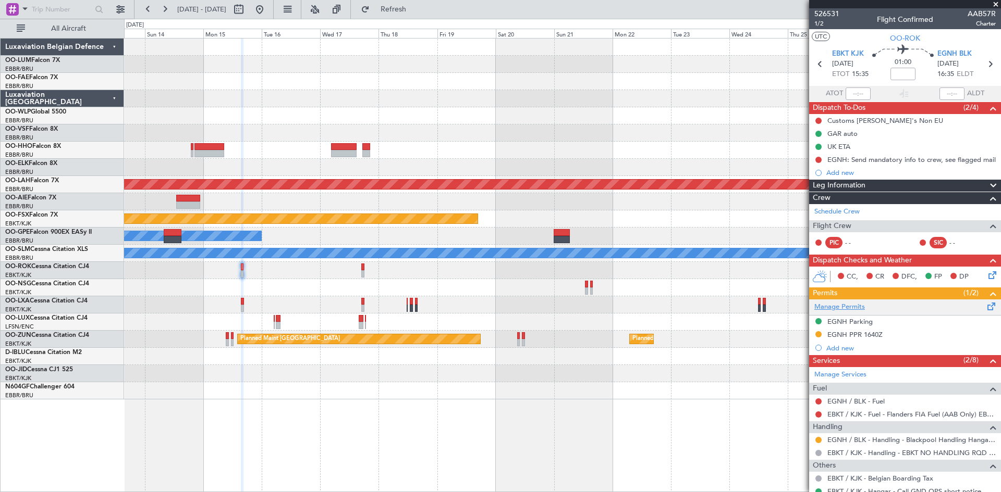
click at [861, 304] on link "Manage Permits" at bounding box center [839, 307] width 51 height 10
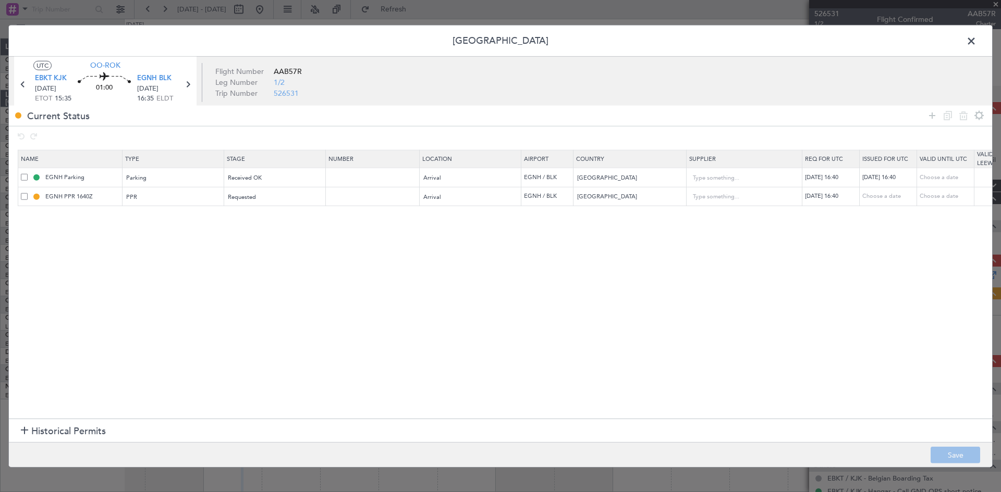
click at [24, 198] on span at bounding box center [24, 196] width 7 height 7
click at [28, 193] on input "checkbox" at bounding box center [28, 193] width 0 height 0
click at [967, 116] on icon at bounding box center [963, 115] width 13 height 13
click at [945, 452] on button "Save" at bounding box center [955, 455] width 50 height 17
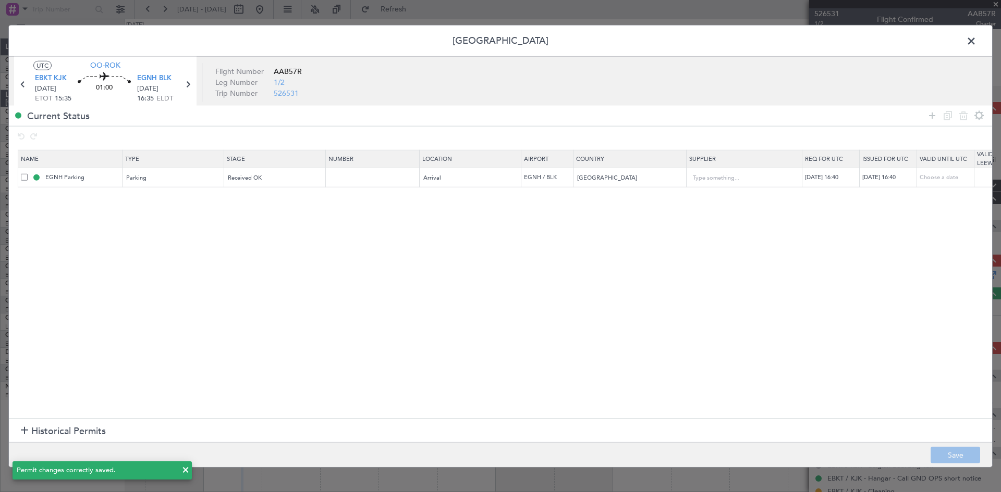
click at [976, 41] on span at bounding box center [976, 43] width 0 height 21
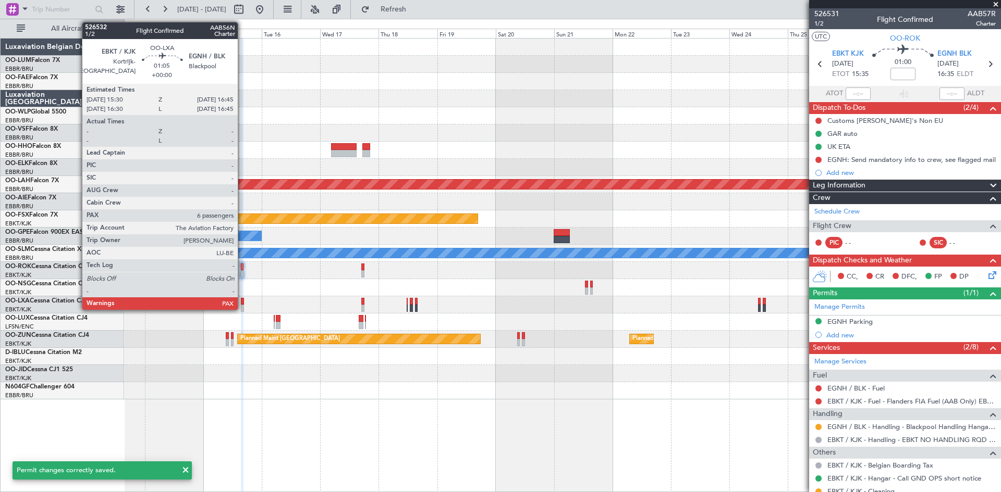
click at [242, 300] on div at bounding box center [242, 301] width 3 height 7
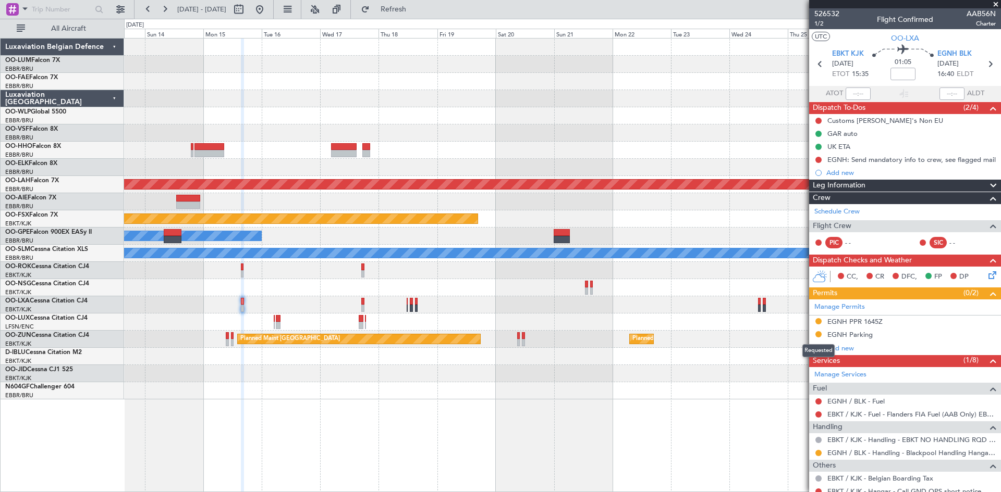
click at [818, 334] on button at bounding box center [818, 334] width 6 height 6
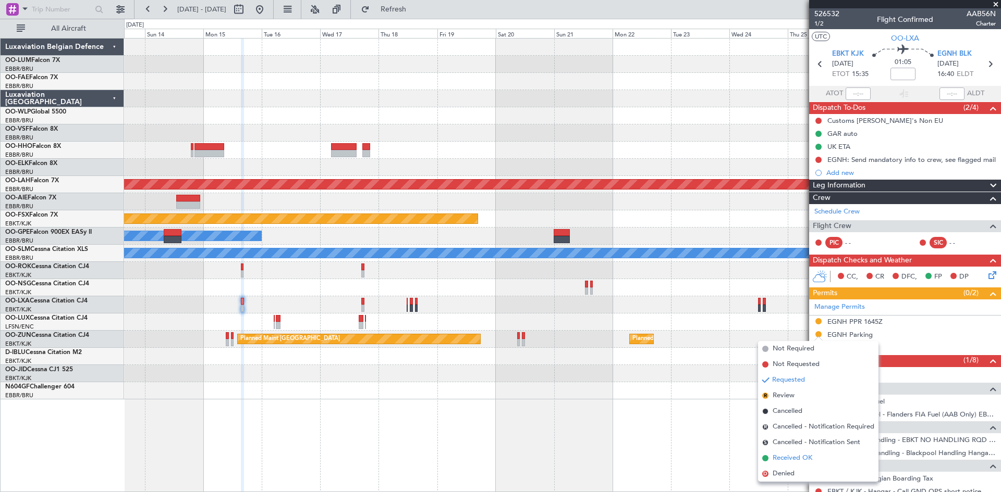
click at [793, 459] on span "Received OK" at bounding box center [792, 458] width 40 height 10
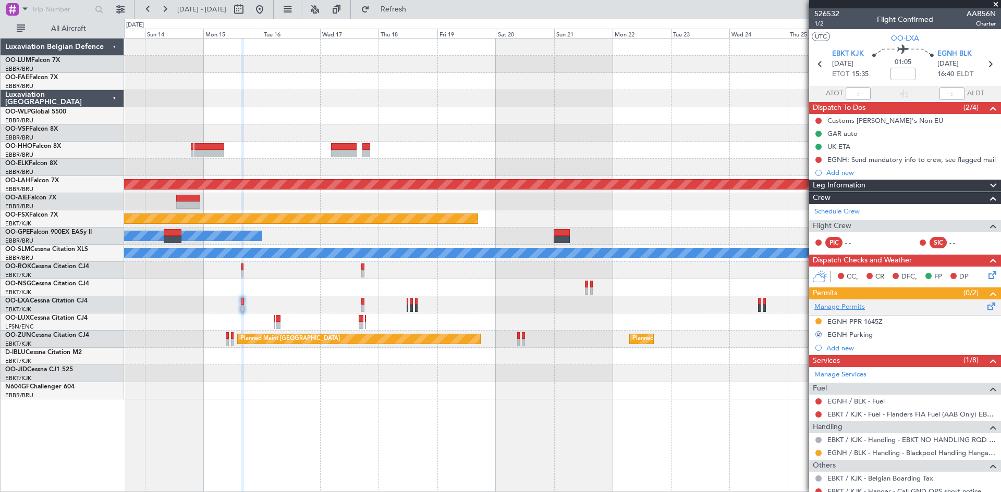
click at [844, 308] on link "Manage Permits" at bounding box center [839, 307] width 51 height 10
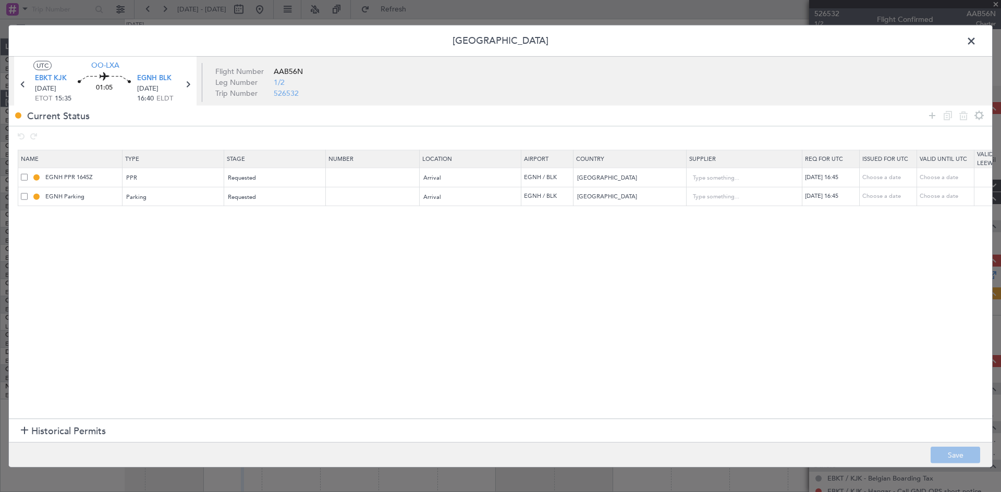
click at [23, 178] on span at bounding box center [24, 177] width 7 height 7
click at [28, 174] on input "checkbox" at bounding box center [28, 174] width 0 height 0
click at [961, 118] on icon at bounding box center [963, 115] width 13 height 13
type input "EGNH Parking"
click at [973, 447] on footer "Save" at bounding box center [500, 454] width 983 height 25
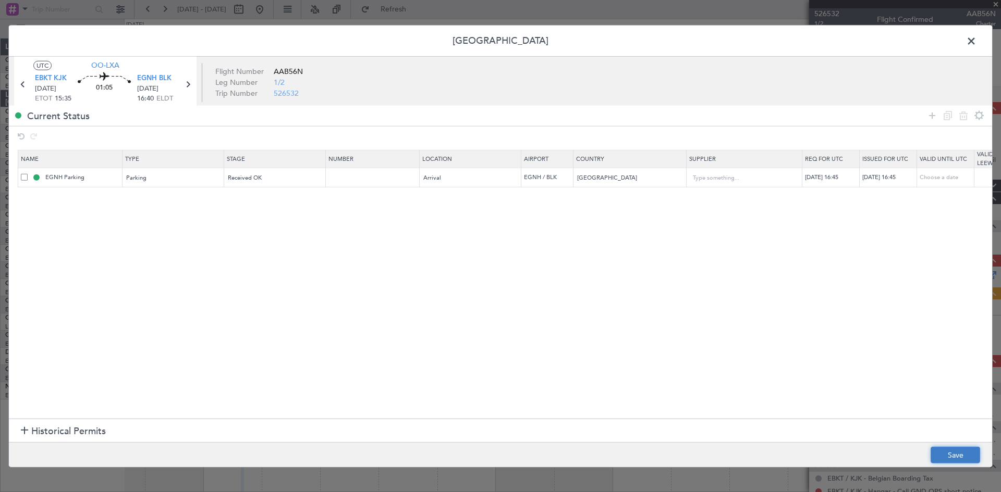
click at [972, 450] on button "Save" at bounding box center [955, 455] width 50 height 17
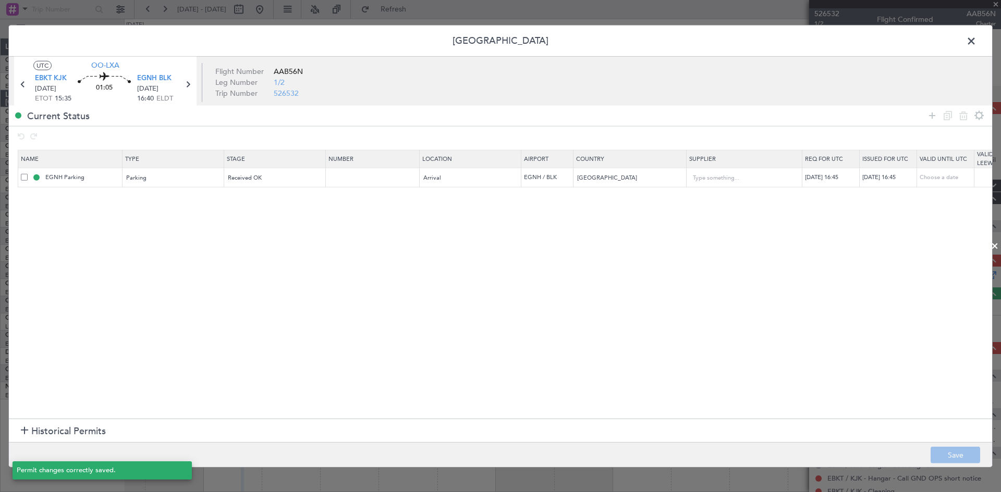
click at [976, 40] on span at bounding box center [976, 43] width 0 height 21
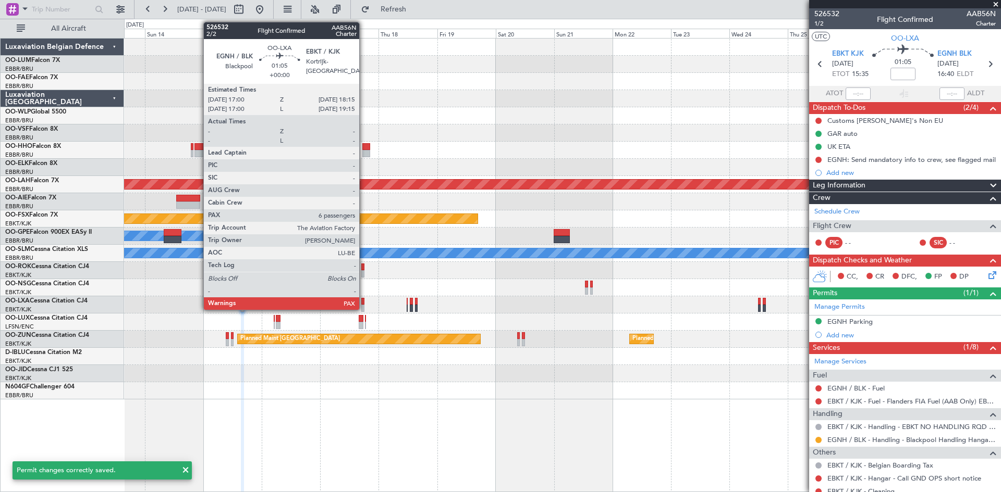
click at [364, 300] on div at bounding box center [362, 301] width 3 height 7
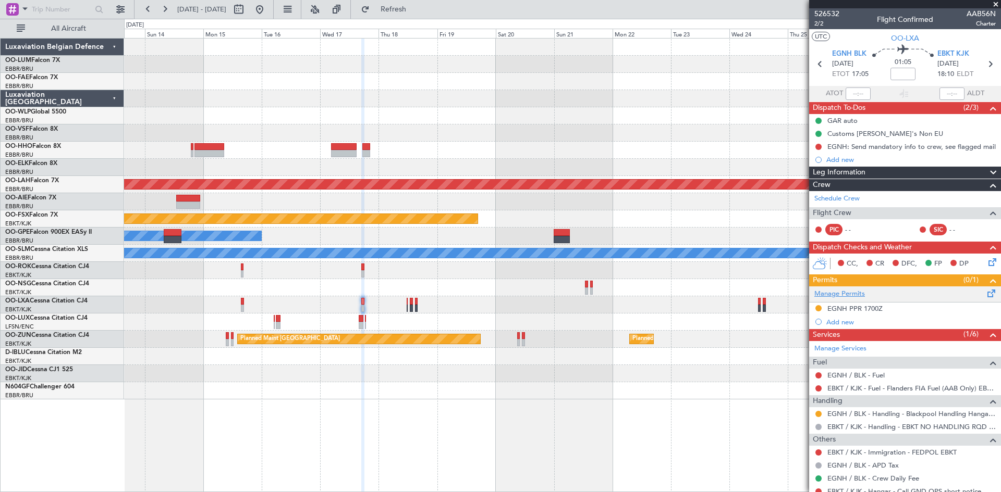
click at [844, 293] on link "Manage Permits" at bounding box center [839, 294] width 51 height 10
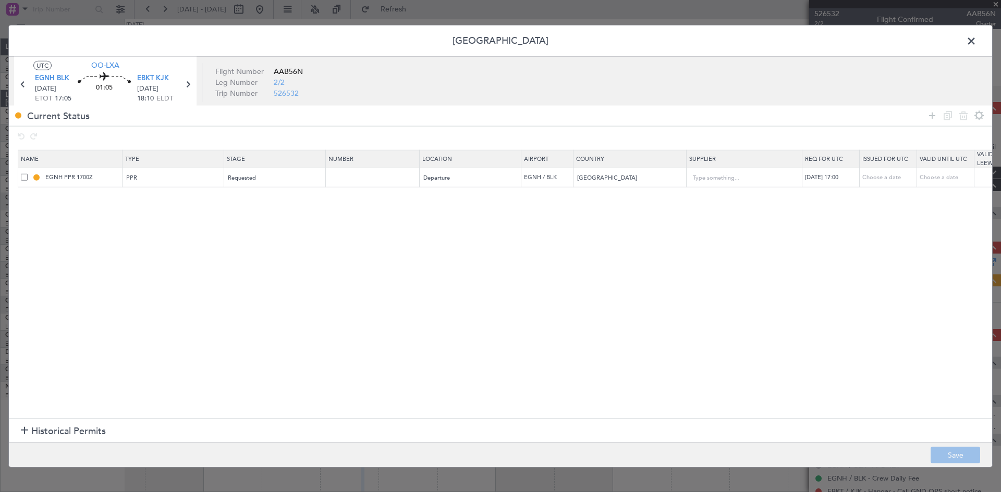
click at [22, 176] on span at bounding box center [24, 177] width 7 height 7
click at [28, 174] on input "checkbox" at bounding box center [28, 174] width 0 height 0
click at [960, 114] on icon at bounding box center [963, 115] width 13 height 13
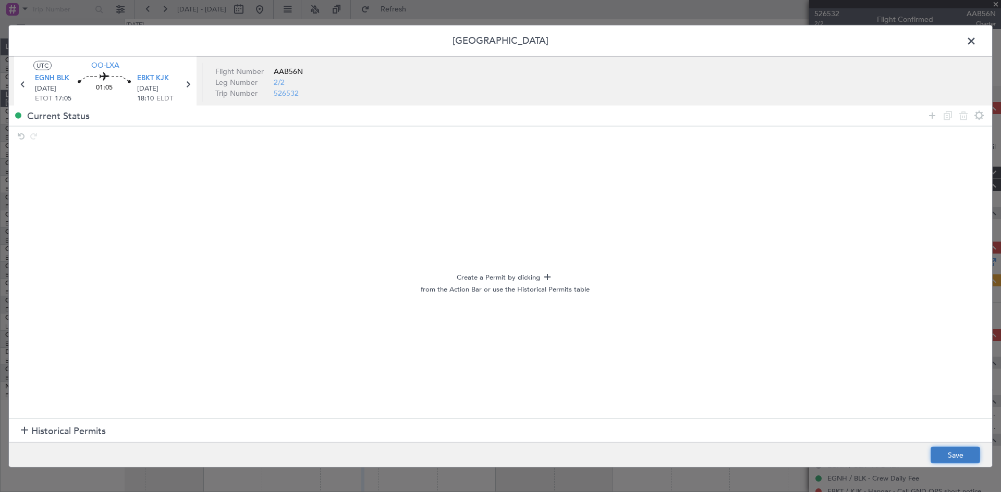
click at [960, 448] on button "Save" at bounding box center [955, 455] width 50 height 17
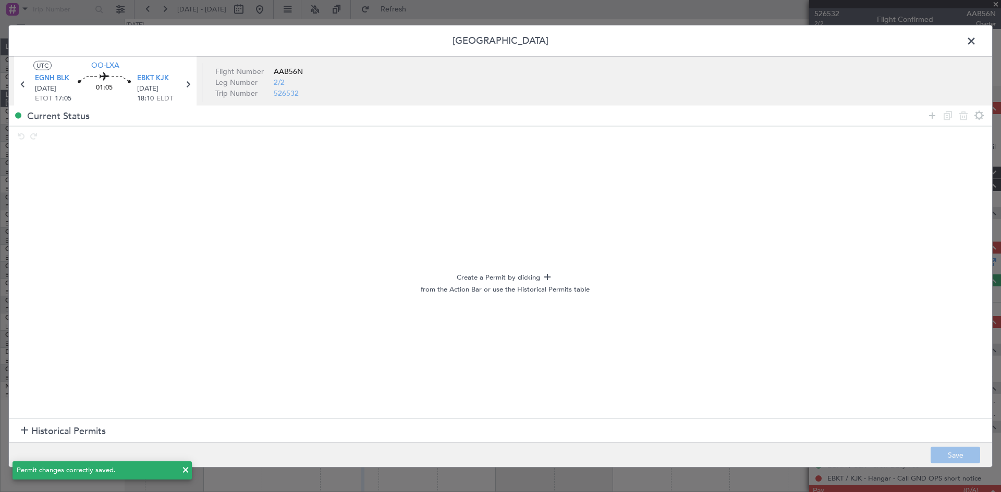
click at [976, 41] on span at bounding box center [976, 43] width 0 height 21
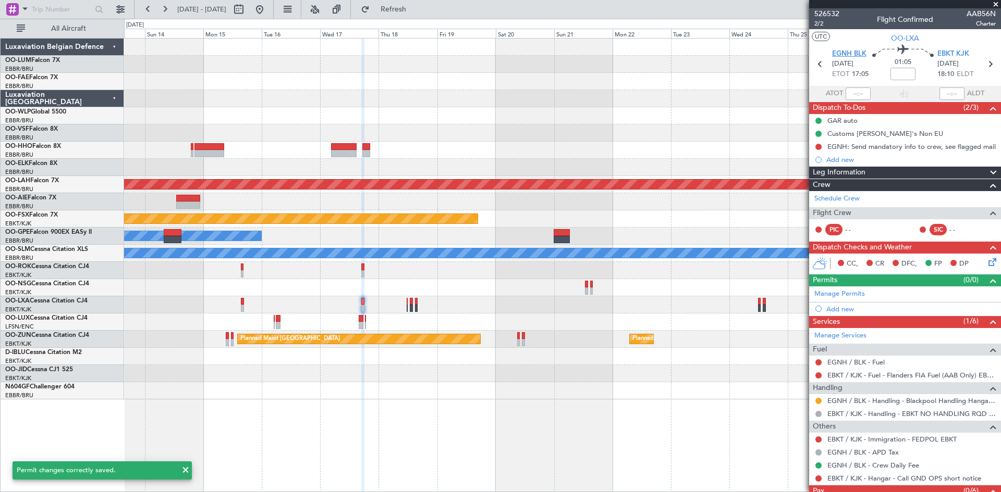
click at [857, 50] on span "EGNH BLK" at bounding box center [849, 54] width 34 height 10
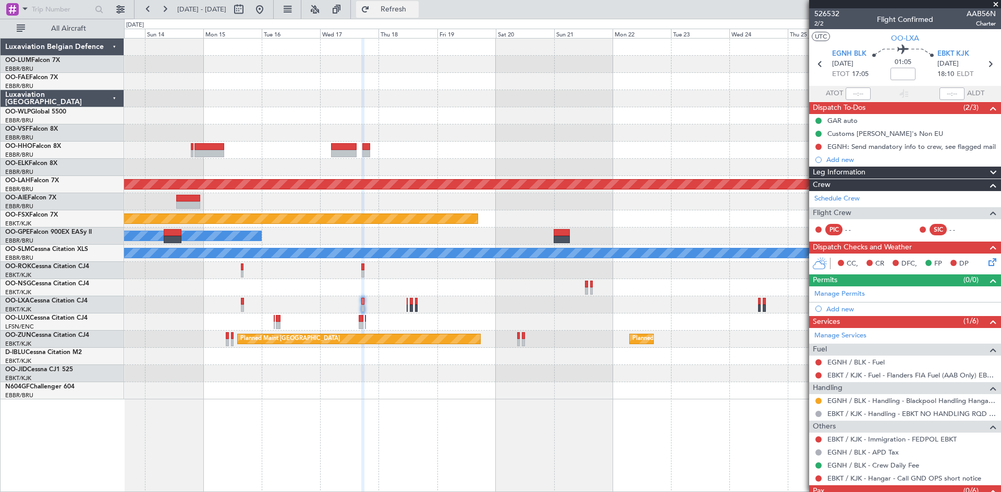
click at [414, 15] on button "Refresh" at bounding box center [387, 9] width 63 height 17
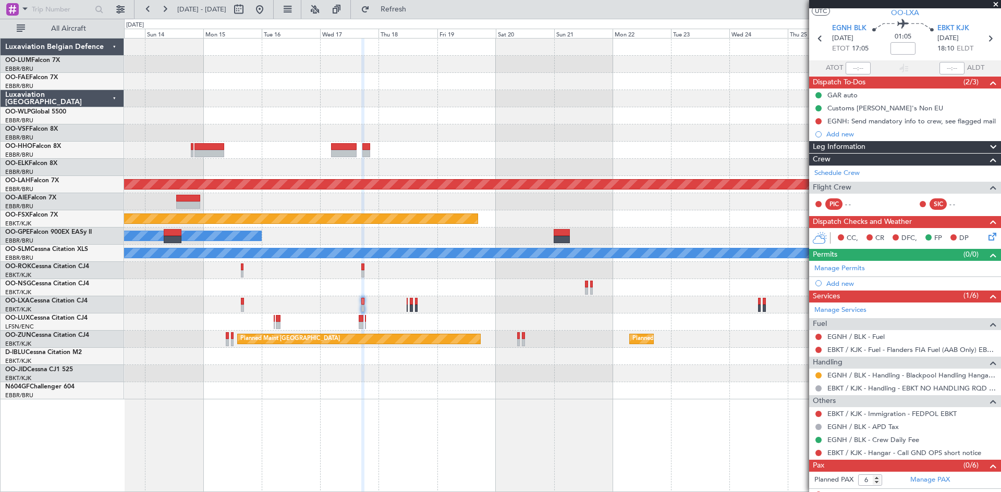
scroll to position [35, 0]
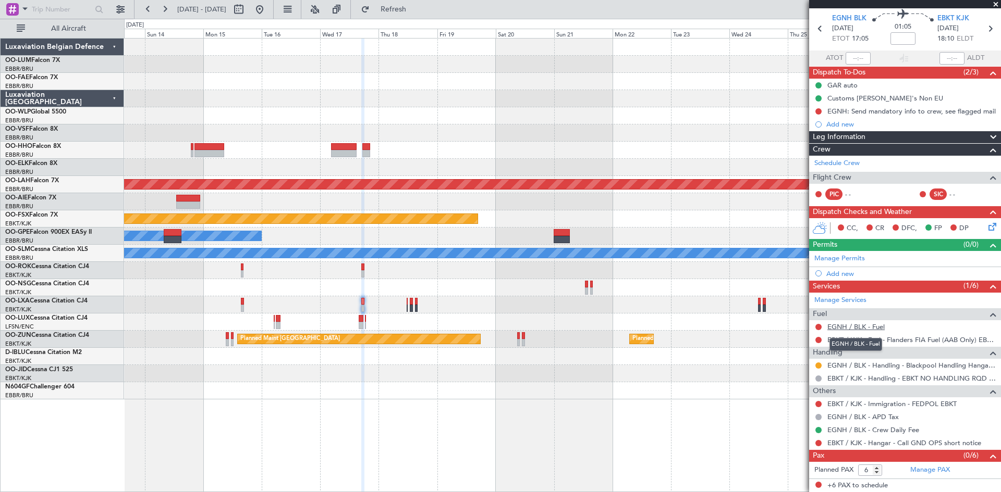
click at [861, 327] on link "EGNH / BLK - Fuel" at bounding box center [855, 327] width 57 height 9
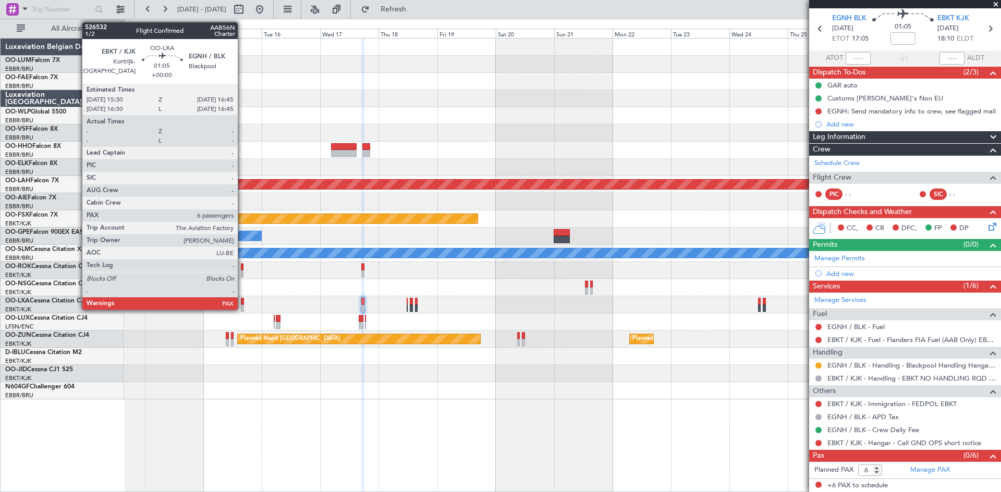
click at [242, 301] on div at bounding box center [242, 301] width 3 height 7
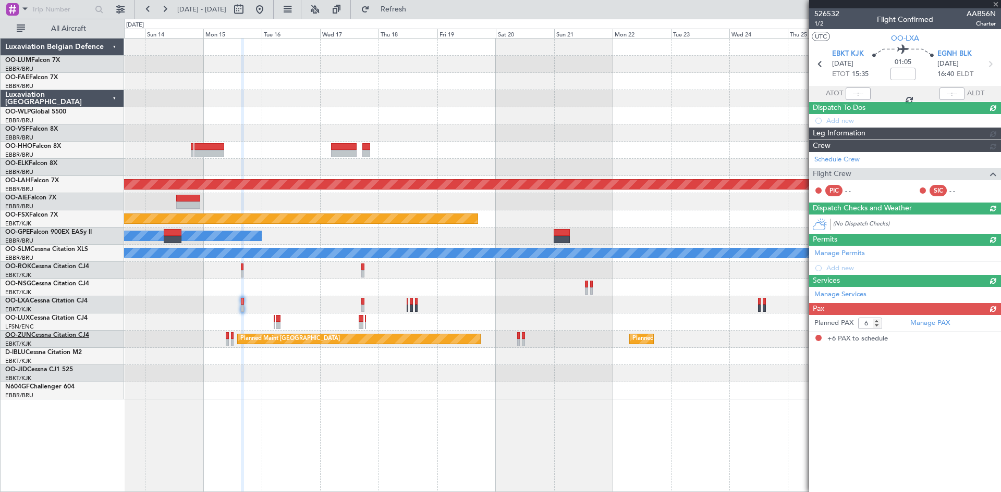
scroll to position [0, 0]
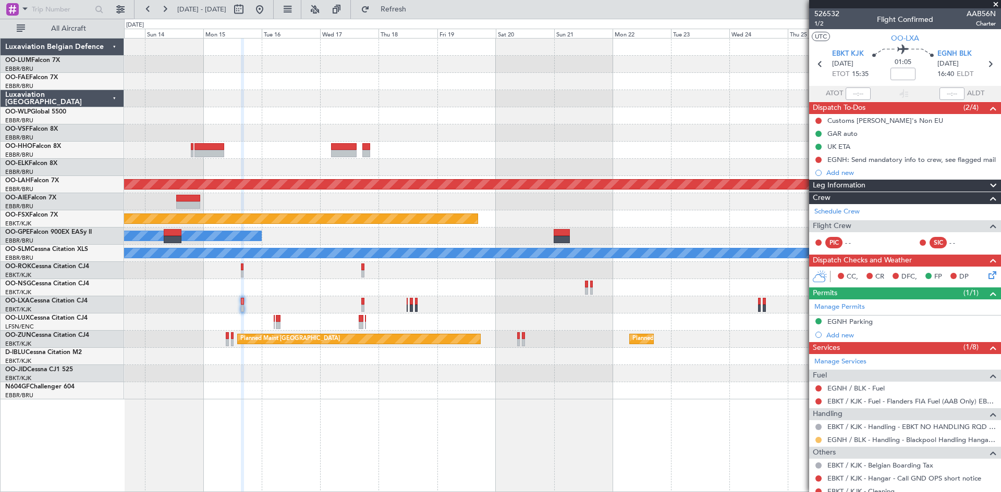
click at [817, 437] on button at bounding box center [818, 440] width 6 height 6
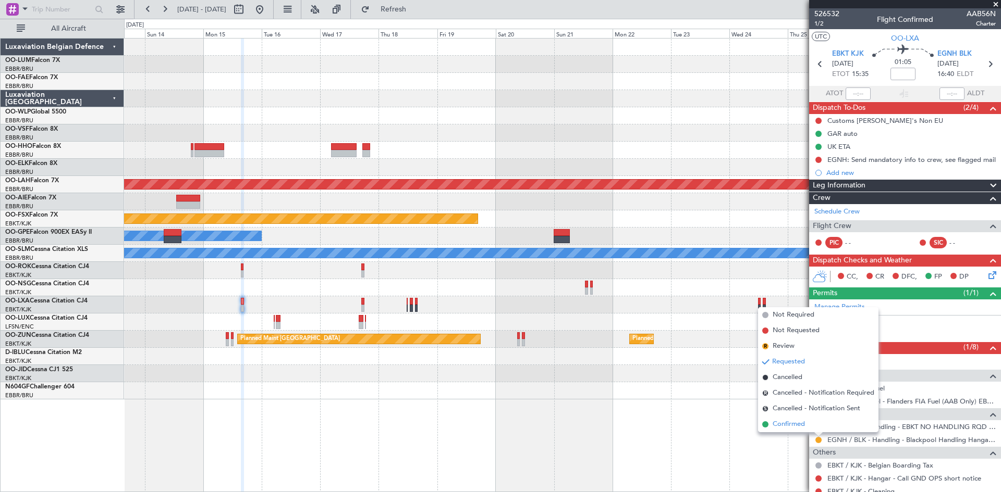
click at [799, 425] on span "Confirmed" at bounding box center [788, 424] width 32 height 10
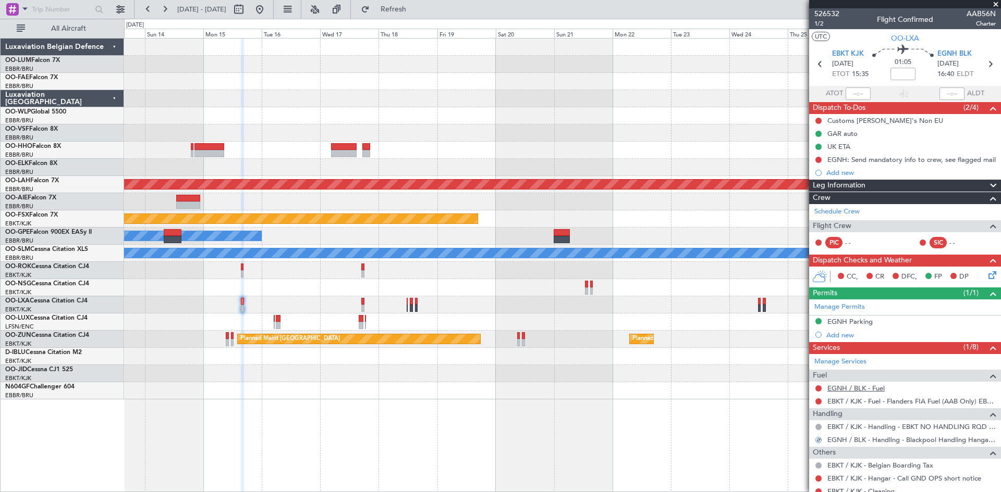
click at [856, 388] on link "EGNH / BLK - Fuel" at bounding box center [855, 388] width 57 height 9
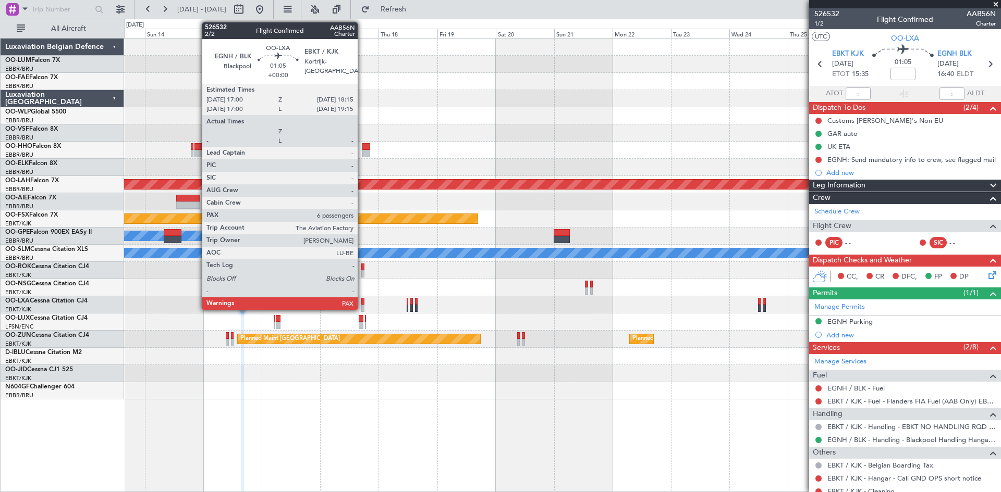
click at [362, 300] on div at bounding box center [362, 301] width 3 height 7
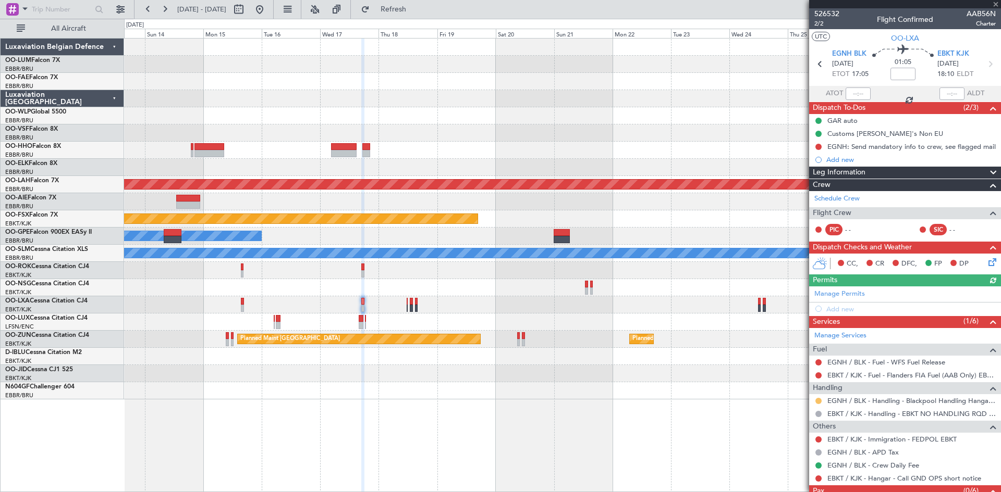
click at [819, 400] on button at bounding box center [818, 401] width 6 height 6
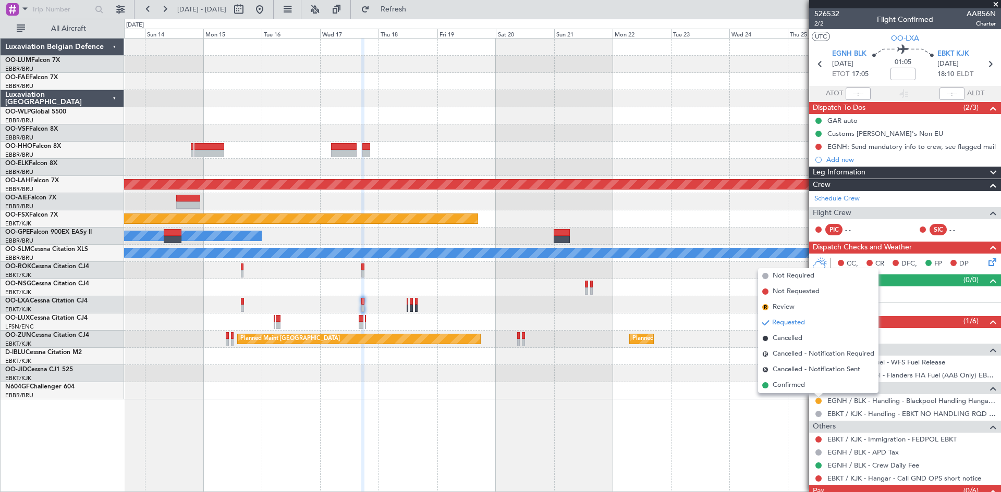
click at [795, 389] on span "Confirmed" at bounding box center [788, 385] width 32 height 10
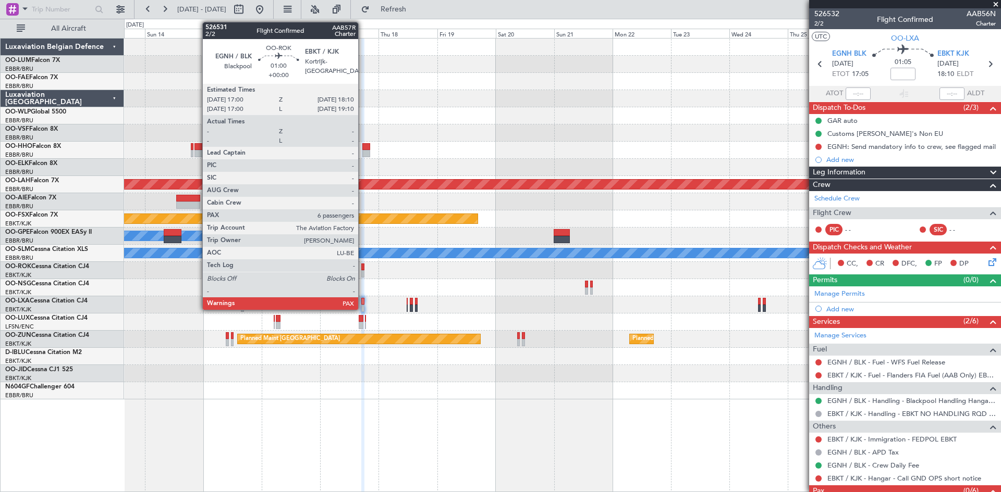
click at [363, 267] on div at bounding box center [362, 267] width 3 height 7
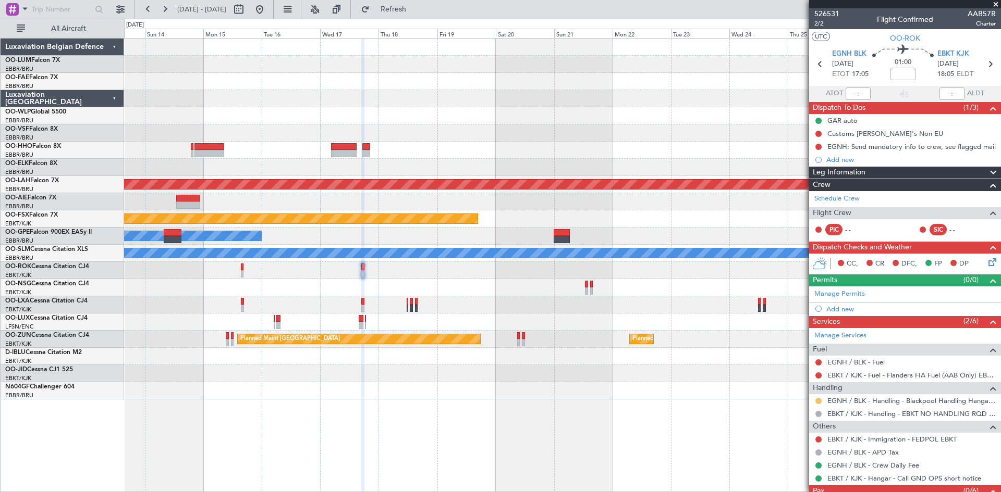
click at [819, 401] on button at bounding box center [818, 401] width 6 height 6
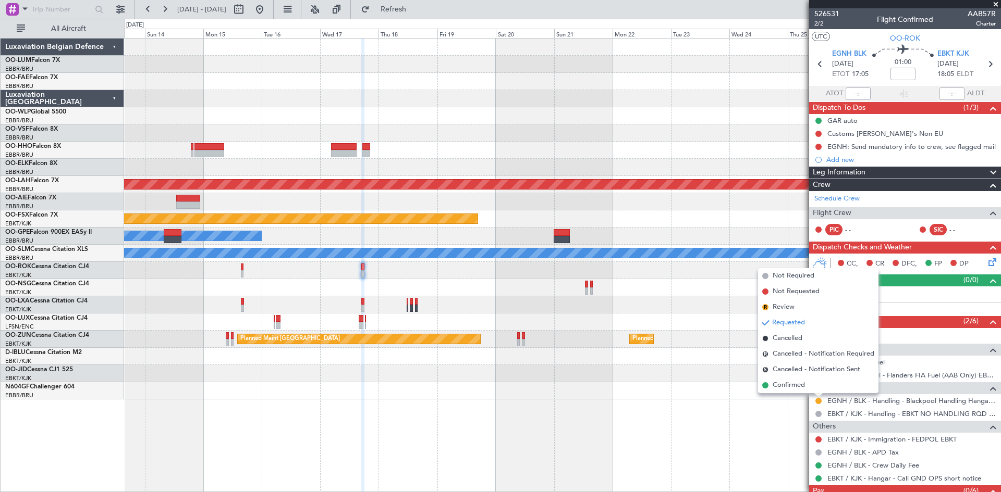
drag, startPoint x: 788, startPoint y: 384, endPoint x: 813, endPoint y: 385, distance: 25.0
click at [788, 384] on span "Confirmed" at bounding box center [788, 385] width 32 height 10
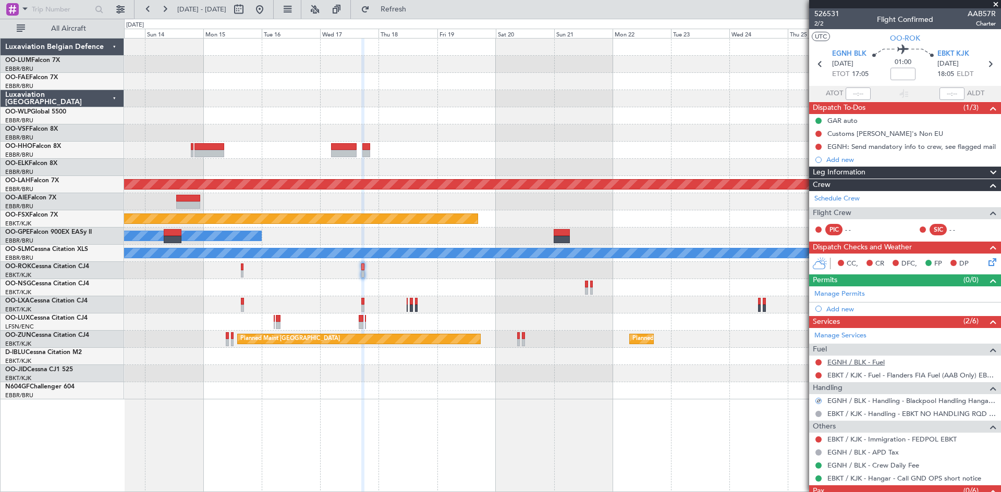
click at [866, 363] on link "EGNH / BLK - Fuel" at bounding box center [855, 362] width 57 height 9
click at [415, 9] on span "Refresh" at bounding box center [394, 9] width 44 height 7
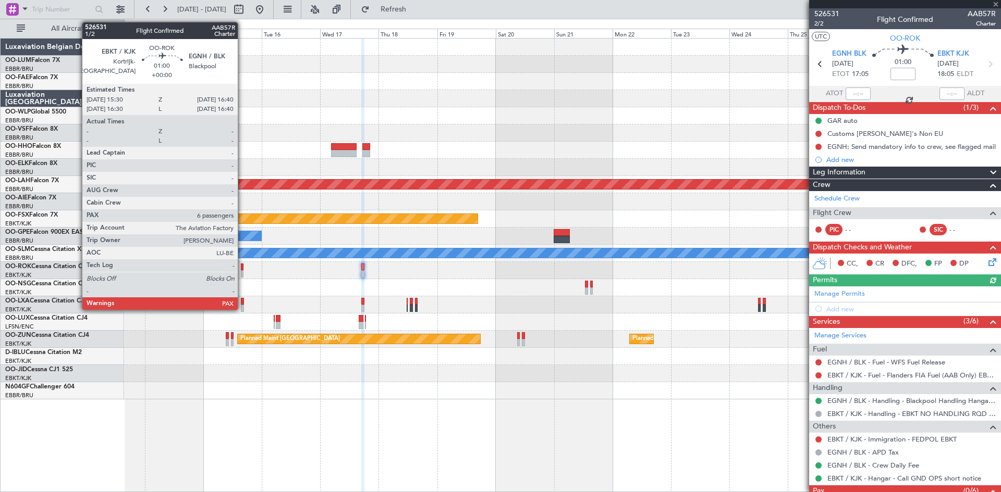
click at [242, 267] on div at bounding box center [242, 267] width 3 height 7
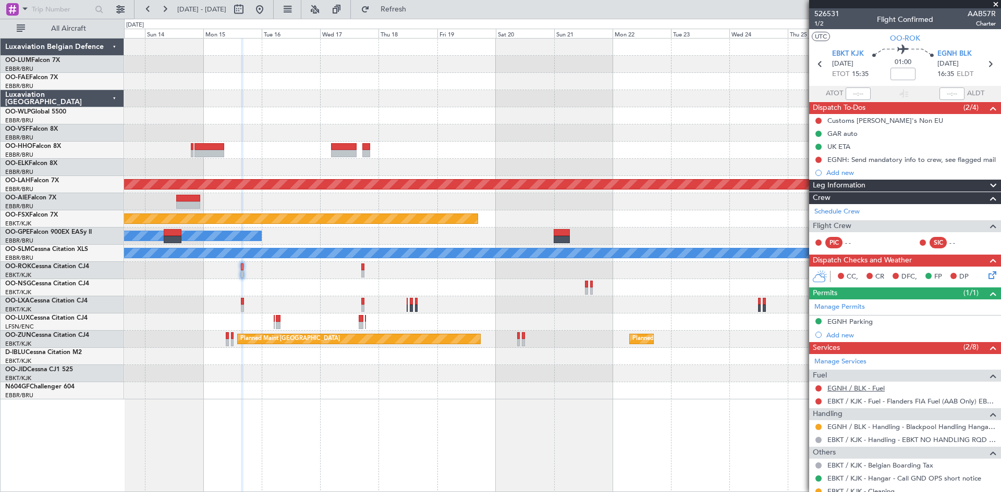
click at [850, 390] on link "EGNH / BLK - Fuel" at bounding box center [855, 388] width 57 height 9
drag, startPoint x: 427, startPoint y: 13, endPoint x: 453, endPoint y: 47, distance: 43.1
click at [415, 13] on span "Refresh" at bounding box center [394, 9] width 44 height 7
click at [818, 427] on button at bounding box center [818, 427] width 6 height 6
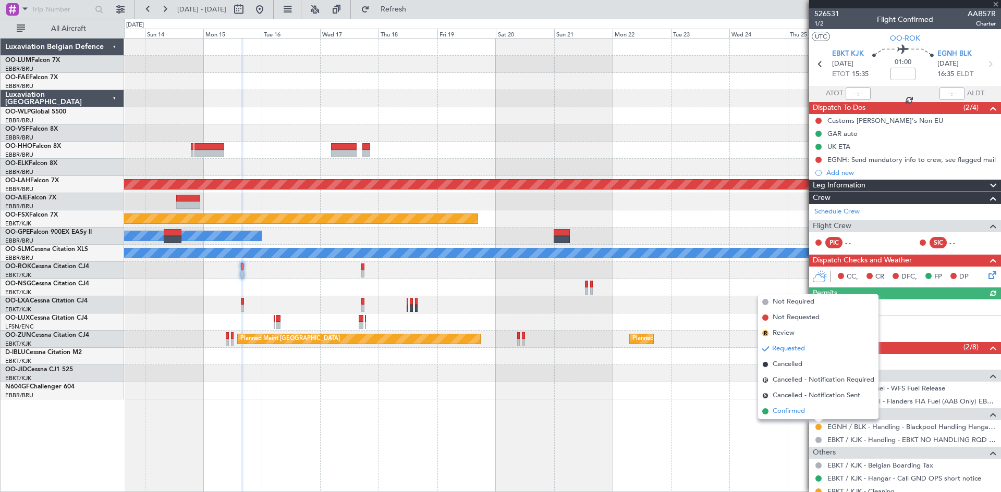
click at [784, 411] on span "Confirmed" at bounding box center [788, 411] width 32 height 10
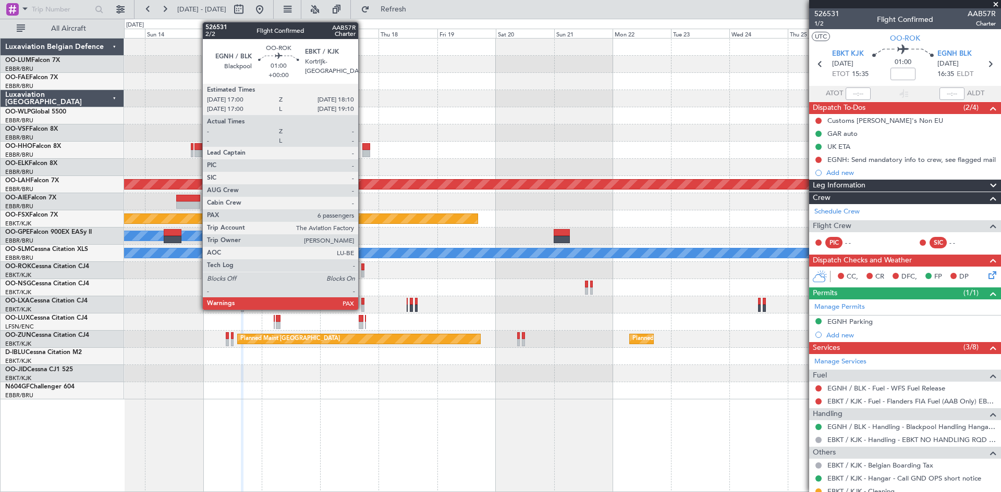
click at [363, 268] on div at bounding box center [362, 267] width 3 height 7
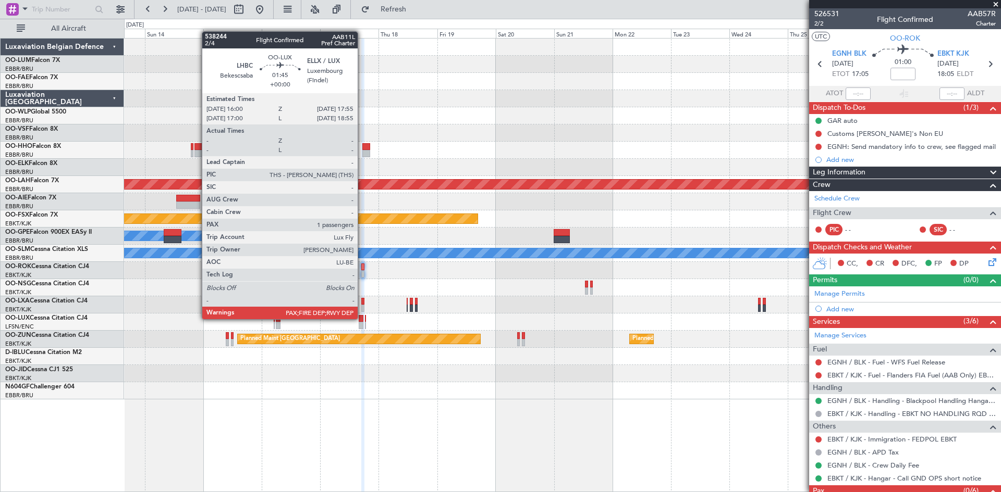
click at [362, 318] on div at bounding box center [361, 318] width 5 height 7
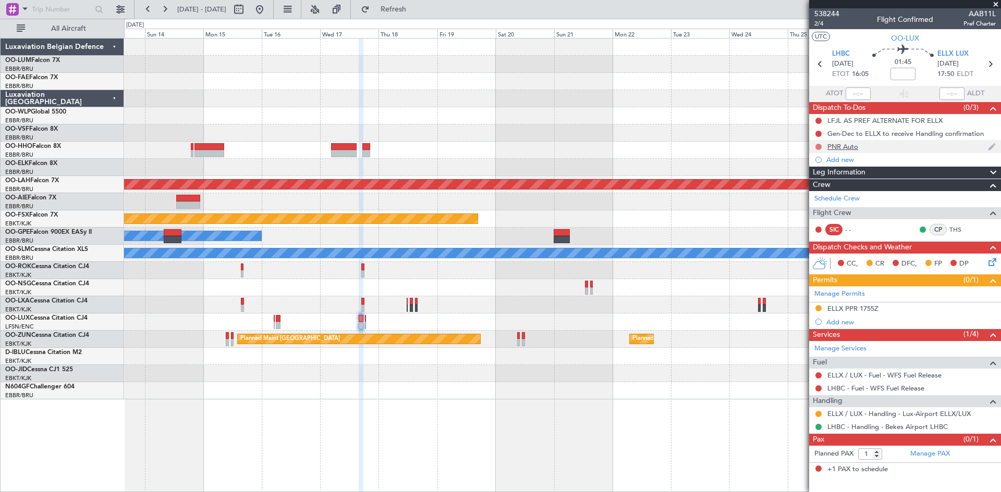
click at [816, 147] on button at bounding box center [818, 147] width 6 height 6
click at [819, 190] on span "Completed" at bounding box center [823, 193] width 34 height 10
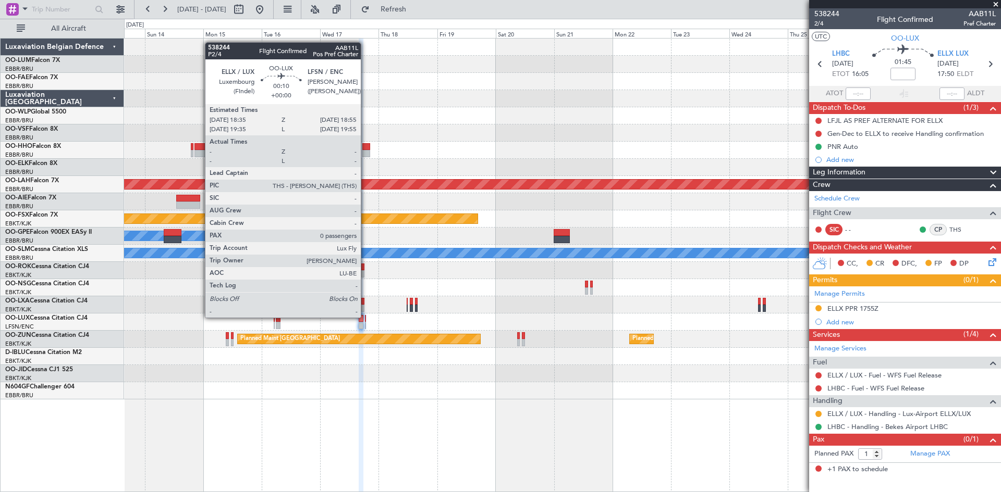
click at [365, 317] on div at bounding box center [365, 318] width 1 height 7
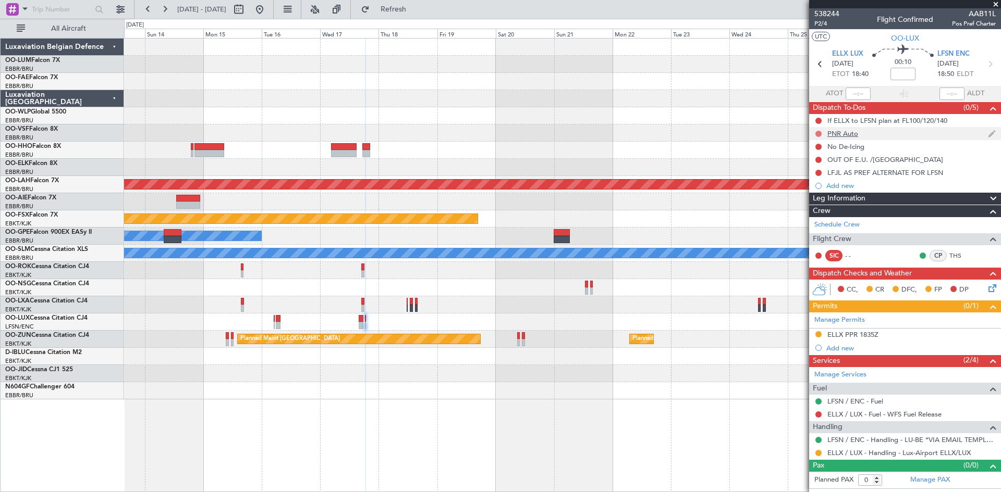
click at [820, 132] on button at bounding box center [818, 134] width 6 height 6
click at [824, 180] on span "Completed" at bounding box center [823, 180] width 34 height 10
click at [818, 159] on button at bounding box center [818, 160] width 6 height 6
click at [817, 205] on span "Completed" at bounding box center [823, 206] width 34 height 10
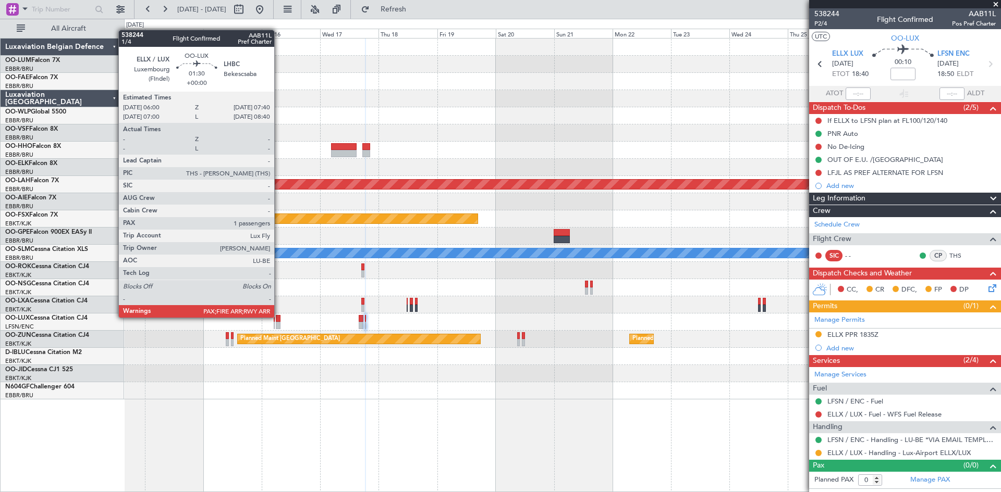
click at [278, 317] on div at bounding box center [278, 318] width 4 height 7
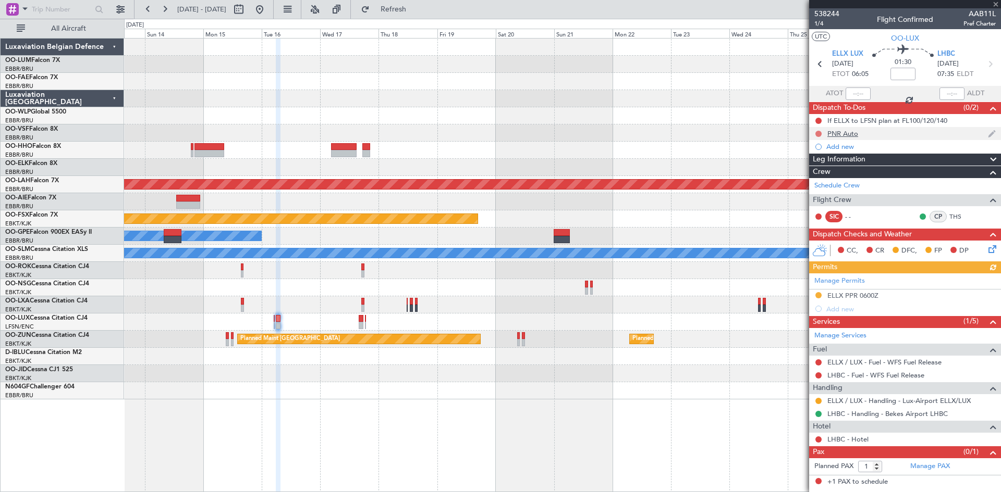
click at [820, 134] on button at bounding box center [818, 134] width 6 height 6
click at [820, 178] on span "Completed" at bounding box center [823, 180] width 34 height 10
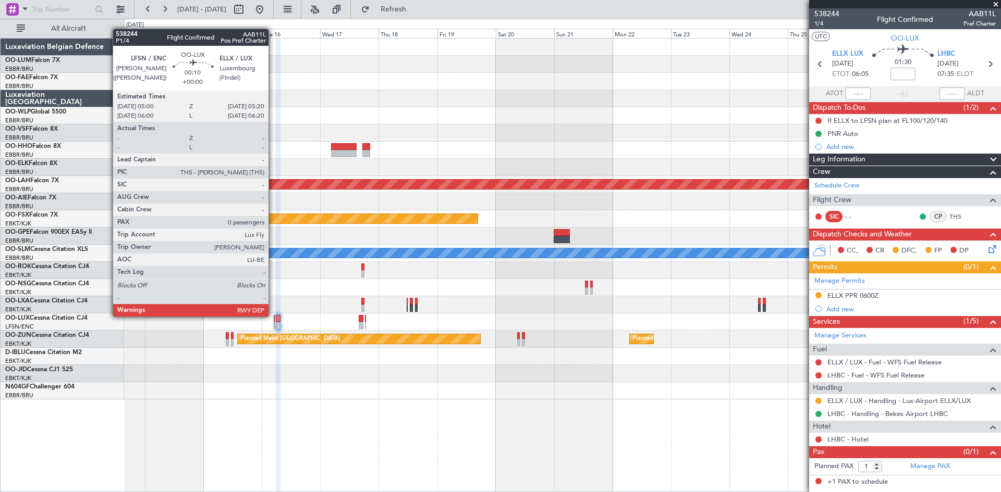
click at [274, 316] on div at bounding box center [274, 318] width 1 height 7
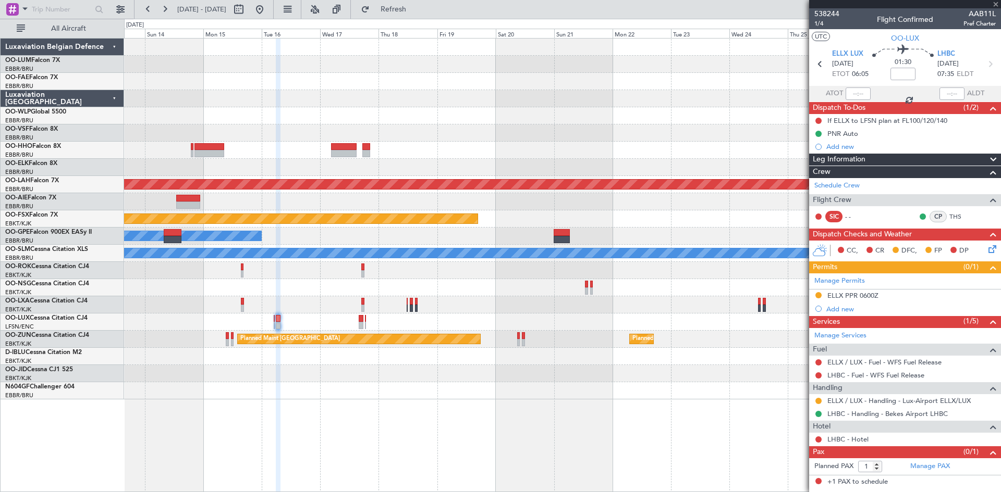
type input "0"
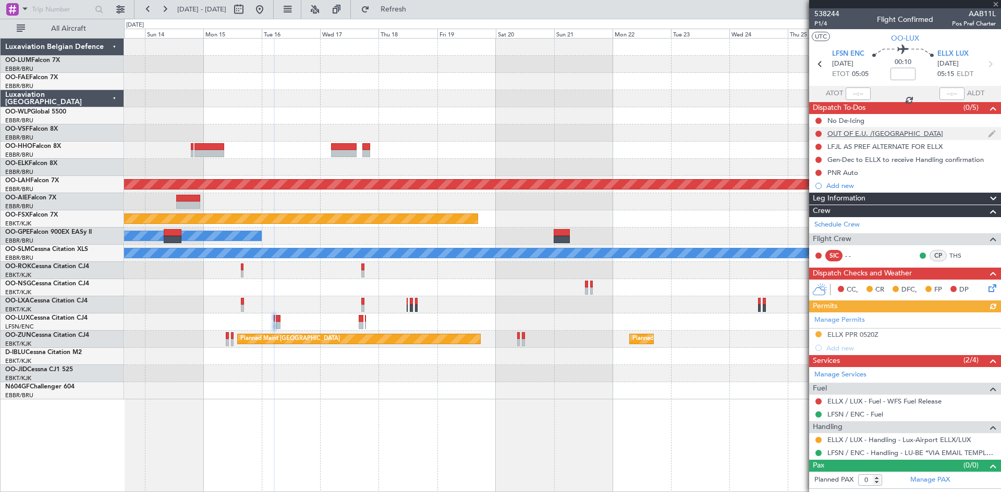
click at [815, 135] on div at bounding box center [818, 134] width 8 height 8
click at [817, 134] on button at bounding box center [818, 134] width 6 height 6
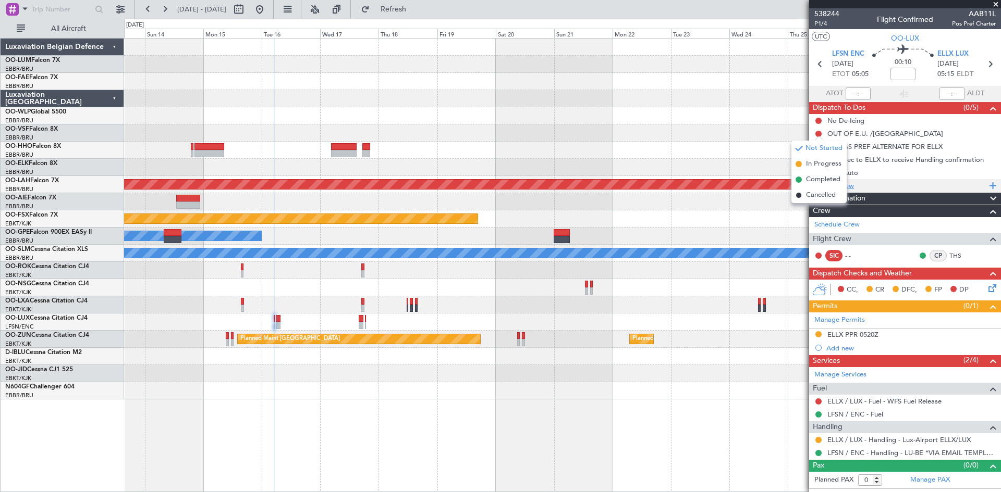
click at [818, 179] on span "Completed" at bounding box center [823, 180] width 34 height 10
click at [815, 171] on button at bounding box center [818, 173] width 6 height 6
click at [816, 217] on span "Completed" at bounding box center [823, 219] width 34 height 10
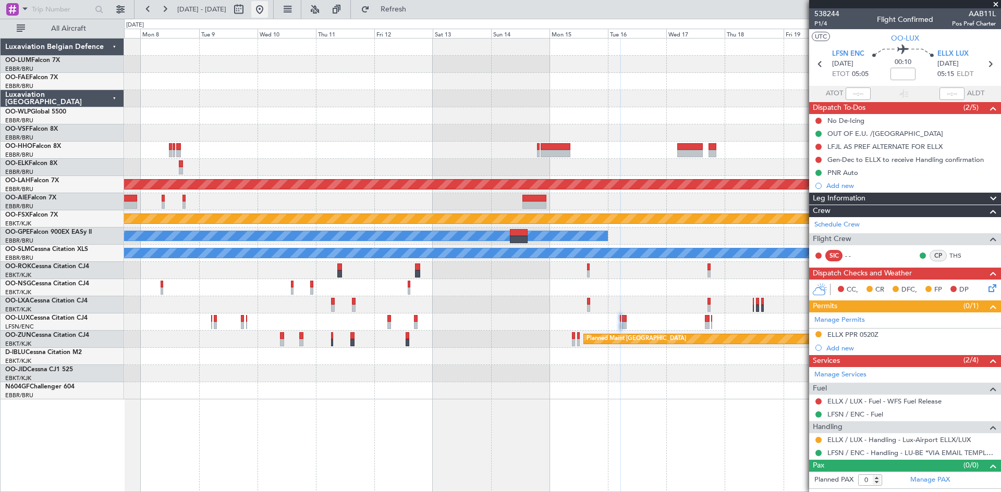
click at [268, 13] on button at bounding box center [259, 9] width 17 height 17
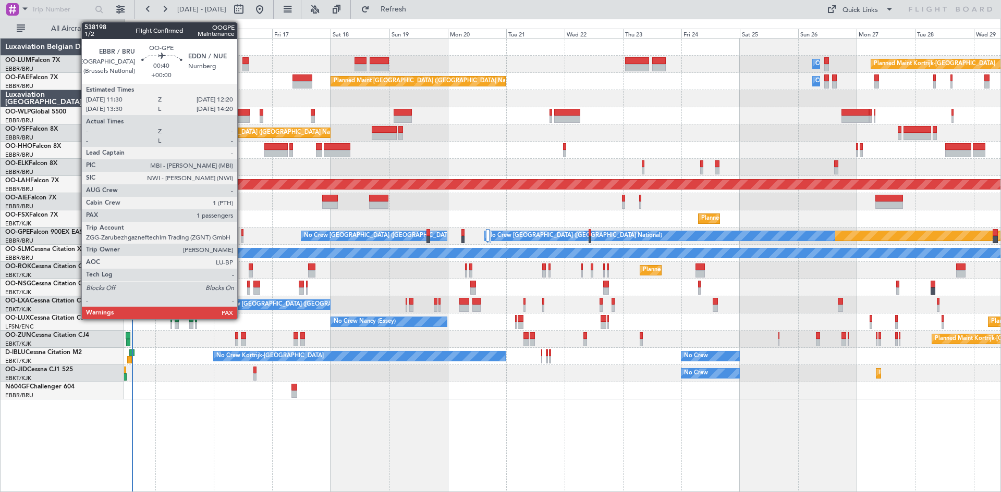
click at [242, 232] on div at bounding box center [242, 232] width 2 height 7
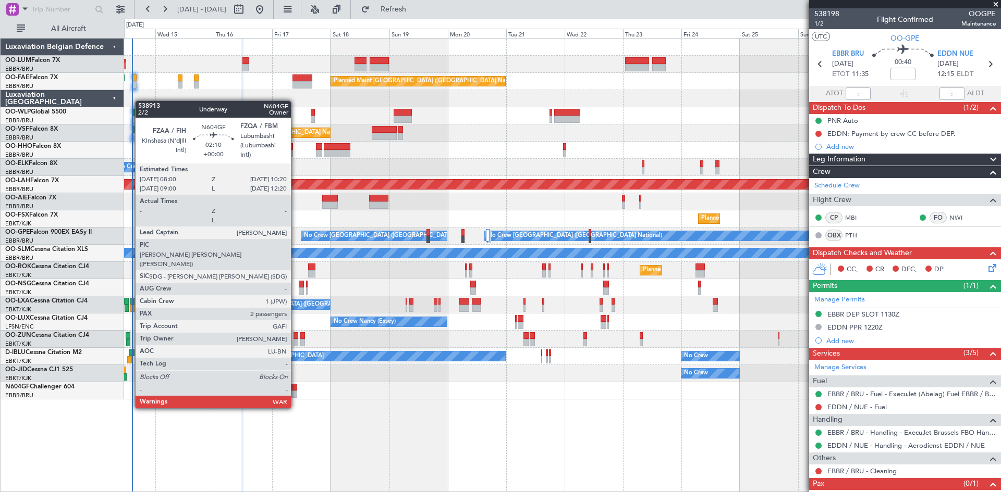
click at [295, 389] on div at bounding box center [294, 387] width 6 height 7
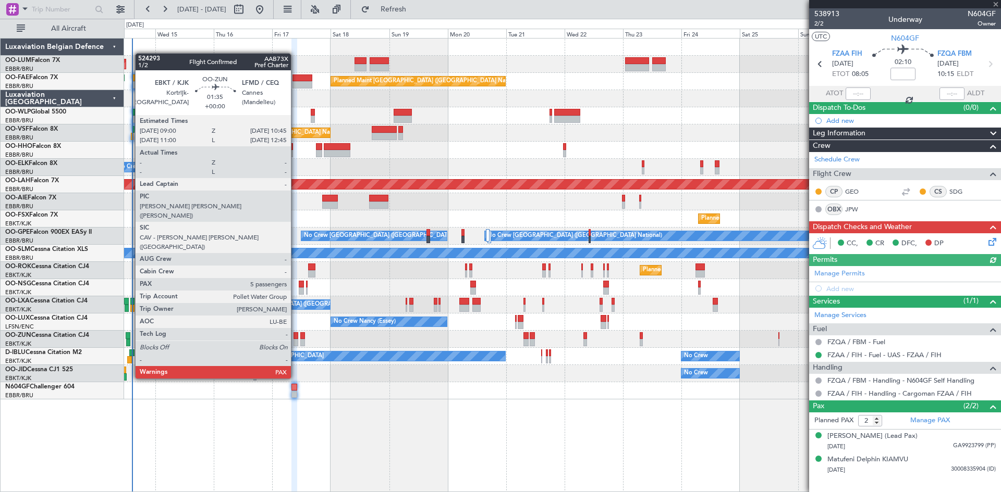
click at [295, 340] on div at bounding box center [295, 342] width 5 height 7
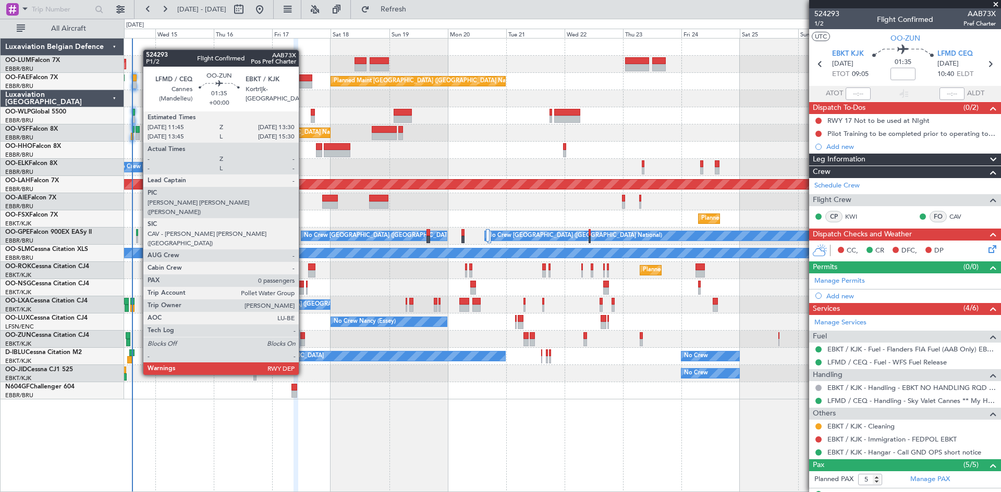
click at [303, 337] on div at bounding box center [302, 335] width 5 height 7
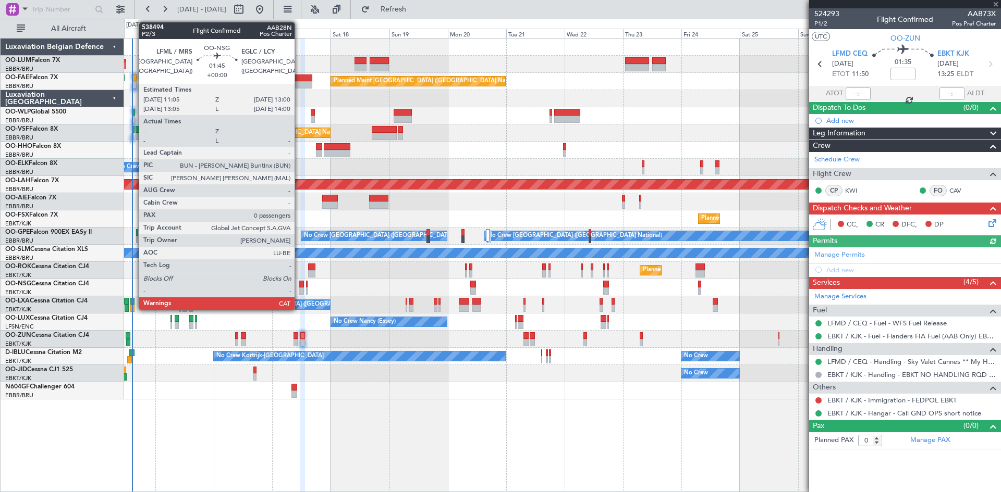
click at [299, 284] on div at bounding box center [301, 284] width 5 height 7
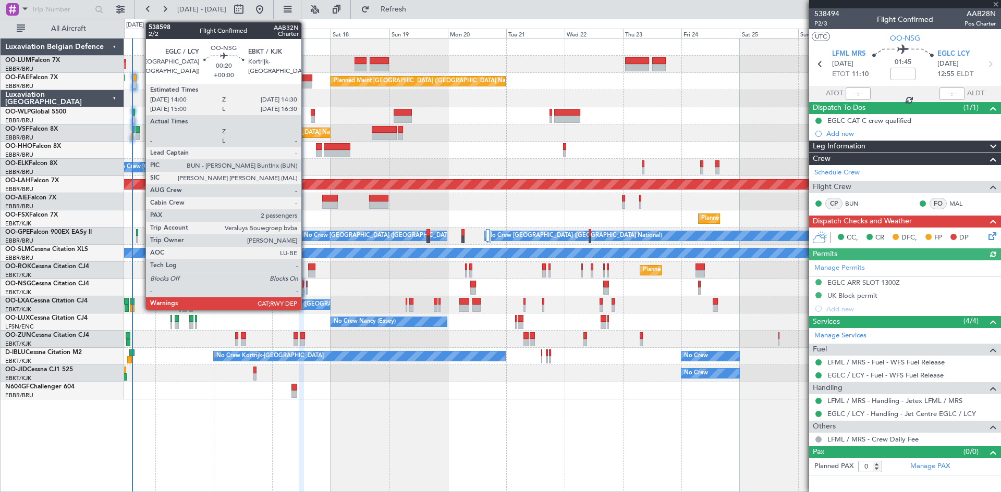
click at [306, 283] on div at bounding box center [307, 284] width 2 height 7
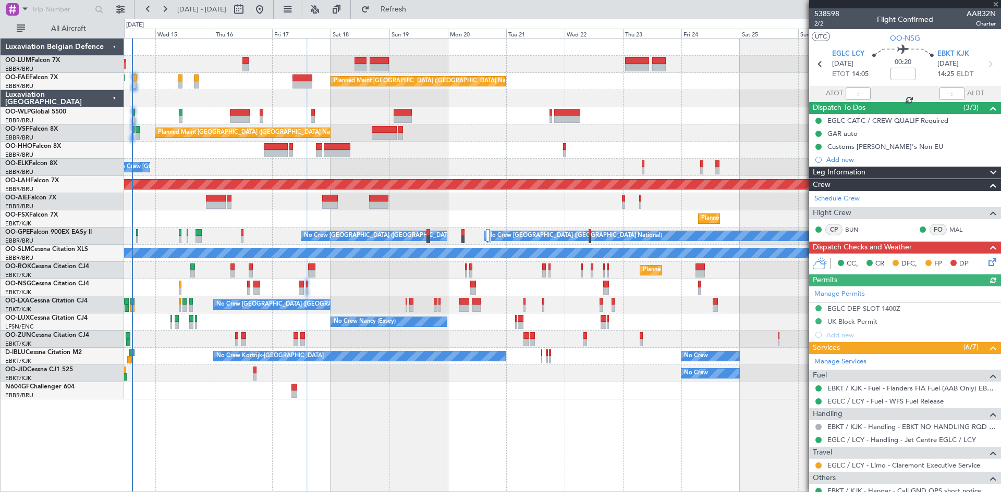
scroll to position [120, 0]
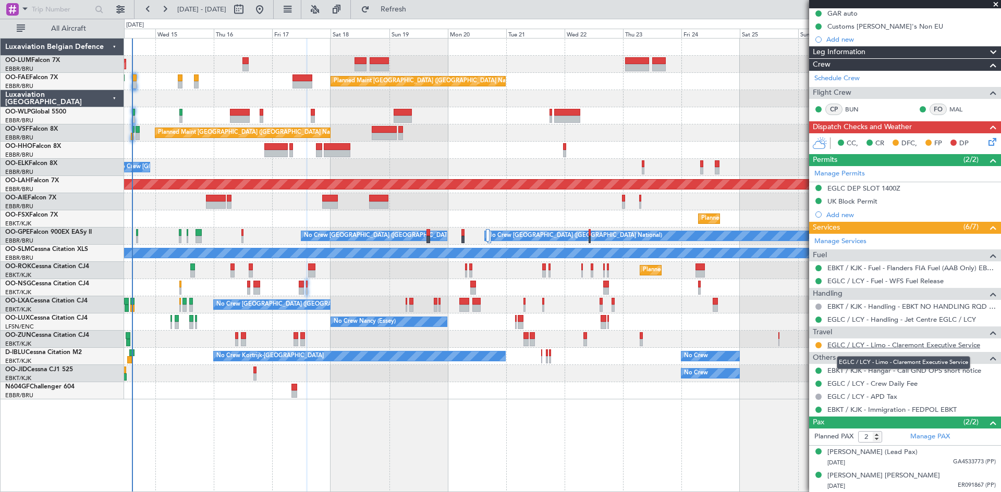
click at [885, 343] on link "EGLC / LCY - Limo - Claremont Executive Service" at bounding box center [903, 345] width 153 height 9
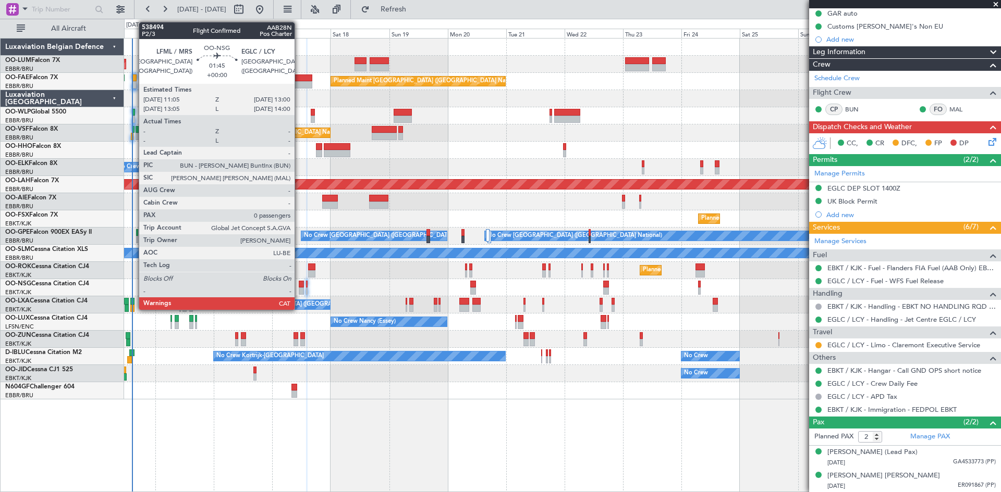
click at [299, 281] on div at bounding box center [301, 284] width 5 height 7
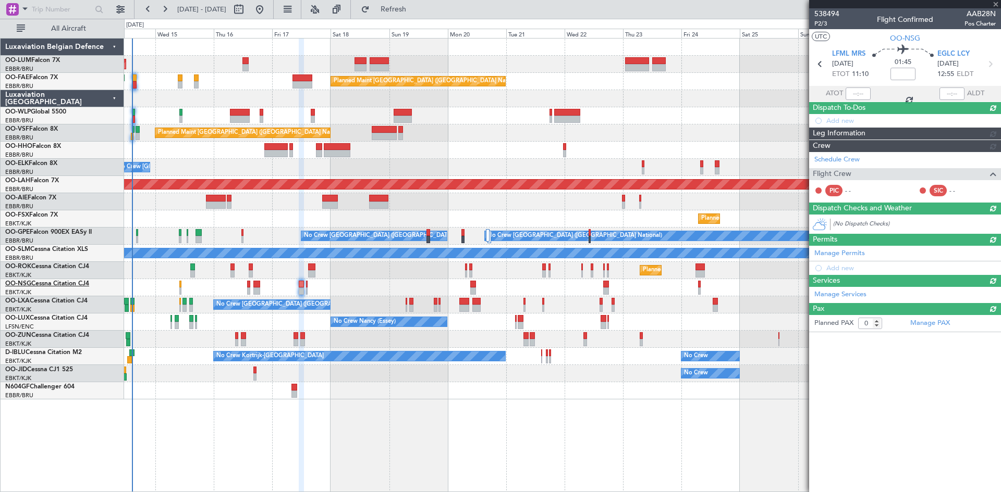
scroll to position [0, 0]
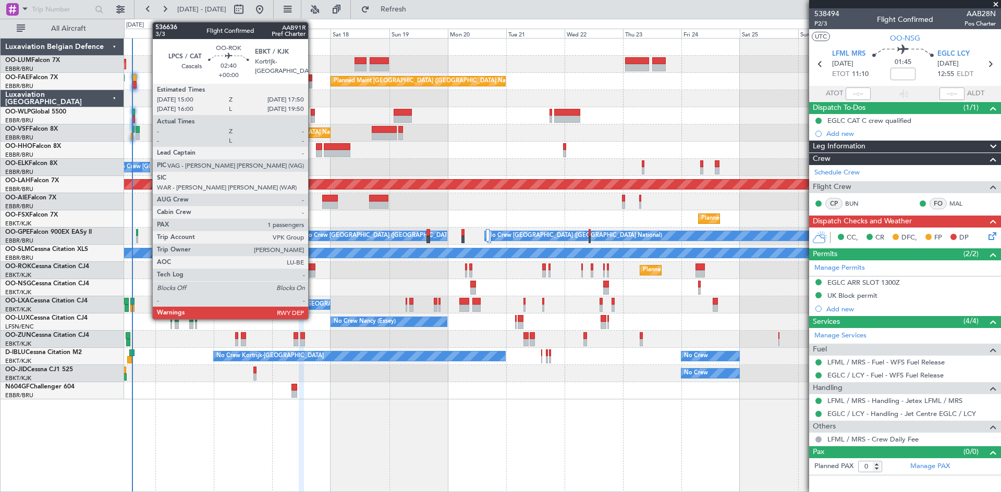
click at [313, 267] on div at bounding box center [311, 267] width 7 height 7
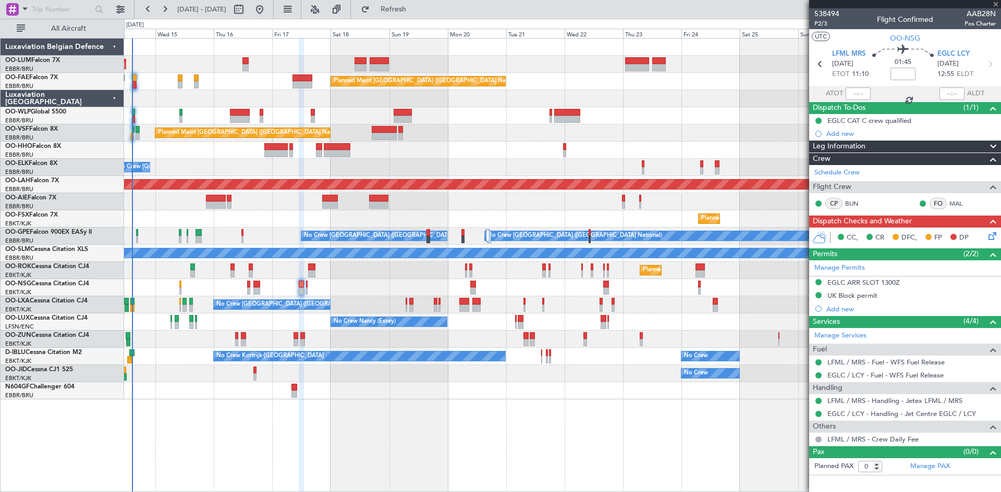
type input "1"
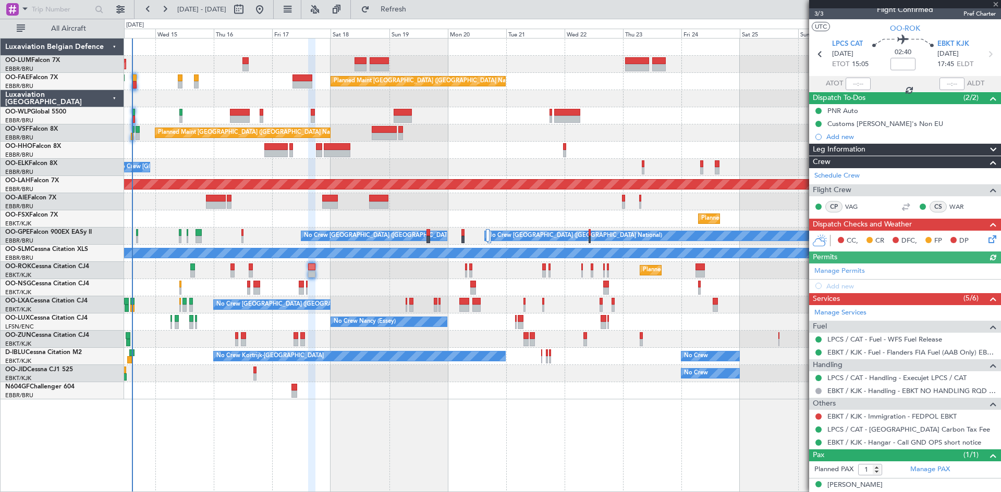
scroll to position [19, 0]
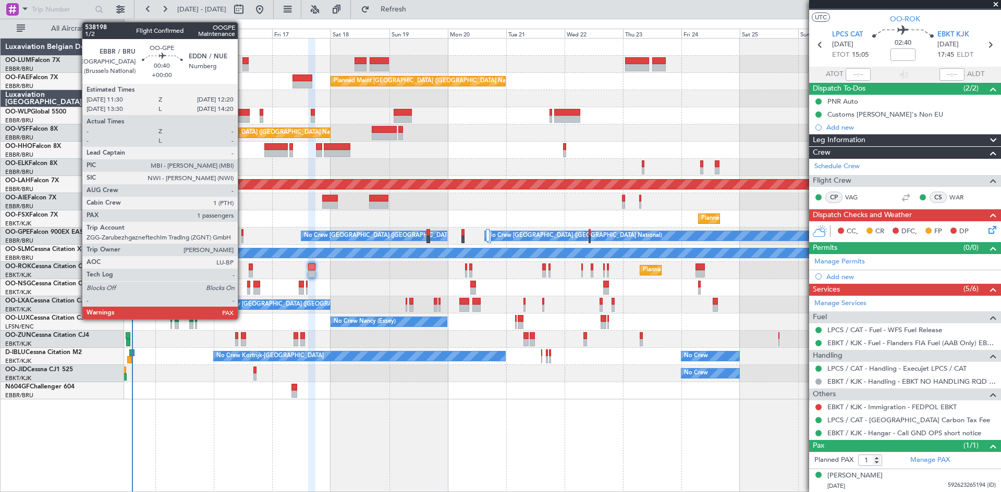
click at [242, 231] on div at bounding box center [242, 232] width 2 height 7
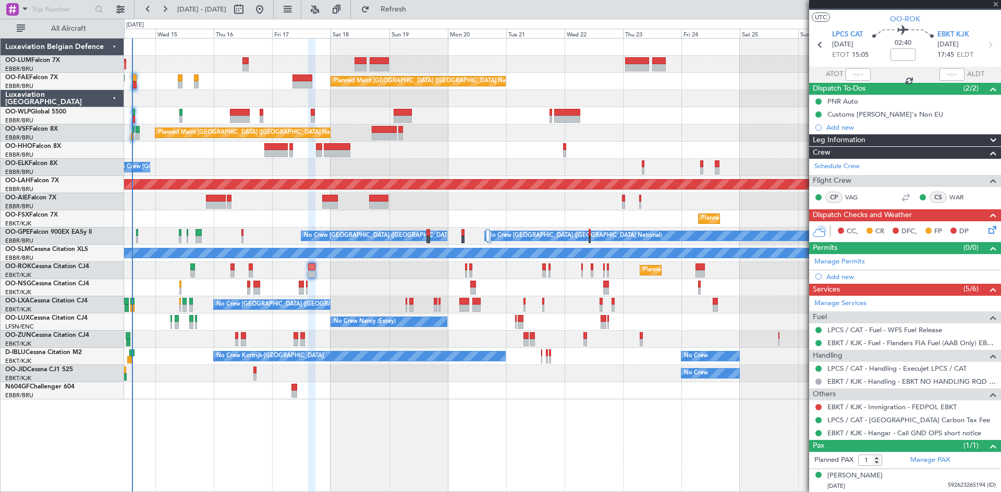
scroll to position [0, 0]
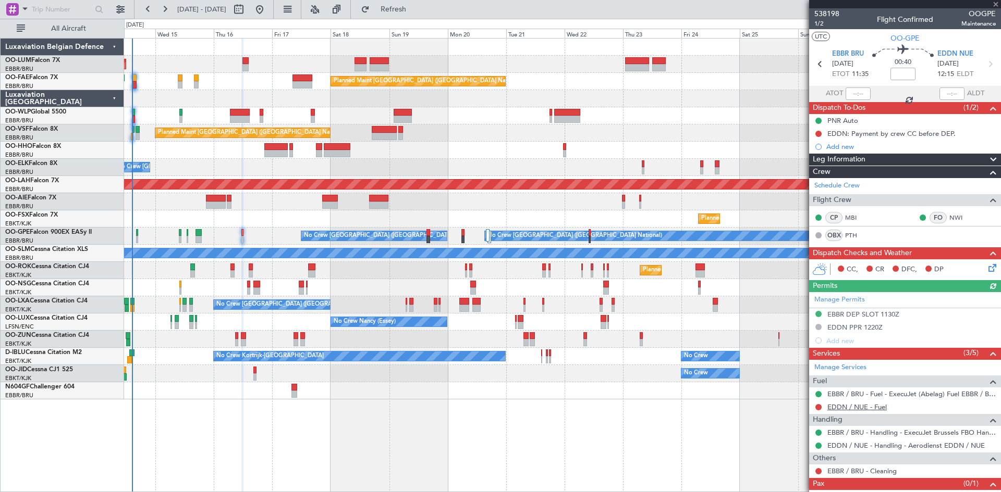
click at [845, 410] on link "EDDN / NUE - Fuel" at bounding box center [856, 407] width 59 height 9
click at [415, 10] on span "Refresh" at bounding box center [394, 9] width 44 height 7
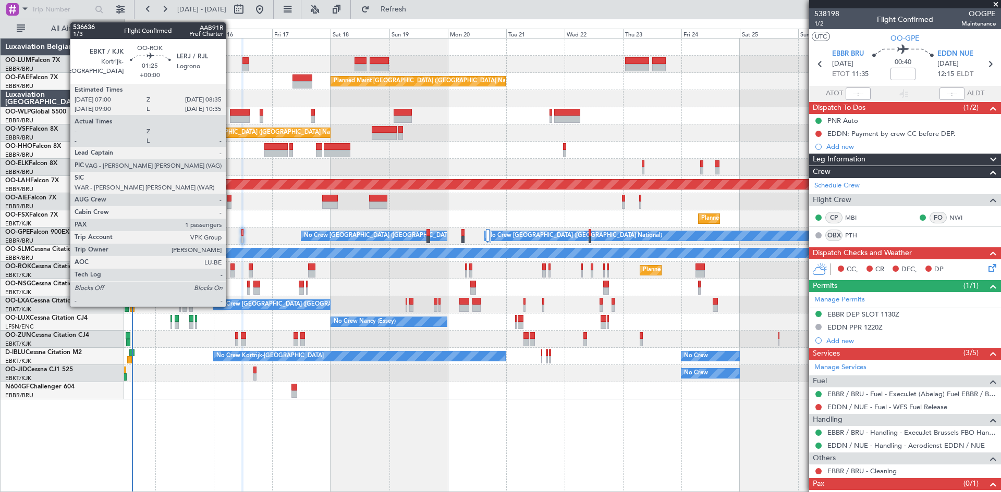
click at [230, 265] on div at bounding box center [232, 267] width 4 height 7
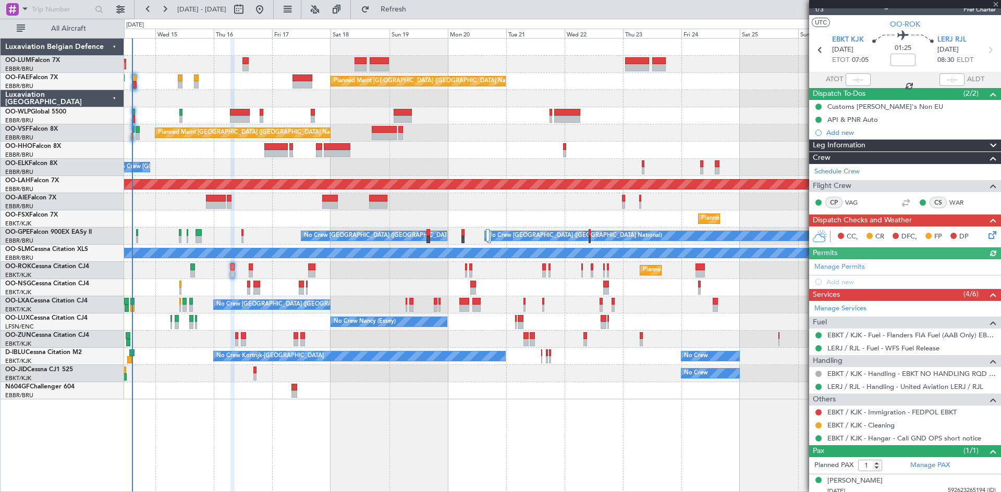
scroll to position [19, 0]
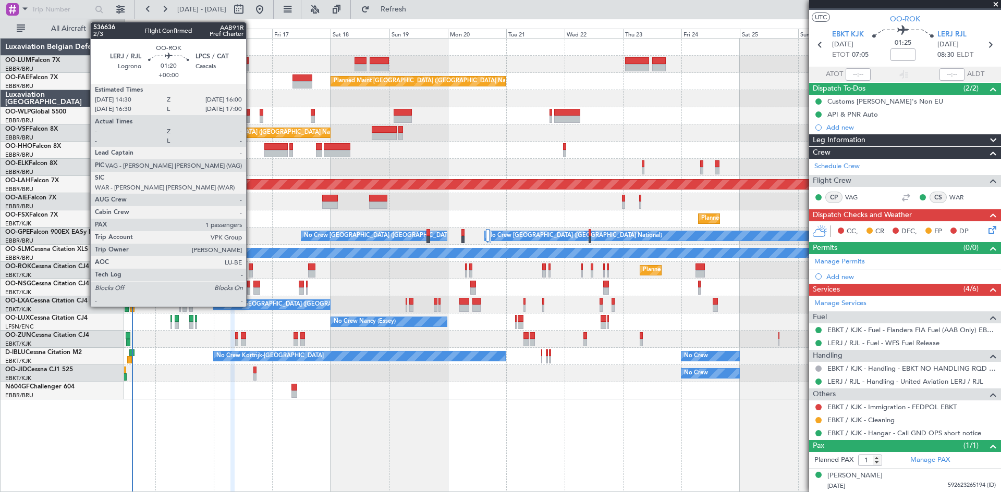
click at [251, 271] on div at bounding box center [251, 273] width 4 height 7
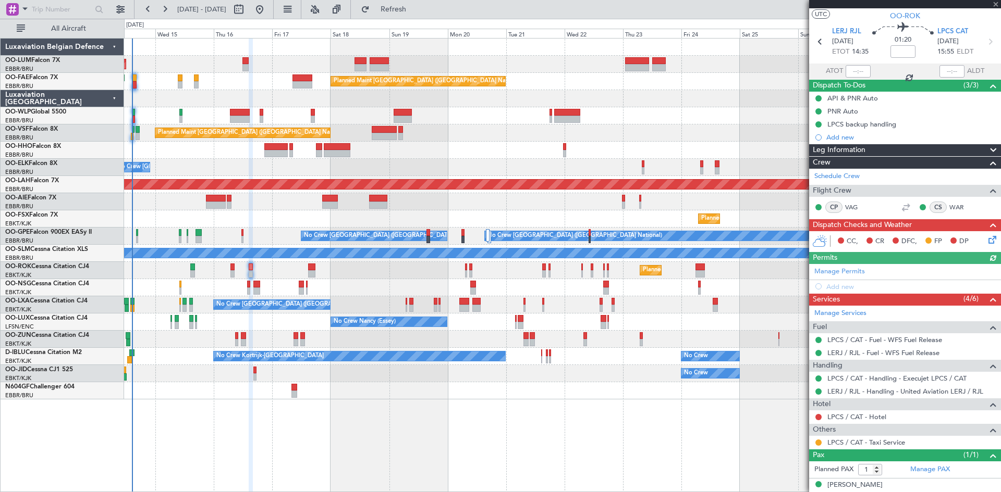
scroll to position [32, 0]
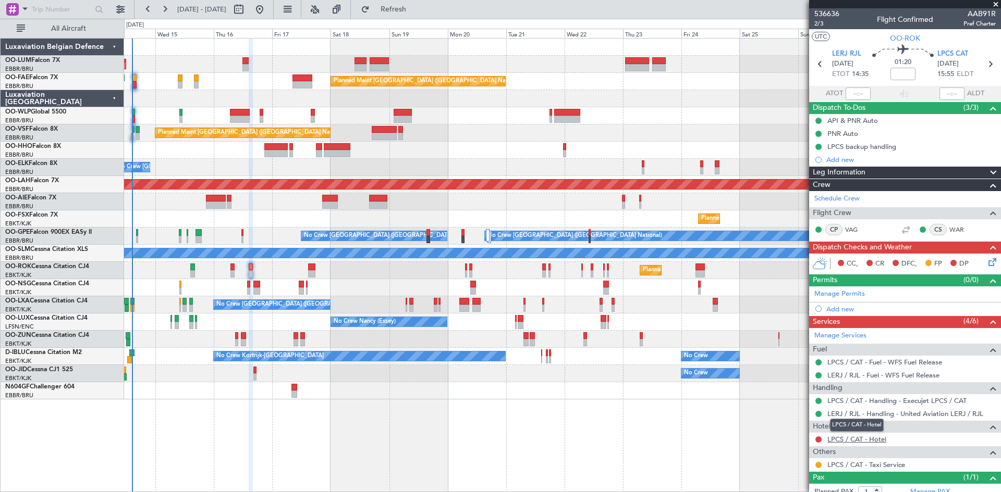
scroll to position [32, 0]
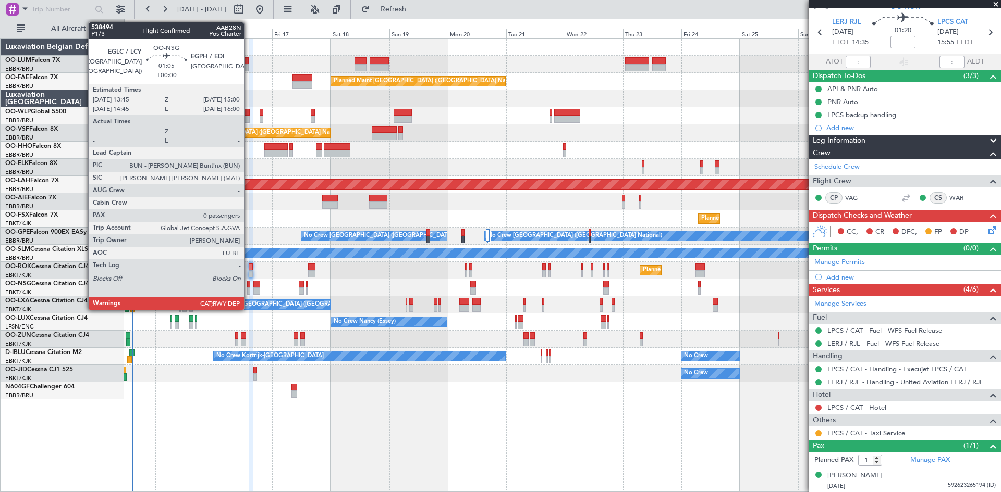
click at [249, 286] on div at bounding box center [248, 284] width 3 height 7
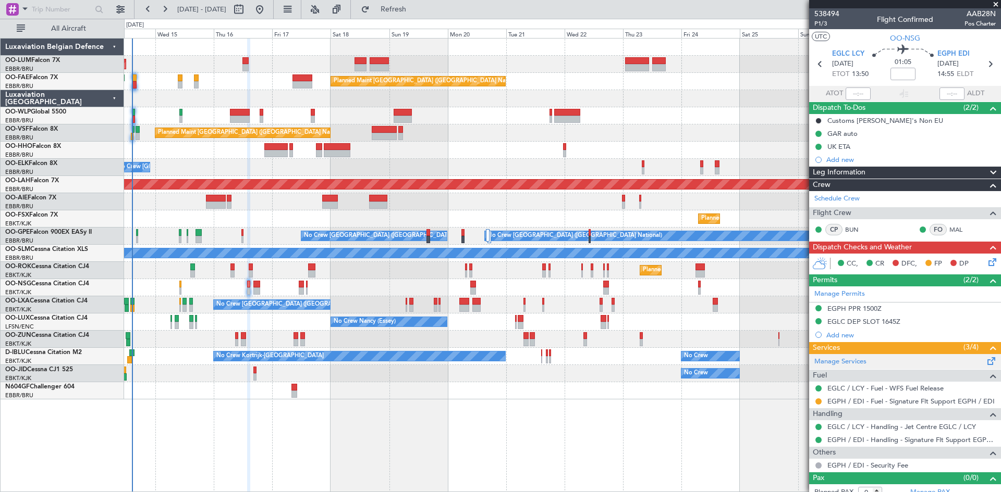
scroll to position [9, 0]
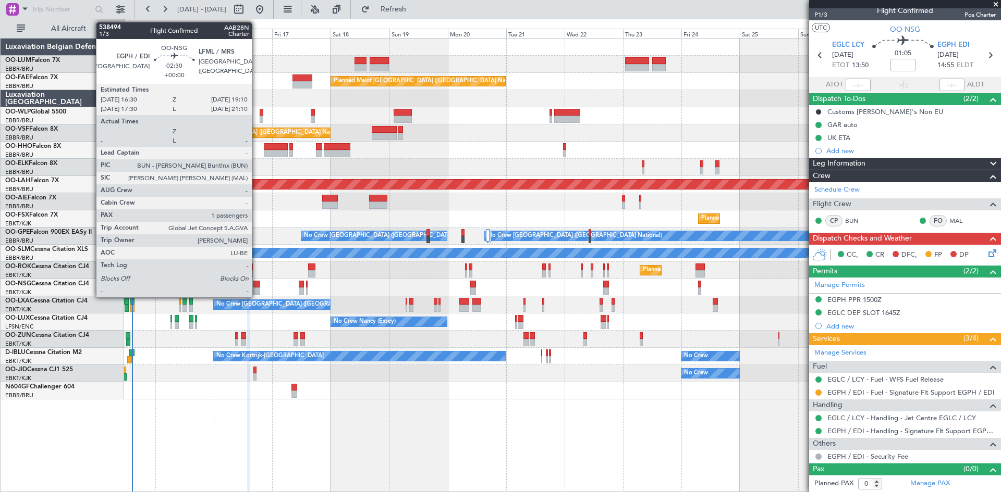
click at [256, 285] on div at bounding box center [256, 284] width 7 height 7
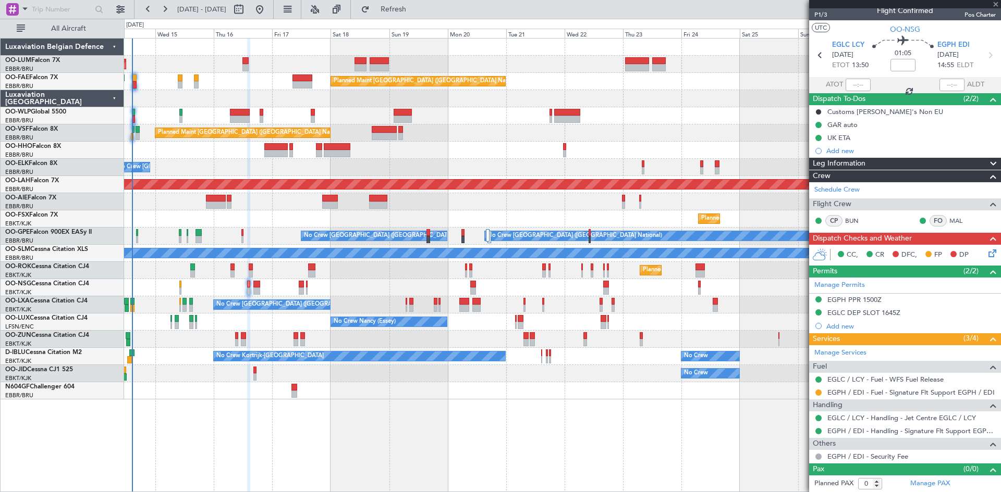
type input "1"
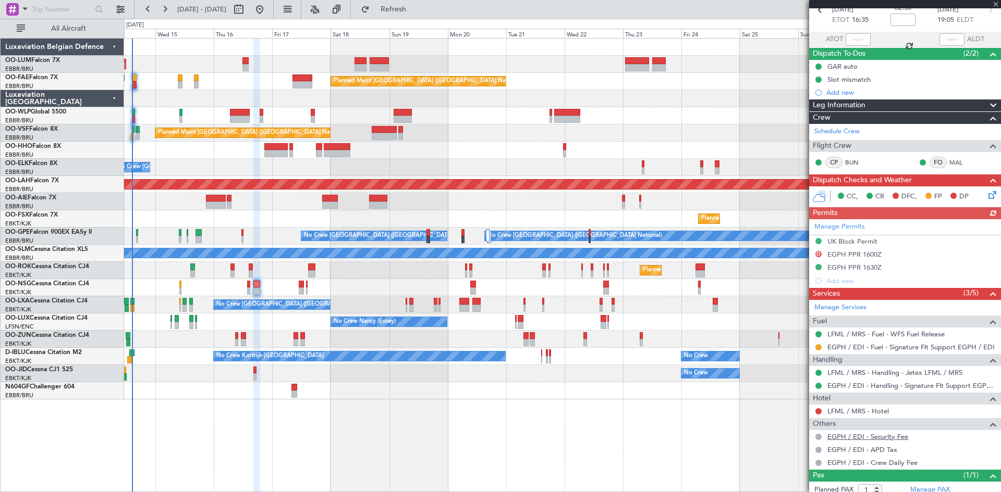
scroll to position [84, 0]
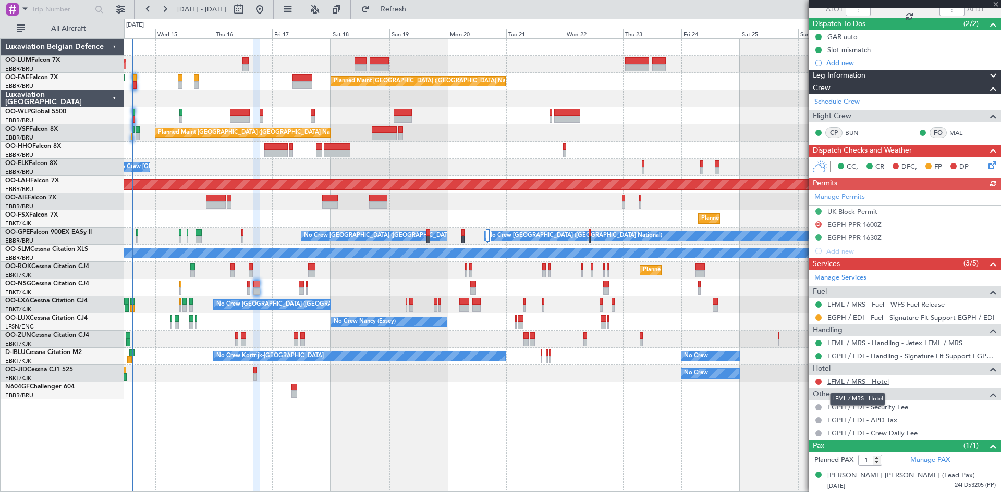
click at [846, 384] on link "LFML / MRS - Hotel" at bounding box center [857, 381] width 61 height 9
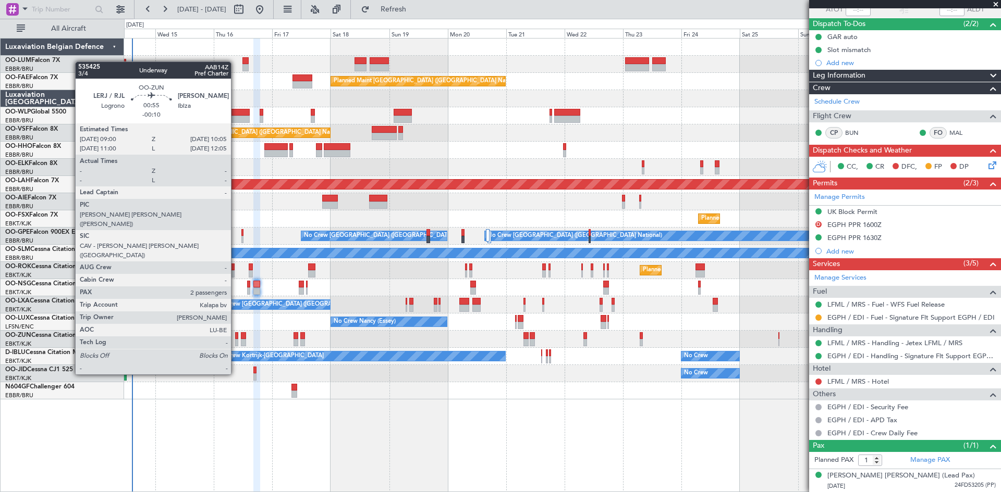
click at [236, 336] on div at bounding box center [236, 335] width 3 height 7
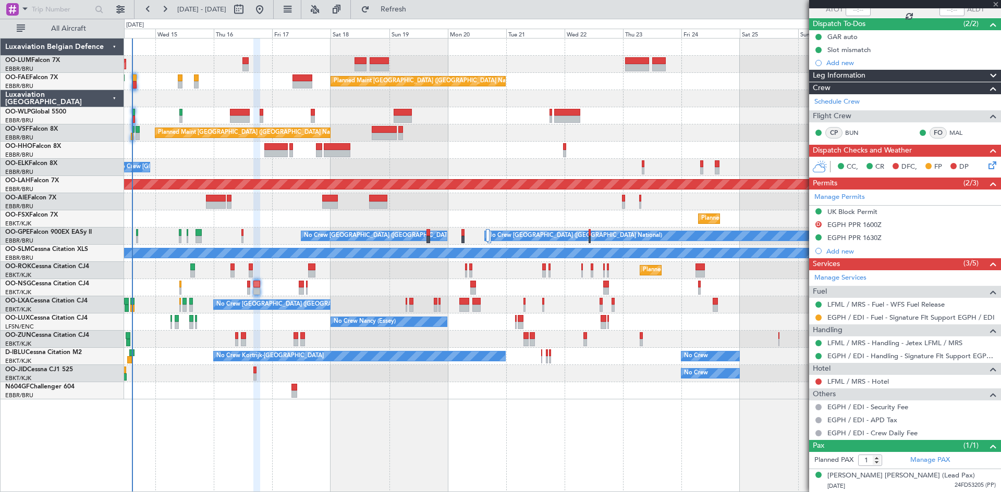
type input "-00:10"
type input "2"
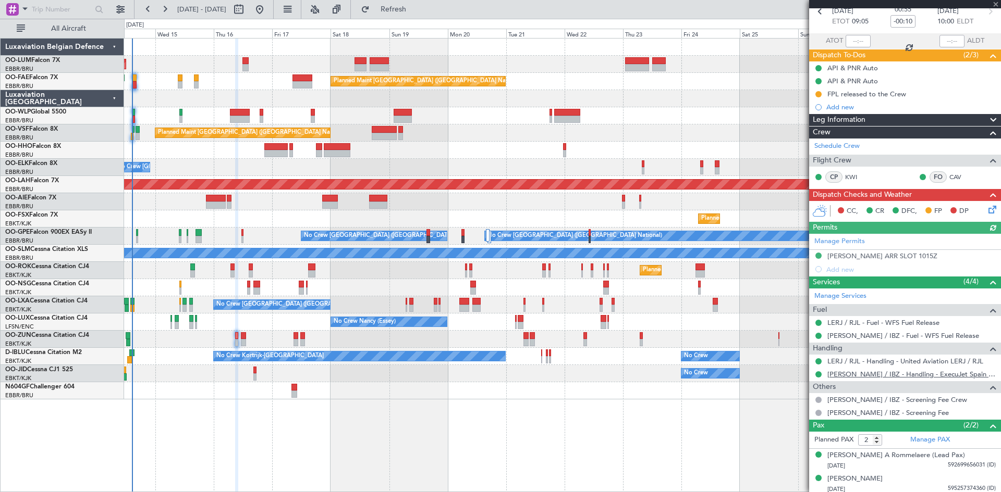
scroll to position [56, 0]
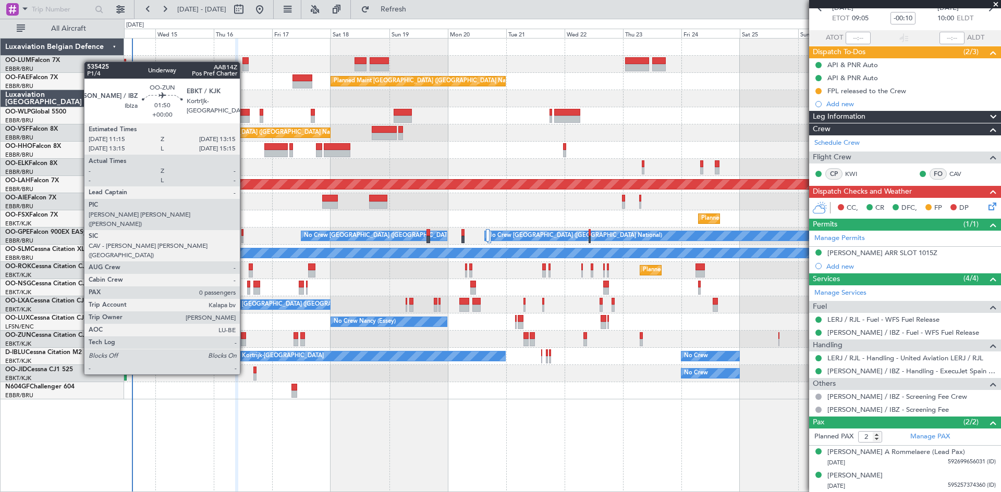
click at [244, 336] on div at bounding box center [243, 335] width 5 height 7
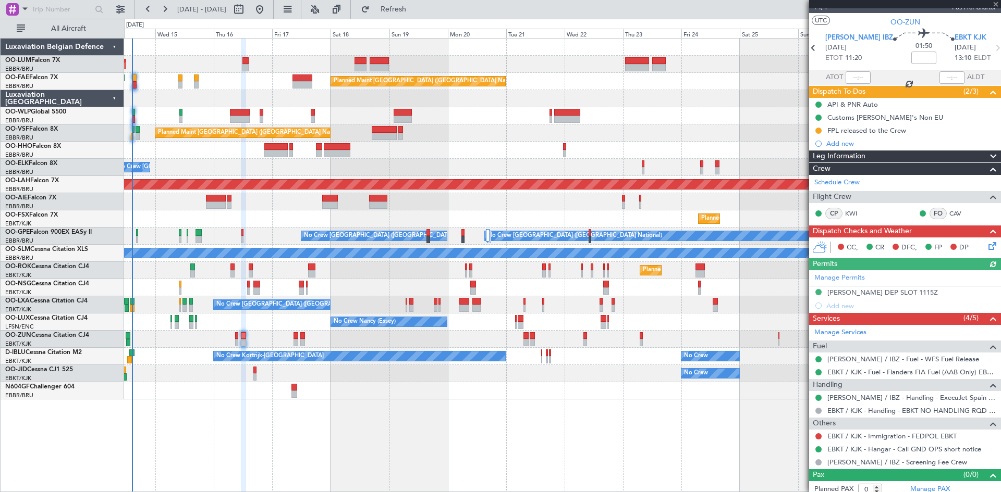
scroll to position [22, 0]
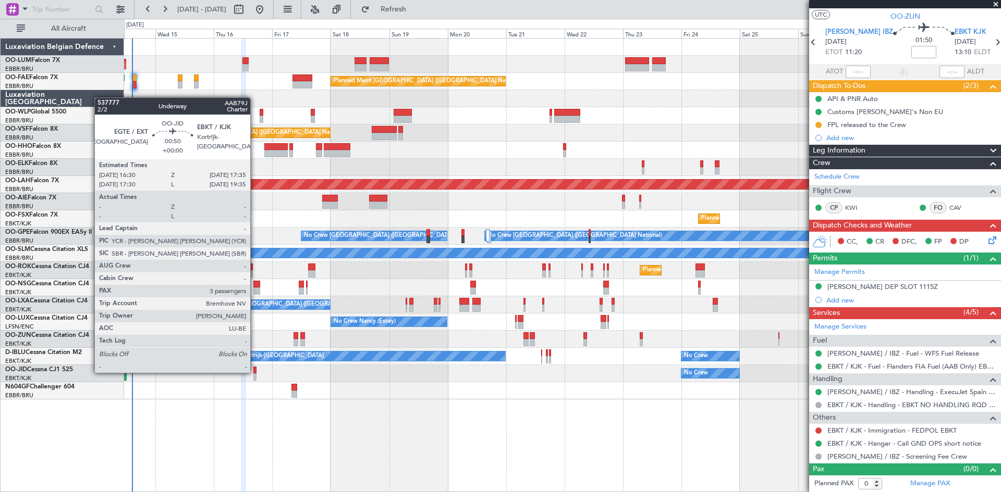
click at [255, 372] on div at bounding box center [254, 370] width 3 height 7
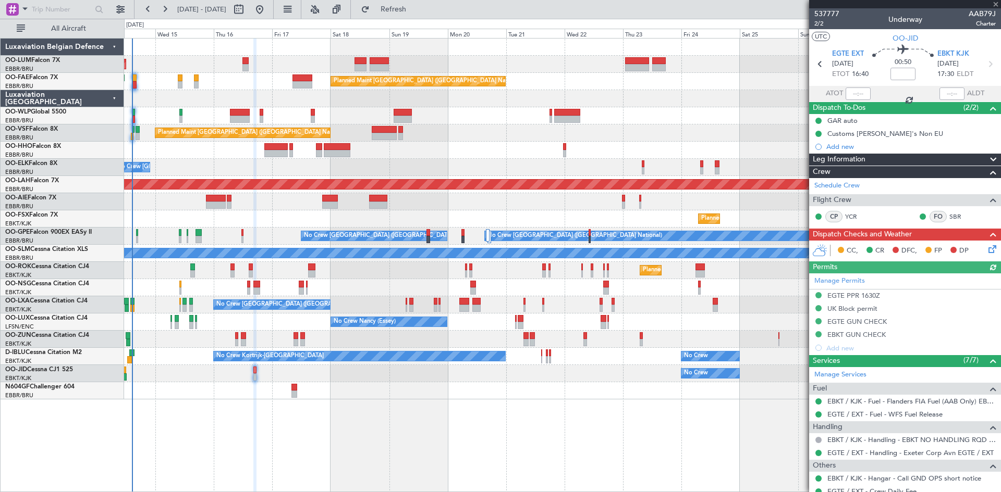
scroll to position [144, 0]
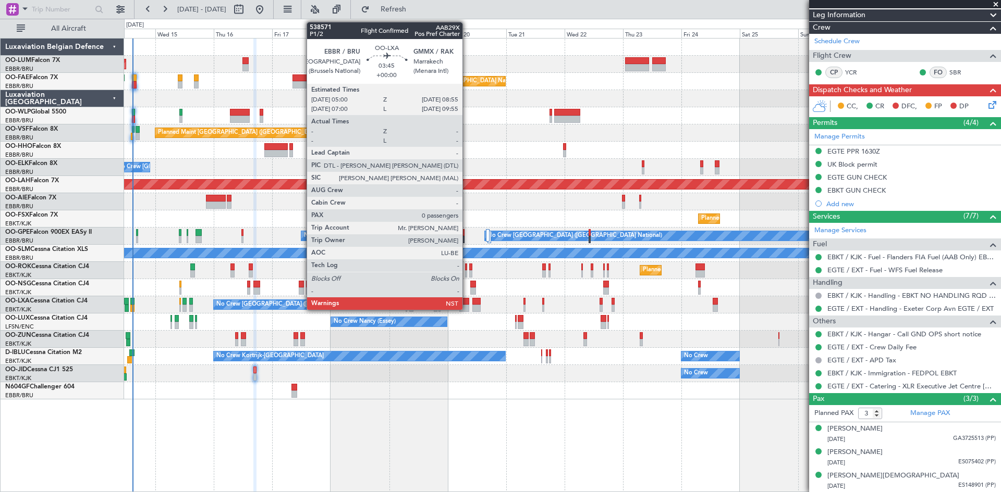
click at [467, 300] on div at bounding box center [464, 301] width 10 height 7
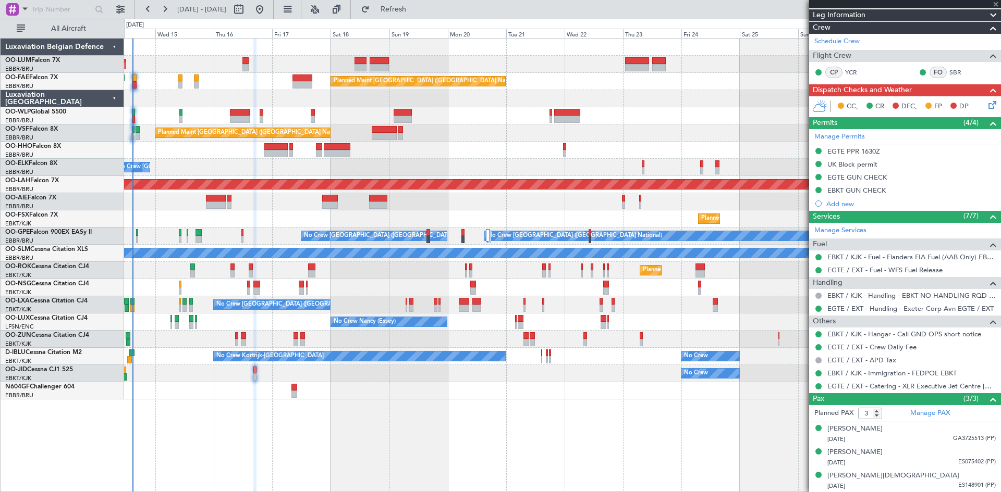
type input "0"
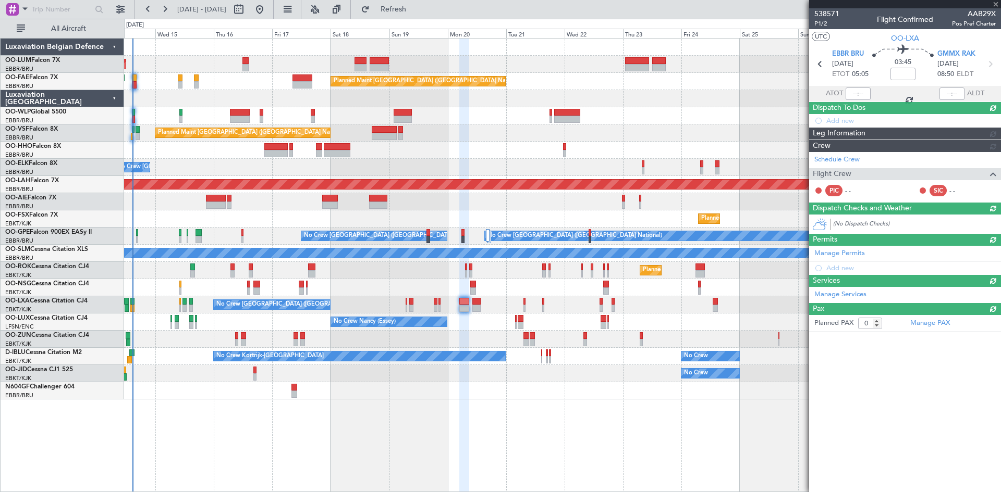
scroll to position [0, 0]
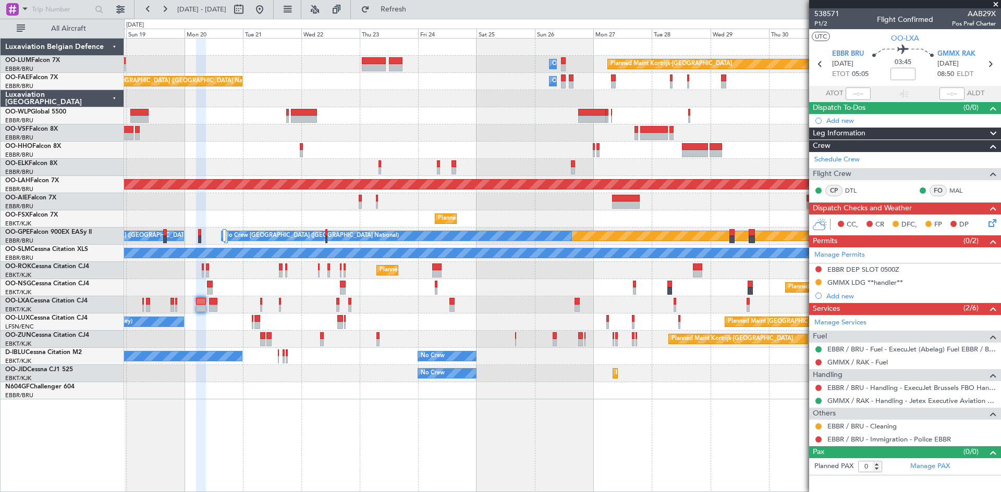
click at [227, 225] on div "Planned Maint Kortrijk-[GEOGRAPHIC_DATA]" at bounding box center [562, 219] width 876 height 17
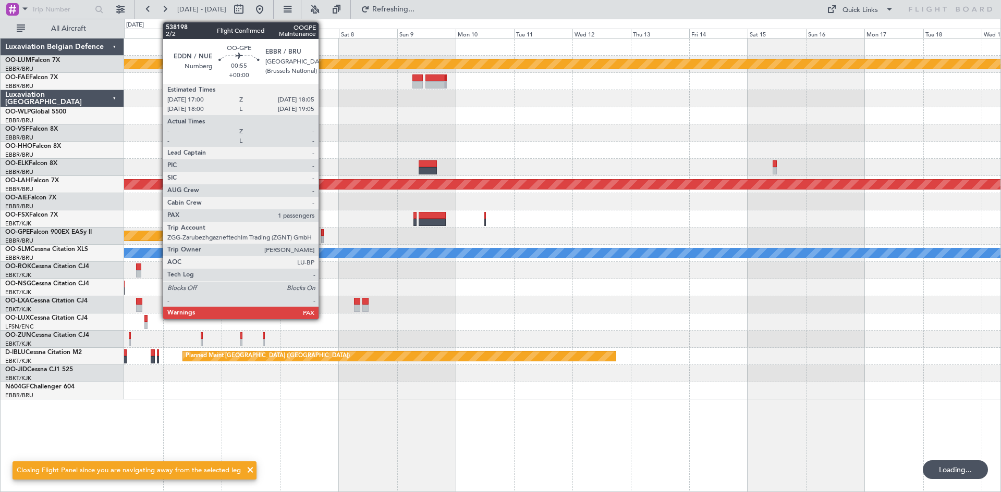
click at [323, 232] on div at bounding box center [322, 232] width 3 height 7
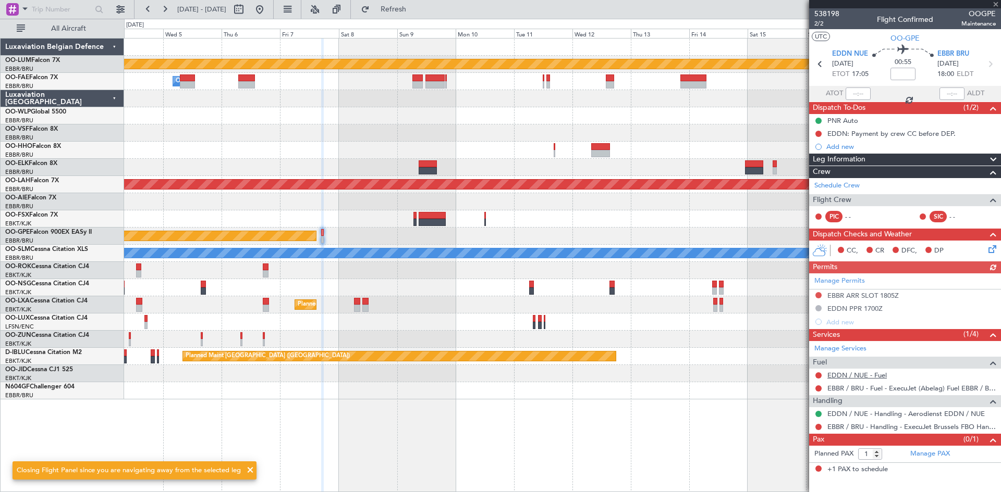
click at [868, 372] on link "EDDN / NUE - Fuel" at bounding box center [856, 375] width 59 height 9
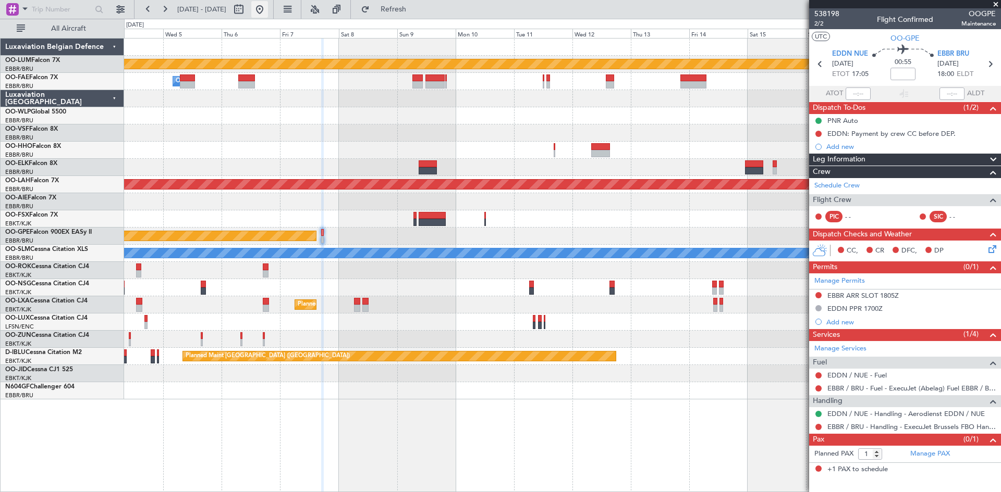
click at [268, 7] on button at bounding box center [259, 9] width 17 height 17
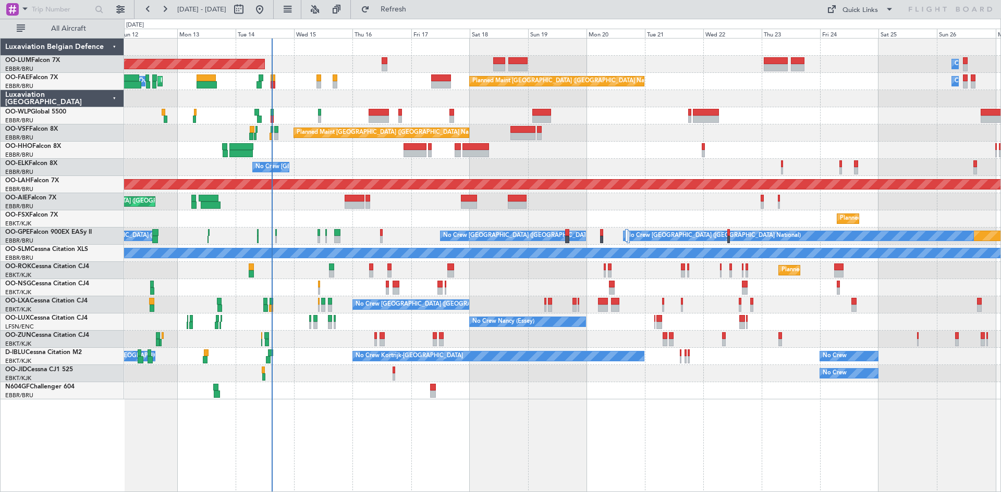
click at [415, 428] on div "AOG Maint [GEOGRAPHIC_DATA] Owner [GEOGRAPHIC_DATA] Planned Maint [GEOGRAPHIC_D…" at bounding box center [562, 265] width 877 height 454
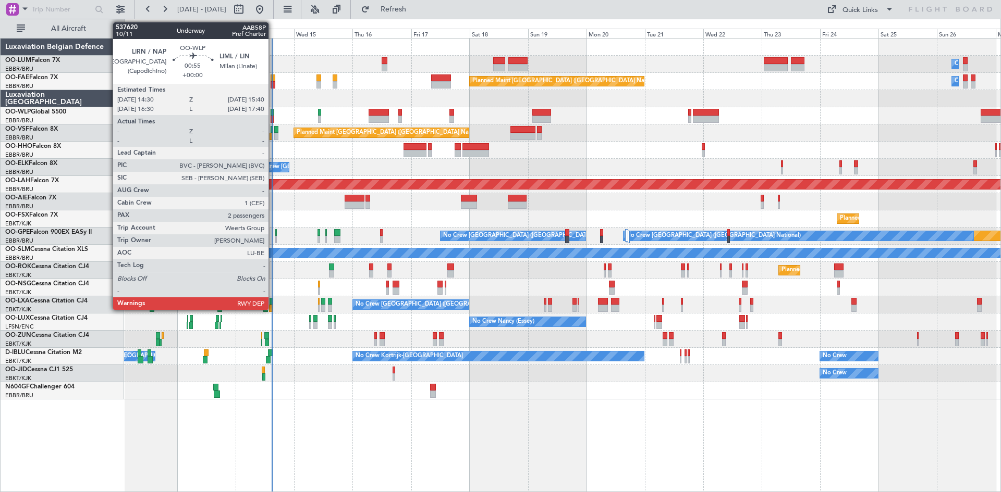
click at [273, 111] on div at bounding box center [271, 112] width 3 height 7
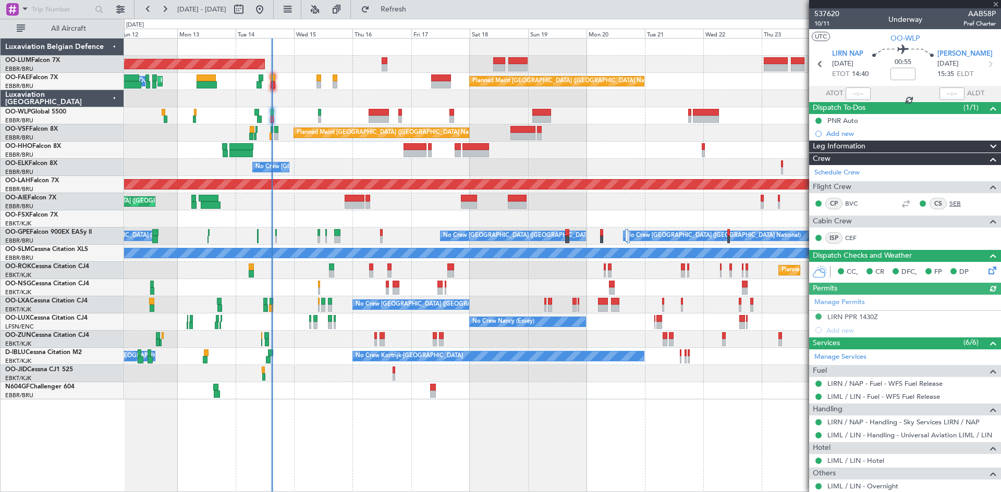
click at [950, 201] on link "SEB" at bounding box center [960, 203] width 23 height 9
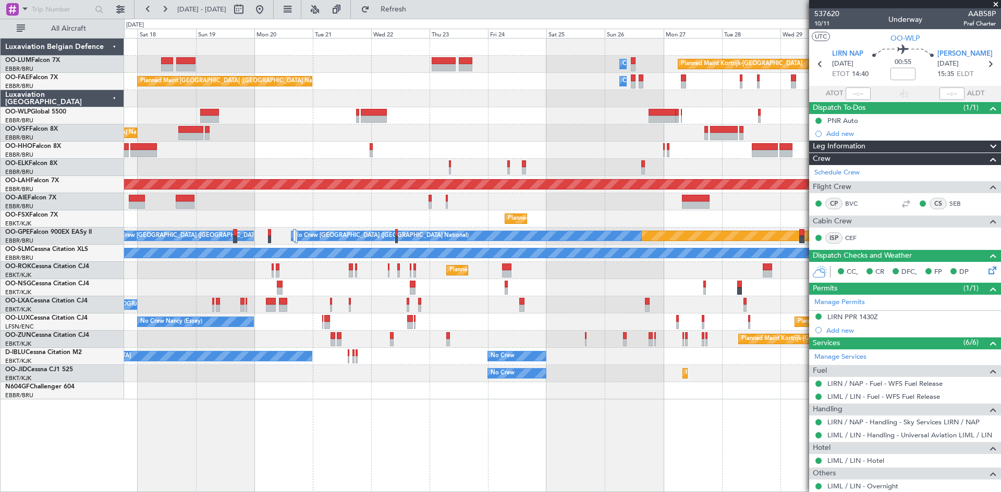
click at [338, 405] on div "Owner Melsbroek Air Base Planned Maint [GEOGRAPHIC_DATA]-[GEOGRAPHIC_DATA] AOG …" at bounding box center [562, 265] width 877 height 454
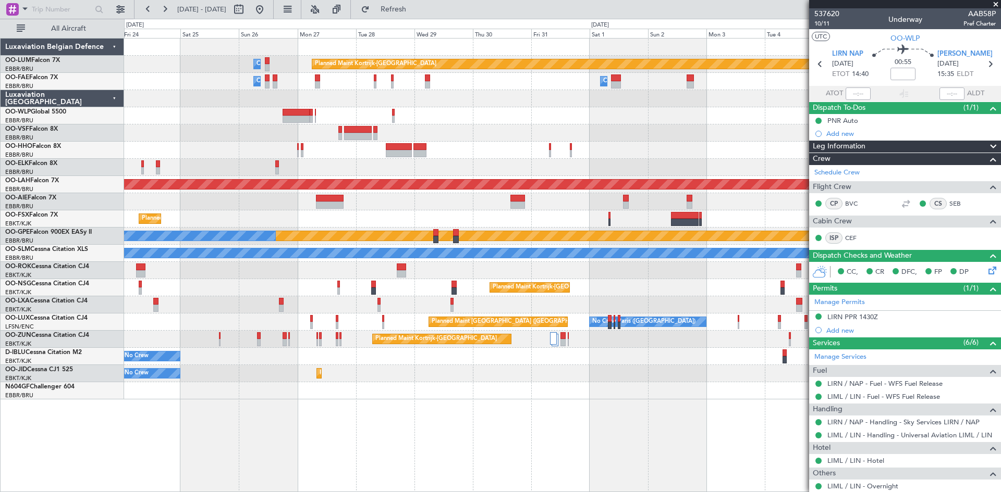
click at [277, 406] on div "Owner Melsbroek Air Base Planned Maint [GEOGRAPHIC_DATA]-[GEOGRAPHIC_DATA] Owne…" at bounding box center [562, 265] width 877 height 454
click at [164, 10] on button at bounding box center [164, 9] width 17 height 17
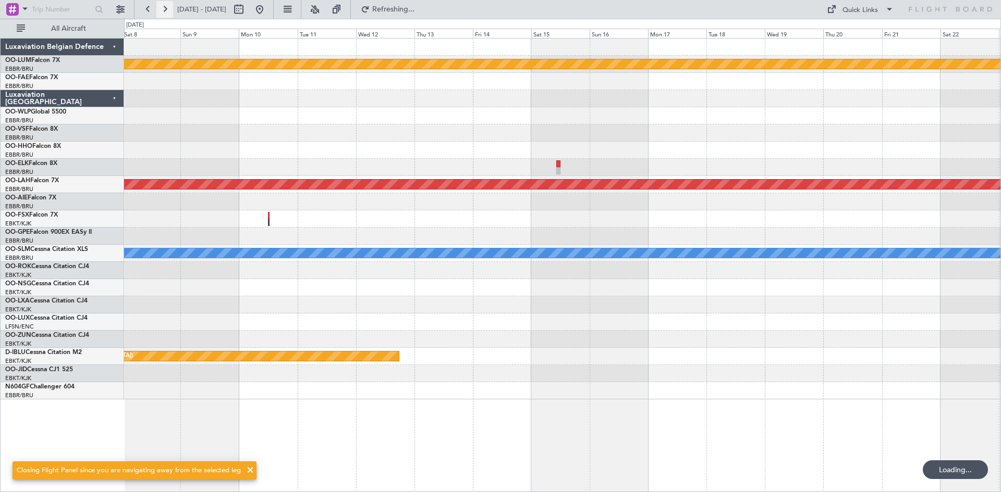
click at [164, 10] on button at bounding box center [164, 9] width 17 height 17
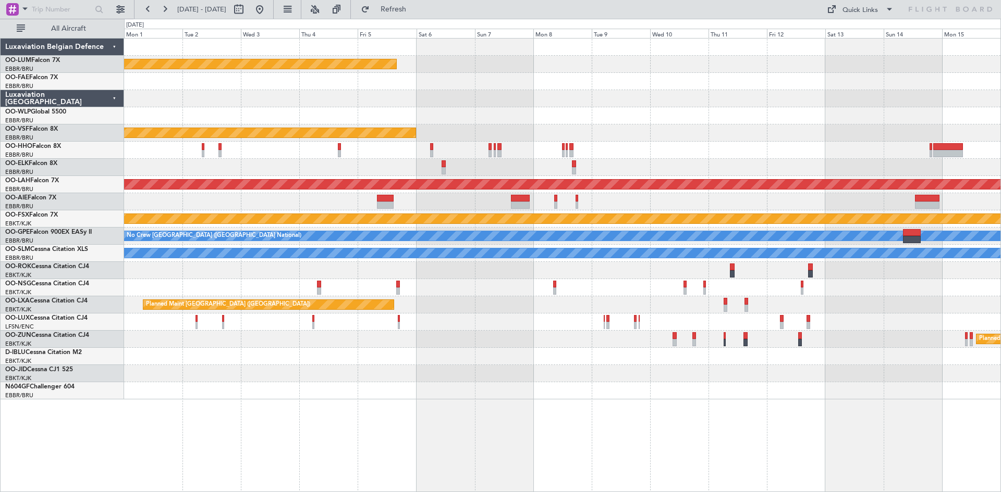
click at [129, 364] on div "Planned Maint Kortrijk-[GEOGRAPHIC_DATA] Planned Maint Geneva ([GEOGRAPHIC_DATA…" at bounding box center [562, 219] width 876 height 361
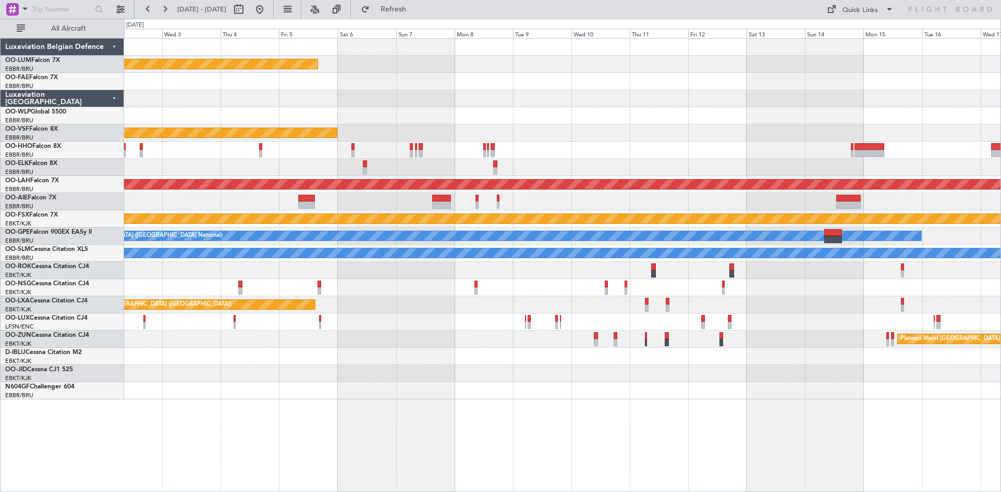
click at [320, 117] on div at bounding box center [562, 115] width 876 height 17
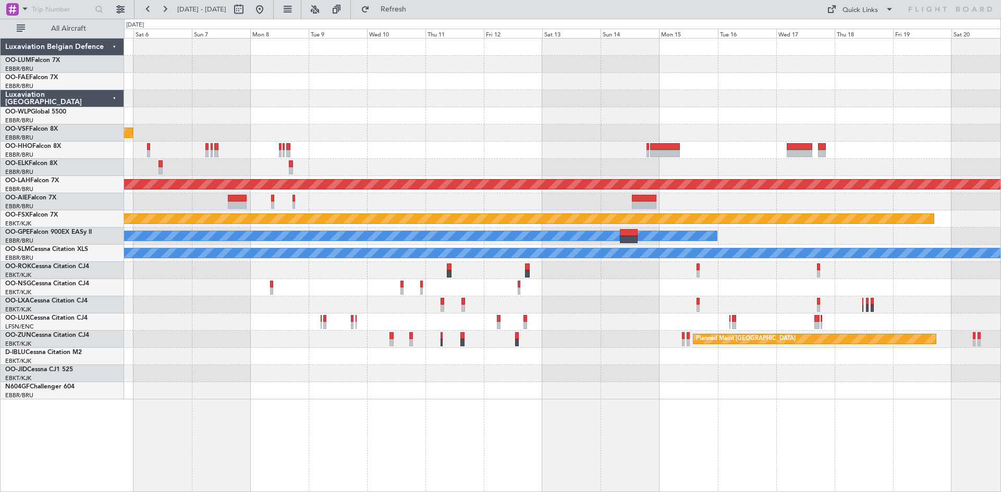
click at [154, 128] on div "Planned Maint Kortrijk-[GEOGRAPHIC_DATA] Planned Maint Geneva ([GEOGRAPHIC_DATA…" at bounding box center [562, 219] width 876 height 361
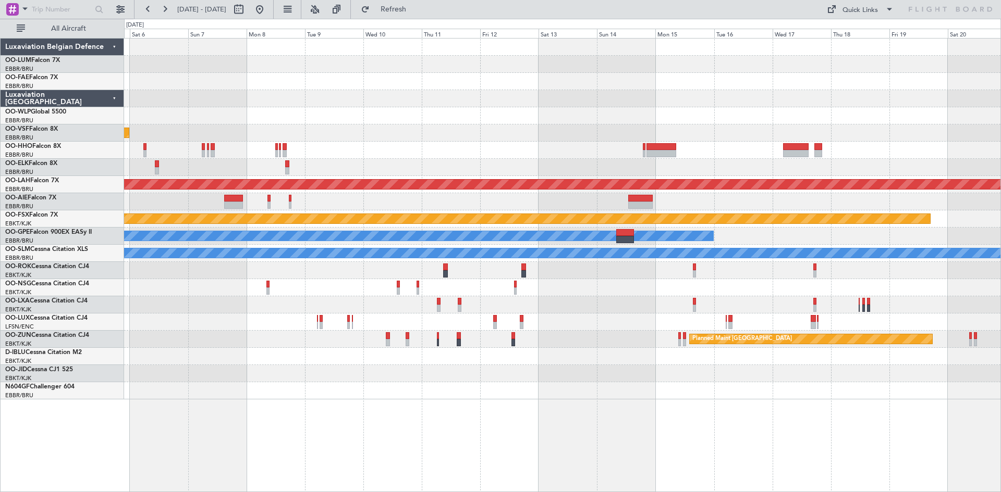
drag, startPoint x: 291, startPoint y: 10, endPoint x: 541, endPoint y: 199, distance: 313.7
click at [268, 10] on button at bounding box center [259, 9] width 17 height 17
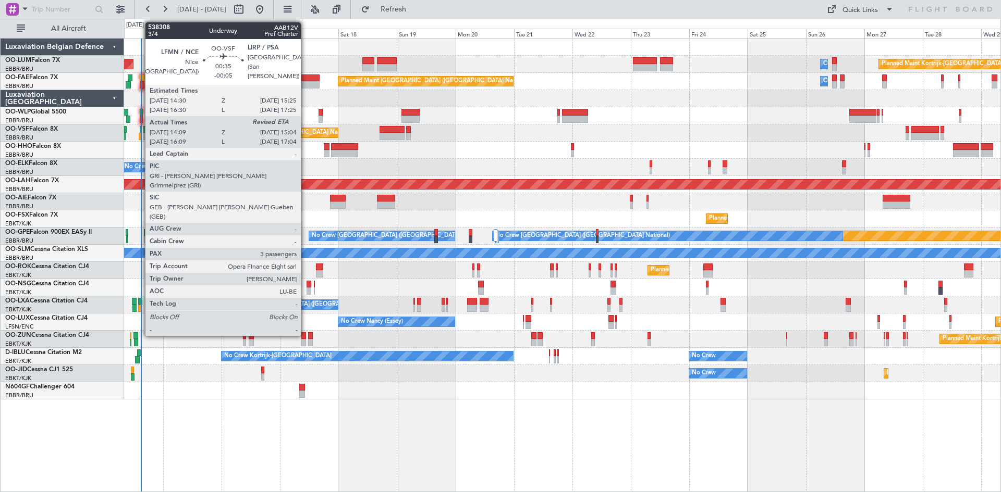
click at [140, 137] on div at bounding box center [140, 136] width 3 height 7
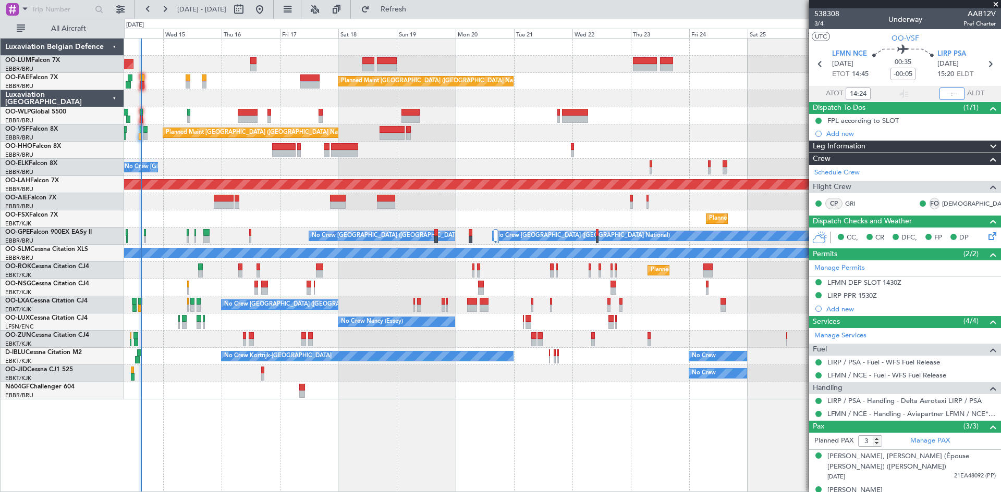
click at [949, 91] on input "text" at bounding box center [951, 94] width 25 height 13
type input "14:55"
click at [922, 76] on div "Estimated Landing Time" at bounding box center [951, 82] width 68 height 13
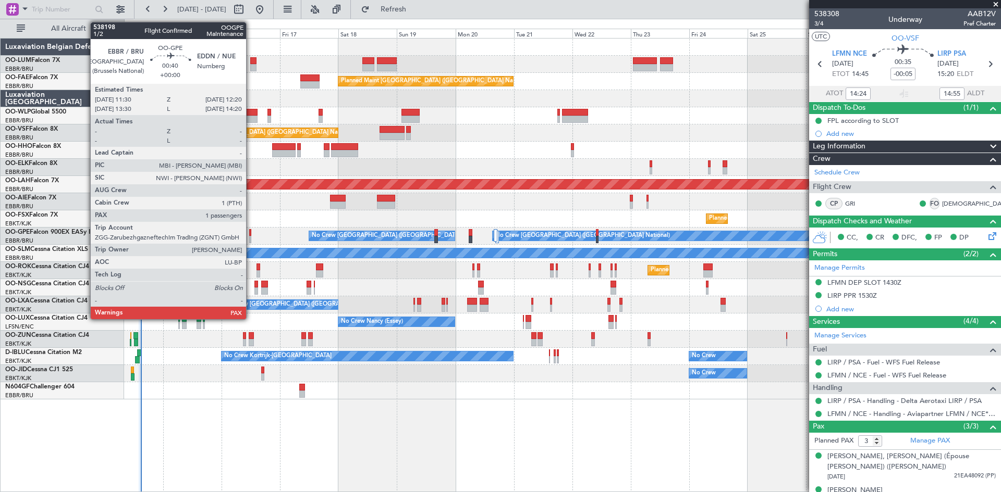
click at [251, 232] on div at bounding box center [250, 232] width 2 height 7
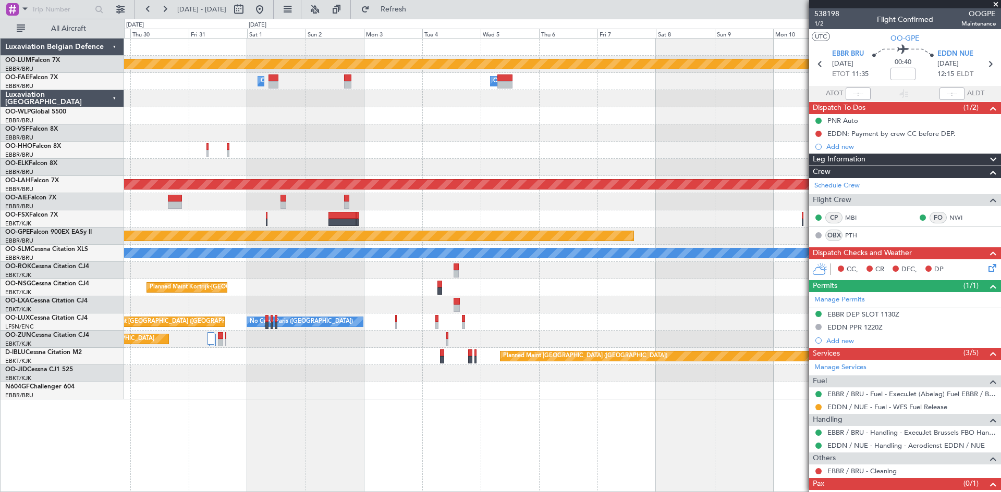
click at [0, 235] on html "[DATE] - [DATE] Refresh Quick Links All Aircraft Planned Maint [GEOGRAPHIC_DATA…" at bounding box center [500, 246] width 1001 height 492
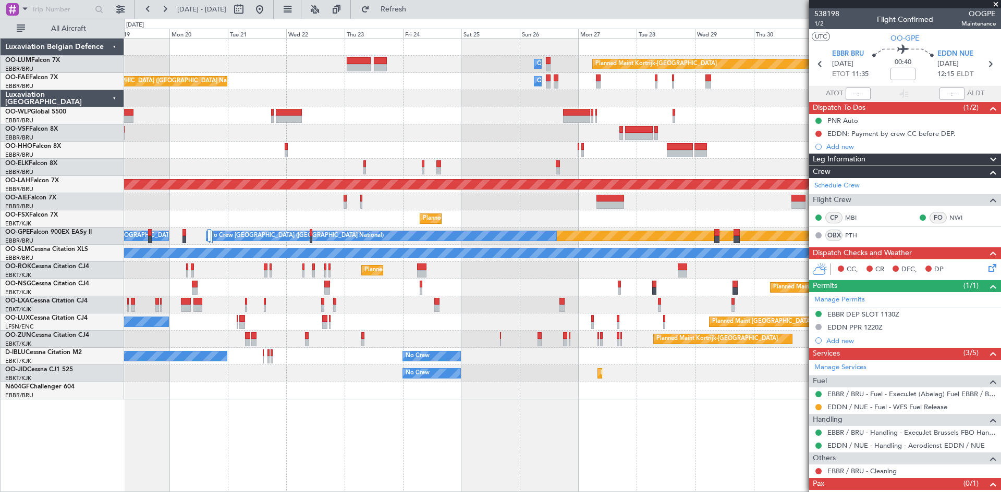
click at [782, 196] on div "Planned Maint Kortrijk-[GEOGRAPHIC_DATA] Owner [GEOGRAPHIC_DATA] Owner [GEOGRAP…" at bounding box center [562, 219] width 876 height 361
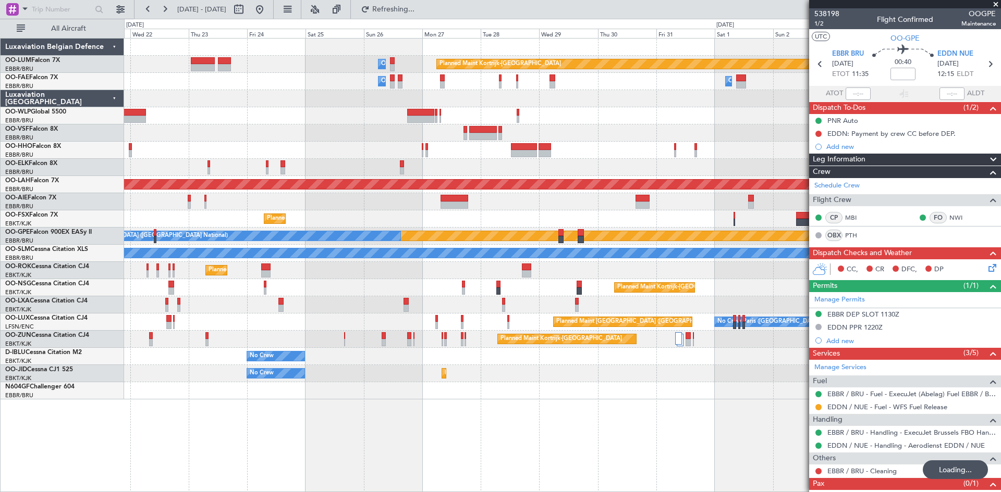
click at [40, 221] on div "Planned Maint Kortrijk-[GEOGRAPHIC_DATA] Owner [GEOGRAPHIC_DATA] Owner [GEOGRAP…" at bounding box center [500, 256] width 1001 height 474
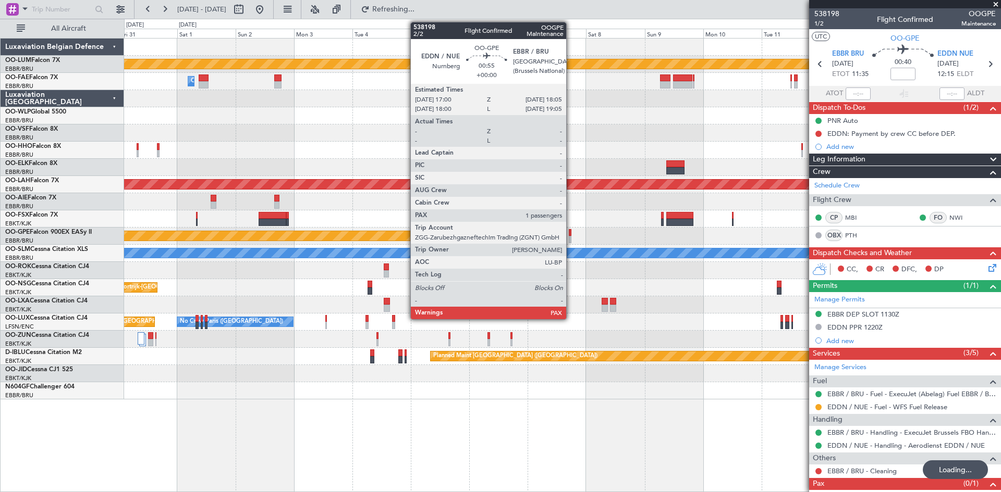
click at [570, 232] on div at bounding box center [570, 232] width 3 height 7
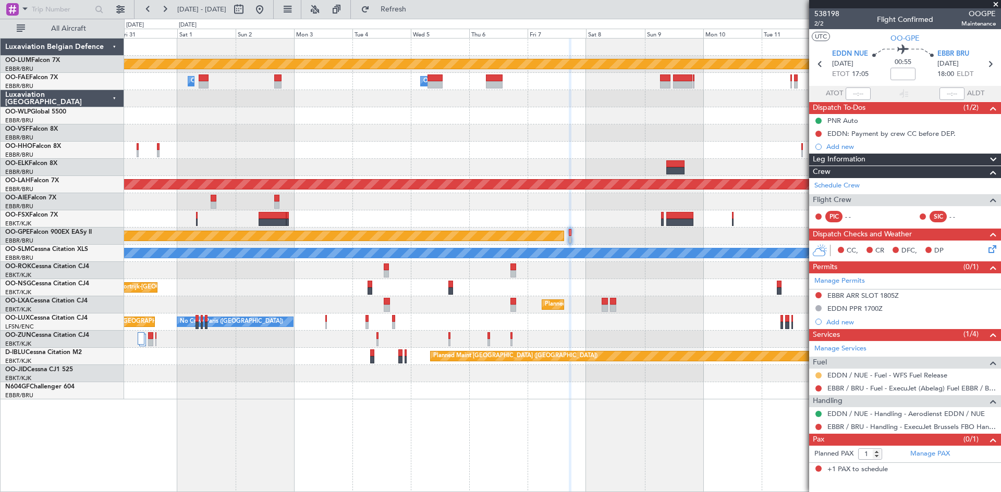
click at [818, 376] on button at bounding box center [818, 376] width 6 height 6
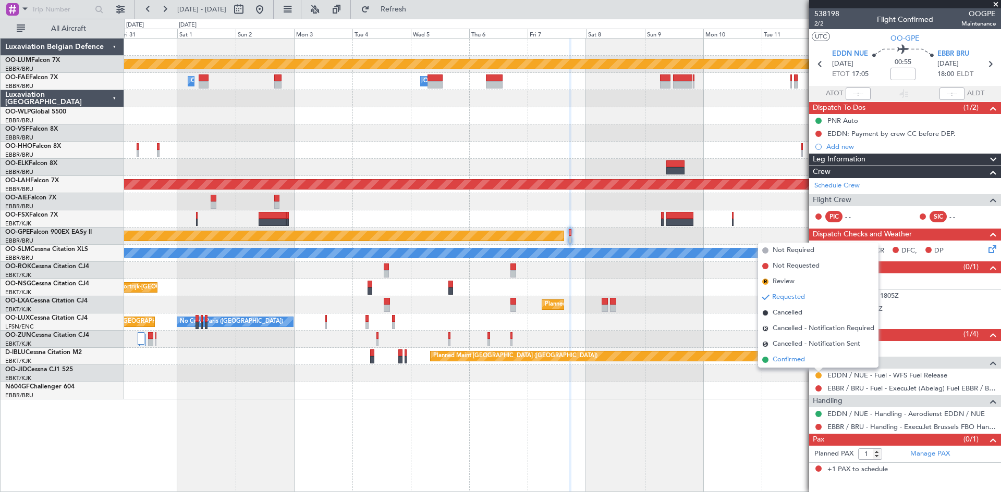
click at [793, 359] on span "Confirmed" at bounding box center [788, 360] width 32 height 10
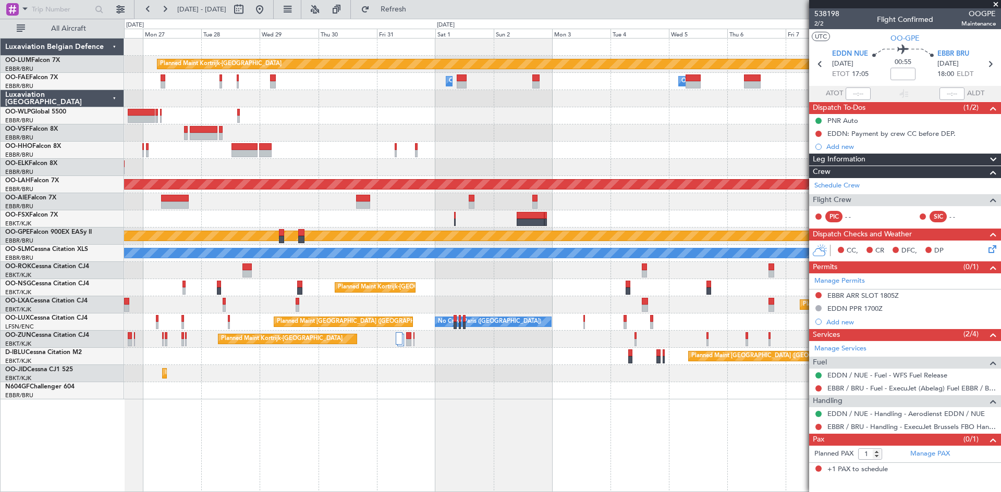
click at [493, 408] on div "Planned Maint Kortrijk-[GEOGRAPHIC_DATA] Owner [GEOGRAPHIC_DATA] Owner [GEOGRAP…" at bounding box center [562, 265] width 877 height 454
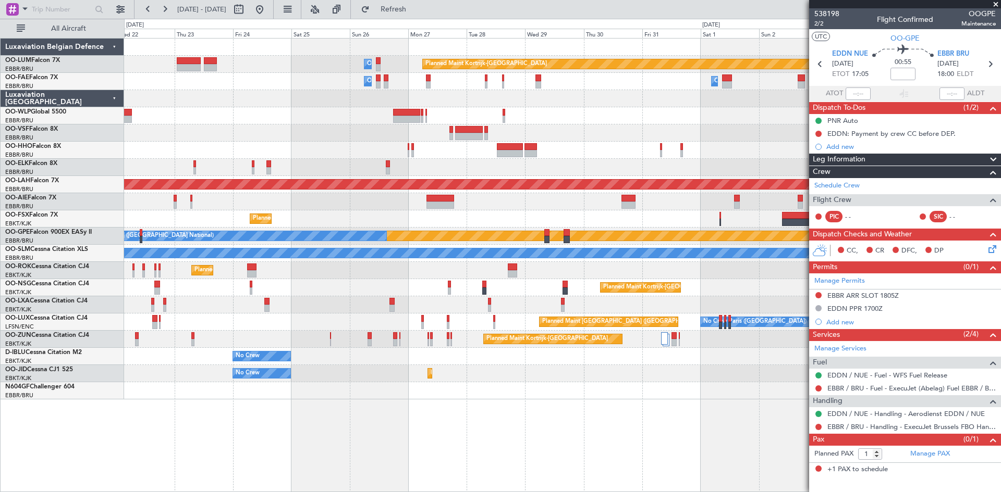
click at [595, 408] on div "Planned Maint Kortrijk-[GEOGRAPHIC_DATA] Owner [GEOGRAPHIC_DATA] Owner [GEOGRAP…" at bounding box center [562, 265] width 877 height 454
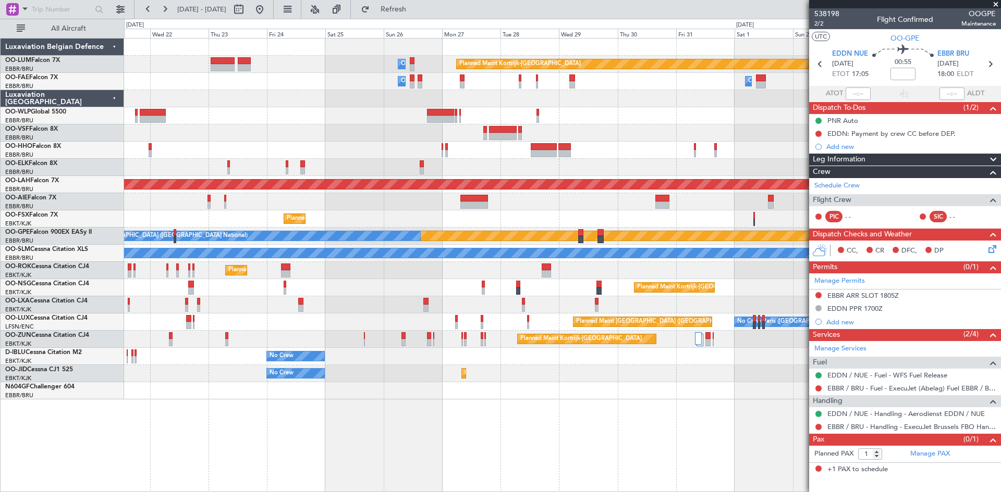
click at [563, 412] on div "Planned Maint Kortrijk-[GEOGRAPHIC_DATA] Owner [GEOGRAPHIC_DATA] Owner [GEOGRAP…" at bounding box center [562, 265] width 877 height 454
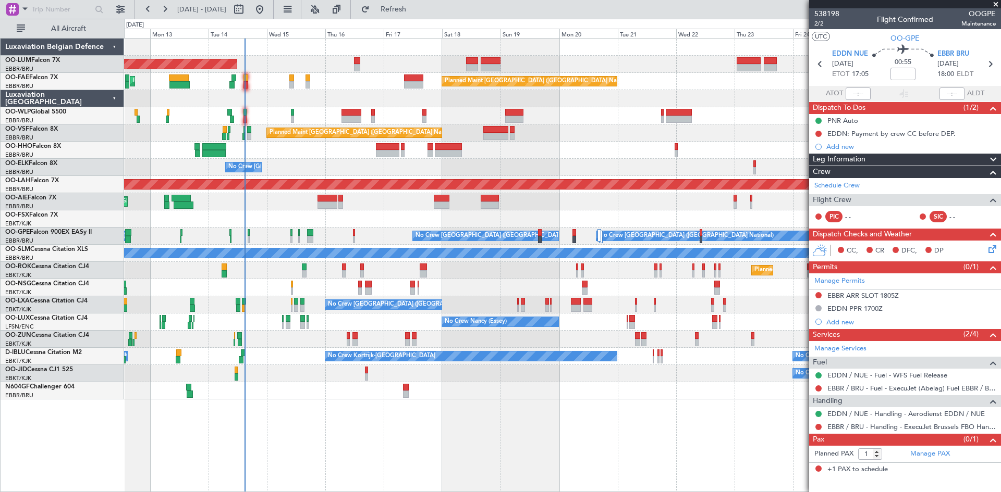
click at [505, 428] on div "Planned Maint Kortrijk-[GEOGRAPHIC_DATA] Owner [GEOGRAPHIC_DATA] AOG Maint [GEO…" at bounding box center [562, 265] width 877 height 454
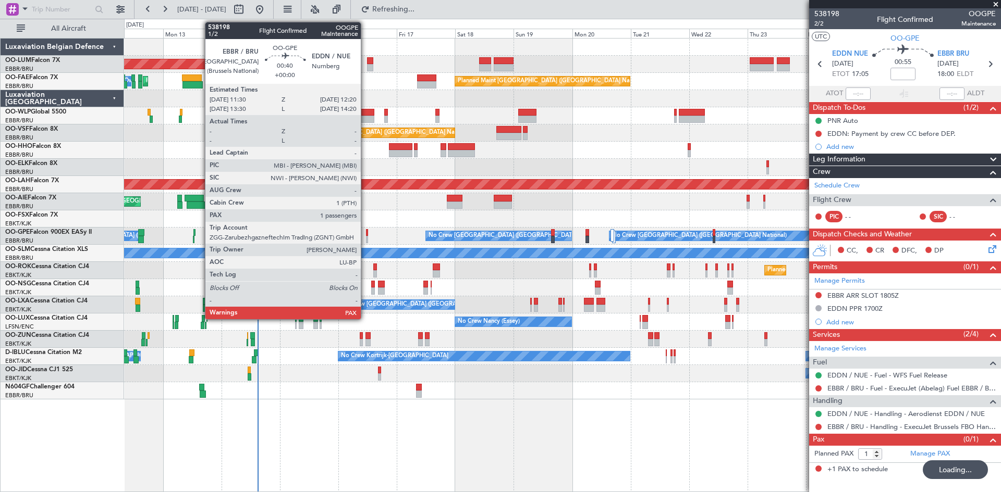
click at [366, 232] on div at bounding box center [367, 232] width 2 height 7
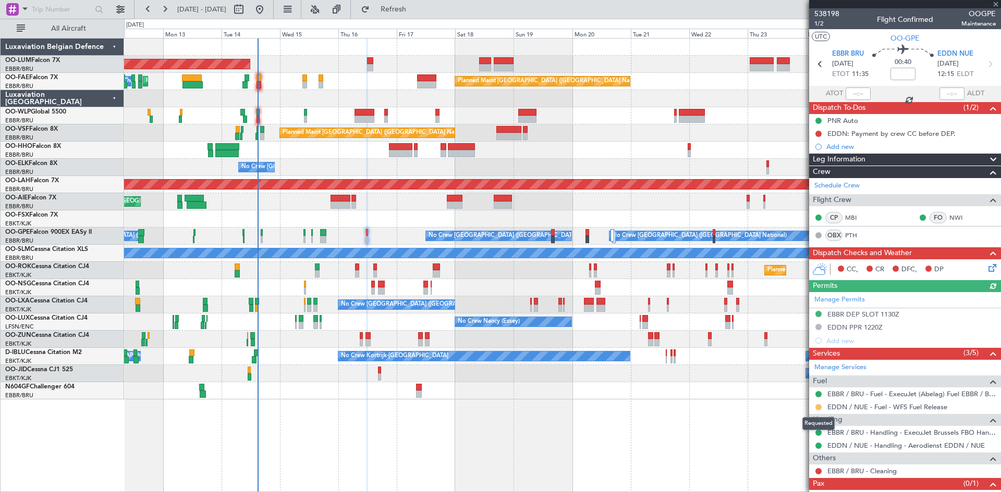
click at [818, 408] on button at bounding box center [818, 407] width 6 height 6
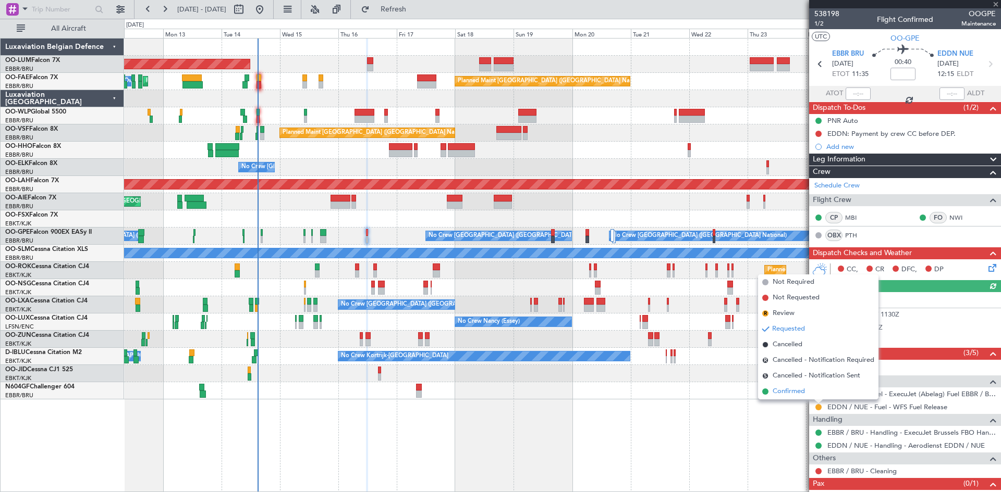
click at [801, 392] on span "Confirmed" at bounding box center [788, 392] width 32 height 10
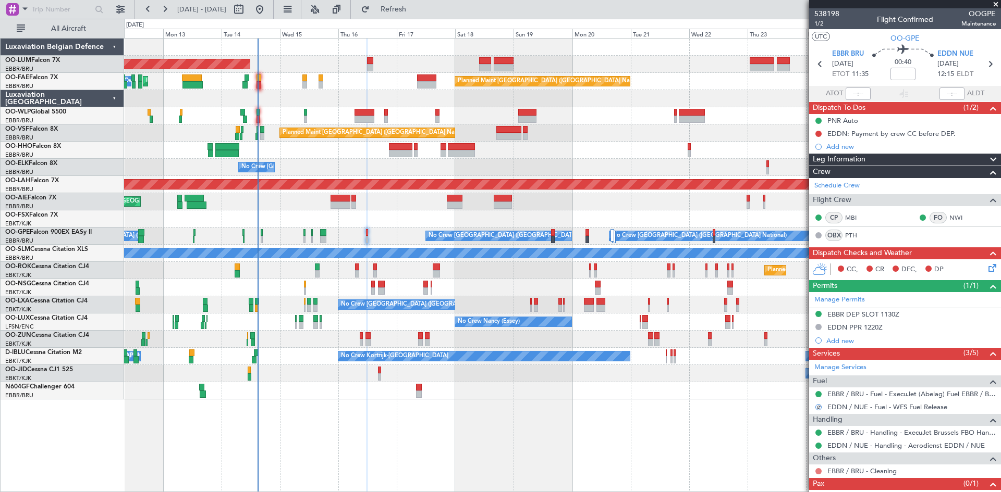
click at [819, 473] on button at bounding box center [818, 471] width 6 height 6
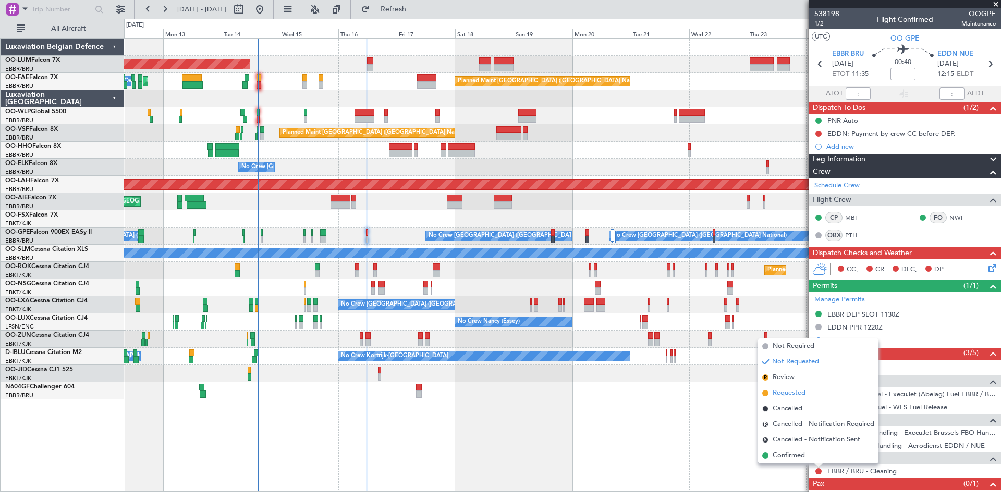
click at [793, 394] on span "Requested" at bounding box center [788, 393] width 33 height 10
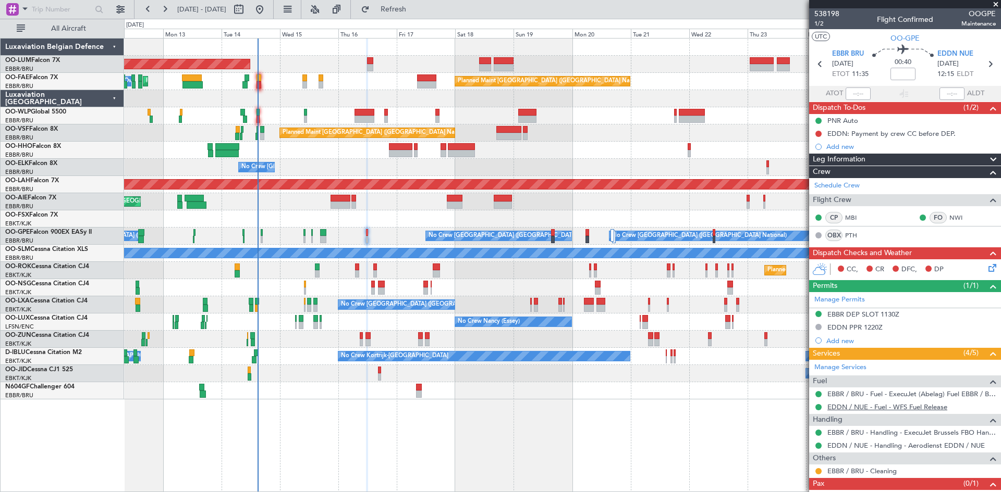
scroll to position [28, 0]
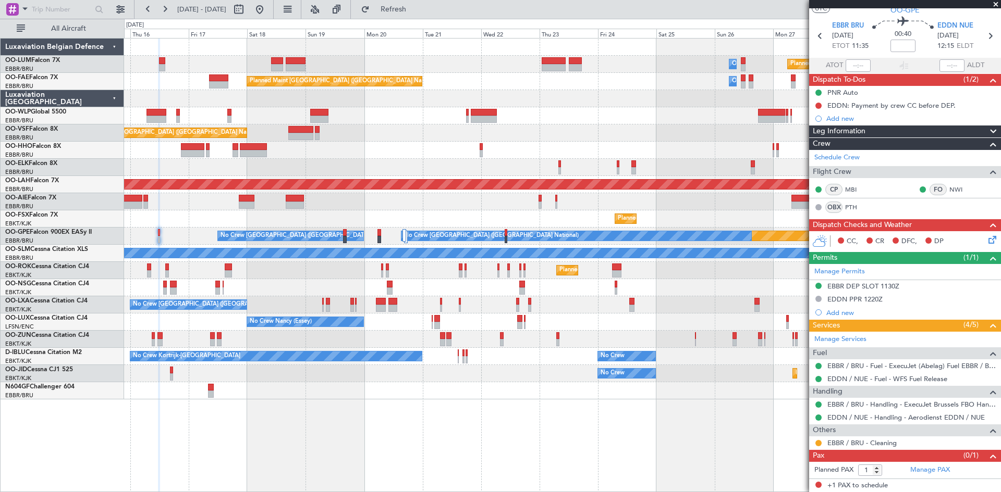
click at [451, 398] on div at bounding box center [562, 390] width 876 height 17
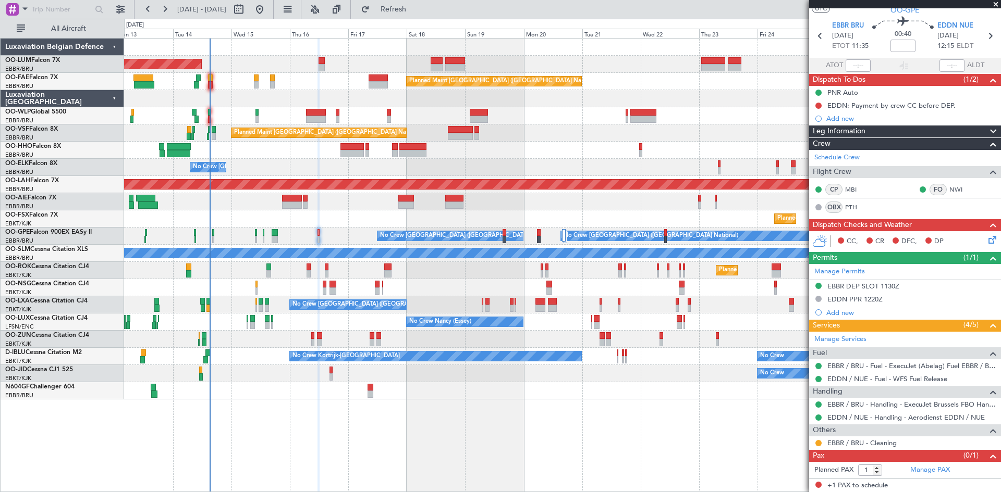
click at [384, 406] on div "Planned Maint Kortrijk-[GEOGRAPHIC_DATA] Owner [GEOGRAPHIC_DATA] AOG Maint [GEO…" at bounding box center [562, 265] width 877 height 454
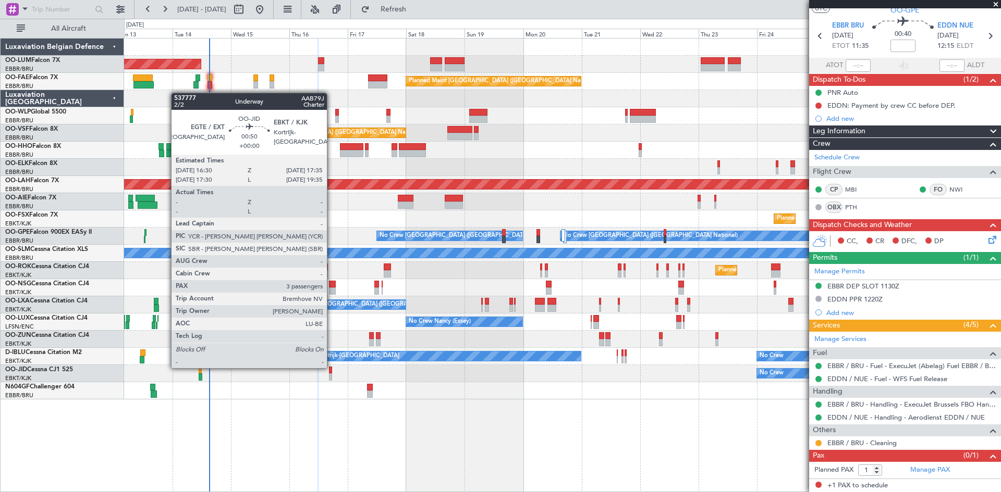
click at [331, 367] on div at bounding box center [330, 370] width 3 height 7
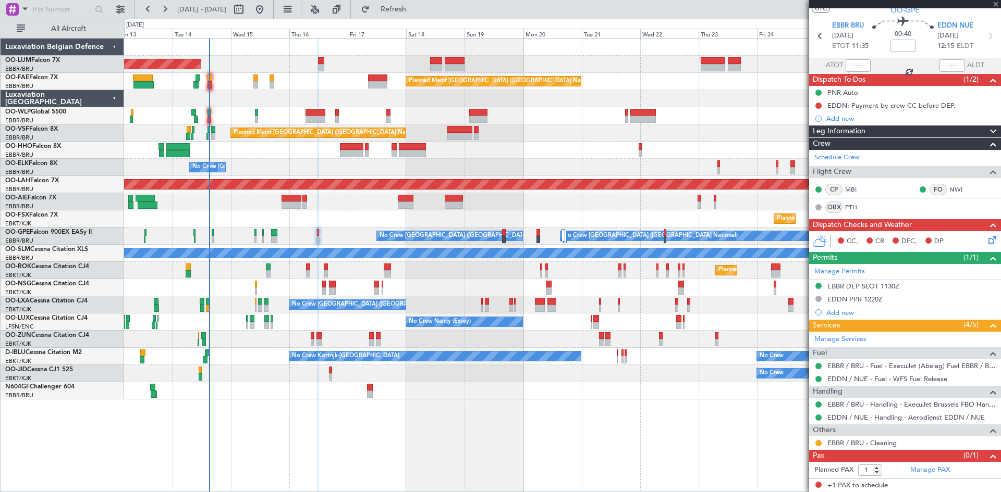
type input "3"
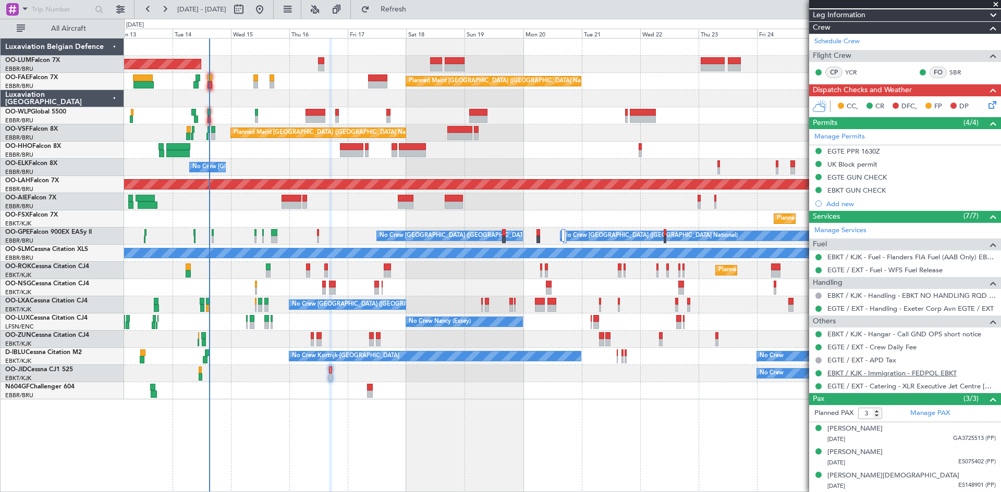
scroll to position [0, 0]
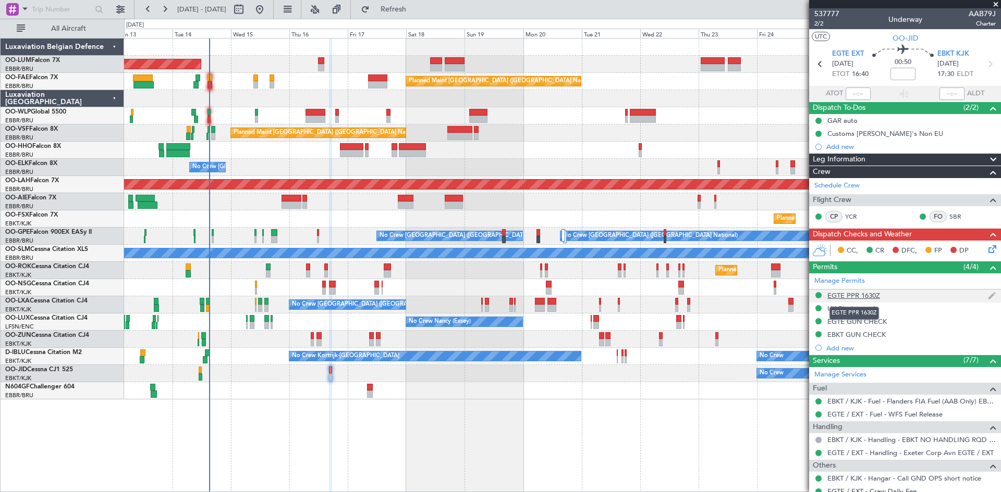
click at [854, 294] on div "EGTE PPR 1630Z" at bounding box center [853, 295] width 53 height 9
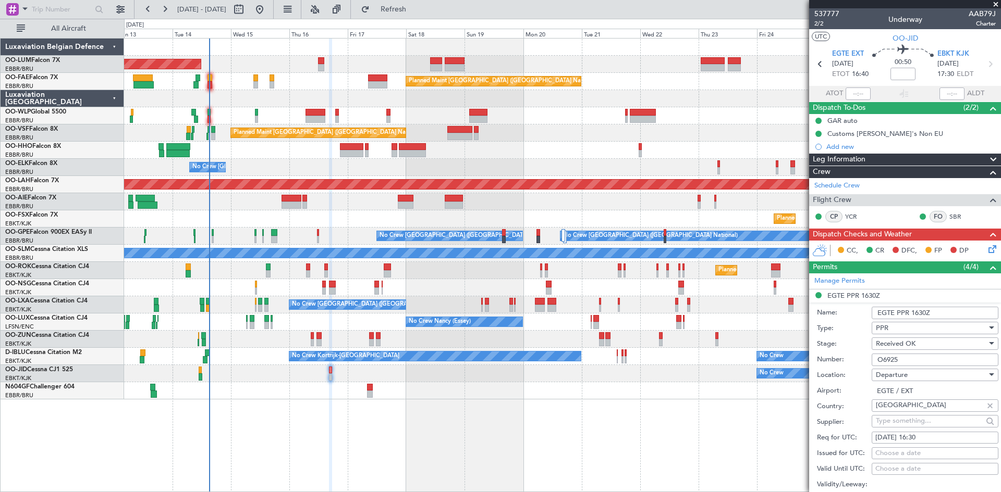
click at [891, 358] on input "O6925" at bounding box center [934, 360] width 127 height 13
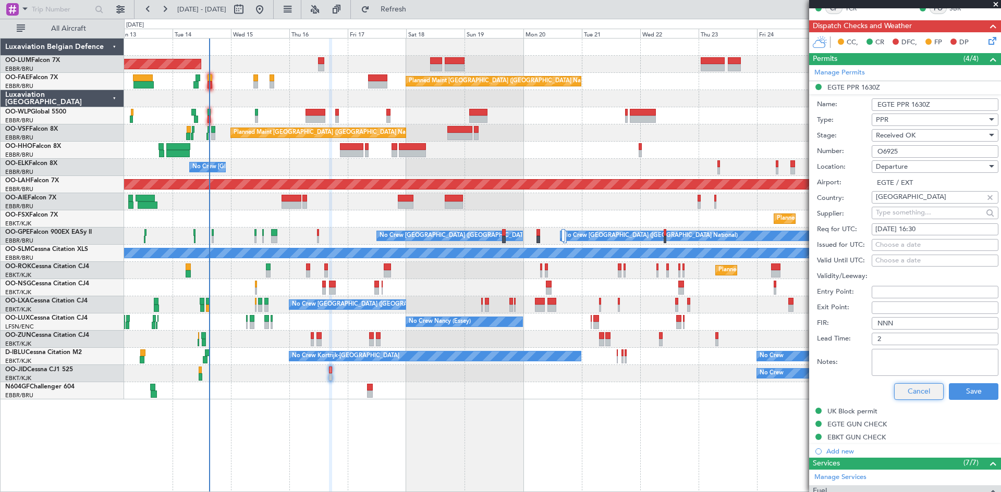
click at [909, 392] on button "Cancel" at bounding box center [919, 392] width 50 height 17
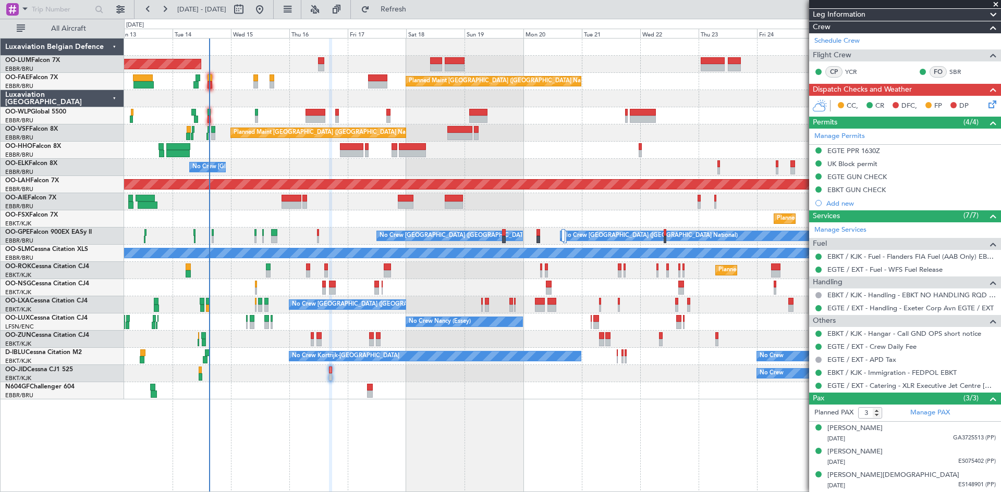
scroll to position [144, 0]
click at [850, 168] on mat-tooltip-component "UK Block permit" at bounding box center [851, 182] width 61 height 28
click at [850, 163] on div "UK Block permit" at bounding box center [852, 164] width 50 height 9
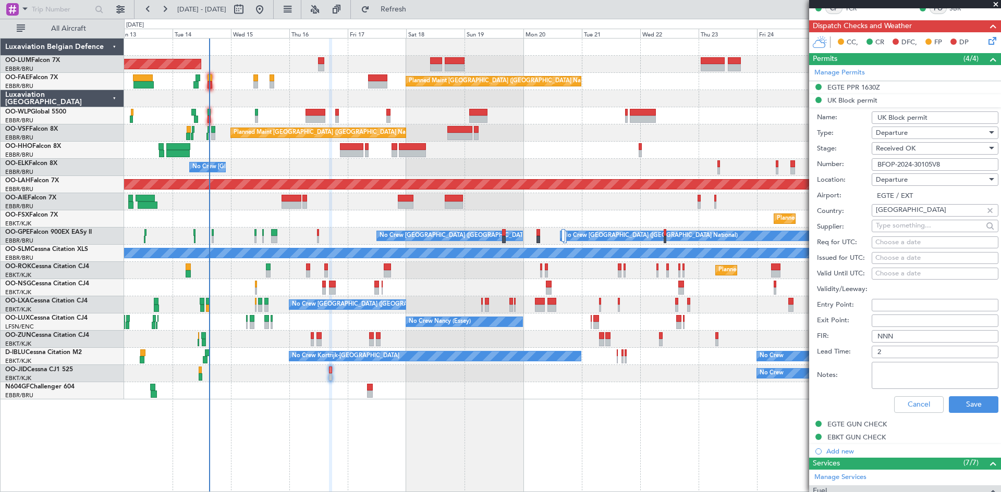
drag, startPoint x: 951, startPoint y: 163, endPoint x: 666, endPoint y: 178, distance: 285.4
click at [659, 176] on fb-app "[DATE] - [DATE] Refresh Quick Links All Aircraft AOG Maint [GEOGRAPHIC_DATA] Ow…" at bounding box center [500, 250] width 1001 height 485
click at [896, 401] on button "Cancel" at bounding box center [919, 405] width 50 height 17
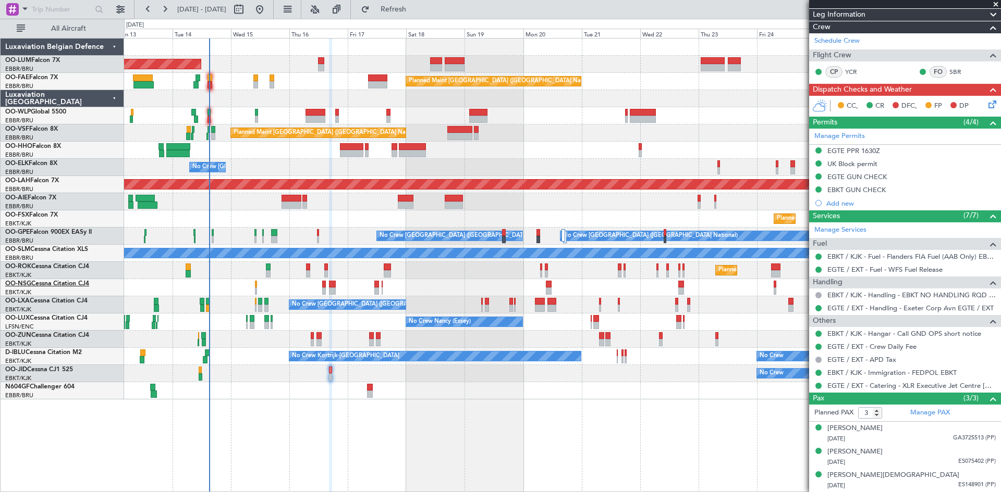
scroll to position [144, 0]
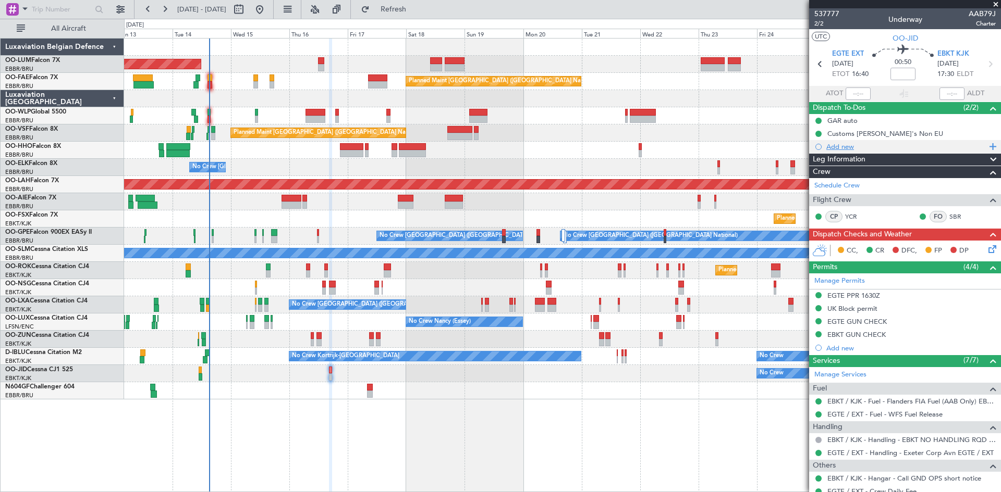
click at [858, 144] on div "Add new" at bounding box center [906, 146] width 160 height 9
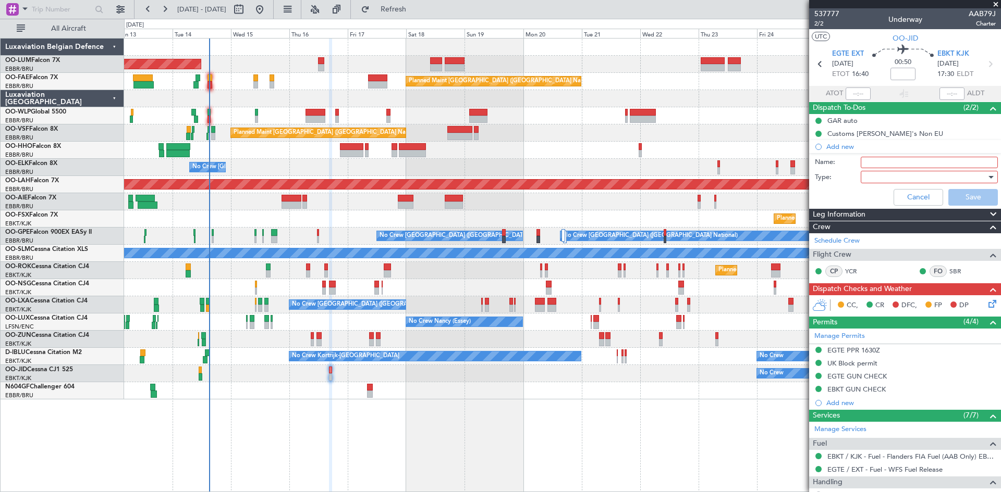
click at [884, 166] on input "Name:" at bounding box center [928, 162] width 137 height 11
type input "FPL already in FF to review and file."
click at [873, 180] on div at bounding box center [925, 177] width 121 height 16
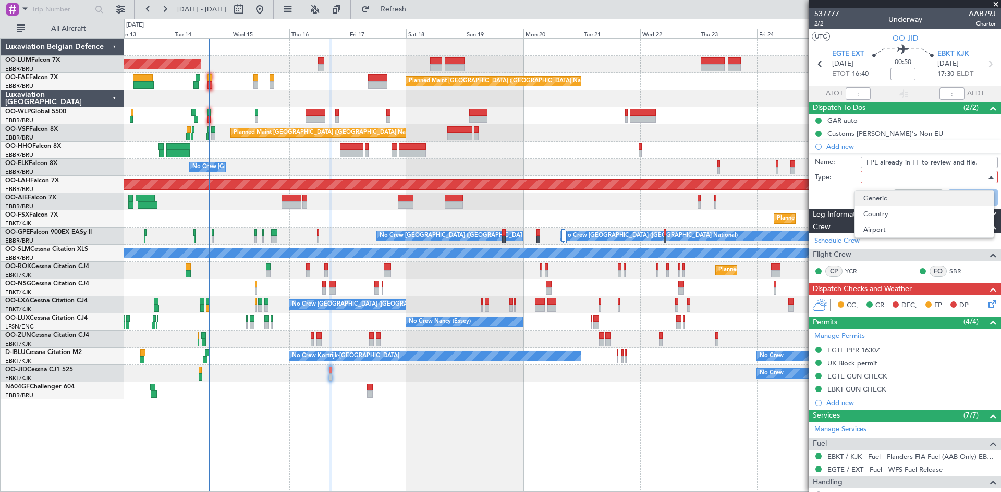
click at [878, 198] on span "Generic" at bounding box center [924, 199] width 122 height 16
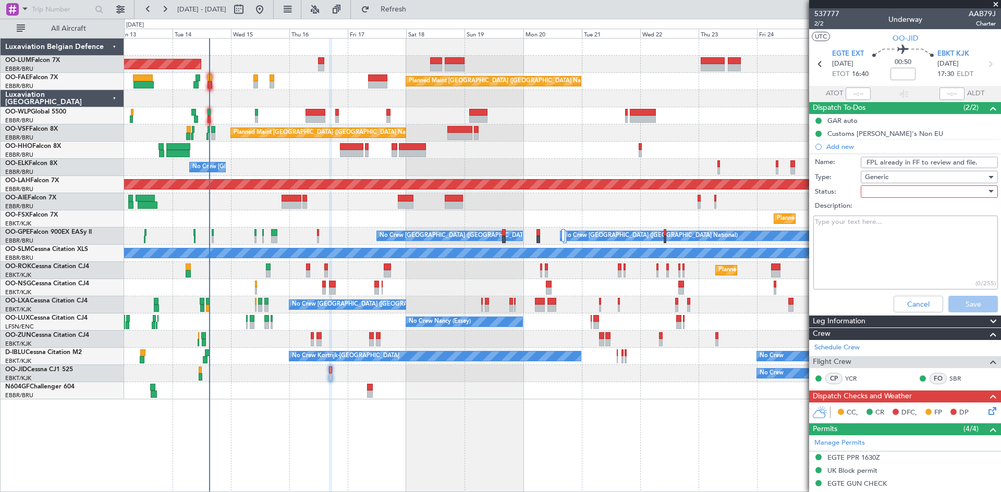
click at [886, 193] on div at bounding box center [925, 192] width 121 height 16
click at [885, 209] on span "Not Started" at bounding box center [924, 213] width 122 height 16
click at [955, 302] on button "Save" at bounding box center [973, 304] width 50 height 17
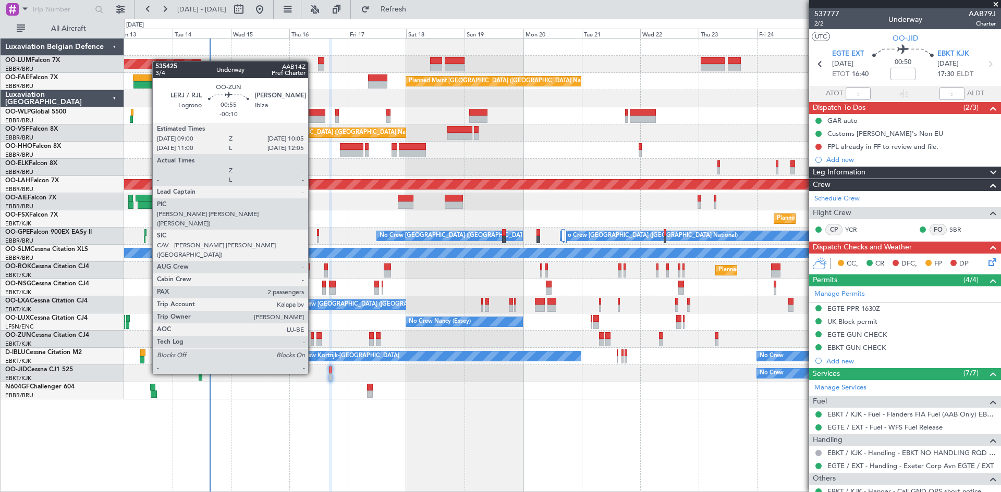
click at [313, 336] on div at bounding box center [312, 335] width 3 height 7
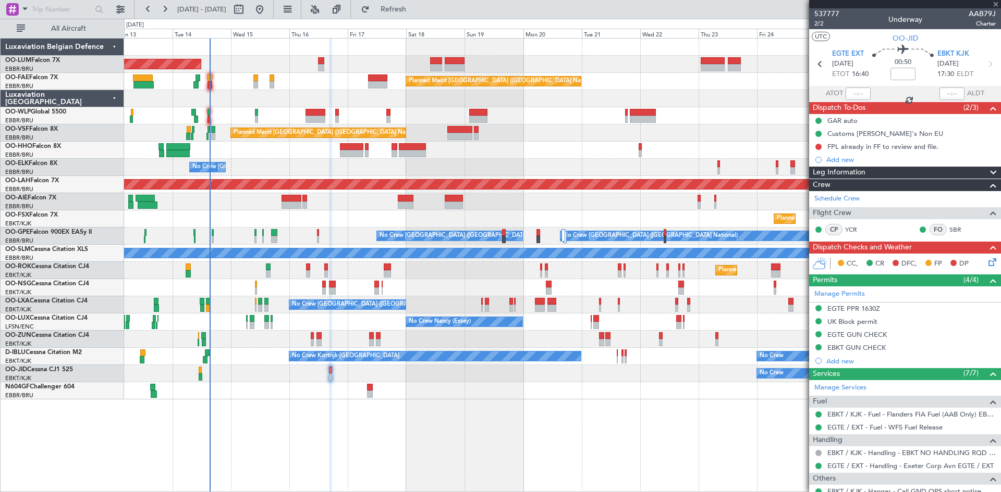
type input "-00:10"
type input "2"
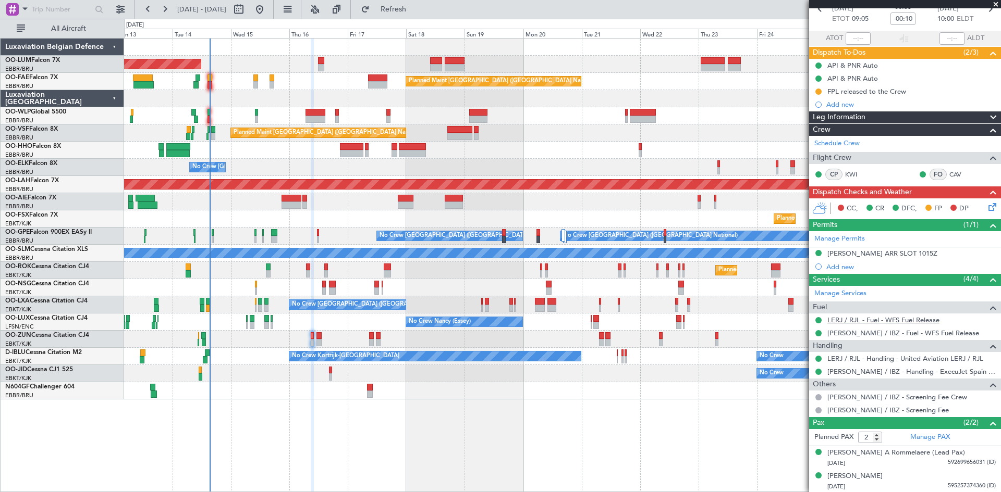
scroll to position [56, 0]
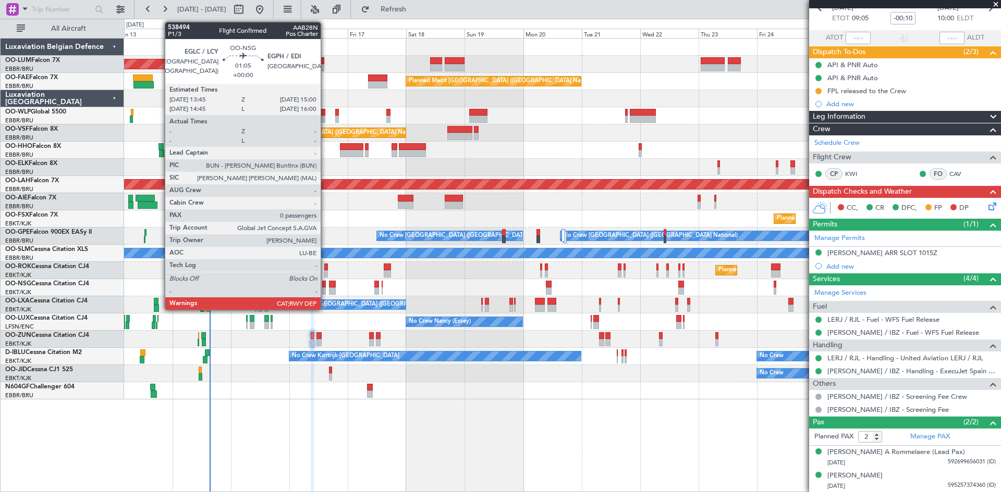
click at [325, 289] on div at bounding box center [323, 291] width 3 height 7
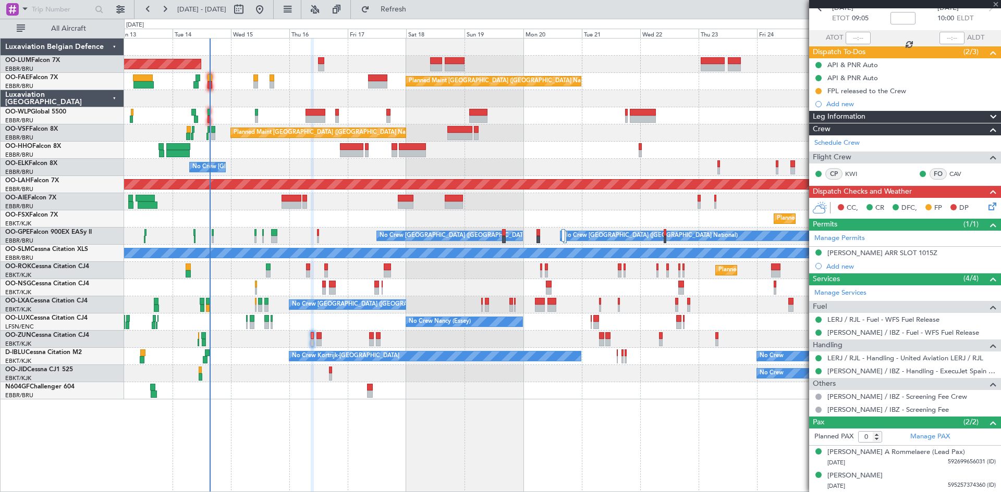
scroll to position [0, 0]
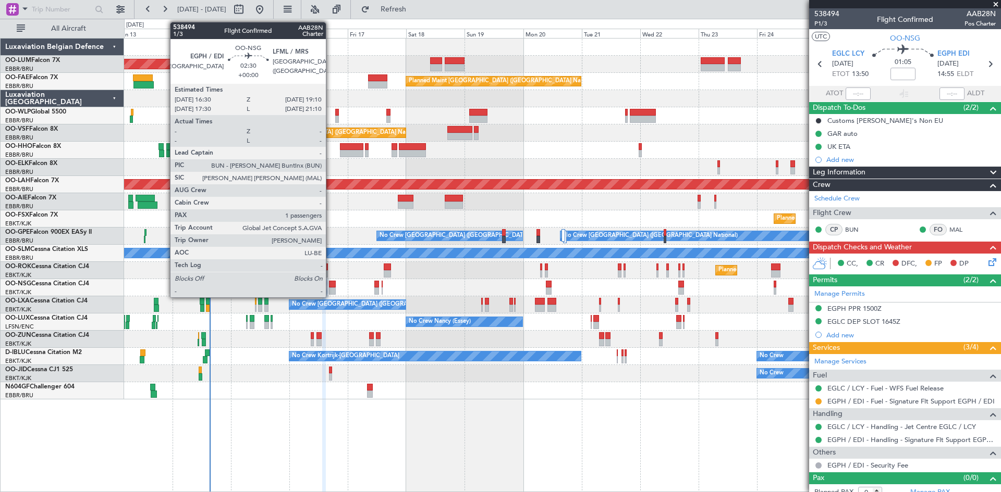
click at [330, 287] on div at bounding box center [332, 284] width 7 height 7
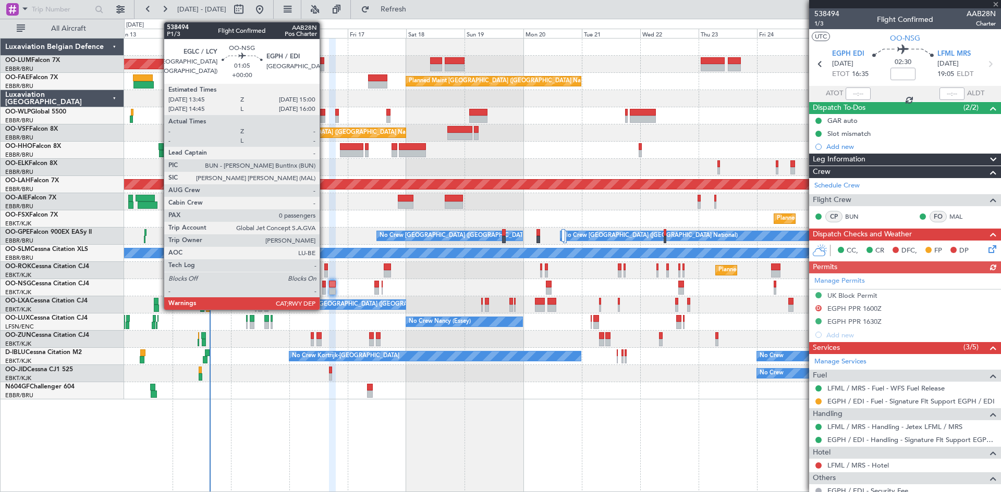
click at [324, 288] on div at bounding box center [323, 291] width 3 height 7
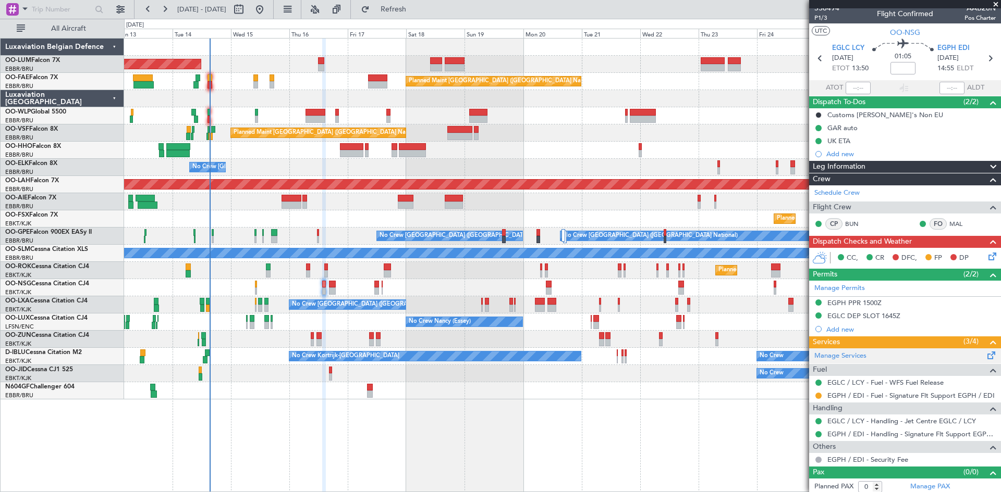
scroll to position [9, 0]
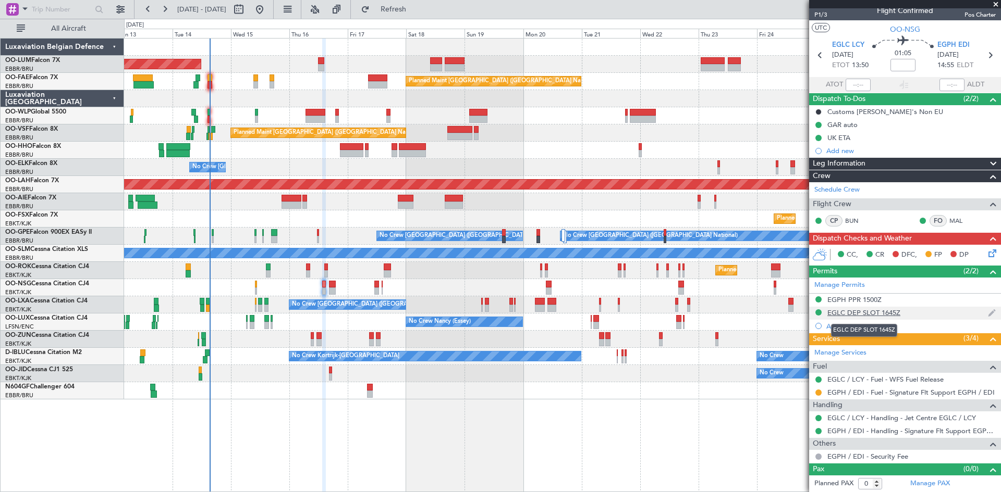
click at [863, 312] on div "EGLC DEP SLOT 1645Z" at bounding box center [863, 312] width 73 height 9
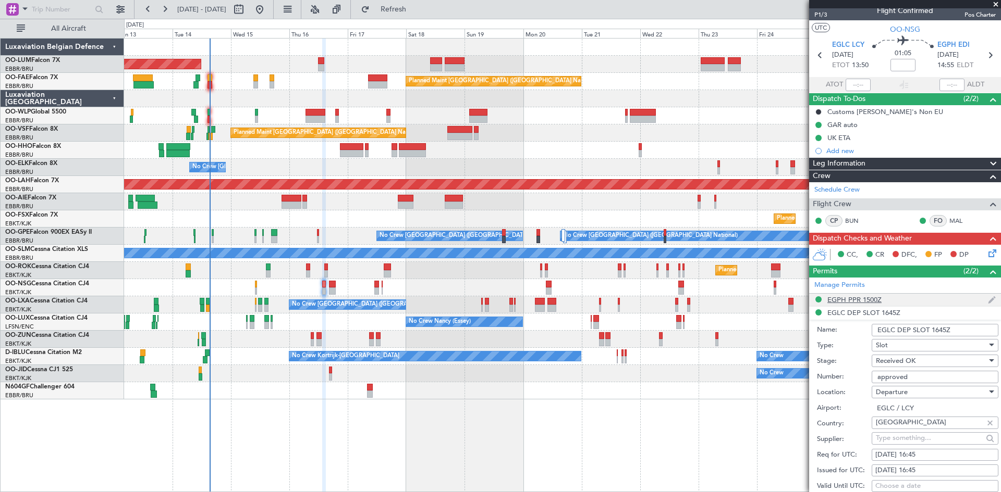
click at [851, 299] on div "EGPH PPR 1500Z" at bounding box center [854, 299] width 54 height 9
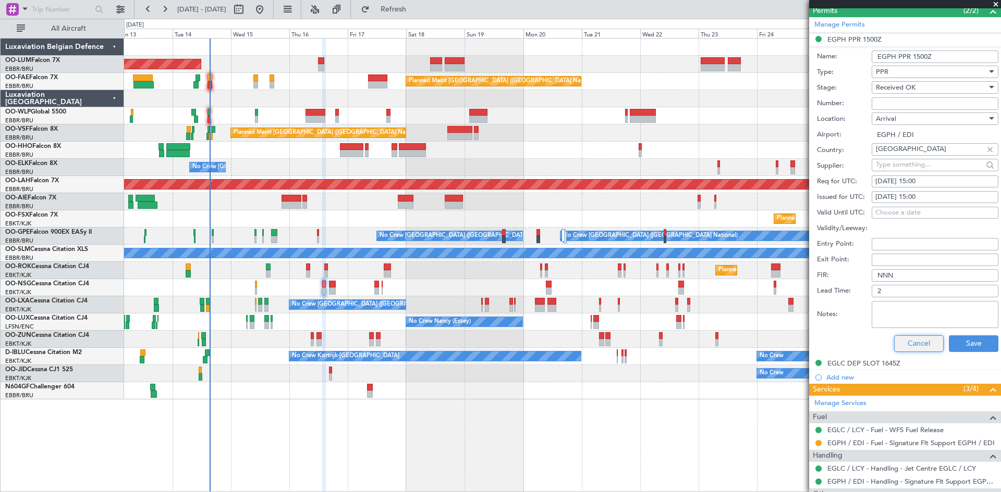
click at [924, 343] on button "Cancel" at bounding box center [919, 344] width 50 height 17
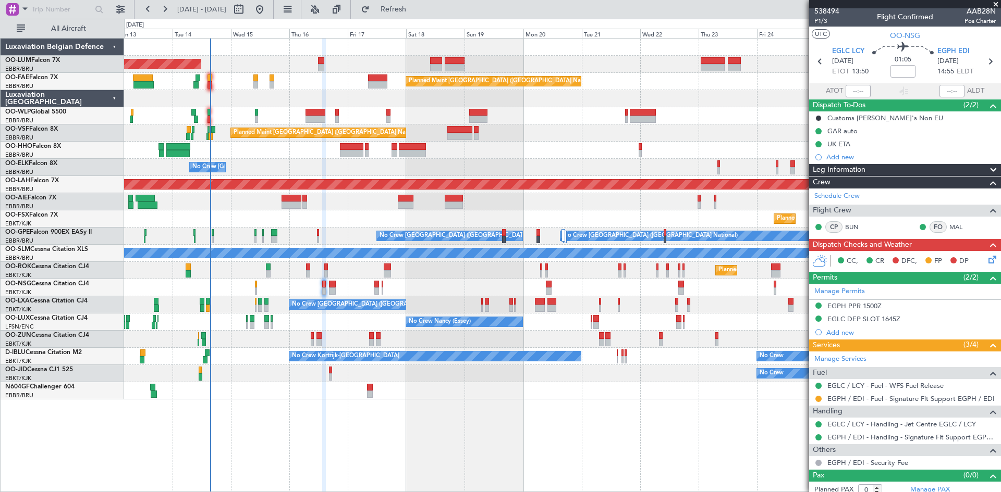
scroll to position [0, 0]
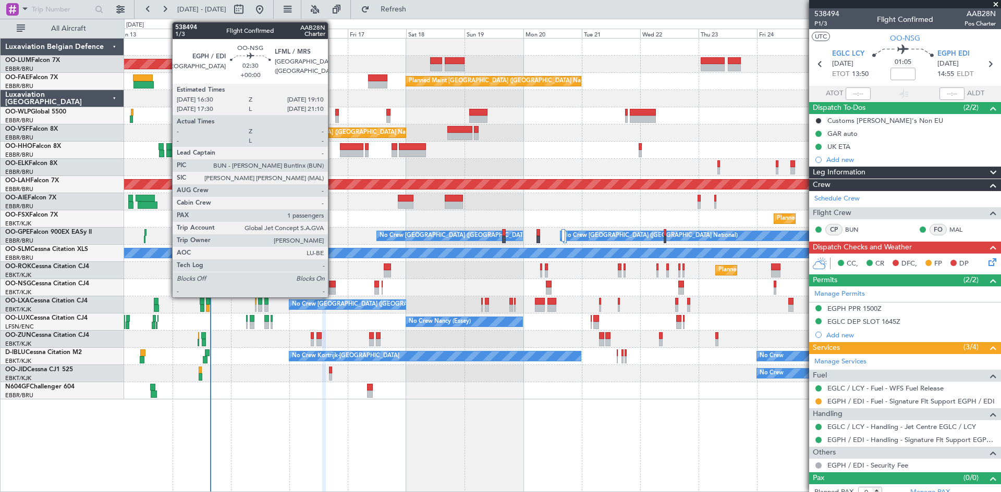
click at [332, 283] on div at bounding box center [332, 284] width 7 height 7
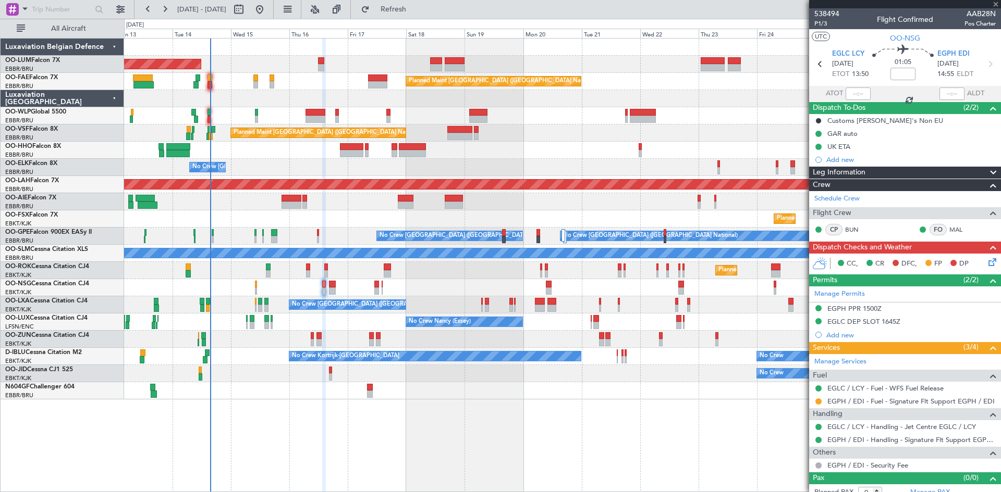
type input "1"
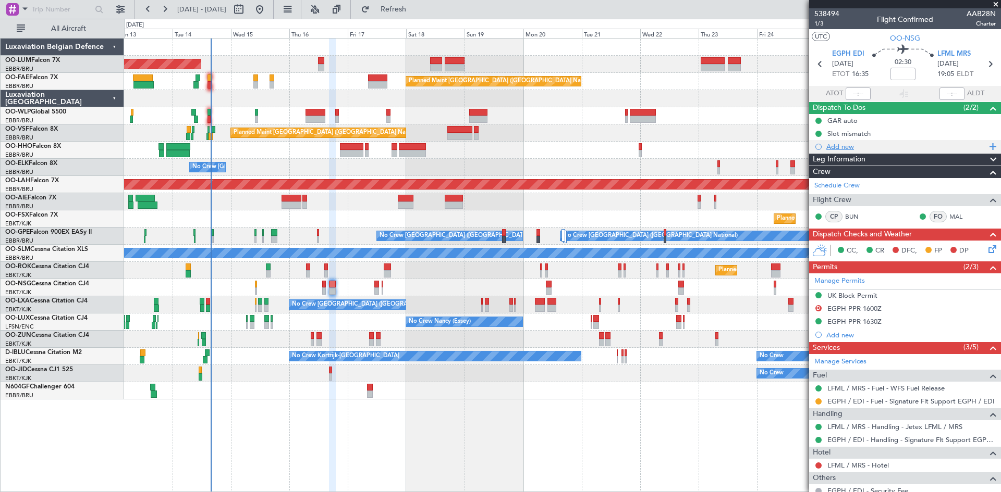
click at [838, 149] on div "Add new" at bounding box center [906, 146] width 160 height 9
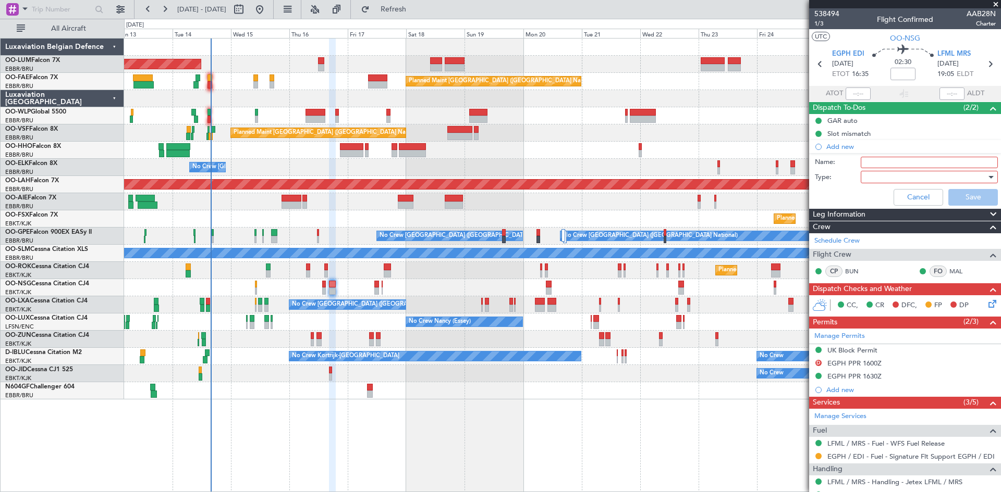
click at [881, 165] on input "Name:" at bounding box center [928, 162] width 137 height 11
type input "FPL already in FF to review and file."
click at [875, 175] on div at bounding box center [925, 177] width 121 height 16
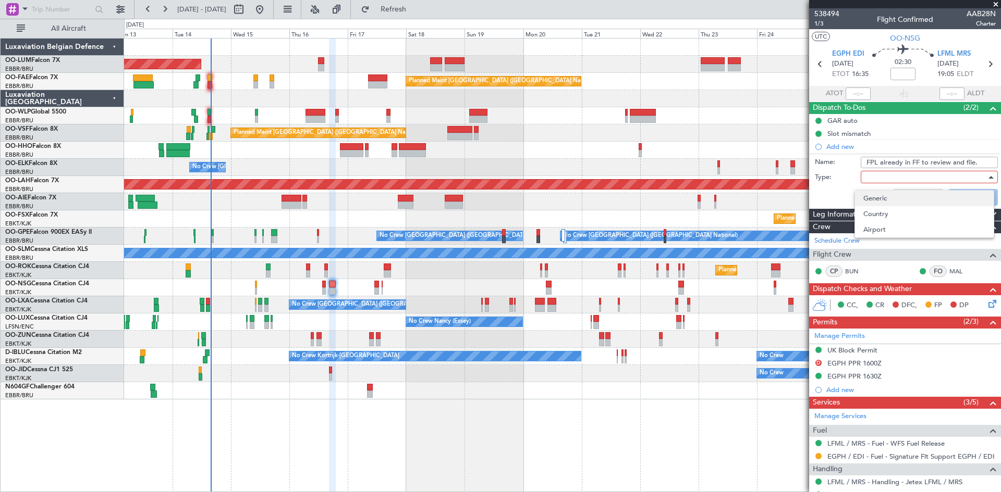
click at [882, 198] on span "Generic" at bounding box center [924, 199] width 122 height 16
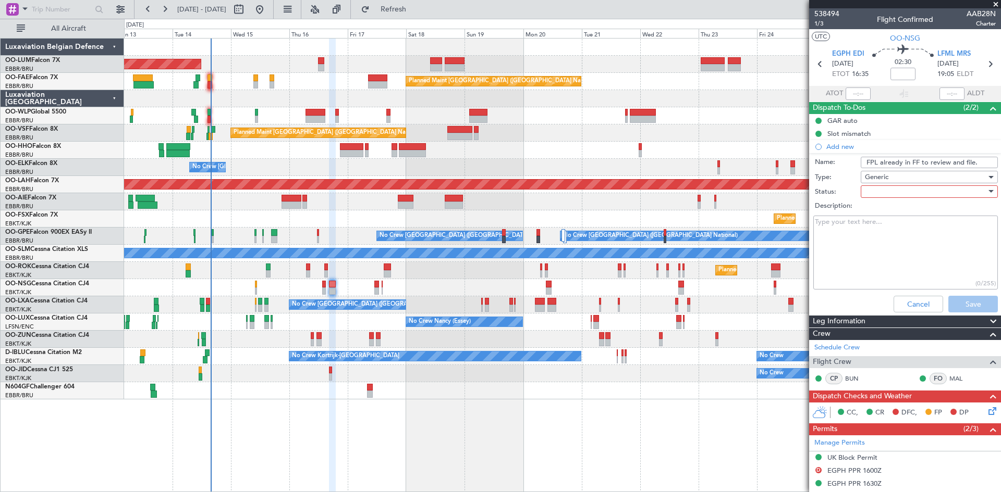
click at [903, 195] on div at bounding box center [925, 192] width 121 height 16
click at [897, 212] on span "Not Started" at bounding box center [924, 213] width 122 height 16
click at [970, 306] on button "Save" at bounding box center [973, 304] width 50 height 17
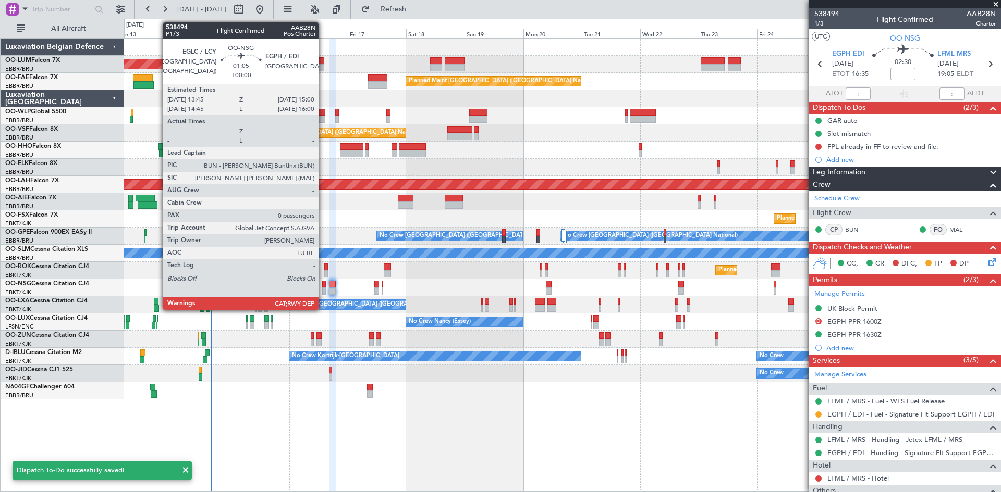
click at [323, 284] on div at bounding box center [323, 284] width 3 height 7
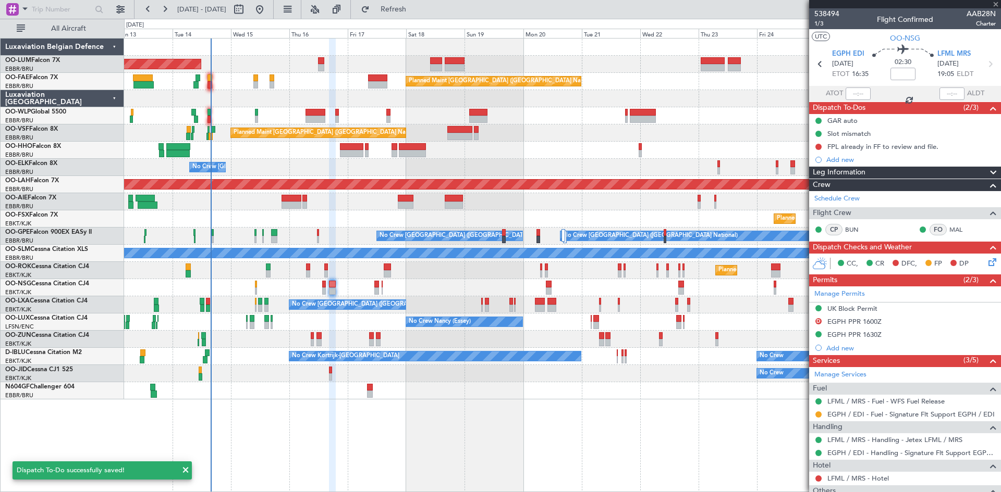
type input "0"
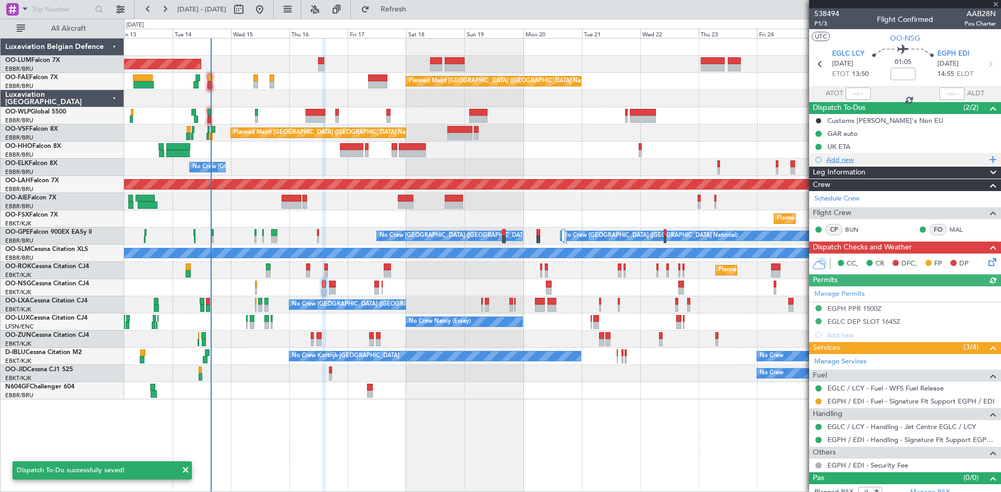
click at [845, 158] on div "Add new" at bounding box center [906, 159] width 160 height 9
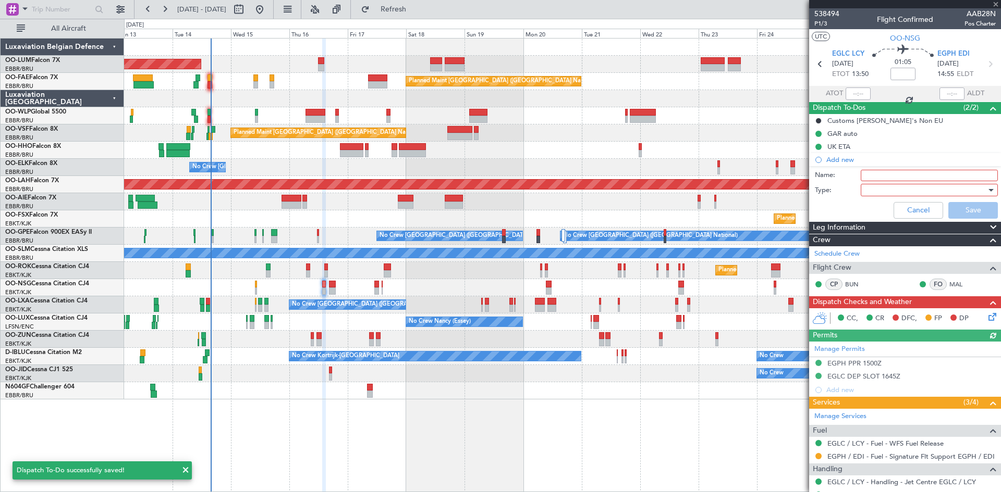
click at [860, 170] on input "Name:" at bounding box center [928, 175] width 137 height 11
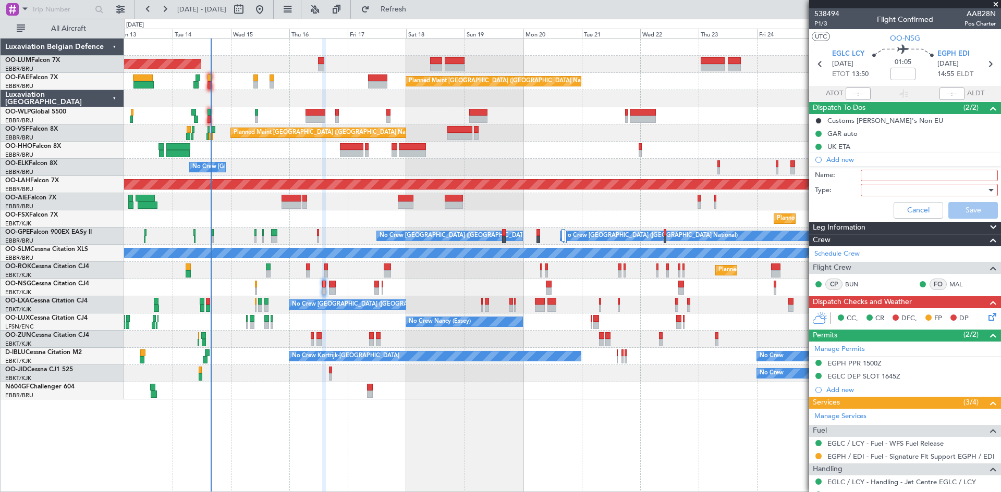
type input "FPL already in FF to review and file."
click at [876, 192] on div at bounding box center [925, 190] width 121 height 16
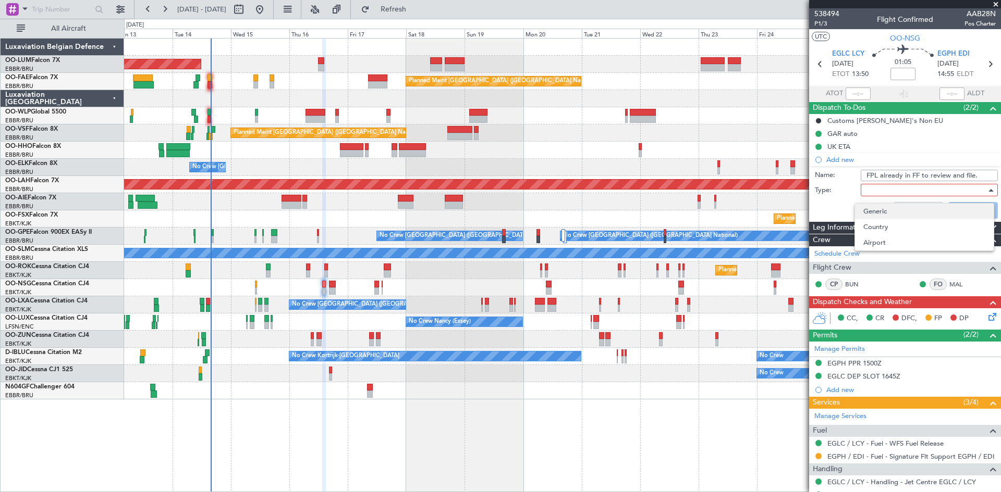
click at [879, 209] on span "Generic" at bounding box center [924, 212] width 122 height 16
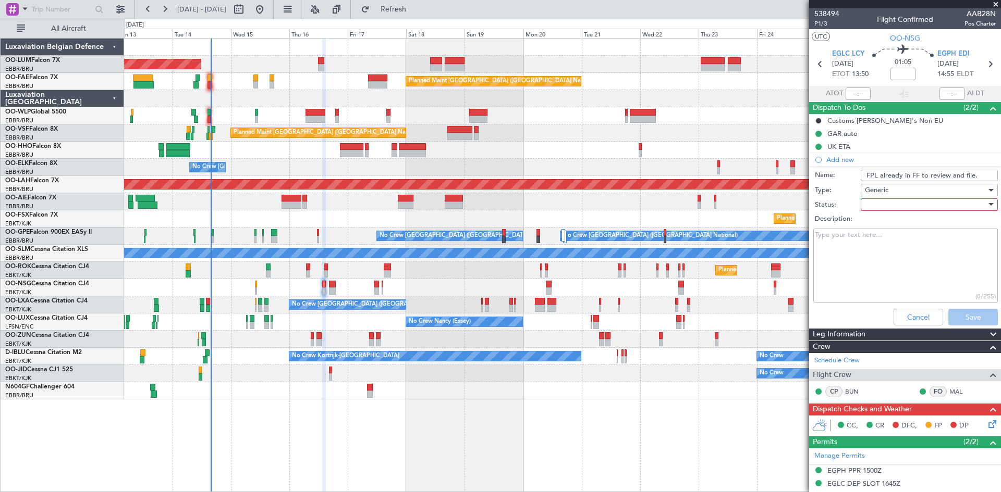
click at [877, 207] on div at bounding box center [925, 205] width 121 height 16
click at [881, 221] on span "Not Started" at bounding box center [924, 226] width 122 height 16
click at [967, 314] on button "Save" at bounding box center [973, 317] width 50 height 17
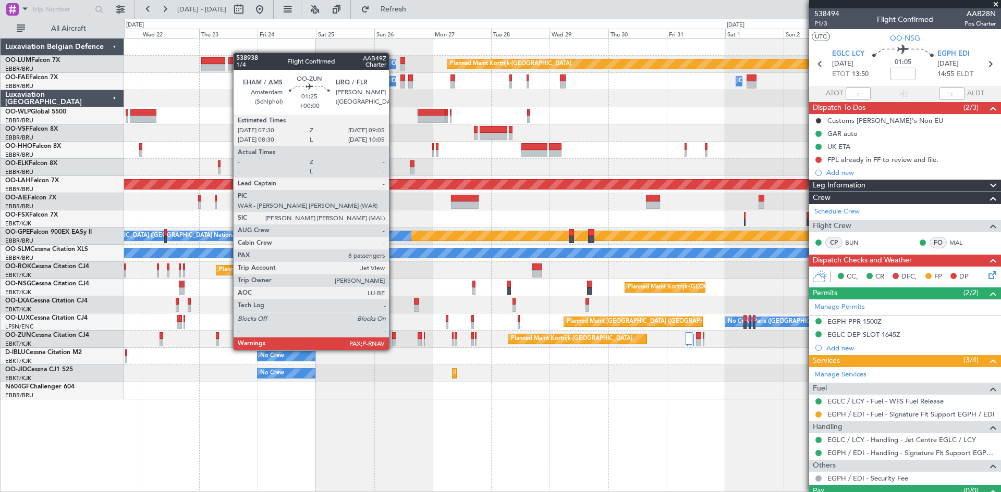
click at [393, 340] on div at bounding box center [394, 342] width 4 height 7
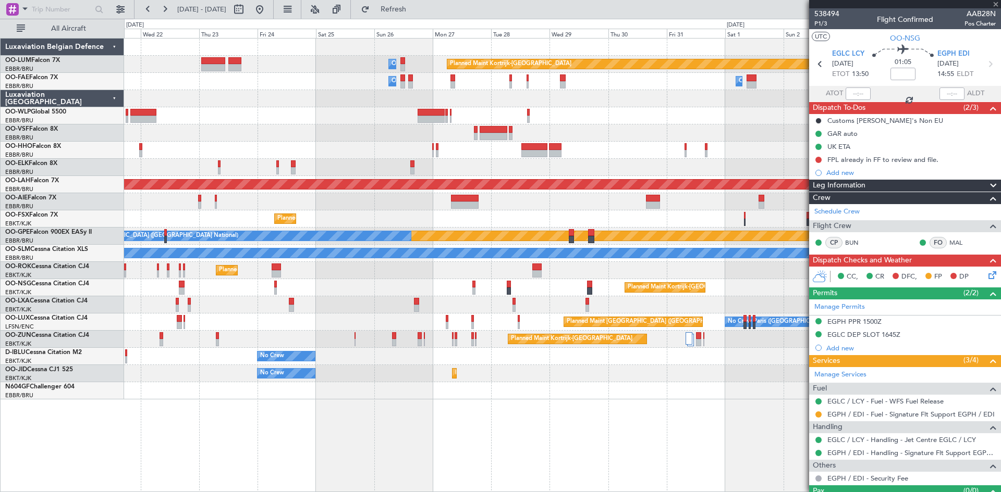
type input "8"
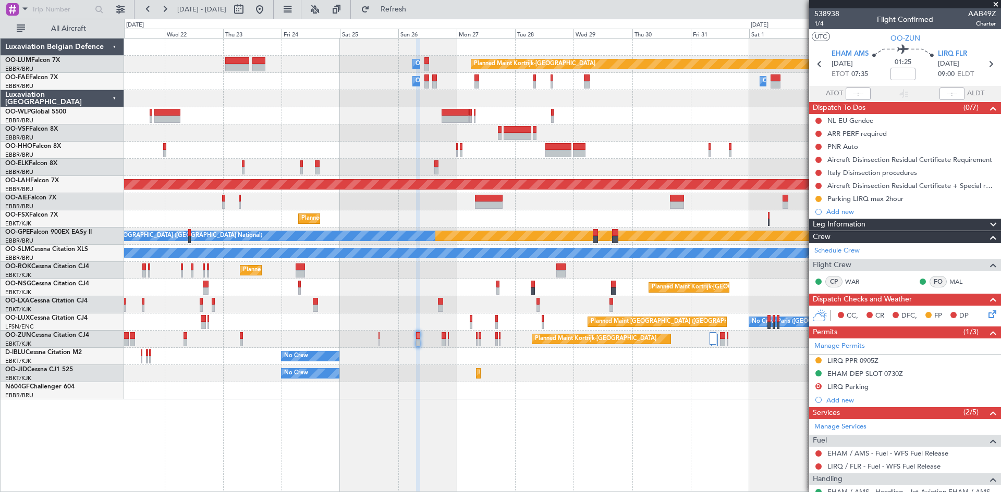
click at [268, 308] on div "Planned Maint Kortrijk-Wevelgem Owner Melsbroek Air Base Owner Melsbroek Air Ba…" at bounding box center [562, 219] width 876 height 361
click at [633, 389] on div at bounding box center [562, 390] width 876 height 17
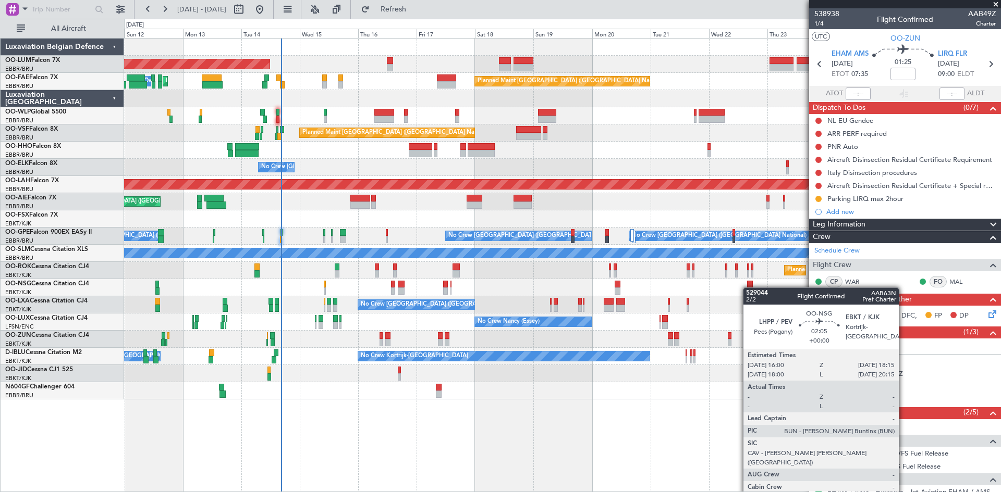
click at [748, 290] on div "AOG Maint Sibiu Owner Melsbroek Air Base Planned Maint Kortrijk-Wevelgem Planne…" at bounding box center [562, 219] width 876 height 361
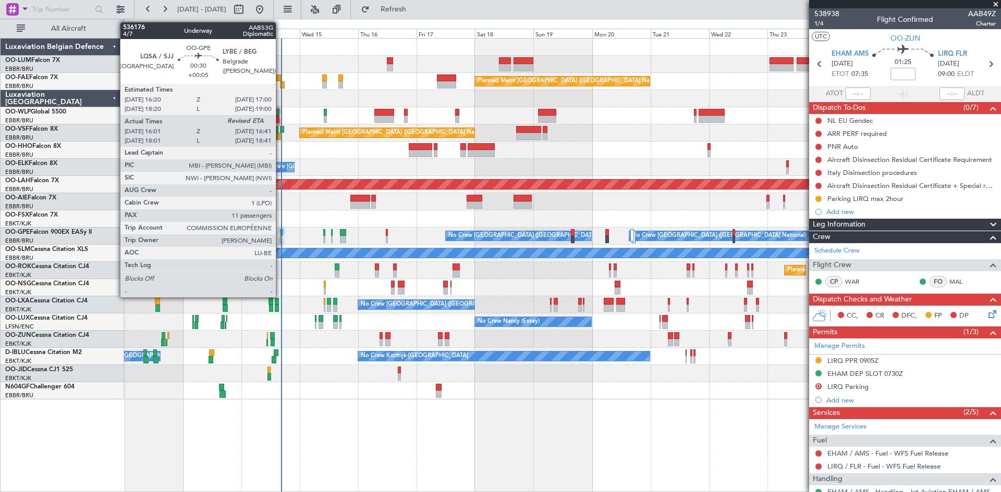
click at [280, 234] on div at bounding box center [281, 232] width 2 height 7
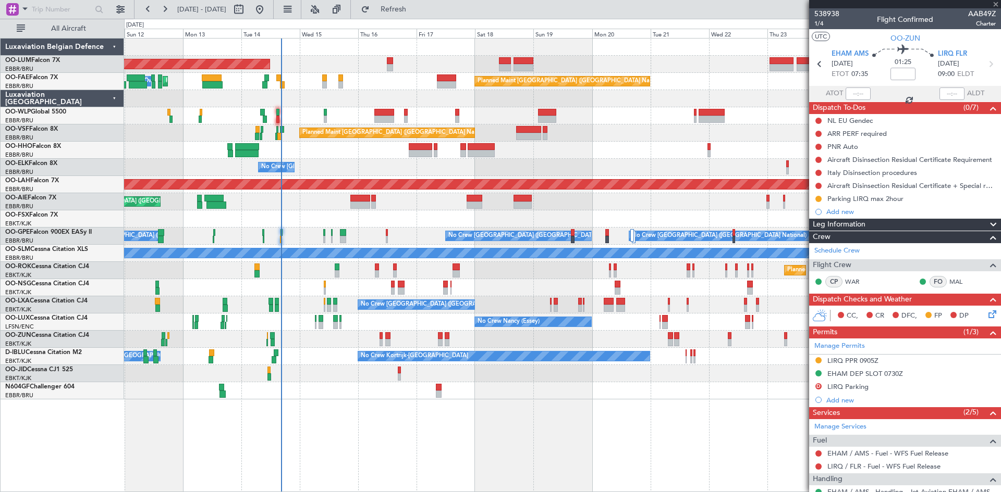
type input "+00:05"
type input "16:06"
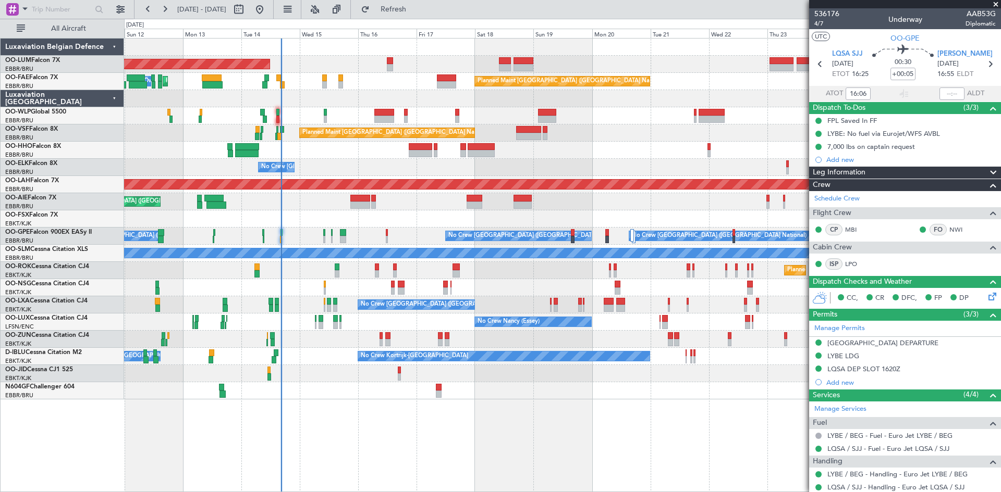
click at [994, 4] on span at bounding box center [995, 4] width 10 height 9
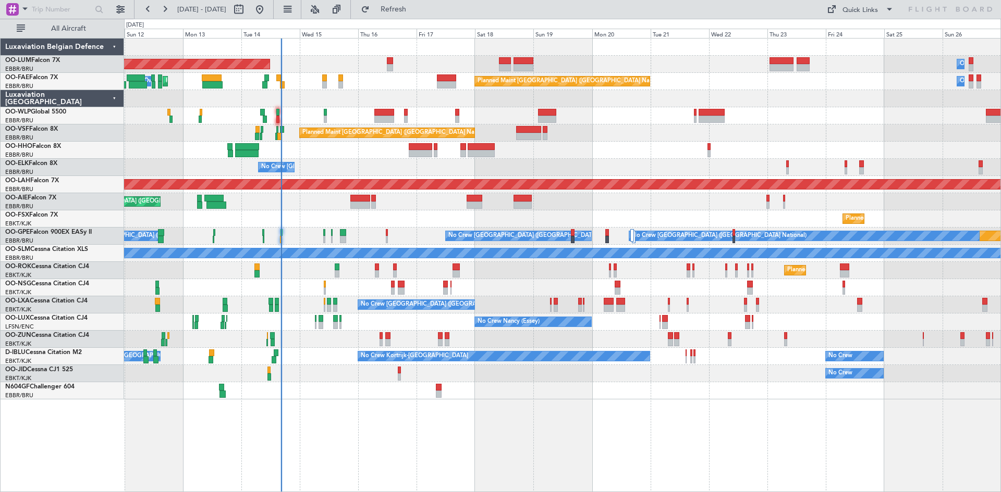
type input "0"
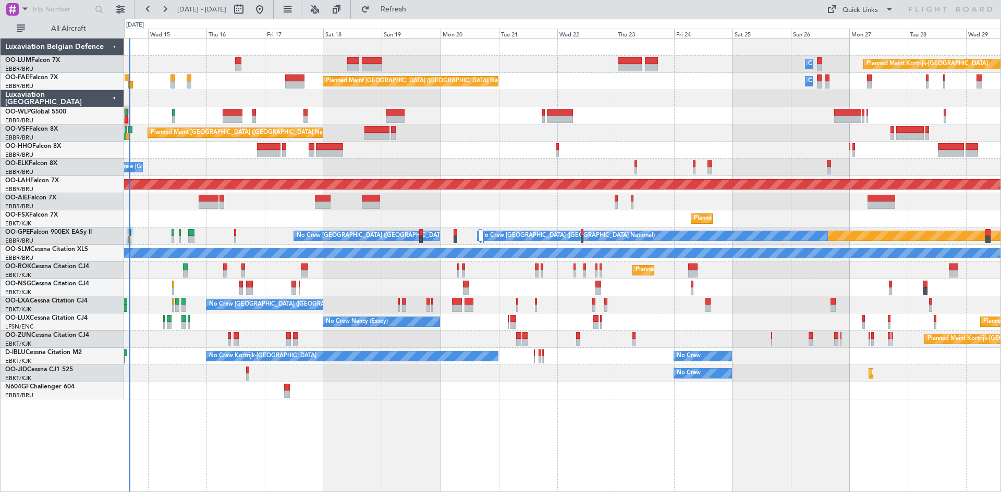
click at [367, 412] on div "Owner Melsbroek Air Base Planned Maint Kortrijk-Wevelgem AOG Maint Sibiu Planne…" at bounding box center [562, 265] width 877 height 454
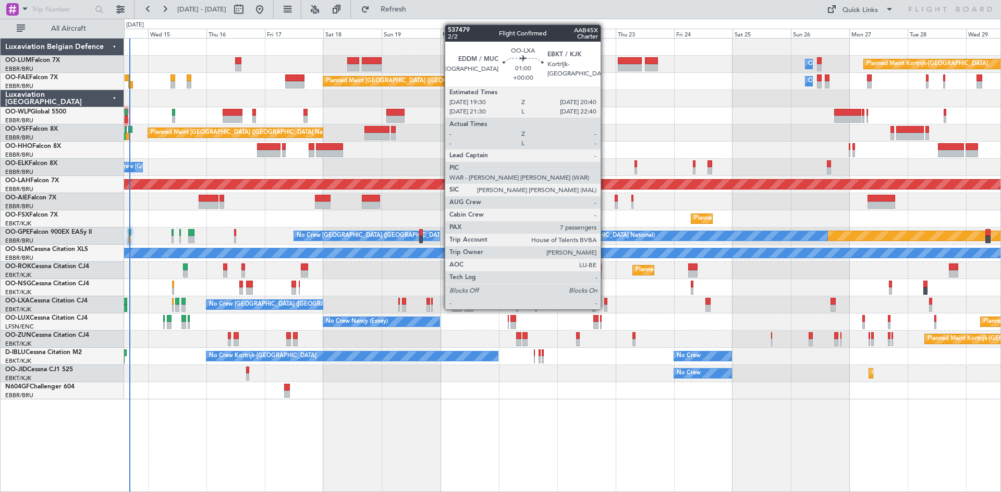
click at [605, 299] on div at bounding box center [605, 301] width 3 height 7
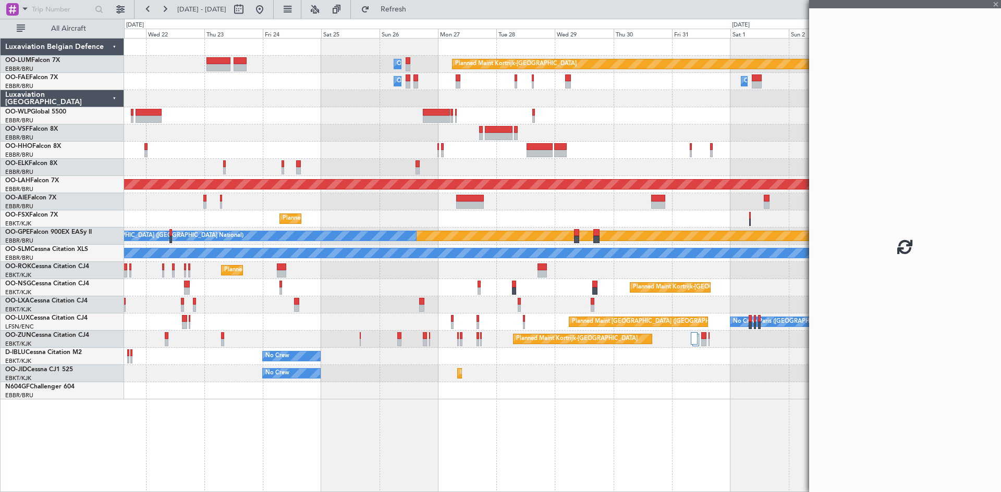
click at [243, 306] on div "Planned Maint Kortrijk-Wevelgem No Crew Brussels (Brussels National)" at bounding box center [562, 305] width 876 height 17
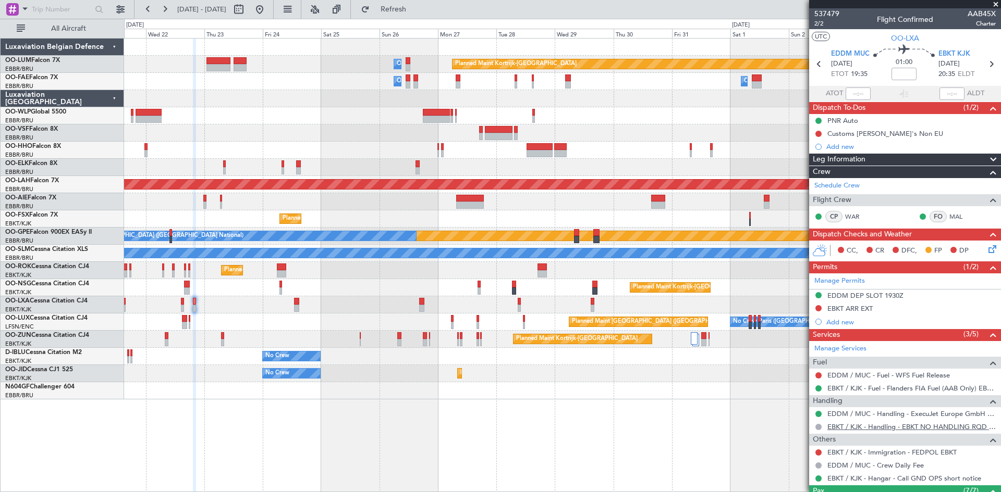
click at [856, 428] on link "EBKT / KJK - Handling - EBKT NO HANDLING RQD FOR CJ" at bounding box center [911, 427] width 168 height 9
click at [947, 54] on span "EBKT KJK" at bounding box center [954, 54] width 32 height 10
click at [819, 306] on button at bounding box center [818, 308] width 6 height 6
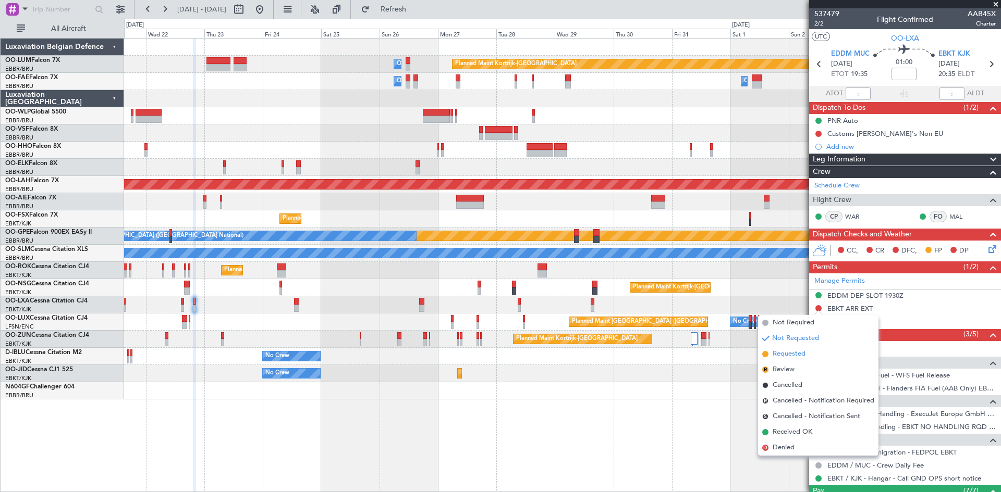
click at [803, 353] on span "Requested" at bounding box center [788, 354] width 33 height 10
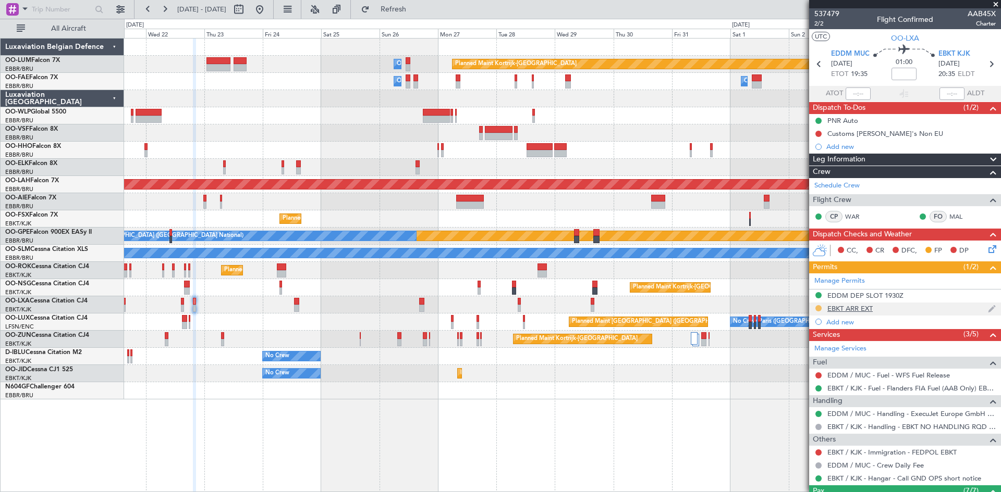
click at [818, 306] on button at bounding box center [818, 308] width 6 height 6
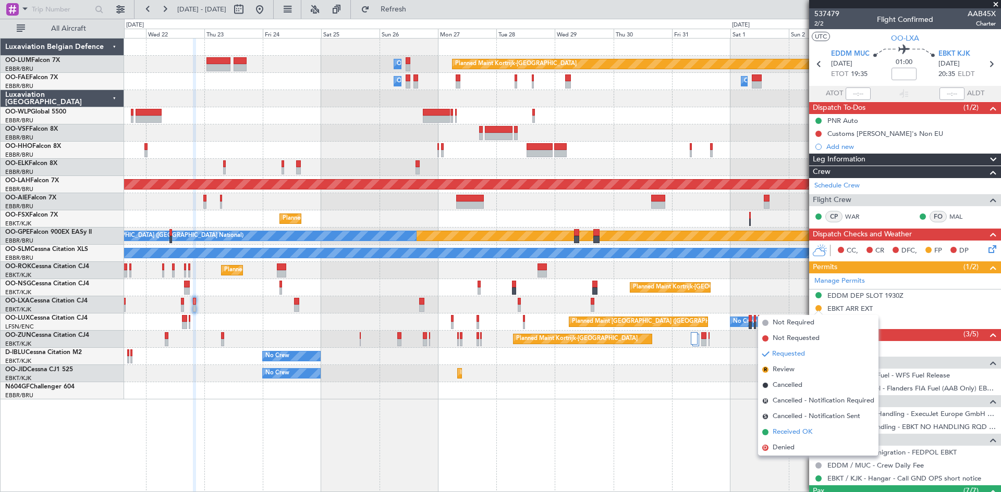
click at [807, 431] on span "Received OK" at bounding box center [792, 432] width 40 height 10
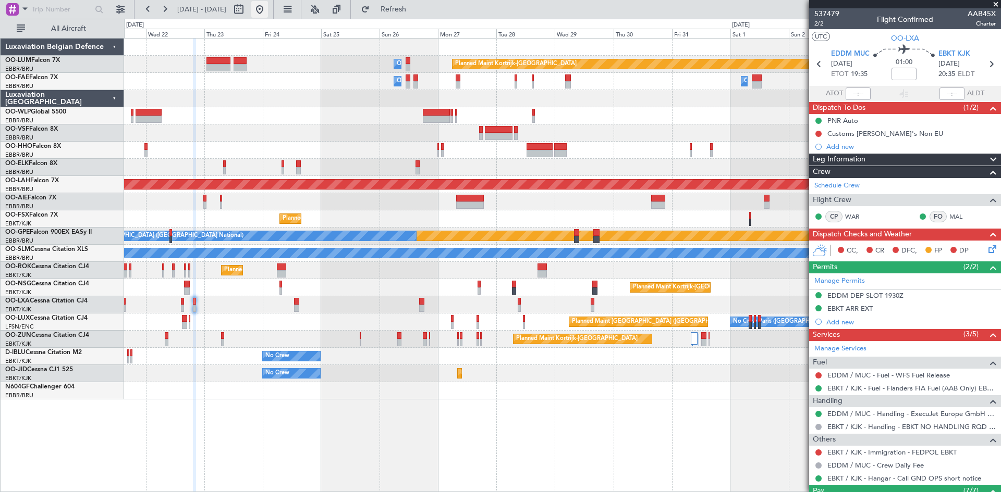
click at [268, 7] on button at bounding box center [259, 9] width 17 height 17
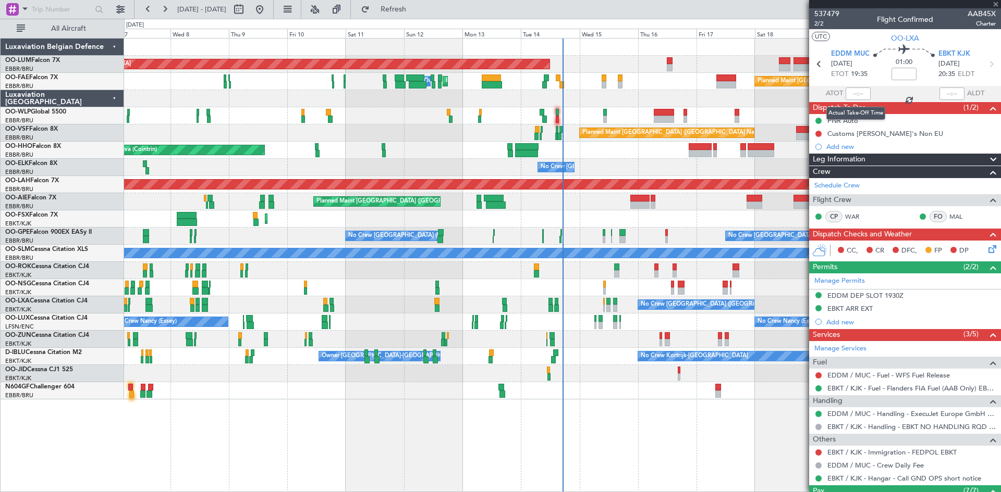
type input "2"
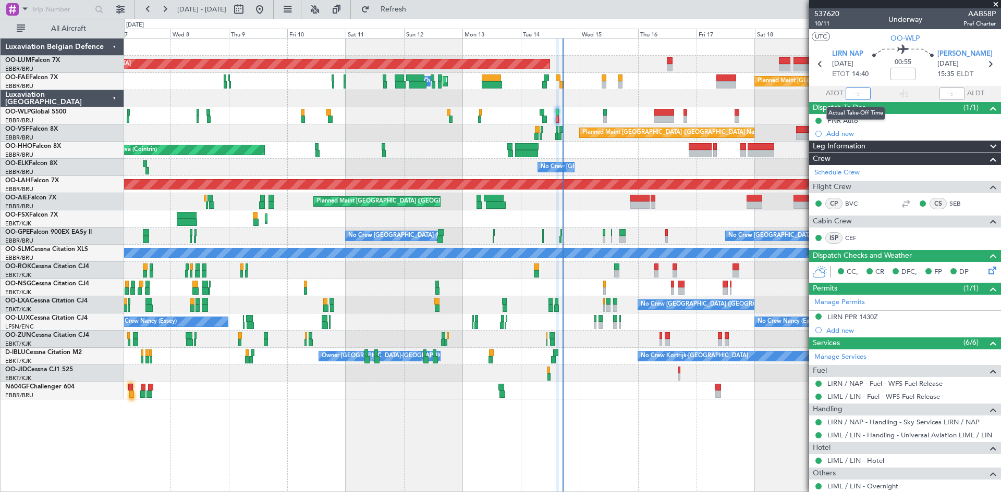
click at [855, 93] on input "text" at bounding box center [857, 94] width 25 height 13
click at [873, 64] on div "00:55" at bounding box center [902, 64] width 69 height 39
click at [855, 94] on input "17:04" at bounding box center [857, 94] width 25 height 13
click at [873, 68] on div "00:55" at bounding box center [902, 64] width 69 height 39
type input "17:10"
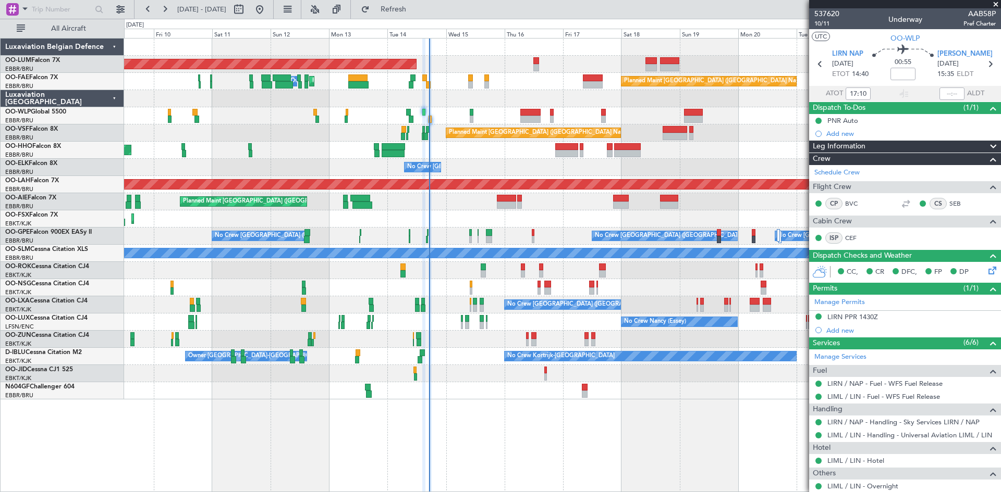
click at [480, 165] on div "No Crew [GEOGRAPHIC_DATA] ([GEOGRAPHIC_DATA] National)" at bounding box center [562, 167] width 876 height 17
click at [508, 158] on div "Planned Maint Geneva (Cointrin)" at bounding box center [562, 150] width 876 height 17
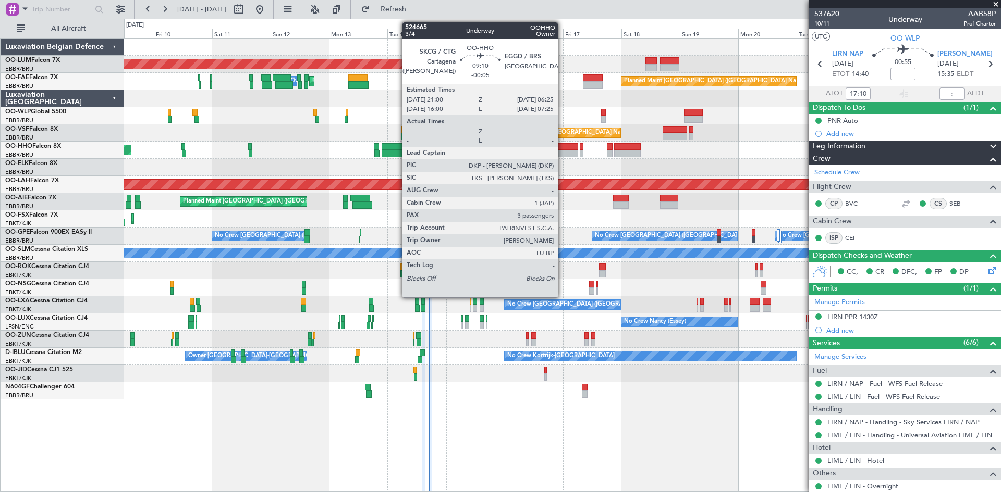
click at [562, 149] on div at bounding box center [566, 146] width 23 height 7
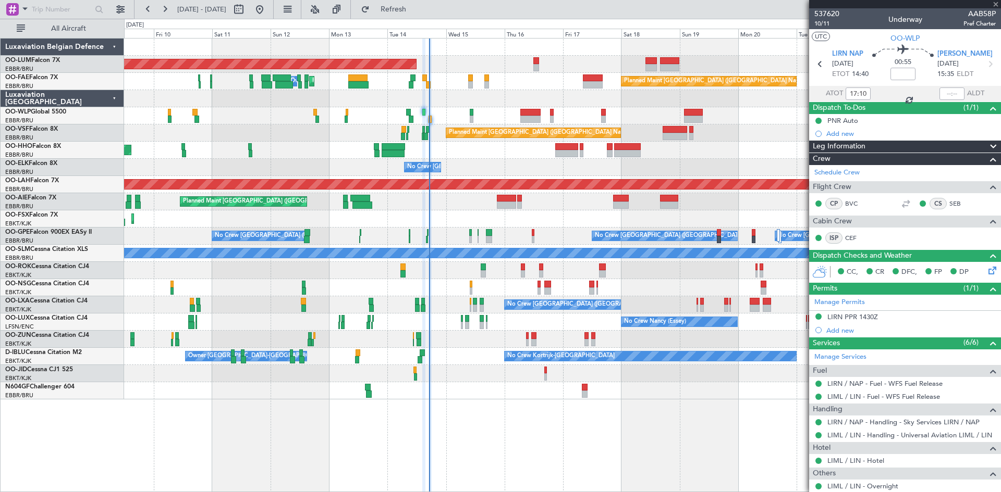
type input "-00:05"
type input "3"
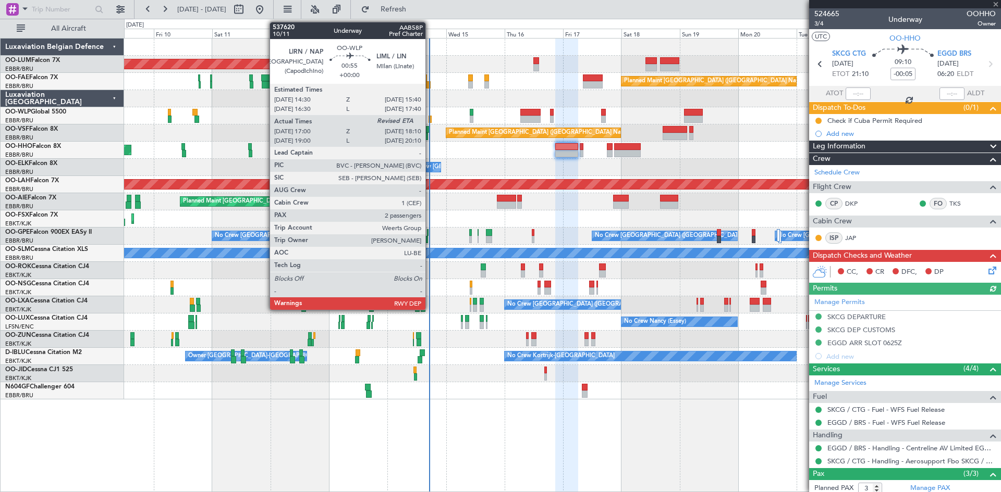
click at [430, 118] on div at bounding box center [429, 119] width 3 height 7
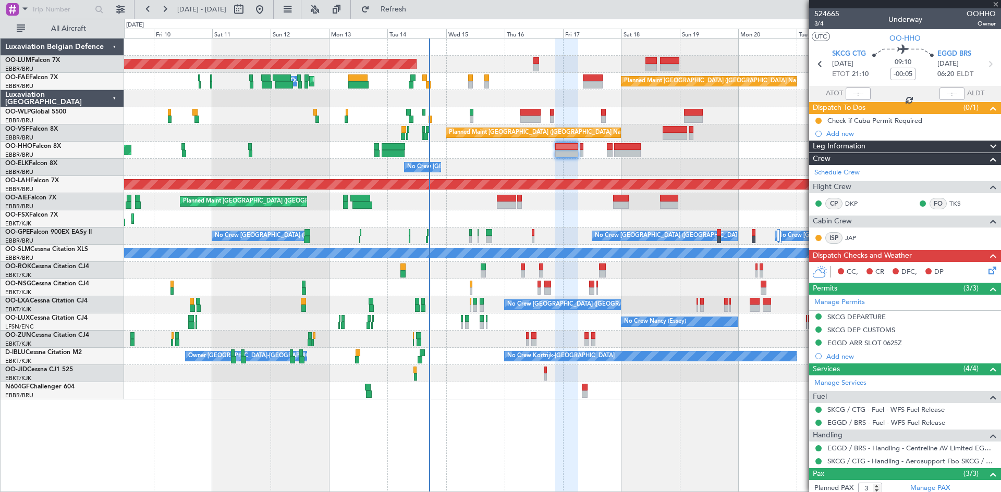
type input "17:10"
type input "2"
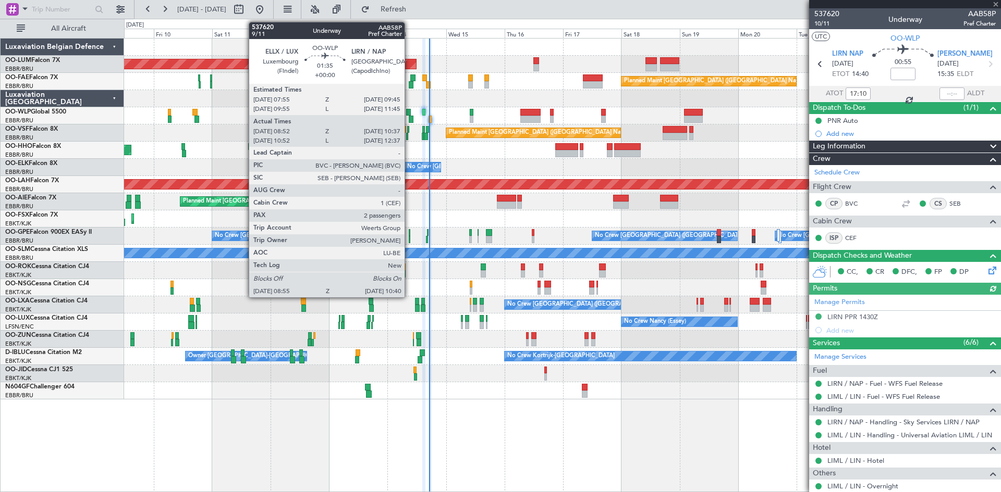
click at [409, 114] on div at bounding box center [408, 112] width 5 height 7
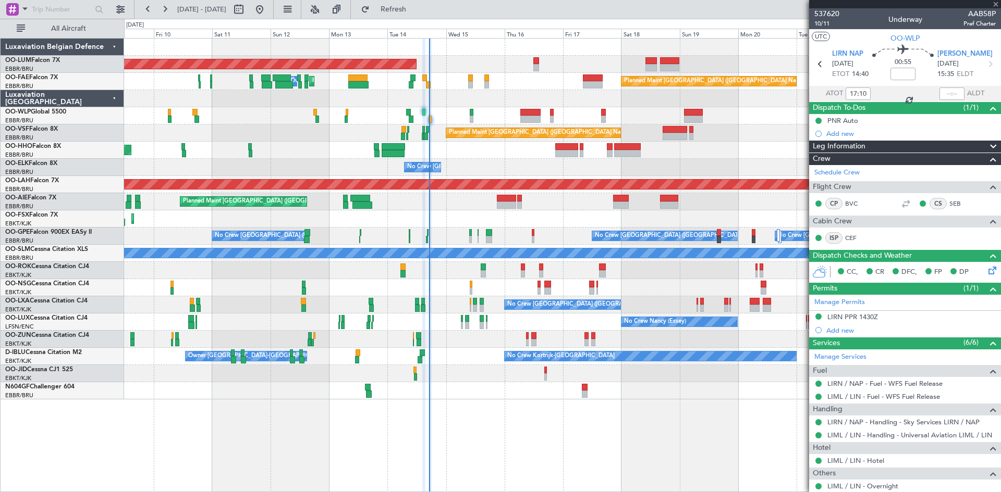
type input "09:02"
type input "10:32"
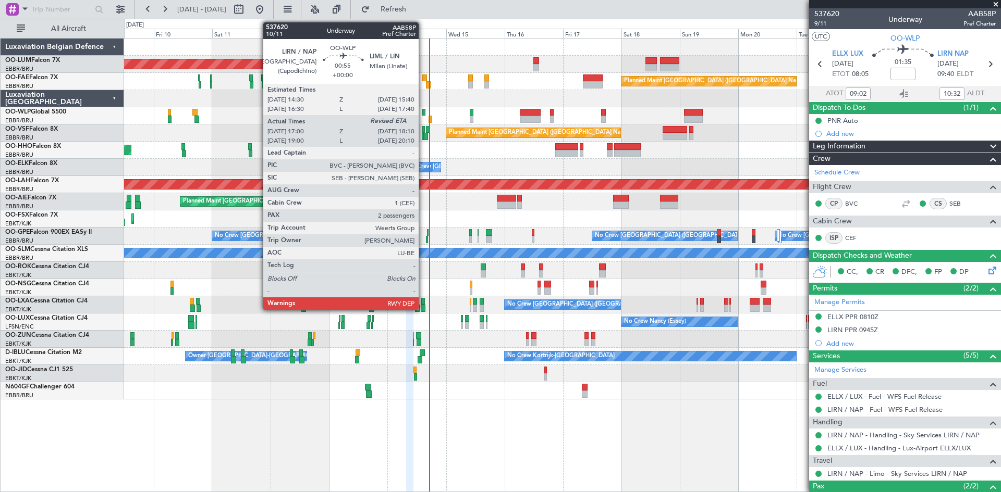
click at [423, 112] on div at bounding box center [423, 112] width 3 height 7
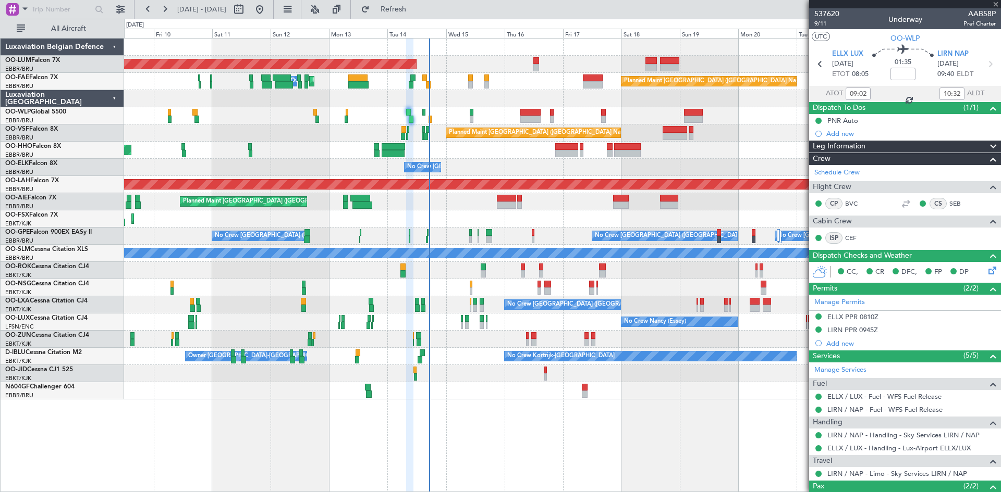
type input "17:10"
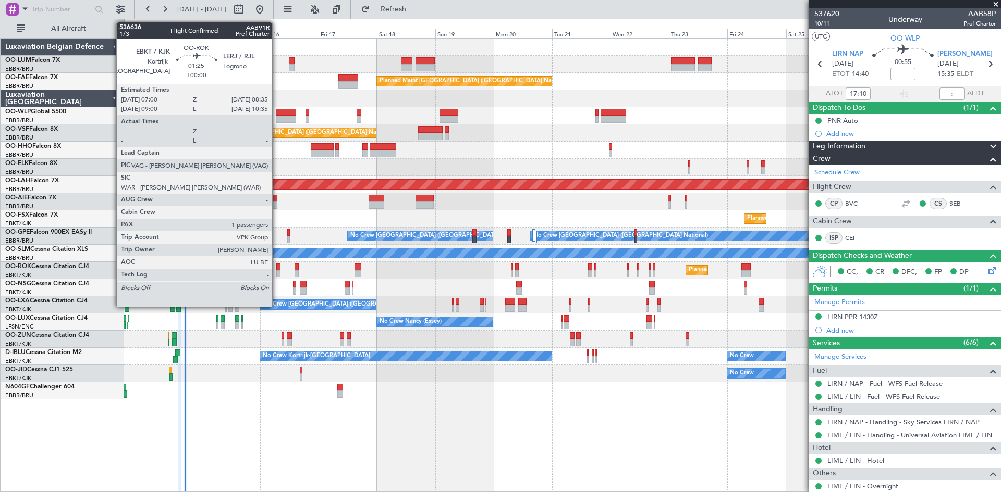
click at [277, 270] on div at bounding box center [278, 267] width 4 height 7
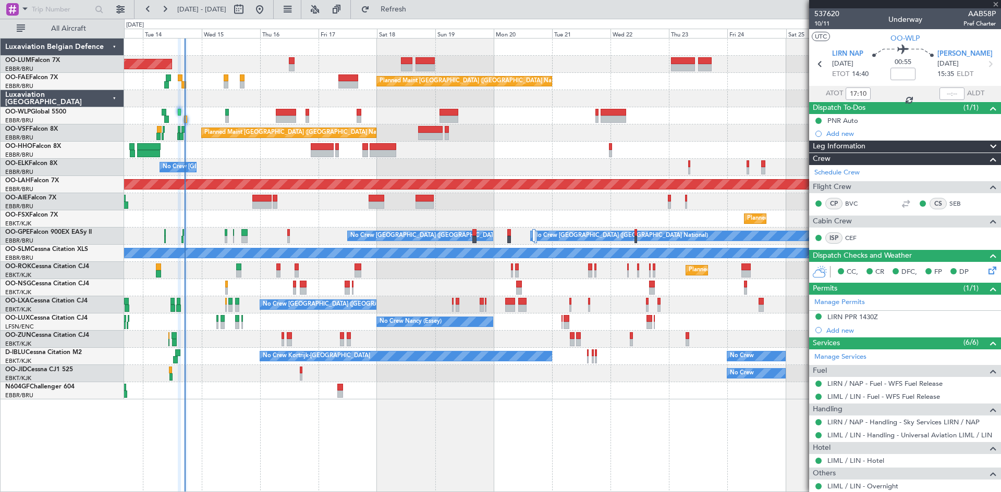
type input "1"
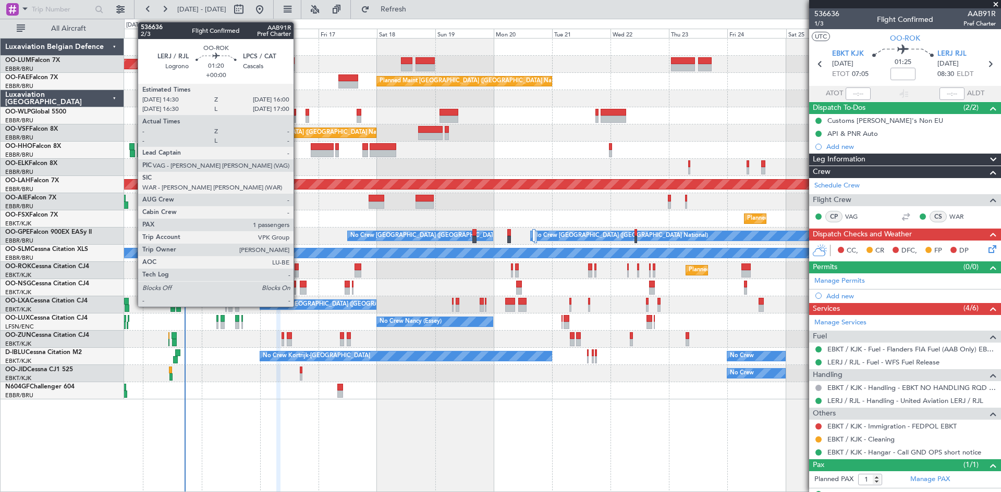
click at [298, 267] on div at bounding box center [296, 267] width 4 height 7
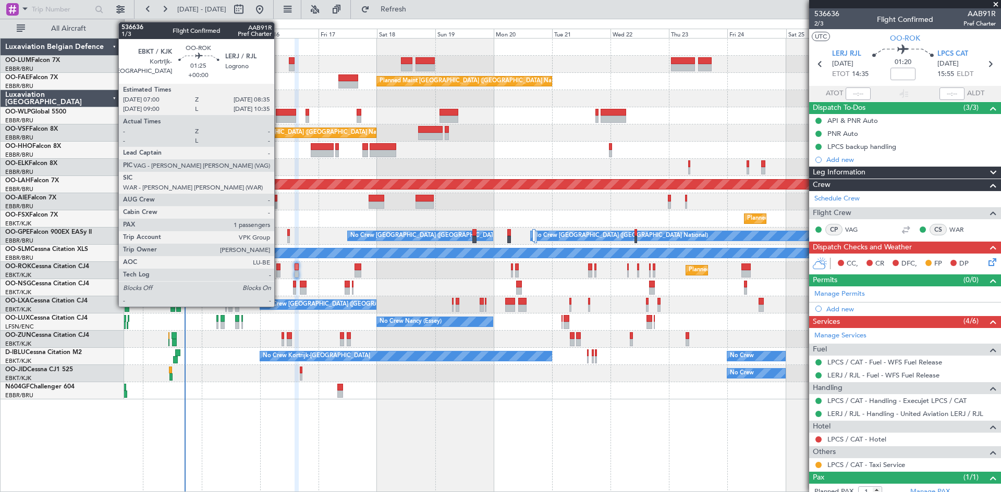
click at [278, 270] on div at bounding box center [278, 273] width 4 height 7
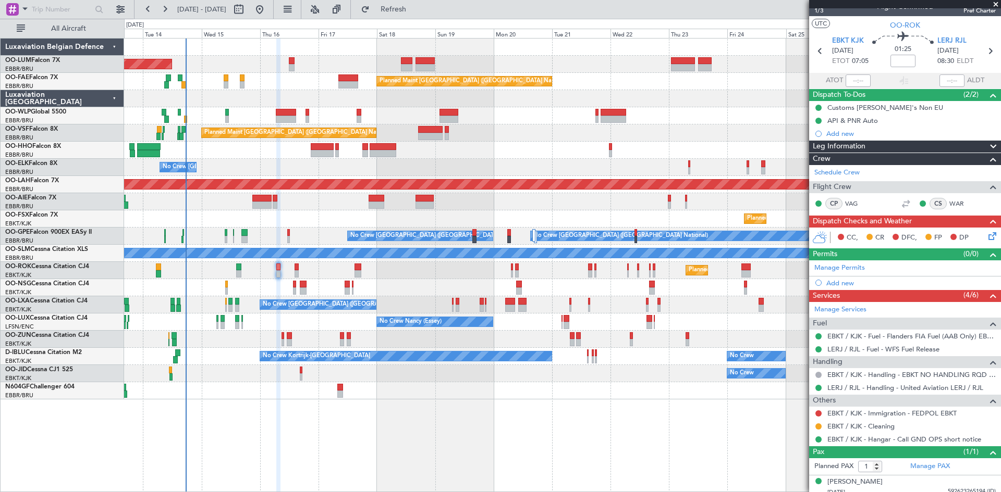
scroll to position [19, 0]
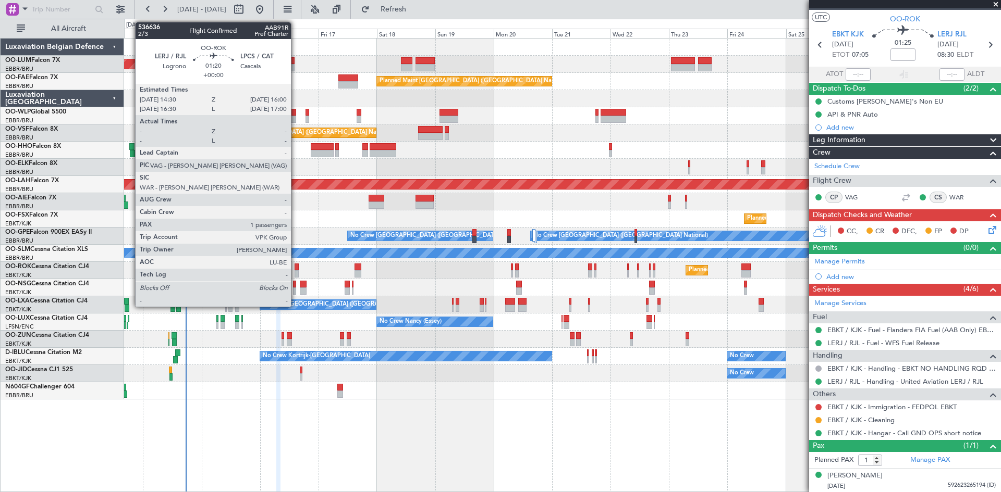
click at [295, 266] on div at bounding box center [296, 267] width 4 height 7
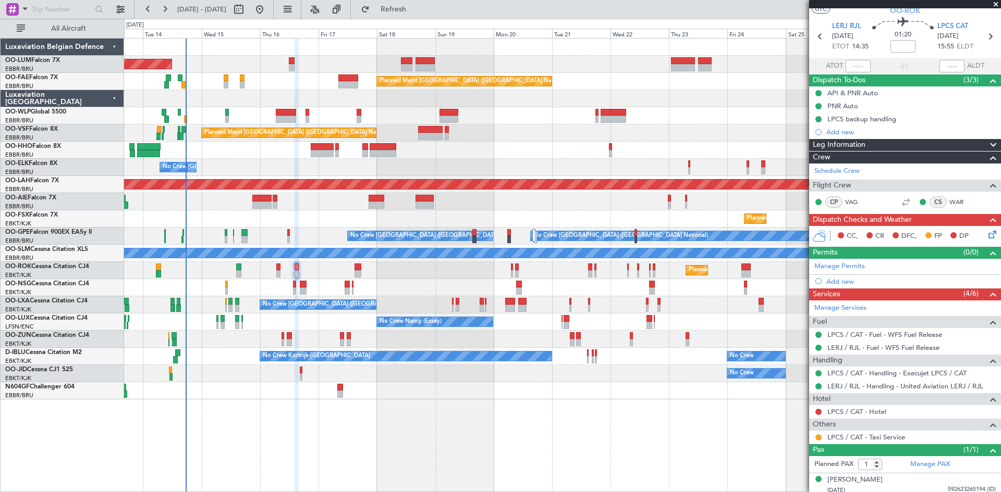
scroll to position [32, 0]
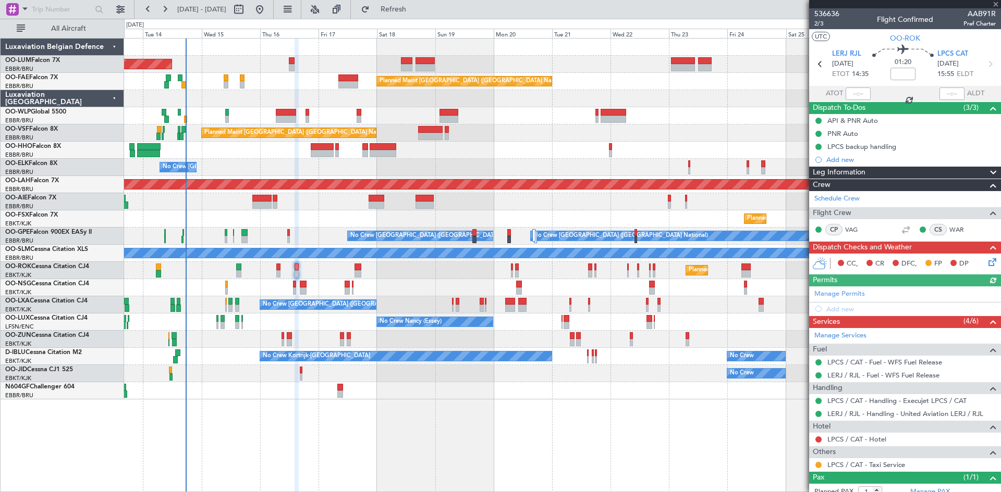
scroll to position [32, 0]
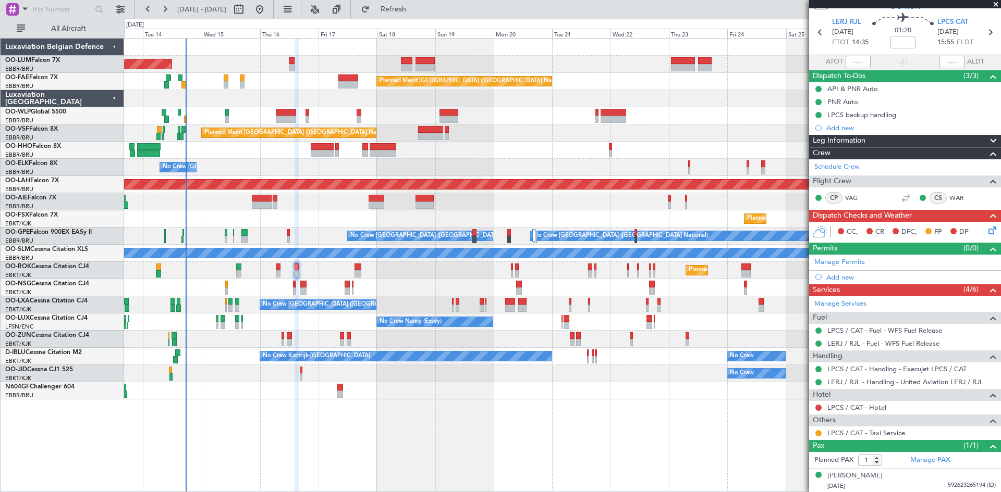
click at [847, 125] on div "Add new" at bounding box center [910, 128] width 169 height 9
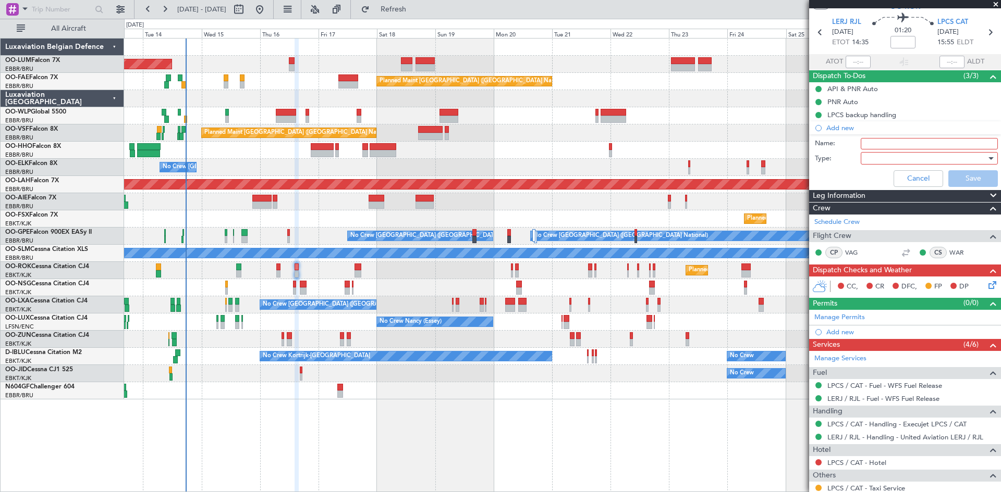
click at [882, 143] on input "Name:" at bounding box center [928, 143] width 137 height 11
type input "FPL already in FF to review and file."
click at [892, 160] on div at bounding box center [925, 159] width 121 height 16
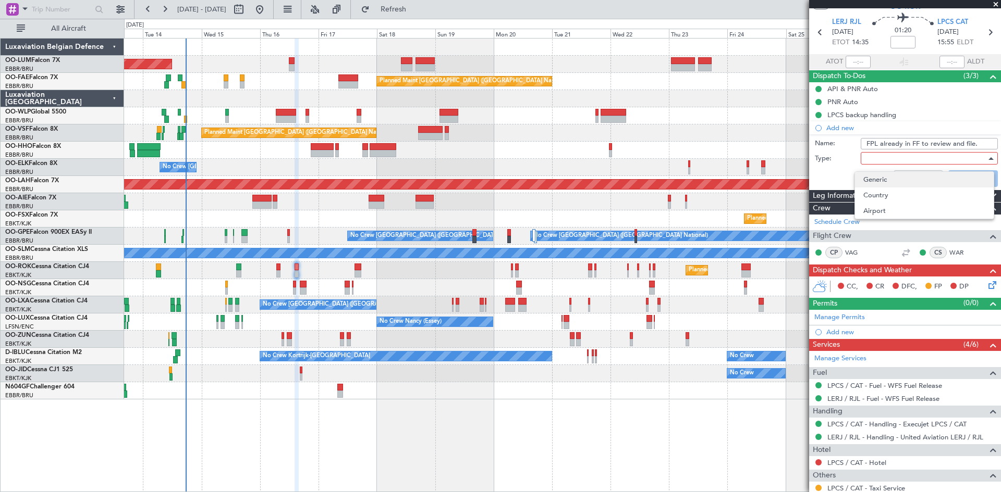
click at [892, 176] on span "Generic" at bounding box center [924, 180] width 122 height 16
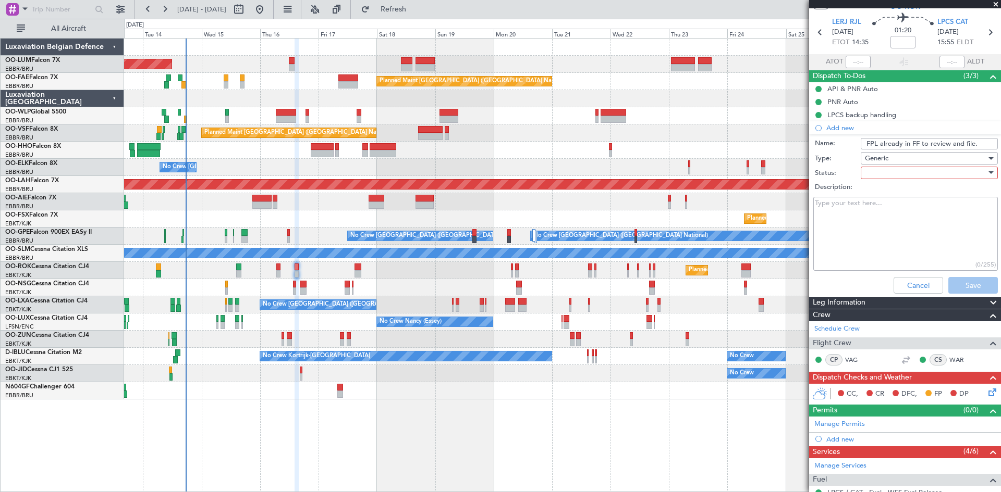
click at [928, 170] on div at bounding box center [925, 173] width 121 height 16
click at [915, 194] on span "Not Started" at bounding box center [924, 194] width 122 height 16
click at [981, 283] on button "Save" at bounding box center [973, 285] width 50 height 17
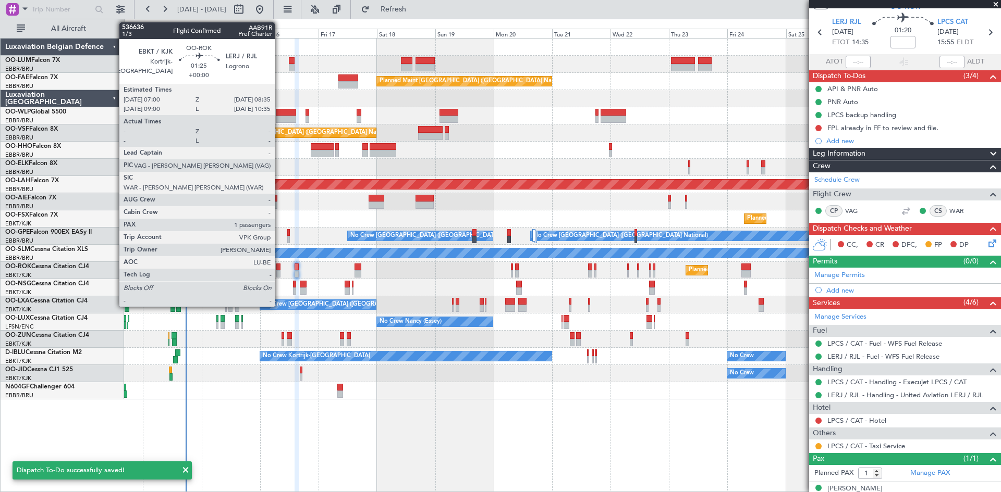
click at [279, 268] on div at bounding box center [278, 267] width 4 height 7
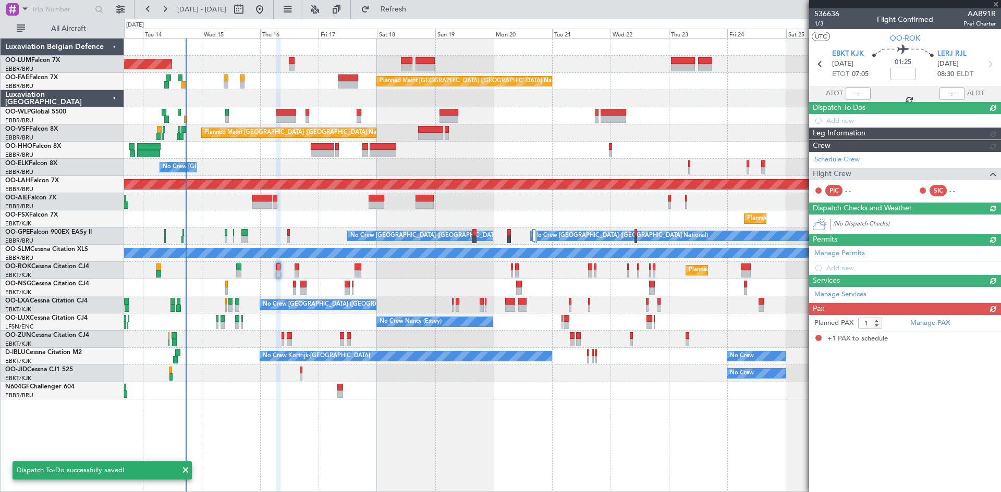
scroll to position [0, 0]
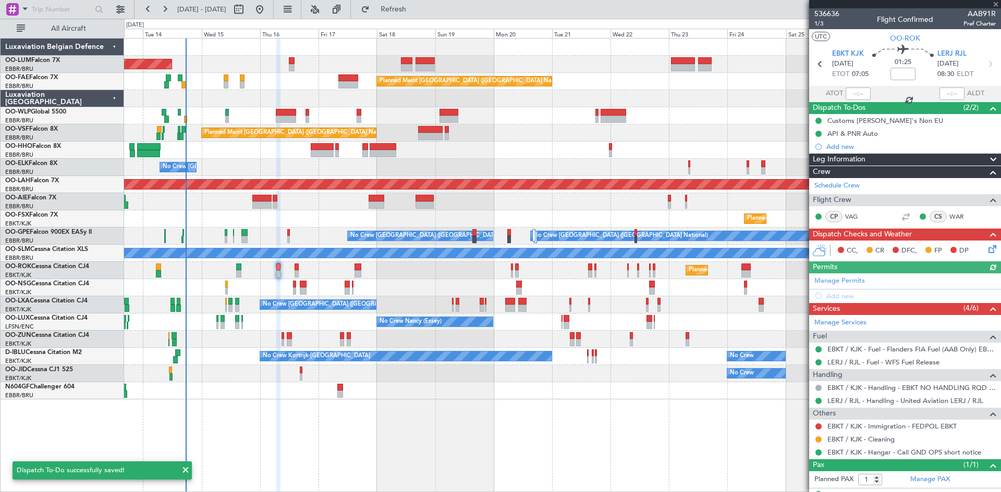
click at [851, 146] on mat-tooltip-component "API & PNR Auto" at bounding box center [852, 152] width 62 height 28
click at [834, 148] on div "Add new" at bounding box center [906, 146] width 160 height 9
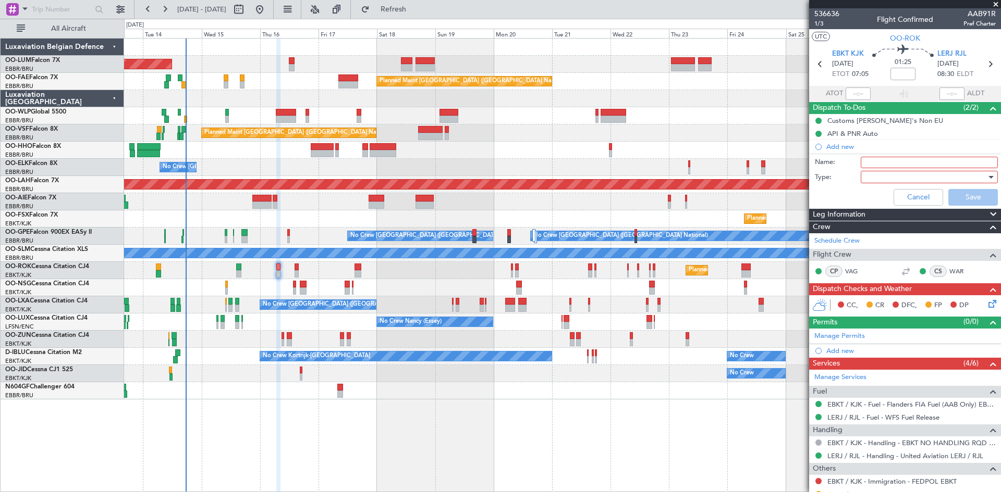
click at [902, 162] on input "Name:" at bounding box center [928, 162] width 137 height 11
type input "FPL already in FF to review and file."
click at [881, 172] on div at bounding box center [925, 177] width 121 height 16
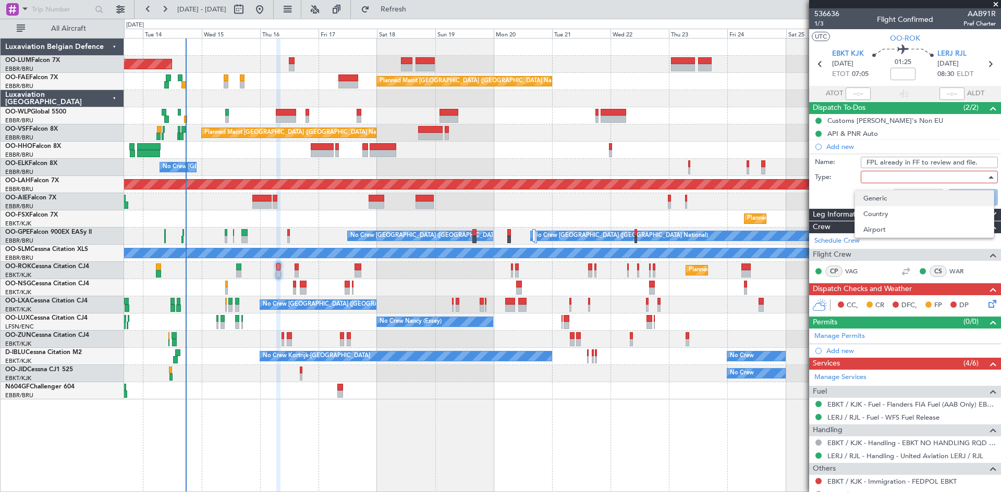
click at [881, 199] on span "Generic" at bounding box center [924, 199] width 122 height 16
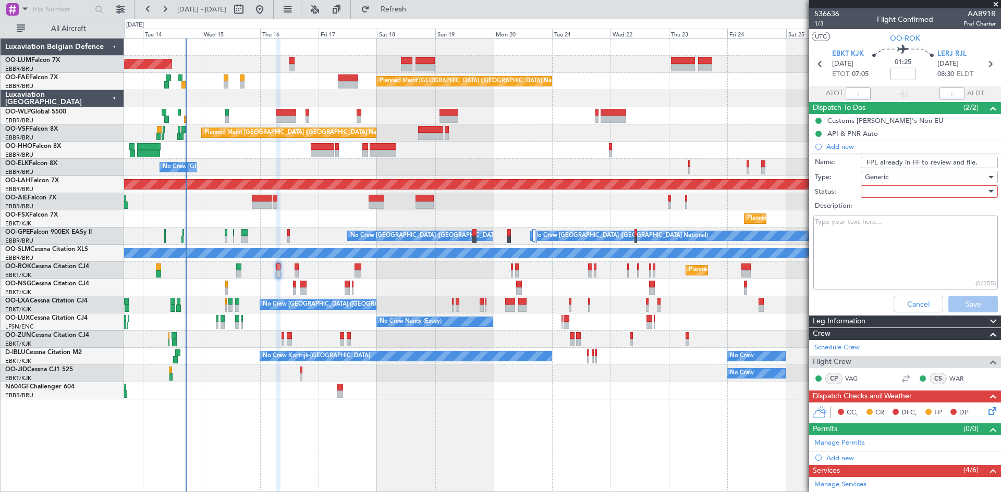
click at [880, 195] on div at bounding box center [925, 192] width 121 height 16
click at [877, 212] on span "Not Started" at bounding box center [924, 213] width 122 height 16
click at [956, 306] on button "Save" at bounding box center [973, 304] width 50 height 17
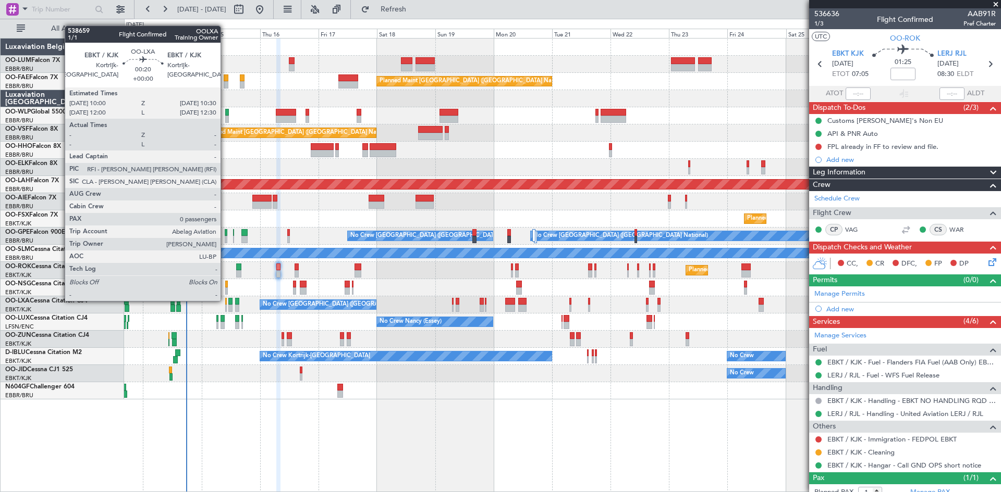
click at [225, 300] on div at bounding box center [226, 301] width 2 height 7
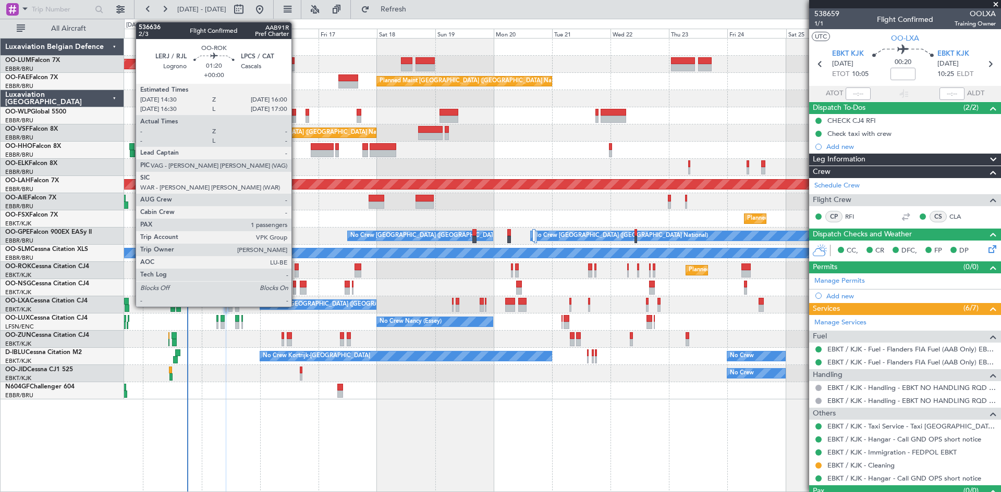
click at [296, 273] on div at bounding box center [296, 273] width 4 height 7
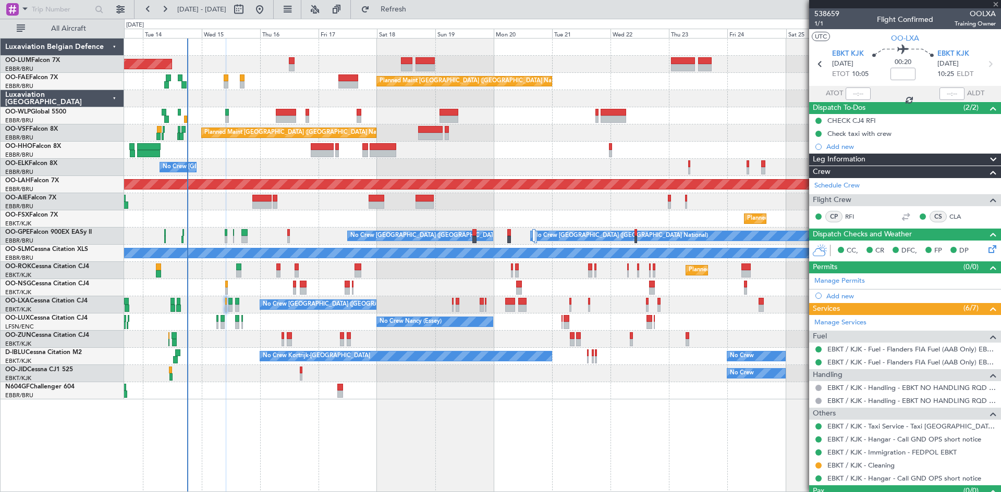
type input "1"
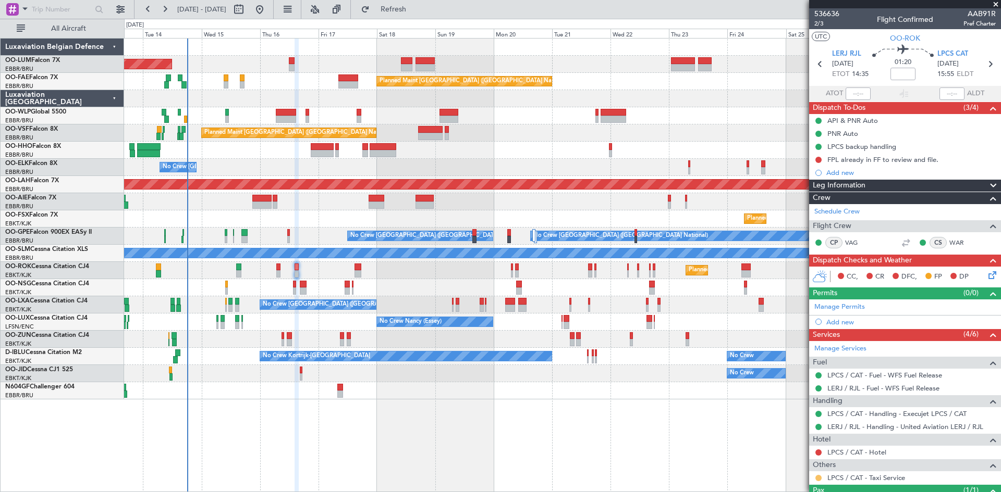
click at [818, 476] on button at bounding box center [818, 478] width 6 height 6
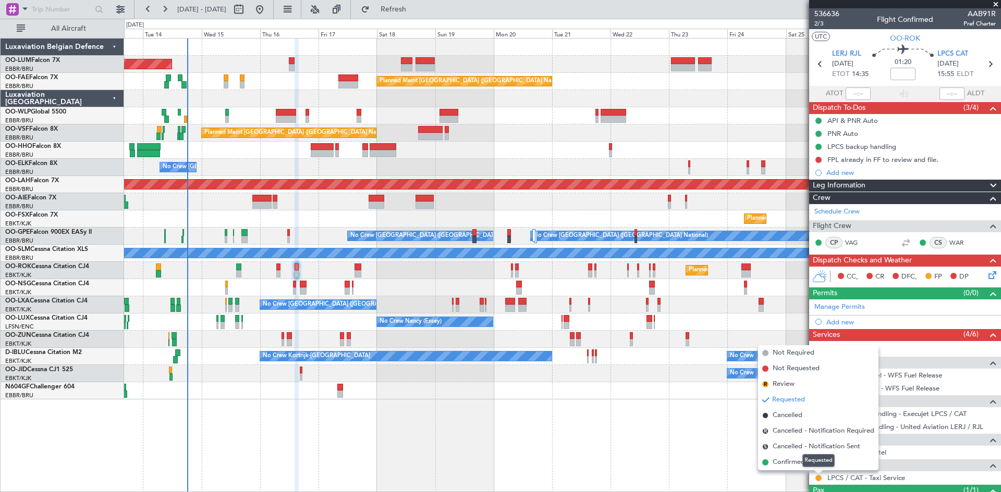
click at [803, 464] on div "Requested" at bounding box center [818, 460] width 32 height 13
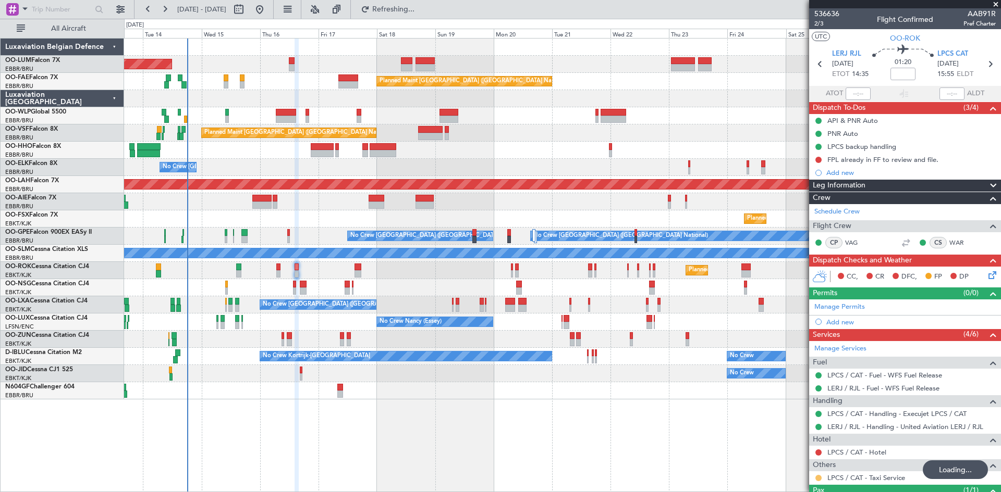
click at [817, 478] on button at bounding box center [818, 478] width 6 height 6
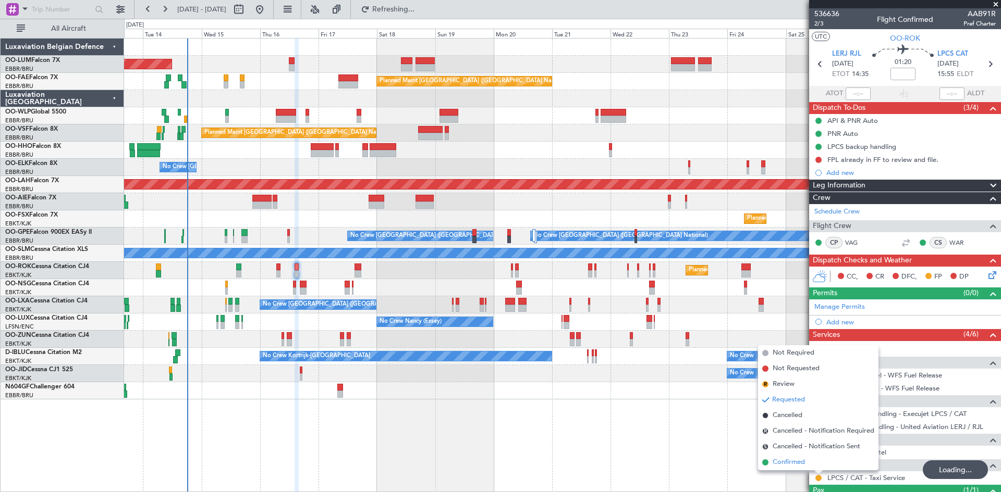
click at [800, 464] on span "Confirmed" at bounding box center [788, 463] width 32 height 10
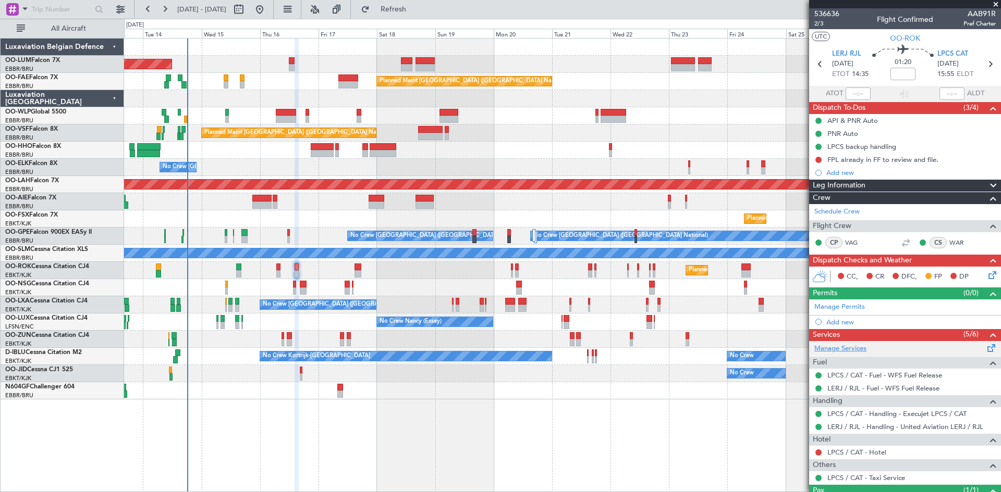
scroll to position [45, 0]
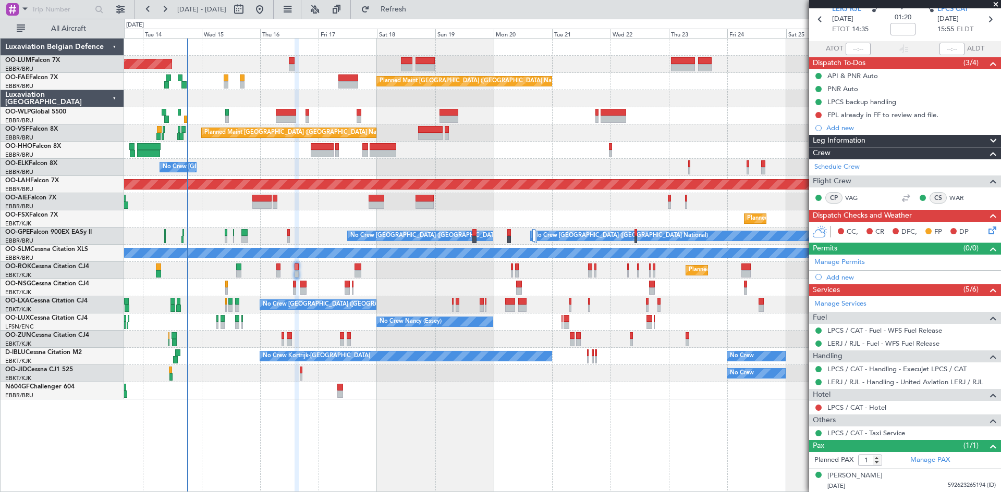
click at [187, 117] on div at bounding box center [562, 115] width 876 height 17
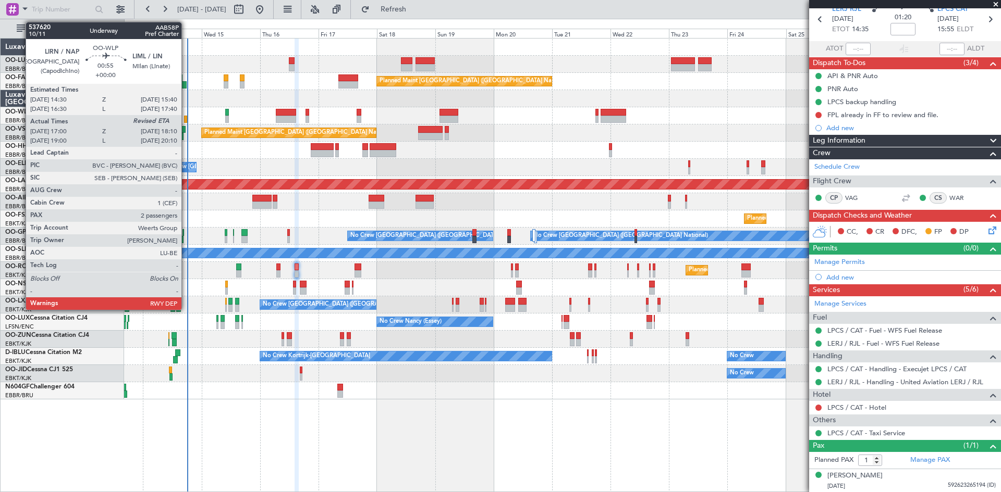
click at [186, 119] on div at bounding box center [185, 119] width 3 height 7
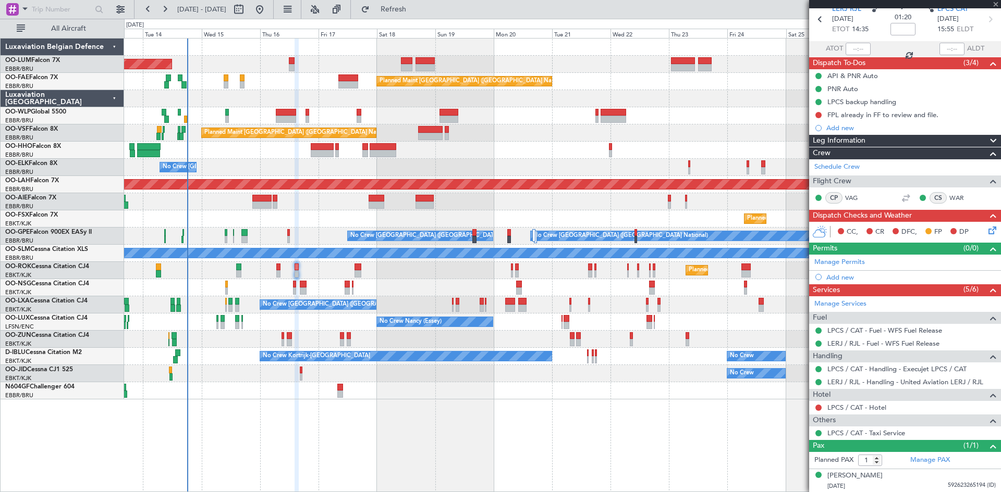
type input "17:10"
type input "2"
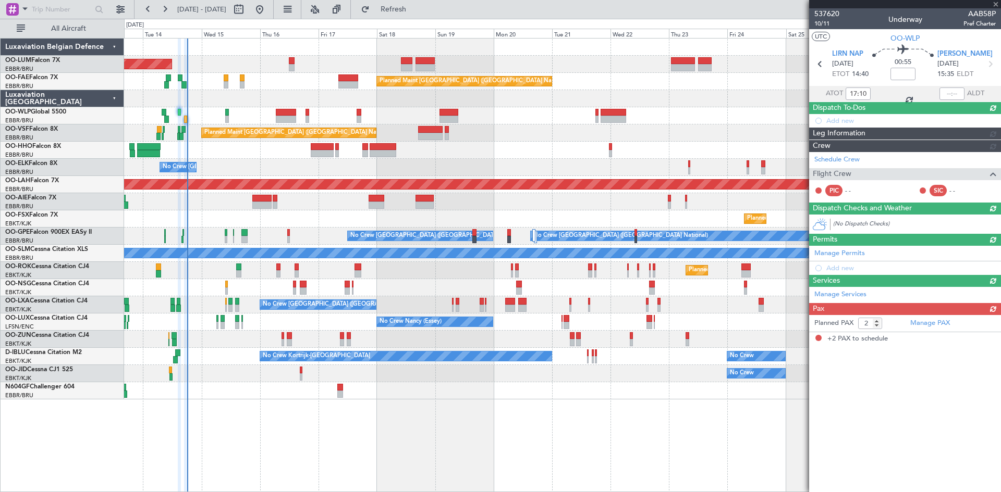
scroll to position [0, 0]
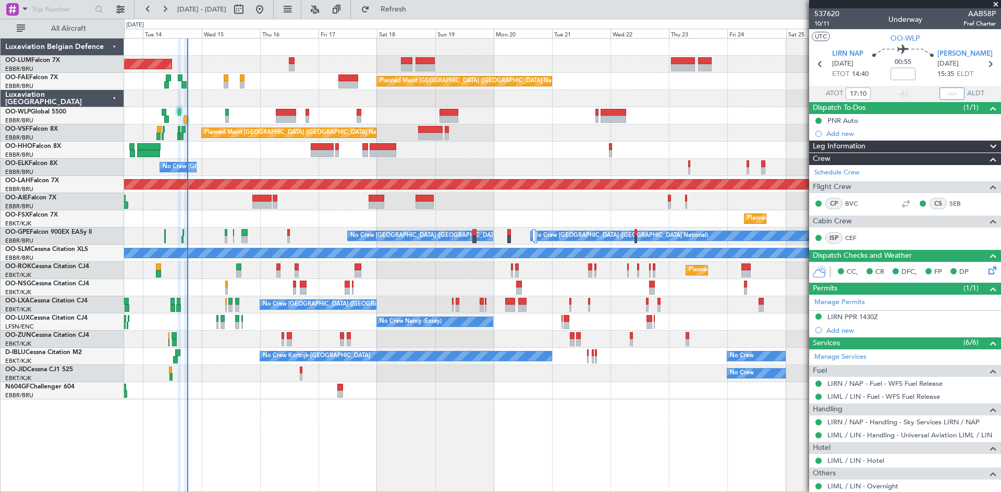
click at [943, 94] on input "text" at bounding box center [951, 94] width 25 height 13
click at [931, 80] on mat-tooltip-component "Estimated Landing Time" at bounding box center [951, 83] width 82 height 28
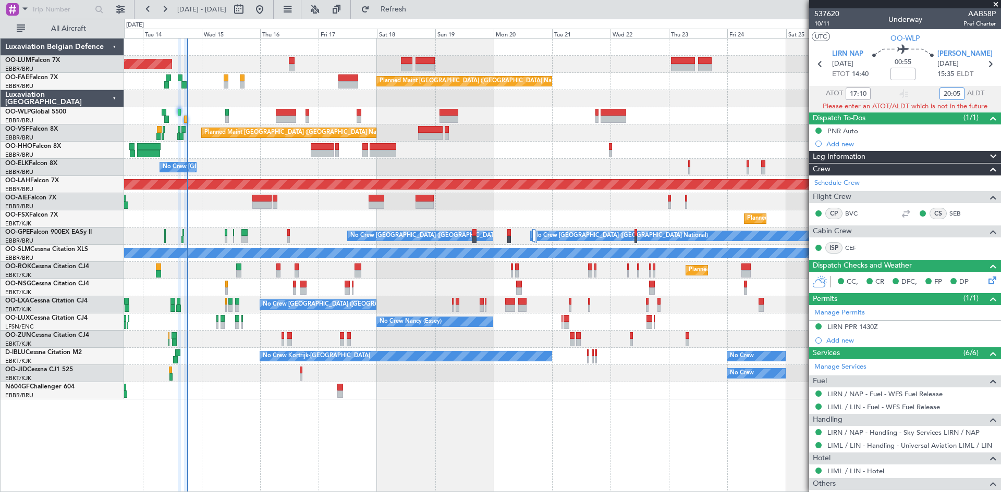
click at [945, 95] on input "20:05" at bounding box center [951, 94] width 25 height 13
click at [921, 90] on mat-tooltip-component "Flight Time Correction" at bounding box center [900, 97] width 78 height 28
type input "18:05"
